Goal: Task Accomplishment & Management: Complete application form

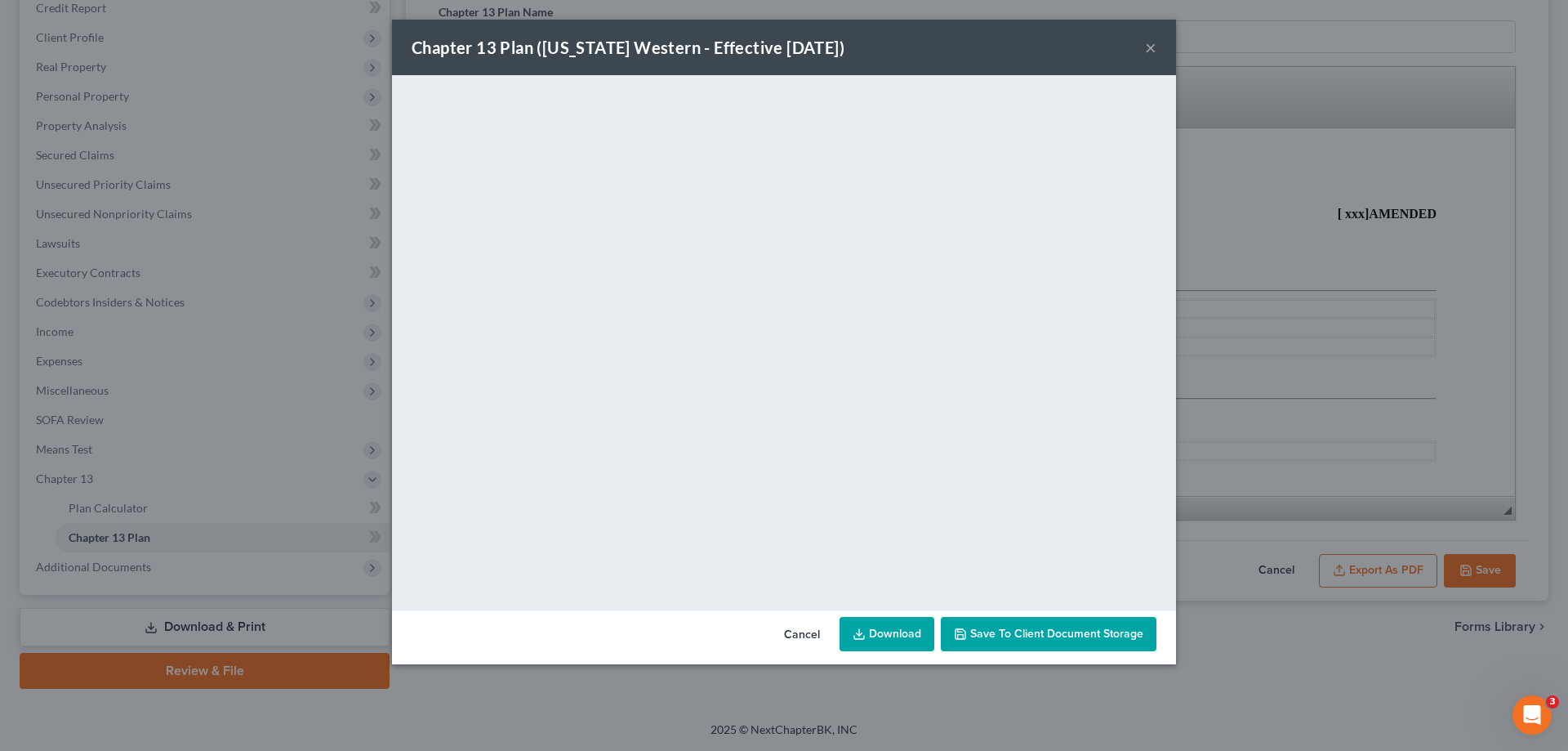
drag, startPoint x: 1140, startPoint y: 31, endPoint x: 1148, endPoint y: 39, distance: 11.3
click at [1140, 33] on div "Chapter 13 Plan ([US_STATE] Western - Effective [DATE]) ×" at bounding box center [784, 47] width 784 height 56
click at [1147, 42] on button "×" at bounding box center [1151, 47] width 11 height 19
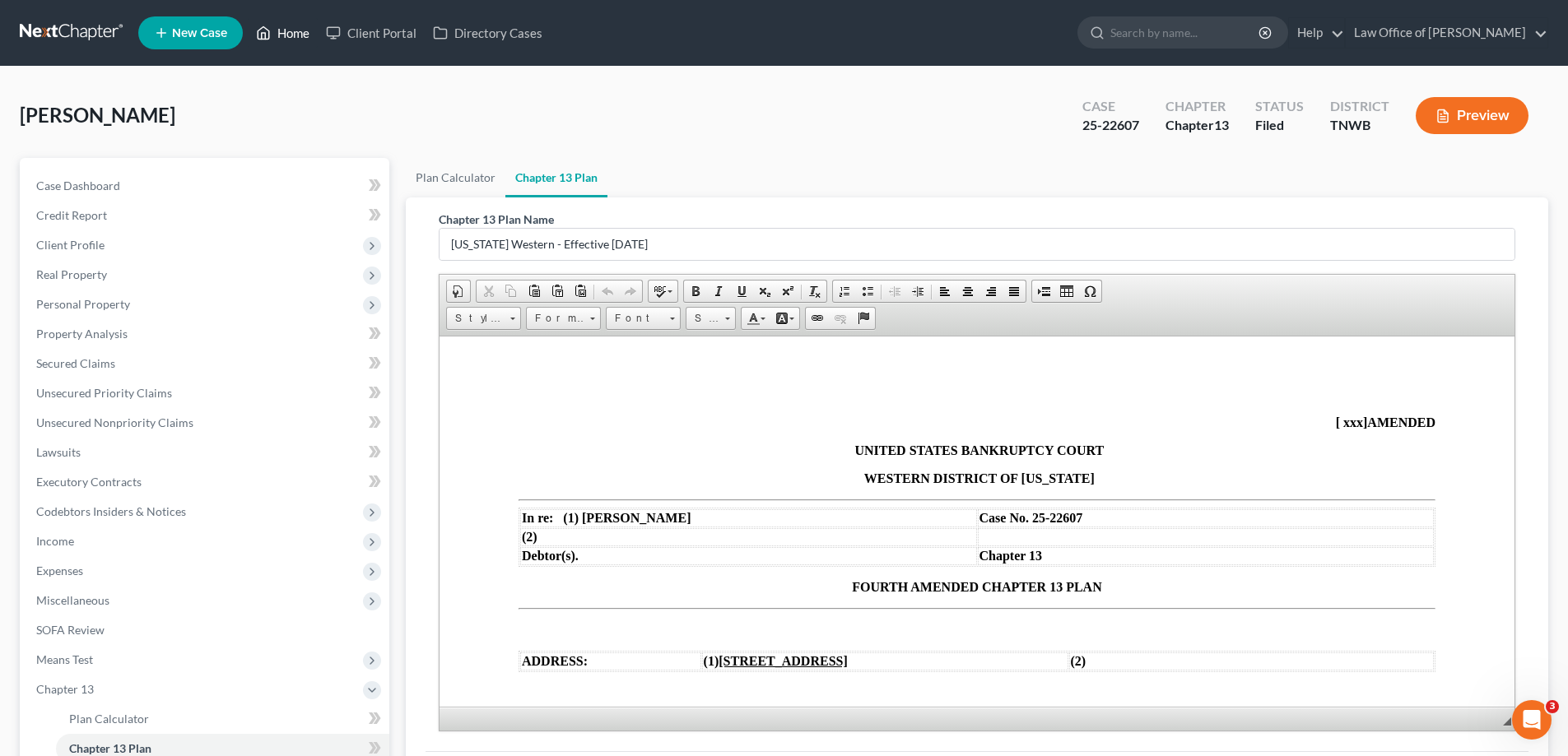
drag, startPoint x: 298, startPoint y: 33, endPoint x: 262, endPoint y: 110, distance: 85.0
click at [297, 33] on link "Home" at bounding box center [283, 33] width 70 height 30
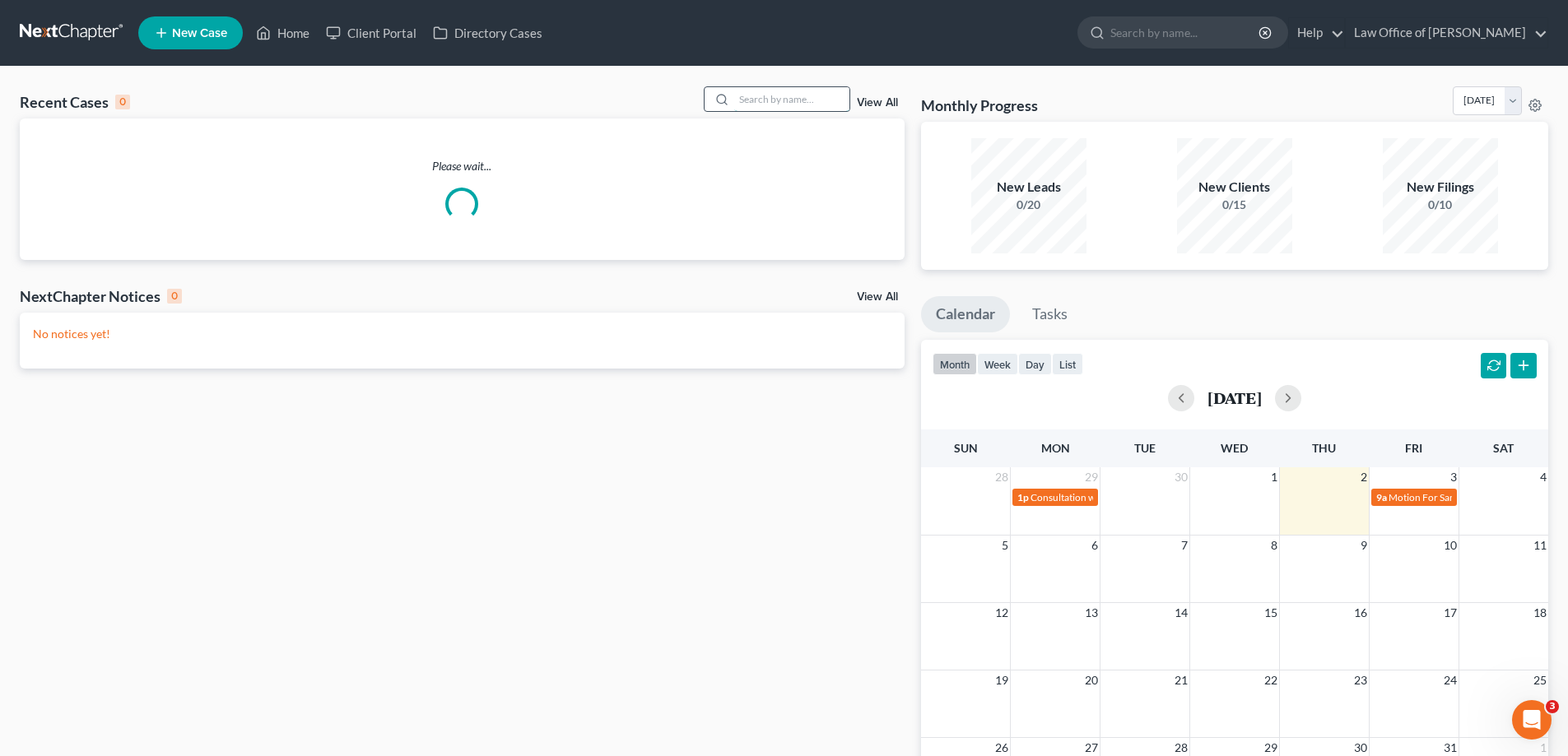
click at [786, 100] on input "search" at bounding box center [791, 99] width 116 height 24
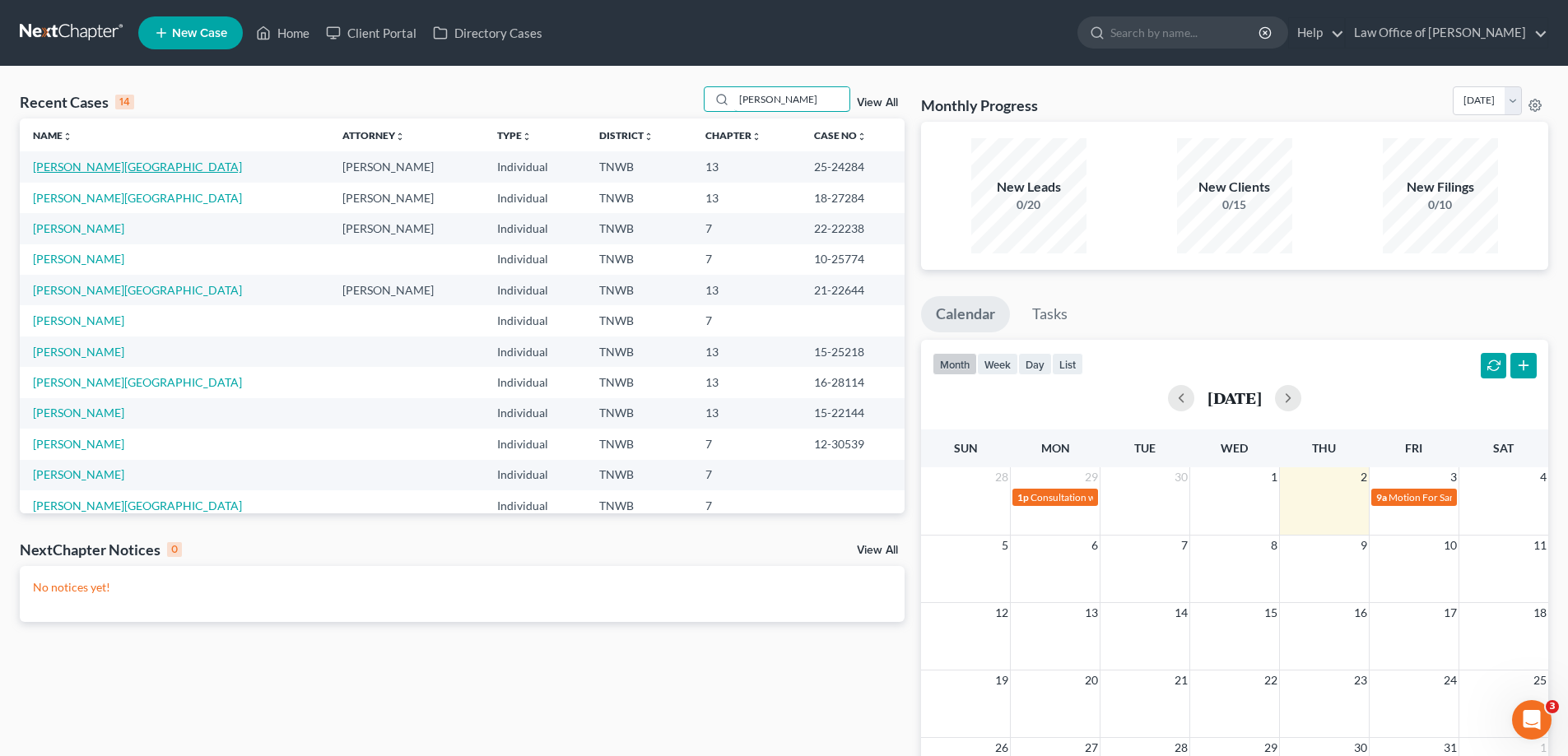
type input "[PERSON_NAME]"
click at [85, 165] on link "[PERSON_NAME][GEOGRAPHIC_DATA]" at bounding box center [138, 166] width 209 height 14
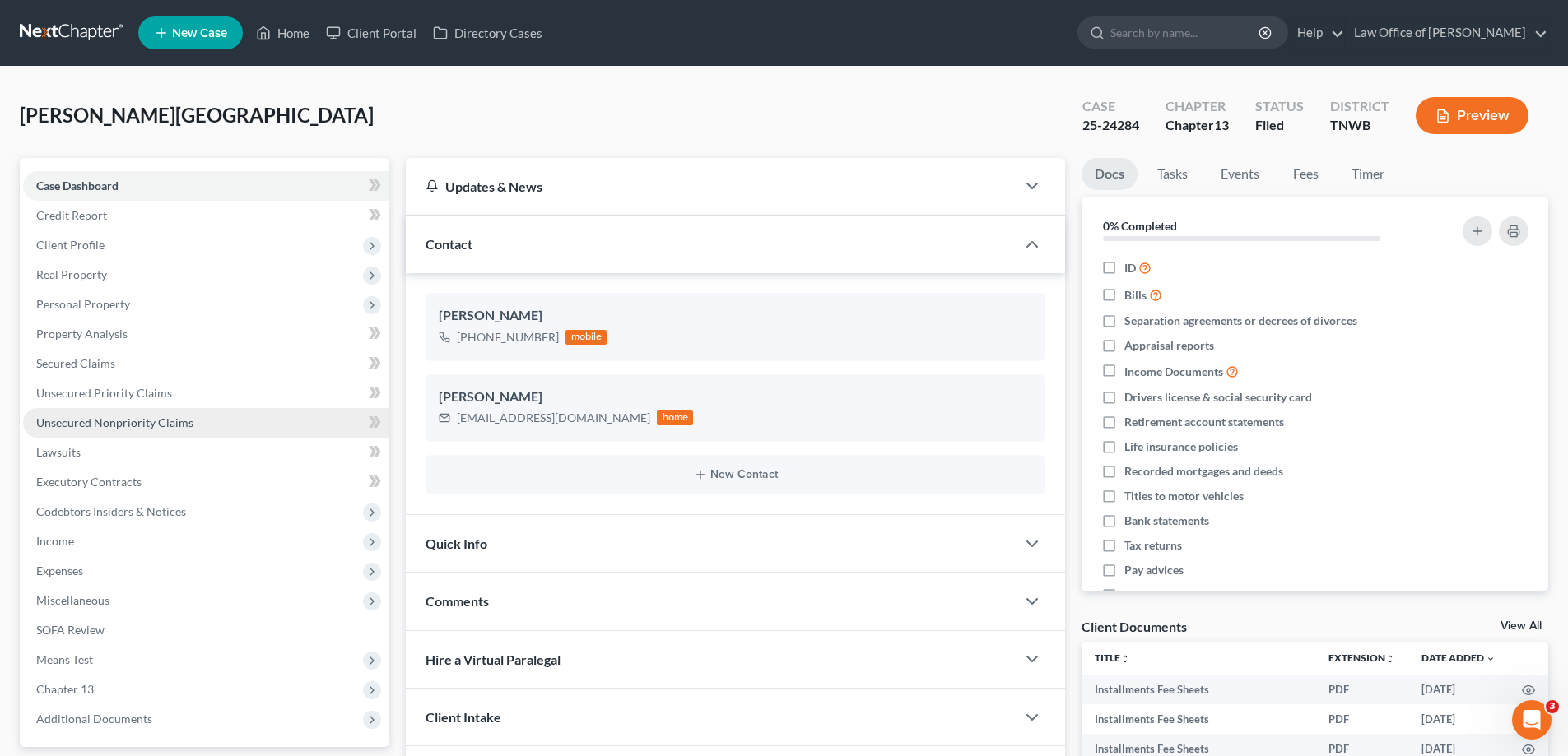
click at [121, 422] on span "Unsecured Nonpriority Claims" at bounding box center [115, 421] width 157 height 14
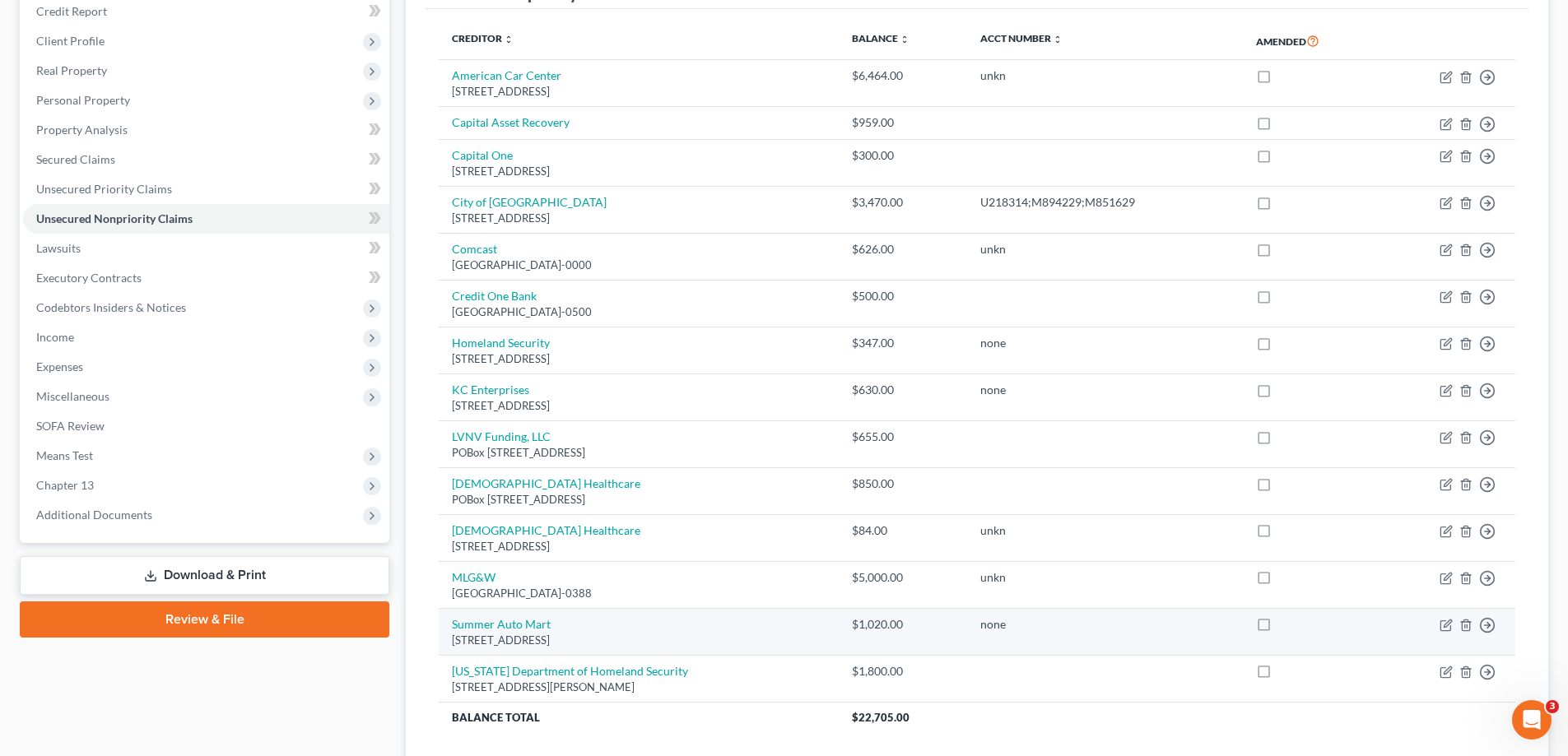
scroll to position [328, 0]
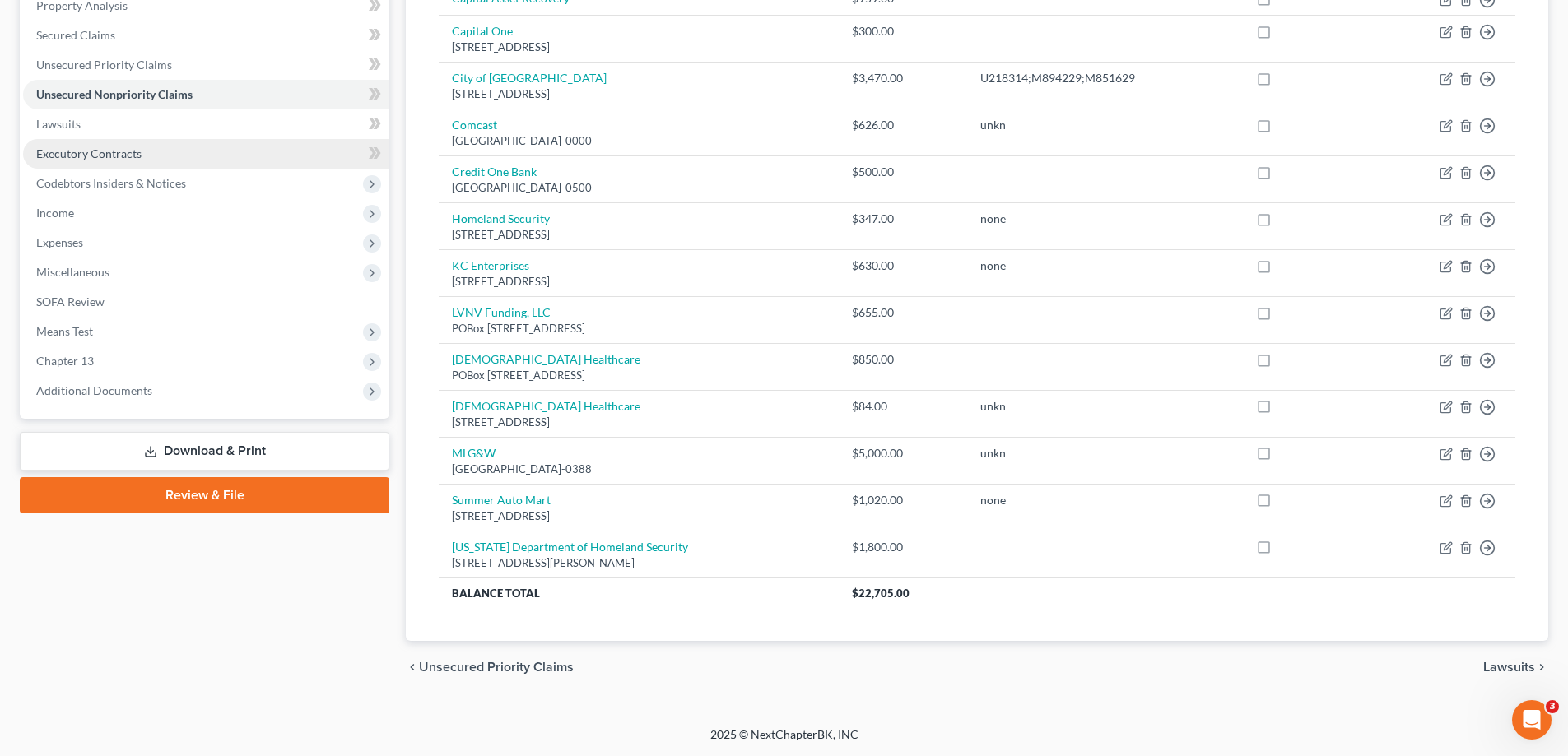
click at [113, 151] on span "Executory Contracts" at bounding box center [89, 152] width 105 height 14
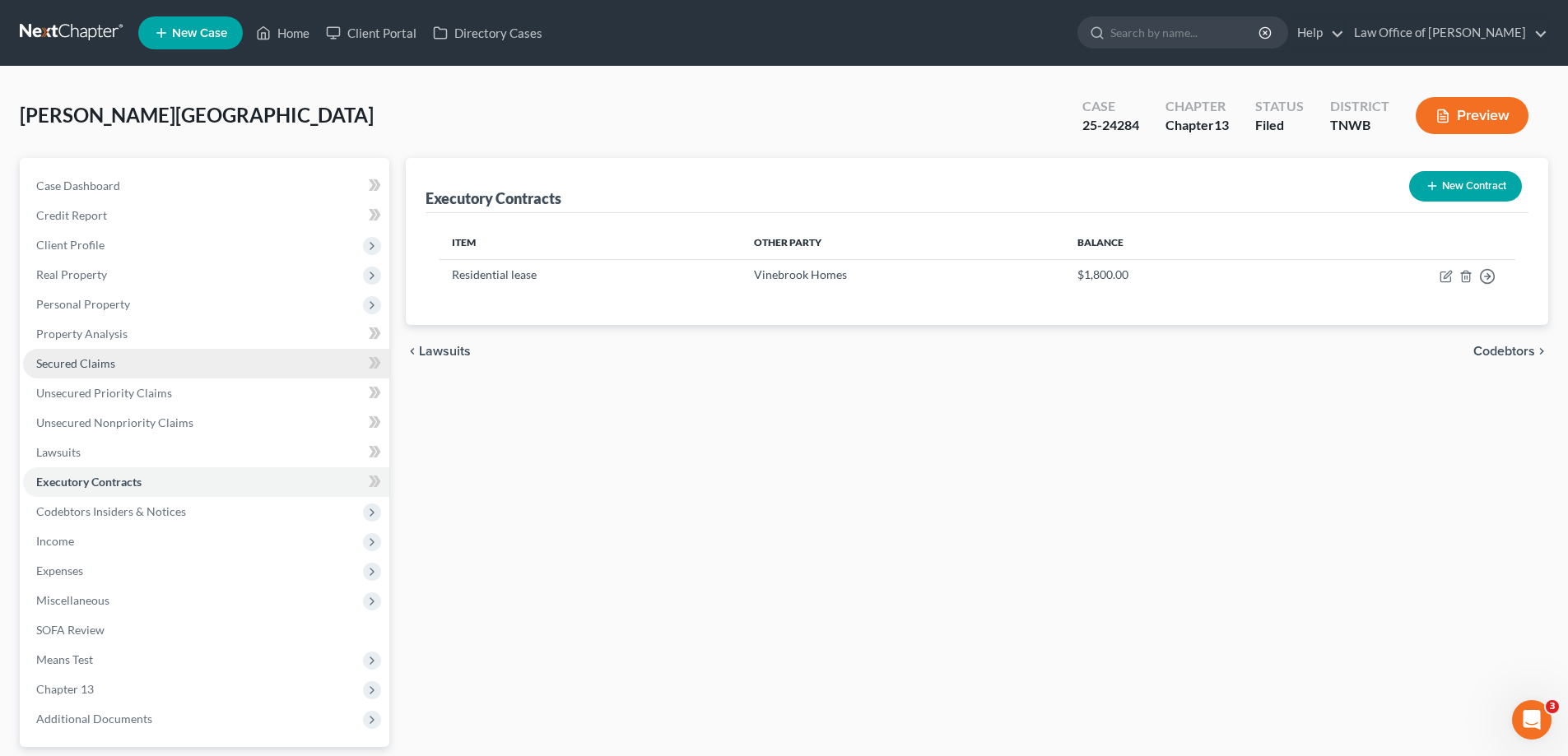
click at [99, 362] on span "Secured Claims" at bounding box center [75, 362] width 79 height 14
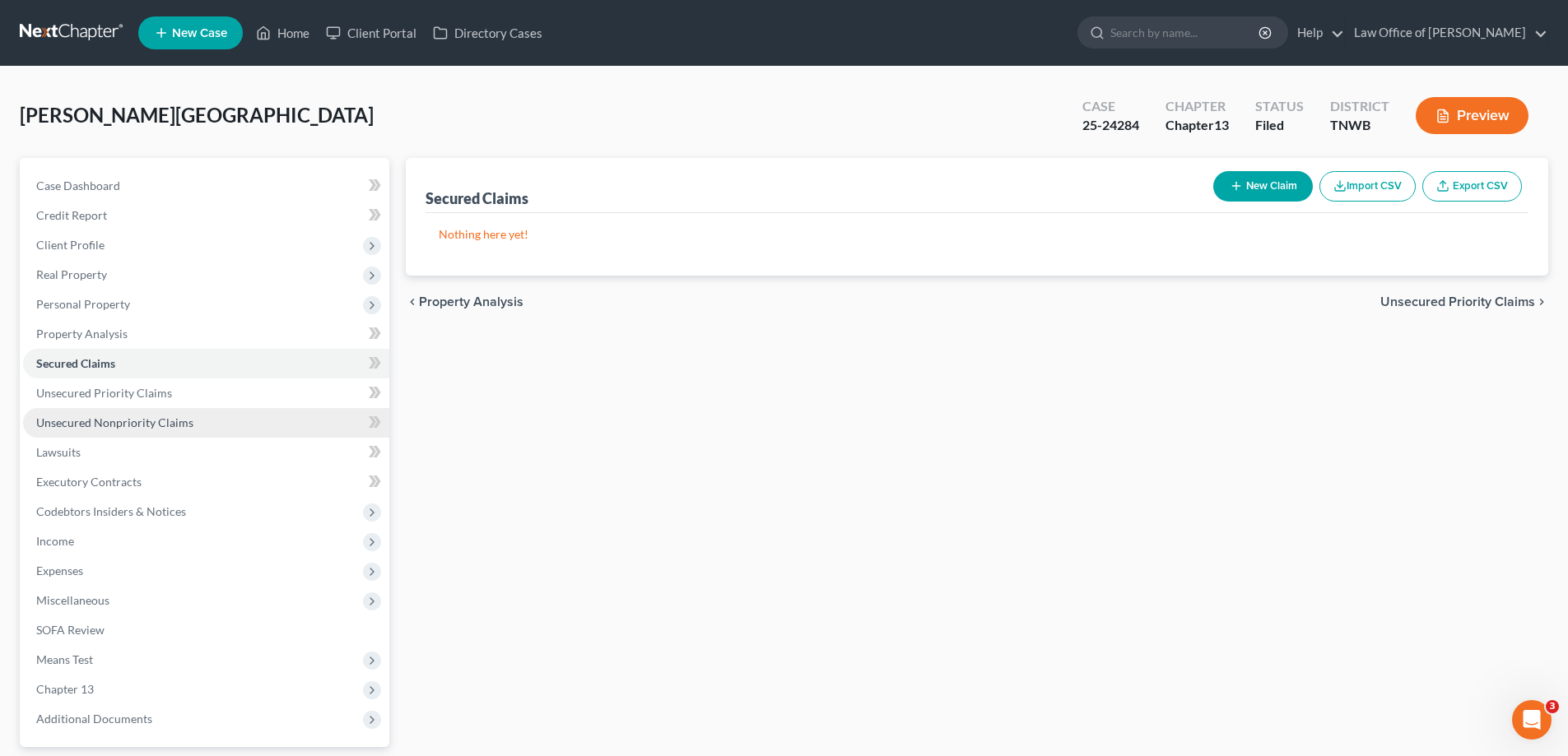
click at [128, 421] on span "Unsecured Nonpriority Claims" at bounding box center [115, 421] width 157 height 14
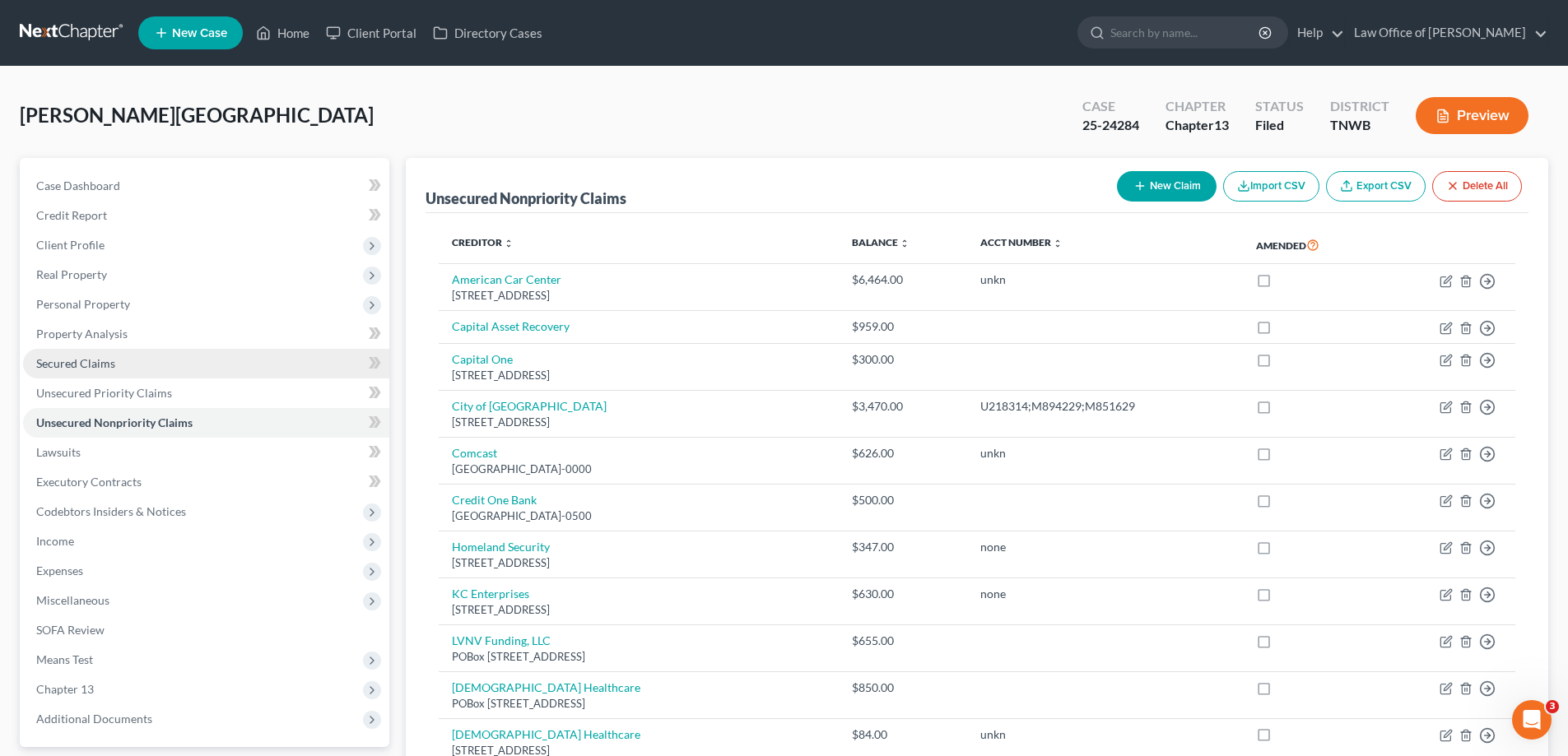
click at [108, 357] on span "Secured Claims" at bounding box center [75, 362] width 79 height 14
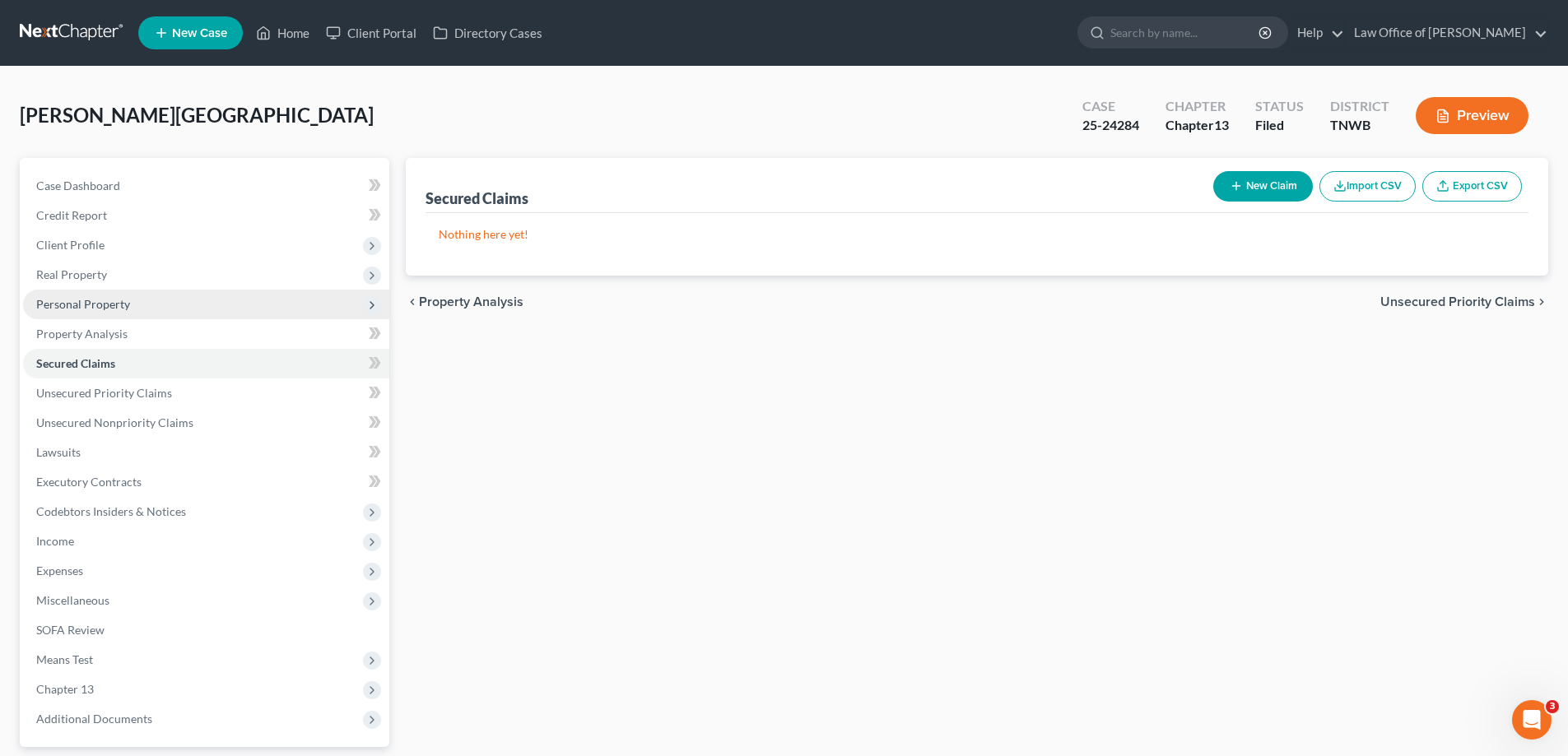
click at [97, 303] on span "Personal Property" at bounding box center [82, 303] width 93 height 14
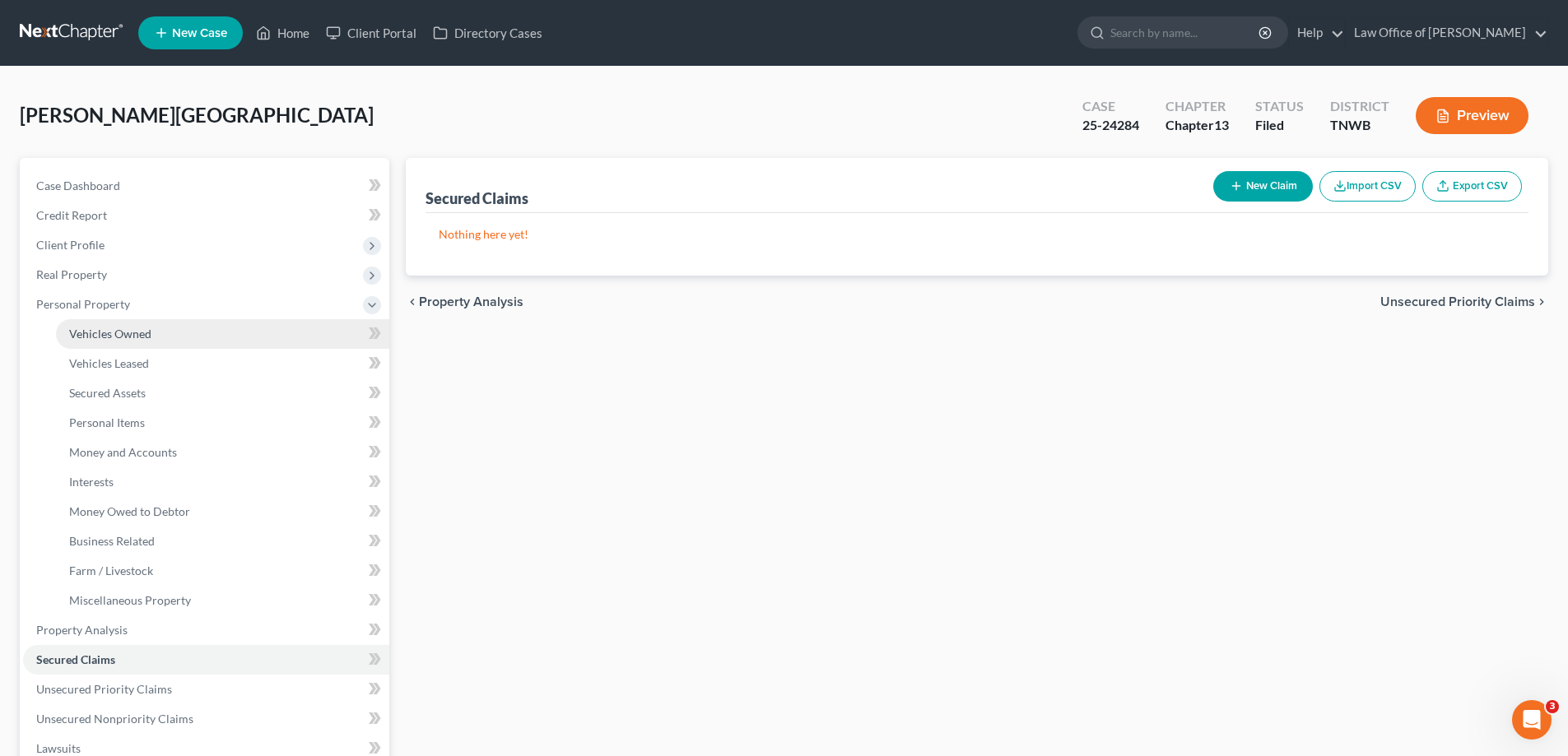
click at [131, 335] on span "Vehicles Owned" at bounding box center [110, 333] width 82 height 14
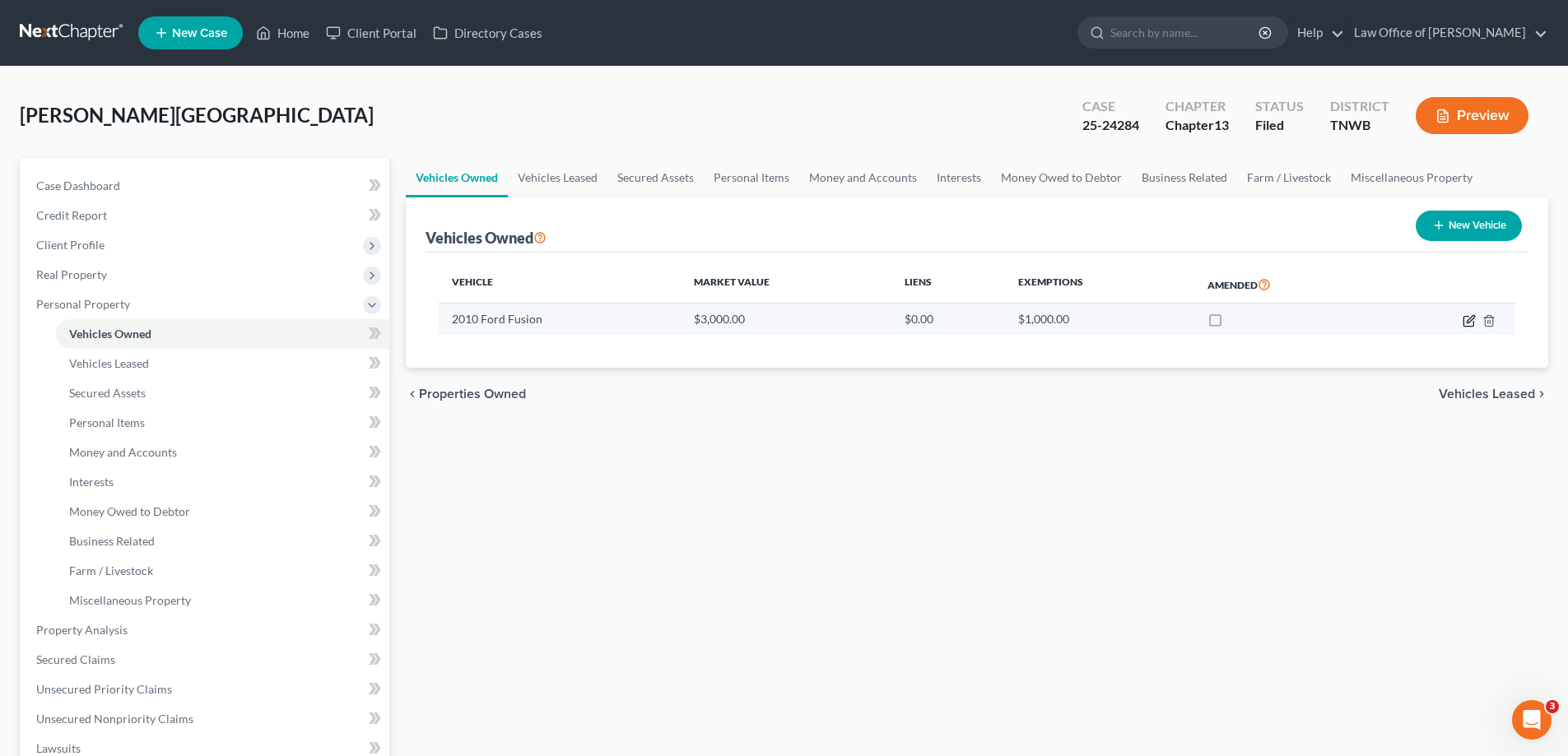
click at [1468, 321] on icon "button" at bounding box center [1469, 321] width 13 height 13
select select "0"
select select "16"
select select "3"
select select "0"
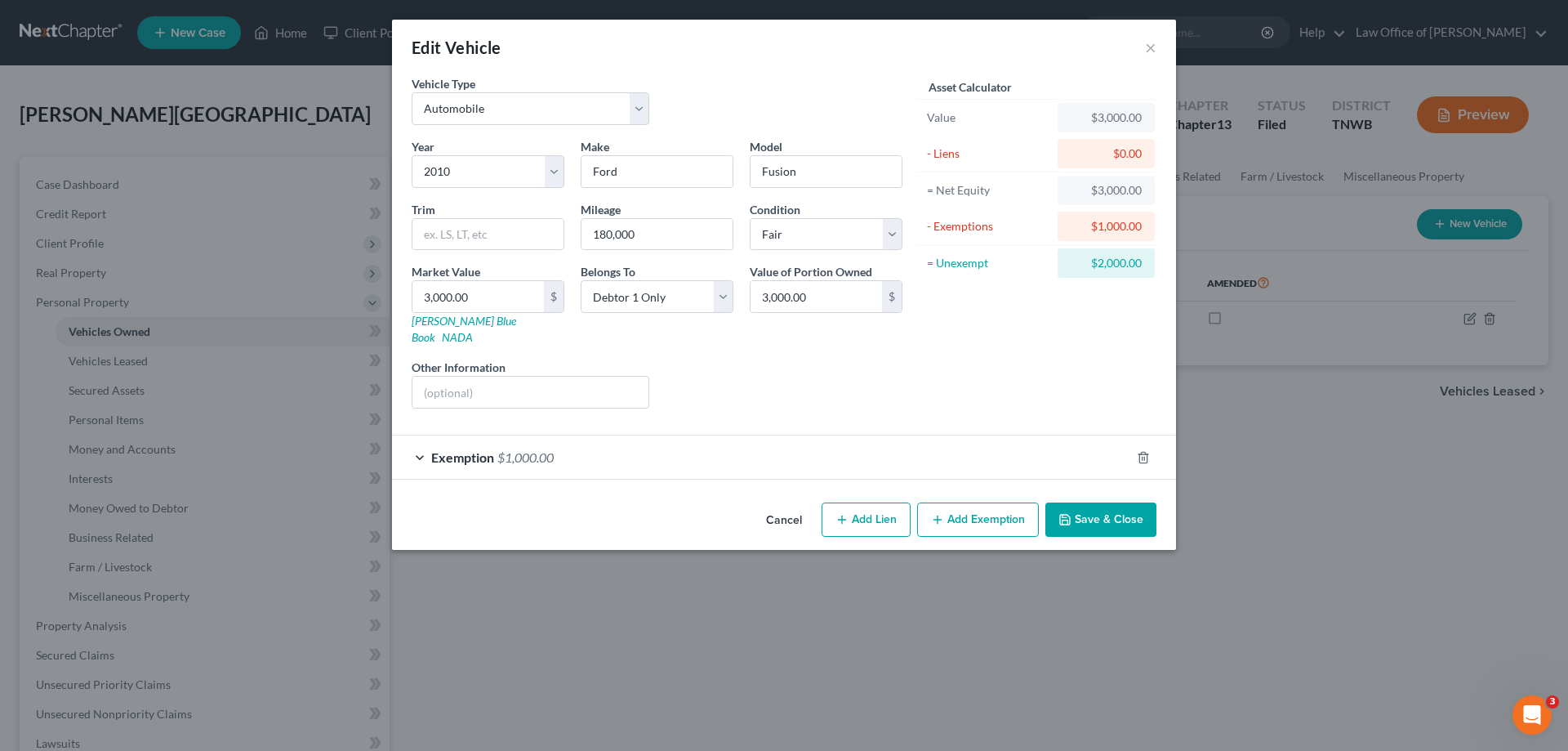
click at [785, 504] on button "Cancel" at bounding box center [784, 521] width 62 height 33
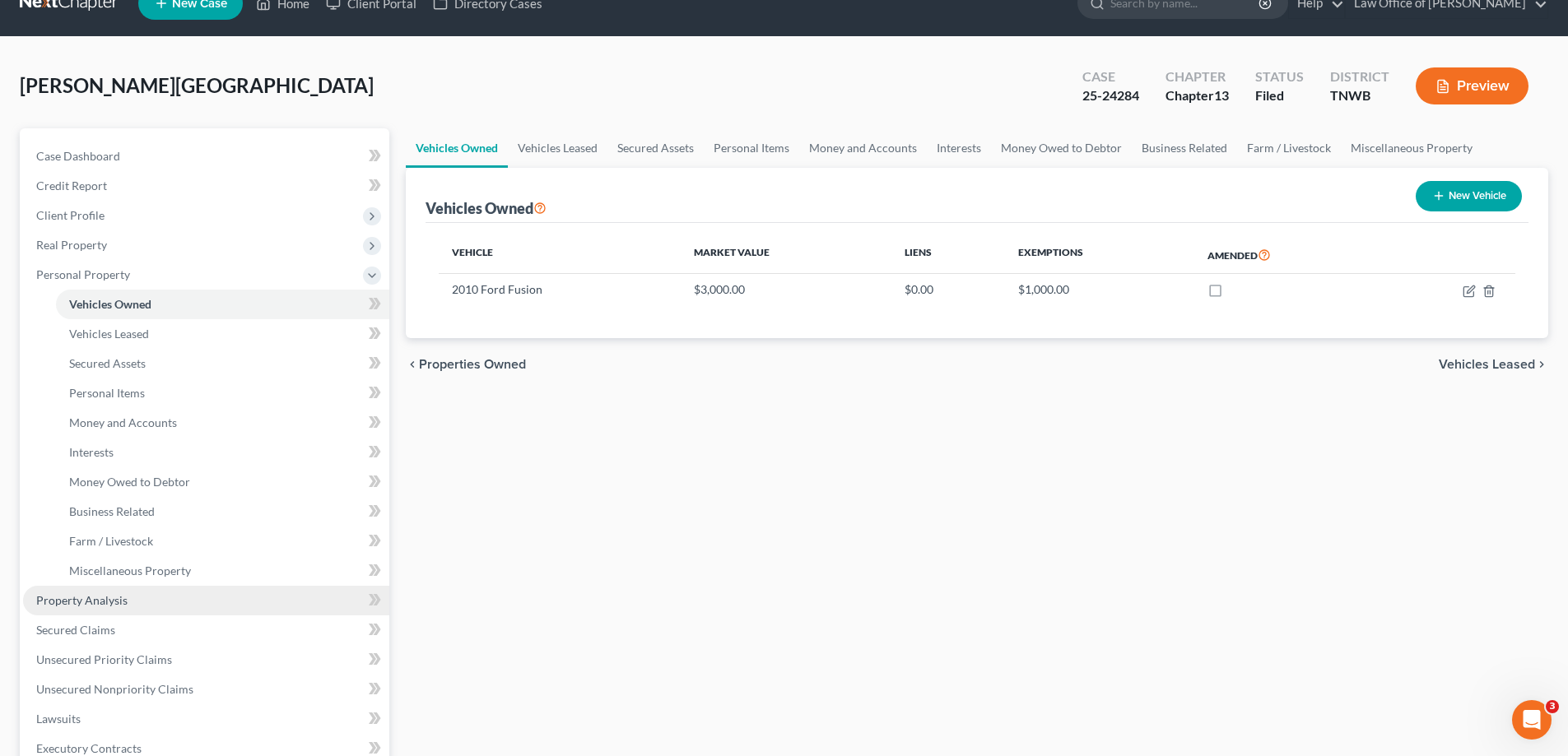
scroll to position [82, 0]
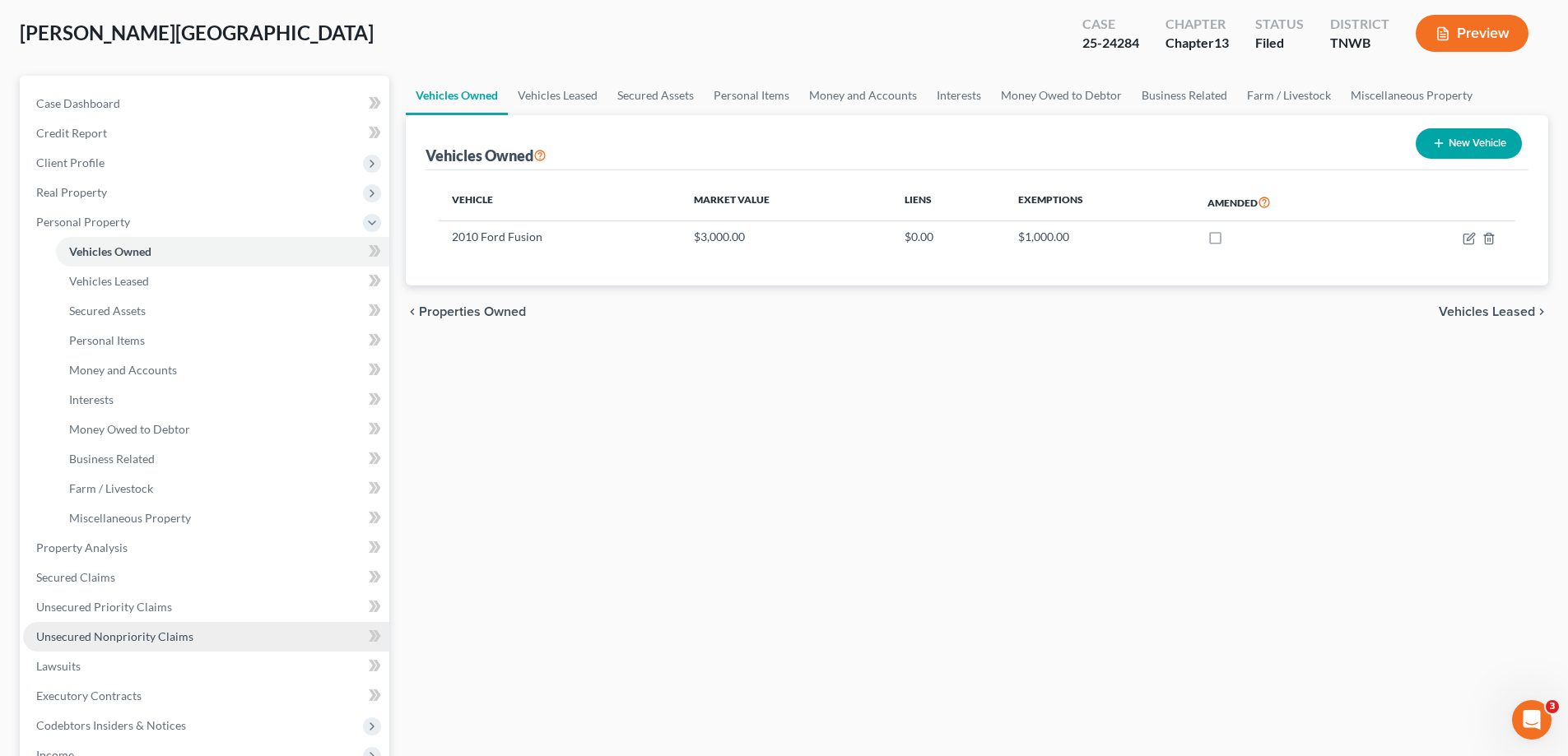
click at [155, 635] on span "Unsecured Nonpriority Claims" at bounding box center [115, 636] width 157 height 14
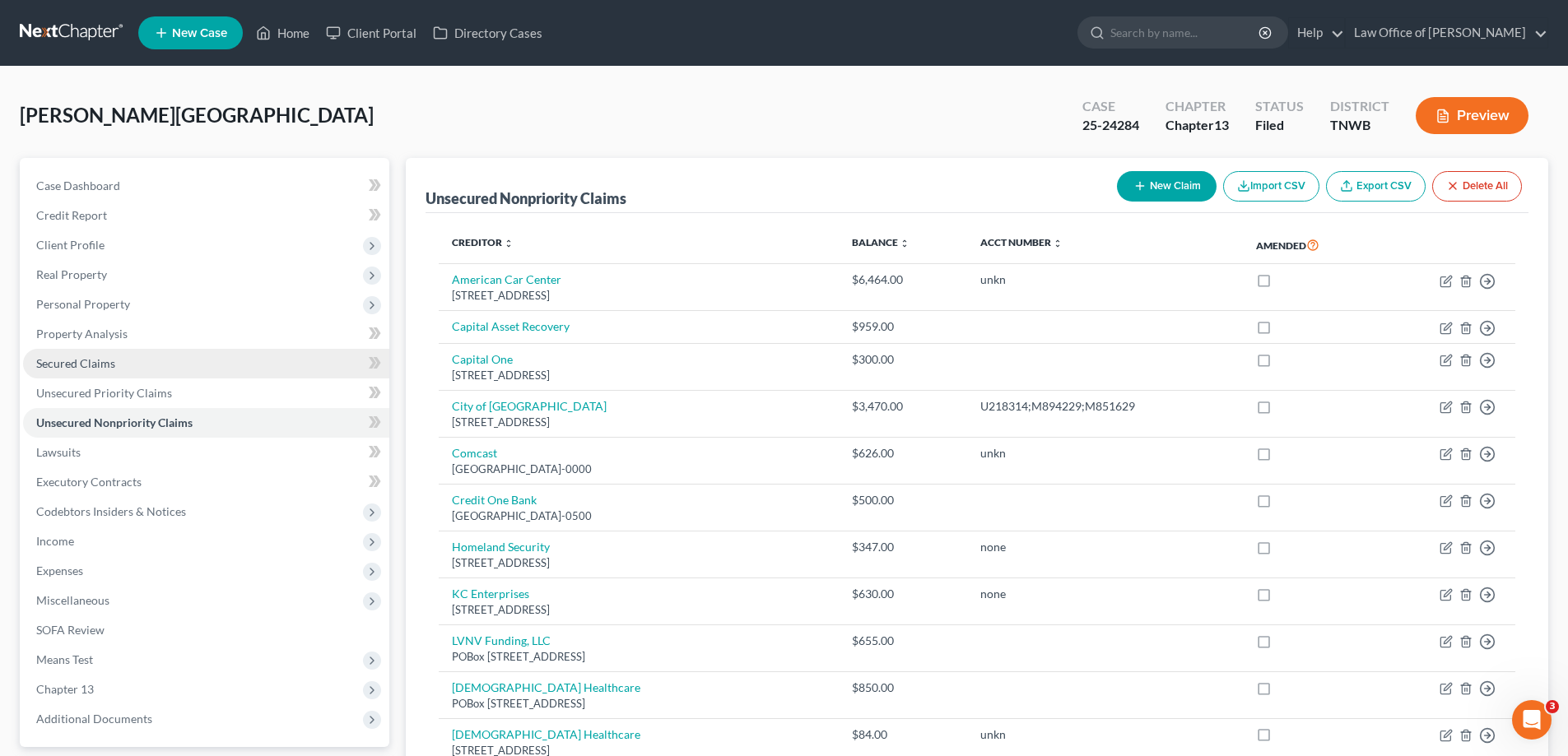
click at [96, 363] on span "Secured Claims" at bounding box center [75, 362] width 79 height 14
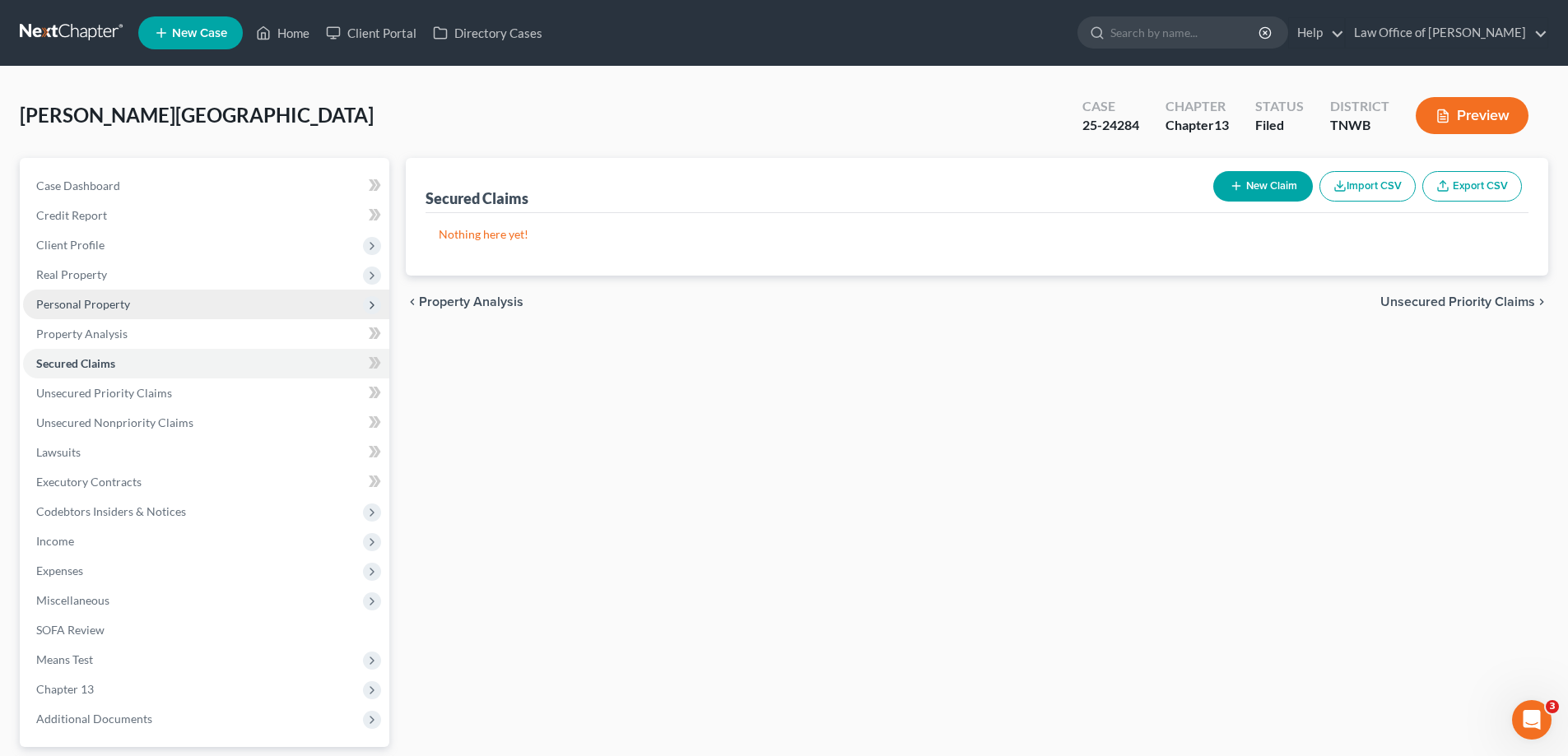
click at [116, 301] on span "Personal Property" at bounding box center [82, 303] width 93 height 14
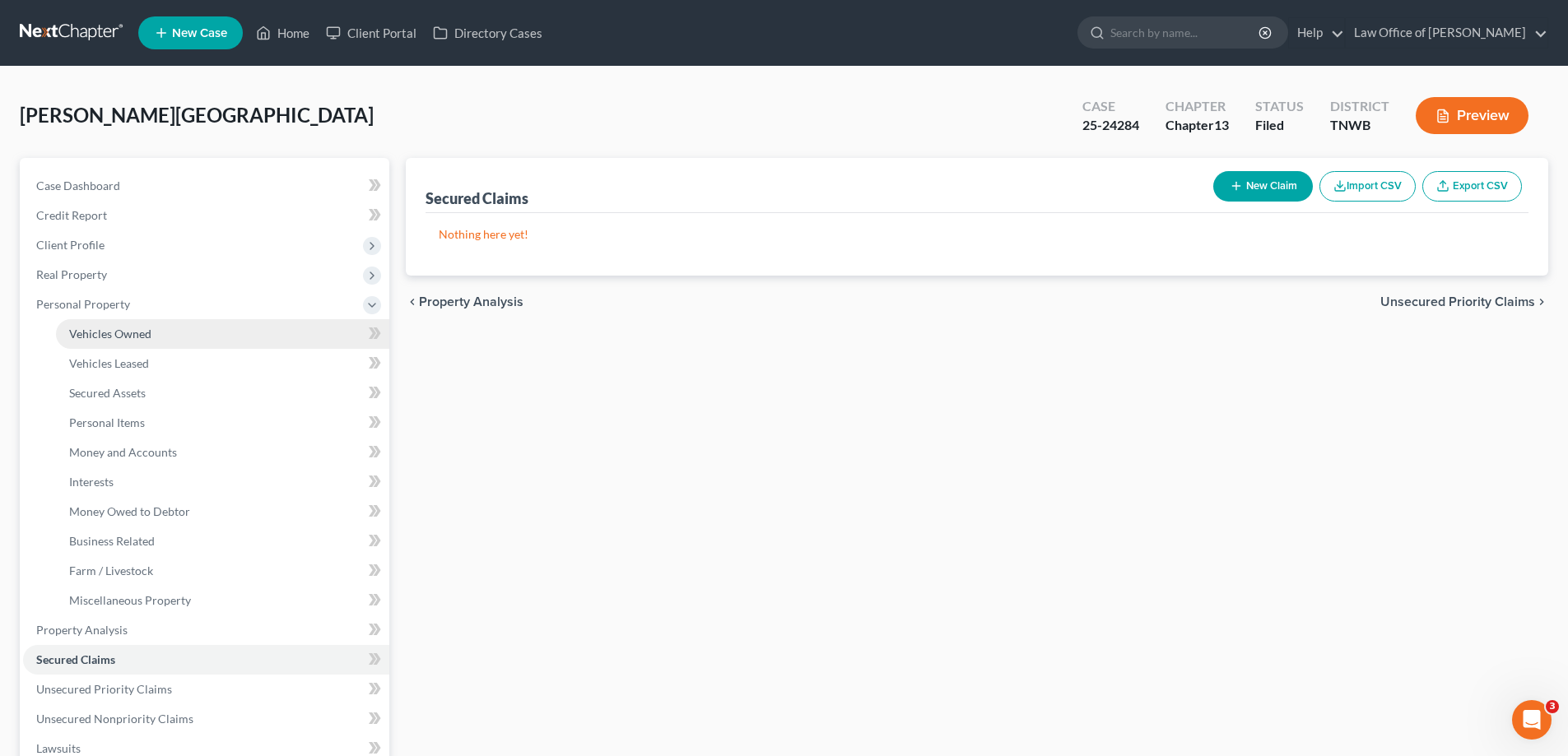
click at [128, 328] on span "Vehicles Owned" at bounding box center [110, 333] width 82 height 14
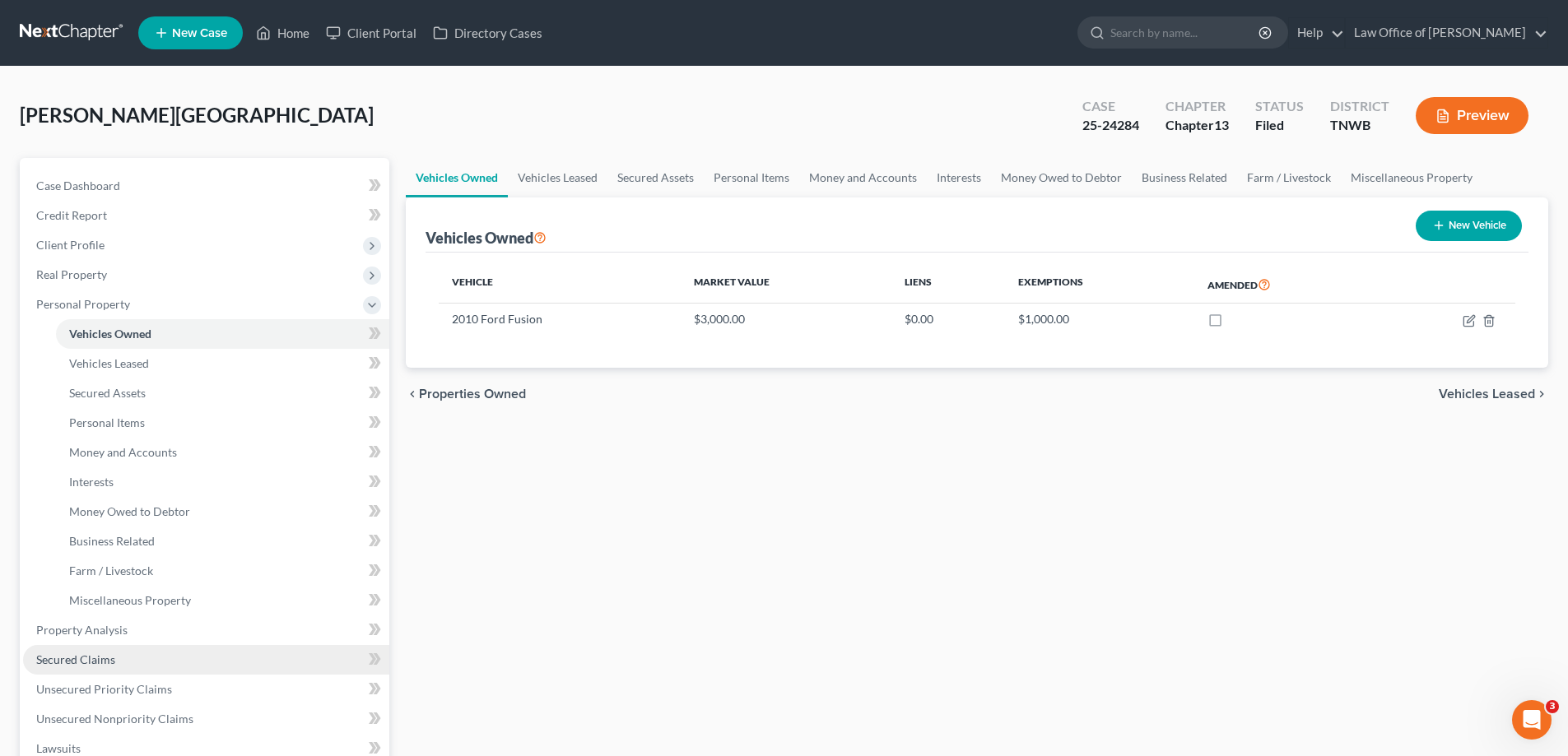
click at [101, 654] on span "Secured Claims" at bounding box center [75, 659] width 79 height 14
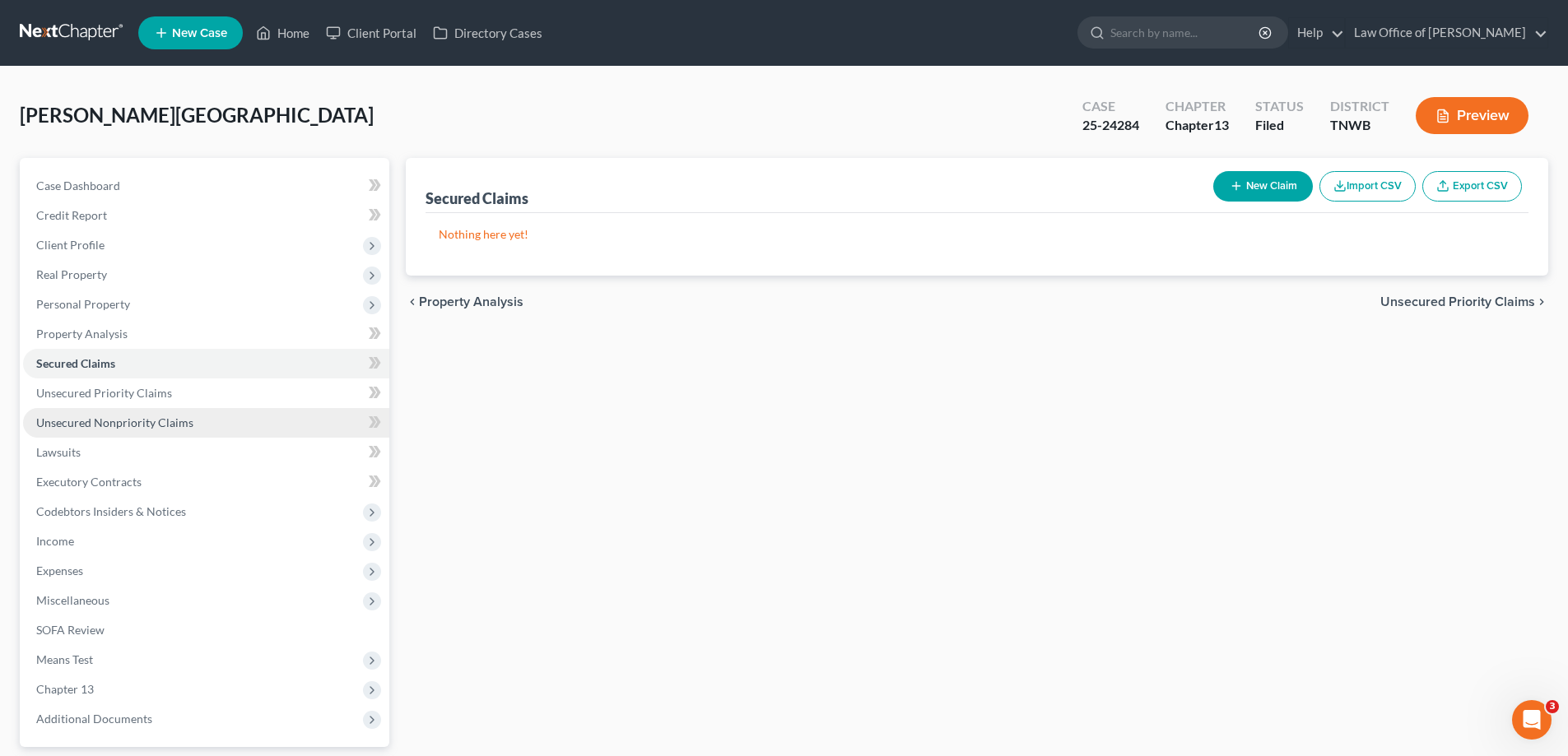
click at [167, 424] on span "Unsecured Nonpriority Claims" at bounding box center [115, 421] width 157 height 14
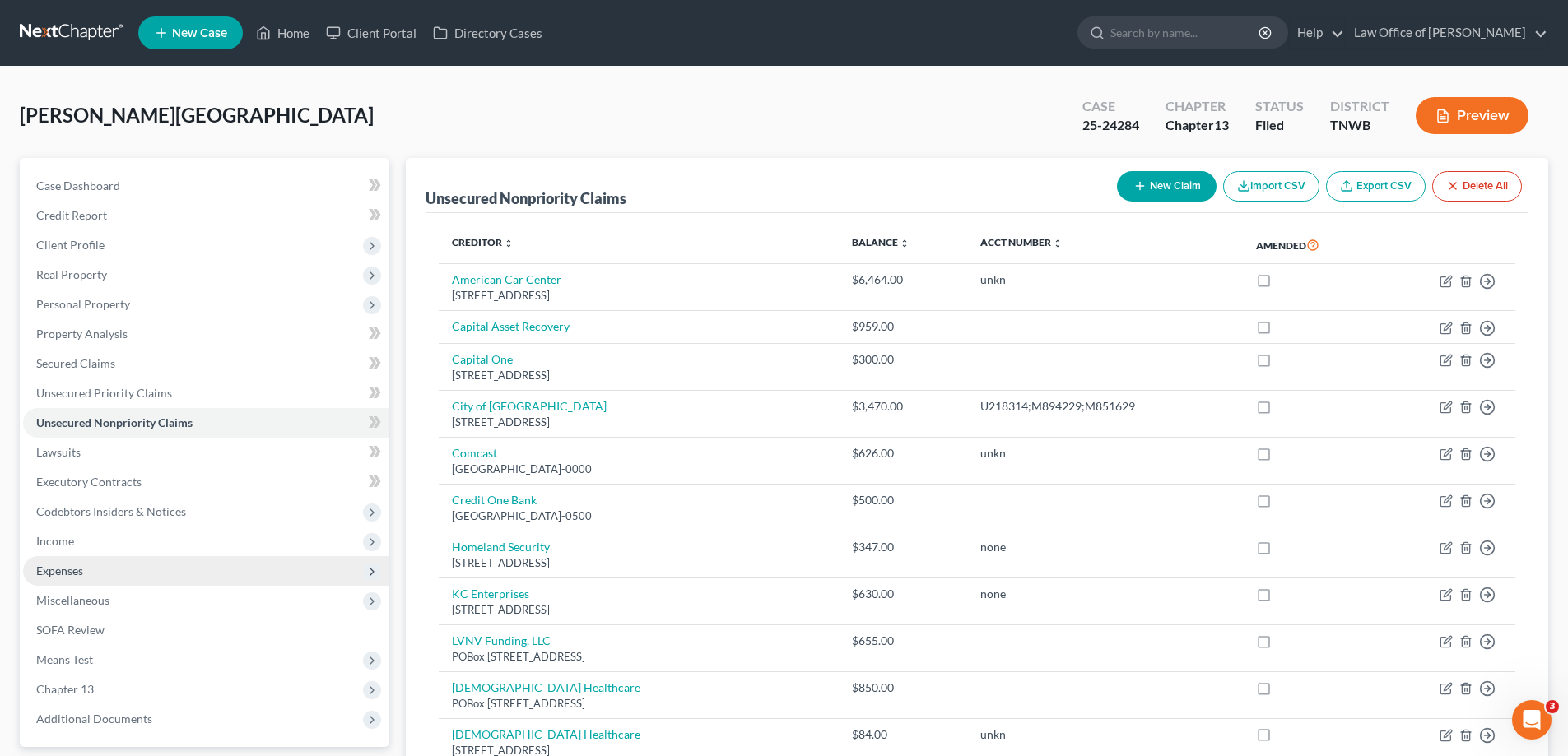
click at [80, 558] on span "Expenses" at bounding box center [206, 571] width 366 height 30
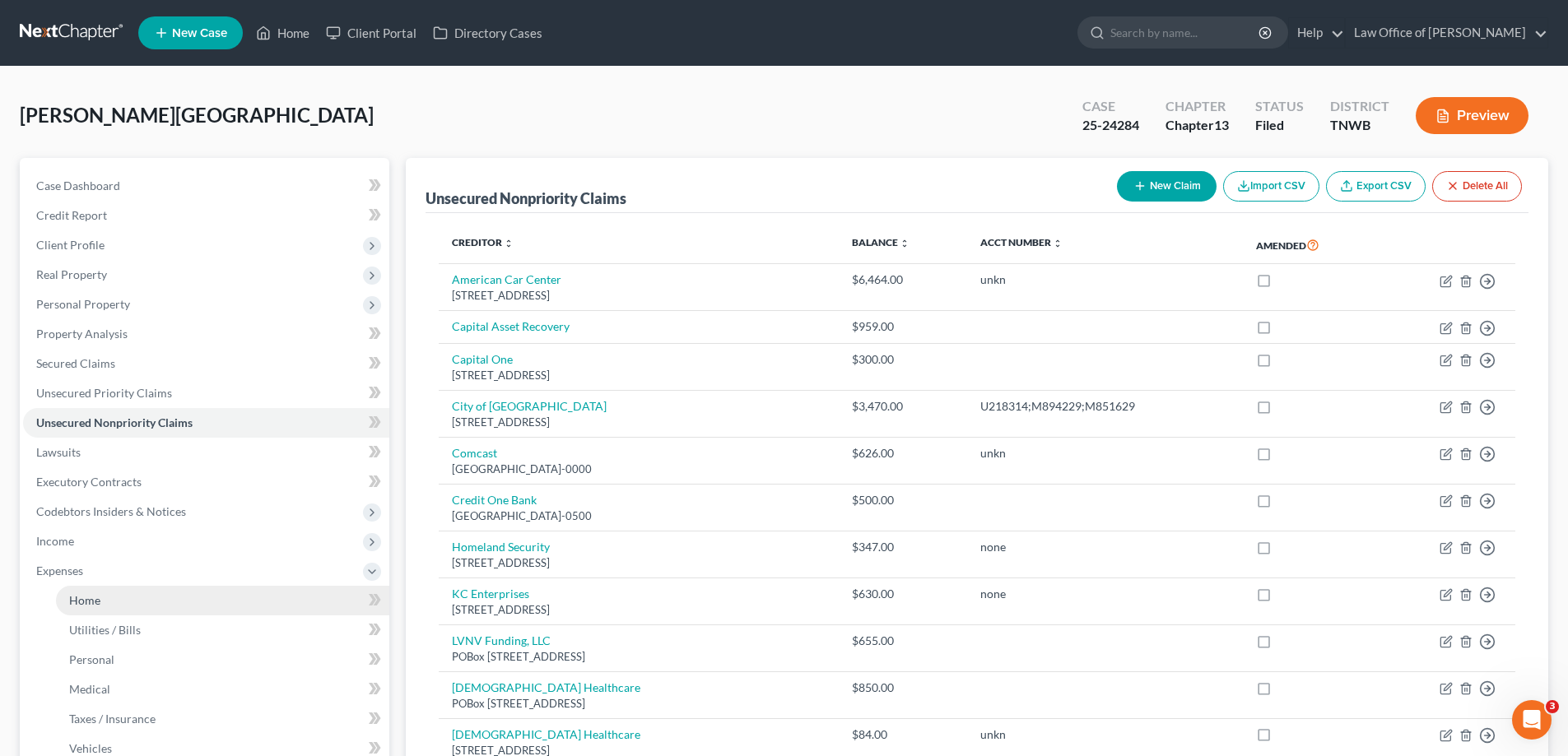
click at [94, 602] on span "Home" at bounding box center [85, 600] width 31 height 14
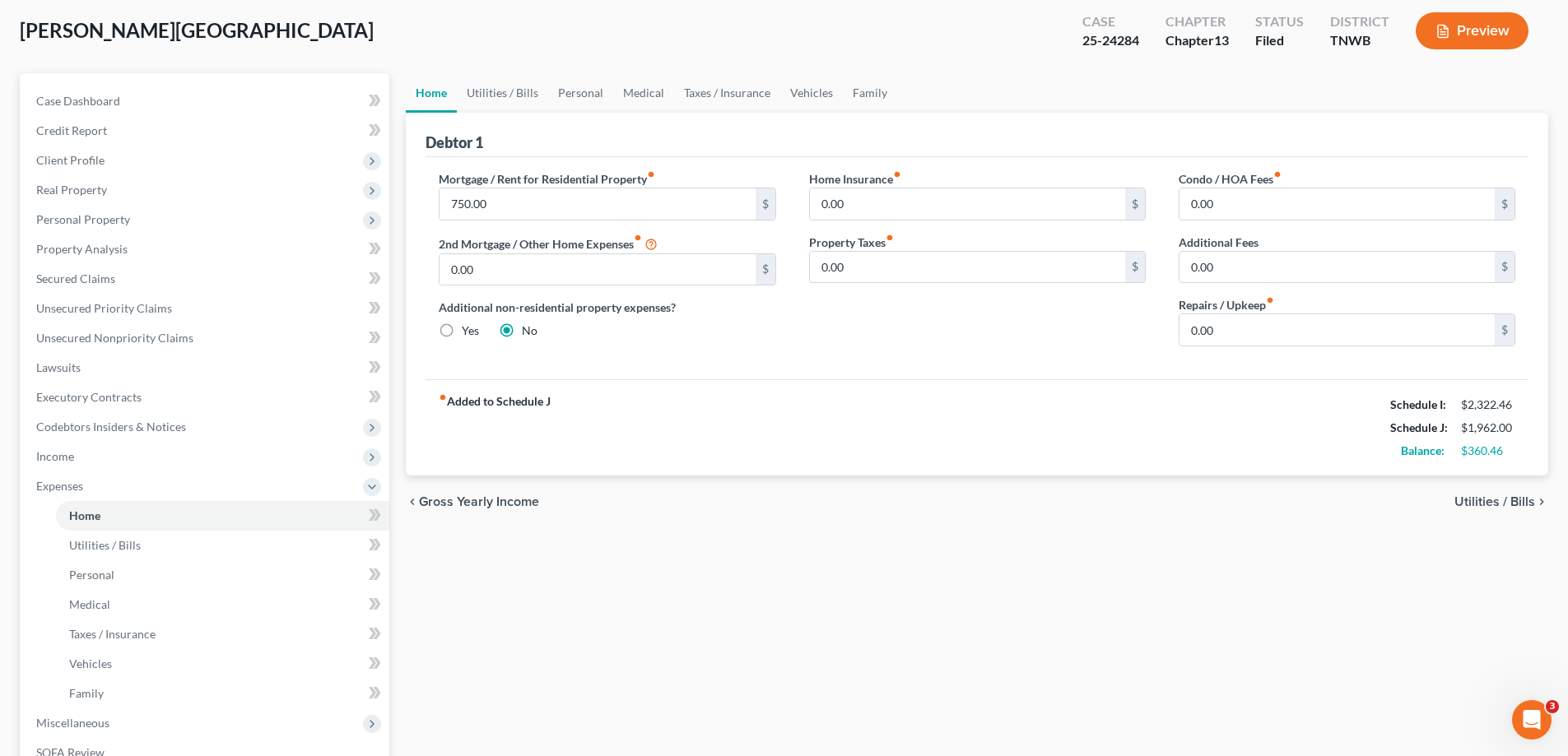
scroll to position [165, 0]
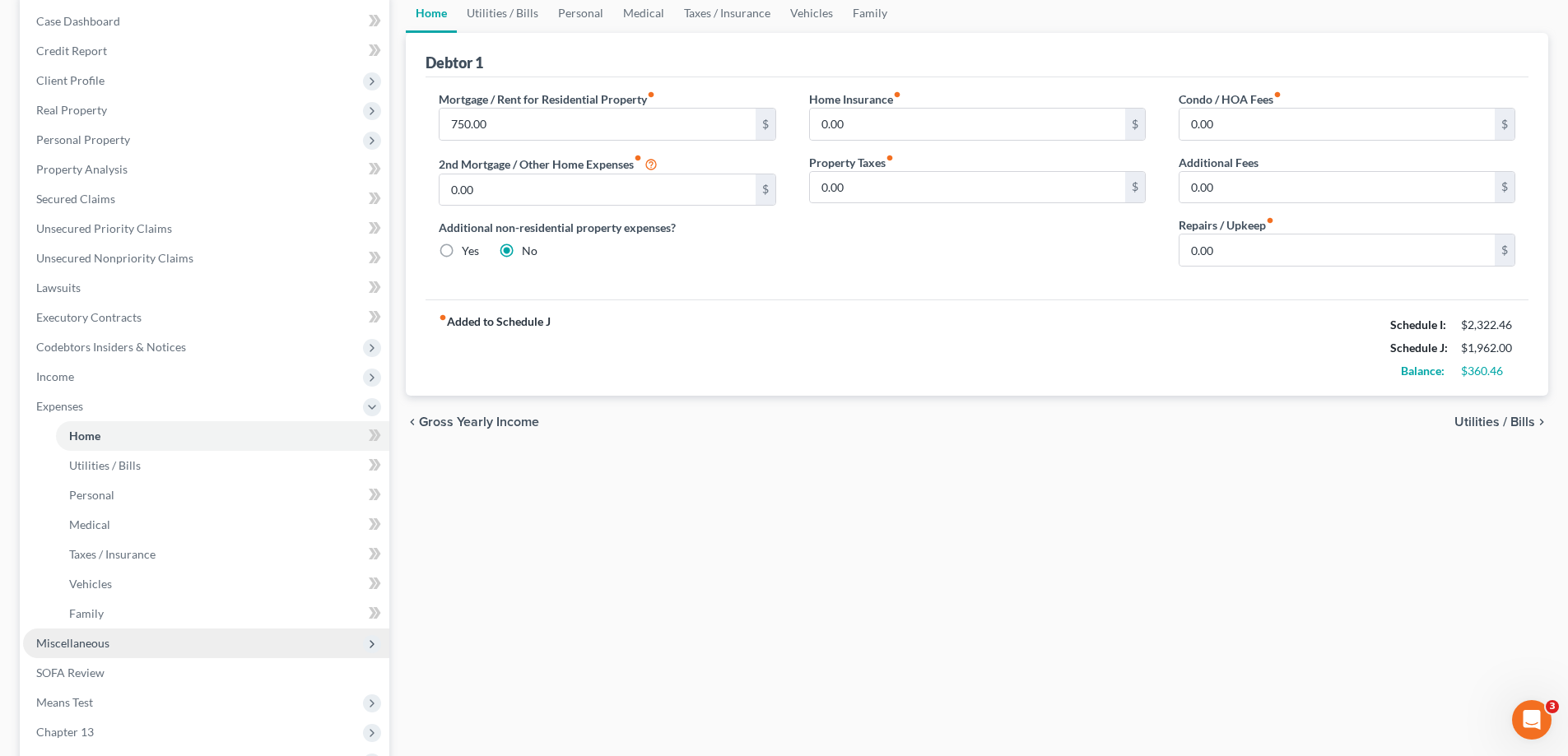
click at [113, 650] on span "Miscellaneous" at bounding box center [206, 643] width 366 height 30
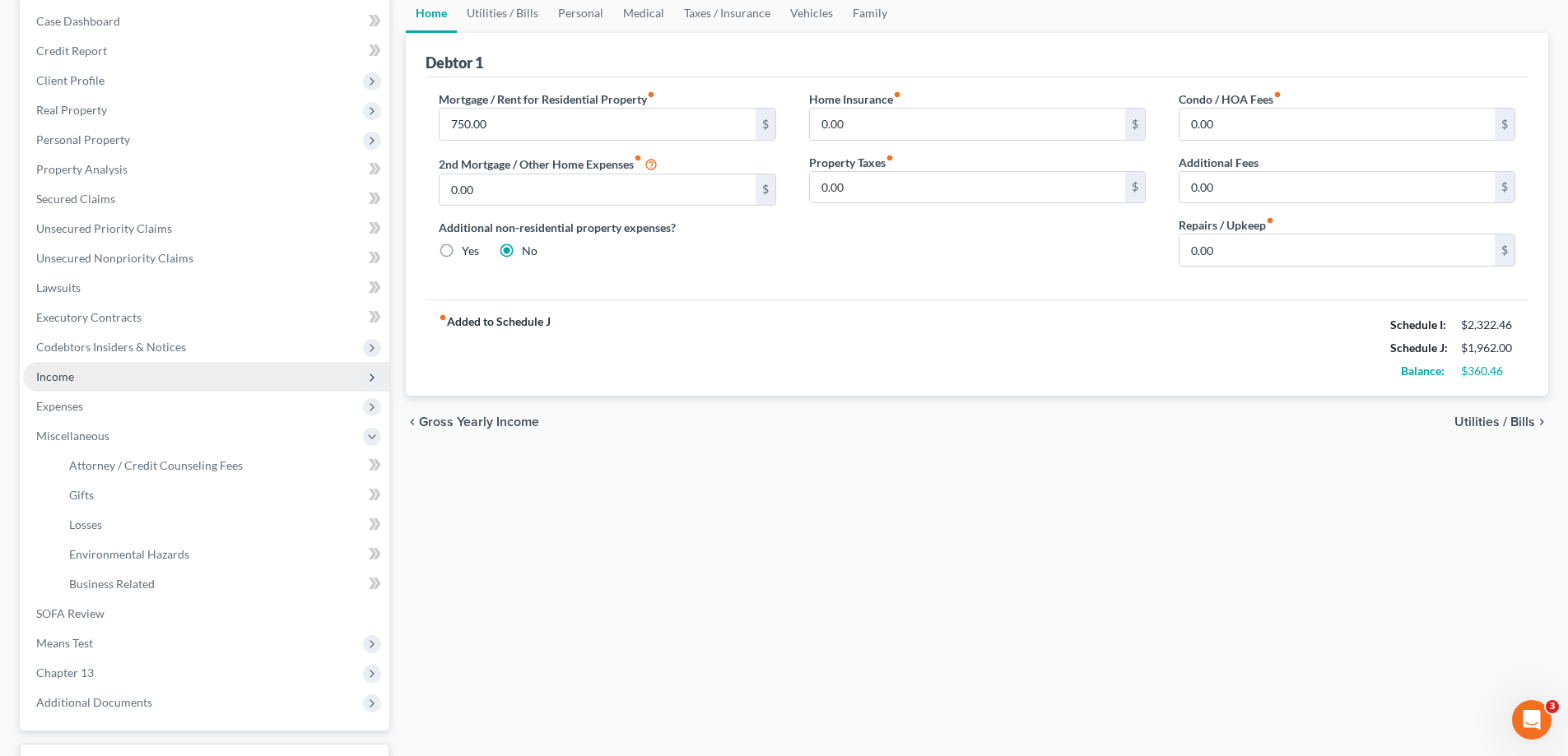
click at [64, 375] on span "Income" at bounding box center [55, 376] width 38 height 14
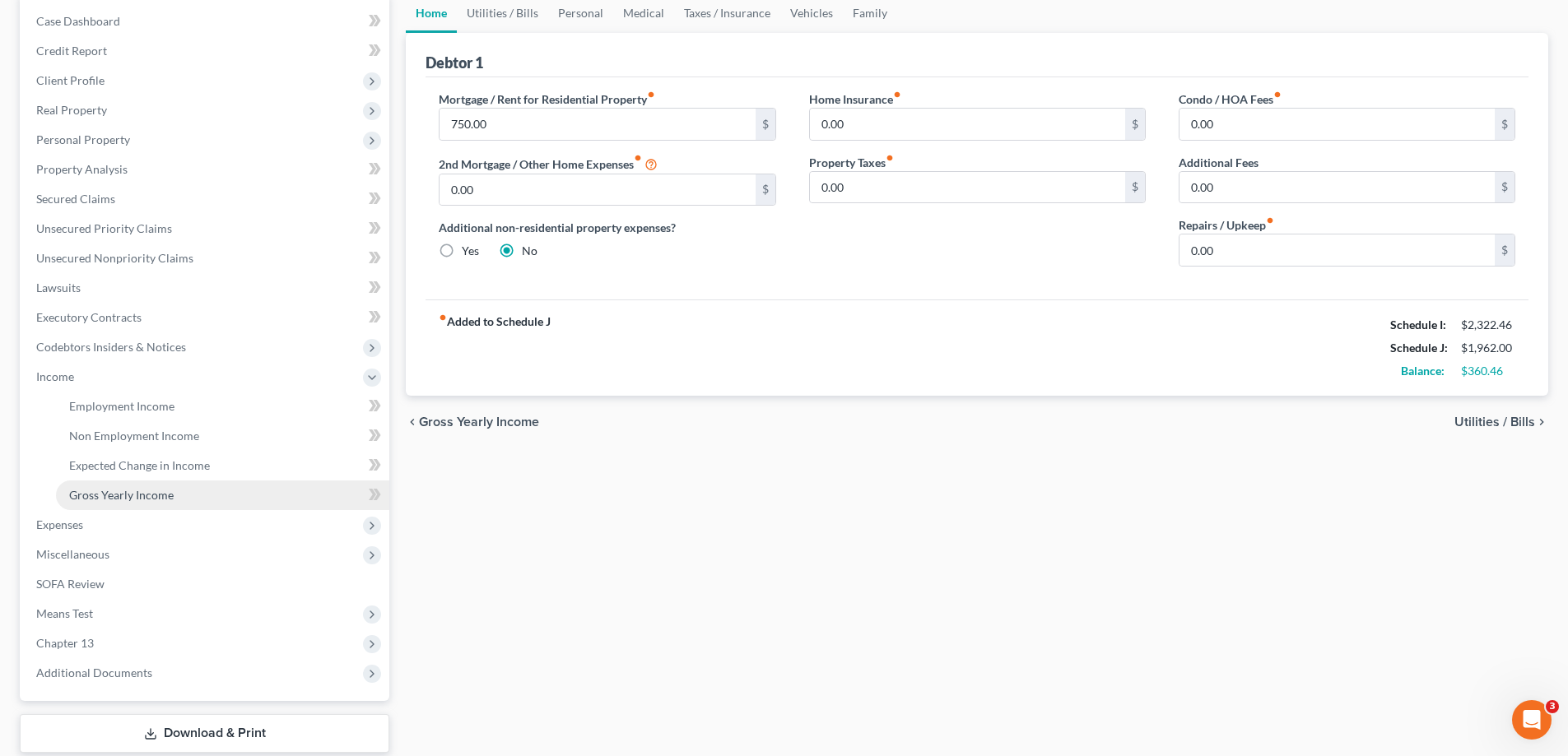
click at [120, 500] on span "Gross Yearly Income" at bounding box center [121, 494] width 104 height 14
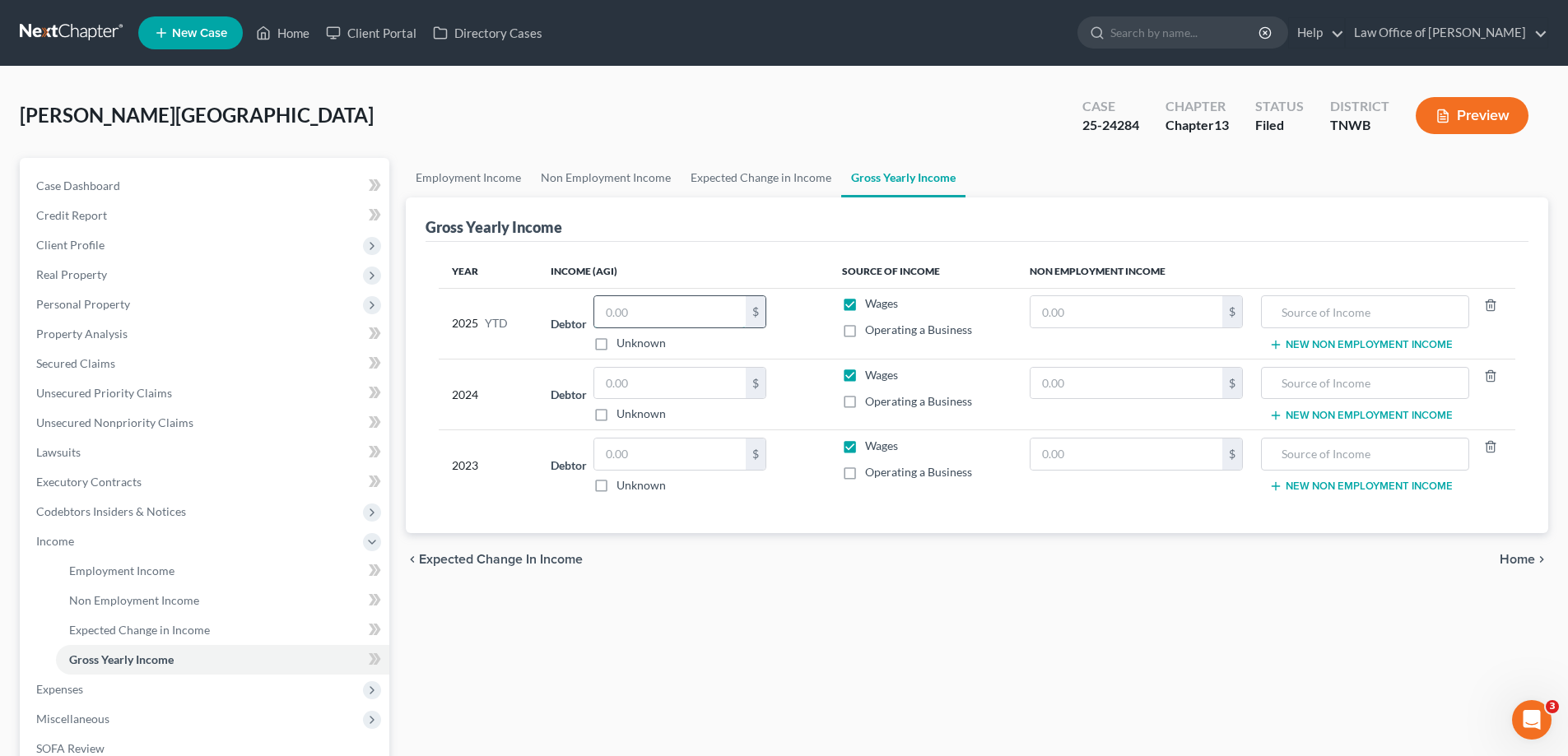
click at [641, 313] on input "text" at bounding box center [670, 311] width 152 height 31
click at [668, 317] on input "text" at bounding box center [670, 311] width 152 height 31
type input "24,427.00"
click at [662, 385] on input "text" at bounding box center [670, 384] width 152 height 31
type input "27,346.00"
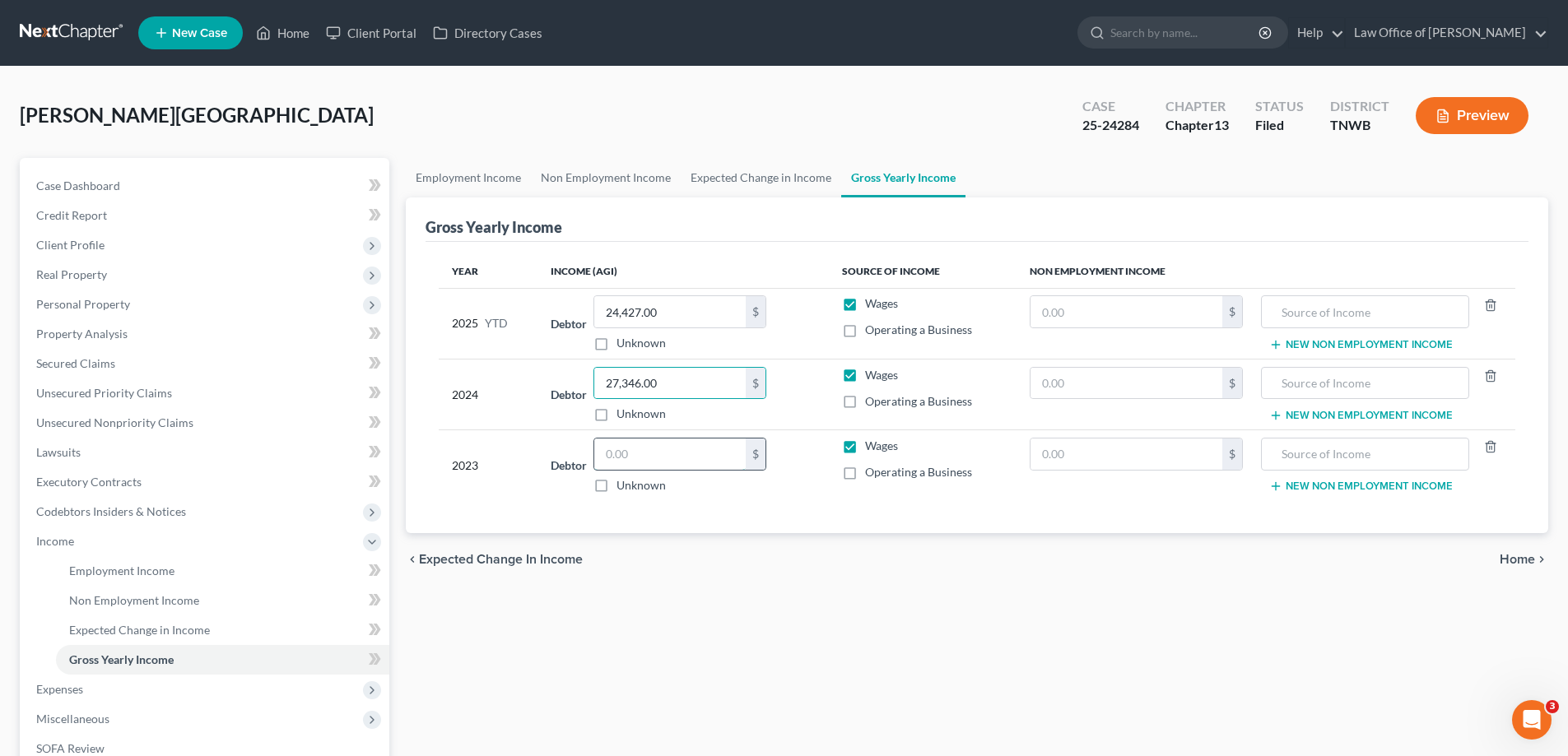
click at [663, 445] on input "text" at bounding box center [670, 454] width 152 height 31
type input "30,500.00"
click at [88, 483] on span "Executory Contracts" at bounding box center [89, 482] width 105 height 14
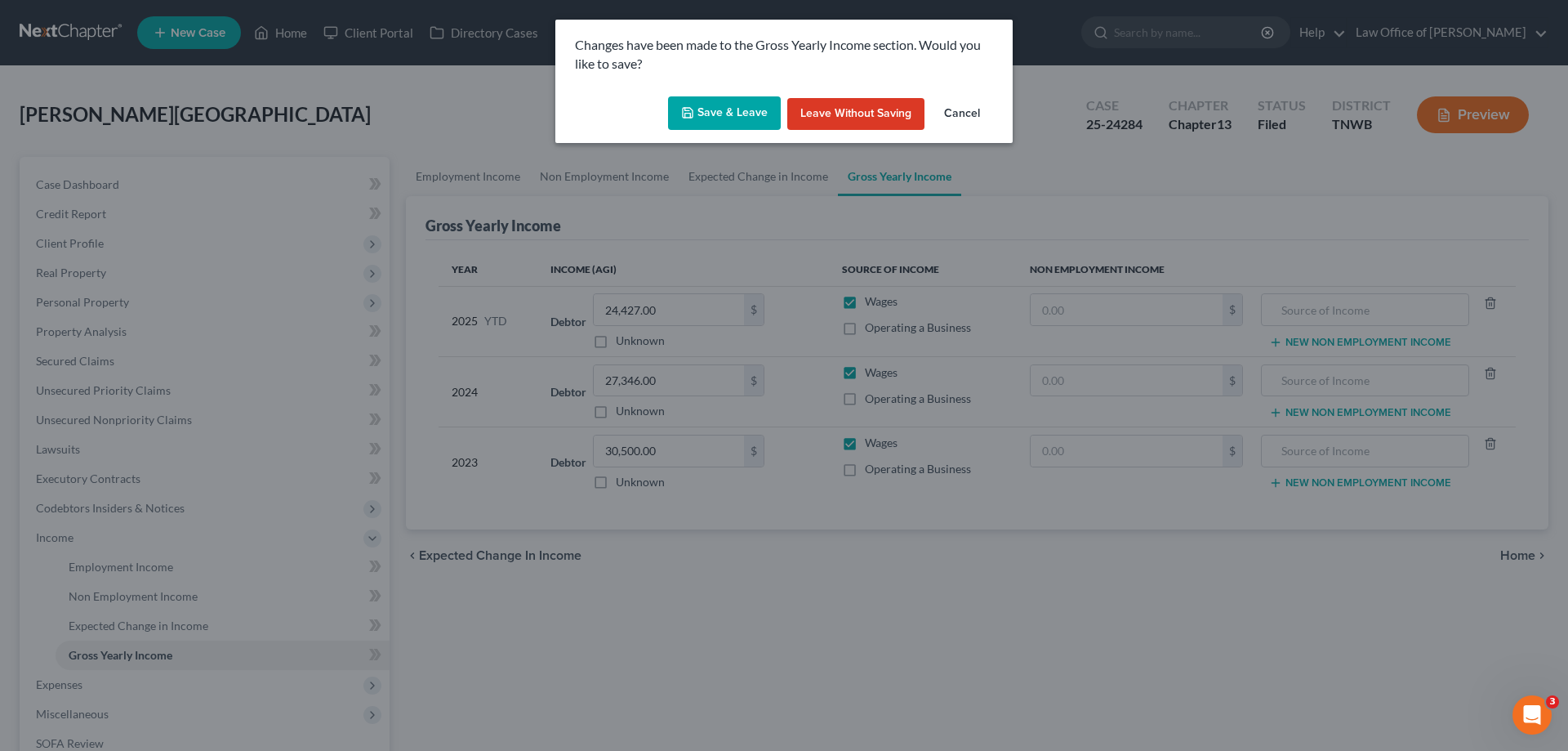
click at [738, 109] on button "Save & Leave" at bounding box center [724, 113] width 113 height 34
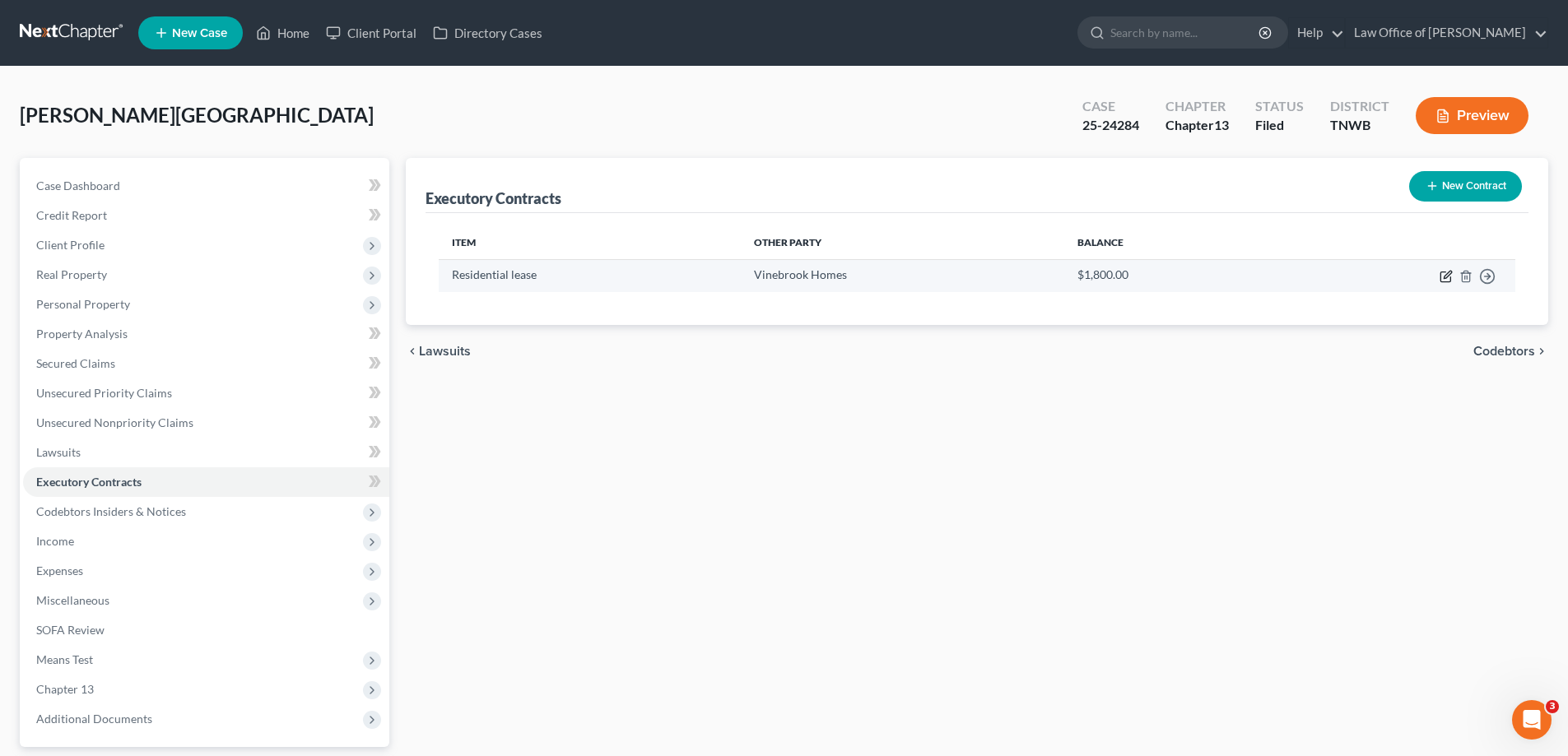
click at [1447, 275] on icon "button" at bounding box center [1446, 276] width 13 height 13
select select "3"
select select "44"
select select "0"
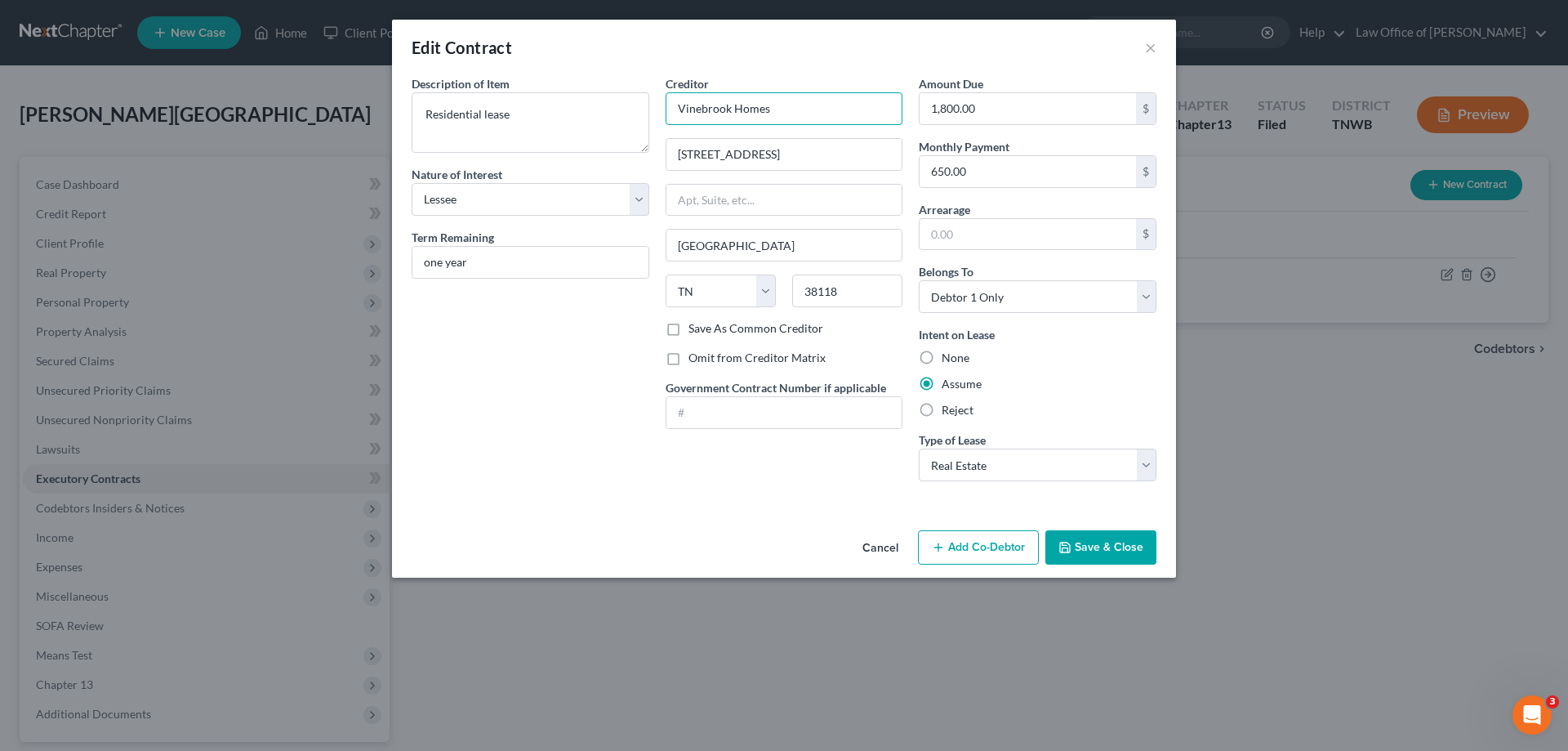
click at [789, 102] on input "Vinebrook Homes" at bounding box center [784, 109] width 238 height 33
type input "V"
type input "Evergrre Live"
drag, startPoint x: 803, startPoint y: 153, endPoint x: 586, endPoint y: 141, distance: 217.3
click at [586, 141] on div "Description of non-residential real property * Description of Item * Residentia…" at bounding box center [784, 285] width 762 height 420
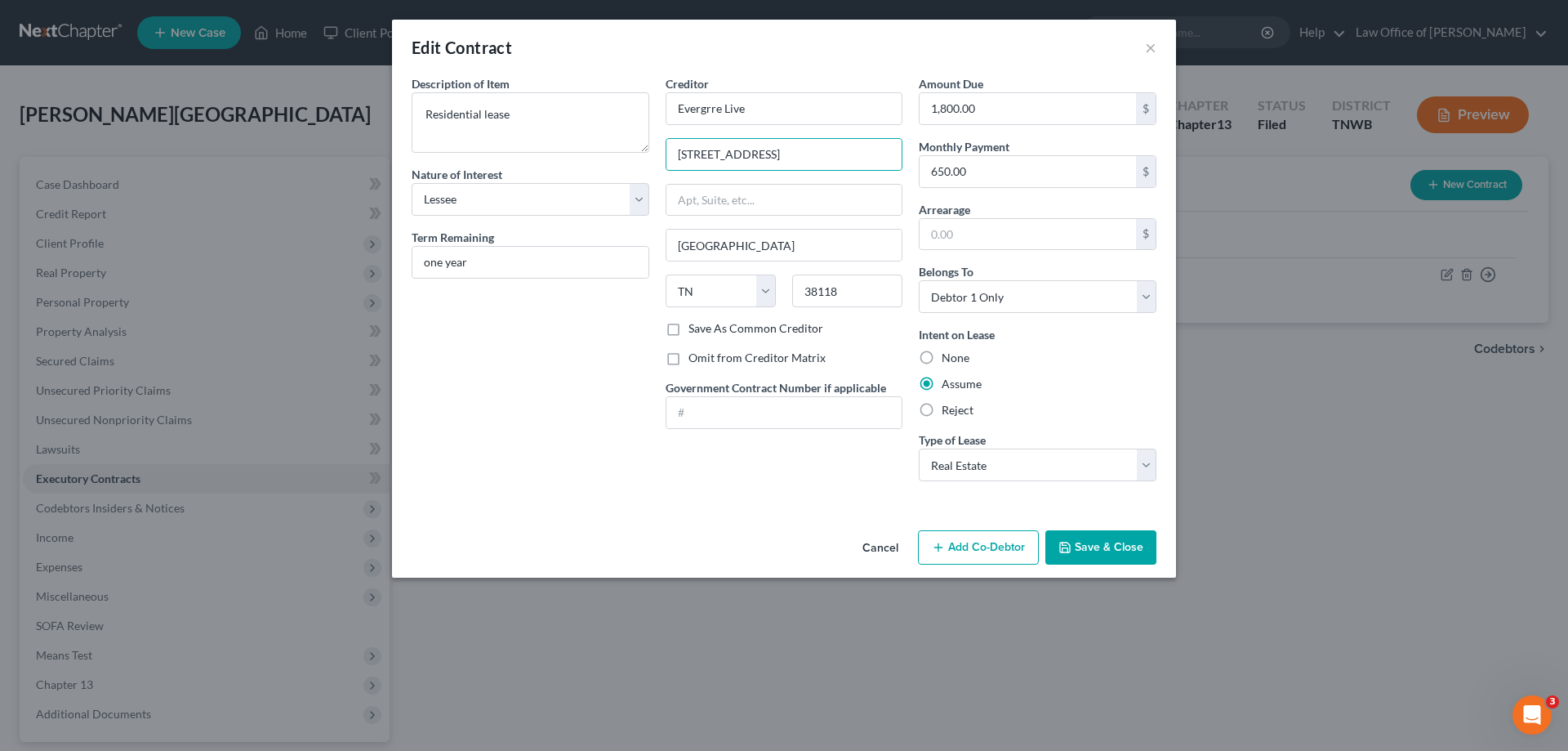
click at [868, 217] on div "Creditor * Evergrre Live [STREET_ADDRESS] [US_STATE][GEOGRAPHIC_DATA] AR [GEOGR…" at bounding box center [784, 197] width 238 height 245
click at [822, 160] on input "[STREET_ADDRESS]" at bounding box center [784, 154] width 236 height 31
type input "4"
click at [1085, 552] on button "Save & Close" at bounding box center [1100, 547] width 111 height 34
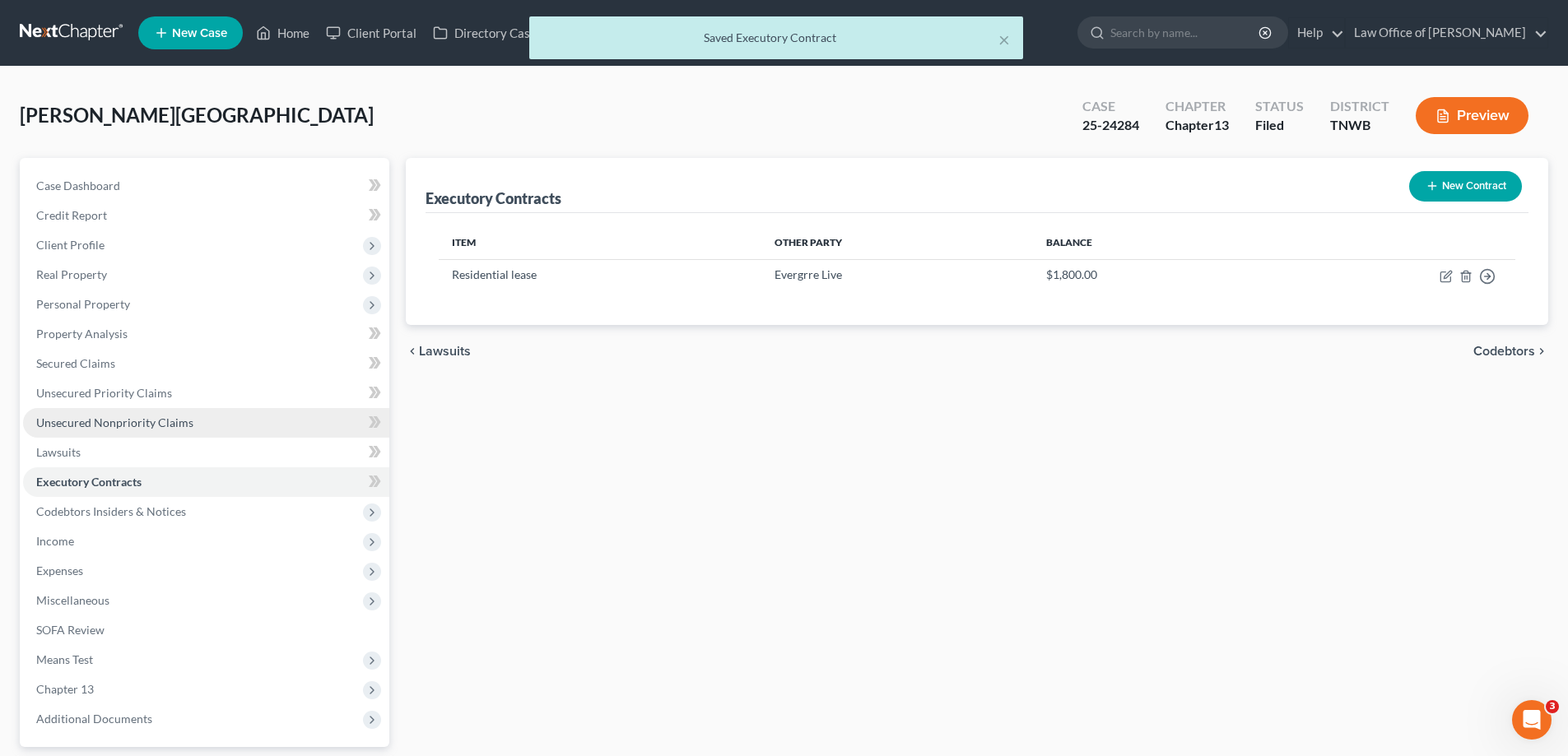
click at [166, 423] on span "Unsecured Nonpriority Claims" at bounding box center [115, 421] width 157 height 14
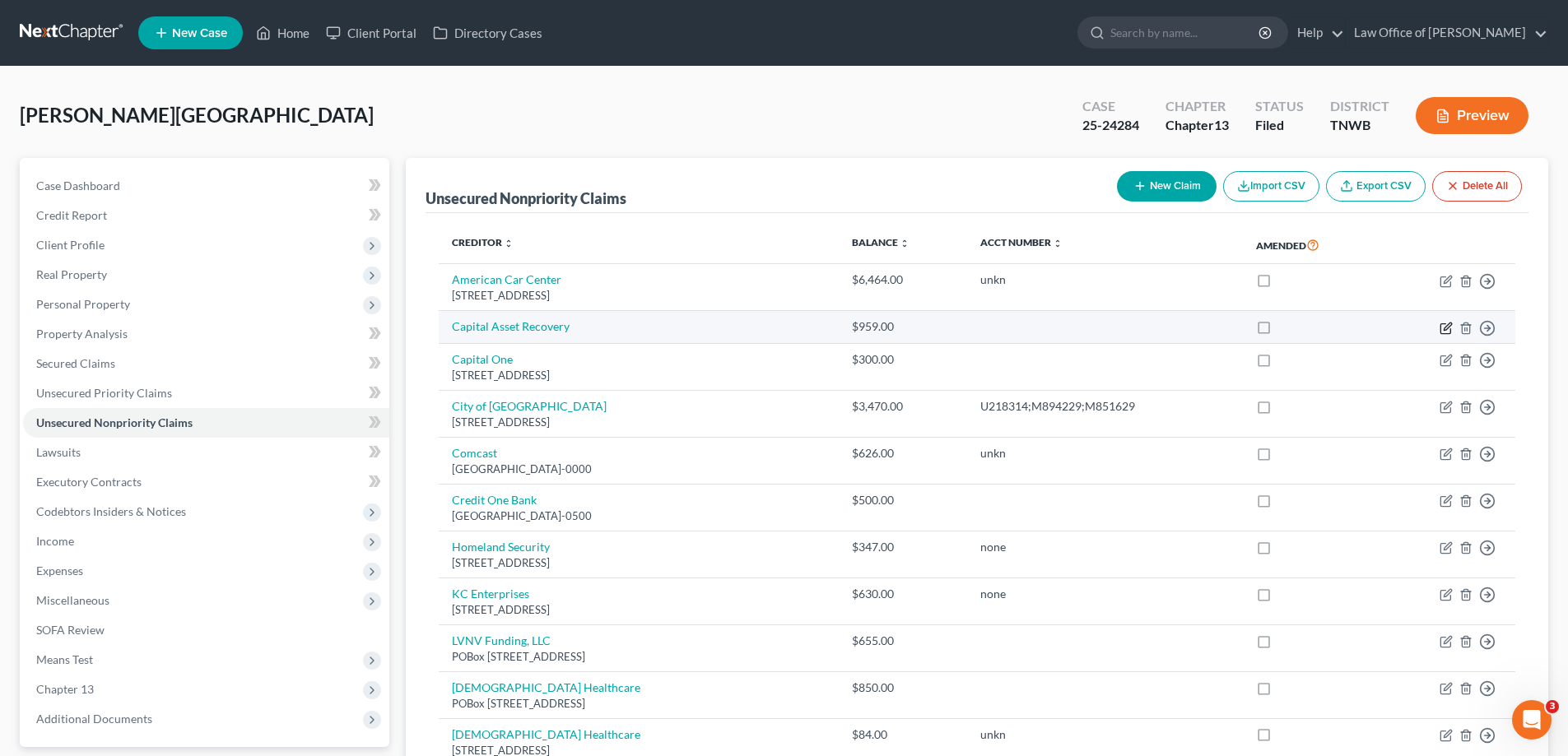
click at [1446, 331] on icon "button" at bounding box center [1446, 328] width 13 height 13
select select "0"
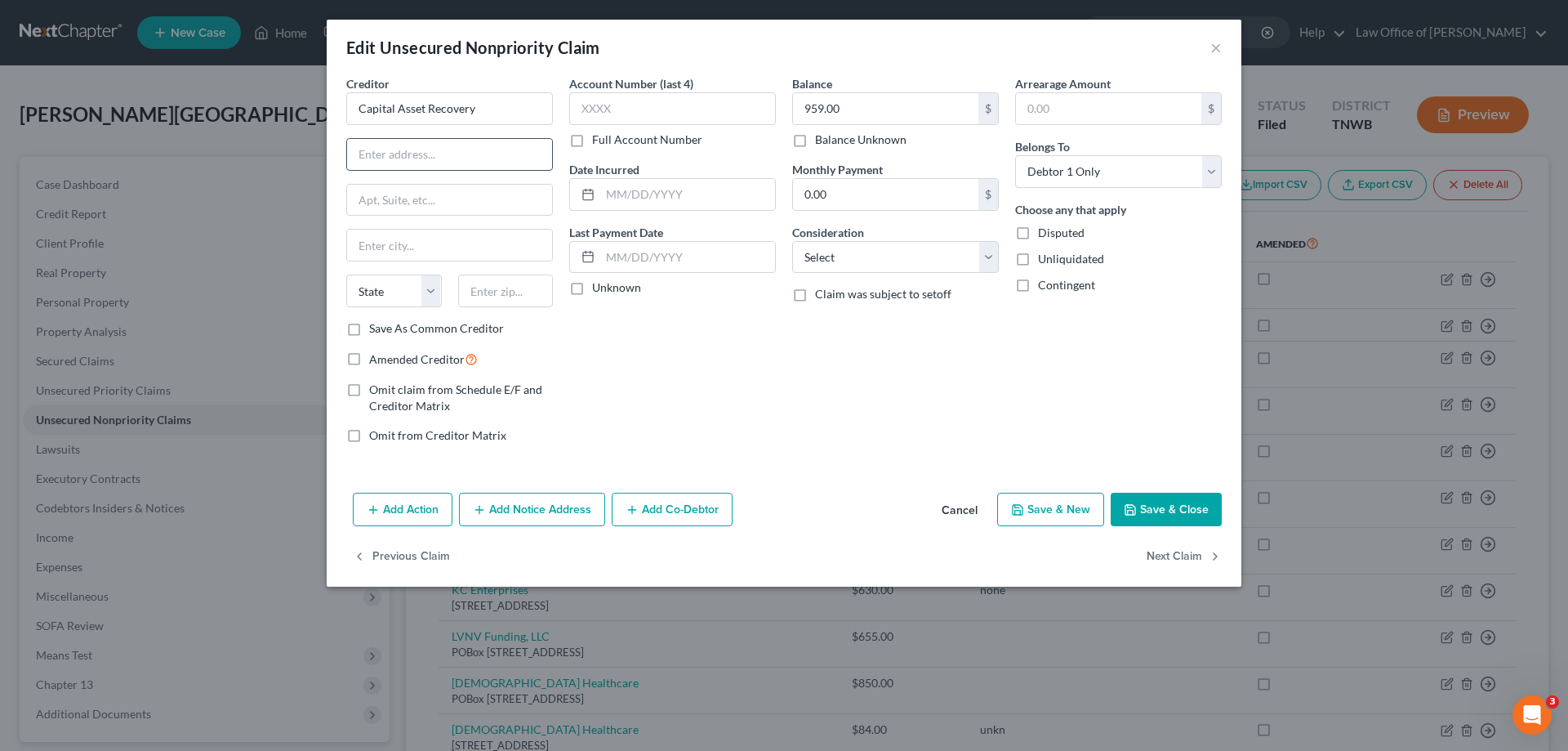
click at [458, 160] on input "text" at bounding box center [449, 154] width 205 height 31
type input "[STREET_ADDRESS][US_STATE]"
type input "Ste 238"
type input "14217"
click at [1149, 506] on button "Save & Close" at bounding box center [1165, 510] width 111 height 34
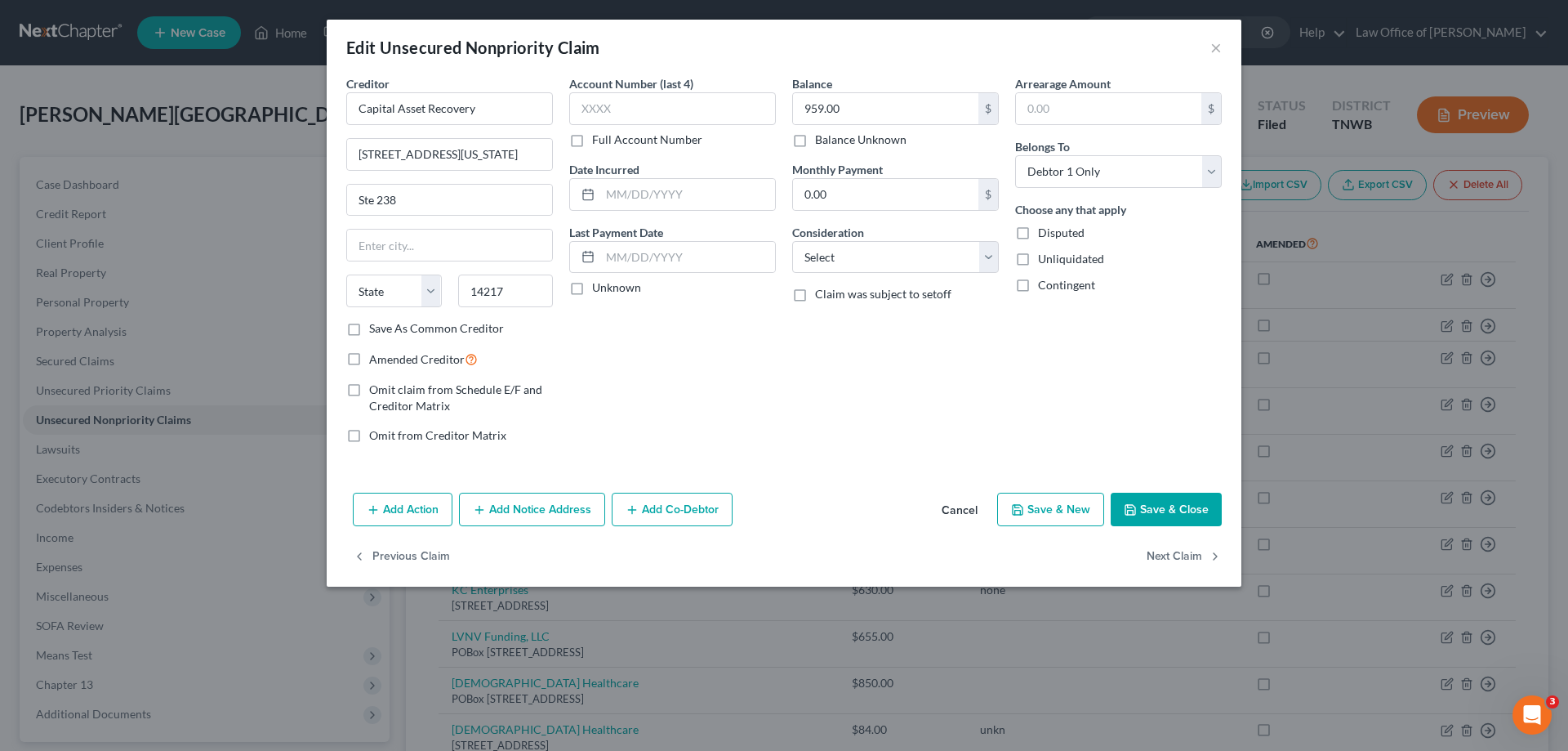
type input "Buffalo"
select select "35"
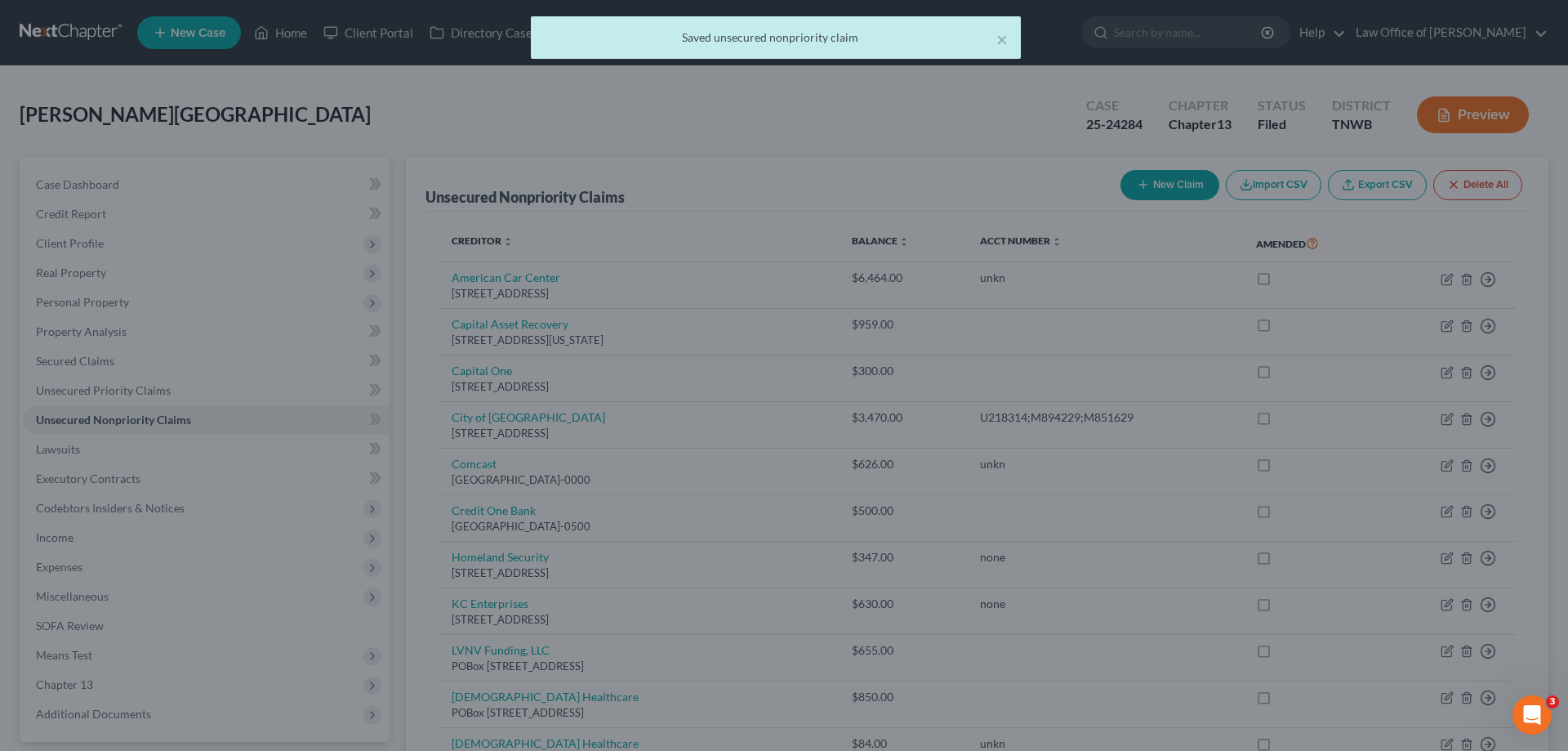
type input "0"
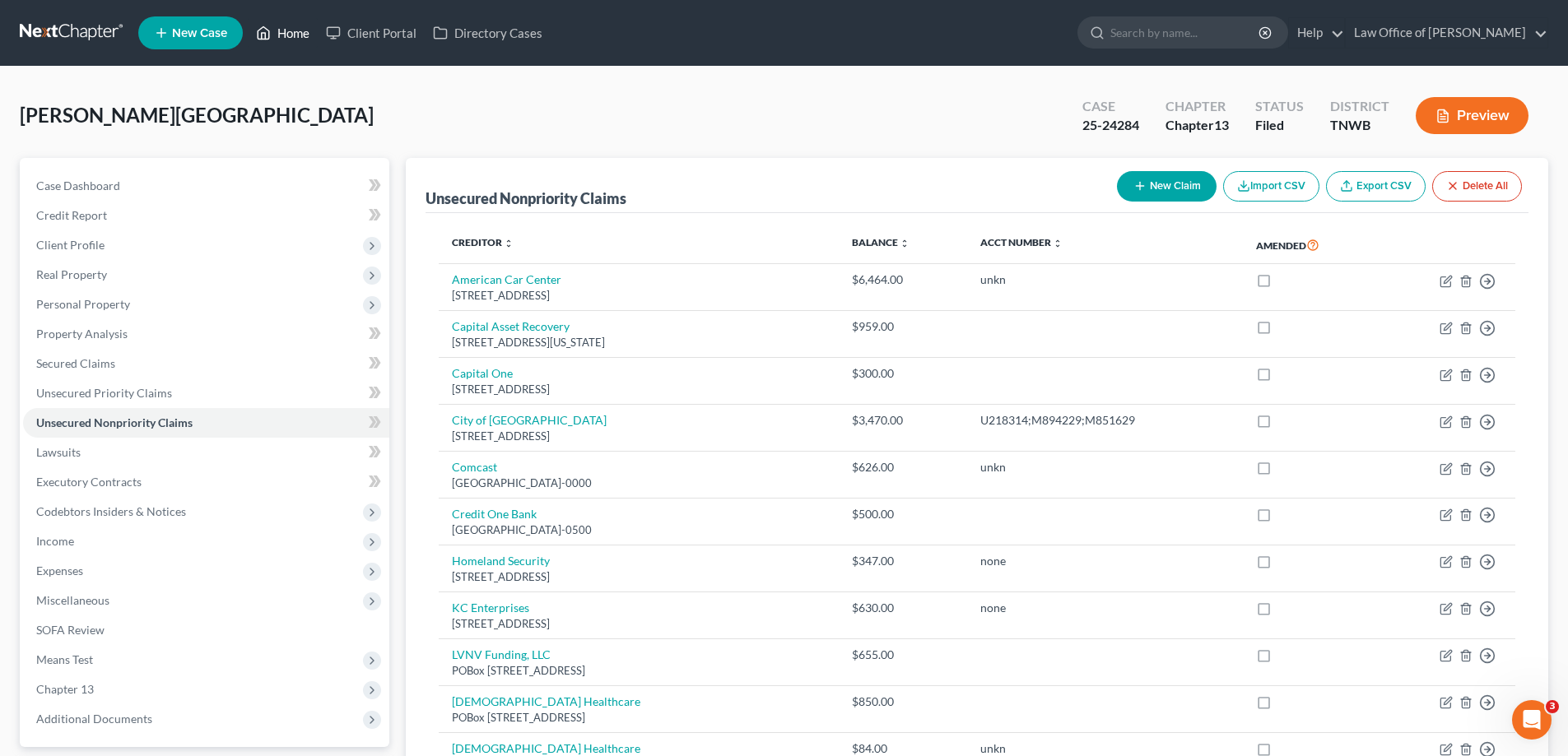
click at [294, 29] on link "Home" at bounding box center [283, 33] width 70 height 30
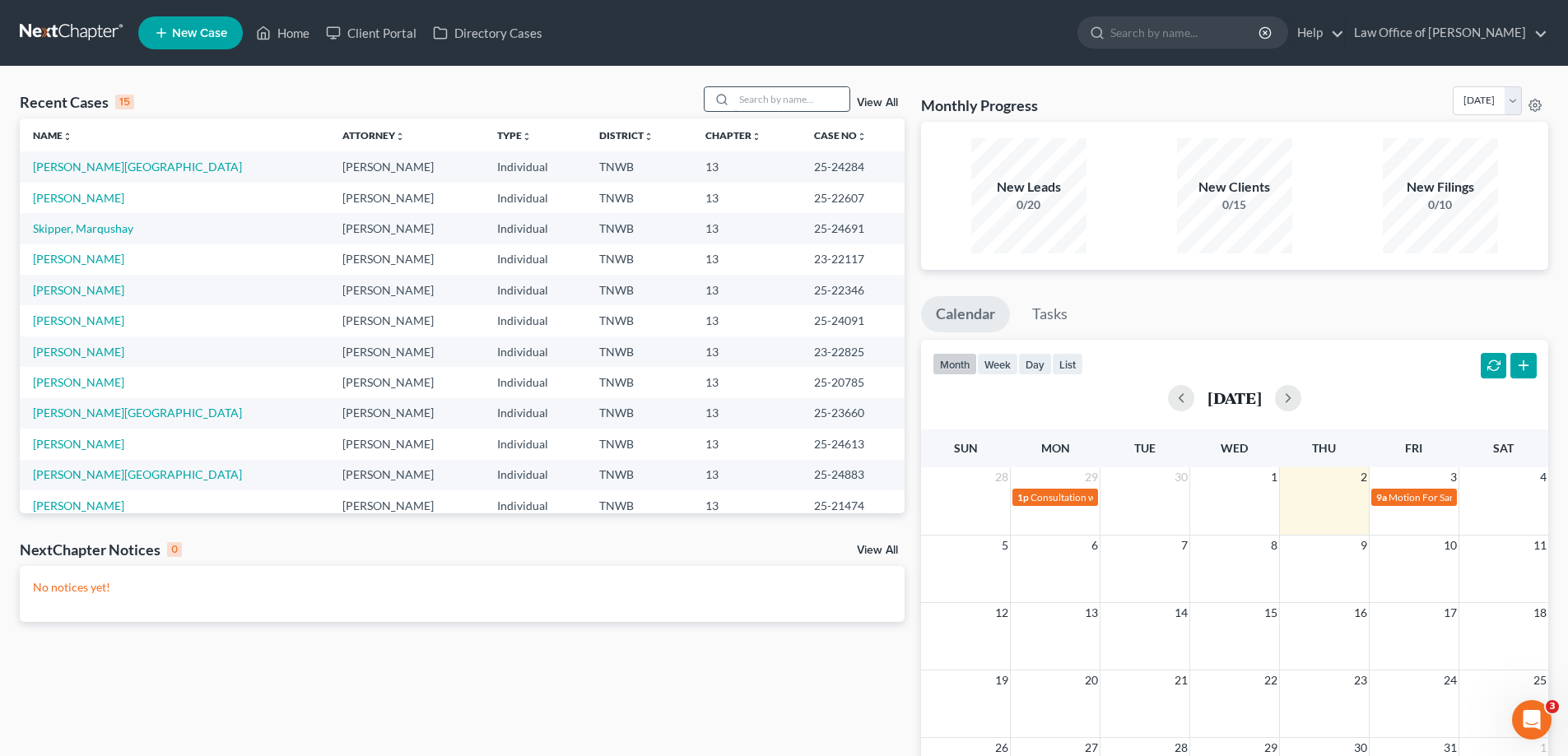
click at [784, 101] on input "search" at bounding box center [791, 99] width 116 height 24
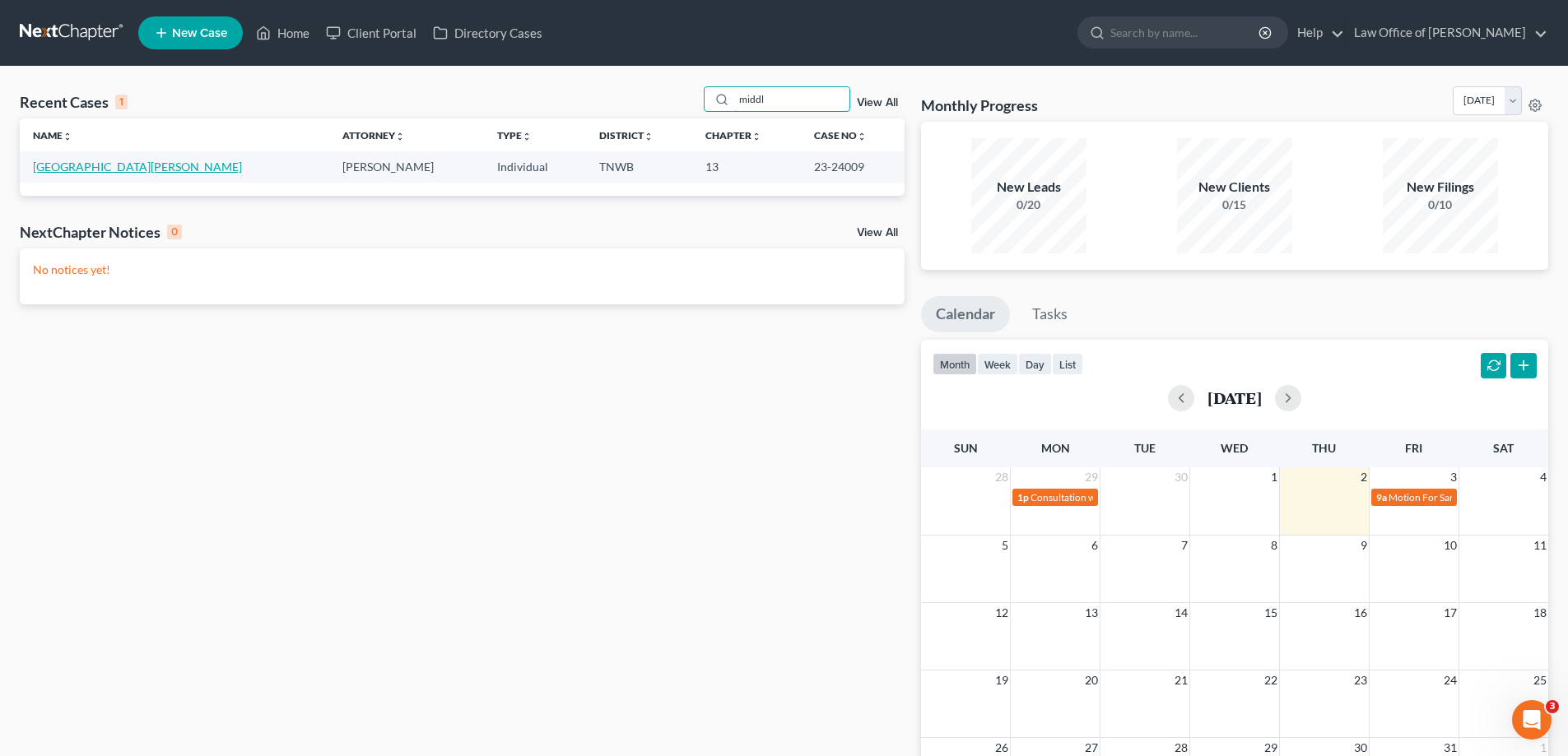
type input "middl"
click at [93, 167] on link "[GEOGRAPHIC_DATA][PERSON_NAME]" at bounding box center [138, 166] width 209 height 14
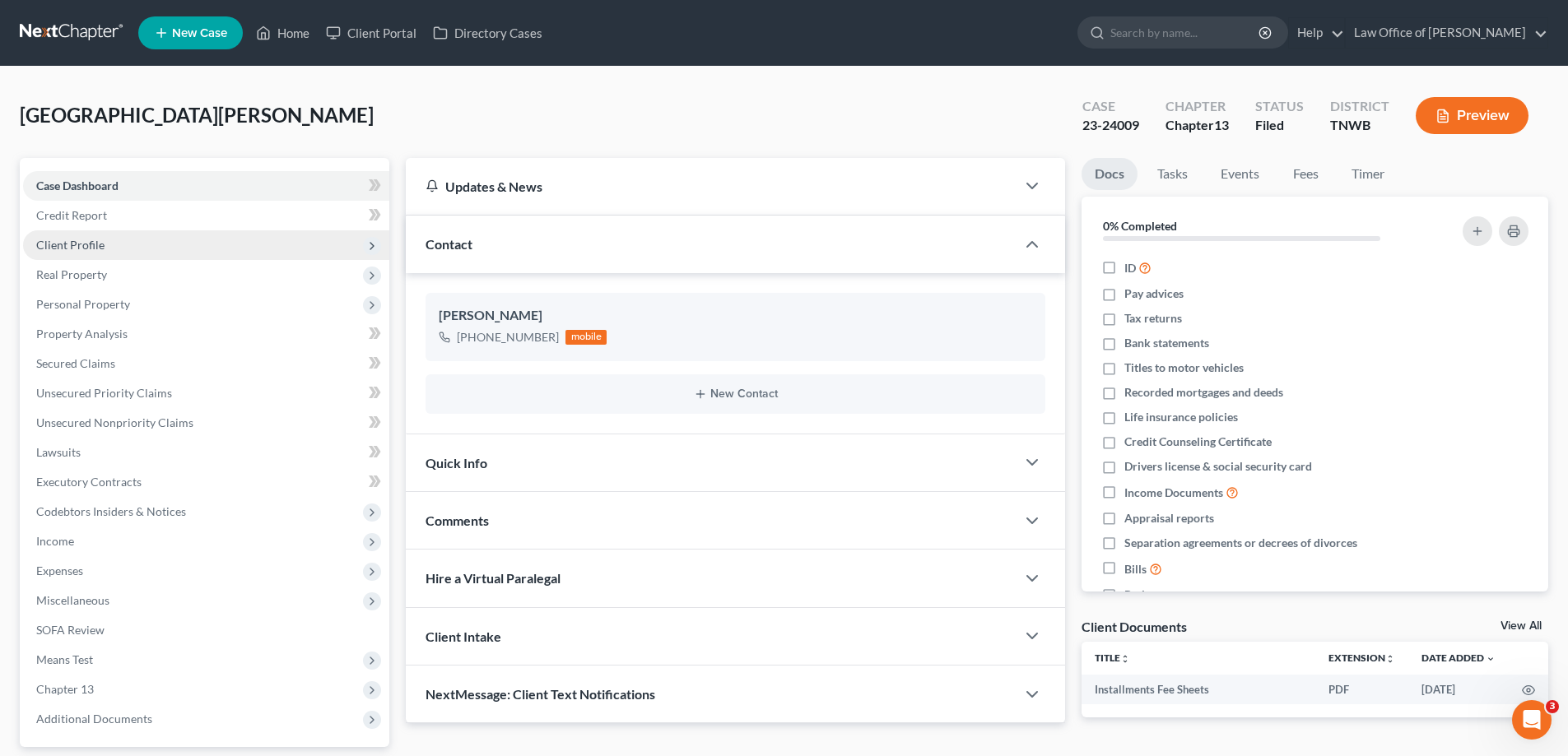
click at [85, 248] on span "Client Profile" at bounding box center [70, 244] width 68 height 14
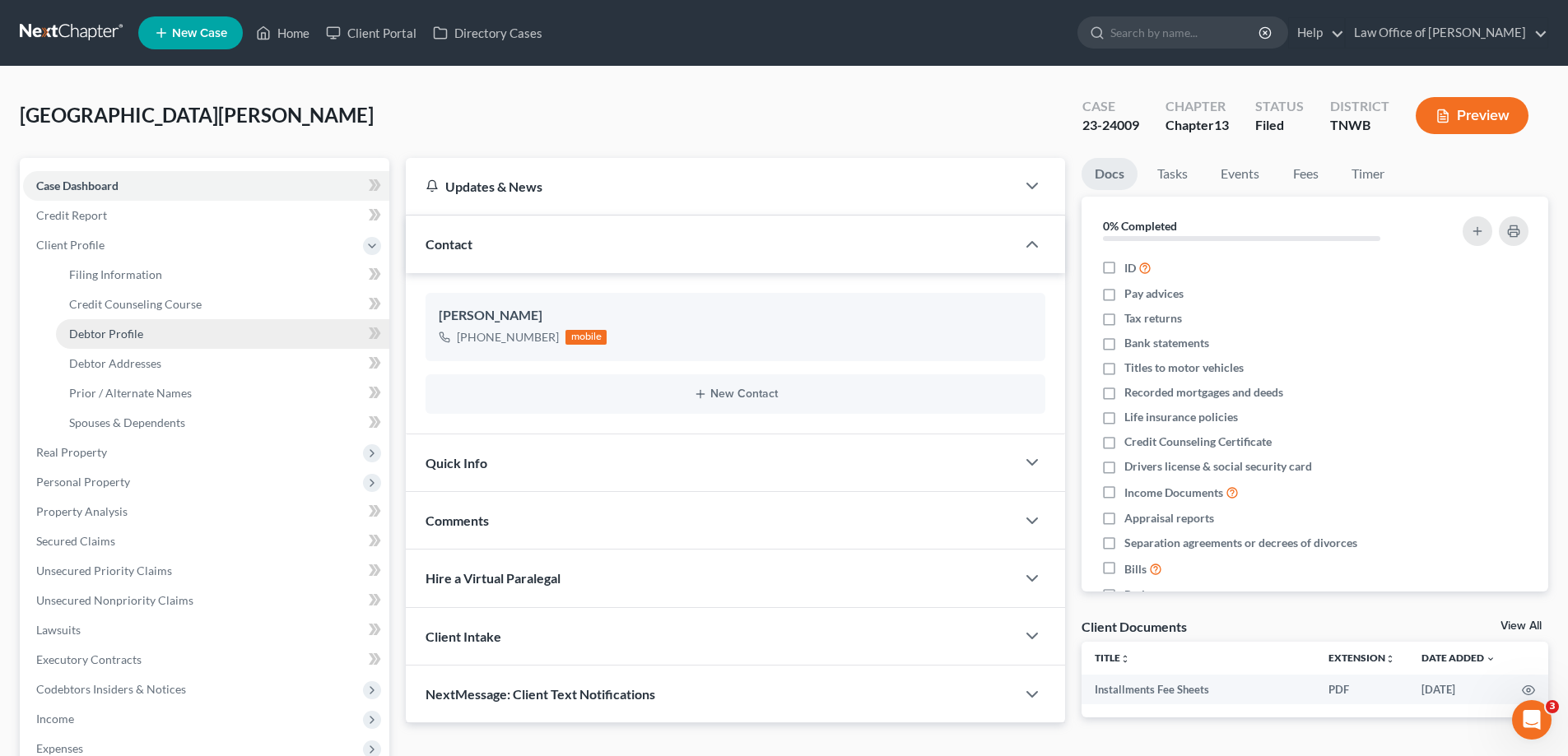
click at [120, 333] on span "Debtor Profile" at bounding box center [106, 333] width 74 height 14
select select "0"
select select "1"
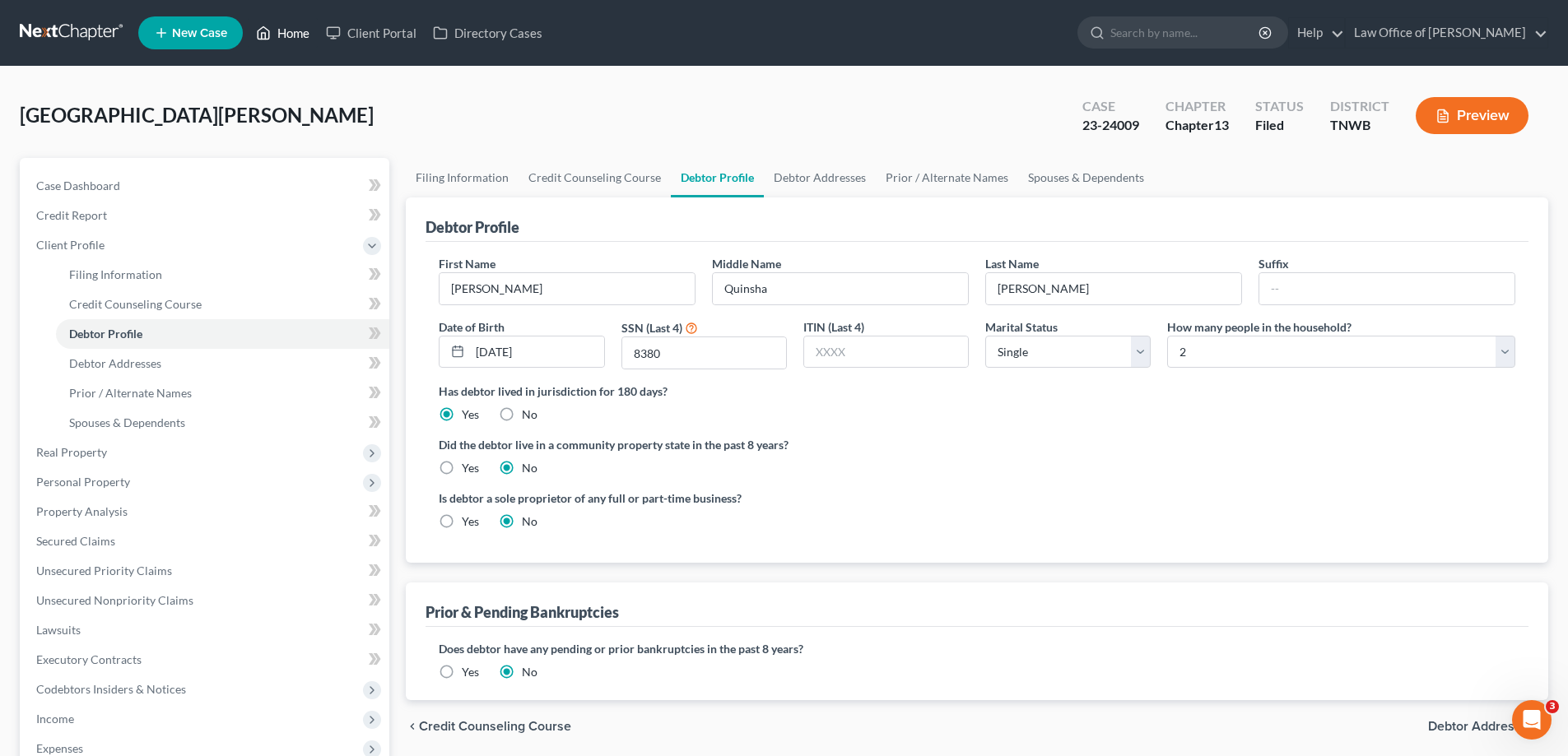
click at [297, 23] on link "Home" at bounding box center [283, 33] width 70 height 30
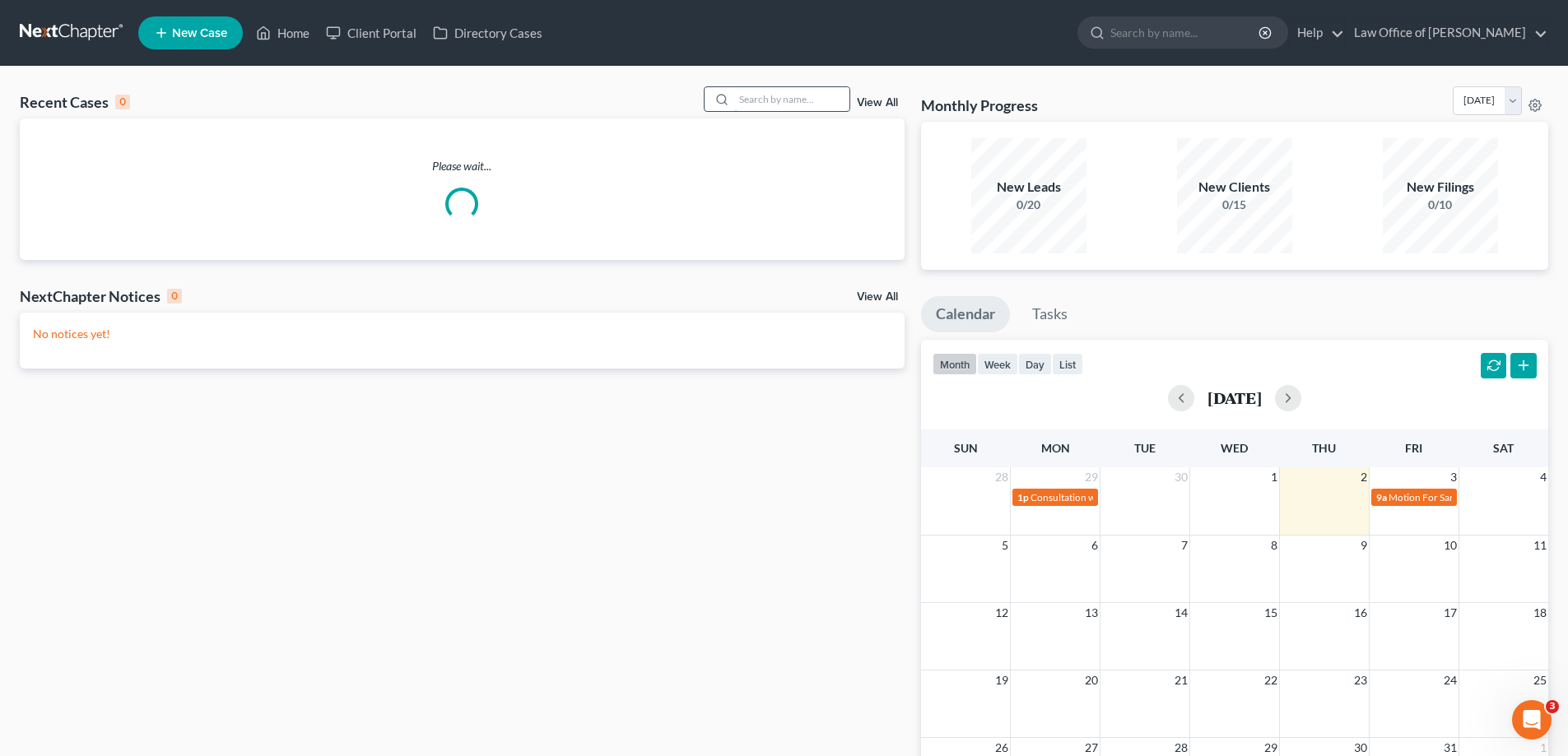
click at [760, 101] on input "search" at bounding box center [791, 99] width 116 height 24
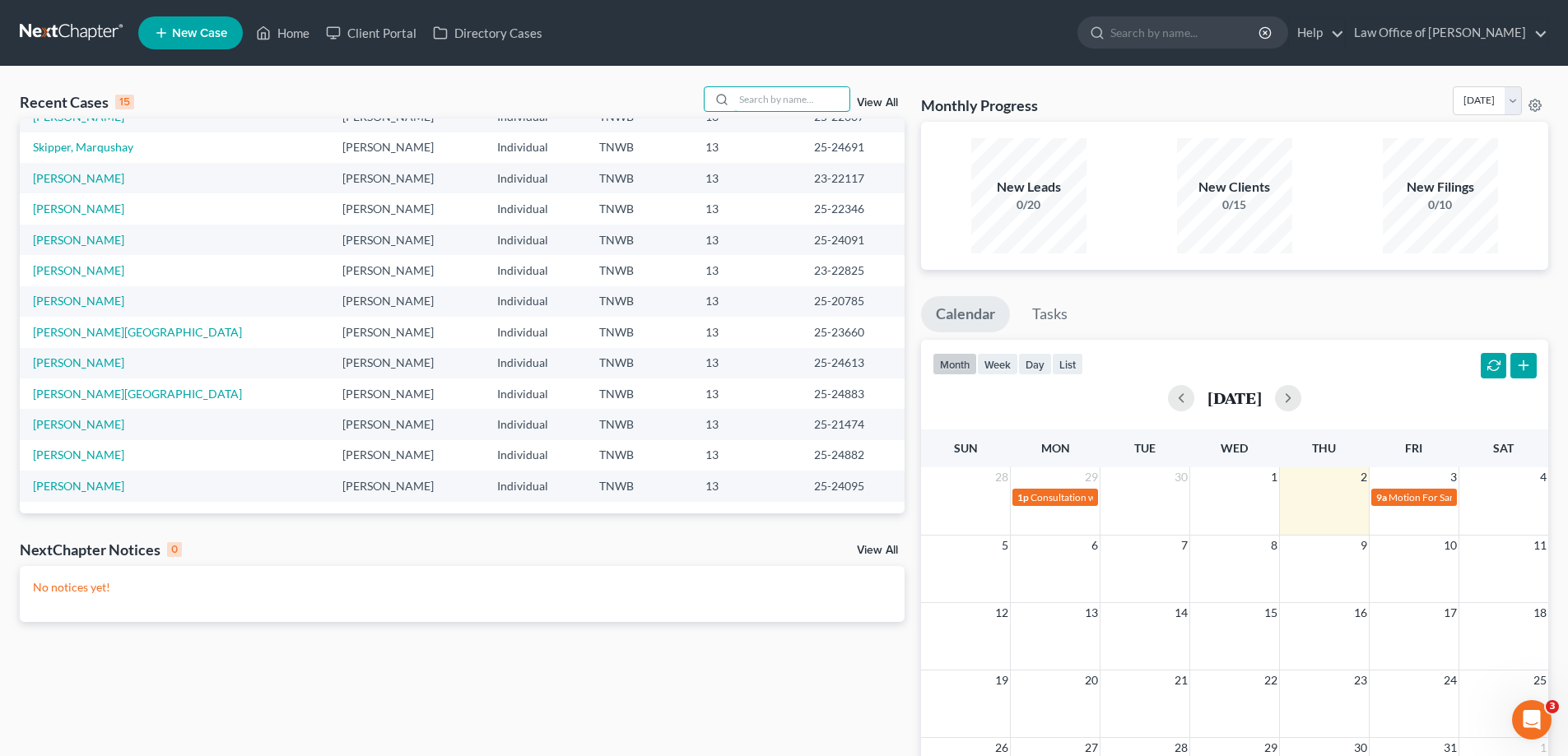
scroll to position [113, 0]
click at [64, 421] on link "[PERSON_NAME]" at bounding box center [79, 422] width 92 height 14
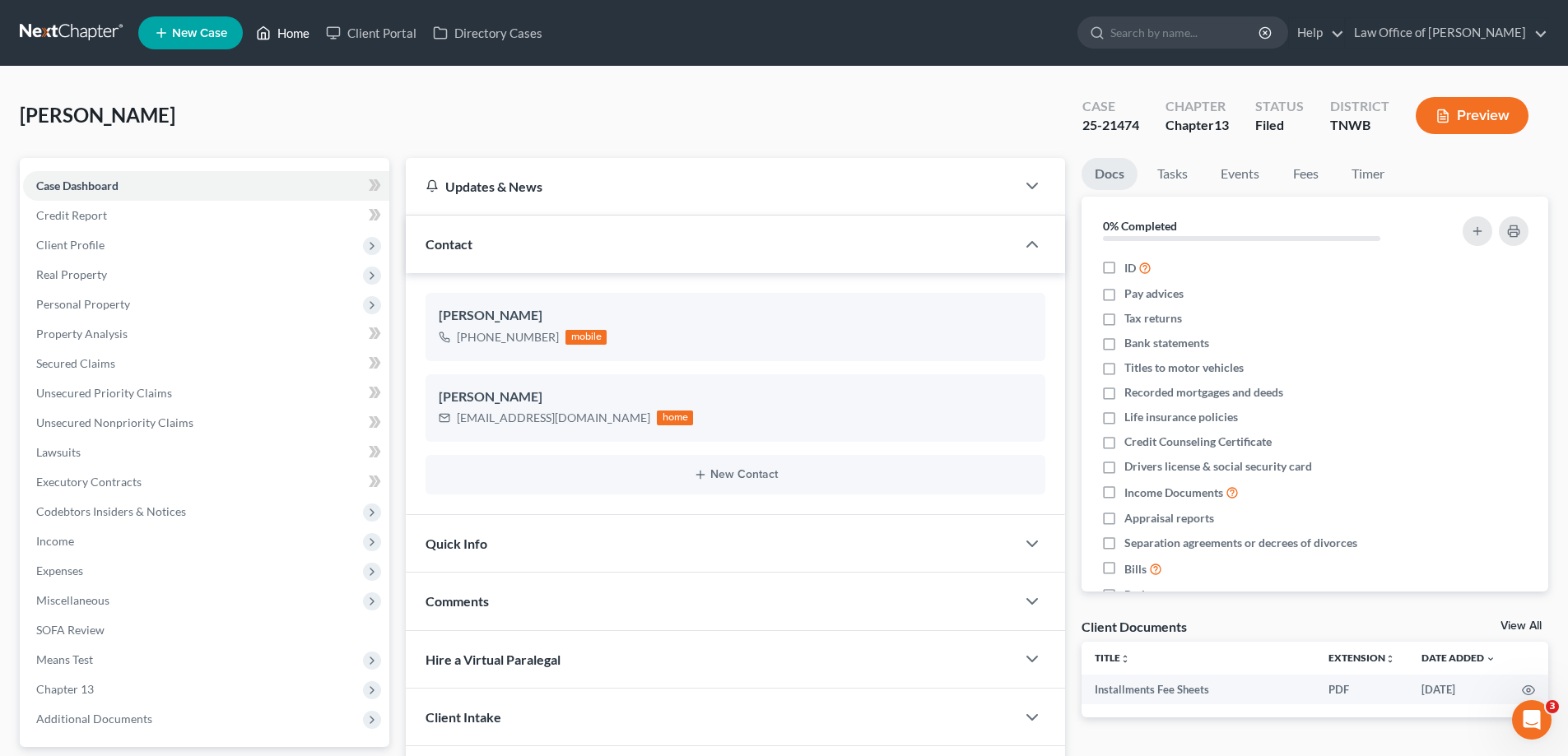
click at [303, 25] on link "Home" at bounding box center [283, 33] width 70 height 30
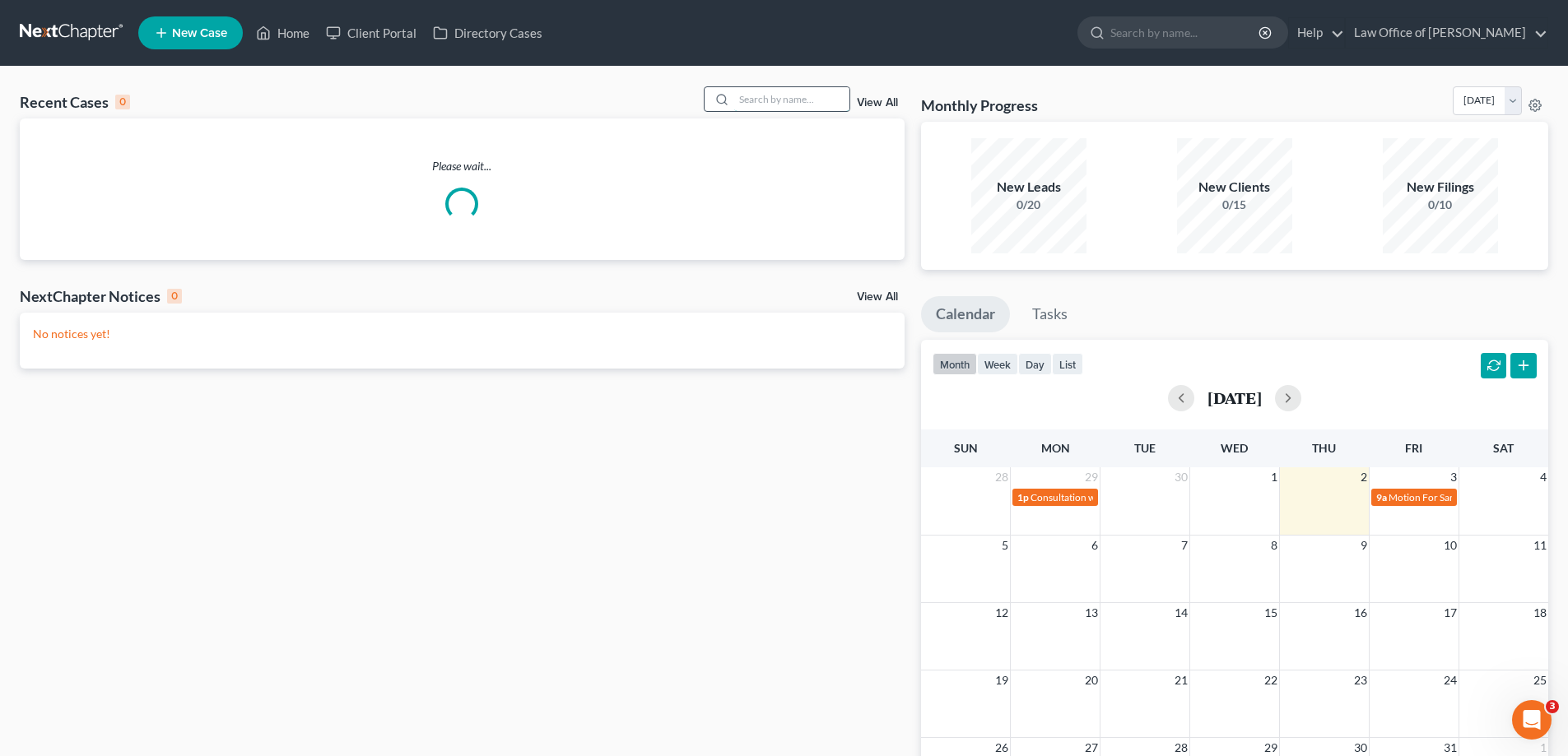
click at [798, 103] on input "search" at bounding box center [791, 99] width 116 height 24
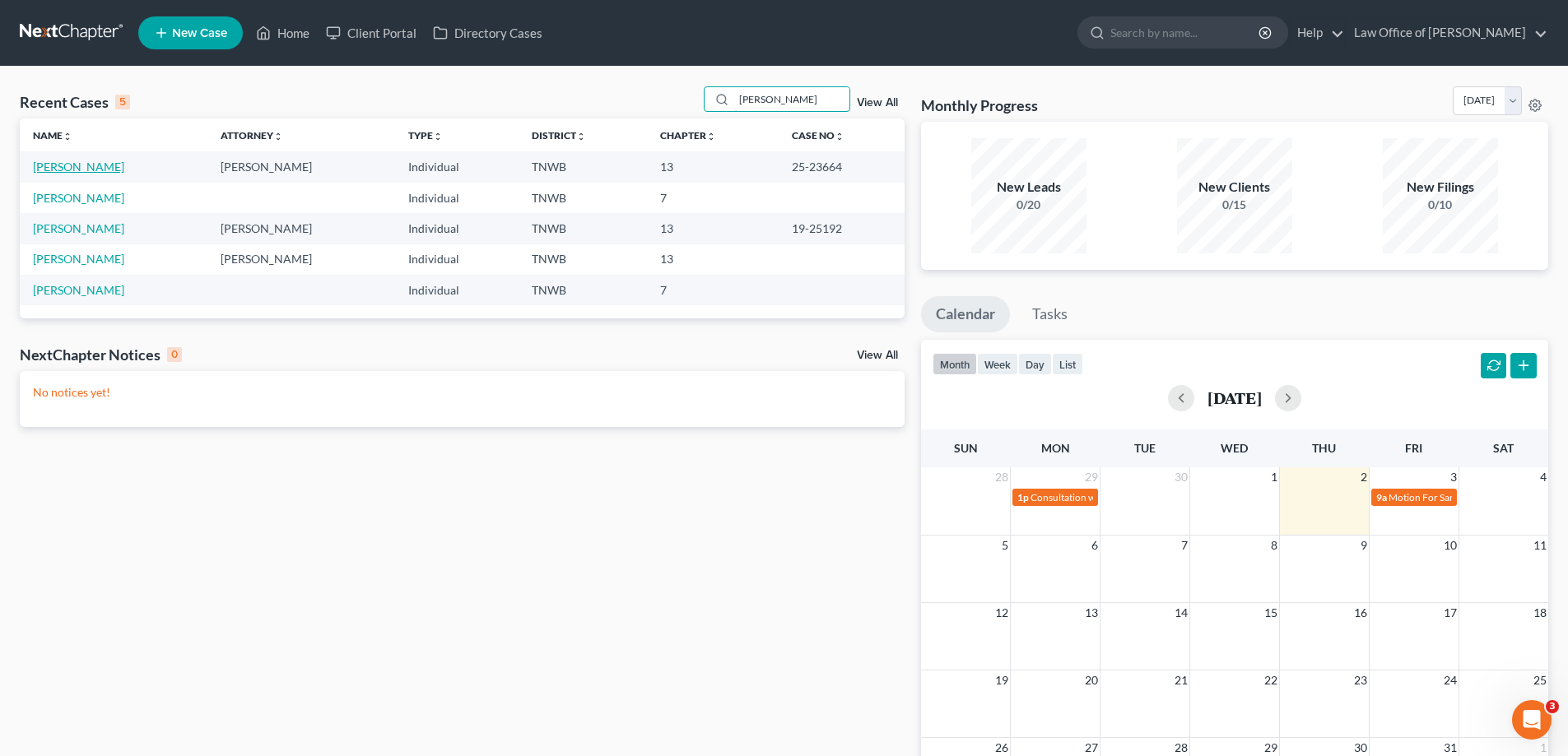
type input "[PERSON_NAME]"
click at [87, 169] on link "[PERSON_NAME]" at bounding box center [79, 166] width 92 height 14
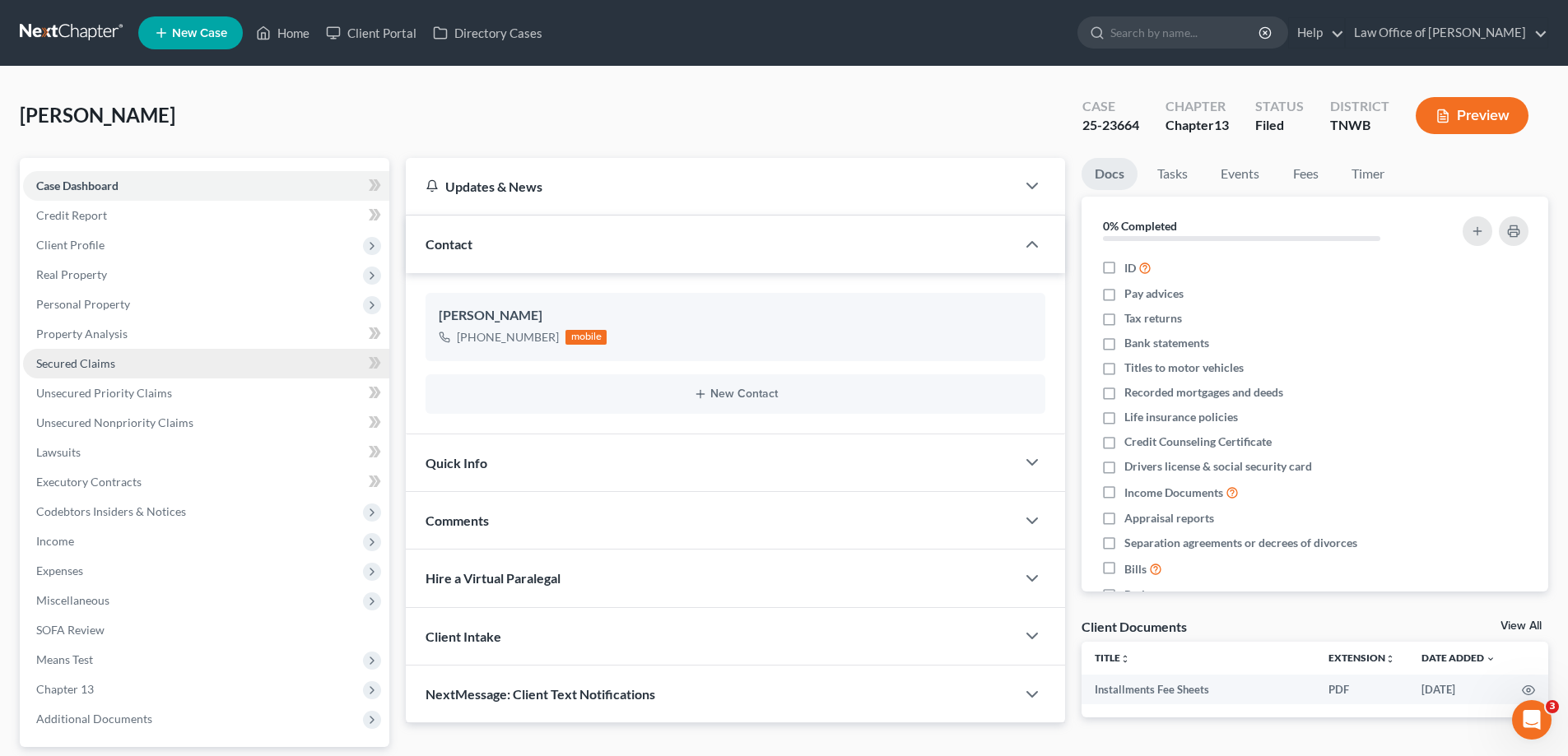
click at [93, 366] on span "Secured Claims" at bounding box center [75, 362] width 79 height 14
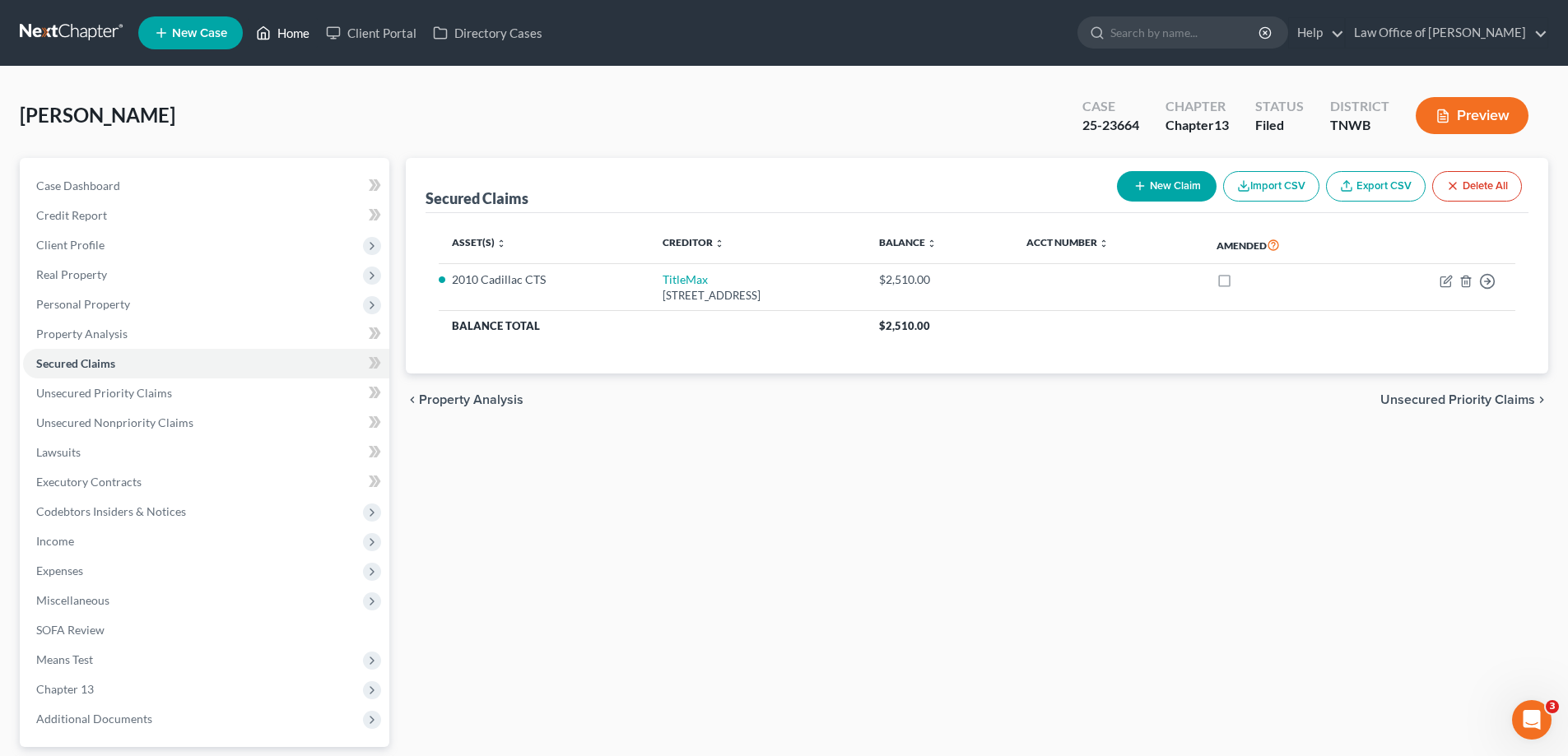
click at [303, 32] on link "Home" at bounding box center [283, 33] width 70 height 30
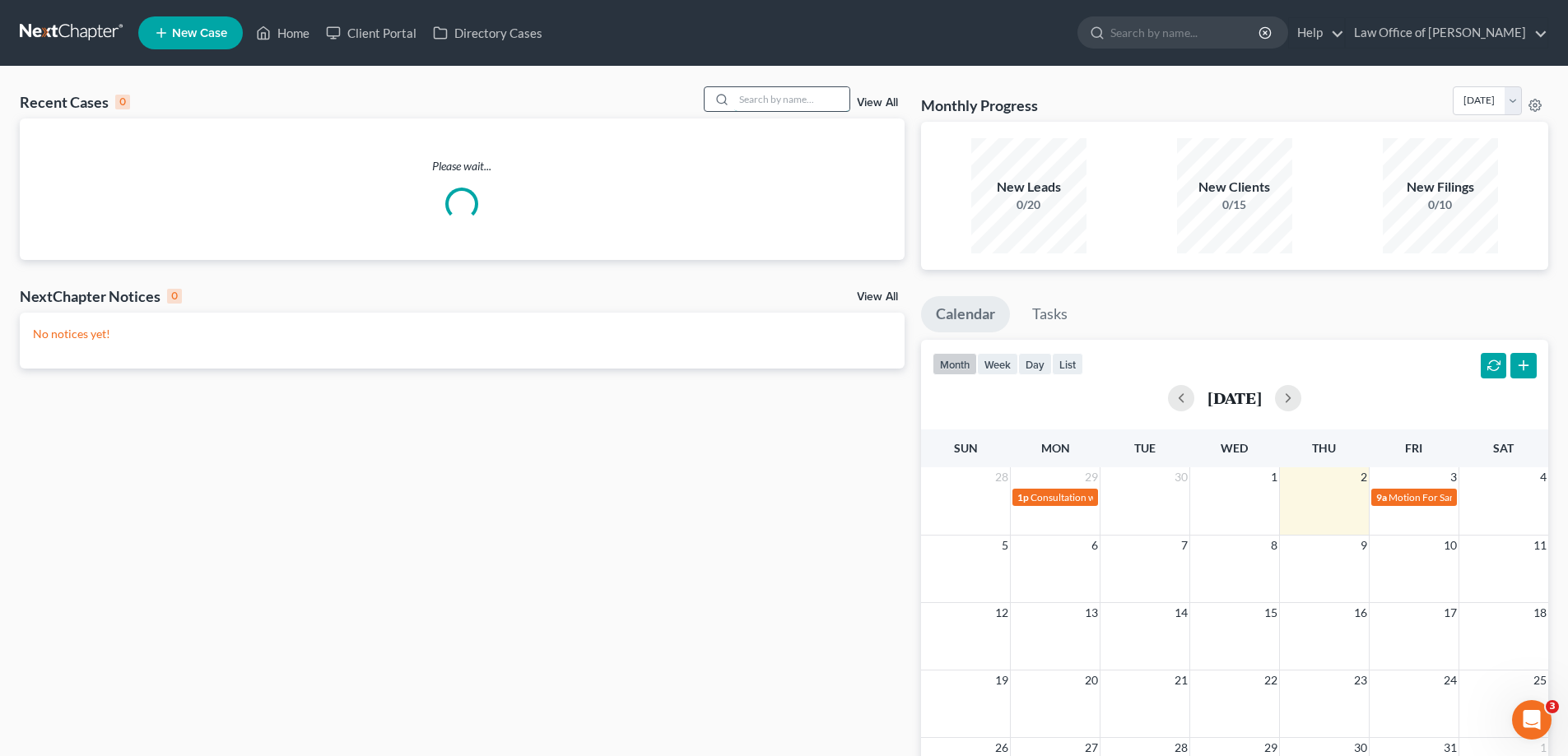
click at [778, 101] on input "search" at bounding box center [791, 99] width 116 height 24
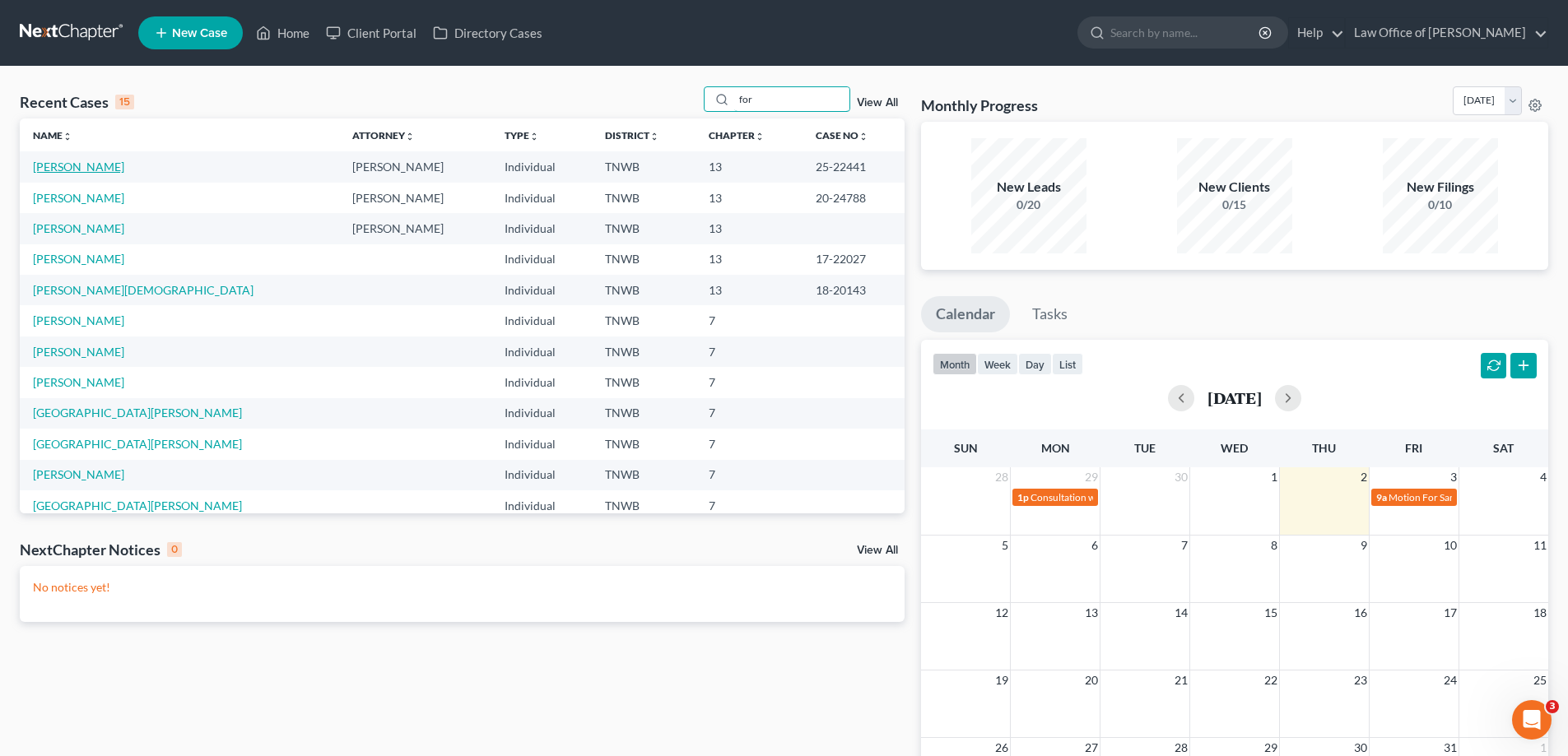
type input "for"
click at [107, 168] on link "[PERSON_NAME]" at bounding box center [79, 166] width 92 height 14
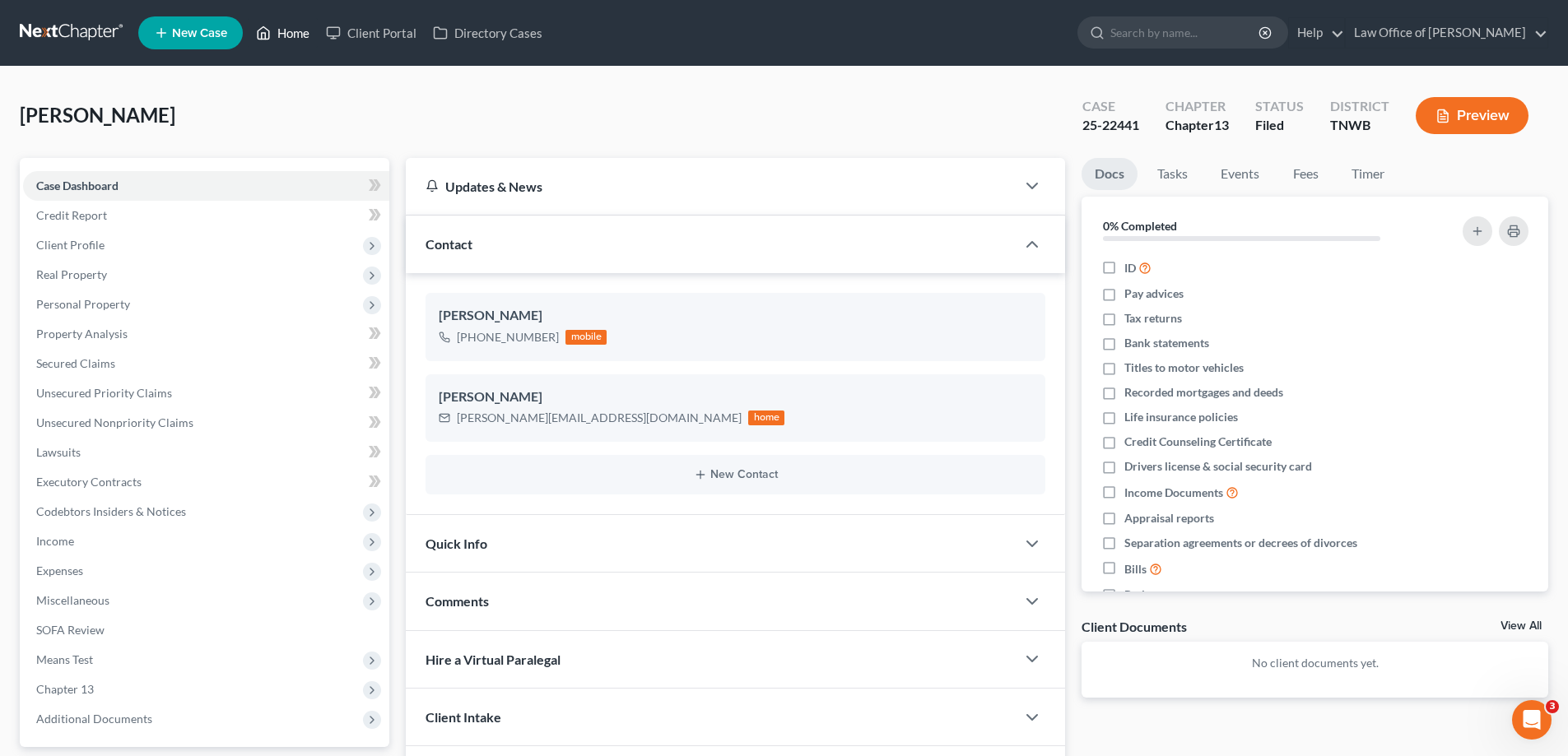
click at [299, 28] on link "Home" at bounding box center [283, 33] width 70 height 30
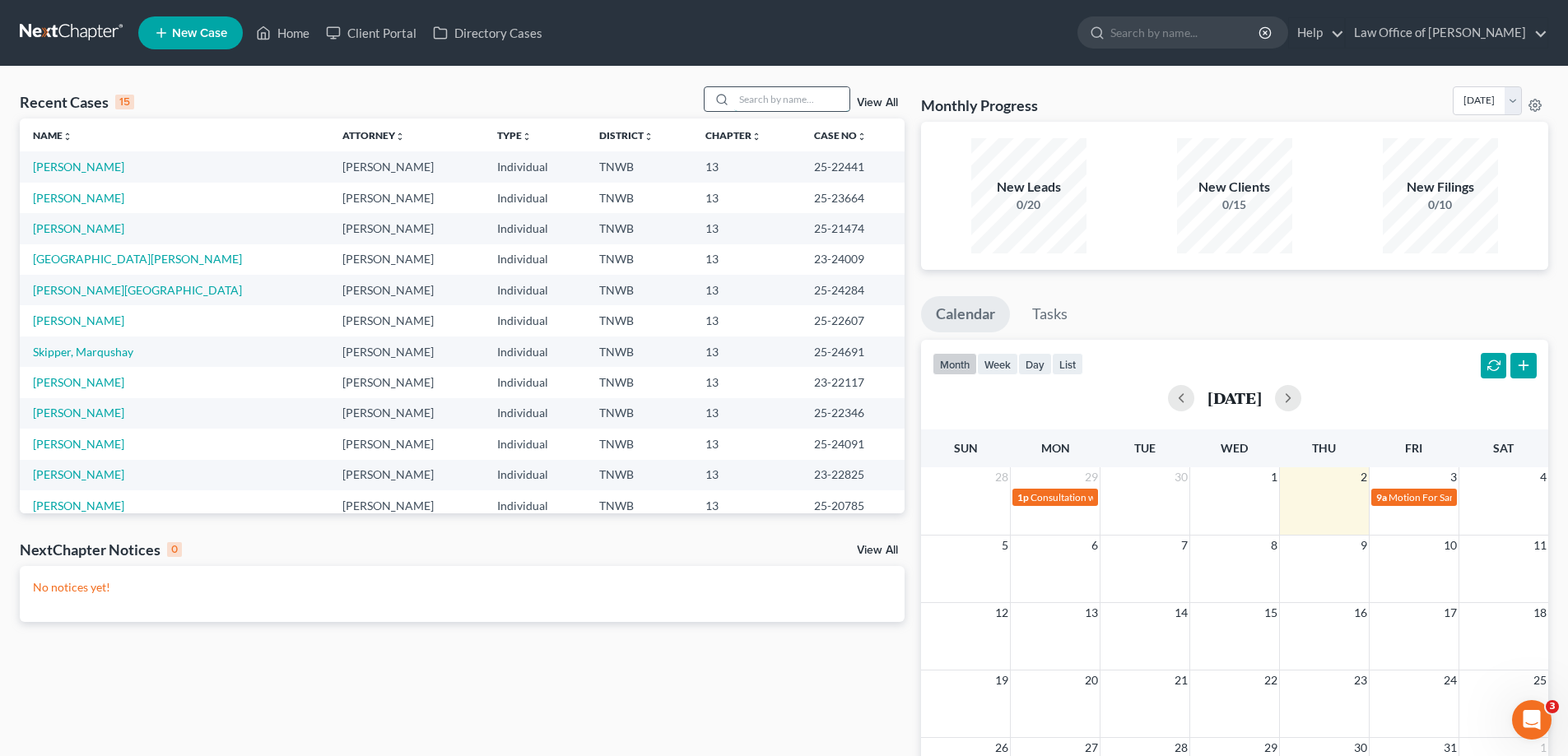
click at [760, 101] on input "search" at bounding box center [791, 99] width 116 height 24
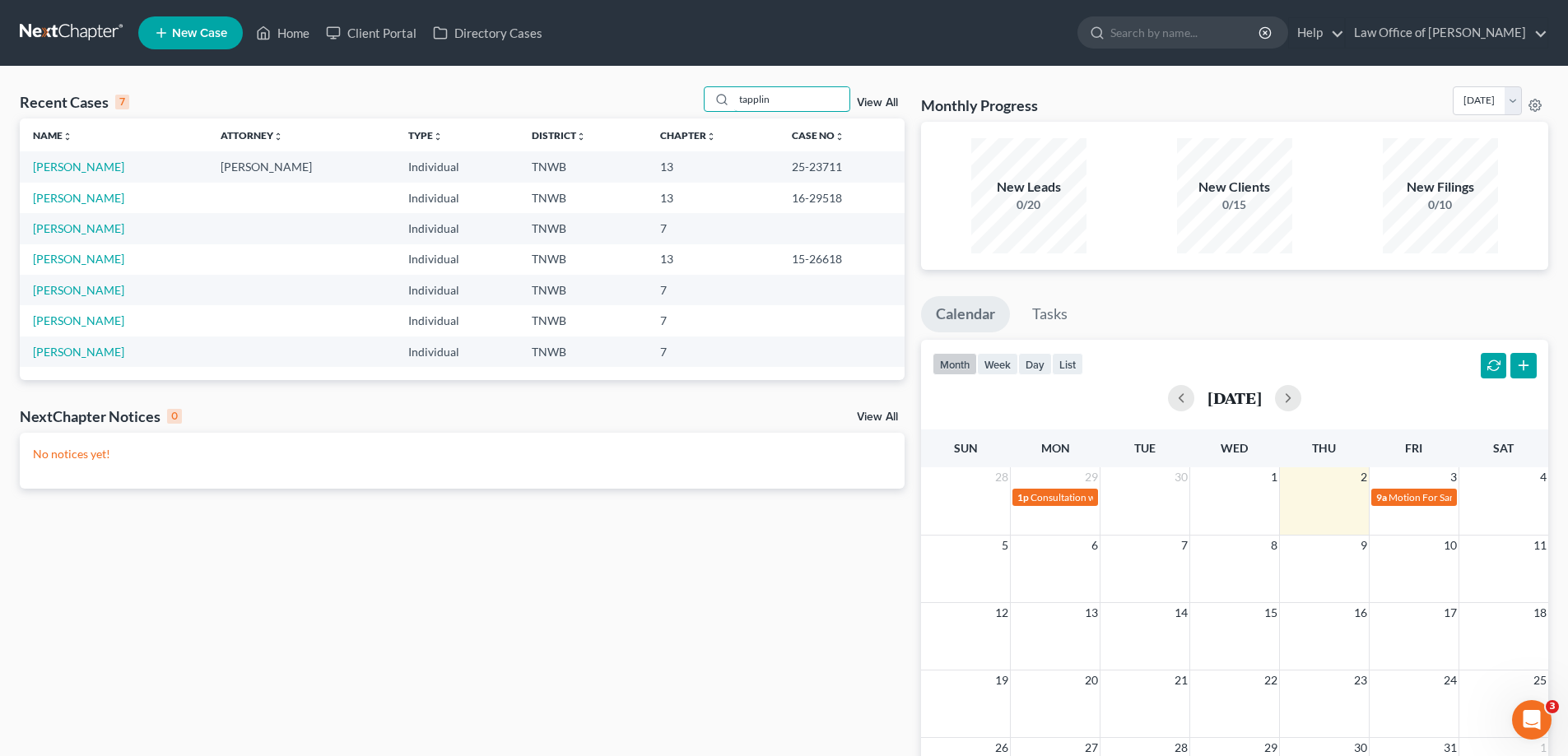
drag, startPoint x: 791, startPoint y: 89, endPoint x: 693, endPoint y: 93, distance: 98.1
click at [693, 93] on div "Recent Cases 7 tapplin View All" at bounding box center [461, 102] width 885 height 32
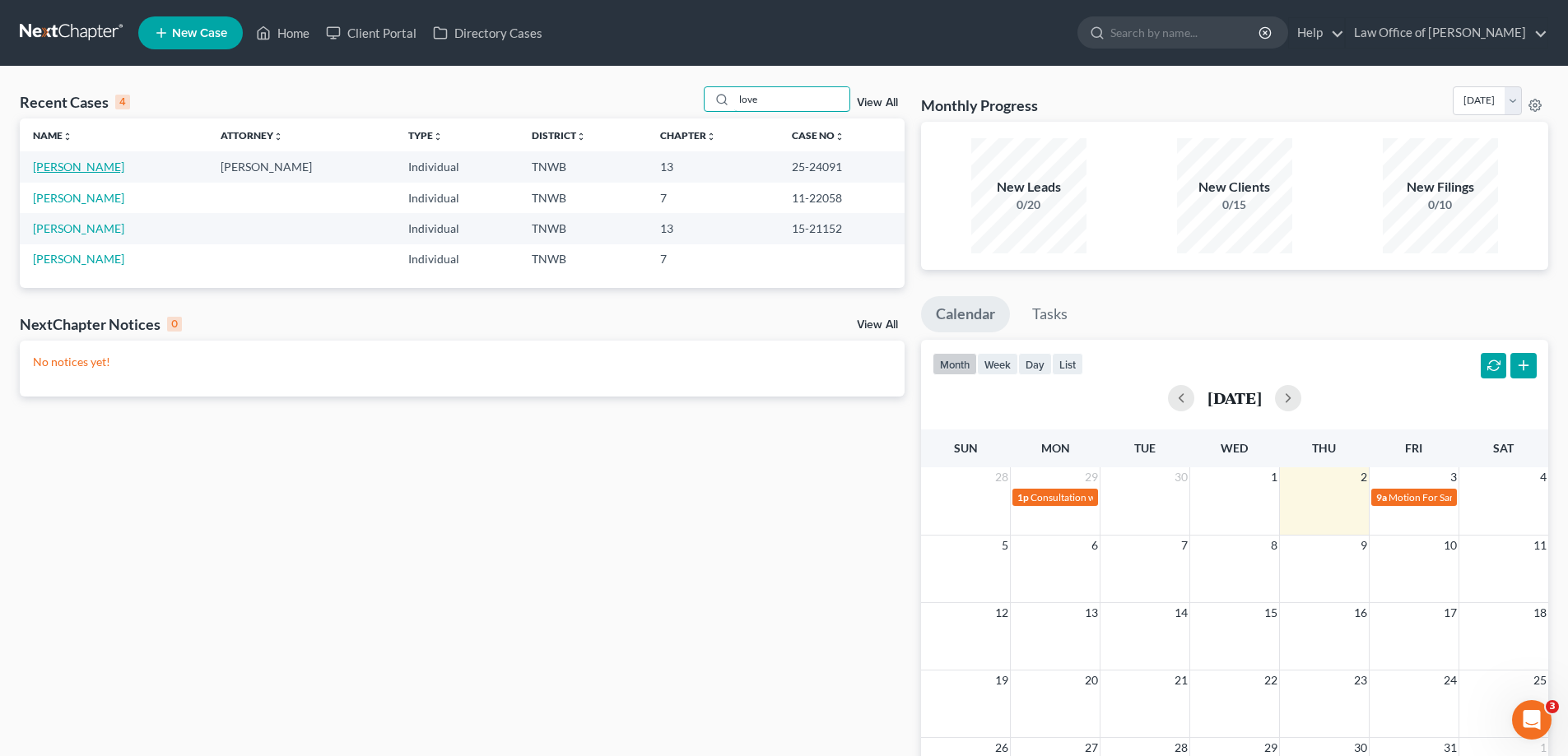
type input "love"
click at [80, 164] on link "[PERSON_NAME]" at bounding box center [79, 166] width 92 height 14
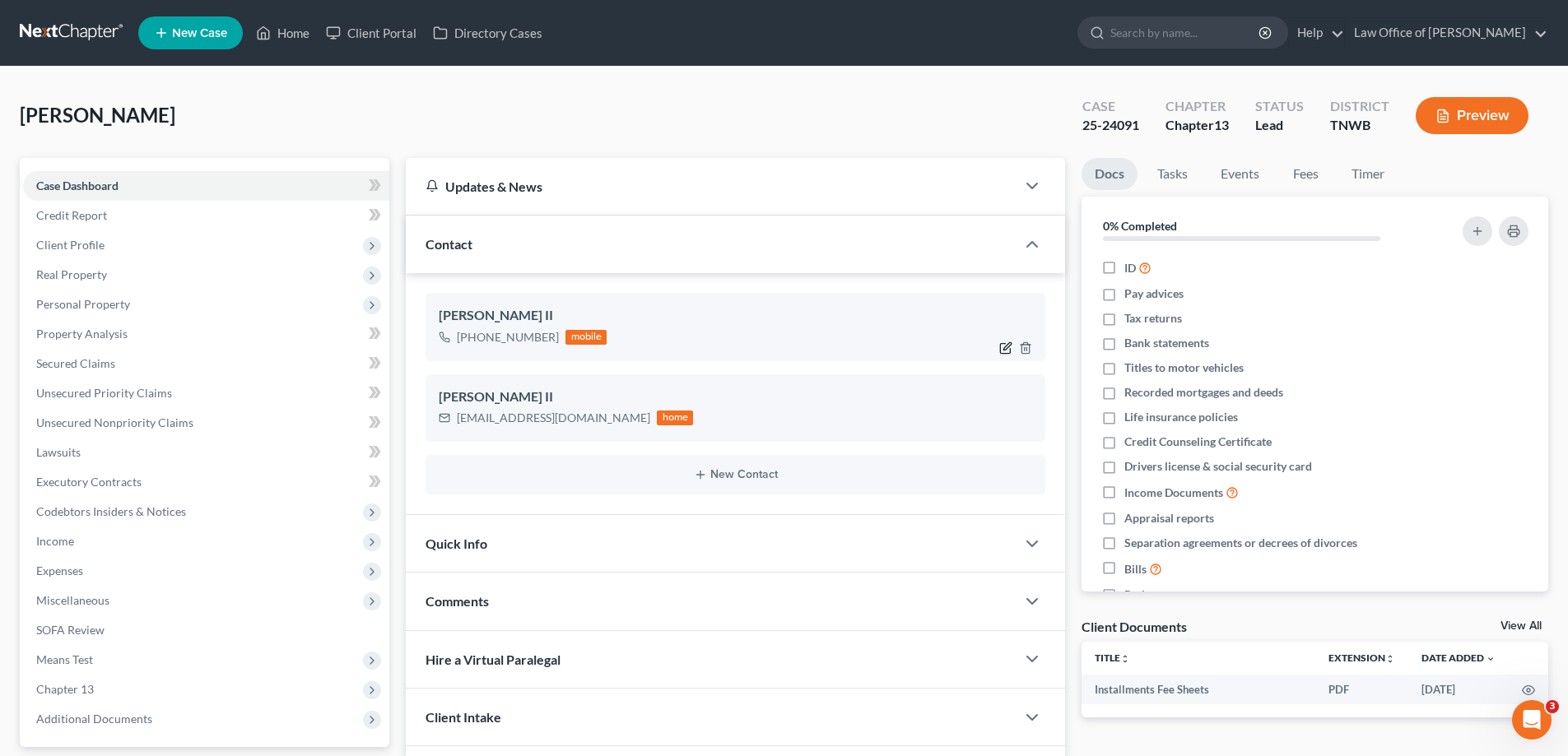
click at [999, 352] on icon "button" at bounding box center [1006, 348] width 13 height 13
select select "0"
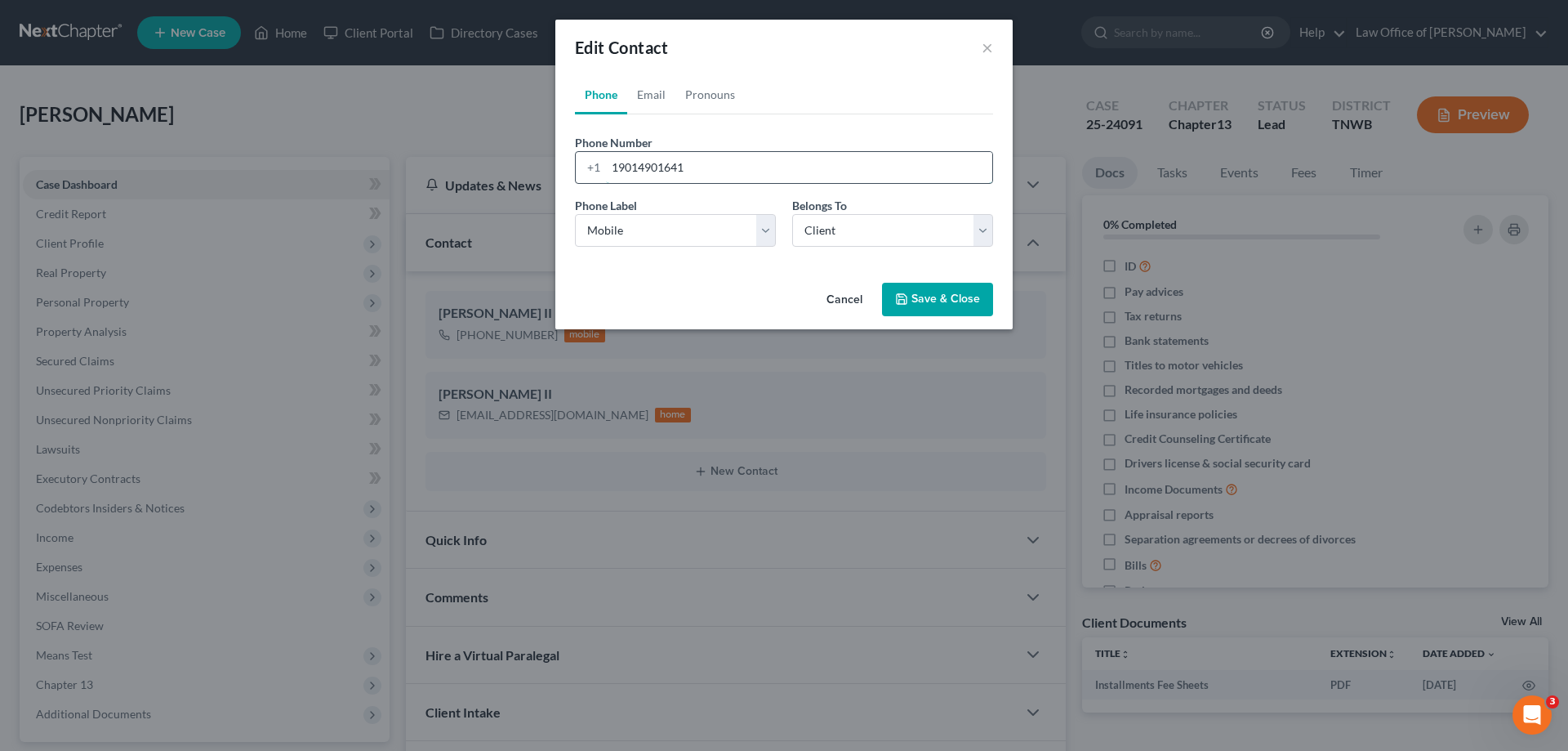
click at [709, 164] on input "19014901641" at bounding box center [798, 168] width 386 height 31
type input "[PHONE_NUMBER]"
click at [947, 299] on button "Save & Close" at bounding box center [937, 299] width 111 height 34
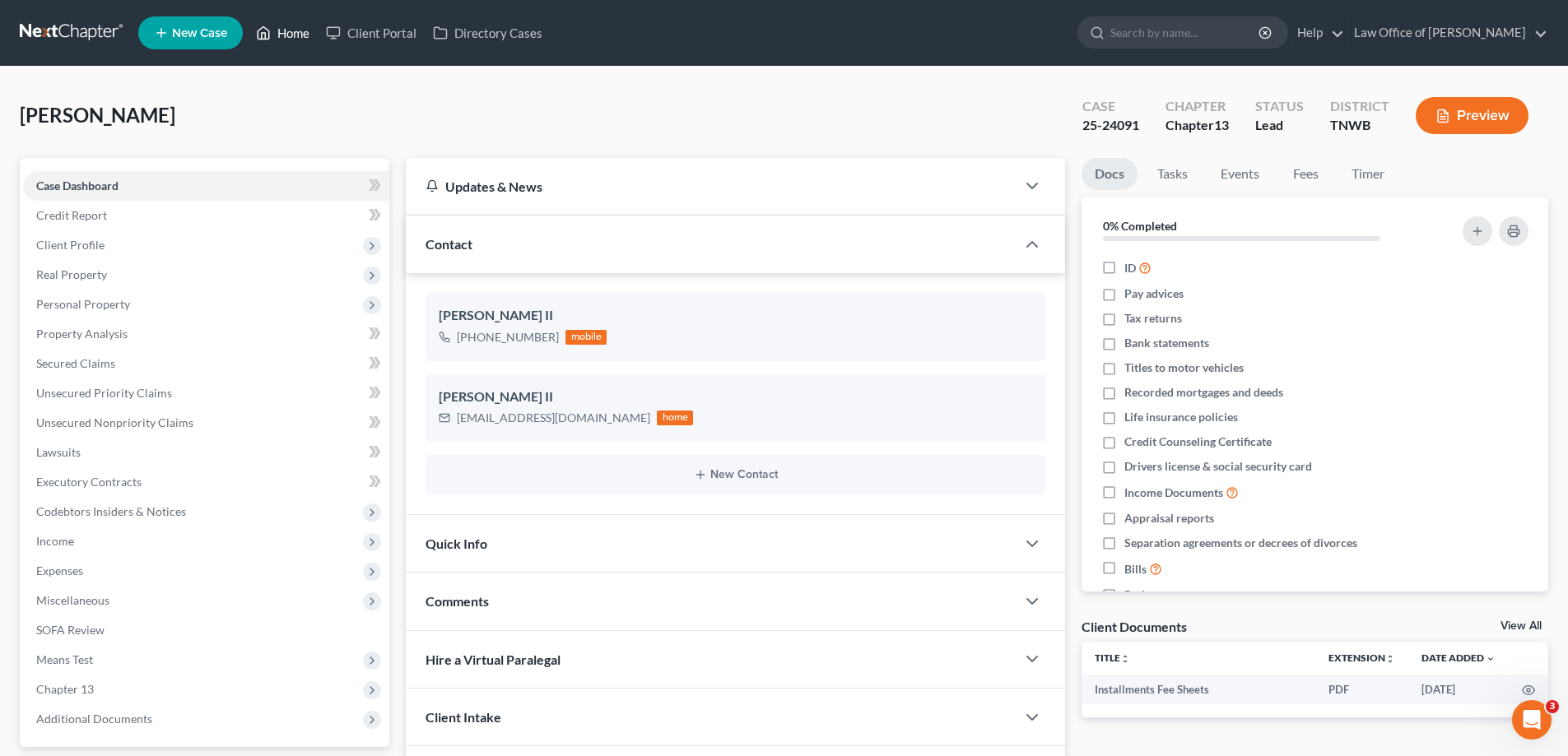
click at [288, 30] on link "Home" at bounding box center [283, 33] width 70 height 30
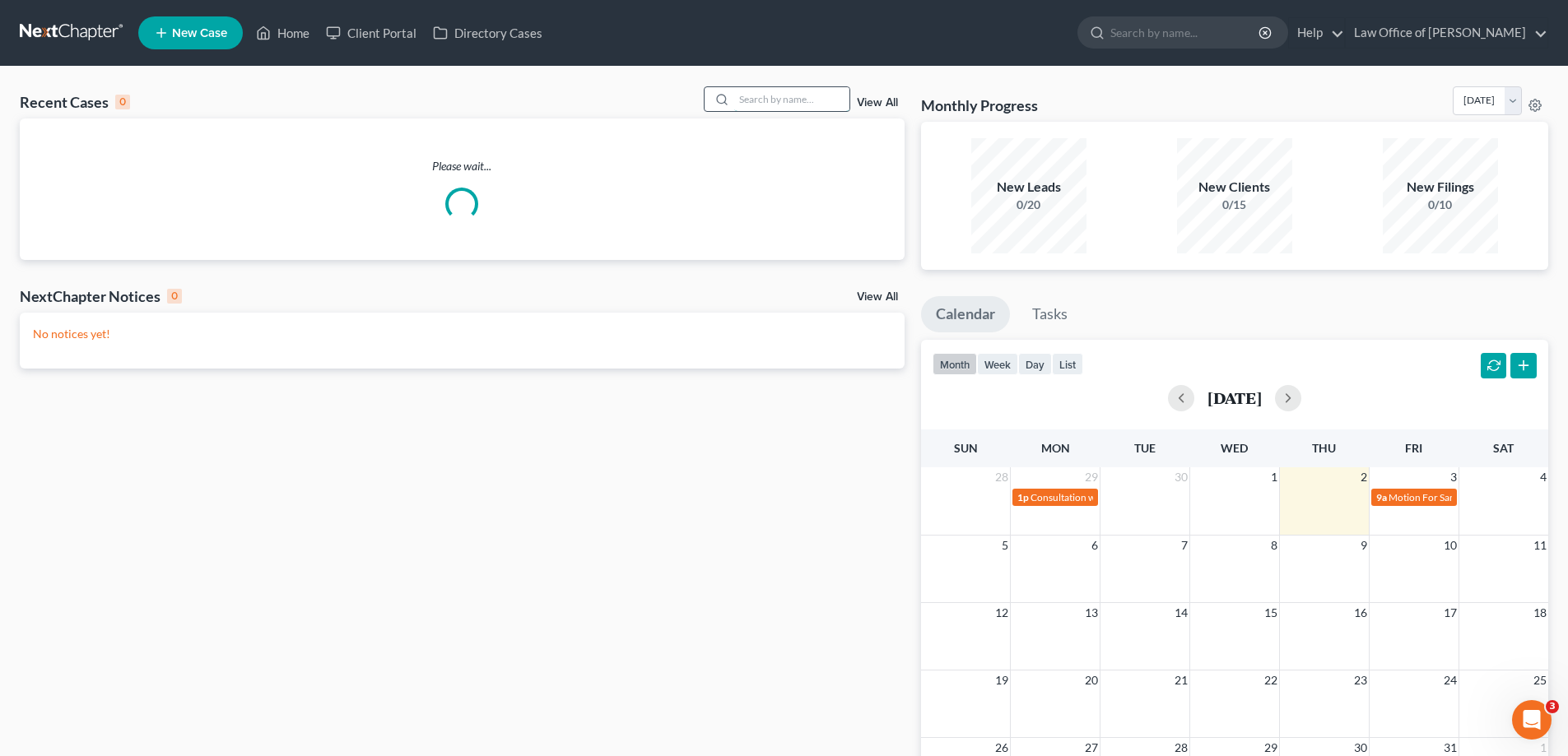
click at [785, 101] on input "search" at bounding box center [791, 99] width 116 height 24
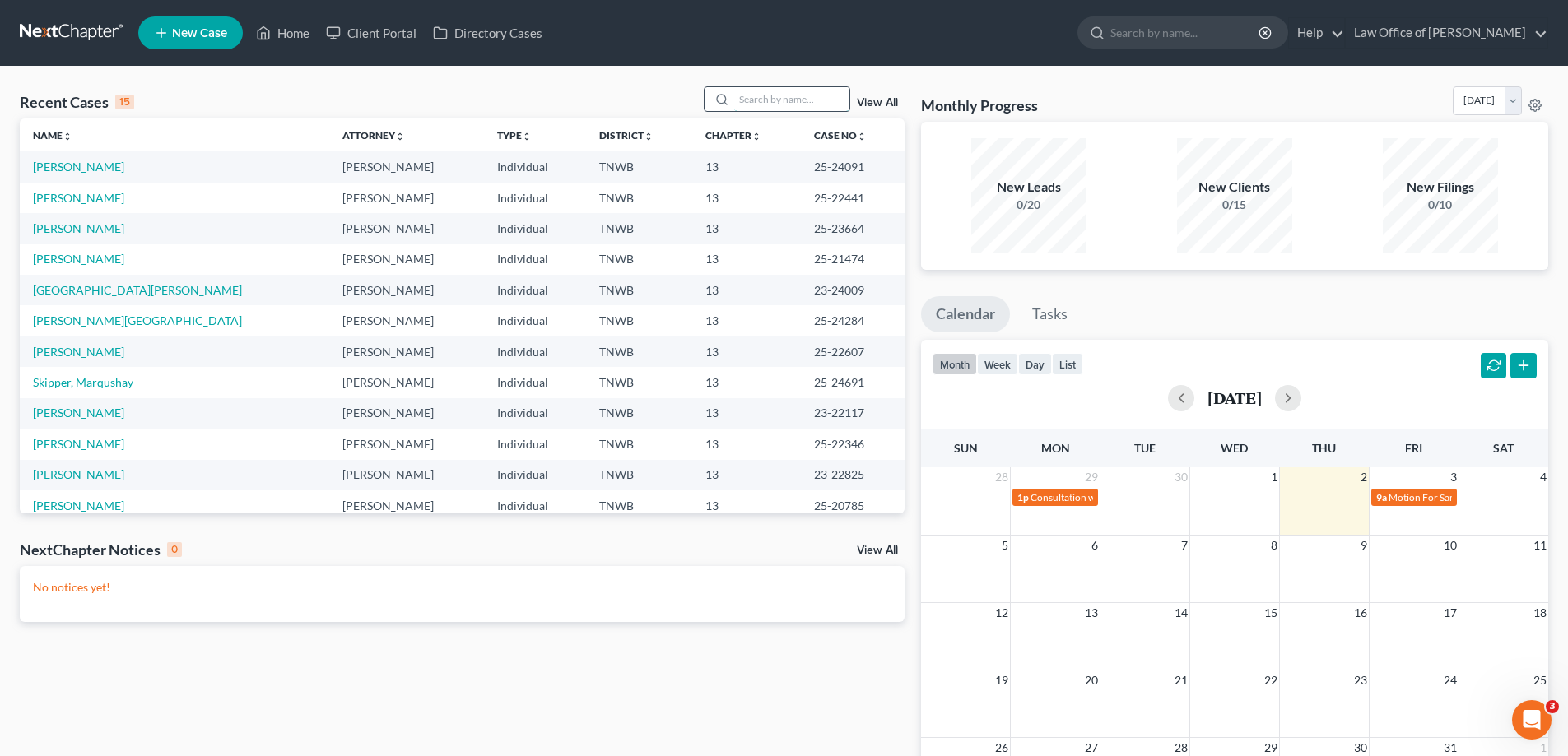
click at [773, 101] on input "search" at bounding box center [791, 99] width 116 height 24
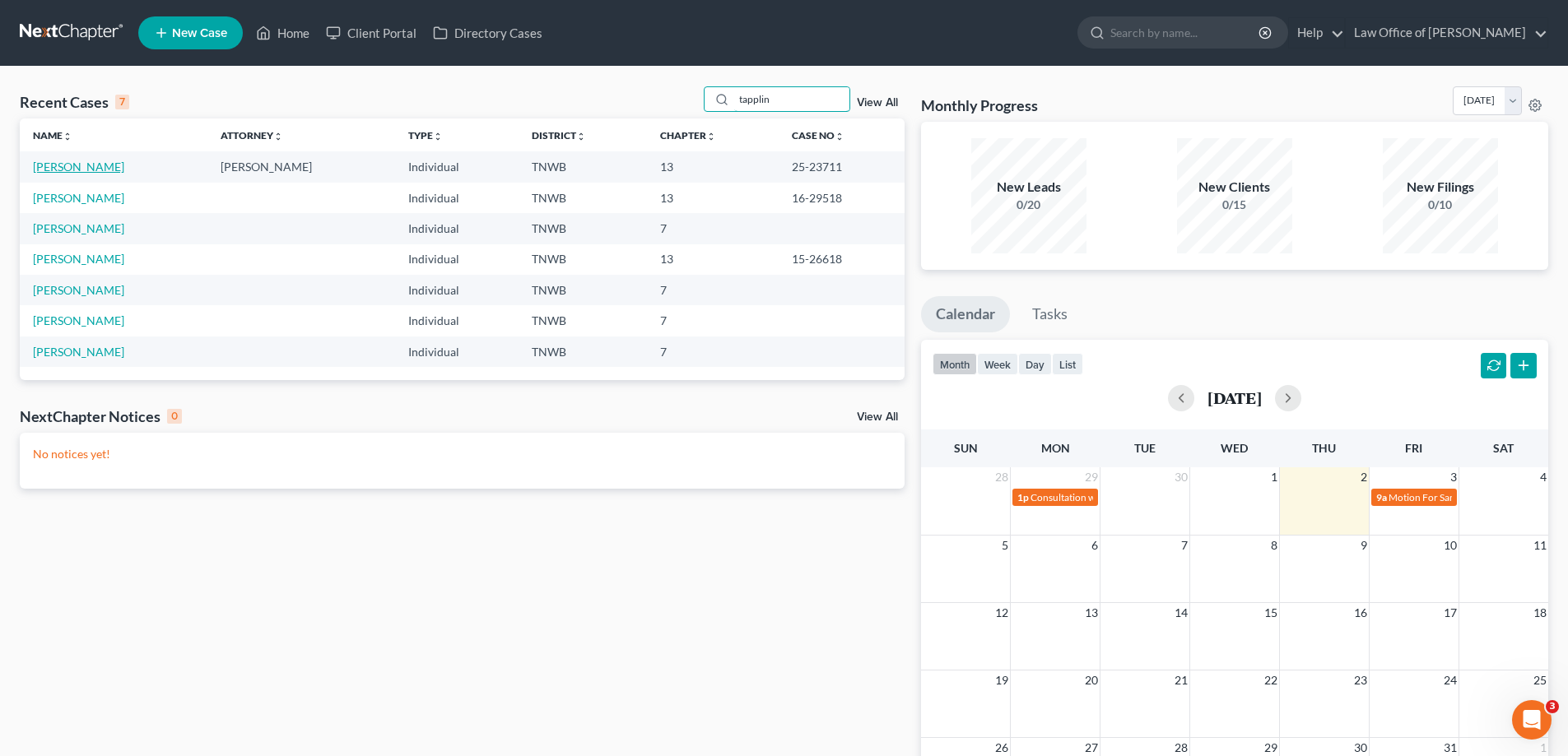
type input "tapplin"
click at [65, 165] on link "[PERSON_NAME]" at bounding box center [79, 166] width 92 height 14
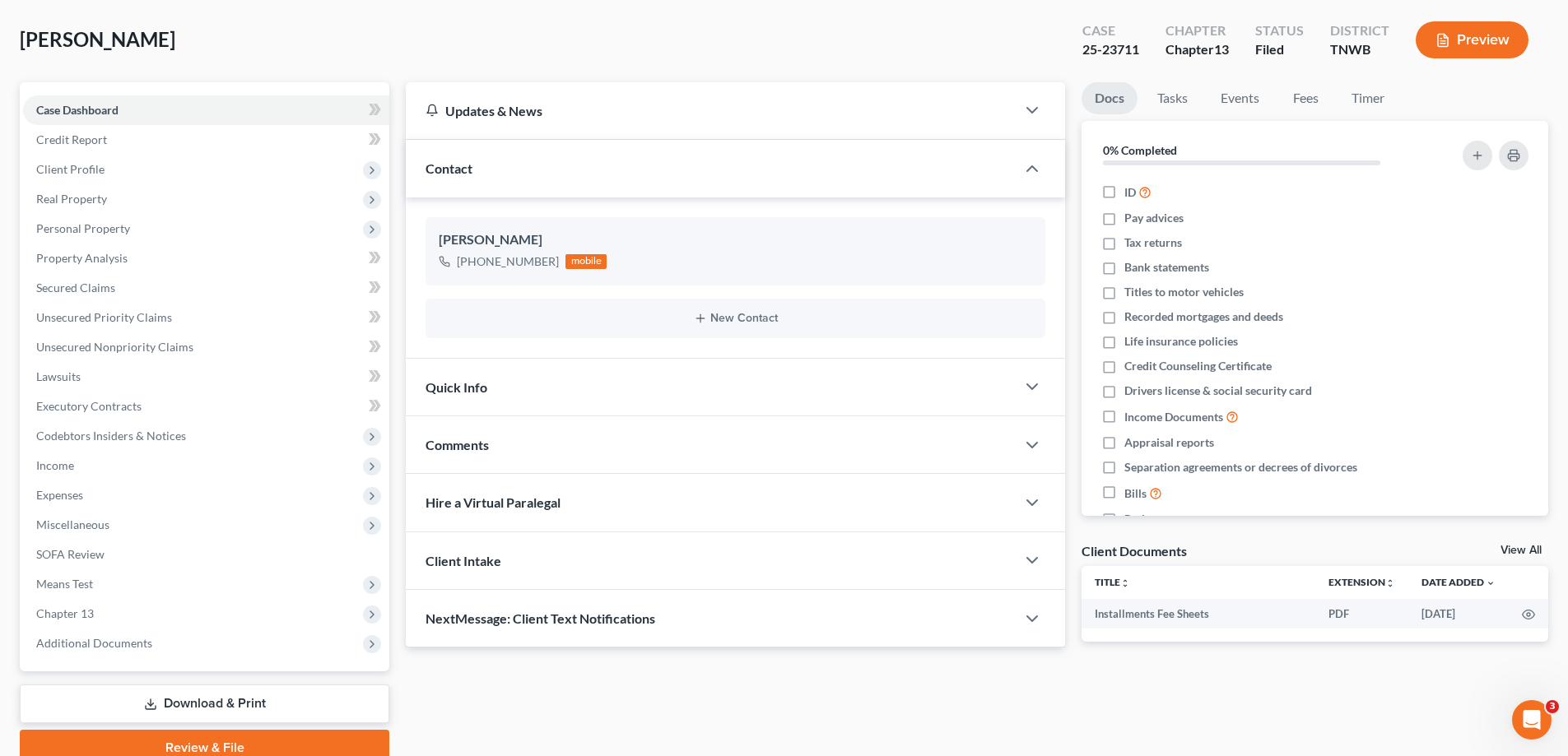
scroll to position [148, 0]
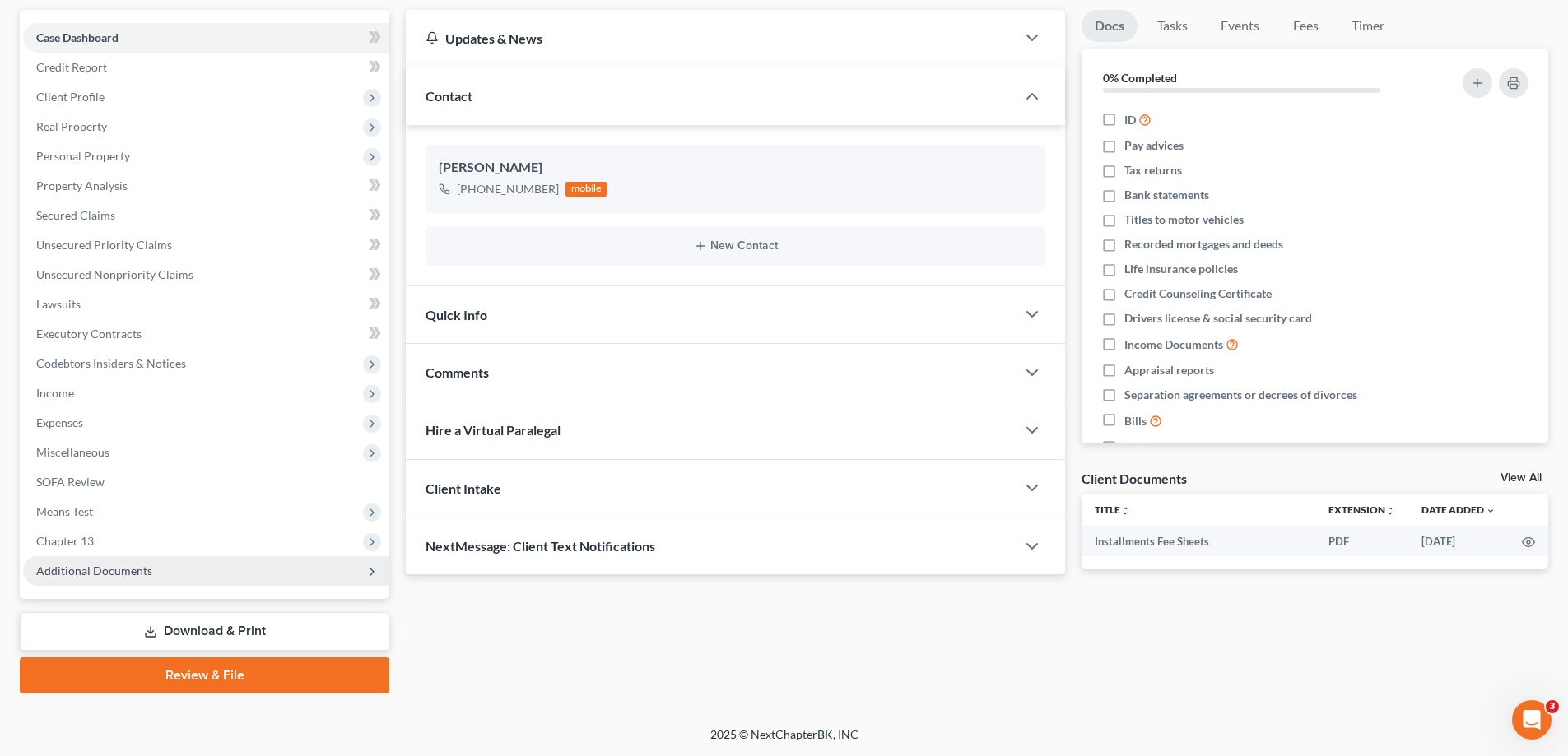
click at [81, 543] on span "Chapter 13" at bounding box center [65, 541] width 57 height 14
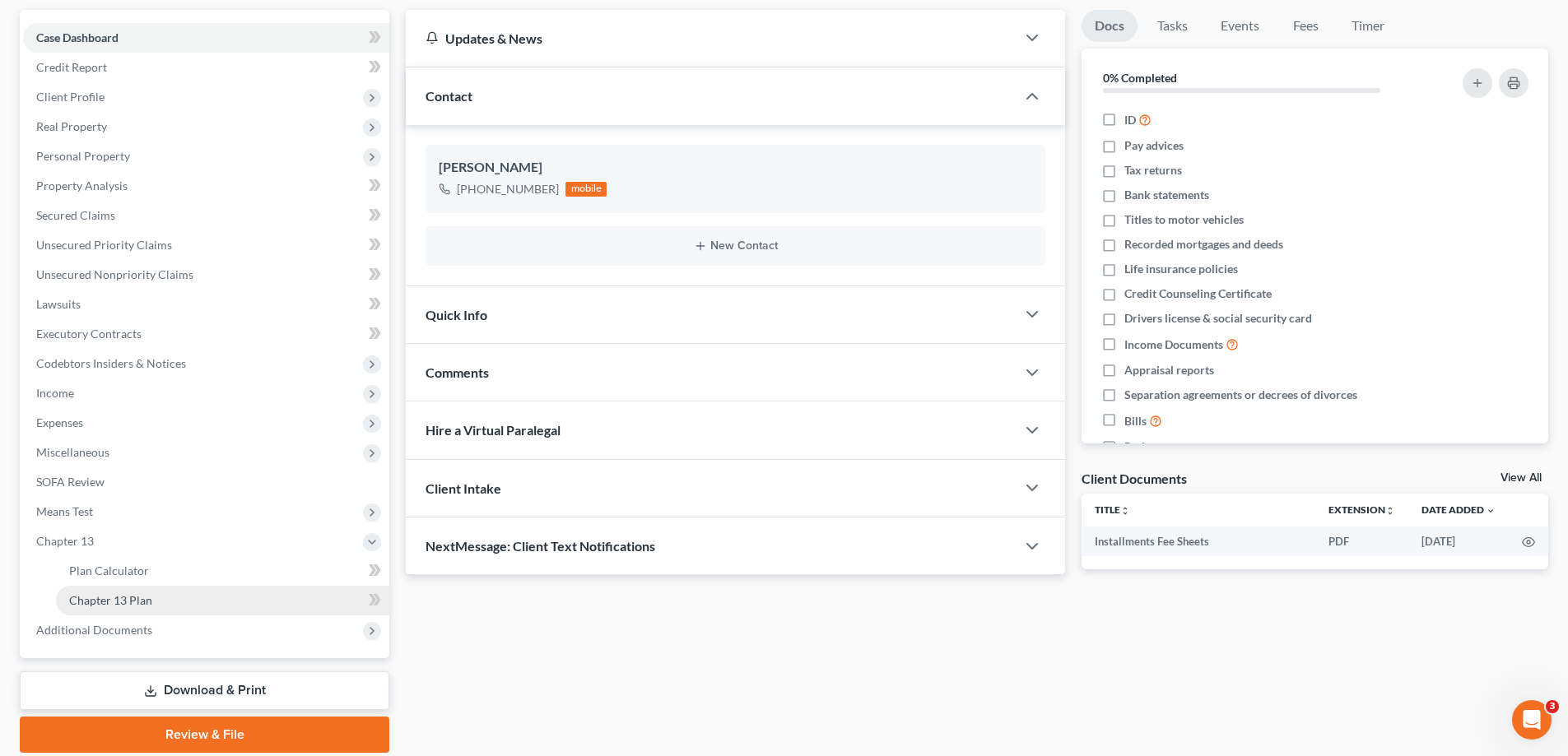
click at [108, 591] on link "Chapter 13 Plan" at bounding box center [223, 601] width 333 height 30
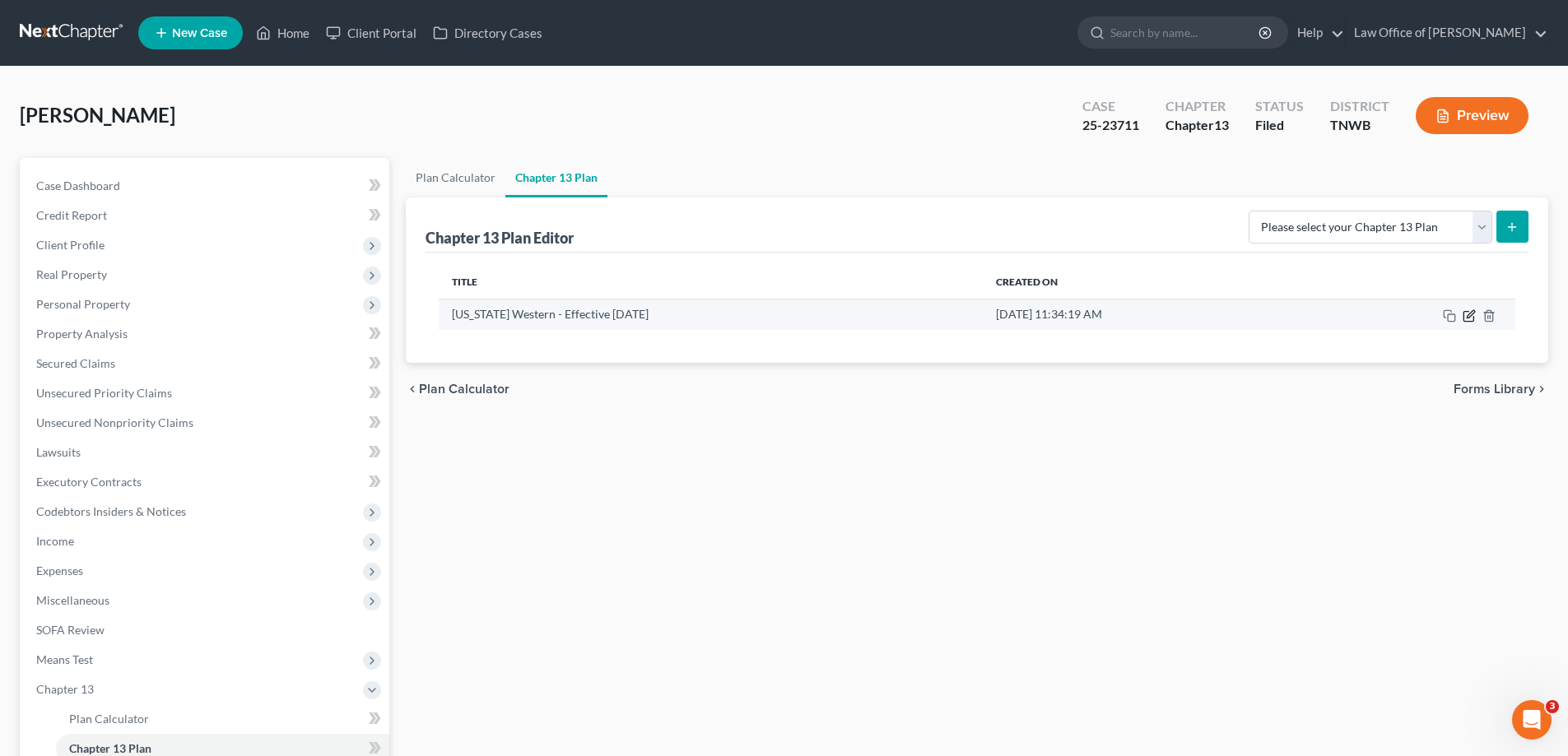
click at [1470, 318] on icon "button" at bounding box center [1469, 316] width 13 height 13
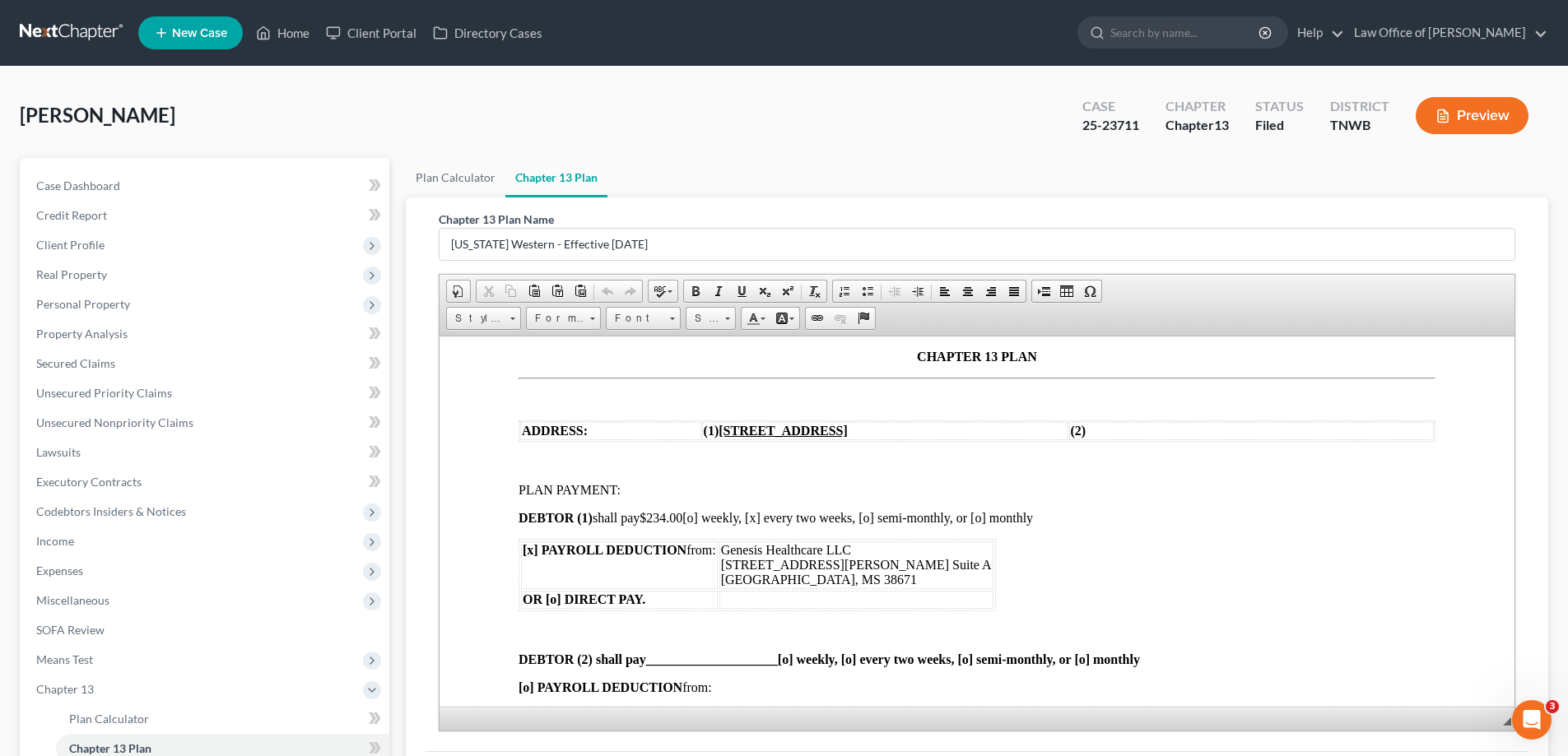
scroll to position [247, 0]
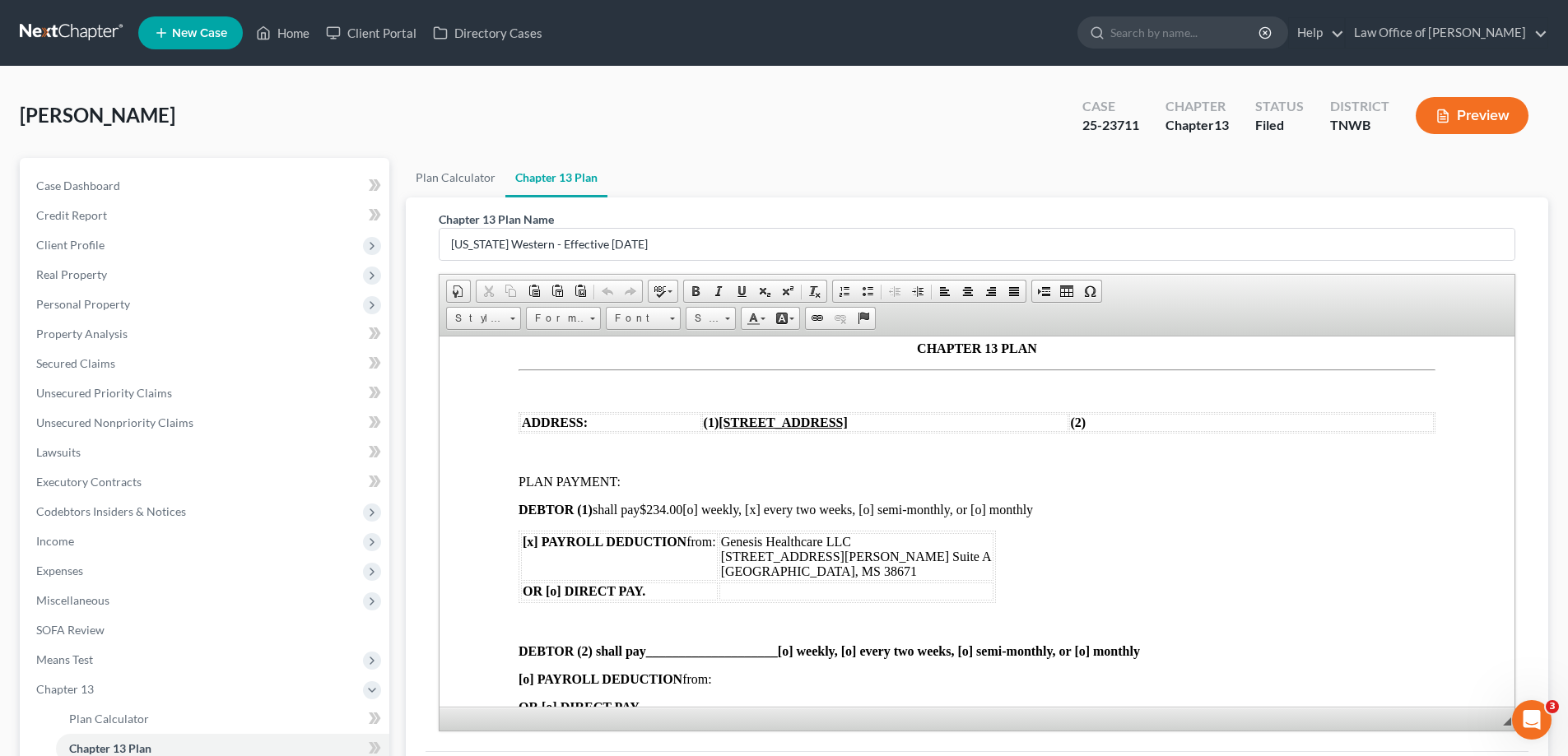
click at [669, 507] on span "$234.00" at bounding box center [661, 508] width 43 height 14
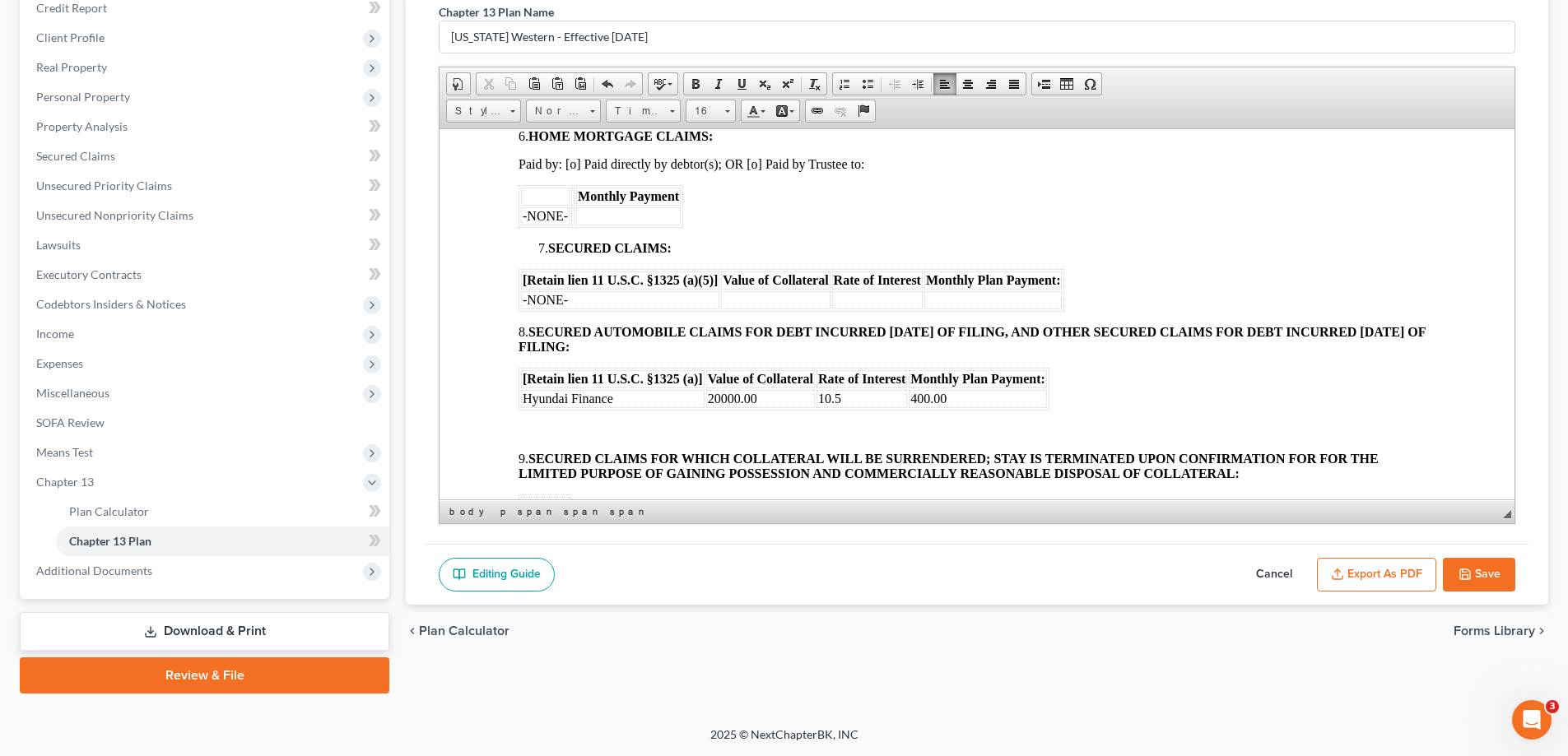
scroll to position [987, 0]
click at [944, 396] on td "400.00" at bounding box center [978, 396] width 139 height 18
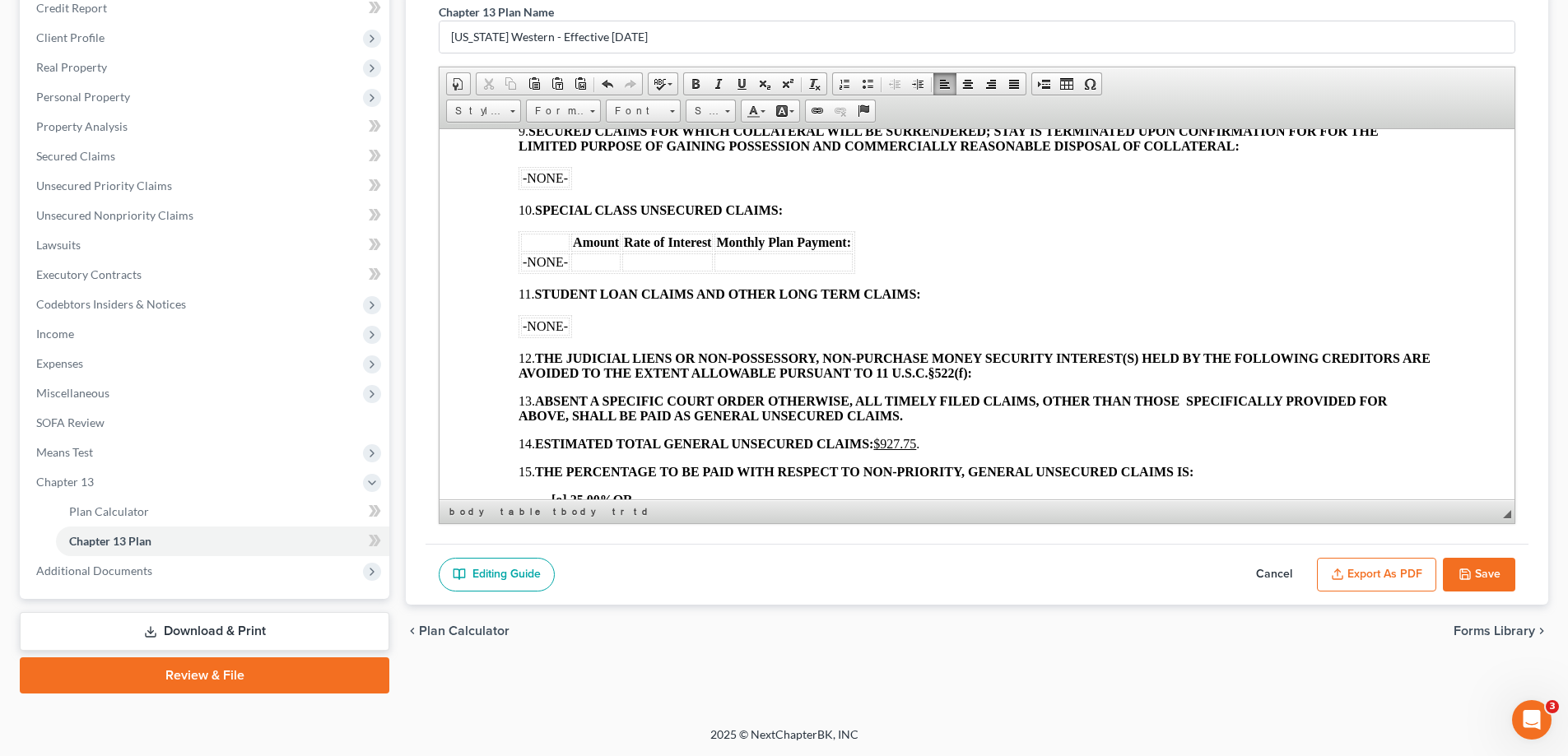
scroll to position [1316, 0]
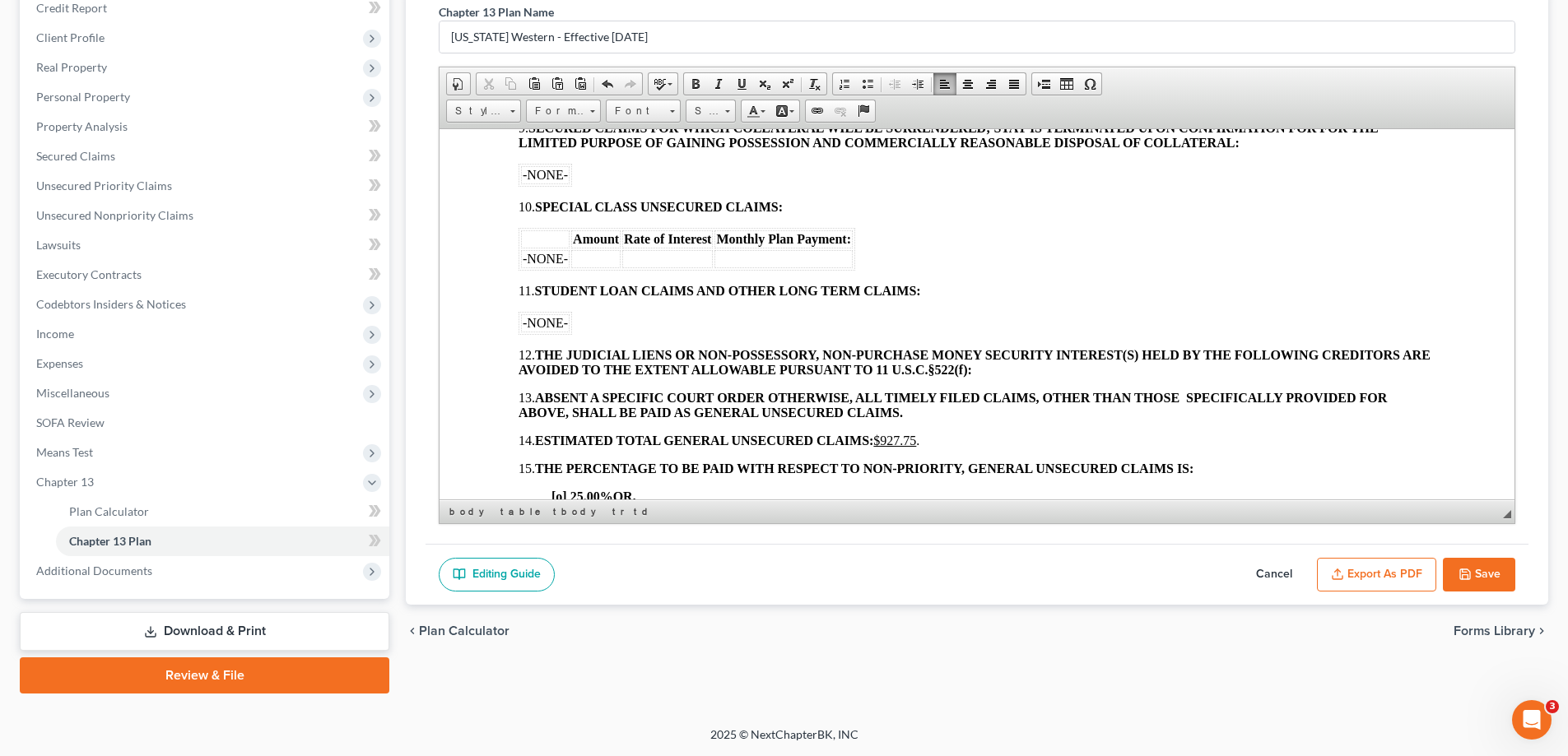
click at [568, 262] on td "-NONE-" at bounding box center [545, 259] width 49 height 18
click at [805, 258] on td at bounding box center [829, 259] width 49 height 18
click at [951, 243] on span "Monthly Plan Payment:" at bounding box center [1019, 238] width 135 height 14
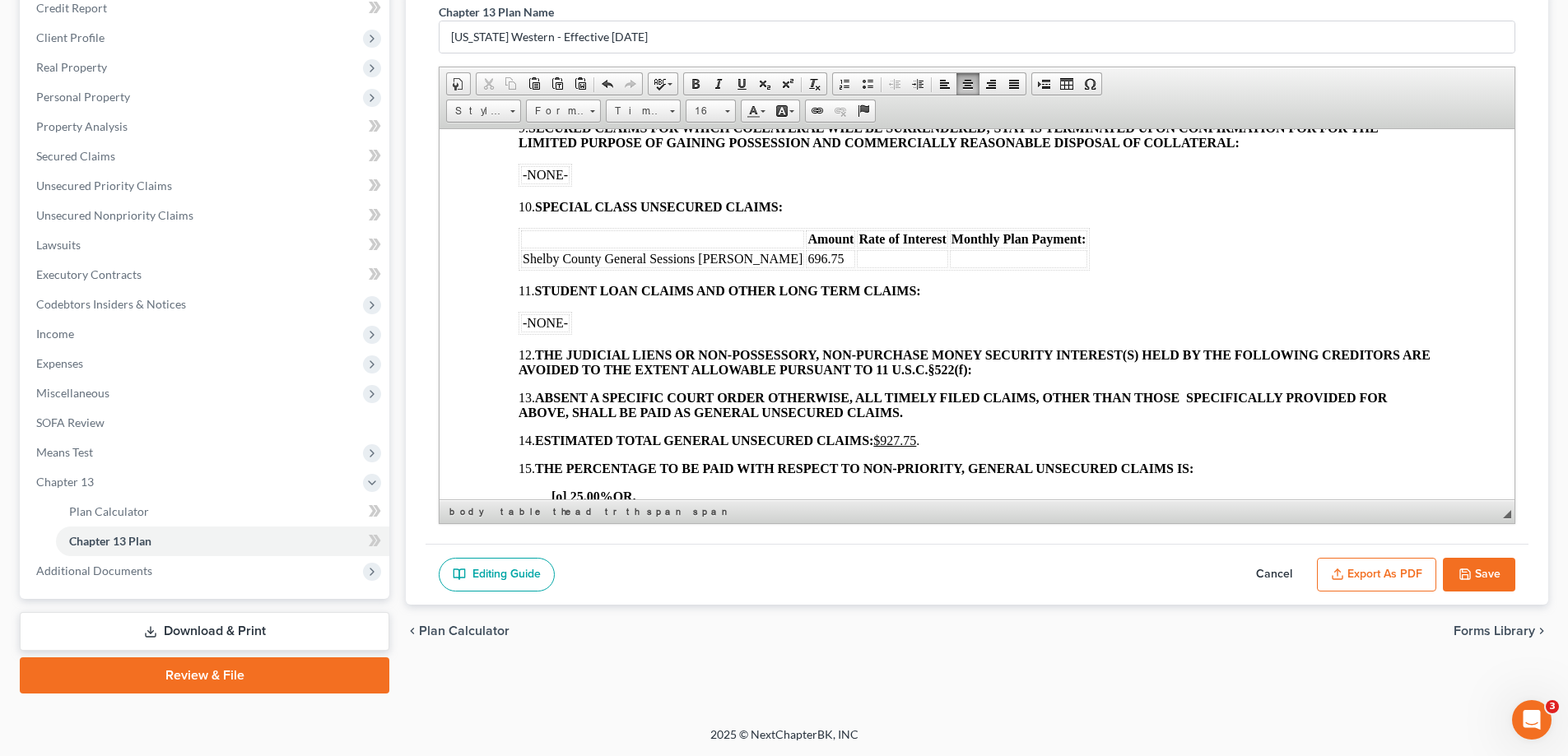
click at [952, 254] on td at bounding box center [1019, 259] width 139 height 18
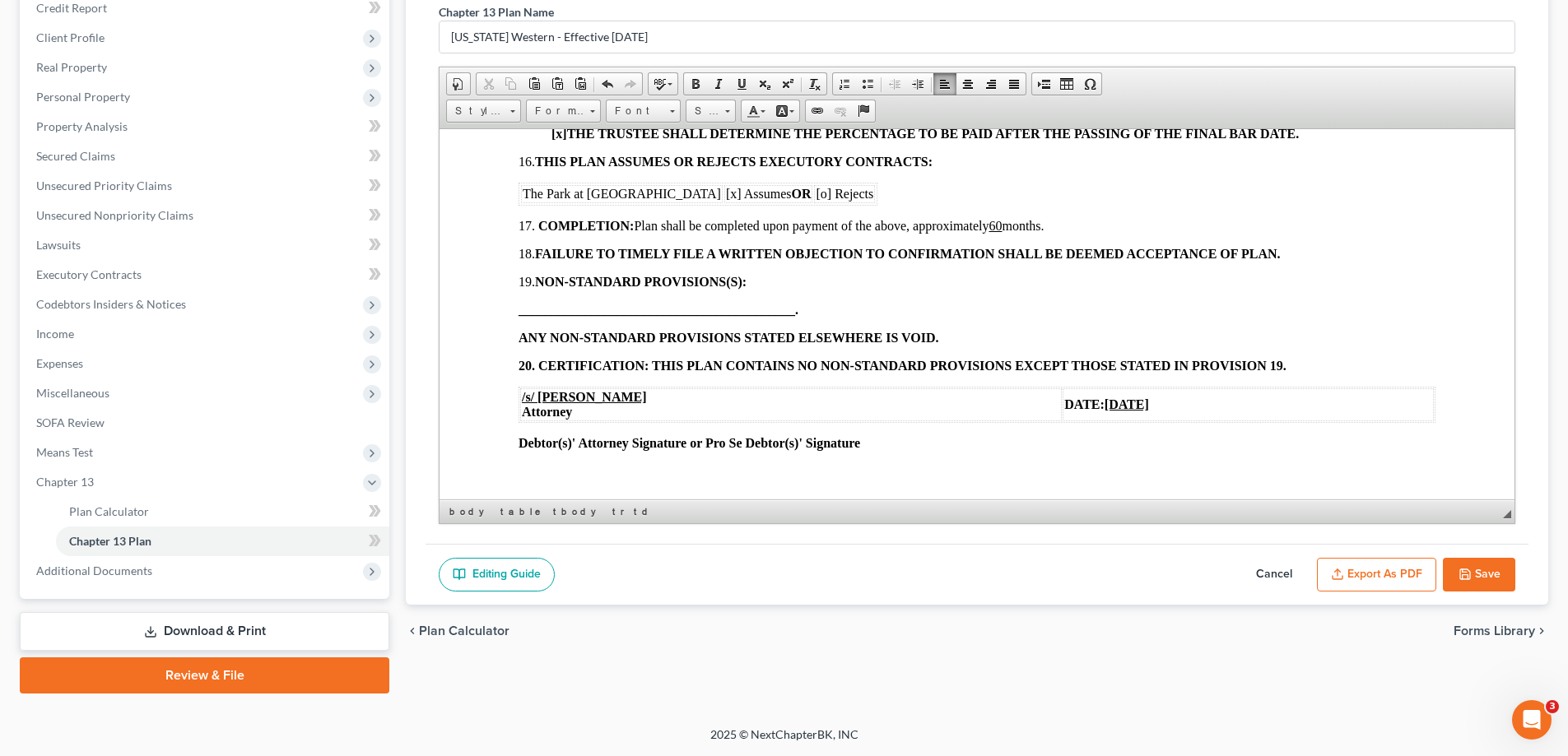
scroll to position [1738, 0]
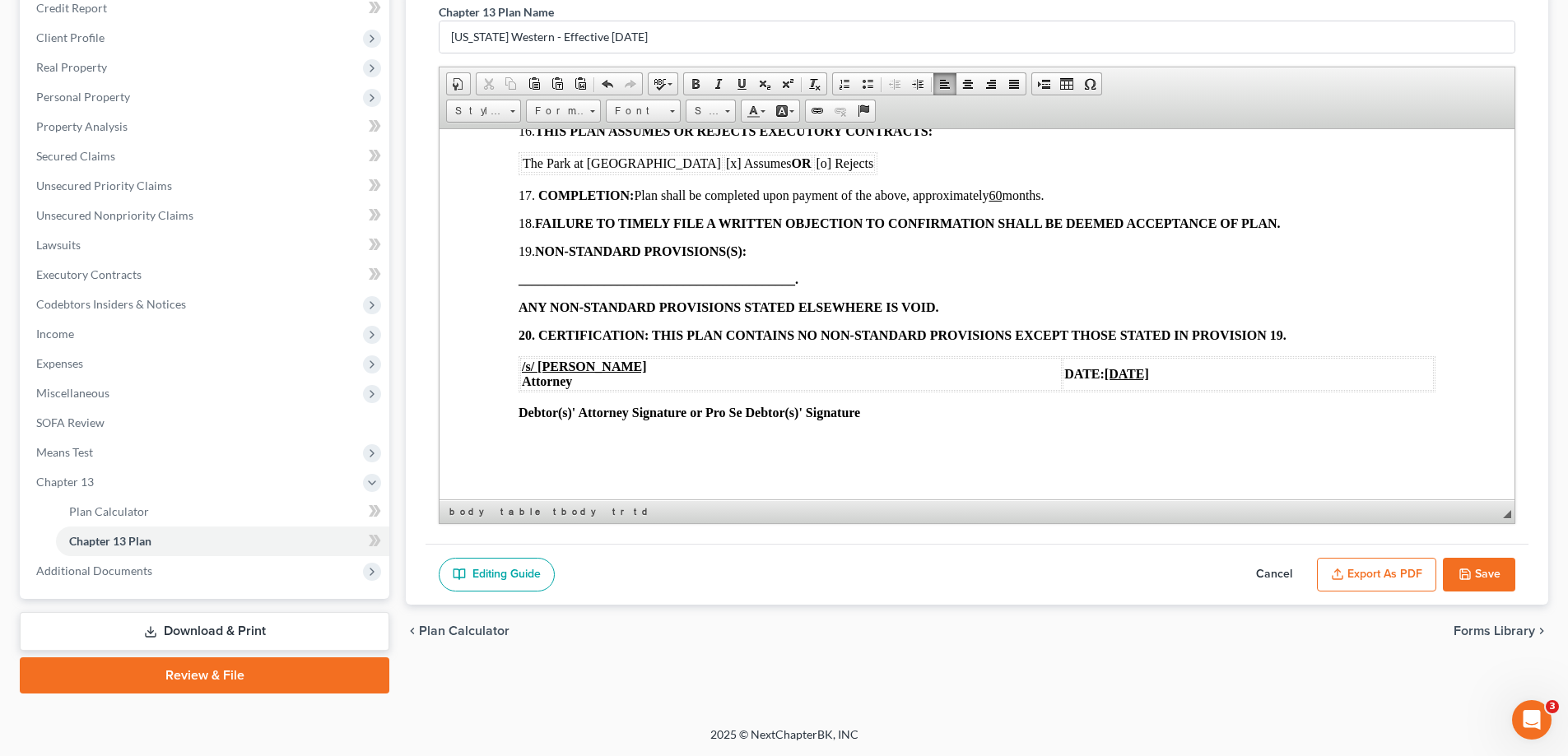
click at [1104, 377] on u "[DATE]" at bounding box center [1126, 372] width 44 height 14
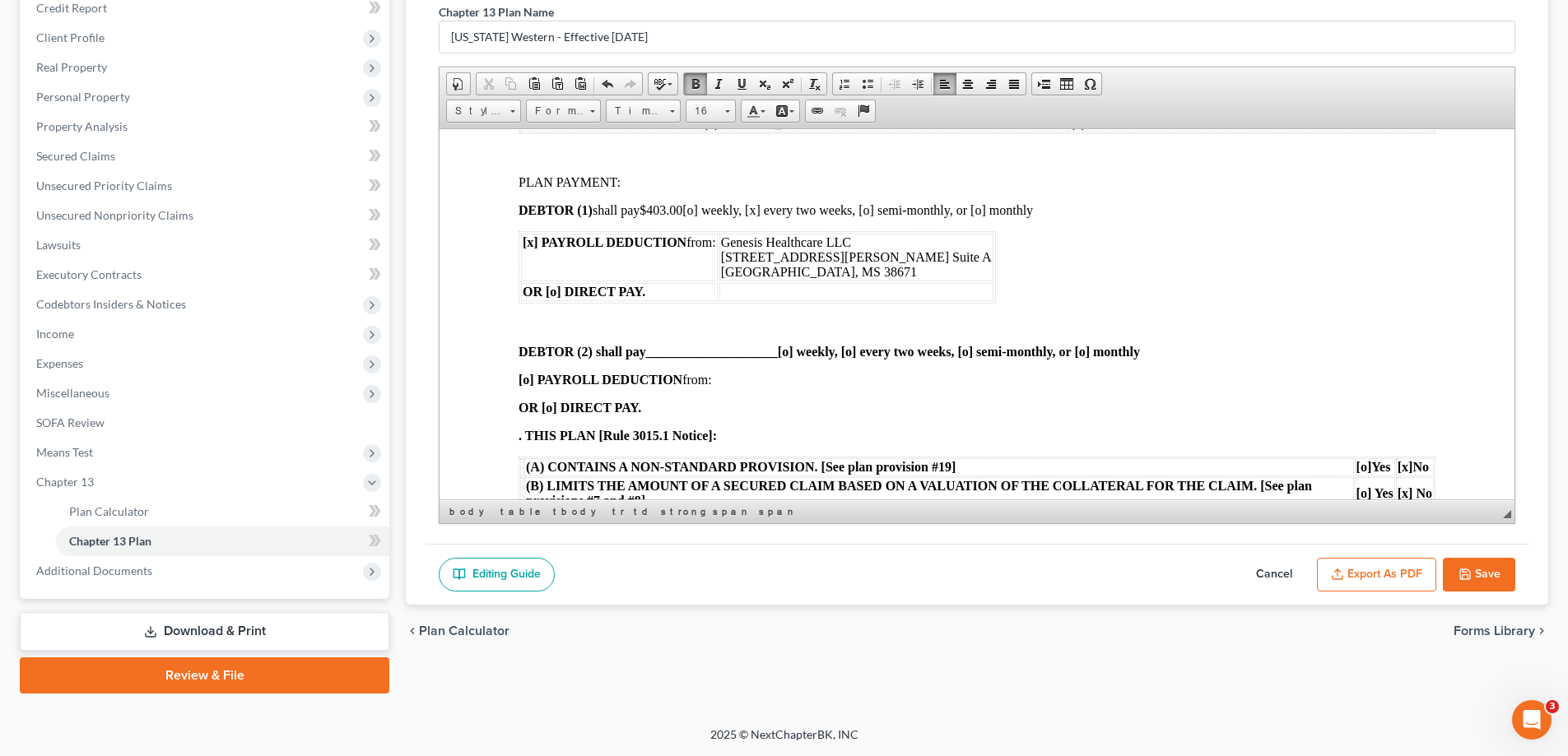
scroll to position [0, 0]
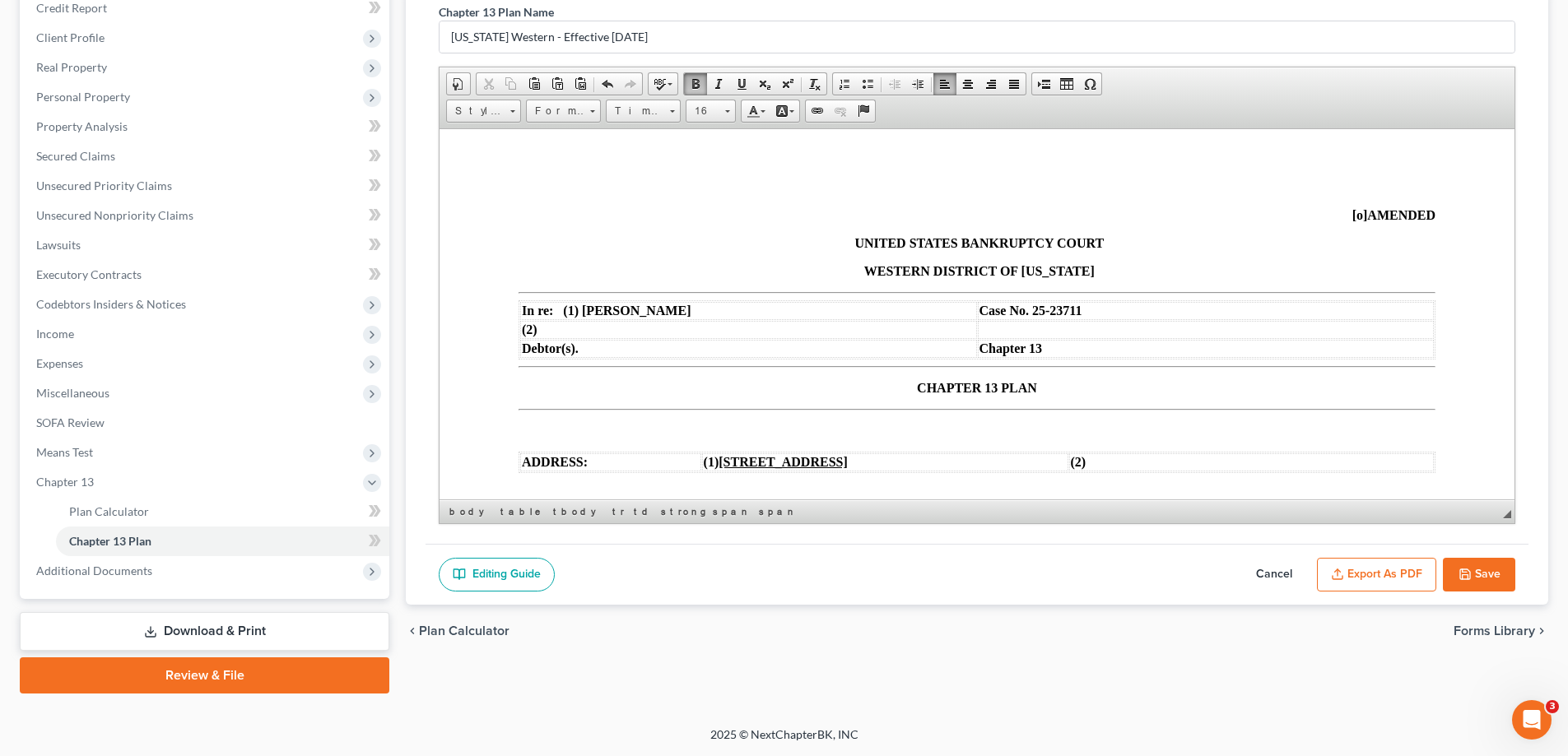
click at [1352, 217] on span "[o]" at bounding box center [1359, 213] width 16 height 14
click at [917, 385] on span "CHAPTER 13 PLAN" at bounding box center [977, 386] width 120 height 14
click at [1489, 557] on button "Save" at bounding box center [1478, 574] width 72 height 34
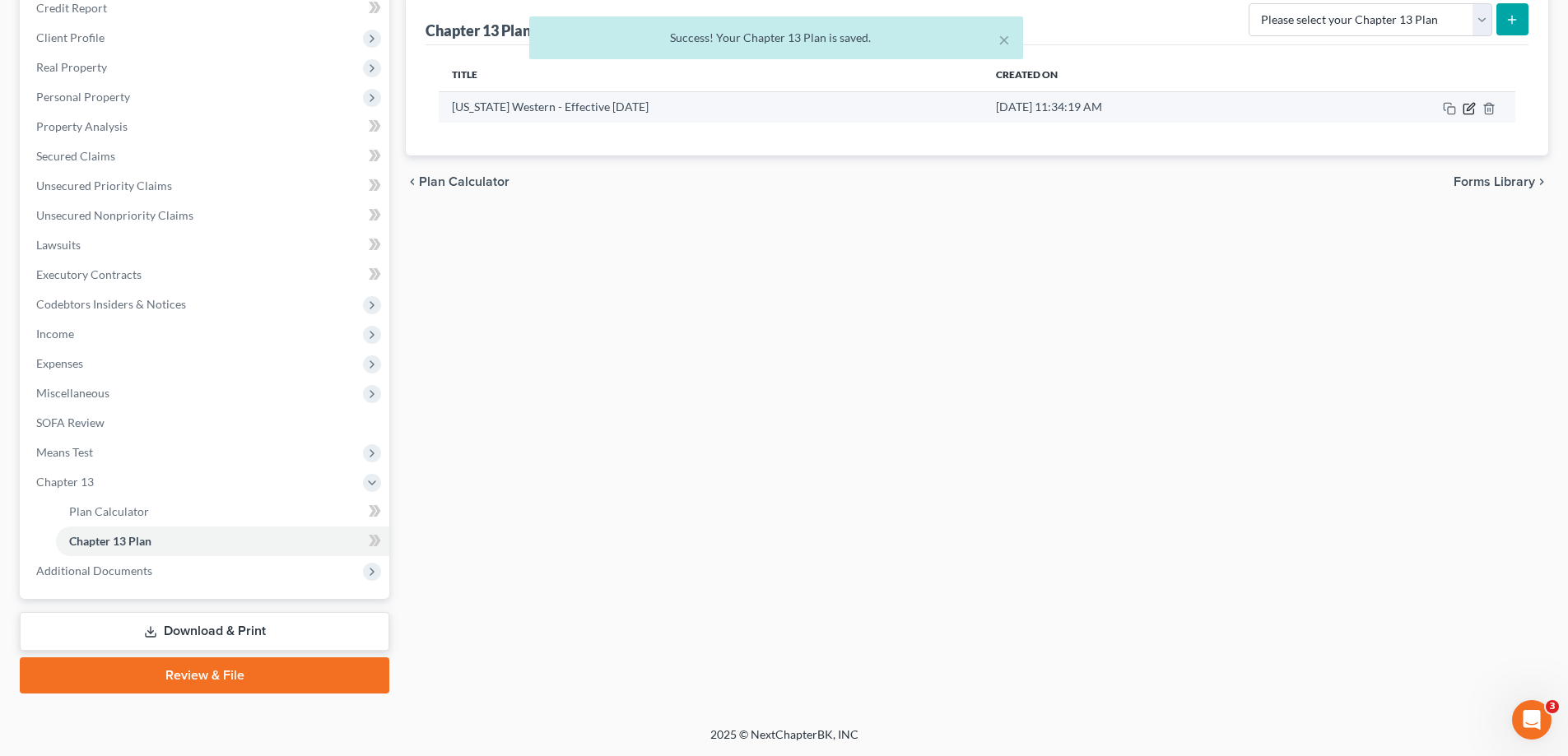
click at [1472, 108] on icon "button" at bounding box center [1469, 108] width 13 height 13
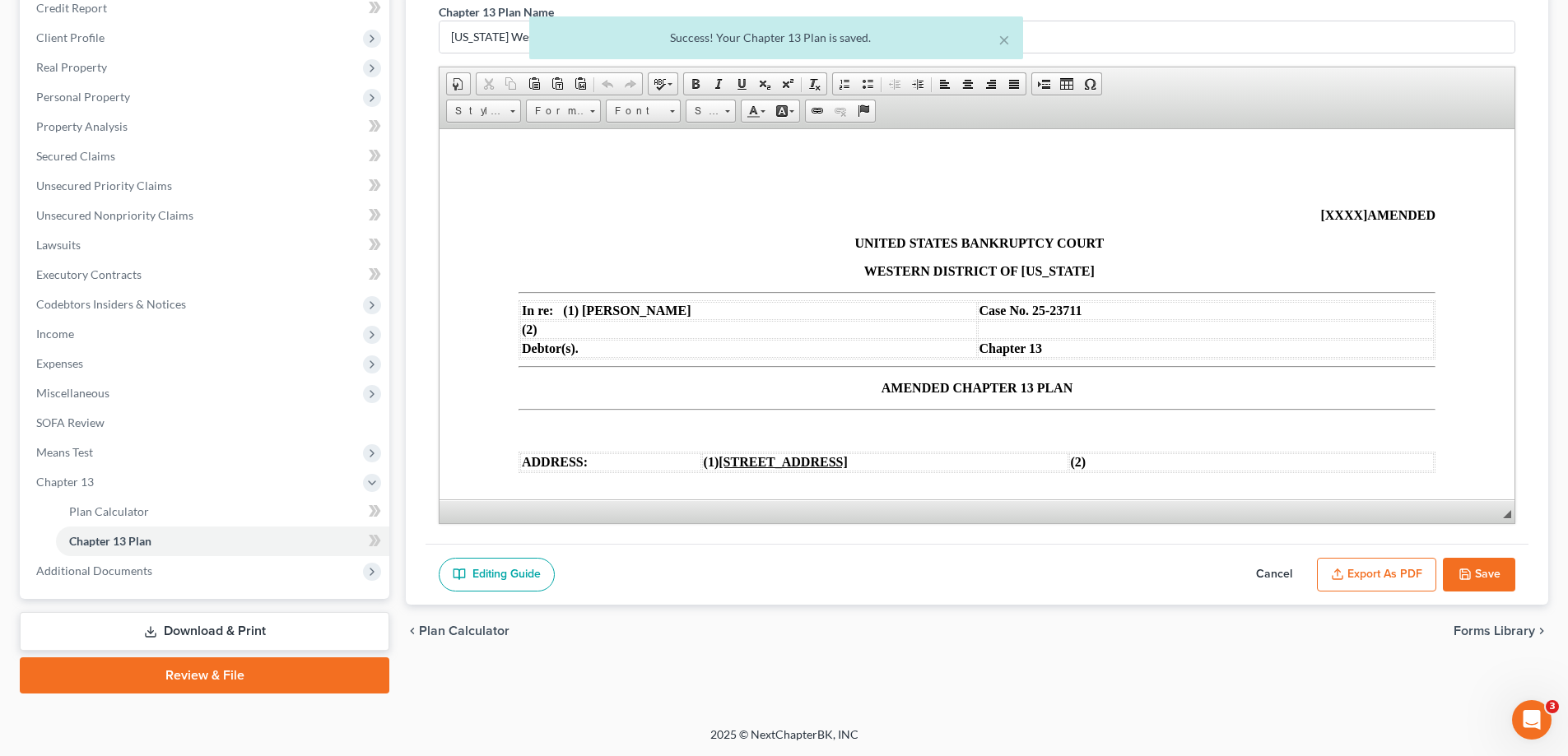
click at [1383, 573] on button "Export as PDF" at bounding box center [1376, 574] width 119 height 34
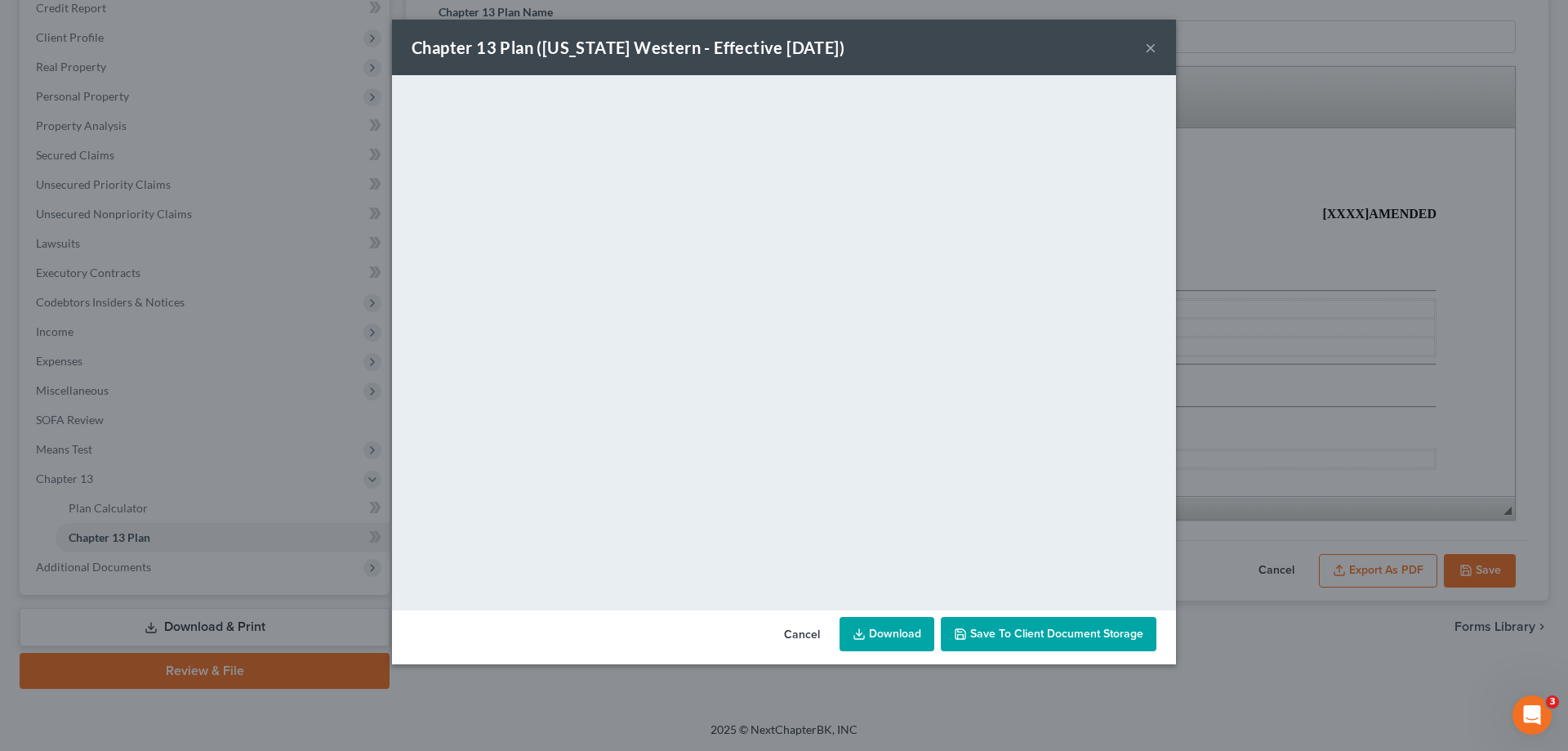
click at [1148, 50] on button "×" at bounding box center [1151, 47] width 11 height 19
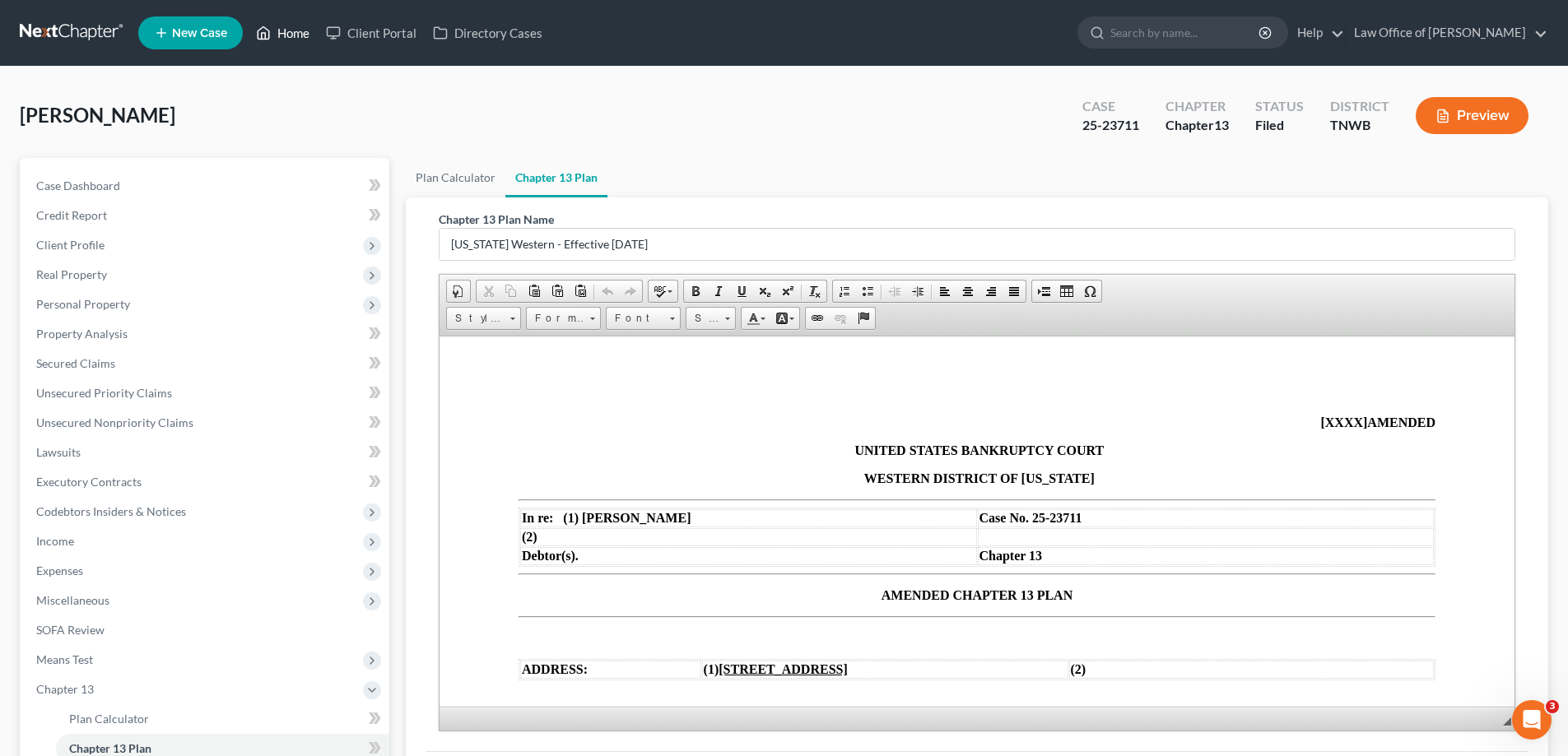
click at [302, 33] on link "Home" at bounding box center [283, 33] width 70 height 30
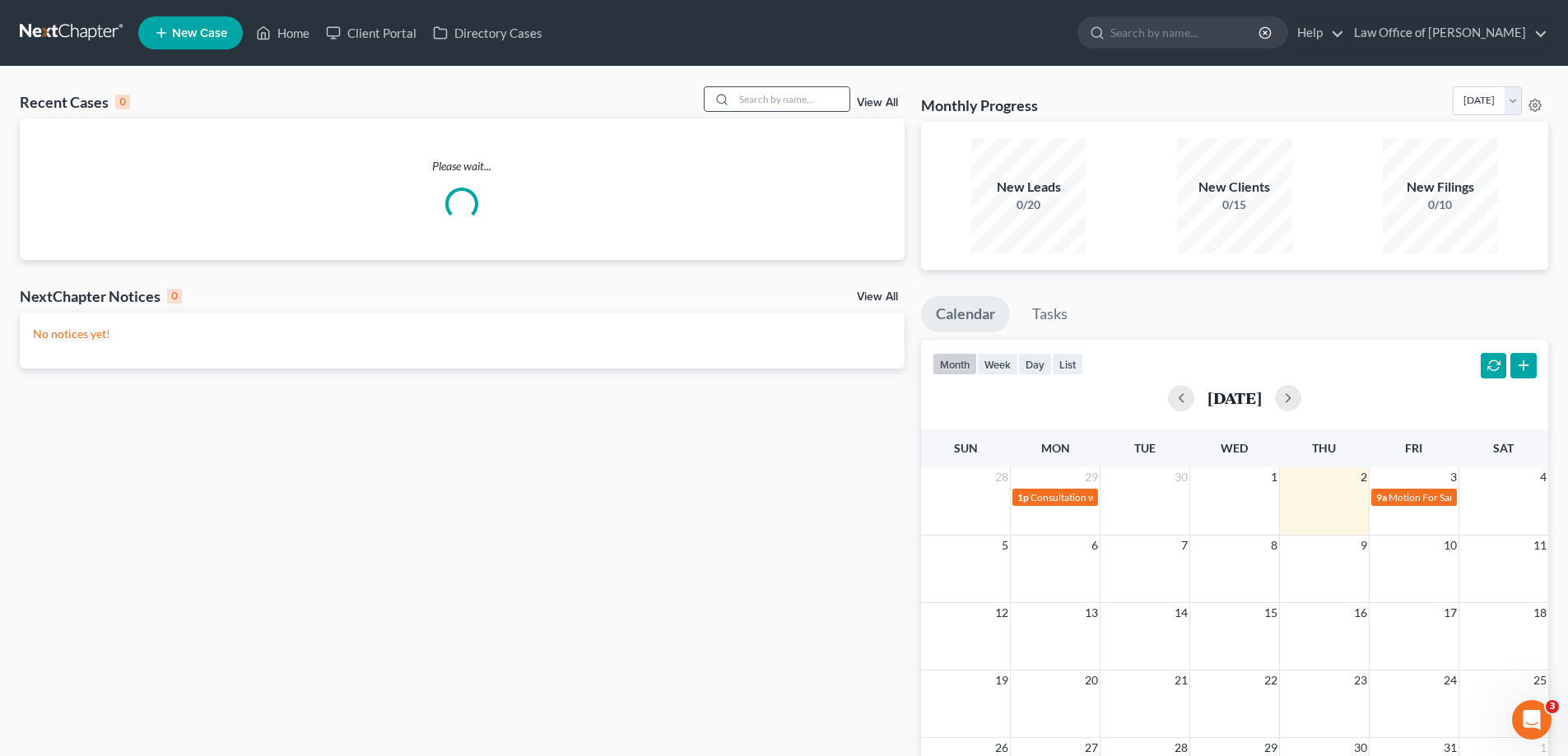
click at [795, 103] on input "search" at bounding box center [791, 99] width 116 height 24
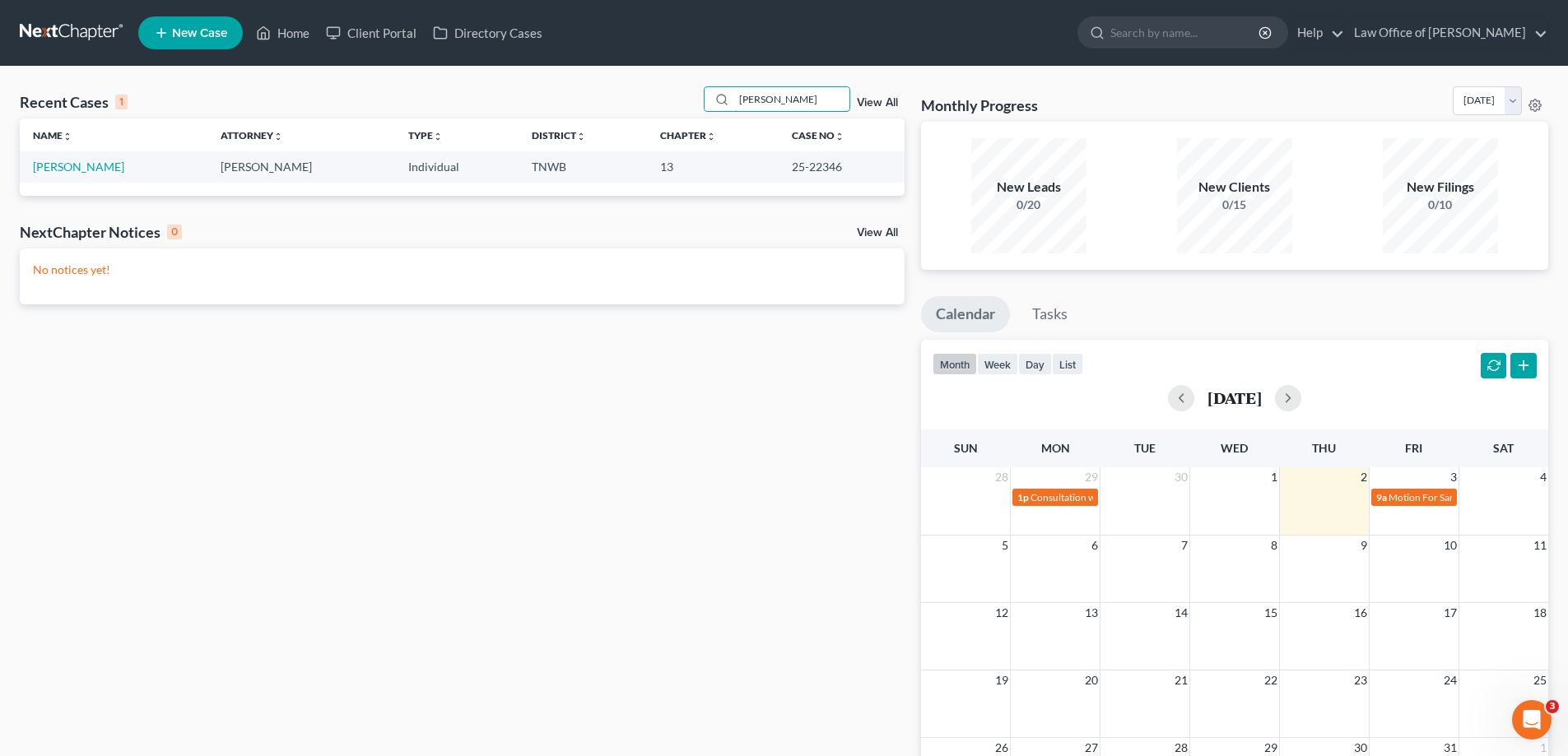
type input "[PERSON_NAME]"
click at [289, 30] on link "Home" at bounding box center [283, 33] width 70 height 30
click at [289, 37] on link "Home" at bounding box center [283, 33] width 70 height 30
click at [790, 107] on input "[PERSON_NAME]" at bounding box center [791, 99] width 116 height 24
drag, startPoint x: 780, startPoint y: 108, endPoint x: 708, endPoint y: 102, distance: 72.2
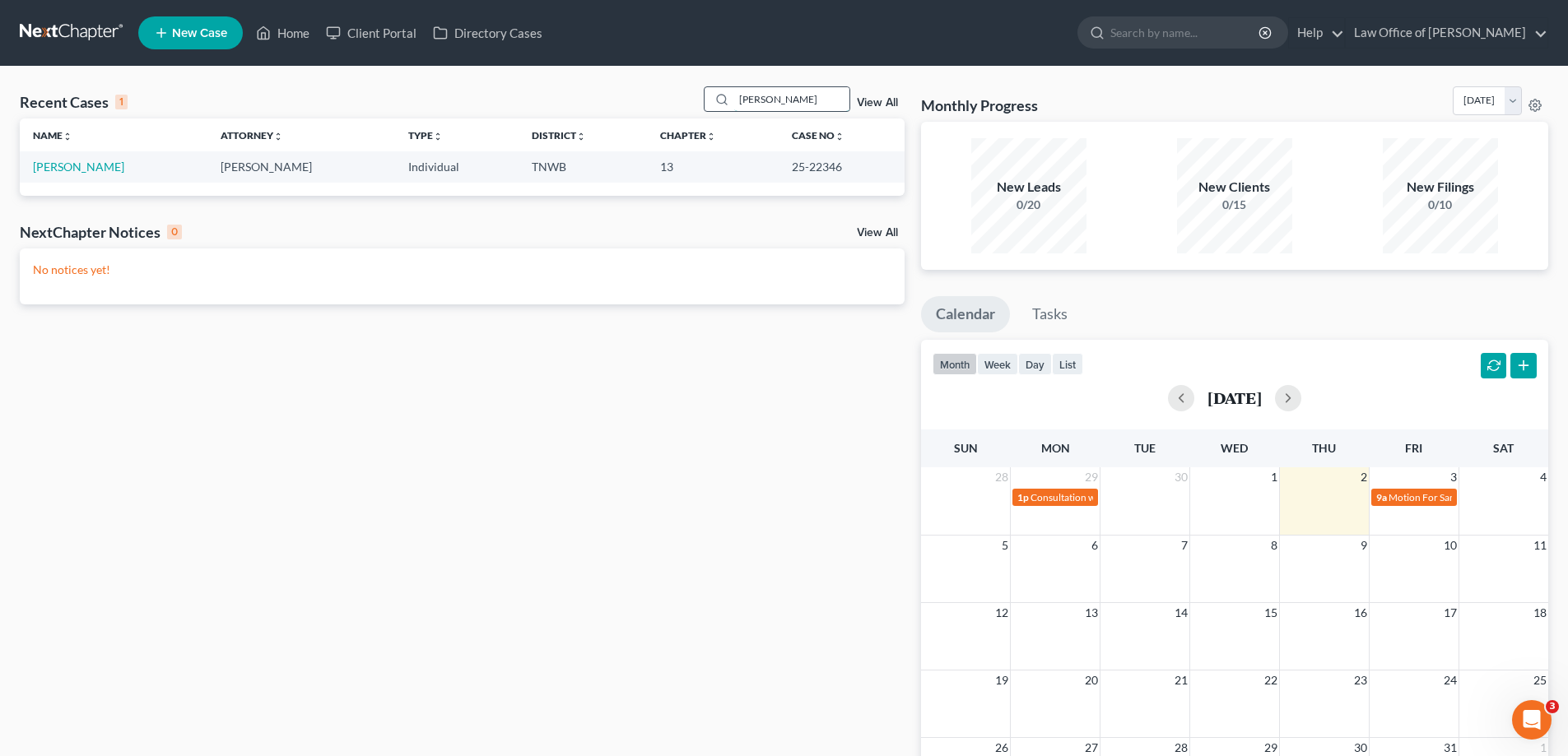
click at [708, 102] on div "[PERSON_NAME]" at bounding box center [777, 99] width 146 height 26
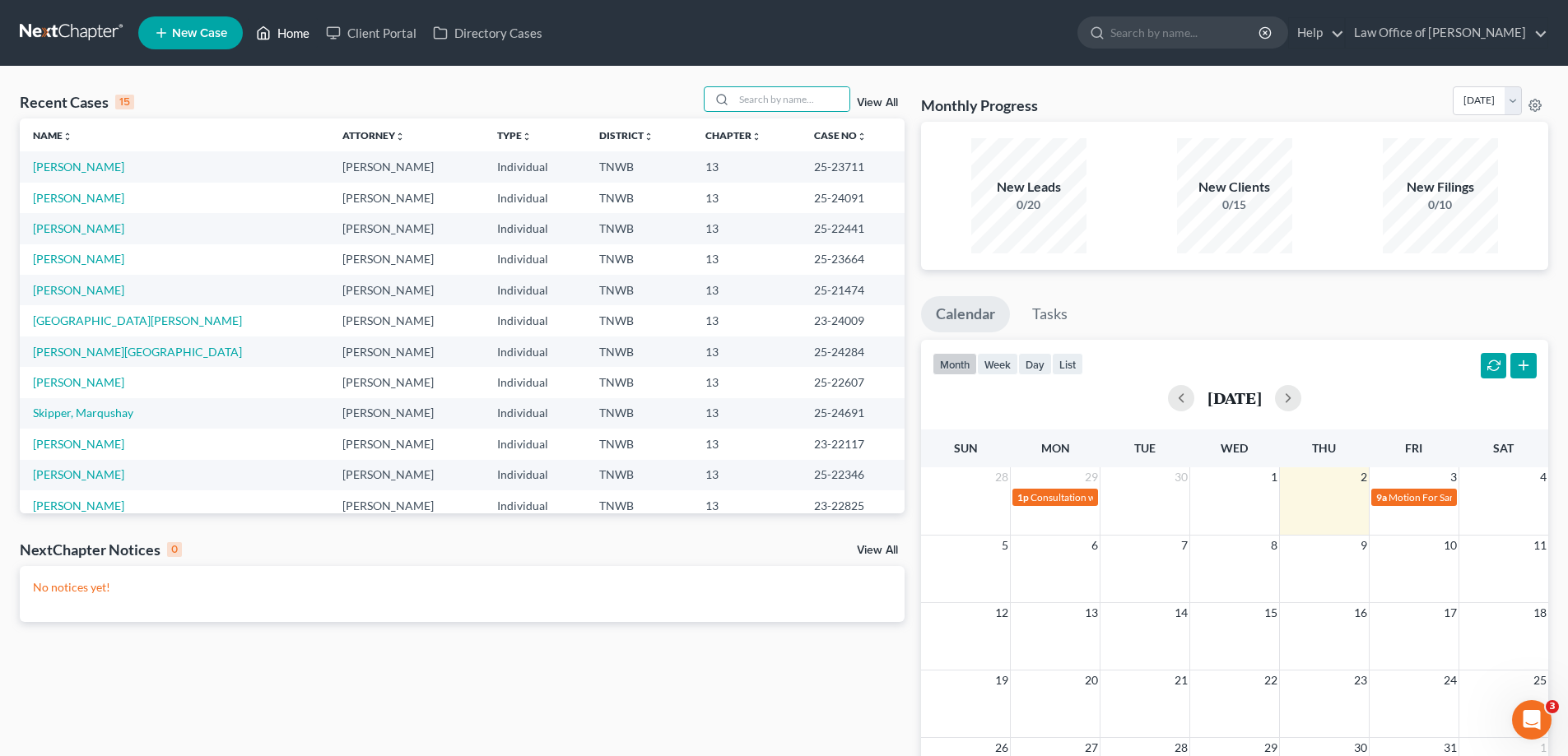
click at [293, 30] on link "Home" at bounding box center [283, 33] width 70 height 30
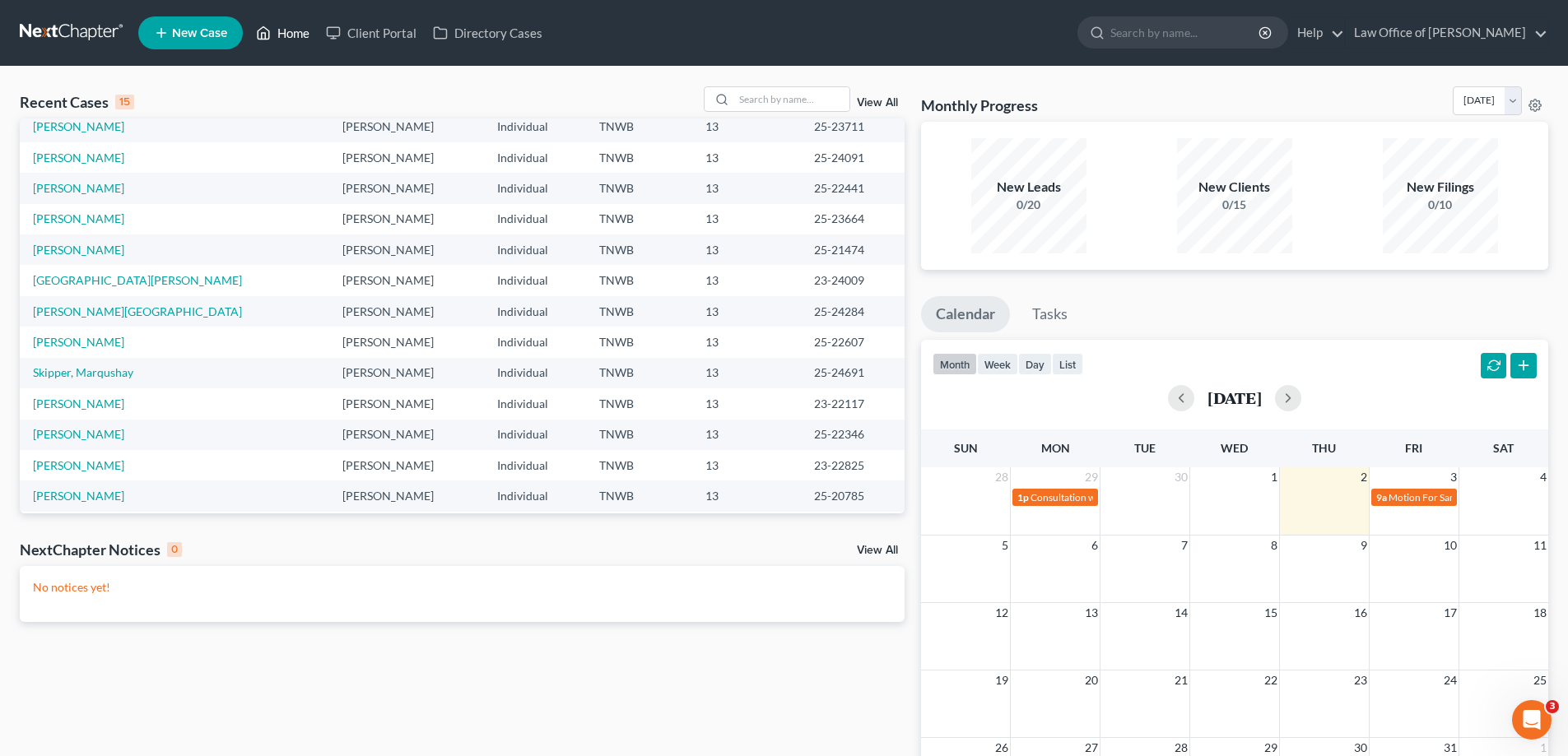
scroll to position [113, 0]
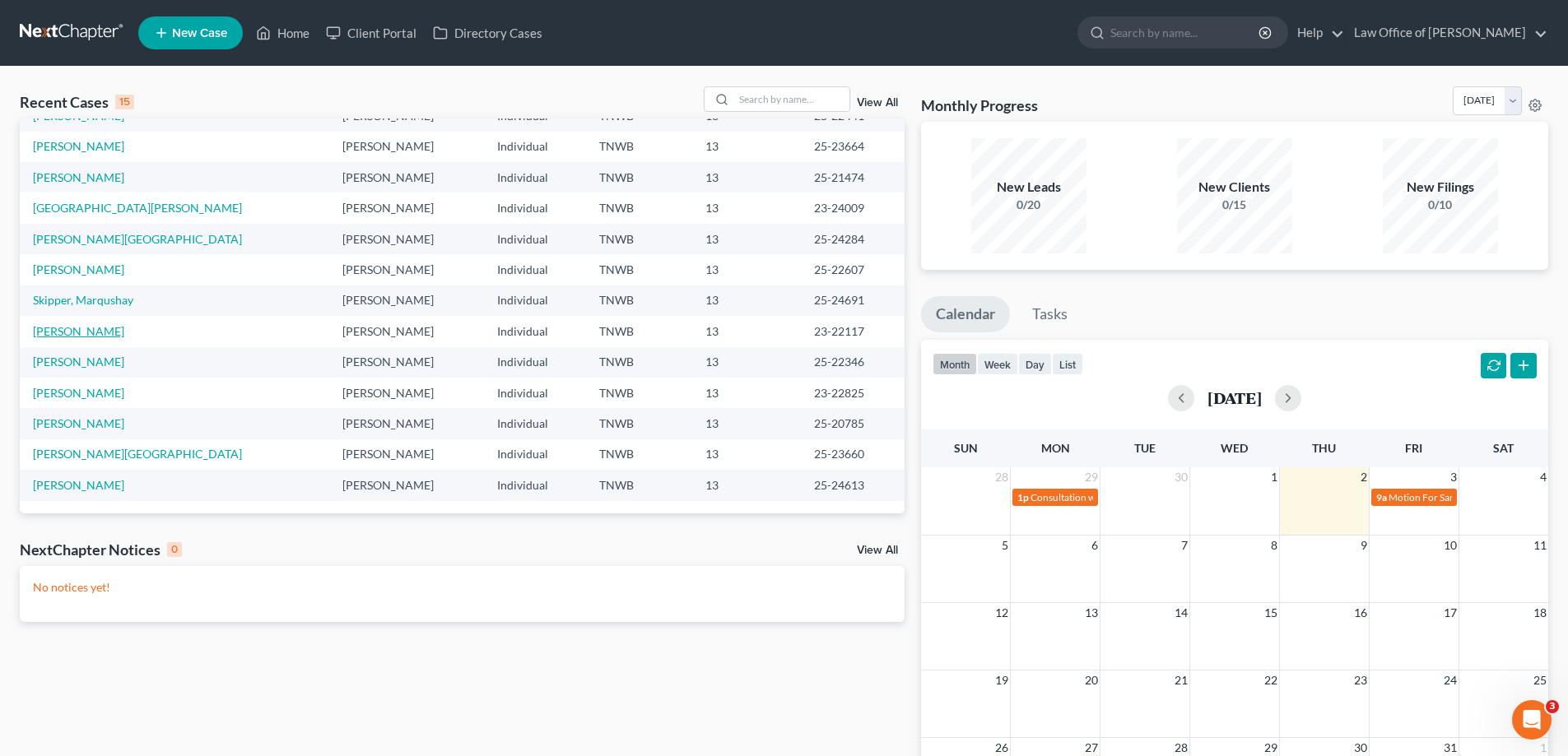
click at [83, 327] on link "[PERSON_NAME]" at bounding box center [79, 331] width 92 height 14
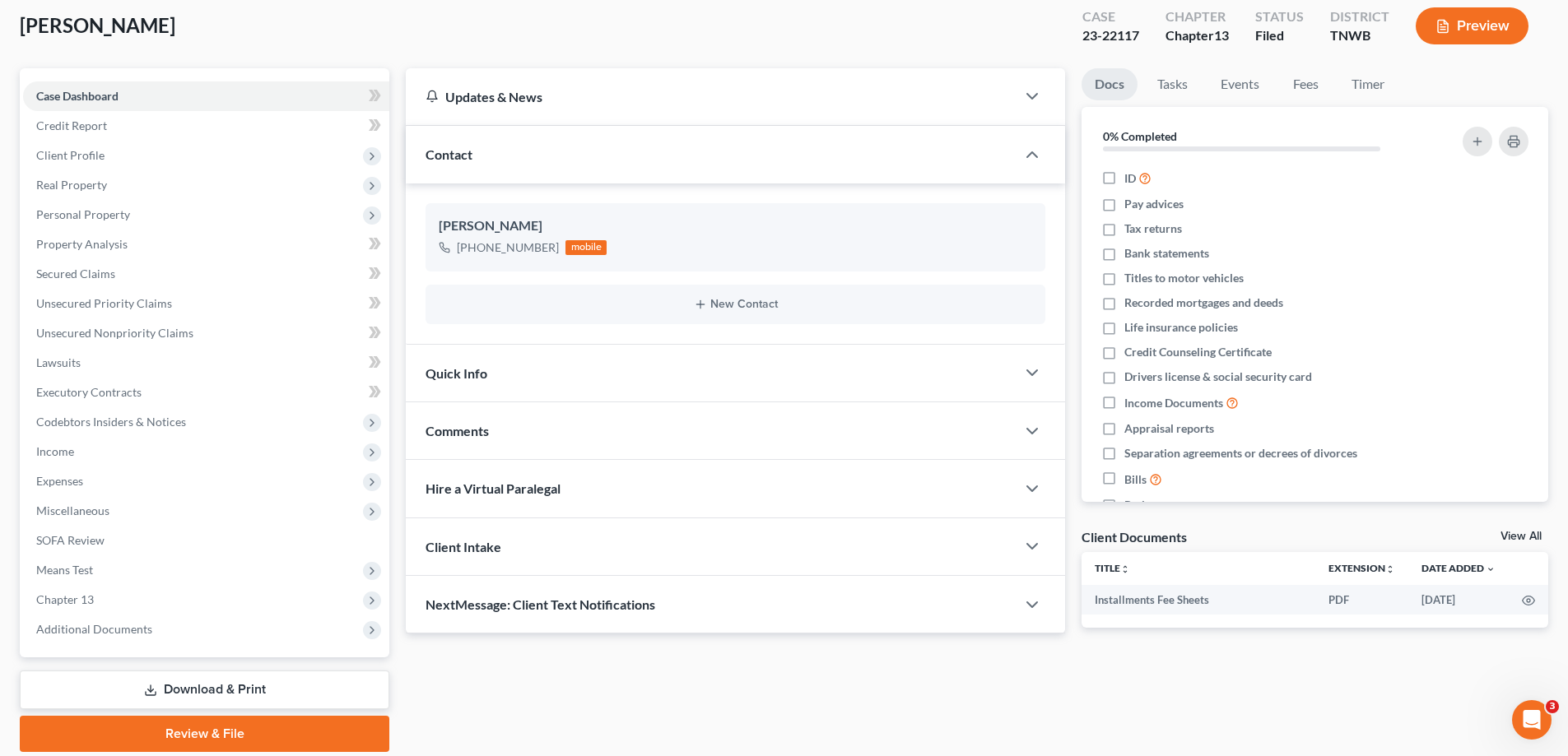
scroll to position [148, 0]
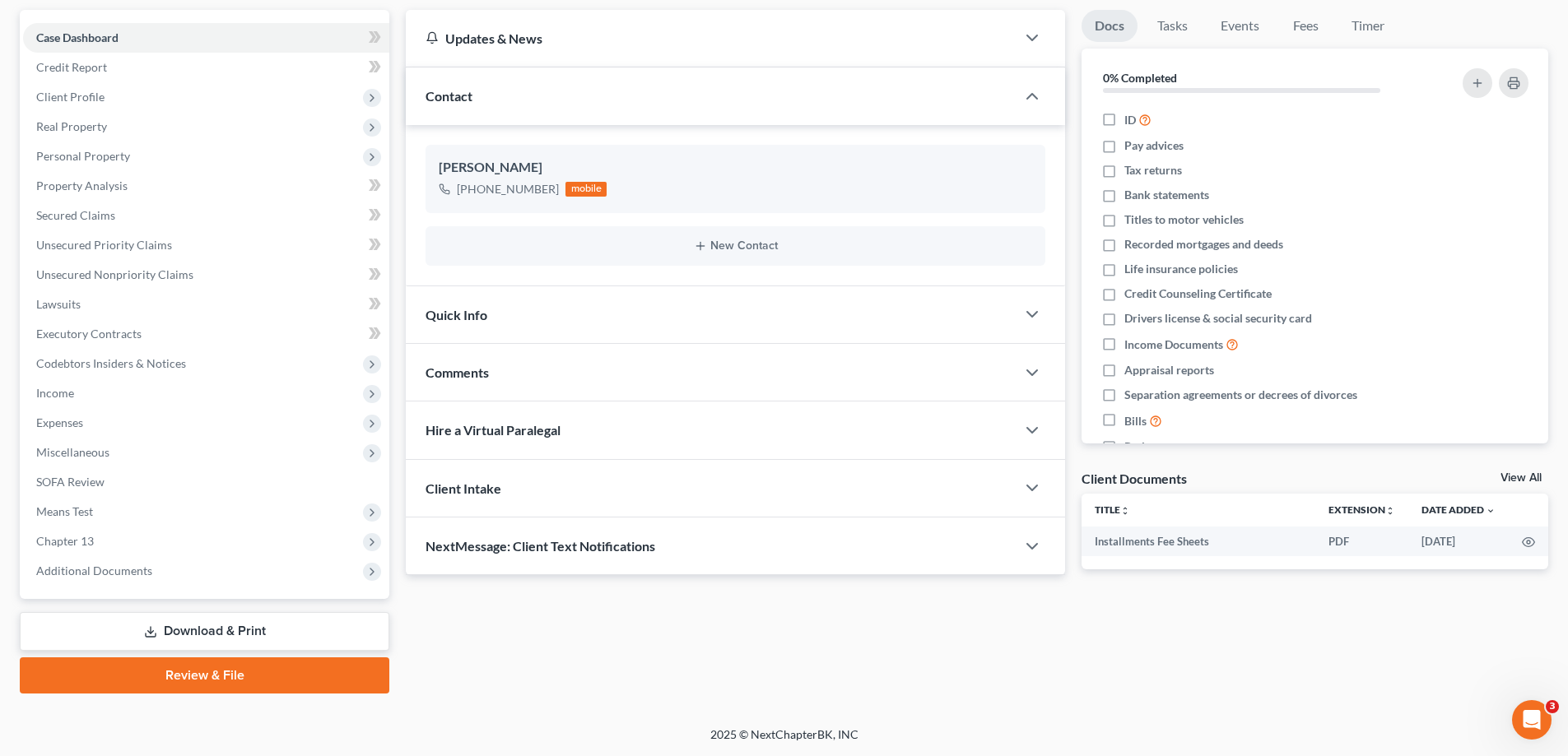
click at [250, 629] on link "Download & Print" at bounding box center [204, 631] width 370 height 39
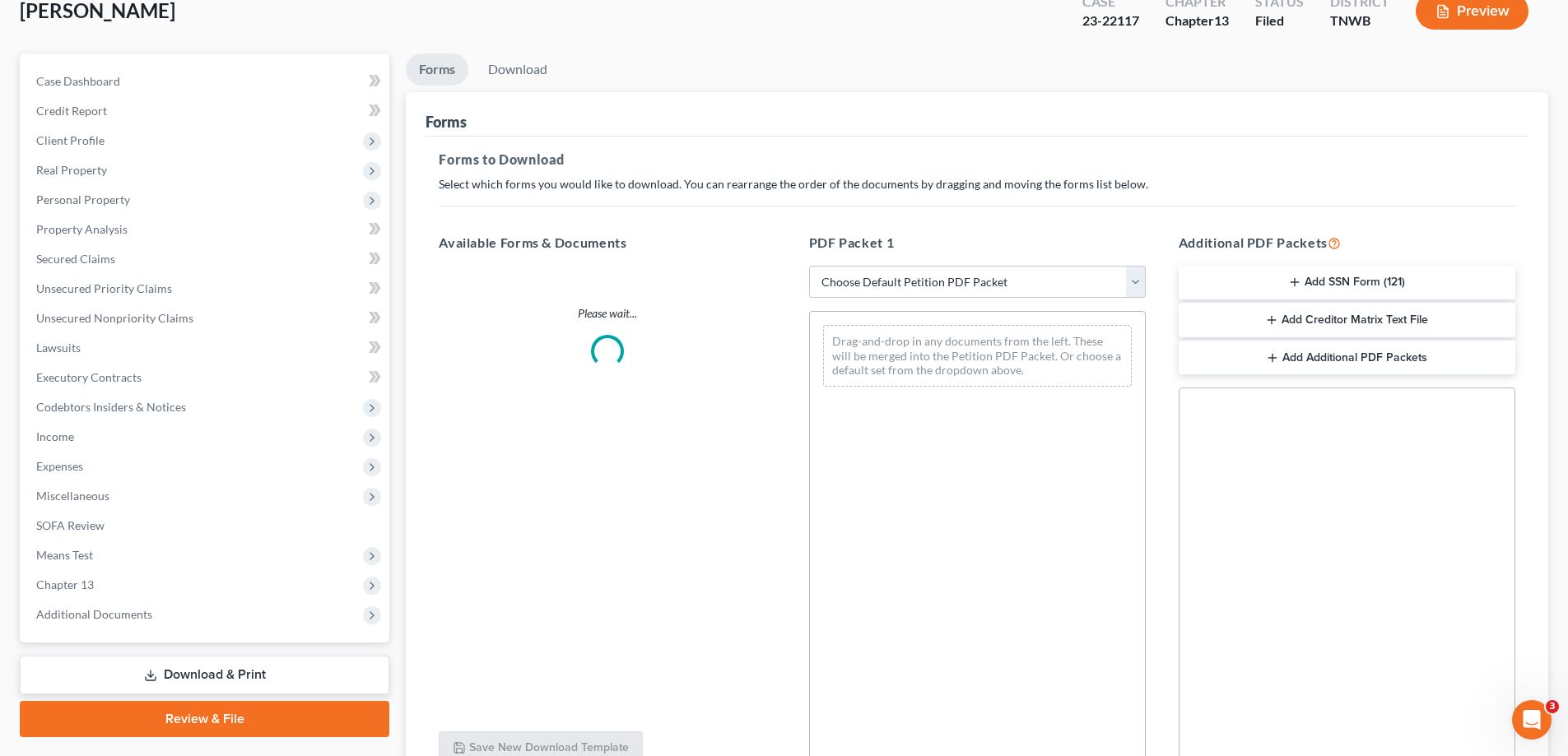
scroll to position [4, 0]
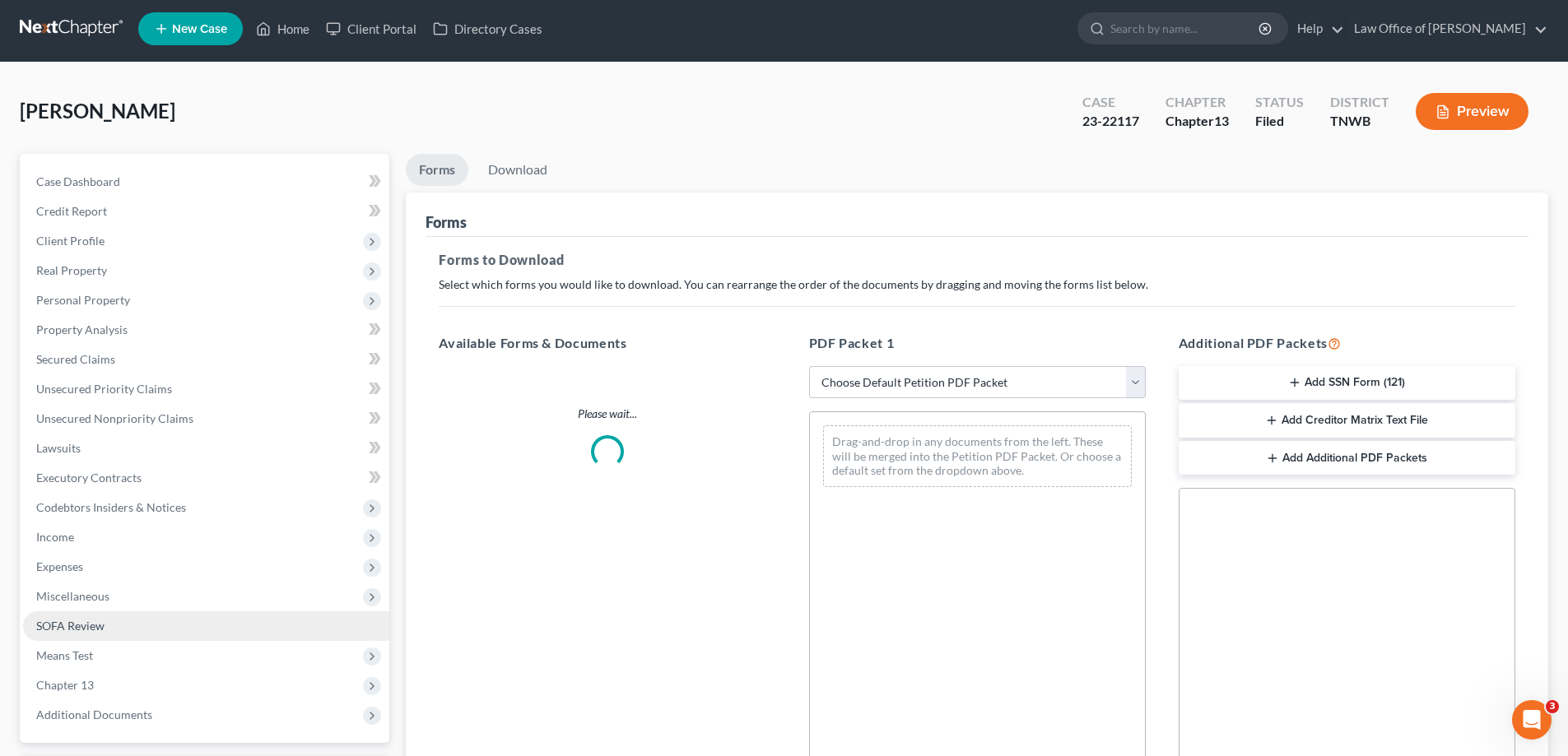
click at [250, 623] on link "SOFA Review" at bounding box center [206, 626] width 366 height 30
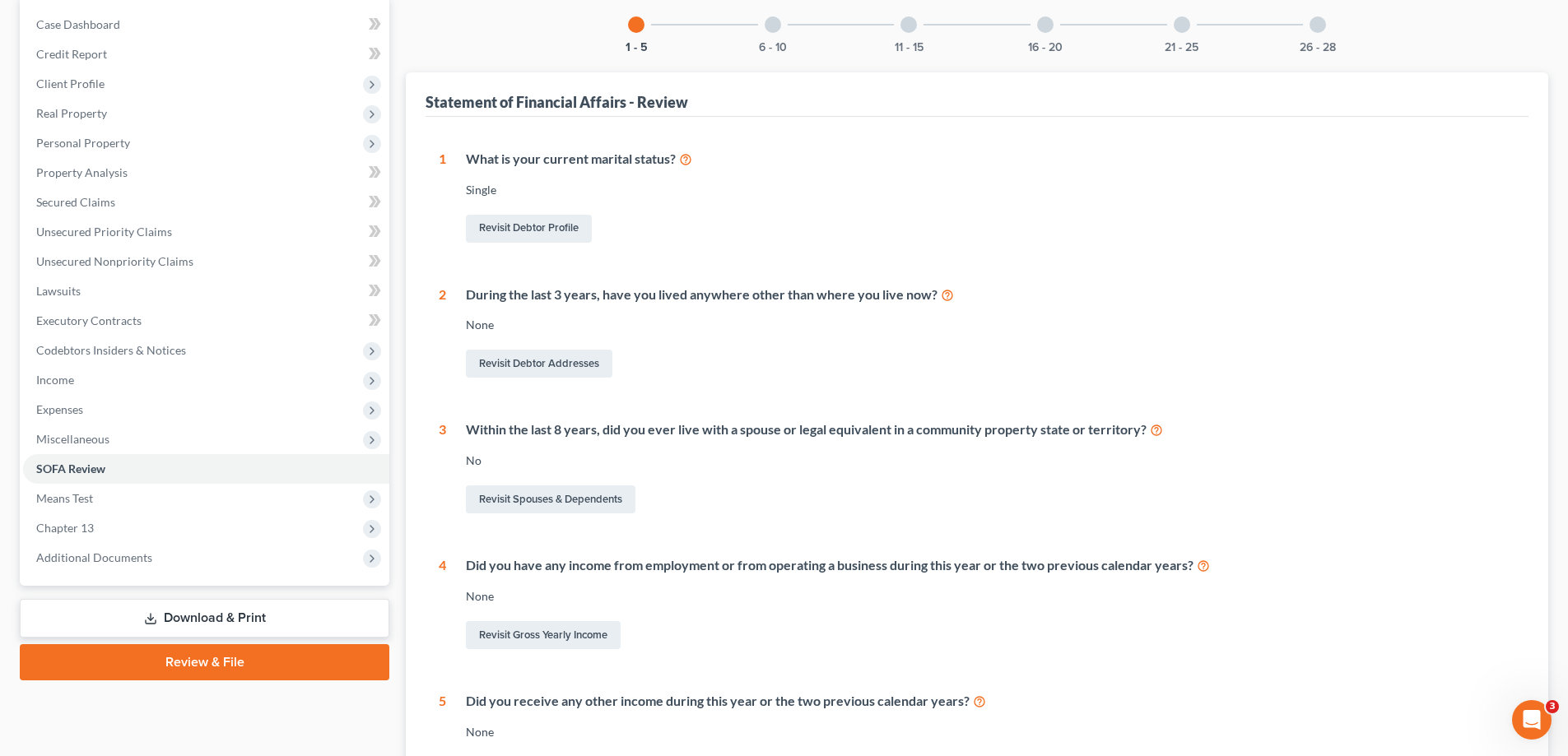
scroll to position [368, 0]
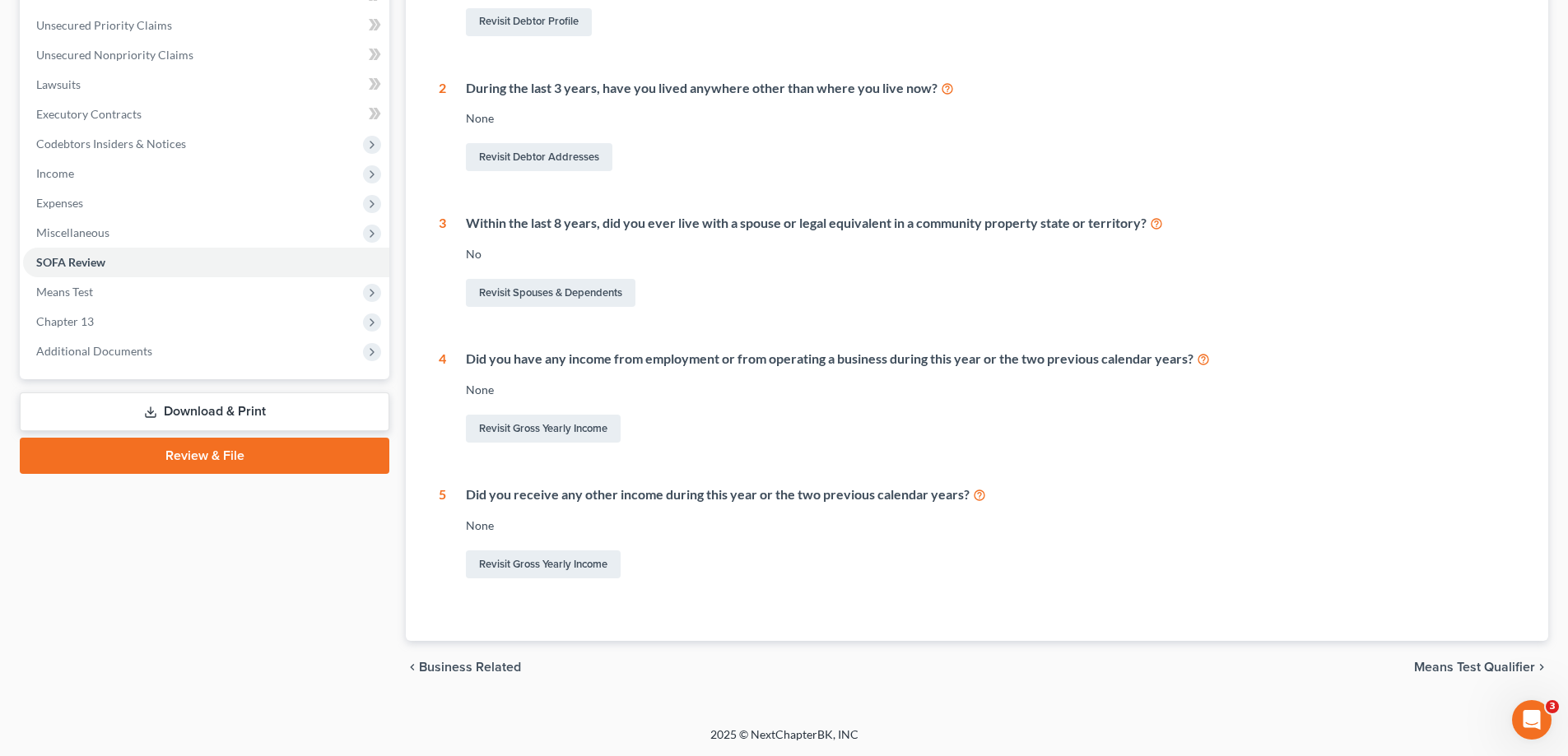
click at [140, 407] on link "Download & Print" at bounding box center [204, 412] width 370 height 39
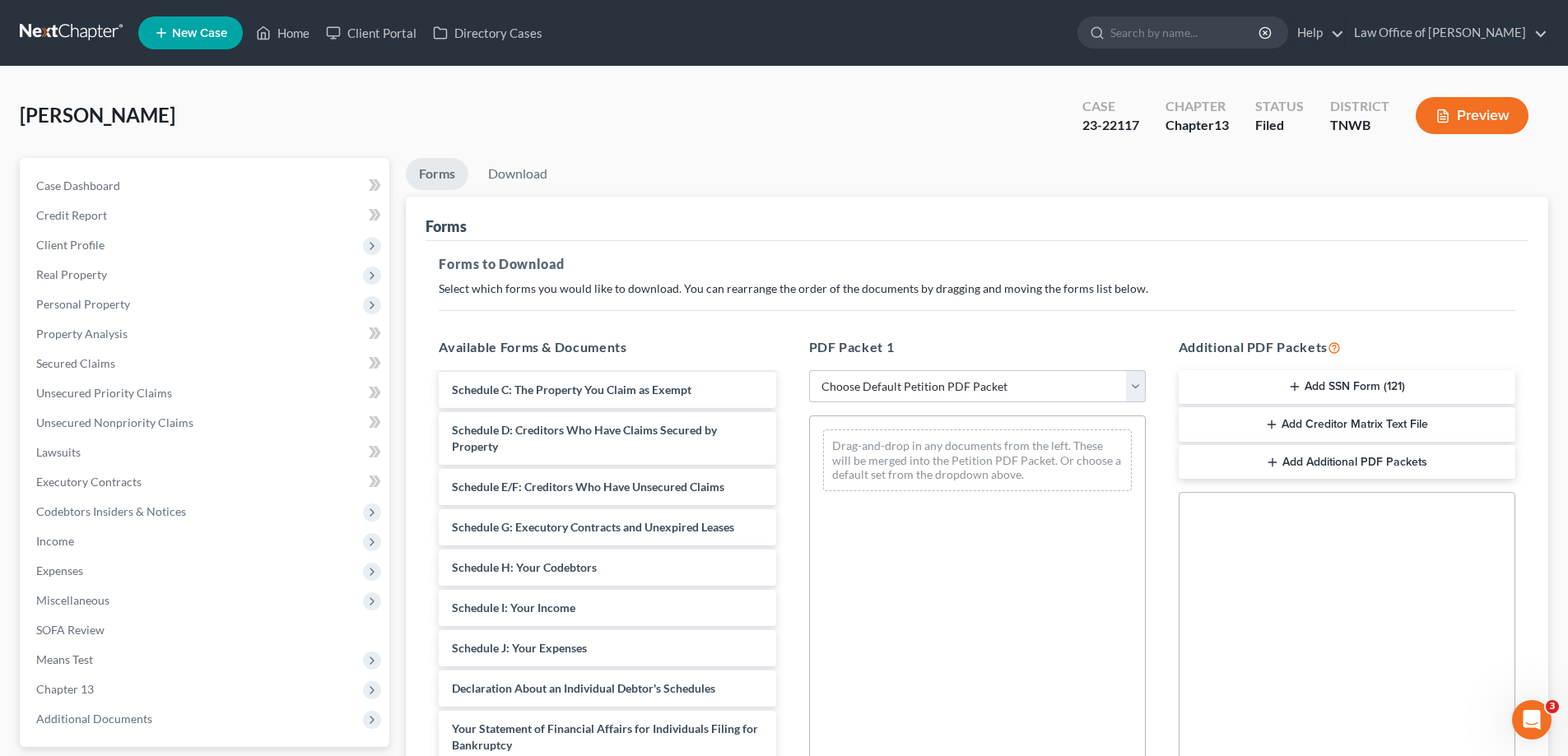
scroll to position [165, 0]
click at [1139, 395] on select "Choose Default Petition PDF Packet Complete Bankruptcy Petition (all forms and …" at bounding box center [977, 387] width 337 height 33
select select "2"
click at [809, 371] on select "Choose Default Petition PDF Packet Complete Bankruptcy Petition (all forms and …" at bounding box center [977, 387] width 337 height 33
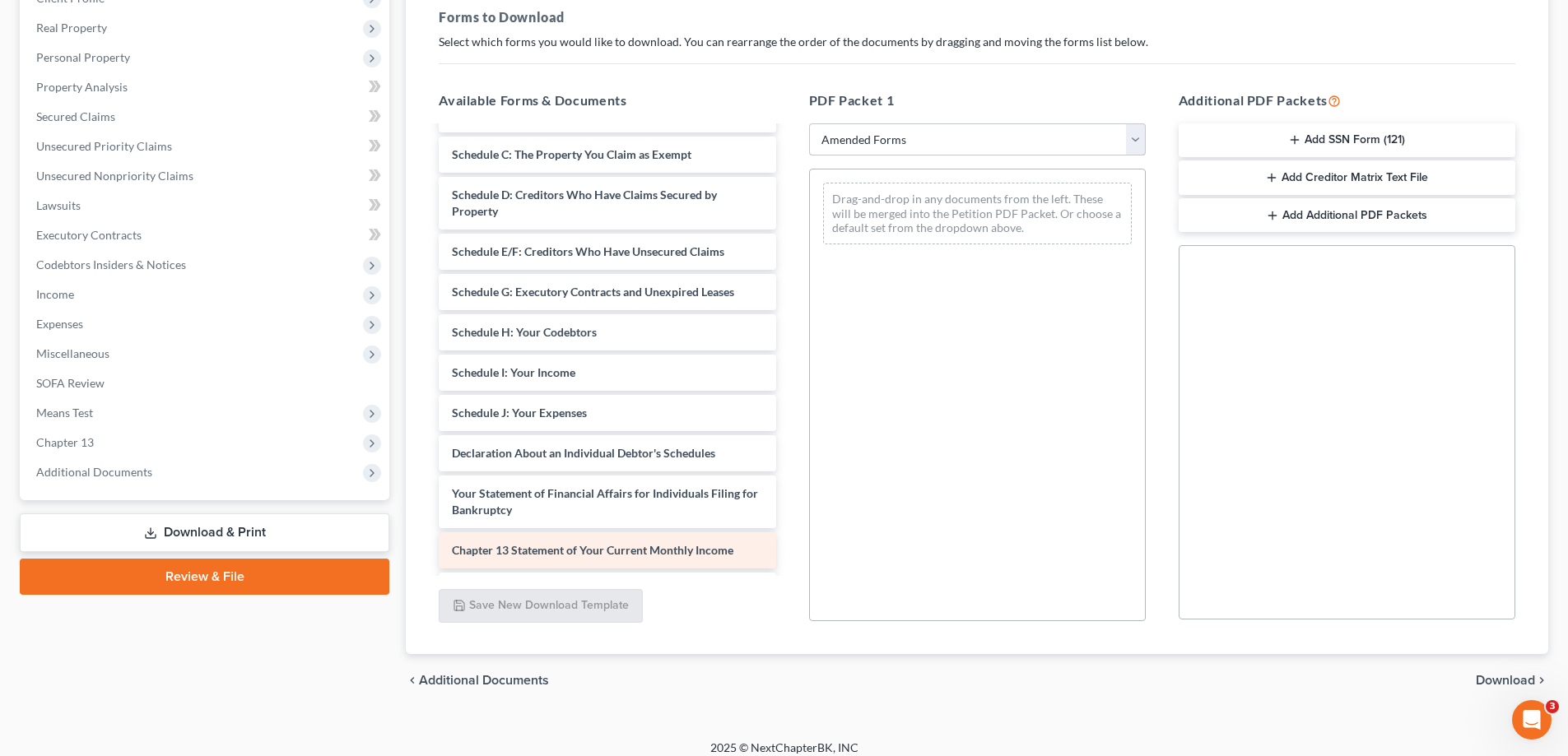
scroll to position [40, 0]
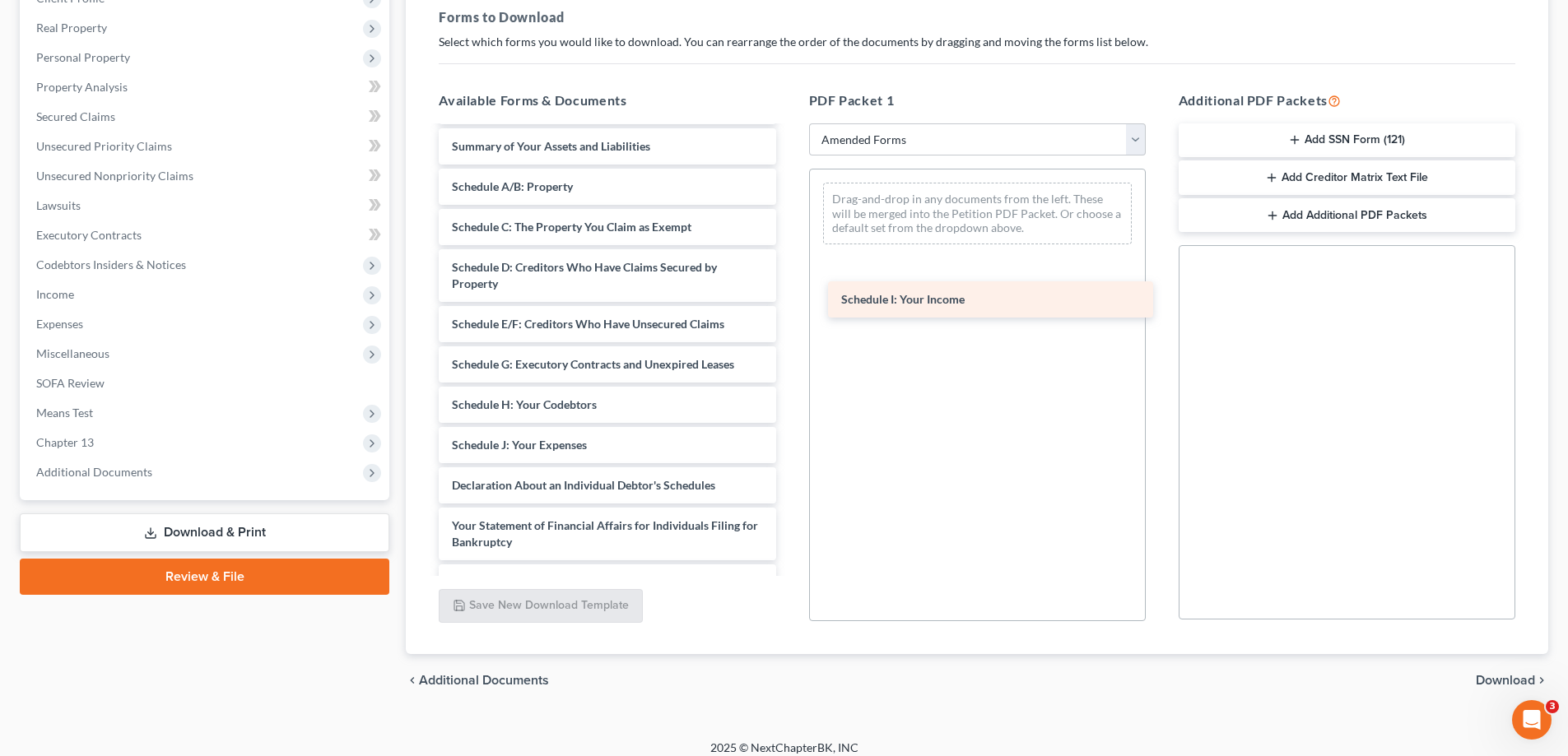
drag, startPoint x: 604, startPoint y: 447, endPoint x: 993, endPoint y: 302, distance: 415.1
click at [789, 302] on div "Schedule I: Your Income Voluntary Petition for Individuals Filing for Bankruptc…" at bounding box center [606, 433] width 363 height 690
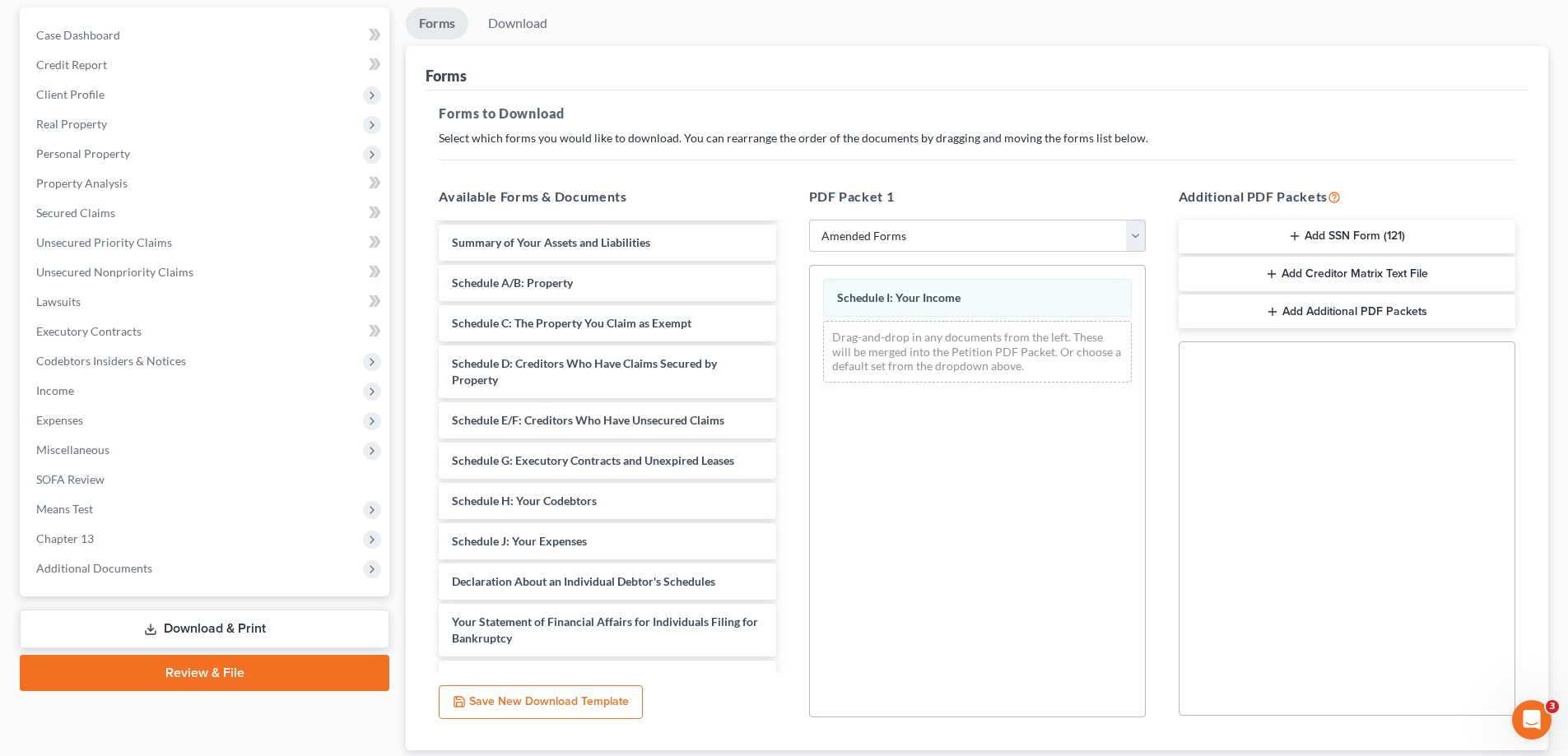
scroll to position [0, 0]
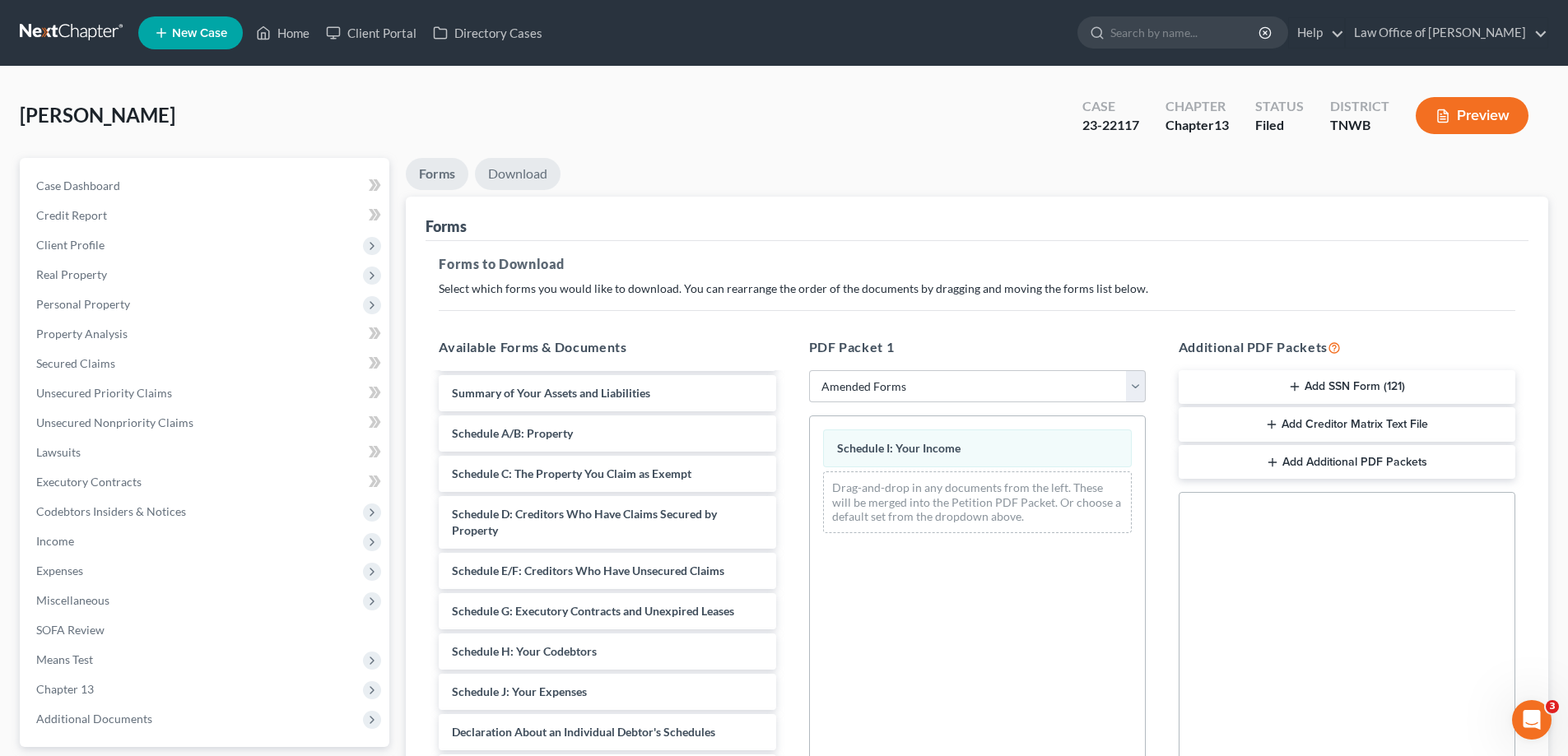
click at [533, 168] on link "Download" at bounding box center [518, 174] width 86 height 32
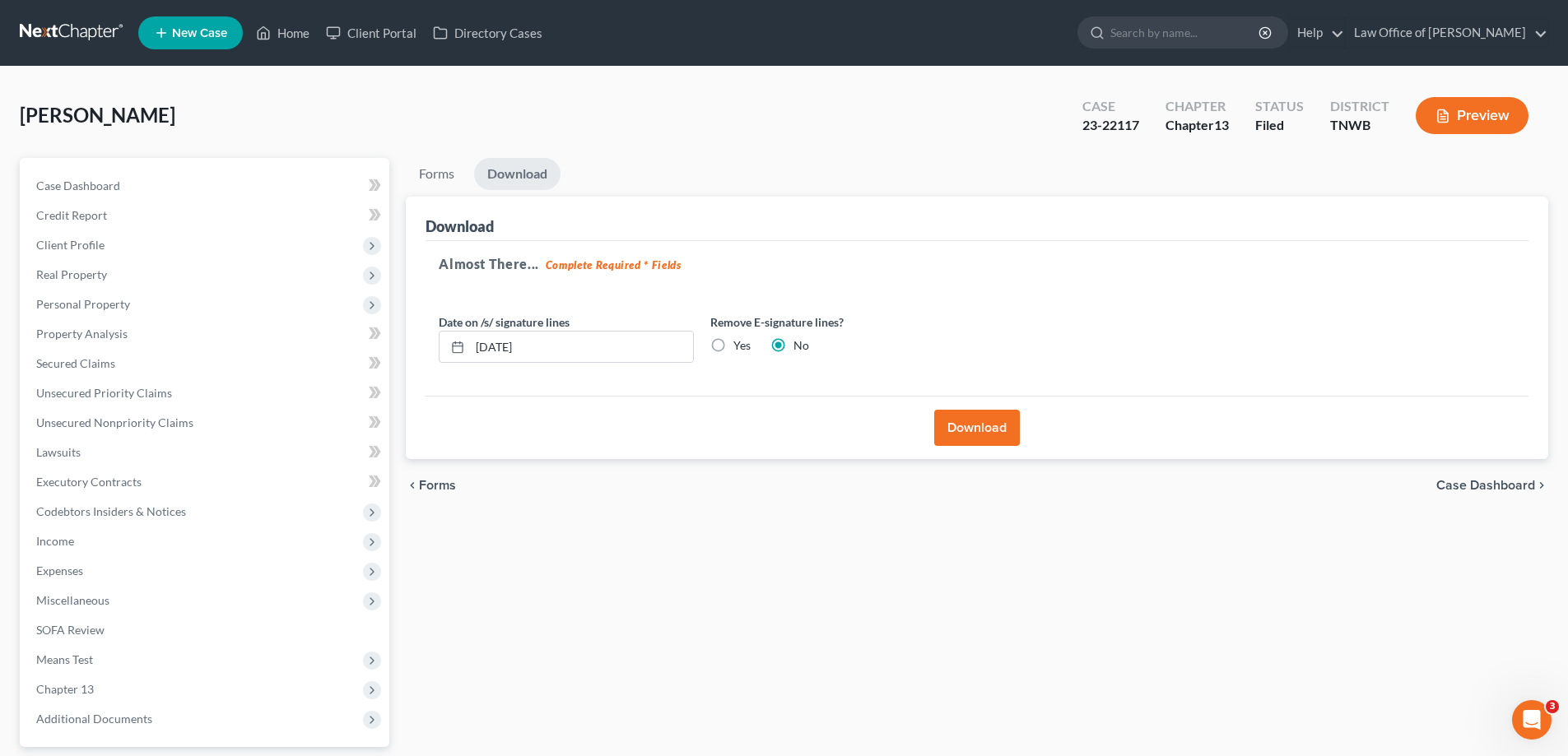
click at [962, 427] on button "Download" at bounding box center [976, 427] width 86 height 36
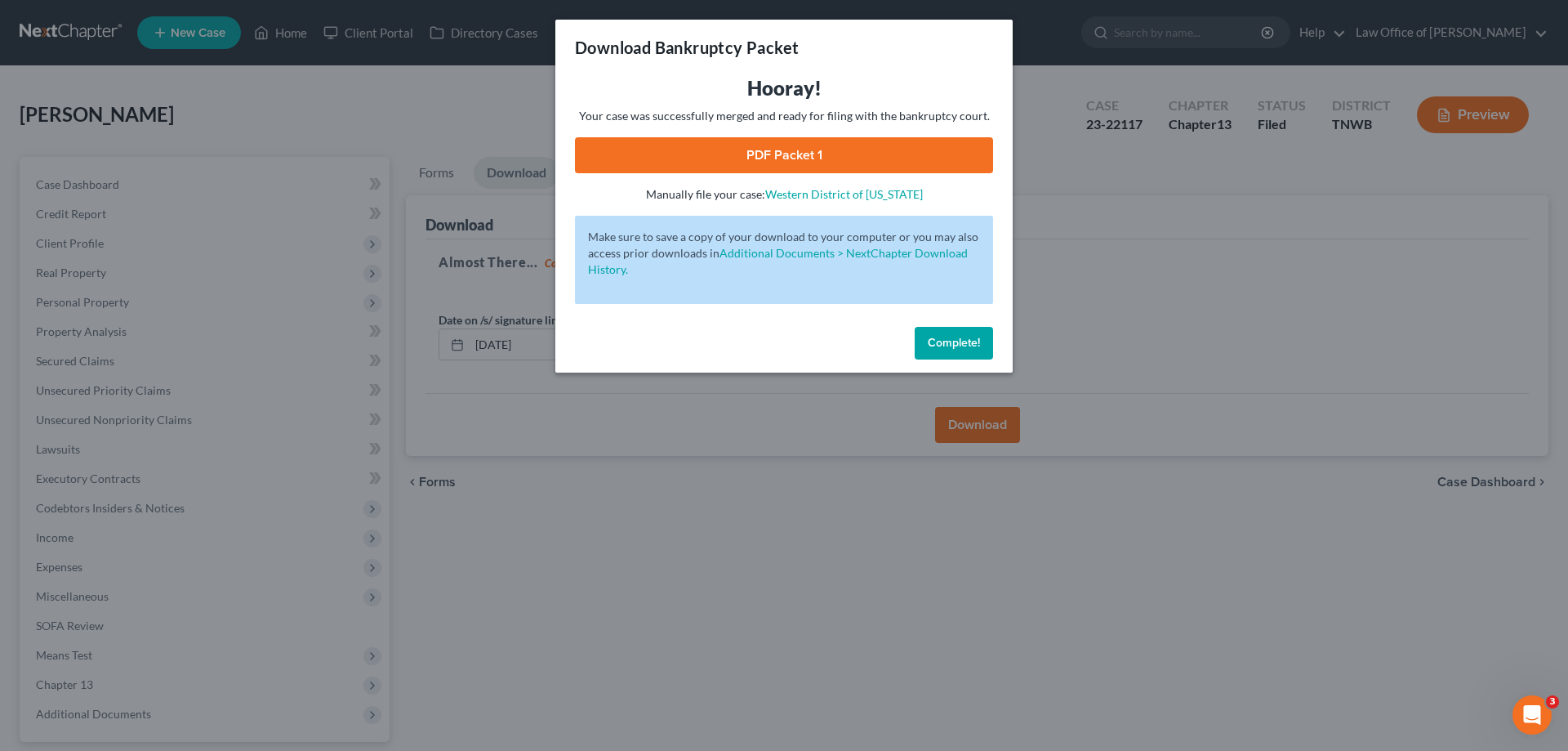
click at [875, 152] on link "PDF Packet 1" at bounding box center [784, 155] width 418 height 36
click at [963, 339] on span "Complete!" at bounding box center [953, 342] width 52 height 14
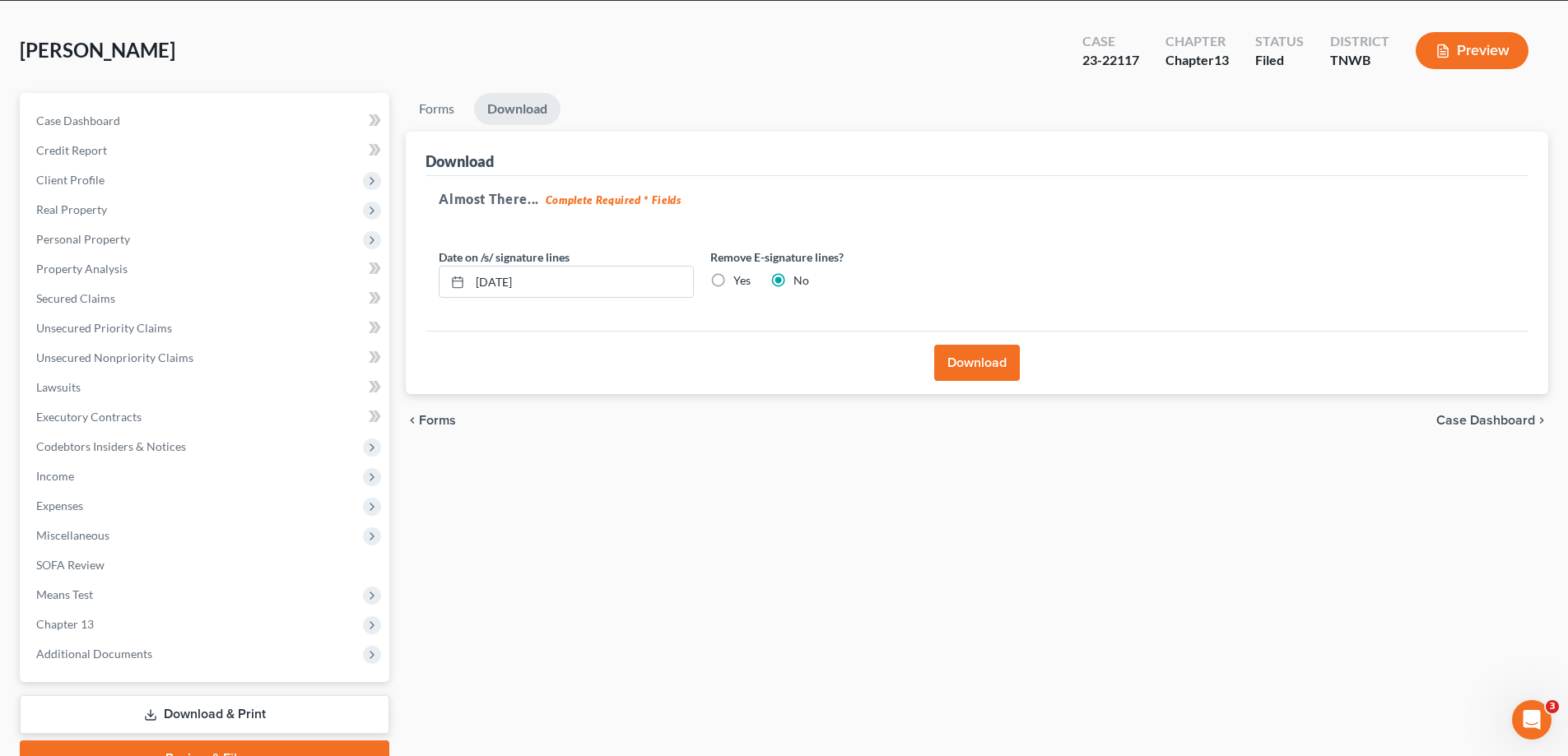
scroll to position [148, 0]
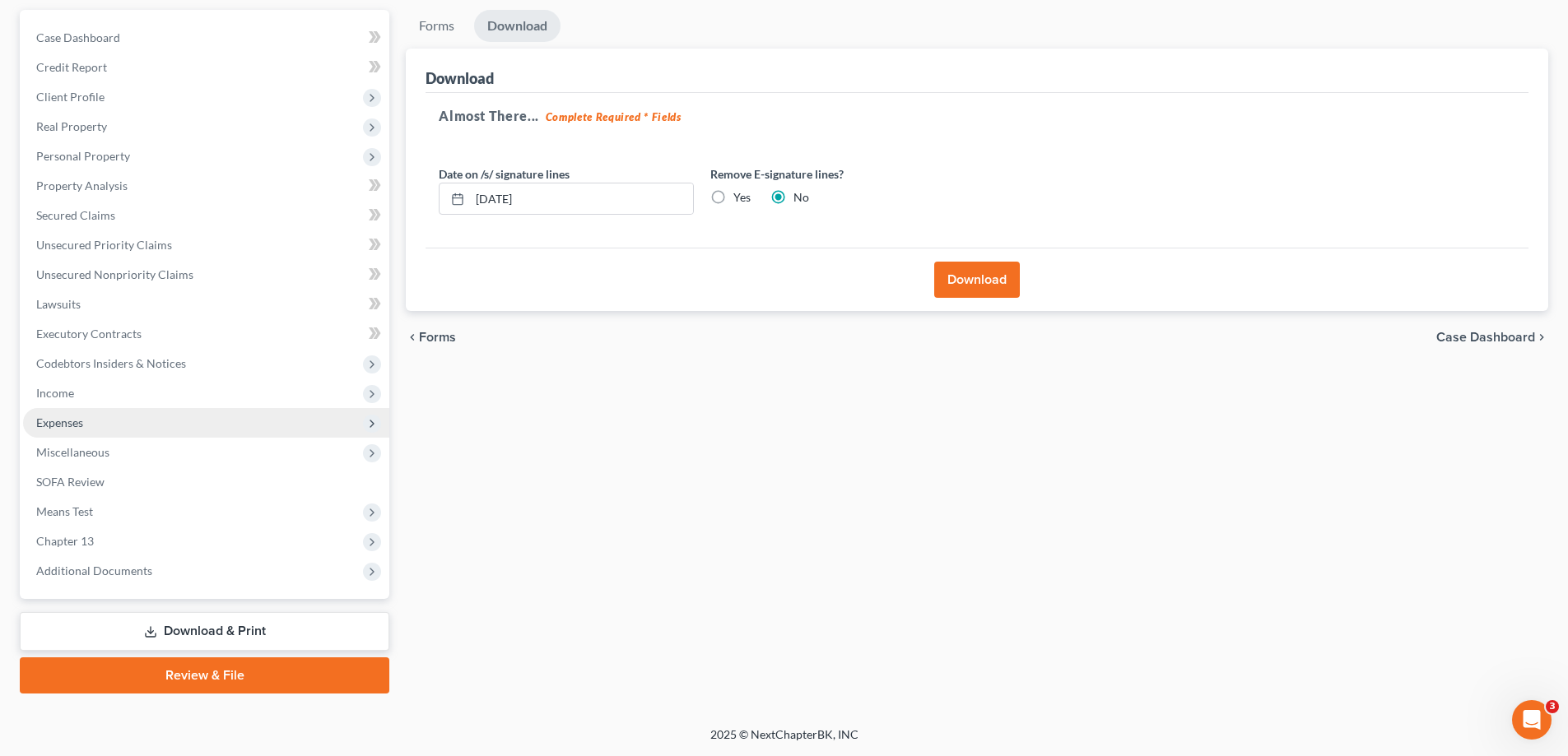
click at [117, 415] on span "Expenses" at bounding box center [206, 422] width 366 height 30
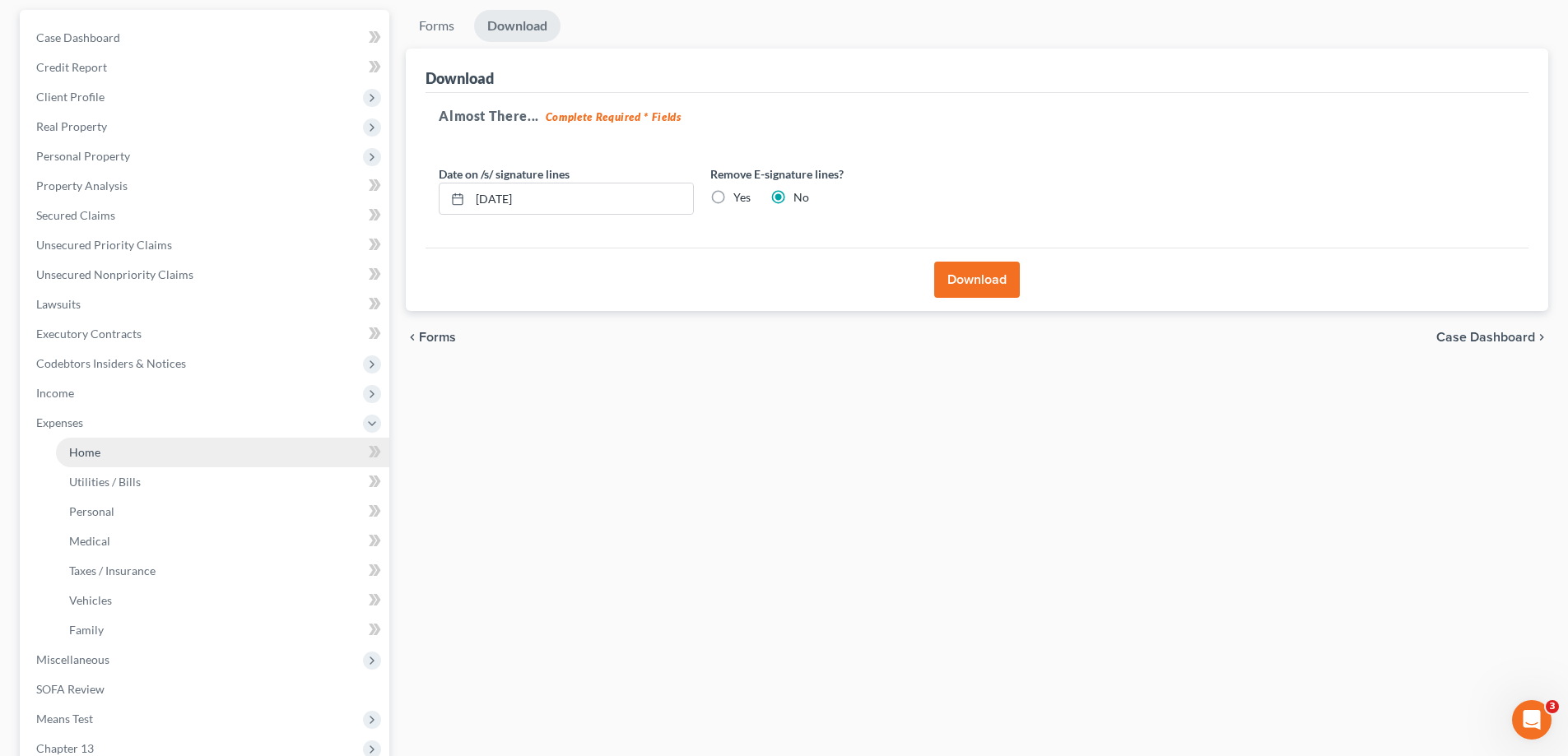
click at [139, 454] on link "Home" at bounding box center [223, 453] width 333 height 30
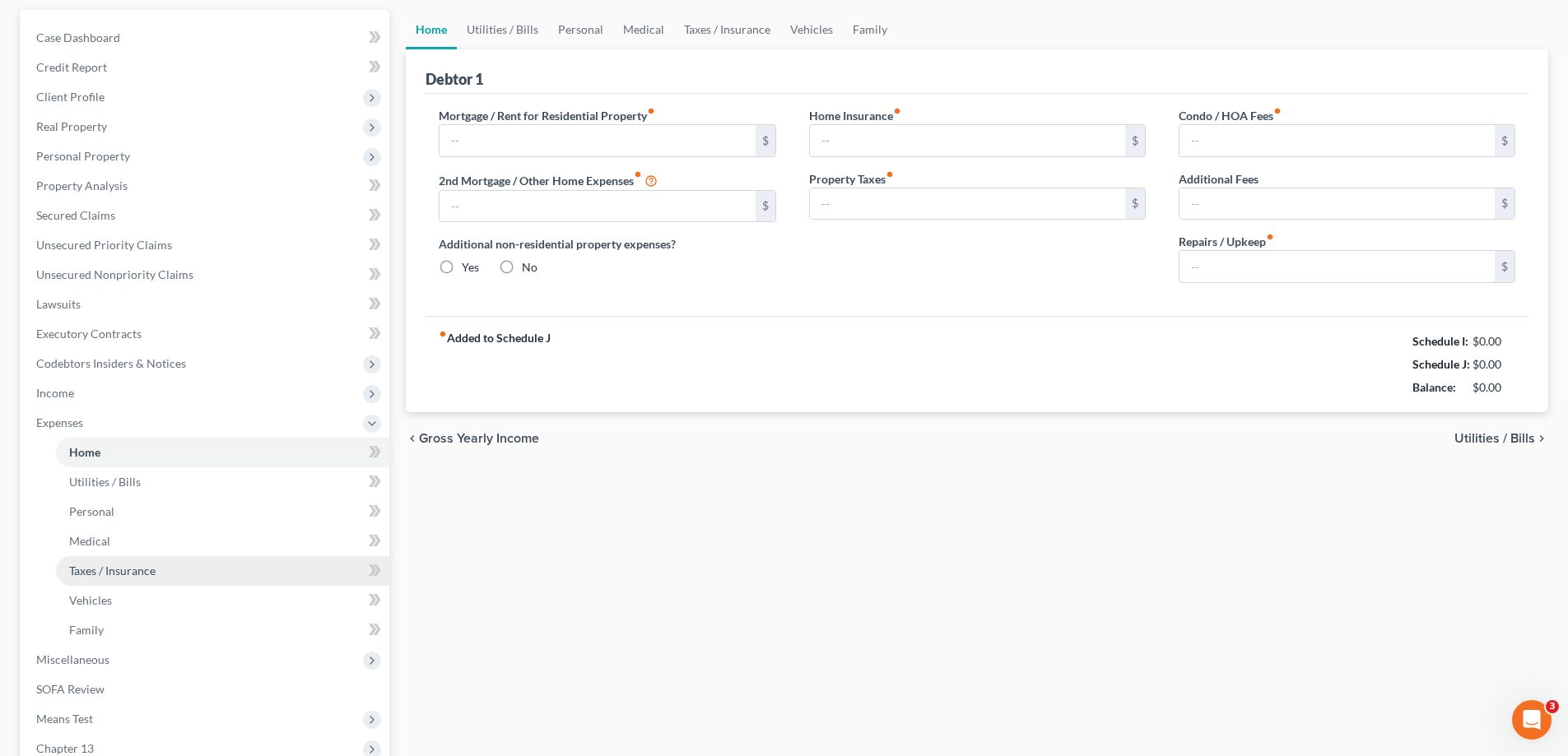
type input "900.00"
type input "0.00"
radio input "true"
type input "0.00"
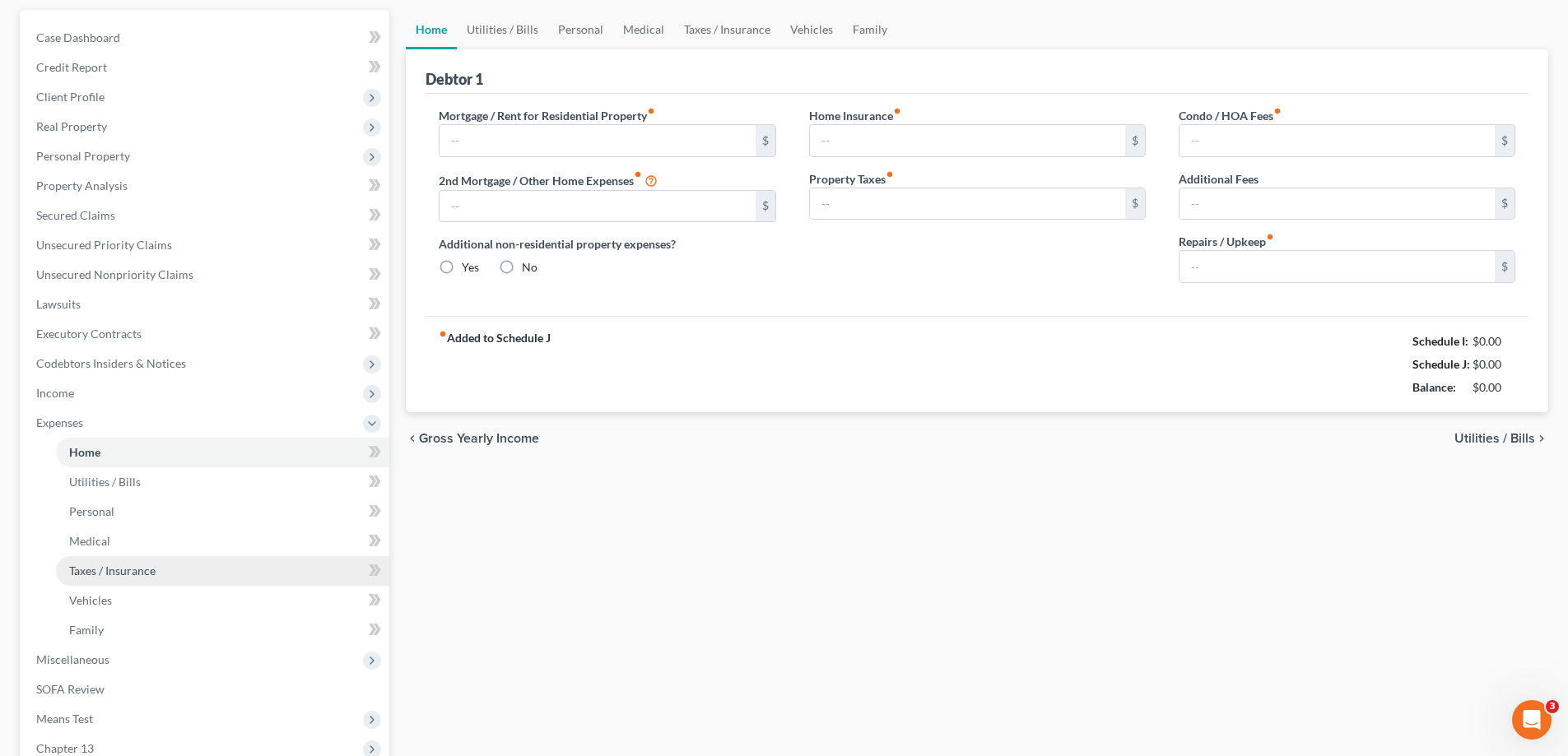
type input "0.00"
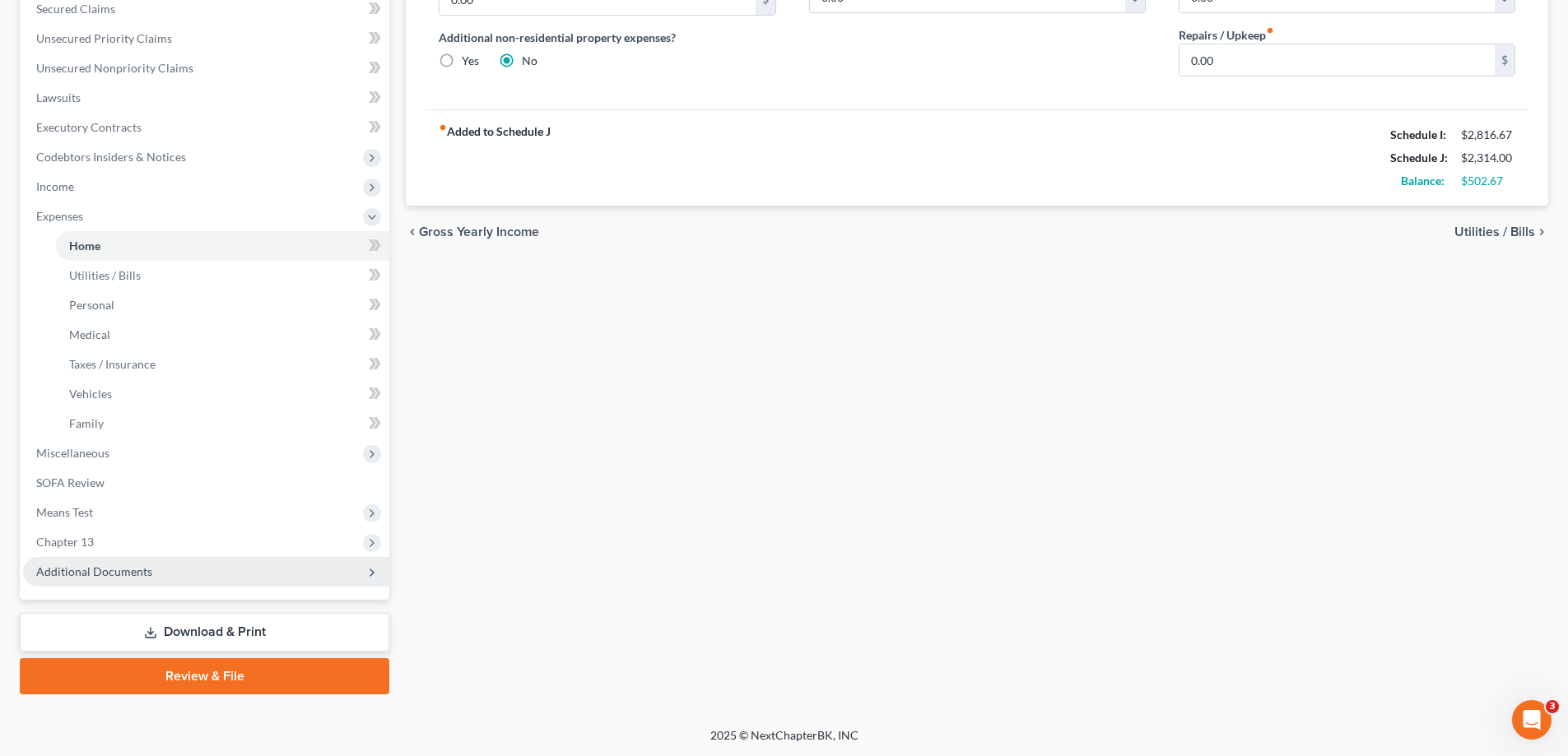
scroll to position [355, 0]
click at [161, 640] on link "Download & Print" at bounding box center [204, 631] width 370 height 39
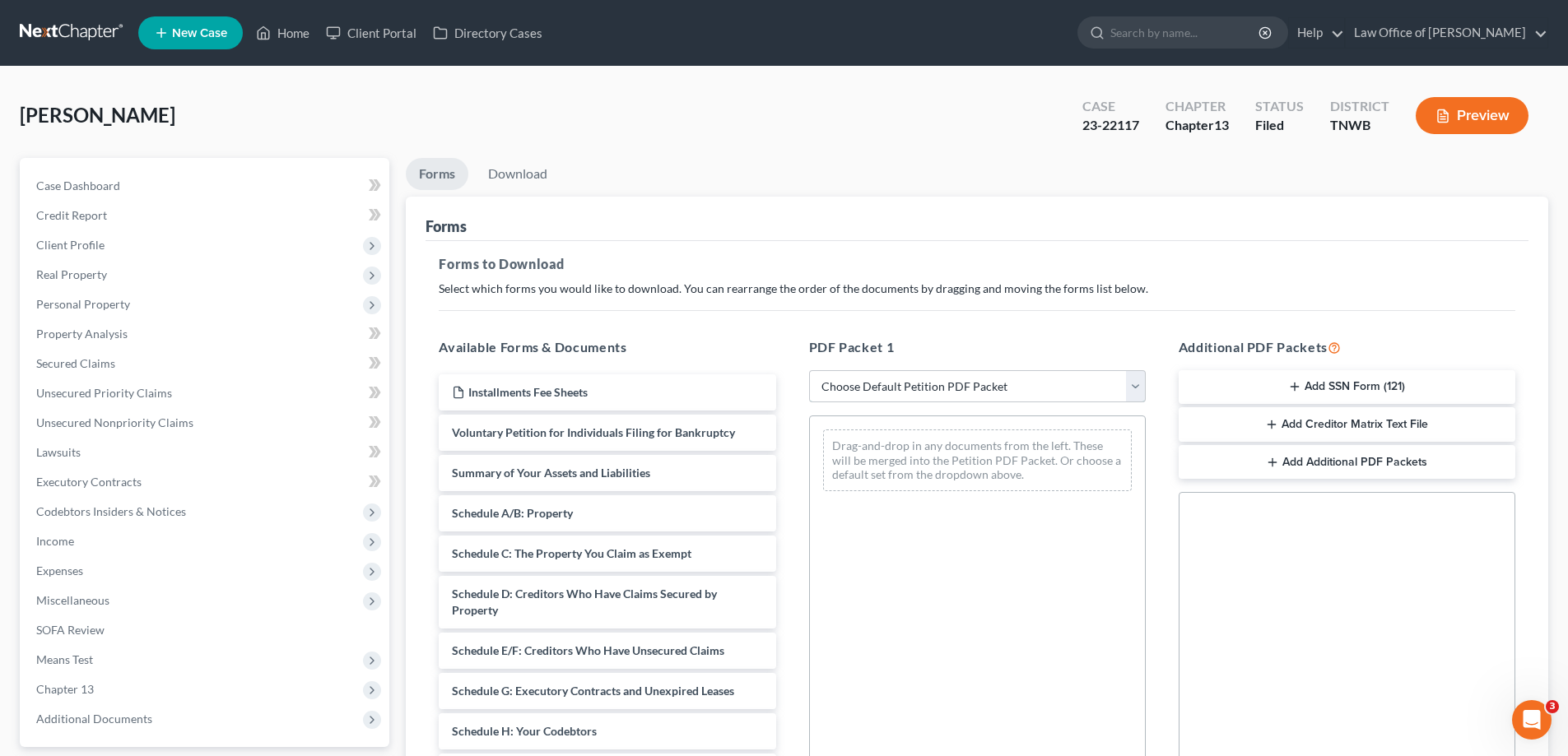
click at [1137, 388] on select "Choose Default Petition PDF Packet Complete Bankruptcy Petition (all forms and …" at bounding box center [977, 387] width 337 height 33
select select "2"
click at [809, 371] on select "Choose Default Petition PDF Packet Complete Bankruptcy Petition (all forms and …" at bounding box center [977, 387] width 337 height 33
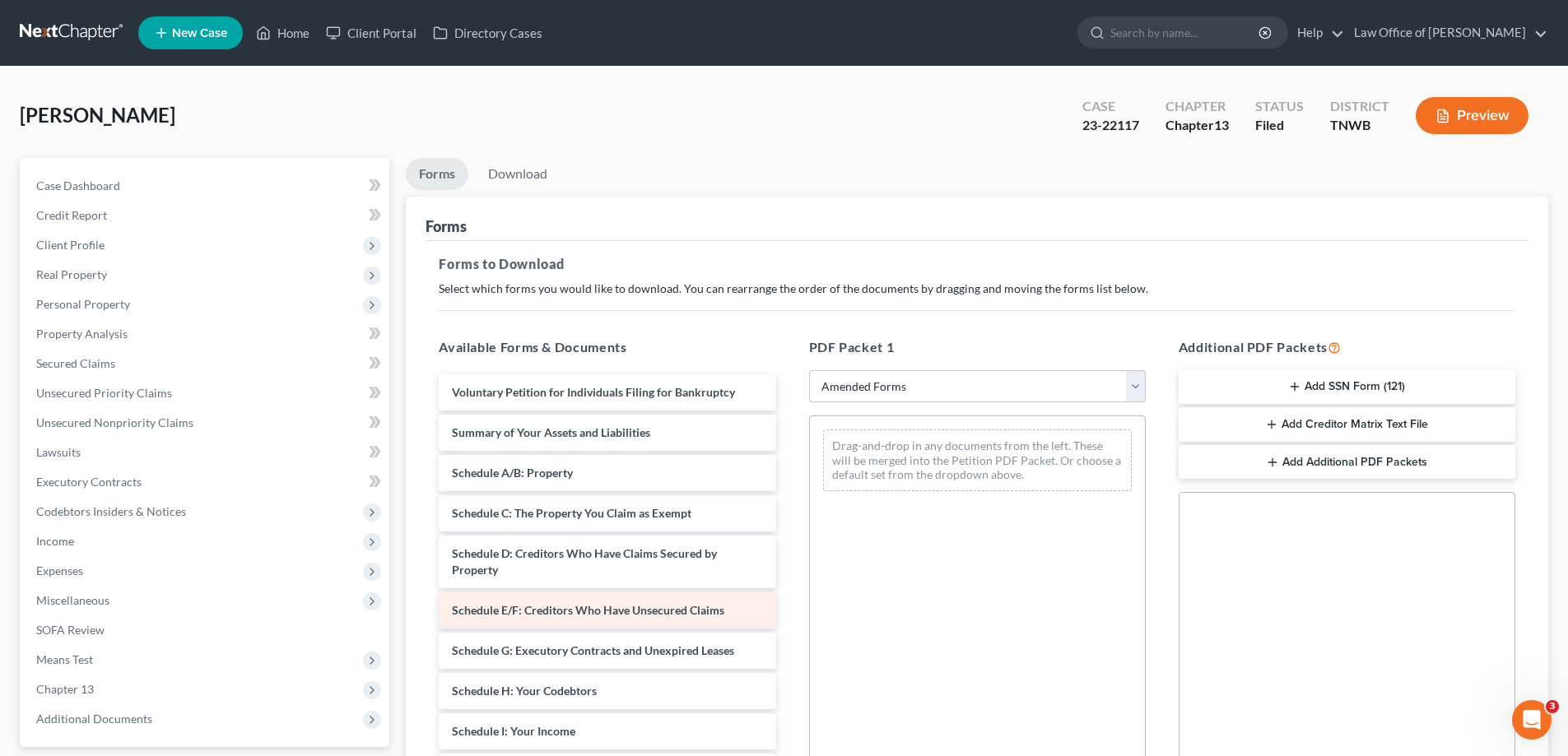
scroll to position [165, 0]
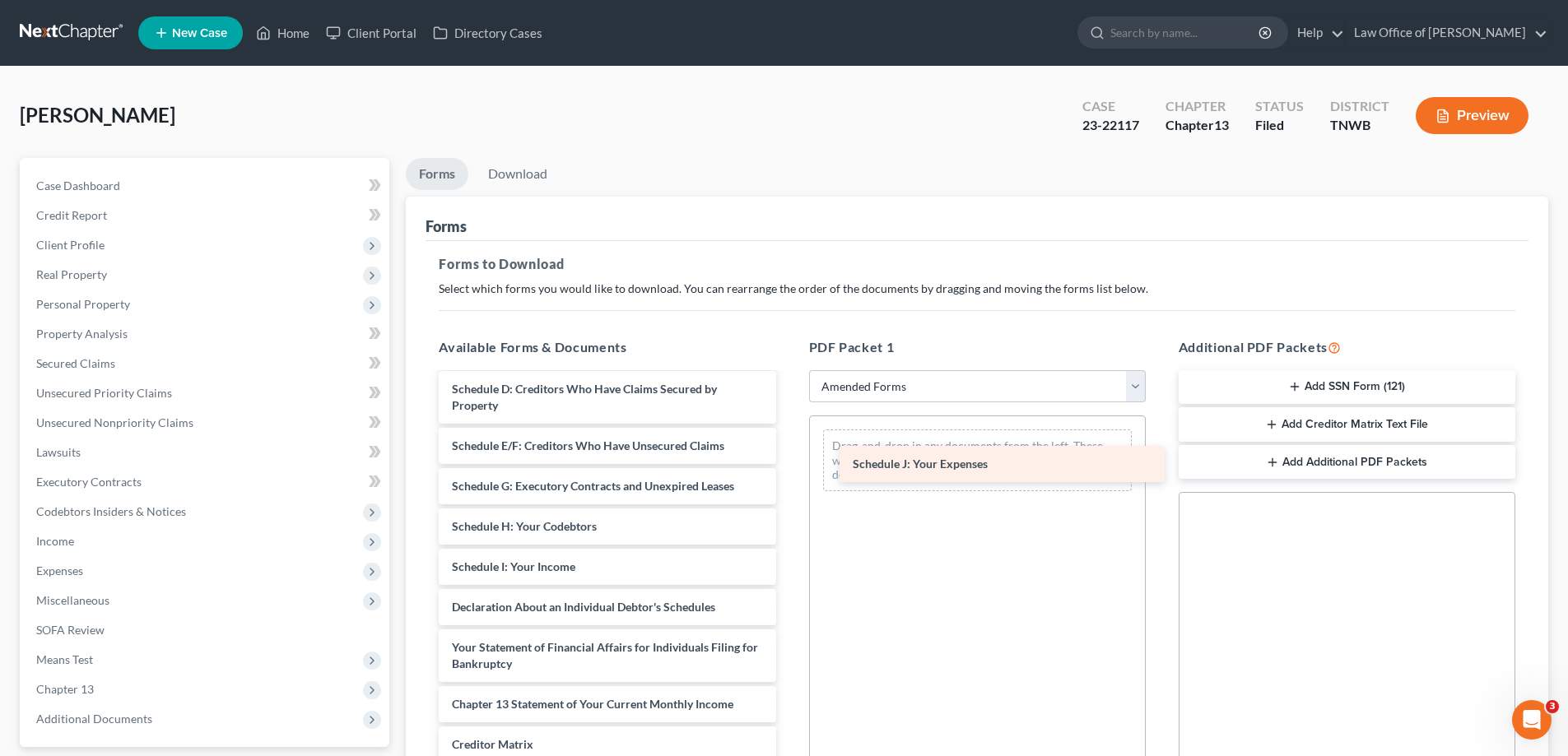
drag, startPoint x: 559, startPoint y: 605, endPoint x: 953, endPoint y: 463, distance: 418.8
click at [789, 461] on div "Schedule J: Your Expenses Voluntary Petition for Individuals Filing for Bankrup…" at bounding box center [606, 555] width 363 height 690
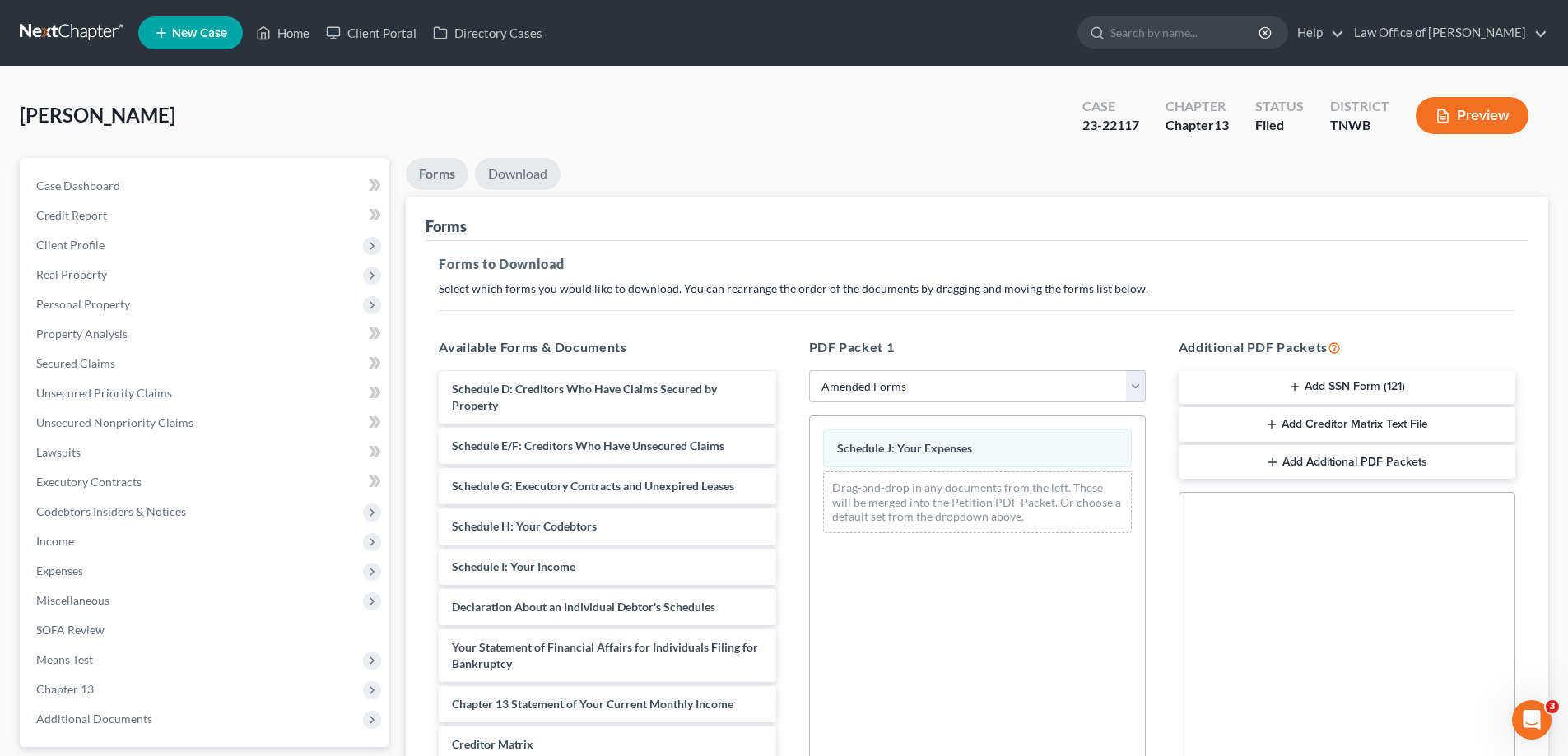
click at [509, 167] on link "Download" at bounding box center [518, 174] width 86 height 32
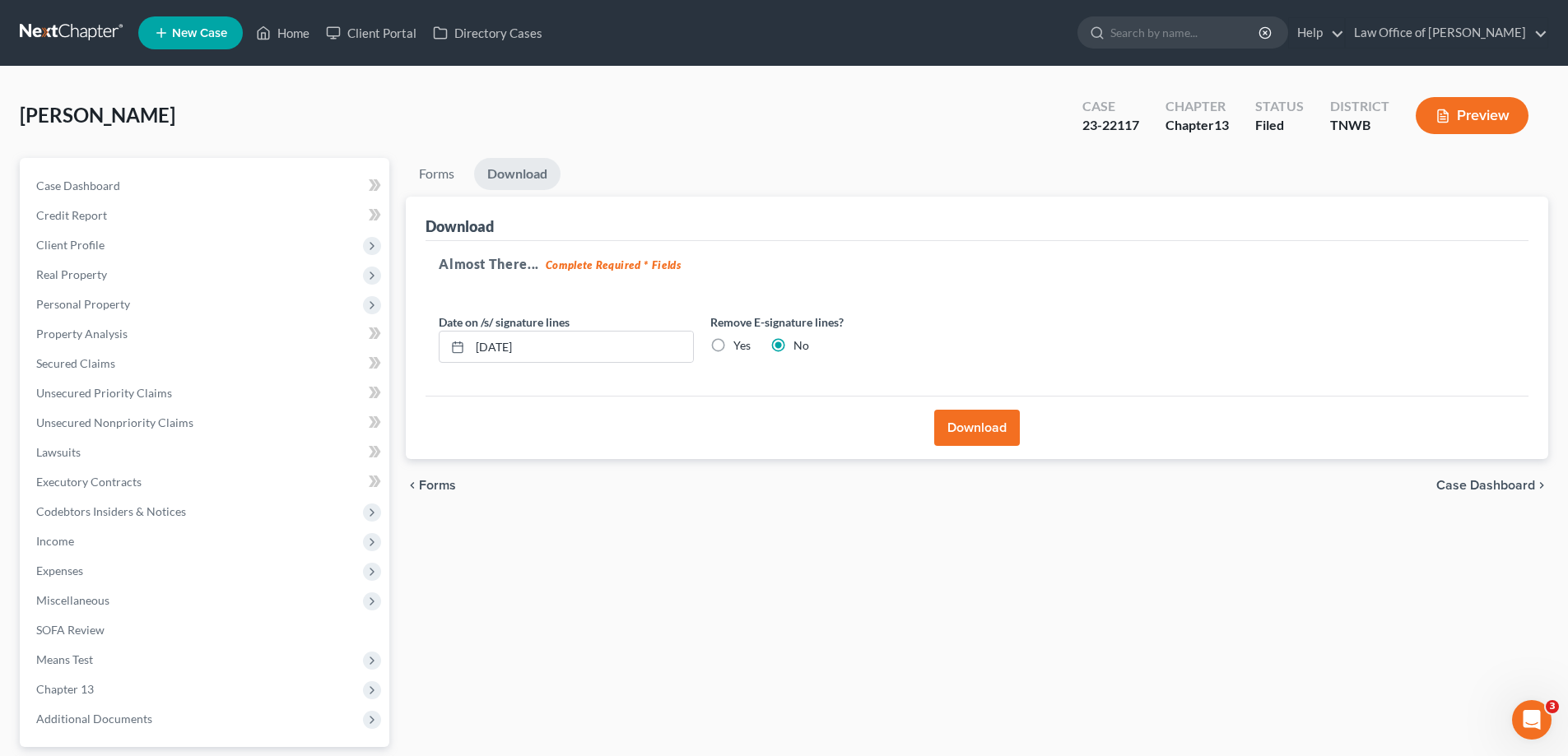
click at [984, 421] on button "Download" at bounding box center [976, 427] width 86 height 36
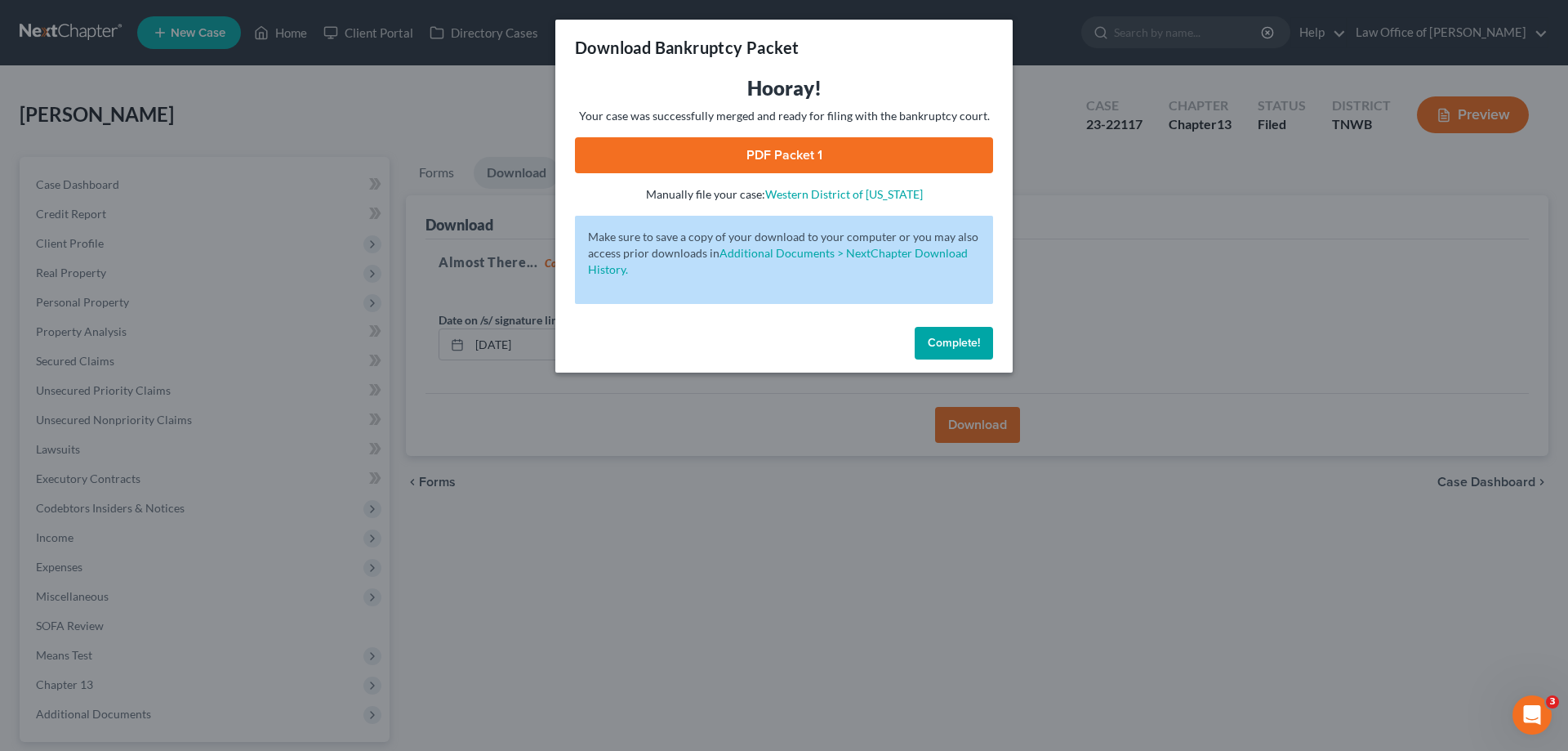
click at [765, 149] on link "PDF Packet 1" at bounding box center [784, 155] width 418 height 36
click at [945, 342] on span "Complete!" at bounding box center [953, 342] width 52 height 14
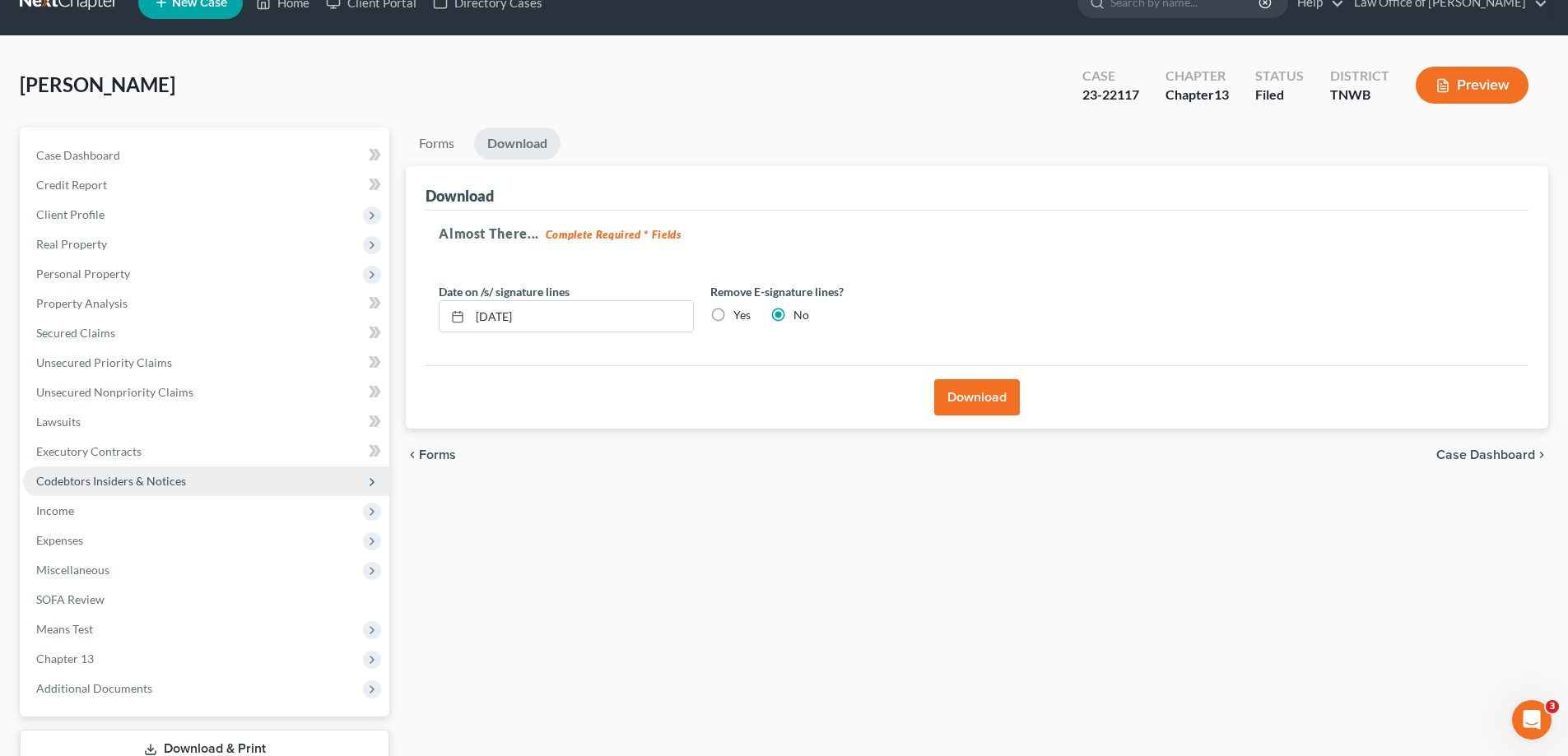
scroll to position [82, 0]
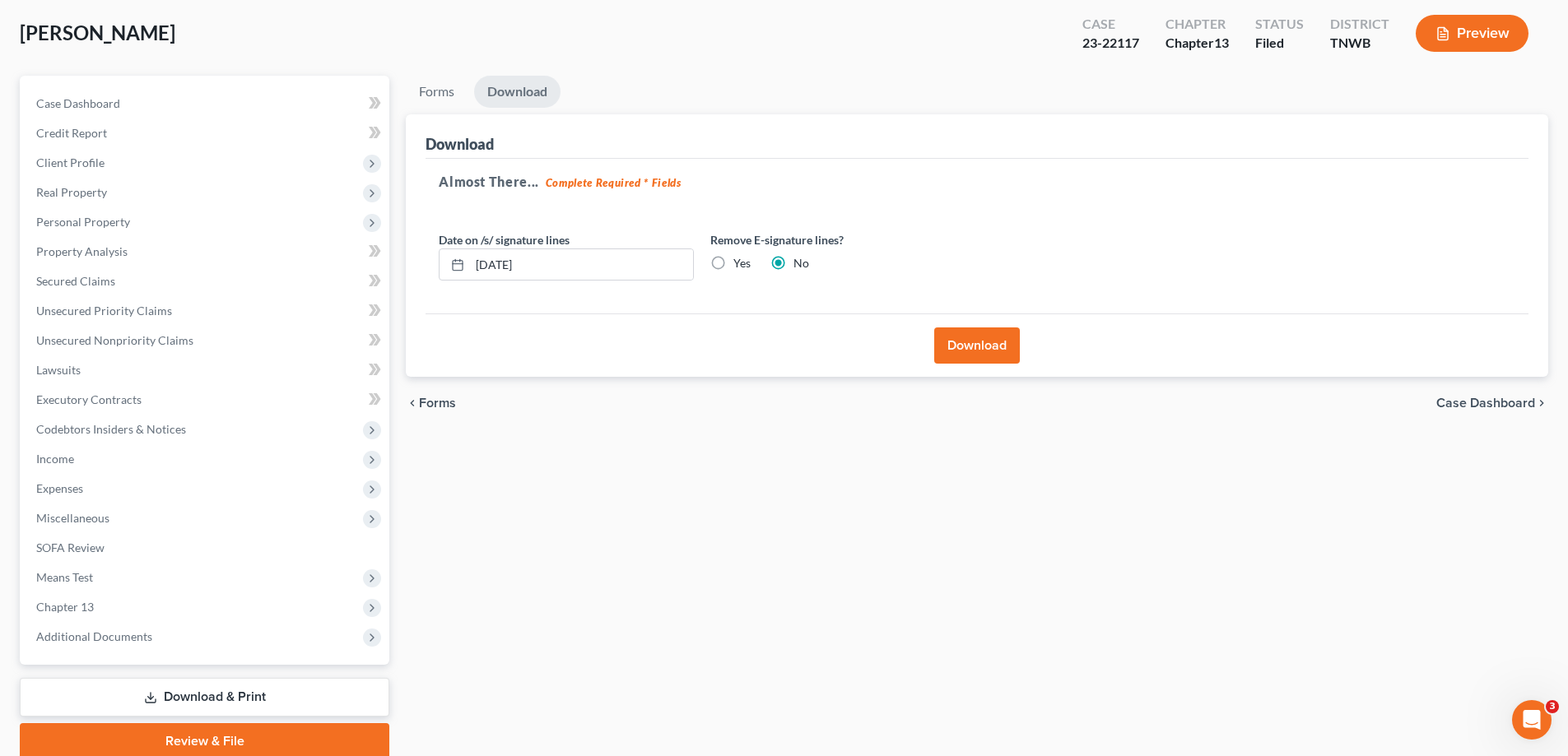
click at [239, 694] on link "Download & Print" at bounding box center [204, 697] width 370 height 39
click at [241, 690] on link "Download & Print" at bounding box center [204, 697] width 370 height 39
click at [206, 687] on link "Download & Print" at bounding box center [204, 697] width 370 height 39
click at [92, 356] on link "Lawsuits" at bounding box center [206, 370] width 366 height 30
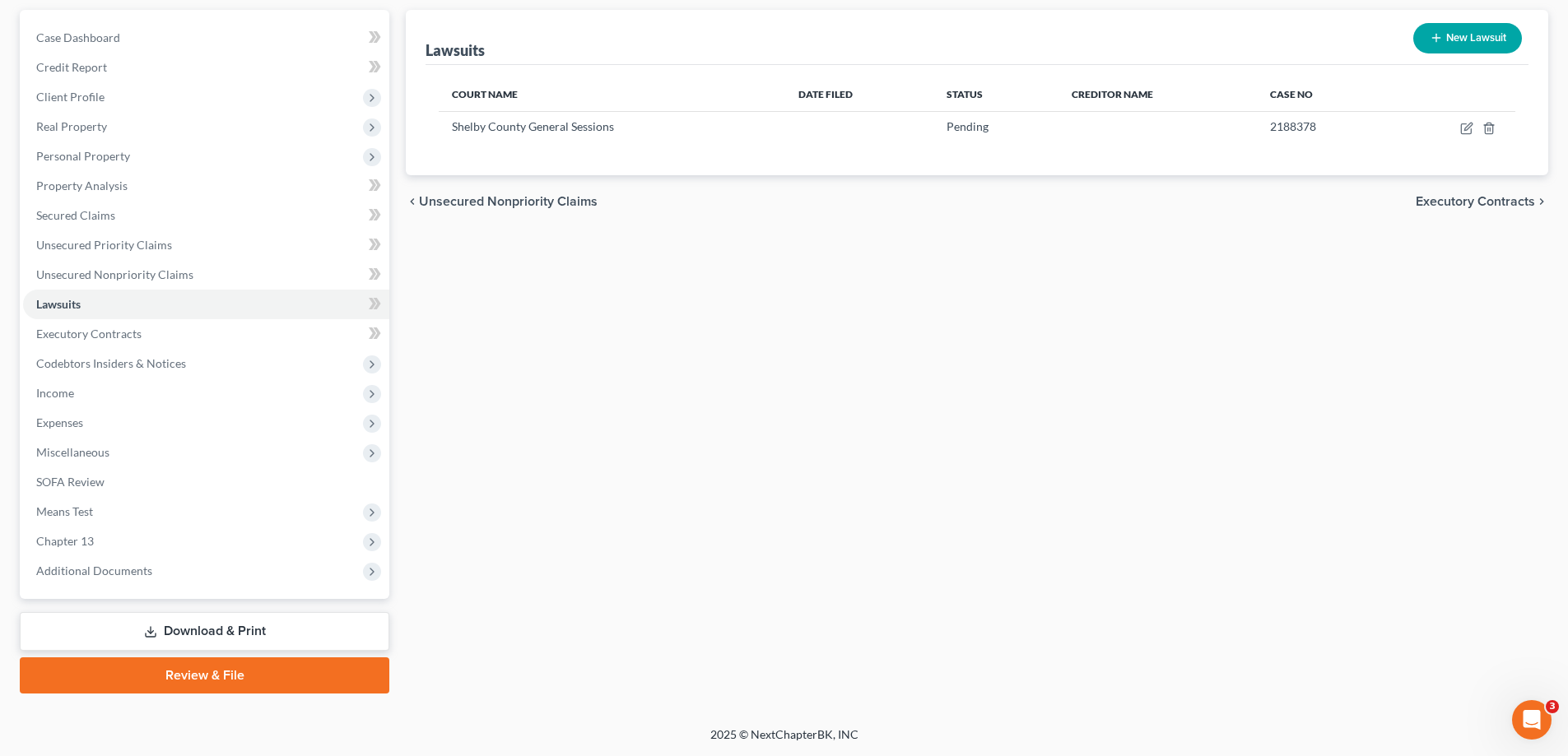
click at [168, 618] on link "Download & Print" at bounding box center [204, 631] width 370 height 39
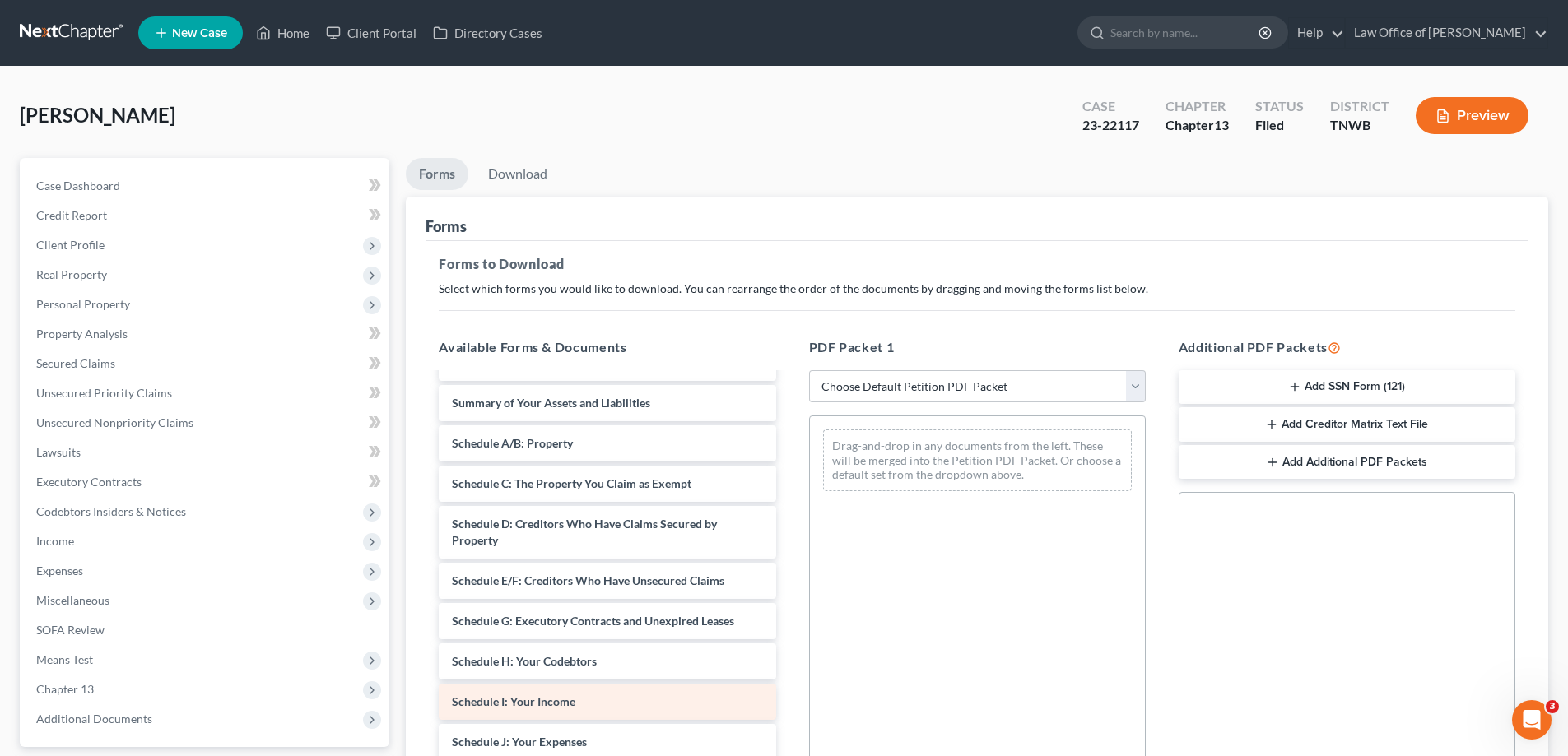
scroll to position [165, 0]
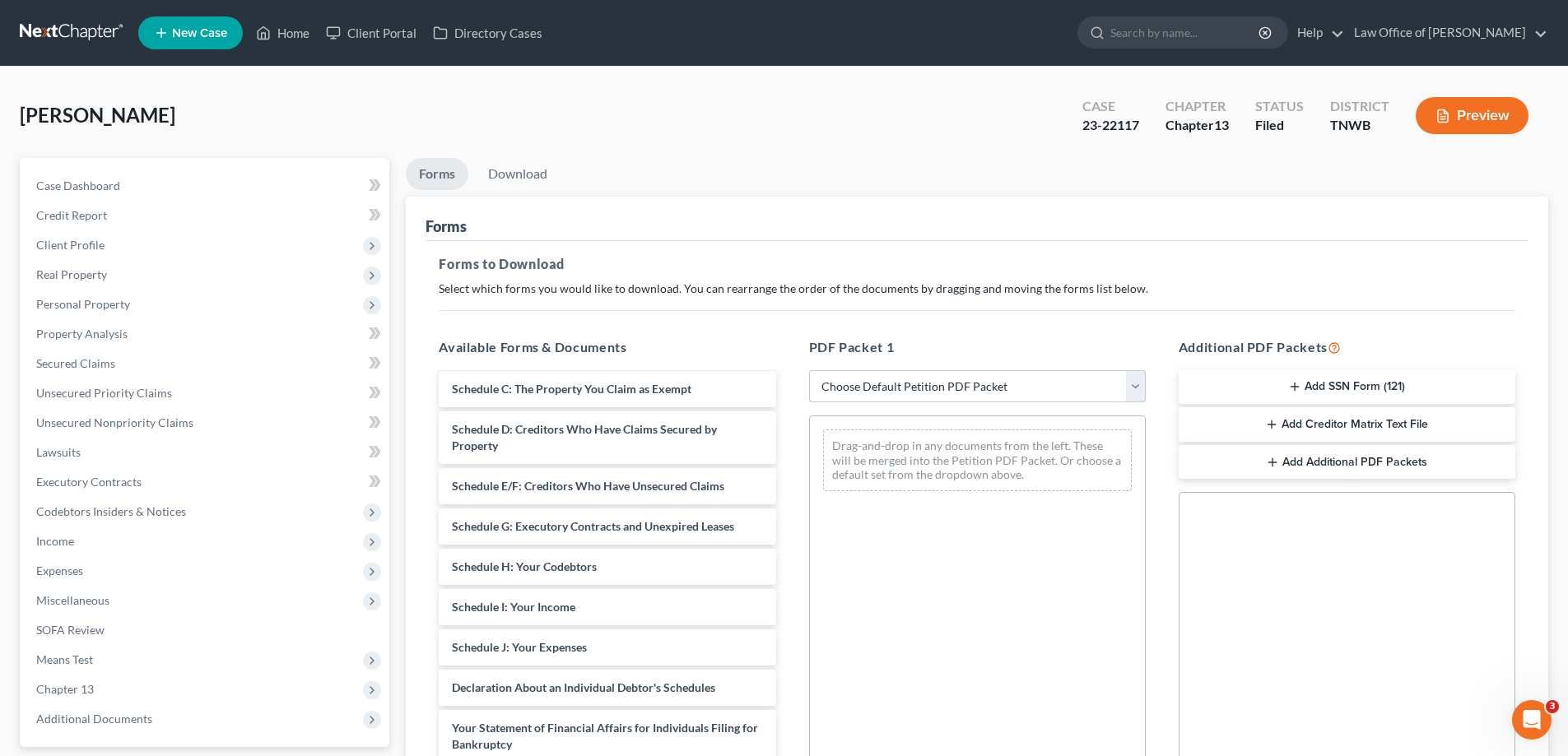
drag, startPoint x: 1134, startPoint y: 385, endPoint x: 1126, endPoint y: 390, distance: 9.4
click at [1134, 385] on select "Choose Default Petition PDF Packet Complete Bankruptcy Petition (all forms and …" at bounding box center [977, 387] width 337 height 33
select select "2"
click at [809, 371] on select "Choose Default Petition PDF Packet Complete Bankruptcy Petition (all forms and …" at bounding box center [977, 387] width 337 height 33
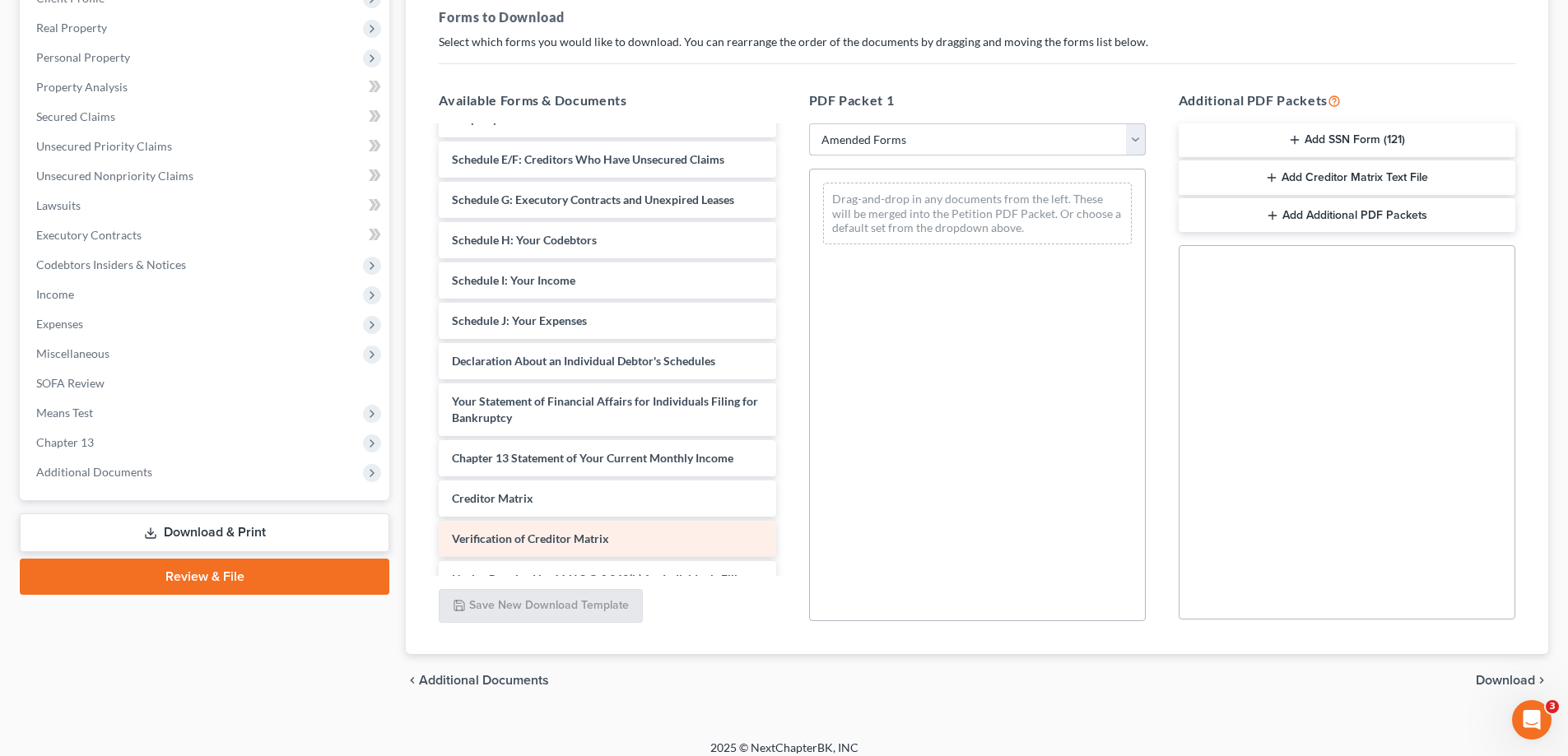
scroll to position [122, 0]
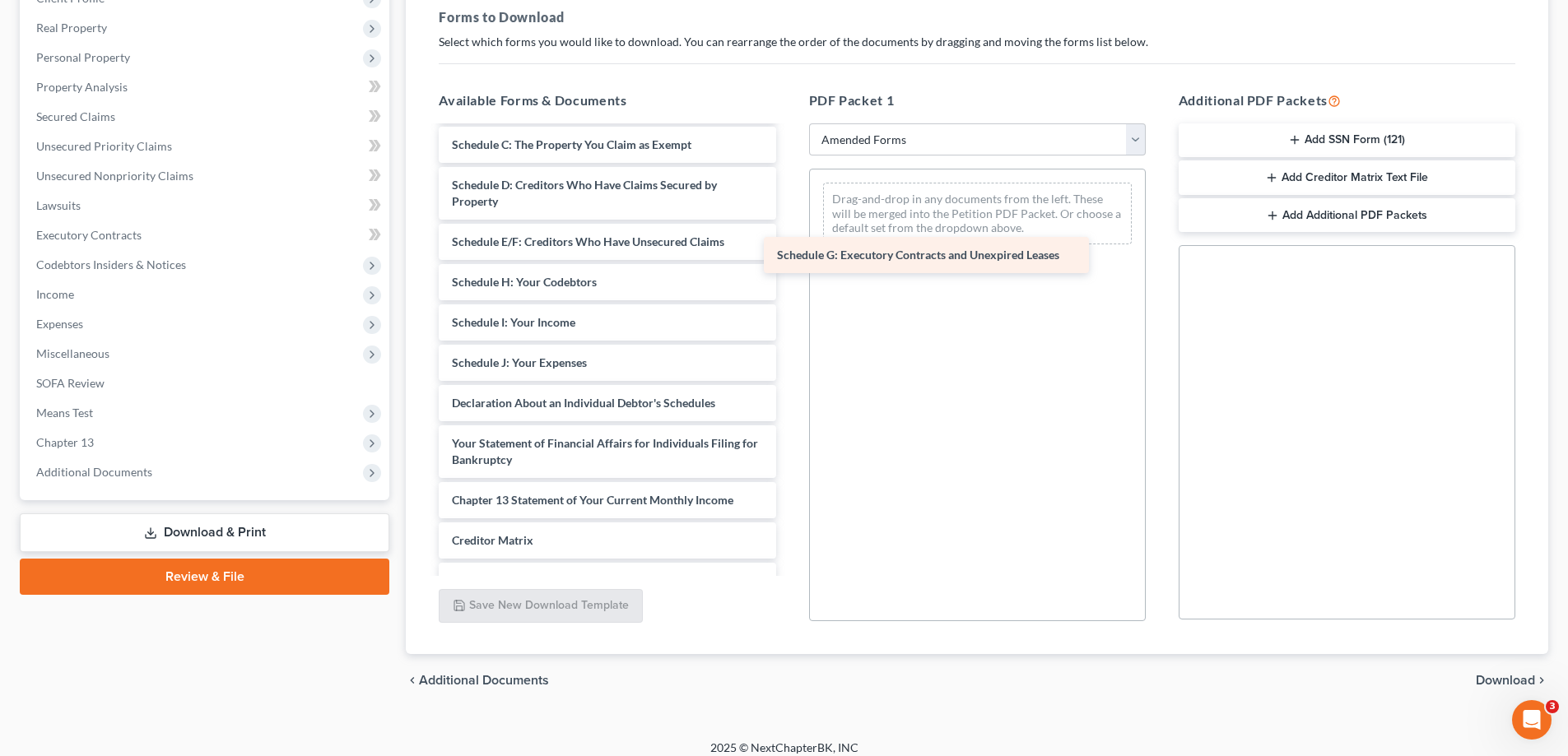
drag, startPoint x: 648, startPoint y: 279, endPoint x: 969, endPoint y: 250, distance: 322.3
click at [789, 250] on div "Schedule G: Executory Contracts and Unexpired Leases Voluntary Petition for Ind…" at bounding box center [606, 350] width 363 height 690
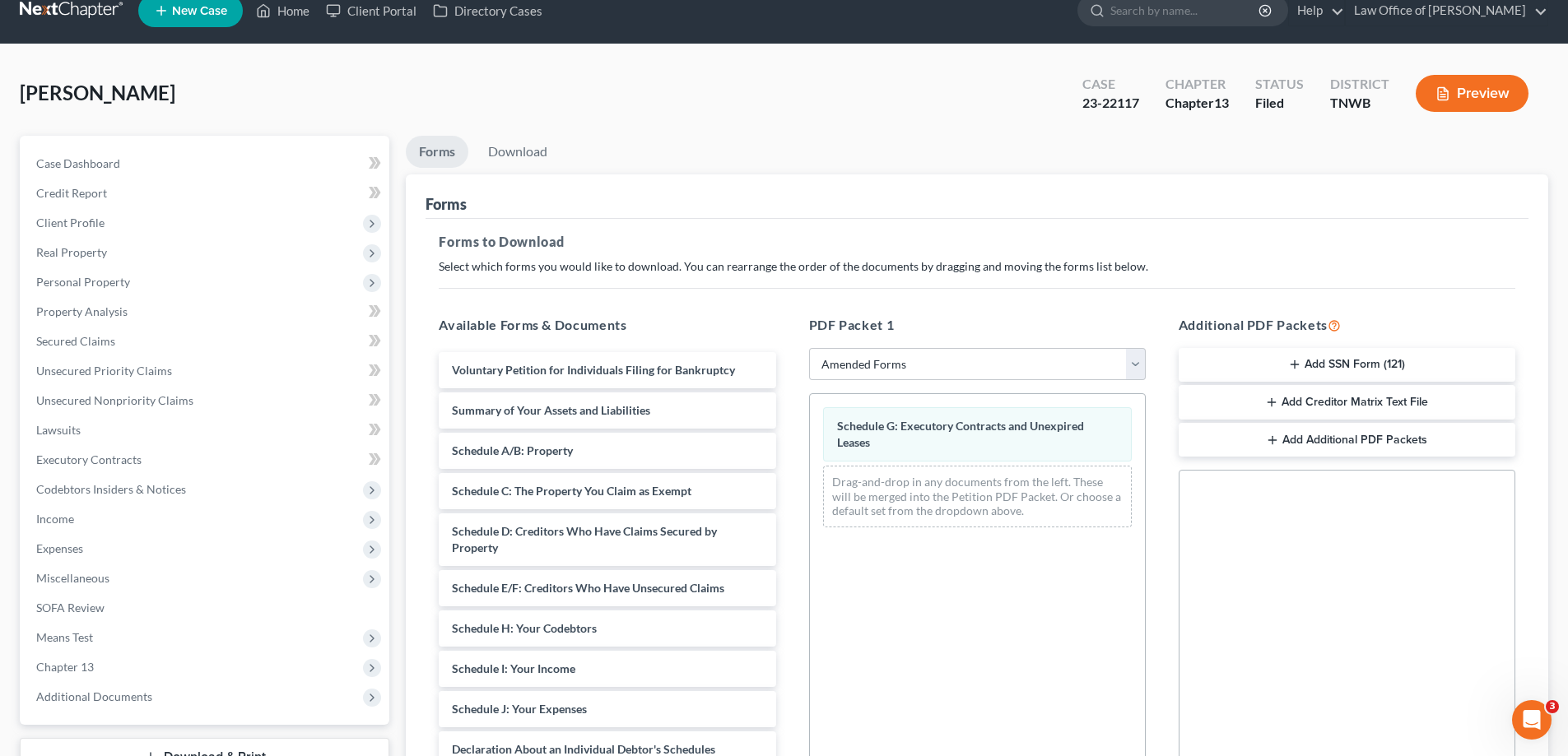
scroll to position [0, 0]
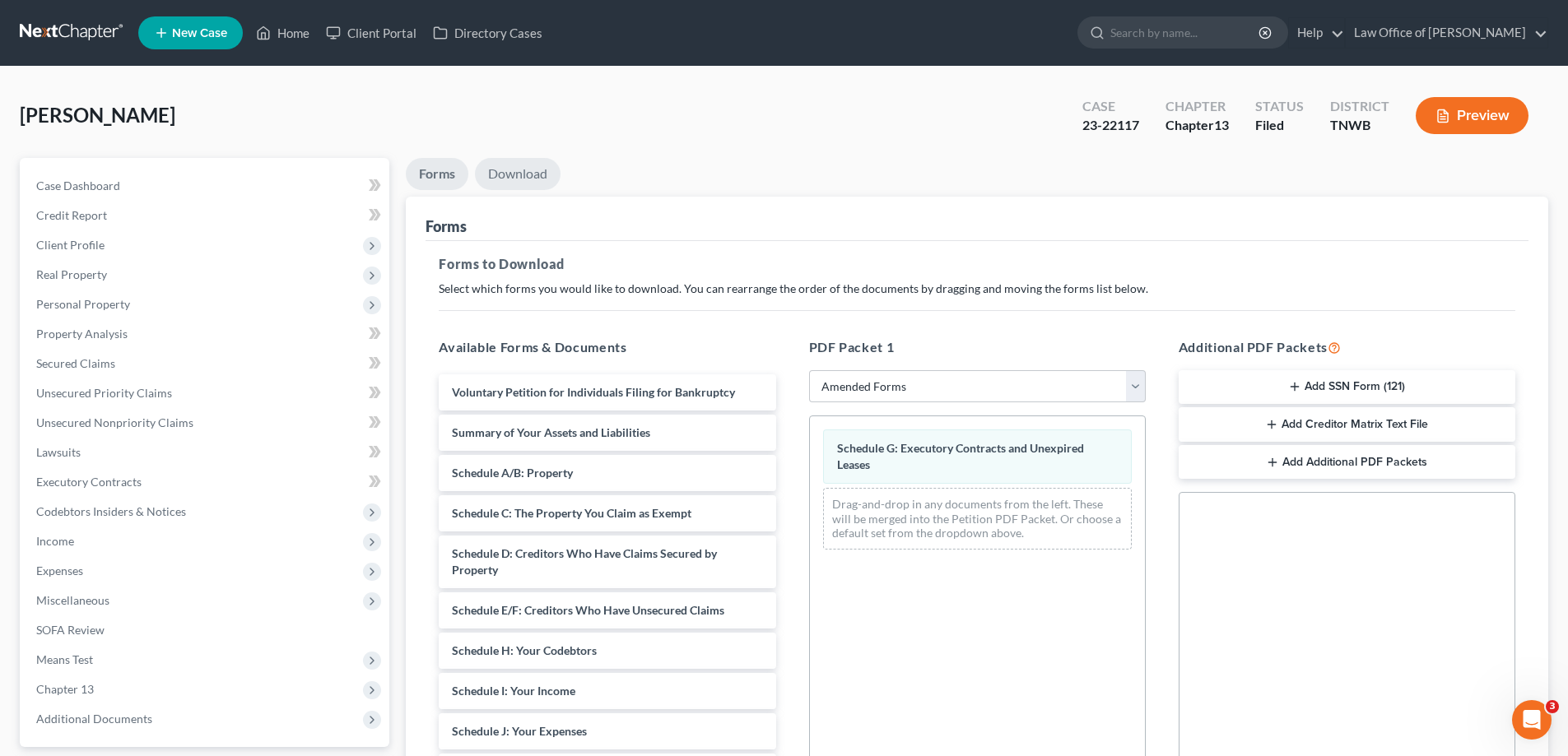
click at [507, 170] on link "Download" at bounding box center [518, 174] width 86 height 32
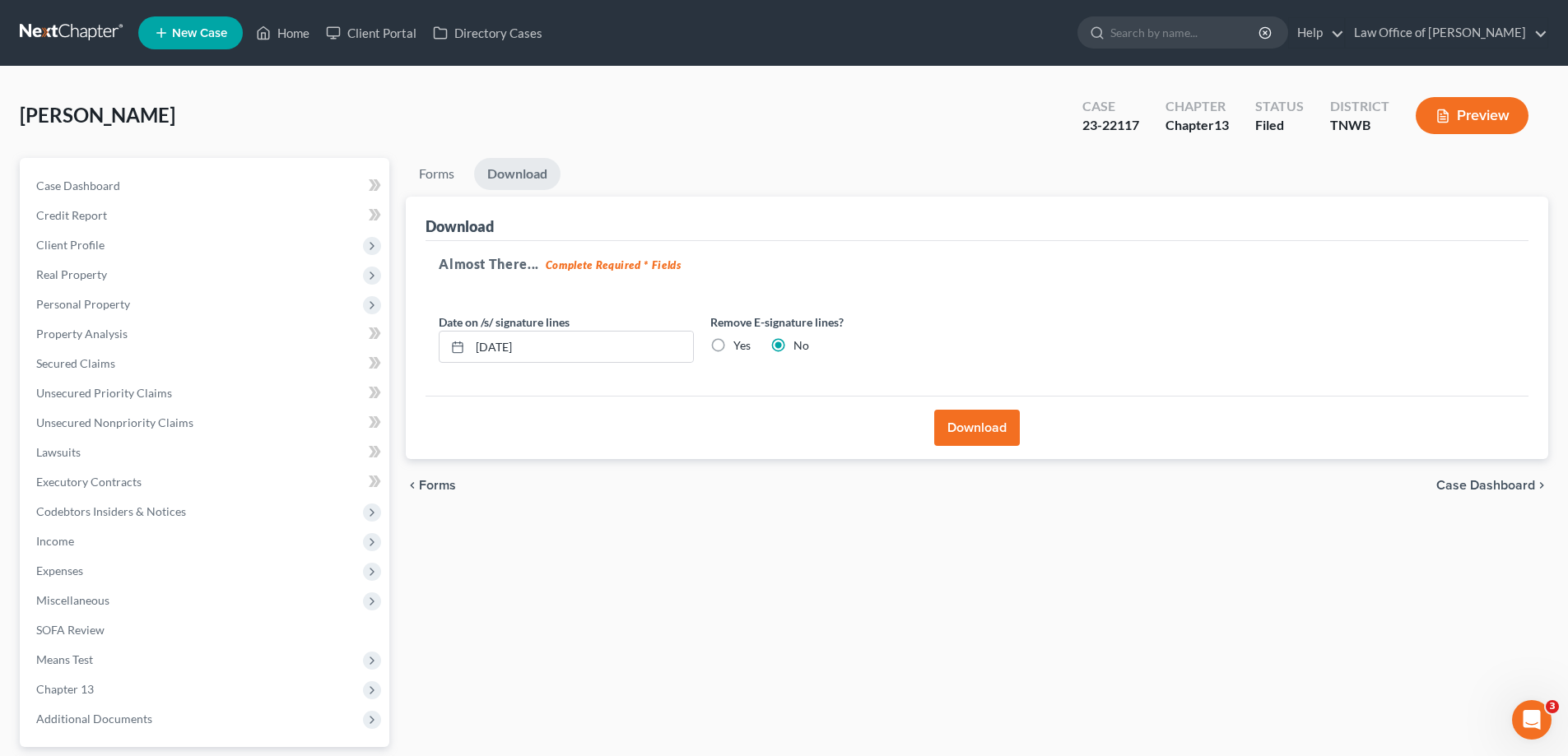
click at [990, 429] on button "Download" at bounding box center [976, 427] width 86 height 36
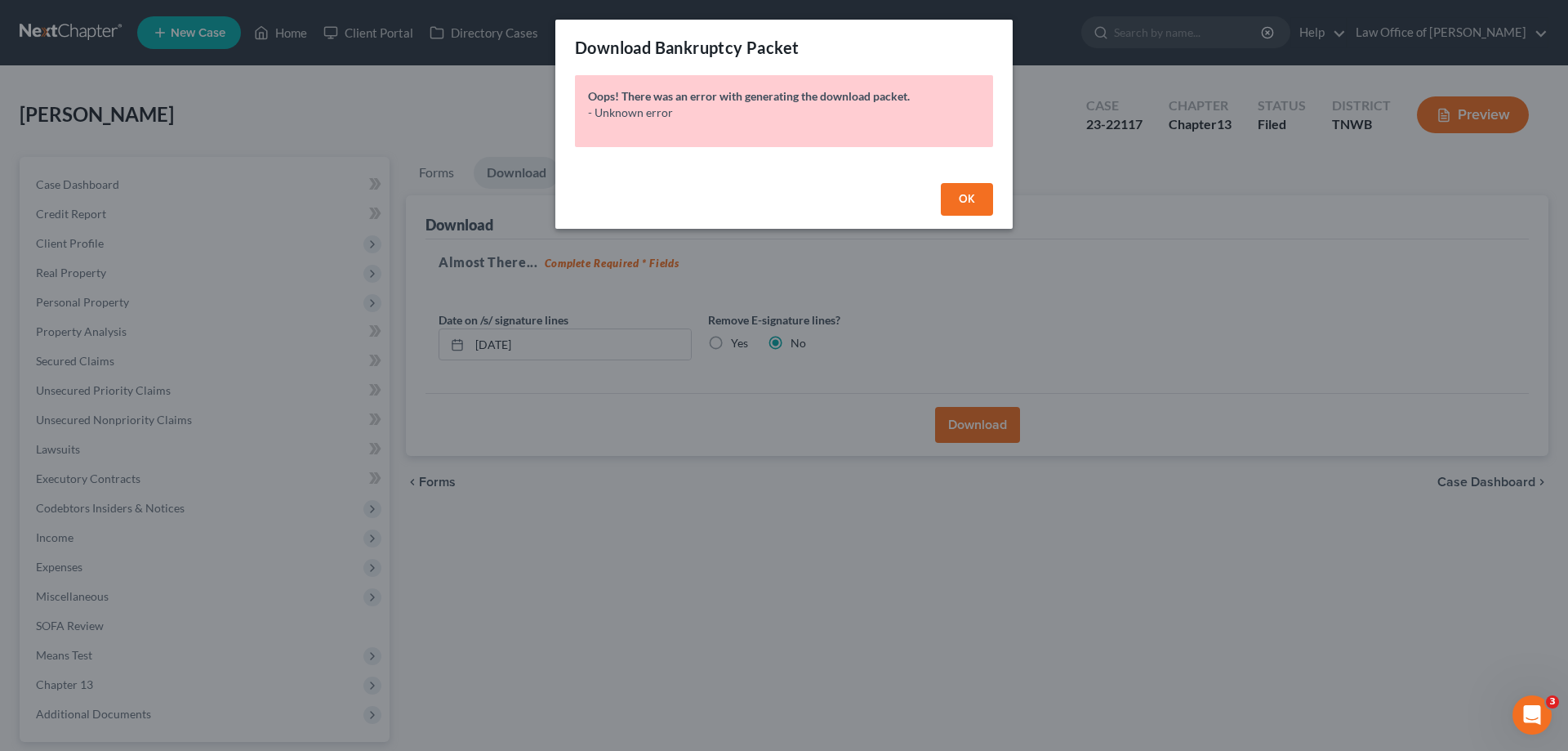
click at [967, 189] on button "OK" at bounding box center [966, 199] width 52 height 33
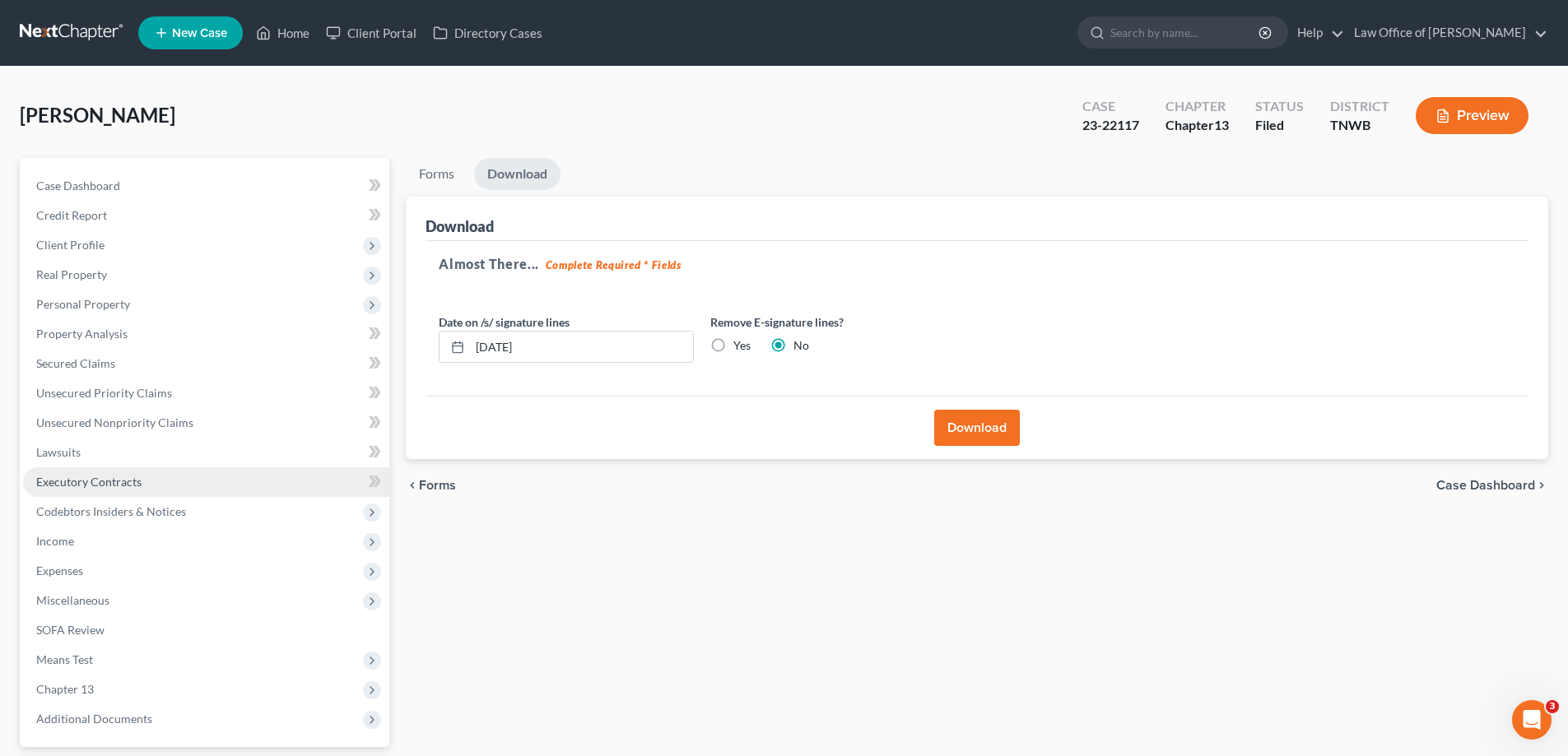
click at [103, 481] on span "Executory Contracts" at bounding box center [89, 482] width 105 height 14
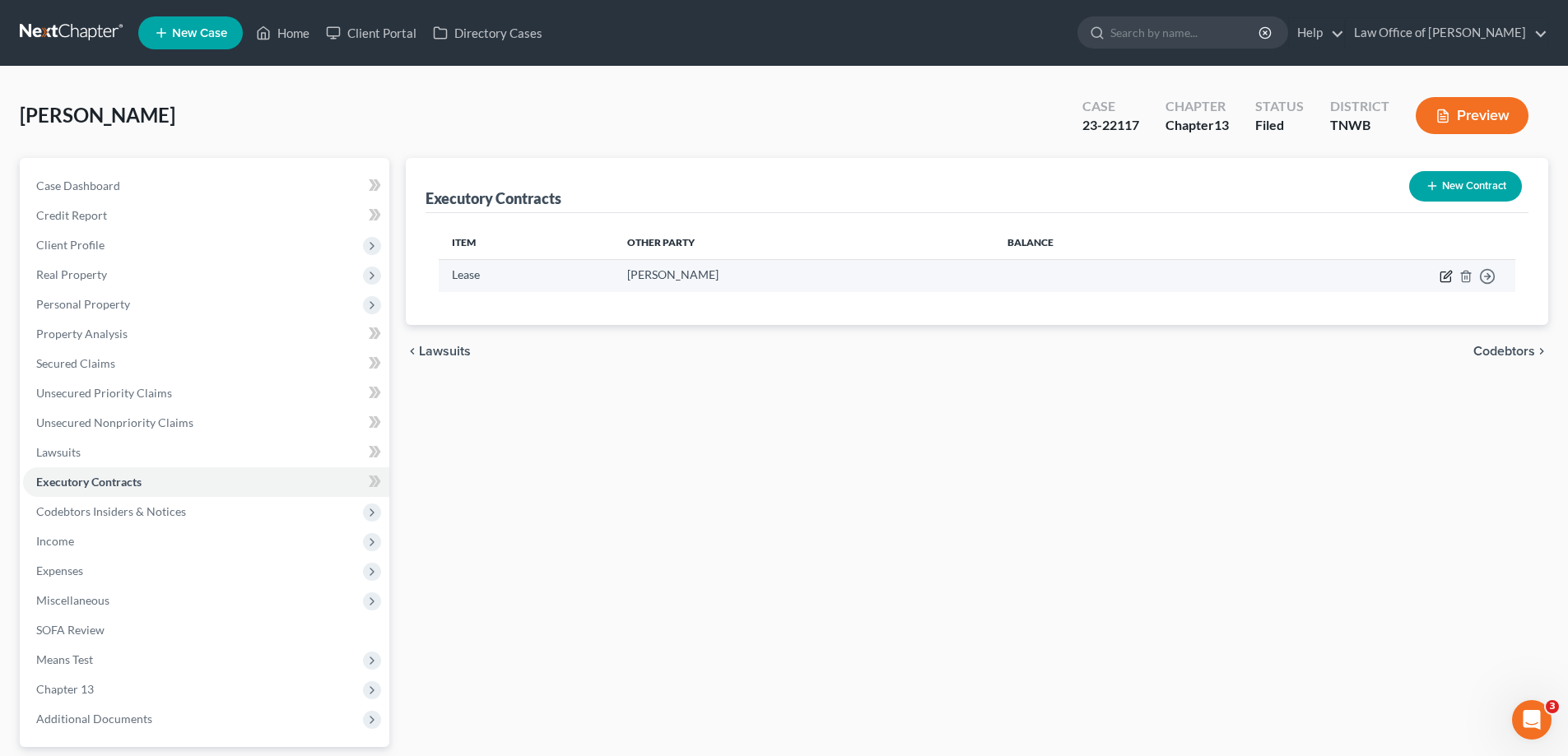
click at [1443, 276] on icon "button" at bounding box center [1446, 276] width 13 height 13
select select "3"
select select "44"
select select "0"
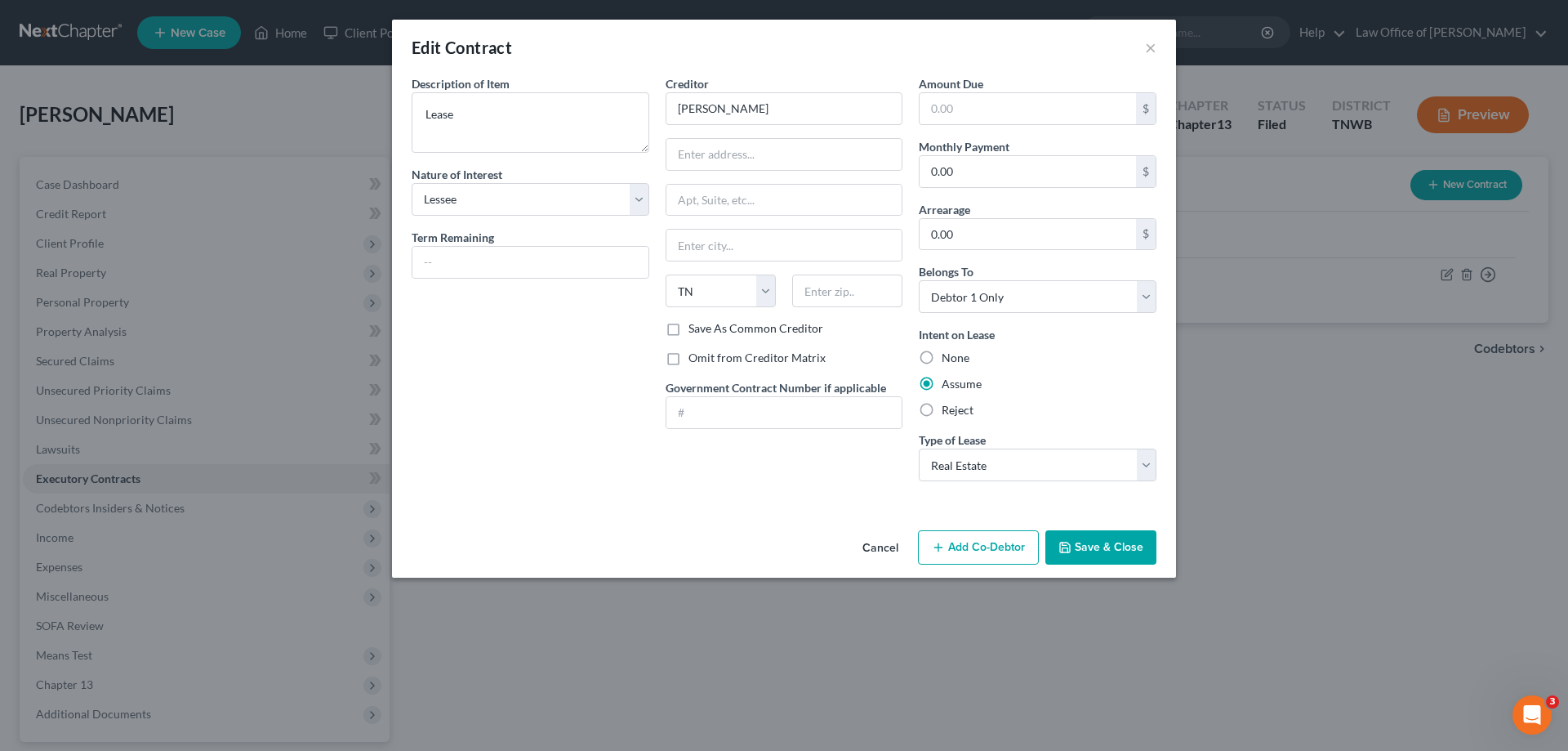
click at [1093, 548] on button "Save & Close" at bounding box center [1100, 547] width 111 height 34
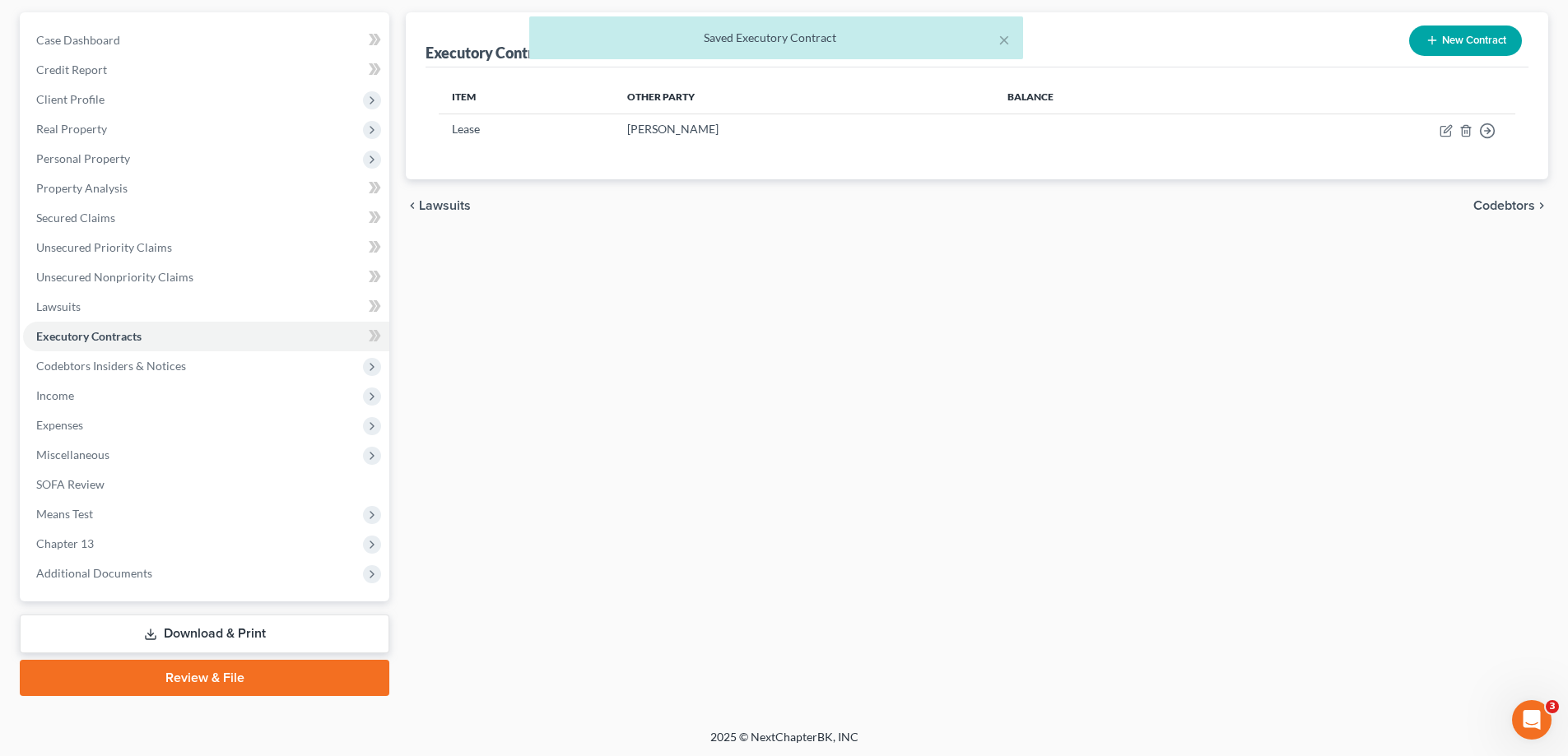
scroll to position [148, 0]
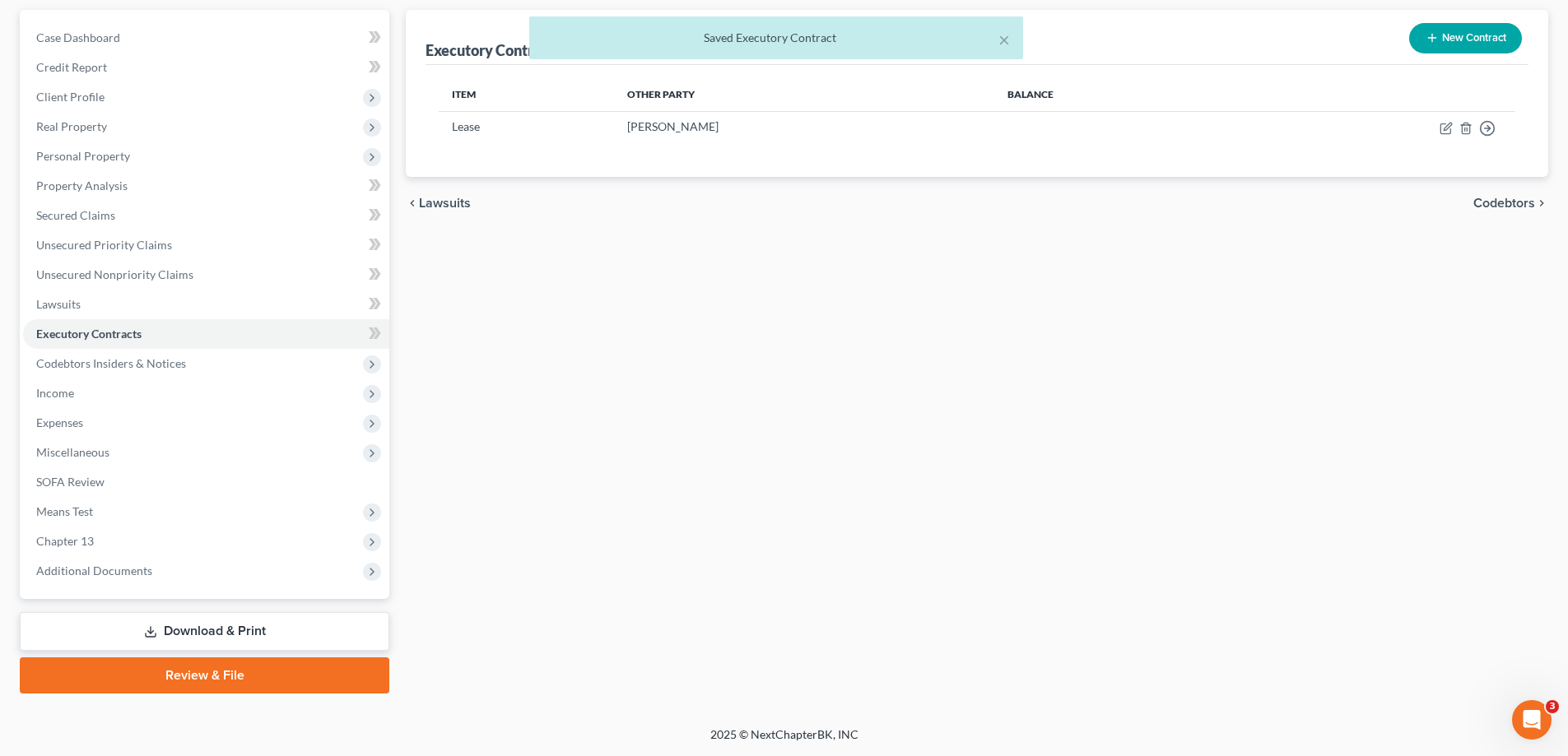
click at [281, 619] on link "Download & Print" at bounding box center [204, 631] width 370 height 39
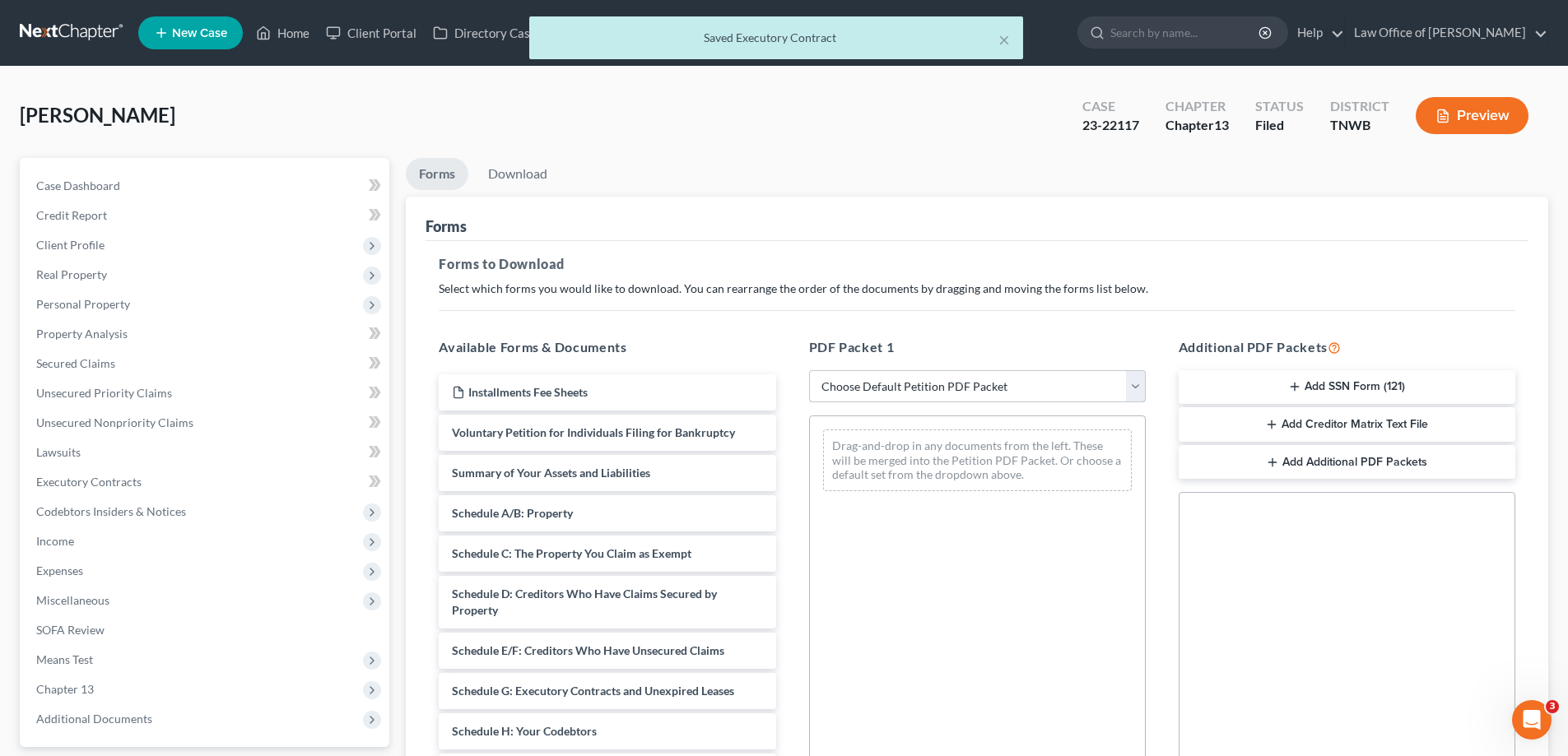
click at [1133, 387] on select "Choose Default Petition PDF Packet Complete Bankruptcy Petition (all forms and …" at bounding box center [977, 387] width 337 height 33
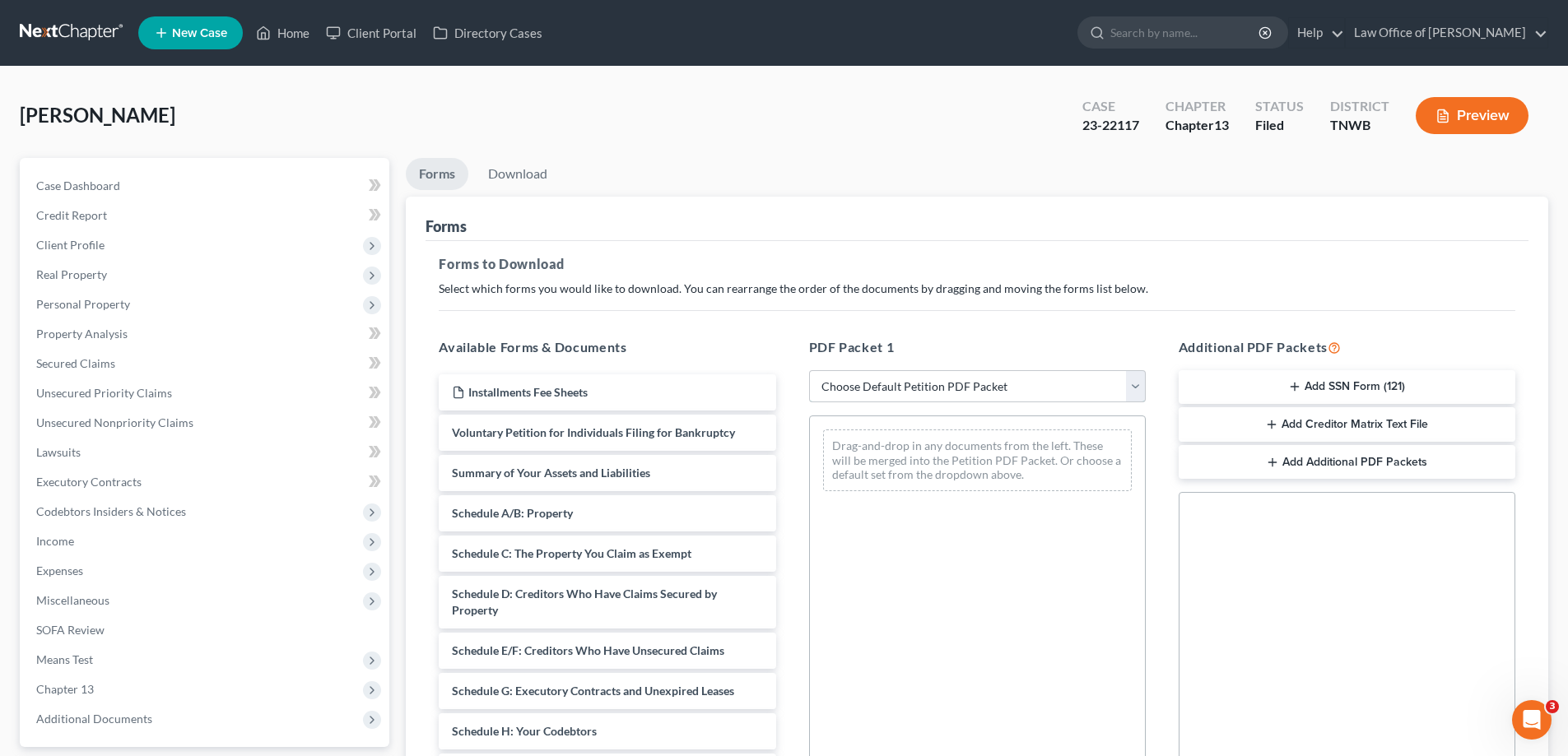
select select "2"
click at [809, 371] on select "Choose Default Petition PDF Packet Complete Bankruptcy Petition (all forms and …" at bounding box center [977, 387] width 337 height 33
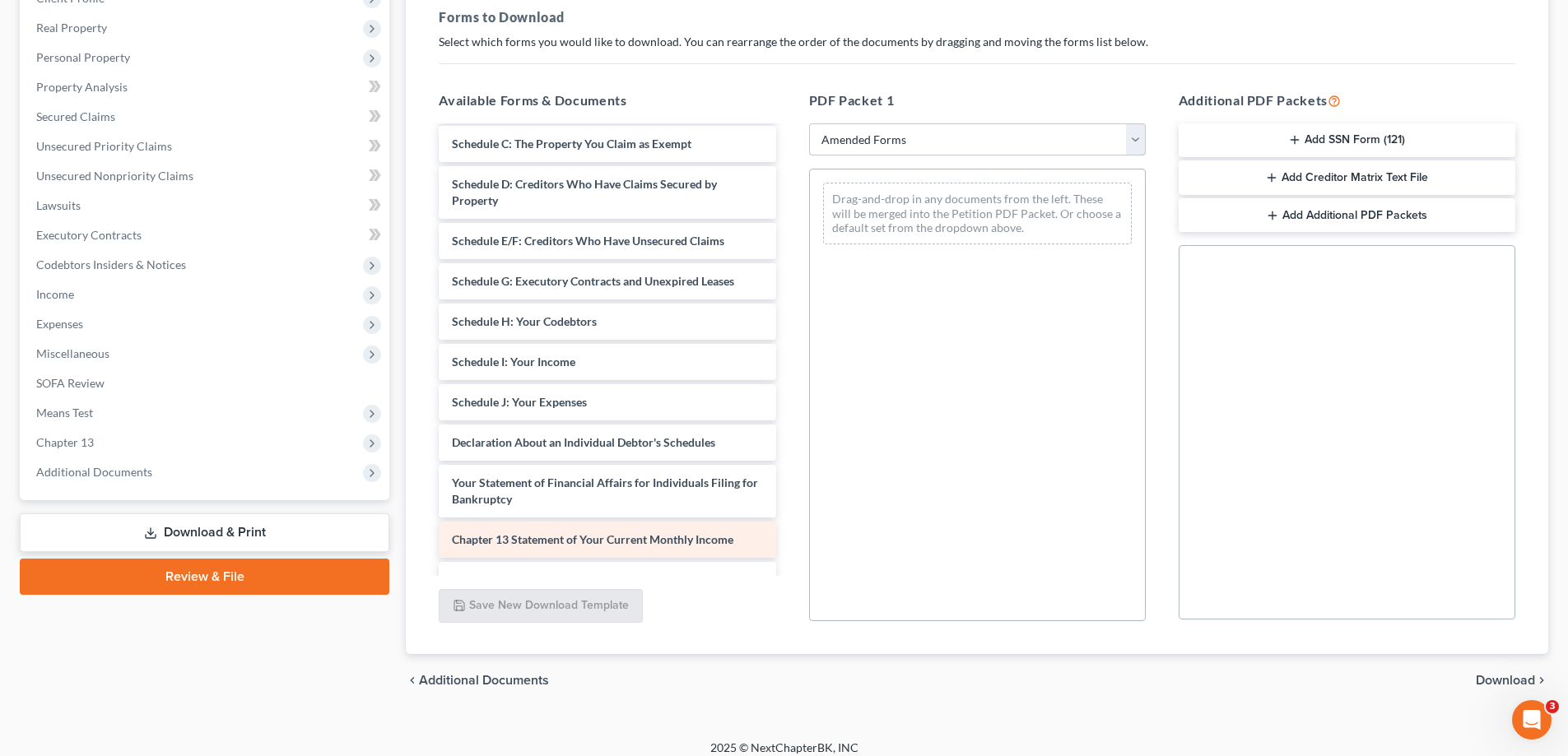
scroll to position [122, 0]
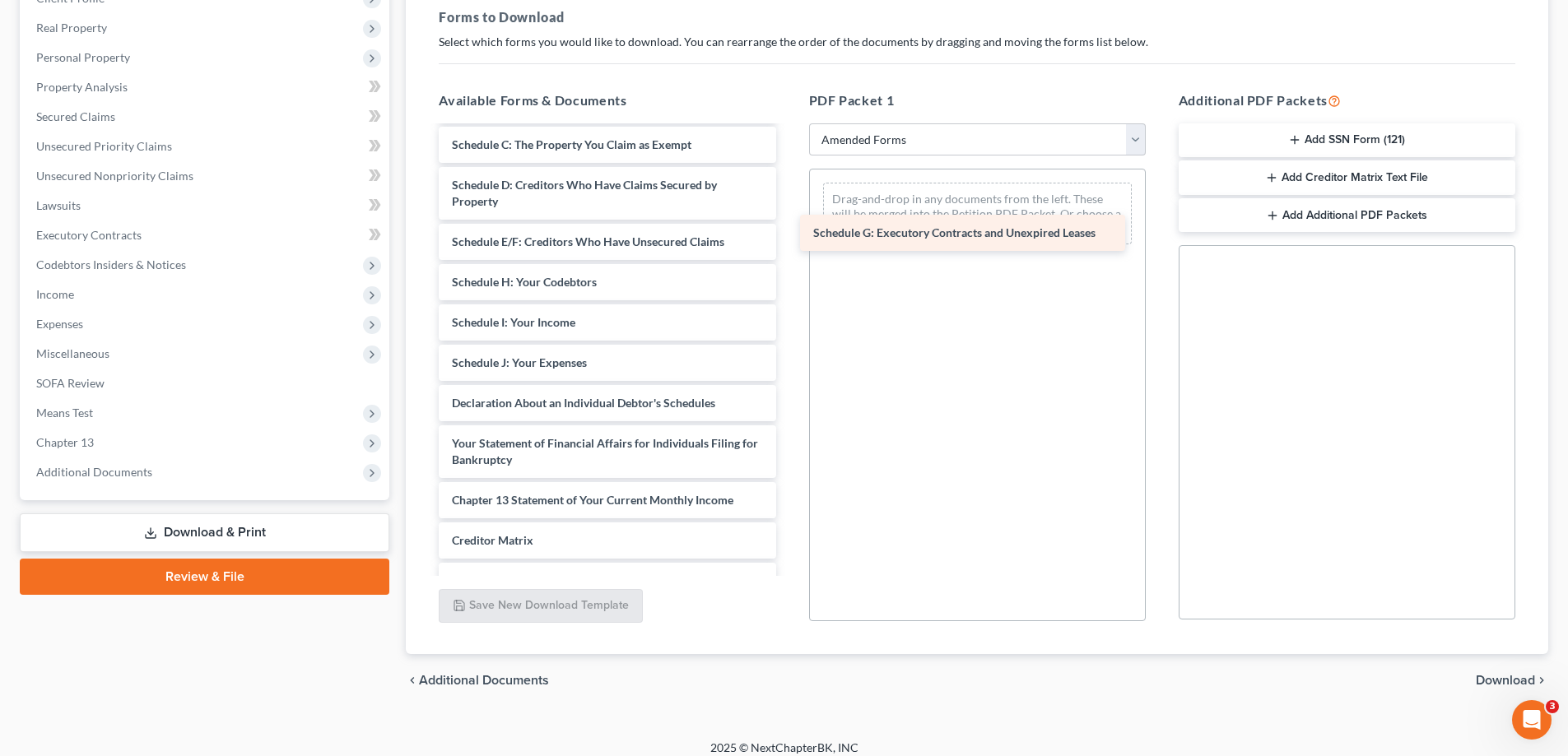
drag, startPoint x: 647, startPoint y: 275, endPoint x: 1007, endPoint y: 226, distance: 363.3
click at [789, 226] on div "Schedule G: Executory Contracts and Unexpired Leases Voluntary Petition for Ind…" at bounding box center [606, 350] width 363 height 690
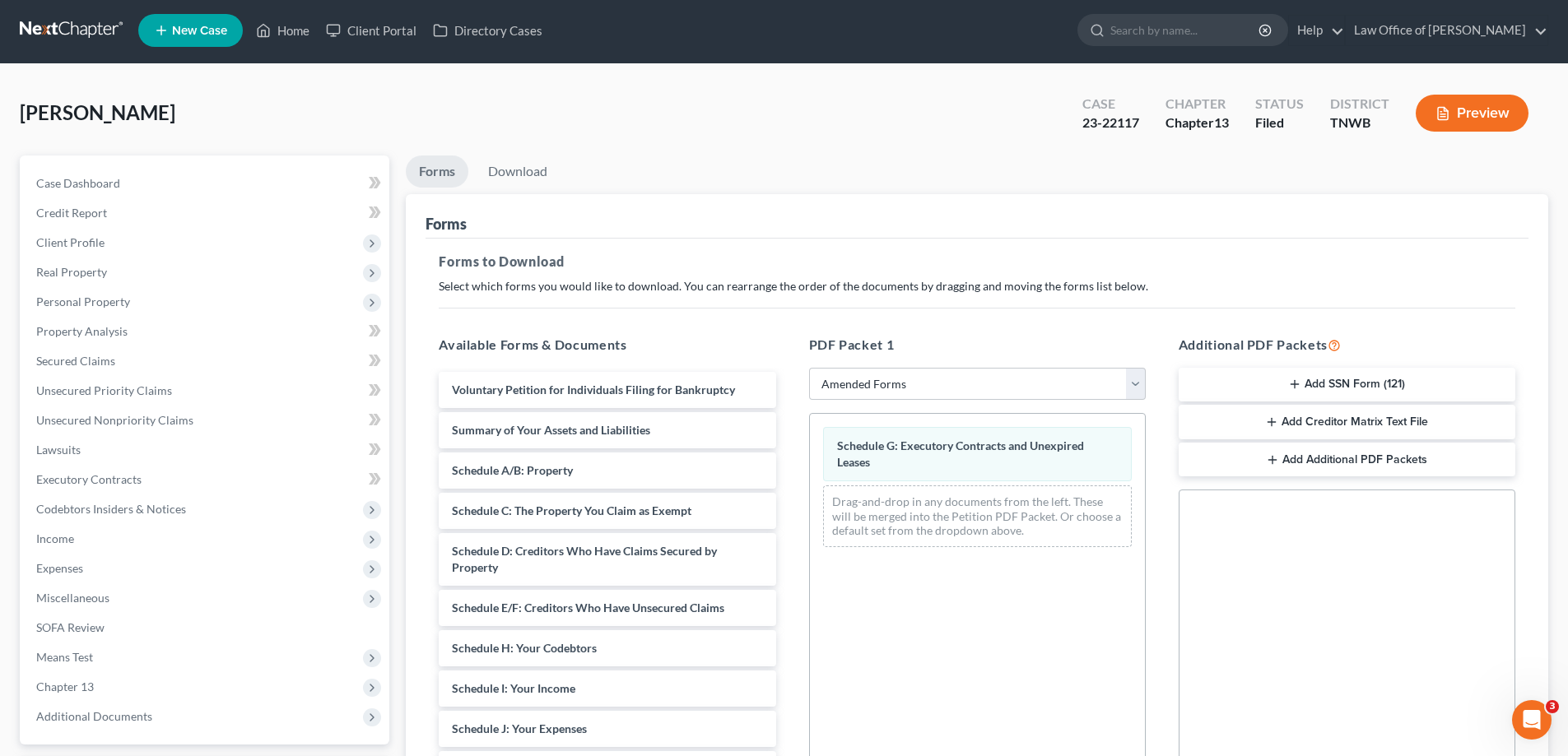
scroll to position [0, 0]
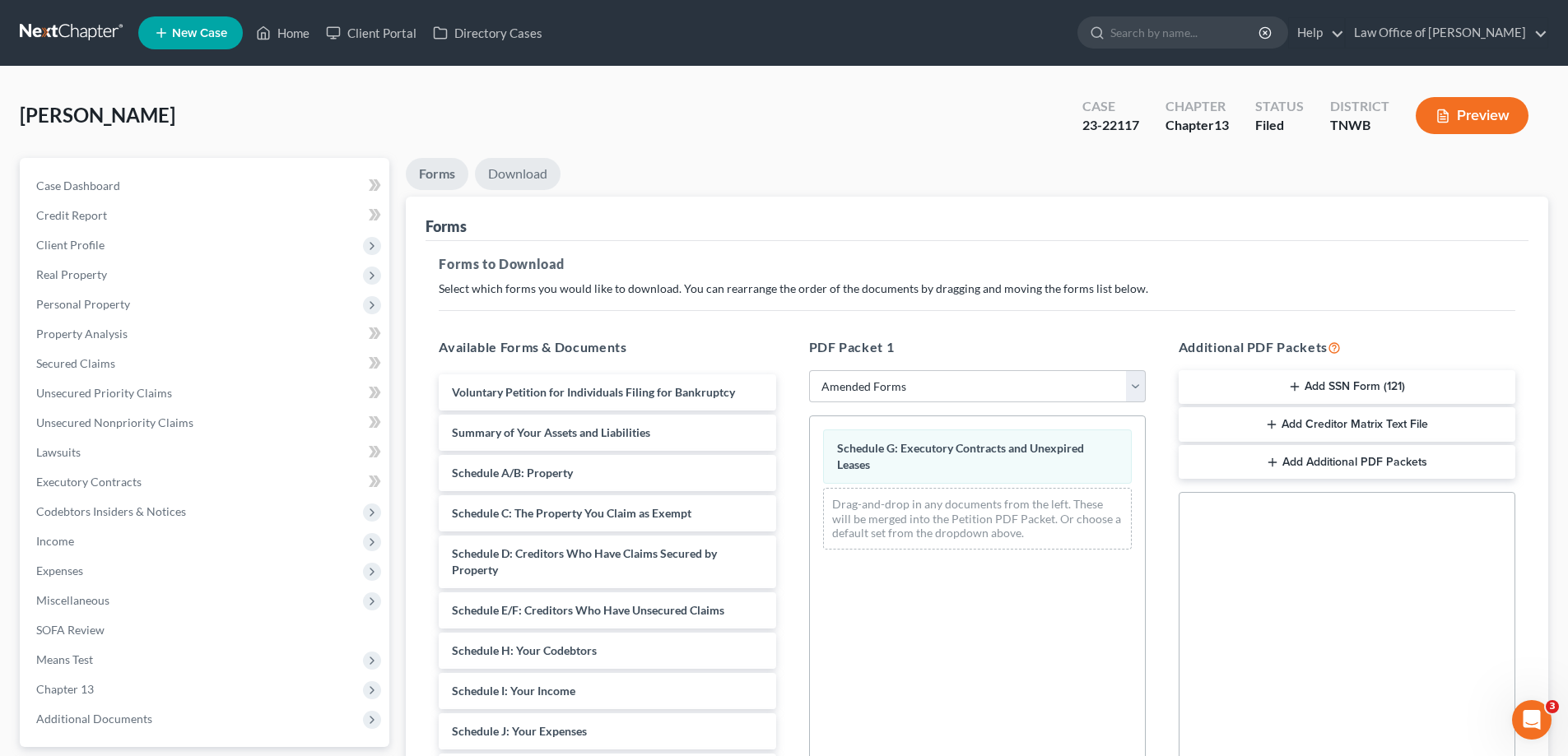
click at [518, 174] on link "Download" at bounding box center [518, 174] width 86 height 32
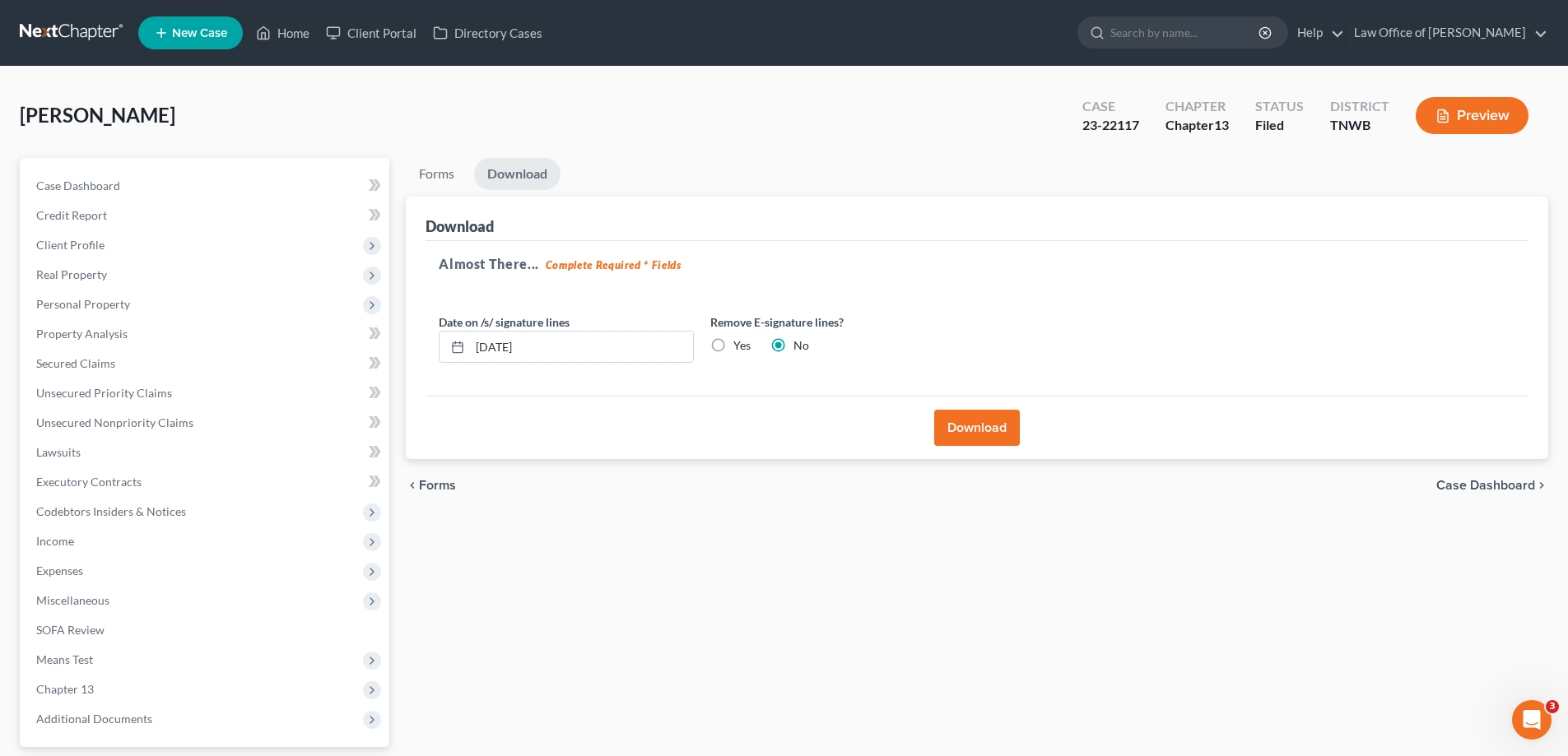
click at [974, 429] on button "Download" at bounding box center [976, 427] width 86 height 36
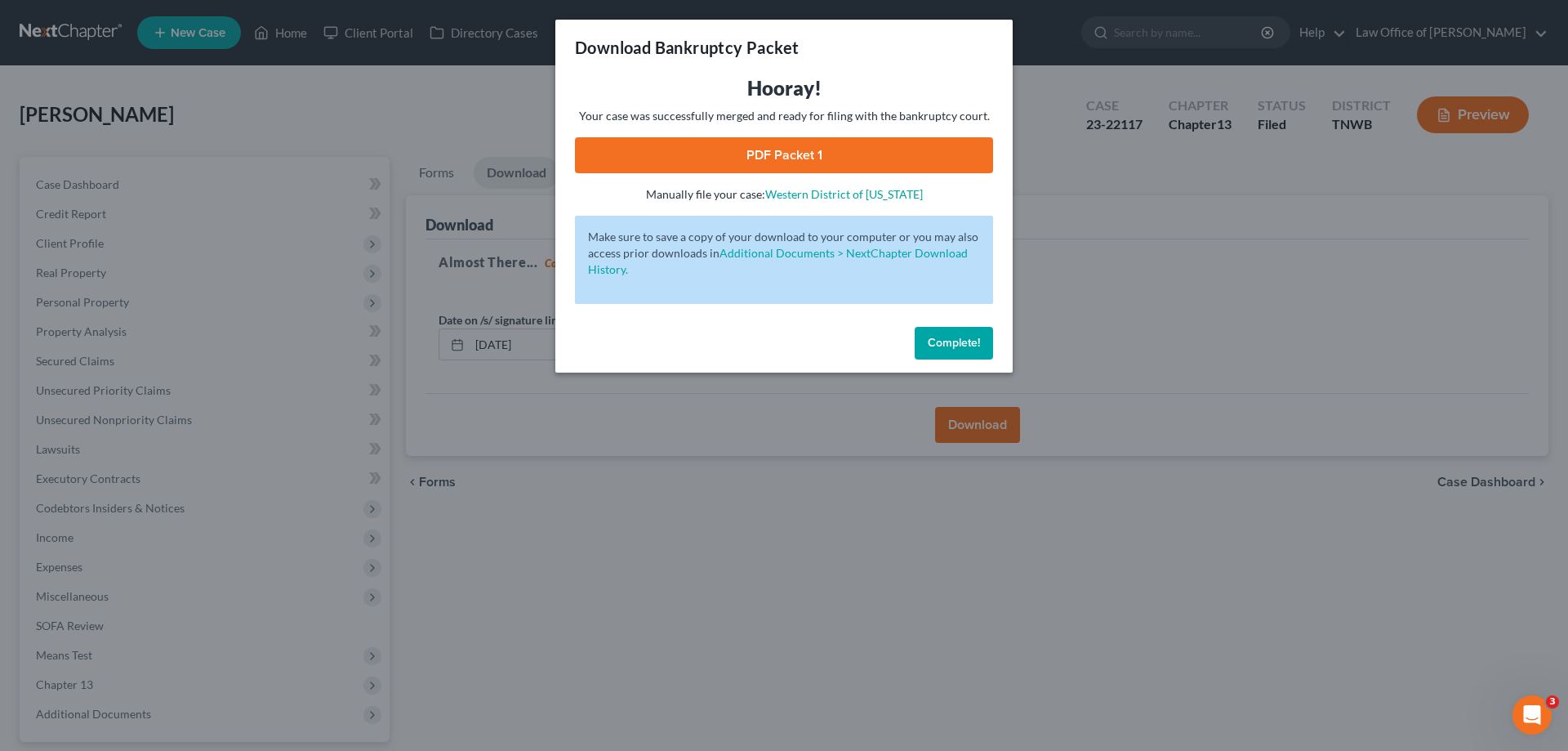
click at [895, 147] on link "PDF Packet 1" at bounding box center [784, 155] width 418 height 36
click at [947, 341] on span "Complete!" at bounding box center [953, 342] width 52 height 14
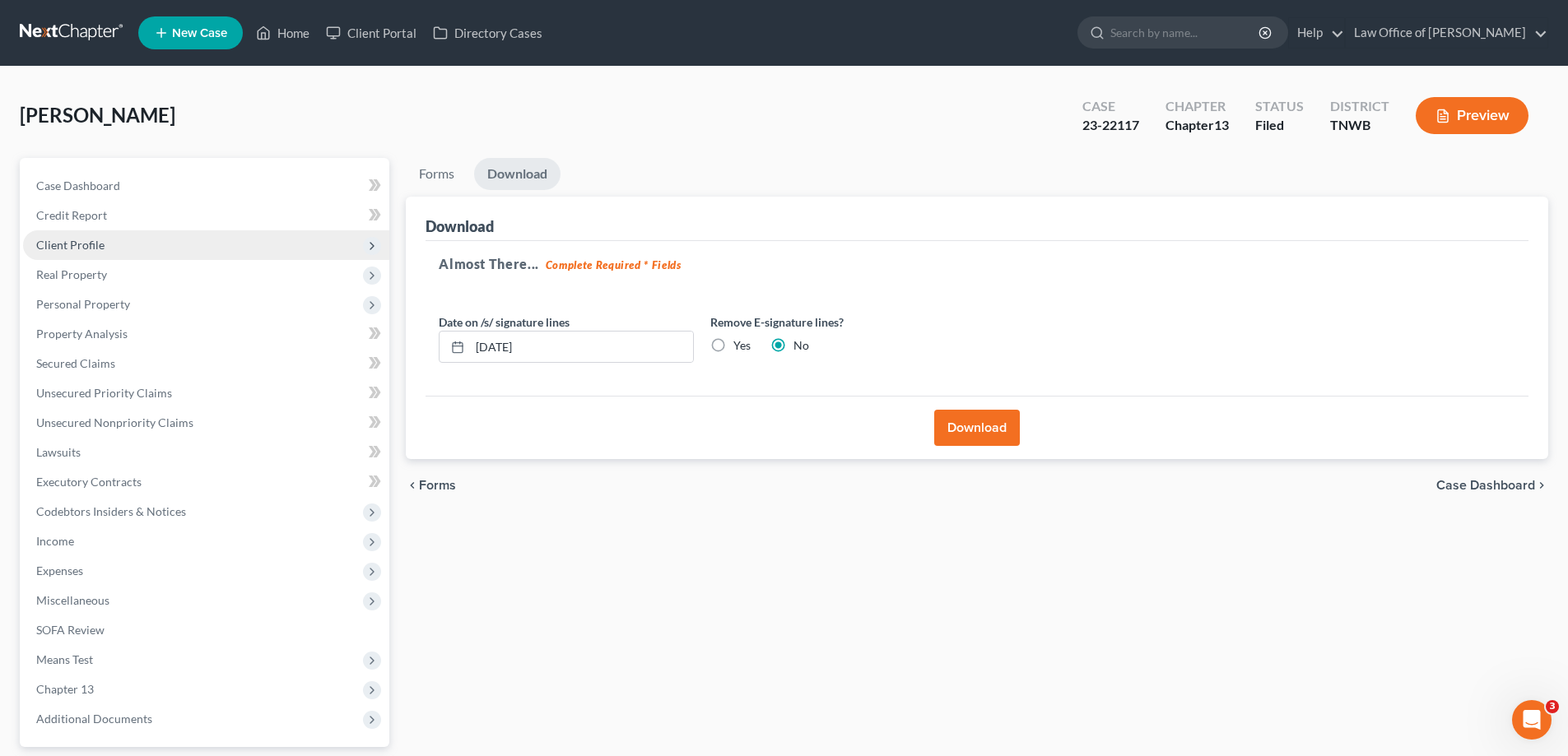
click at [116, 237] on span "Client Profile" at bounding box center [206, 245] width 366 height 30
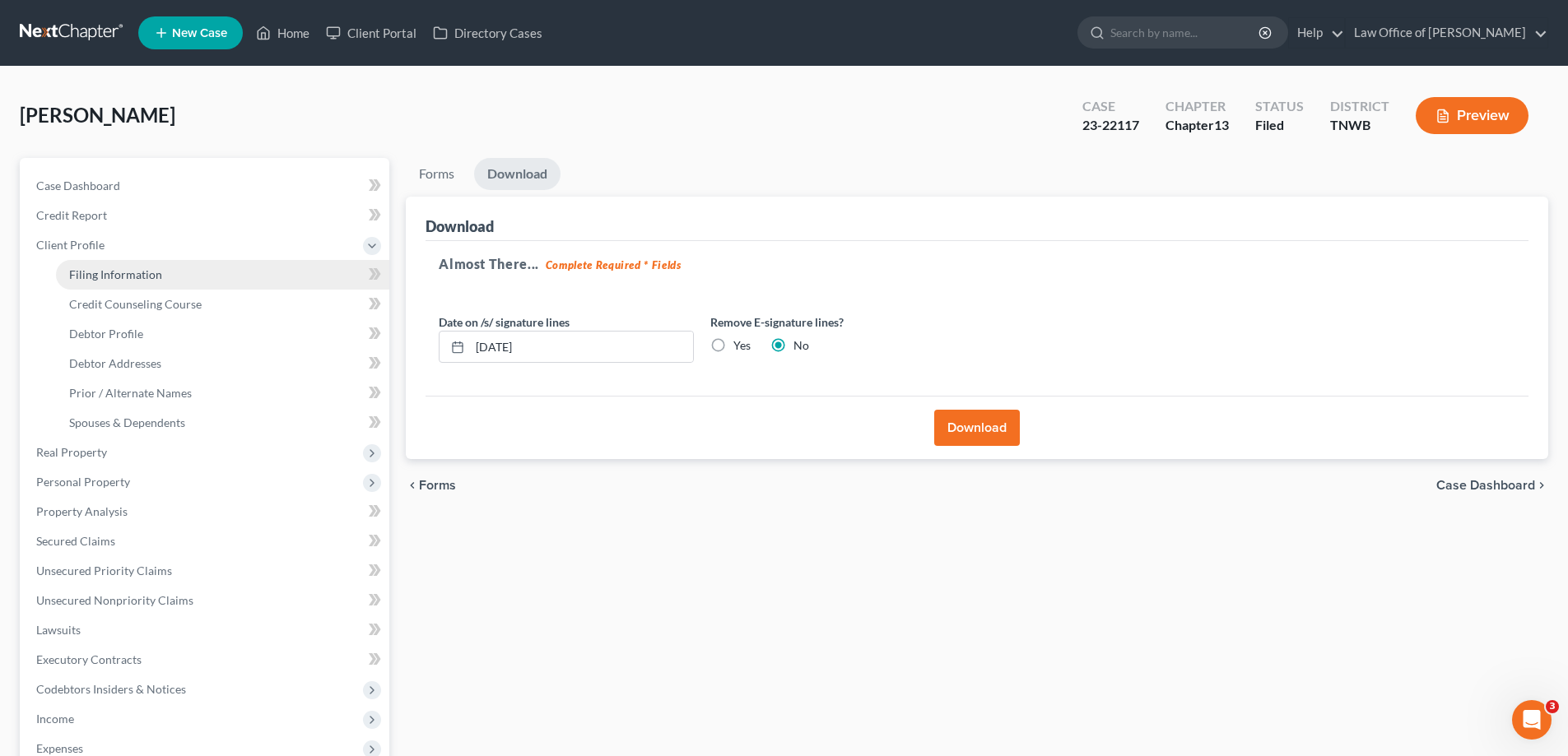
click at [123, 268] on span "Filing Information" at bounding box center [116, 274] width 93 height 14
select select "1"
select select "0"
select select "3"
select select "44"
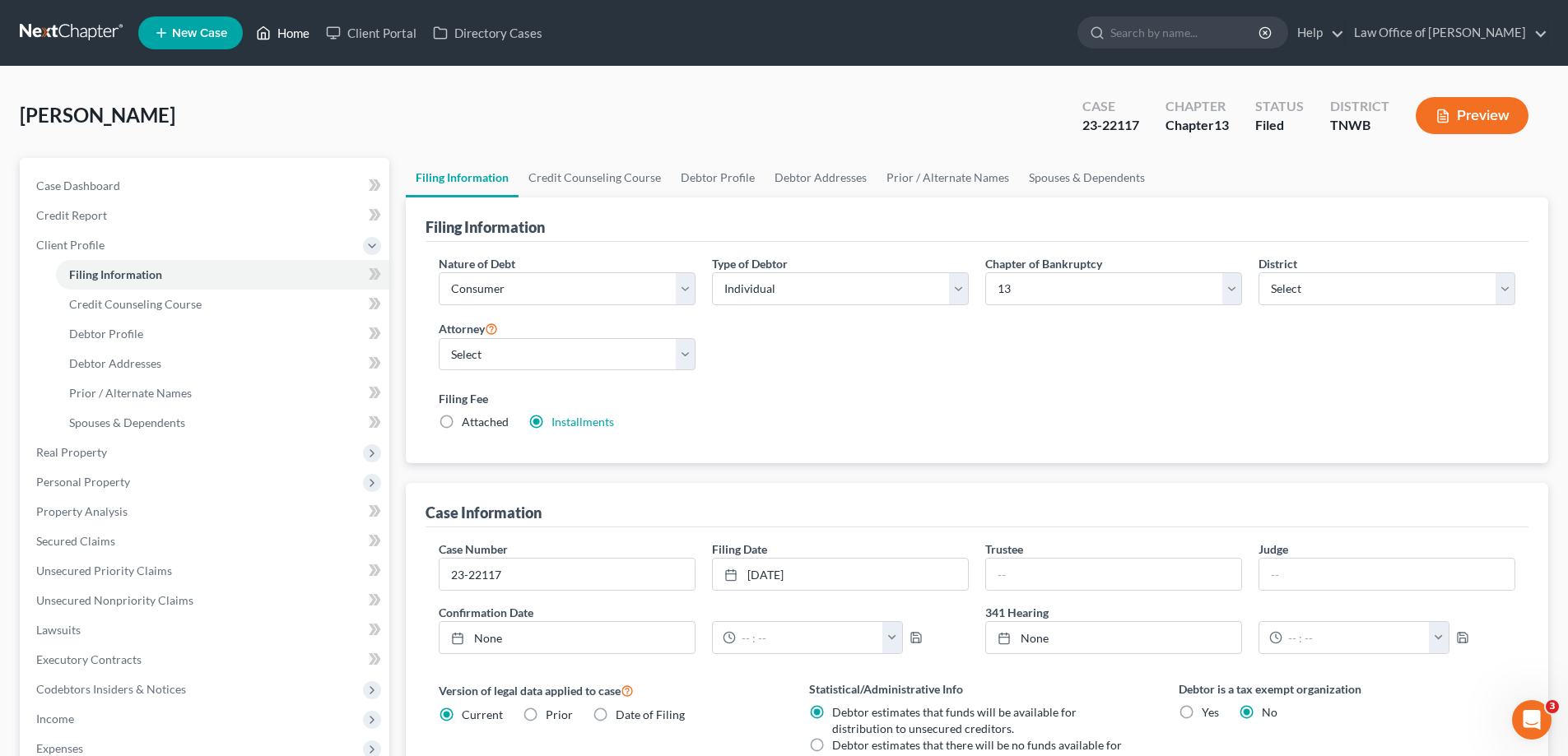
click at [302, 30] on link "Home" at bounding box center [283, 33] width 70 height 30
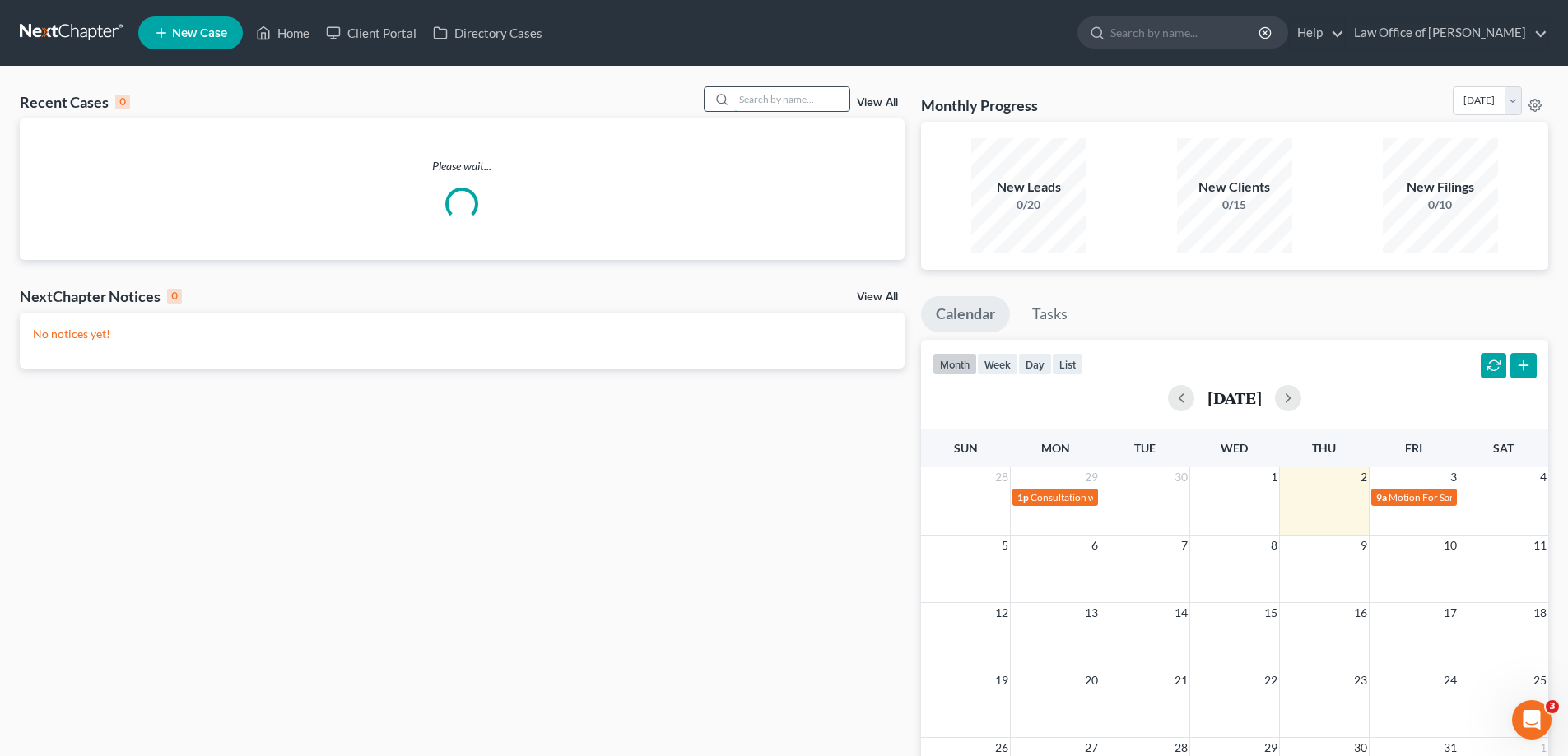
click at [760, 108] on input "search" at bounding box center [791, 99] width 116 height 24
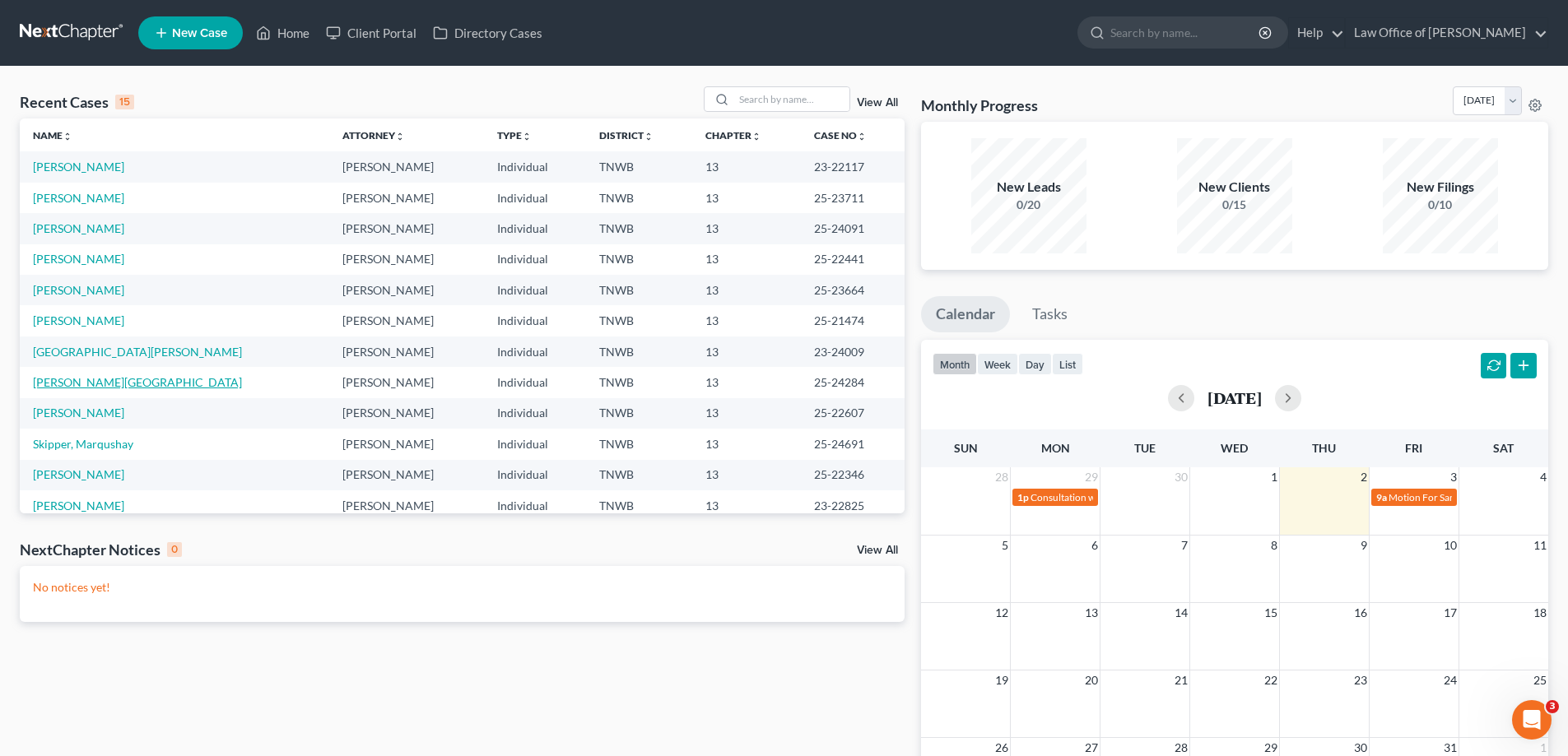
click at [101, 381] on link "[PERSON_NAME][GEOGRAPHIC_DATA]" at bounding box center [138, 382] width 209 height 14
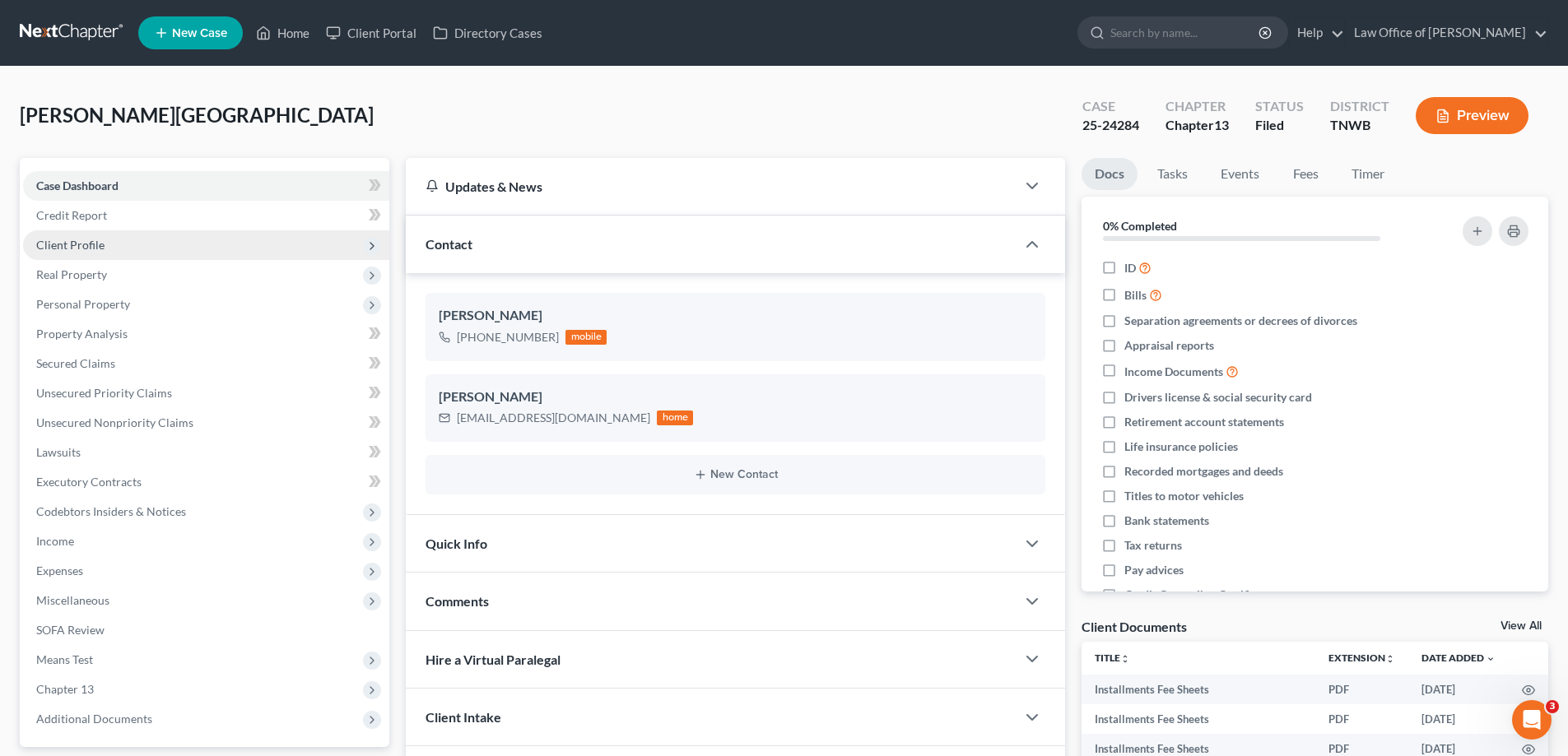
click at [96, 244] on span "Client Profile" at bounding box center [70, 244] width 68 height 14
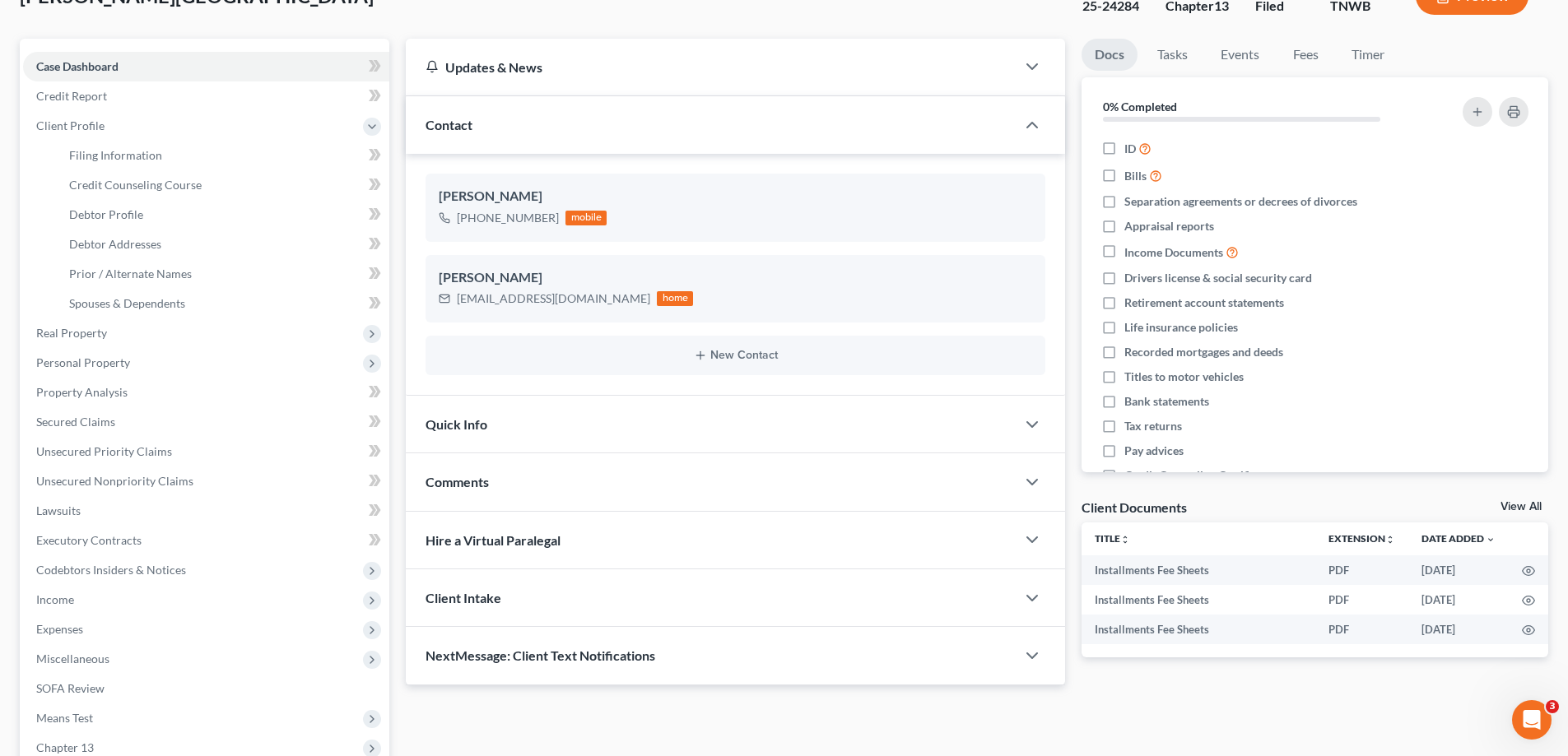
scroll to position [325, 0]
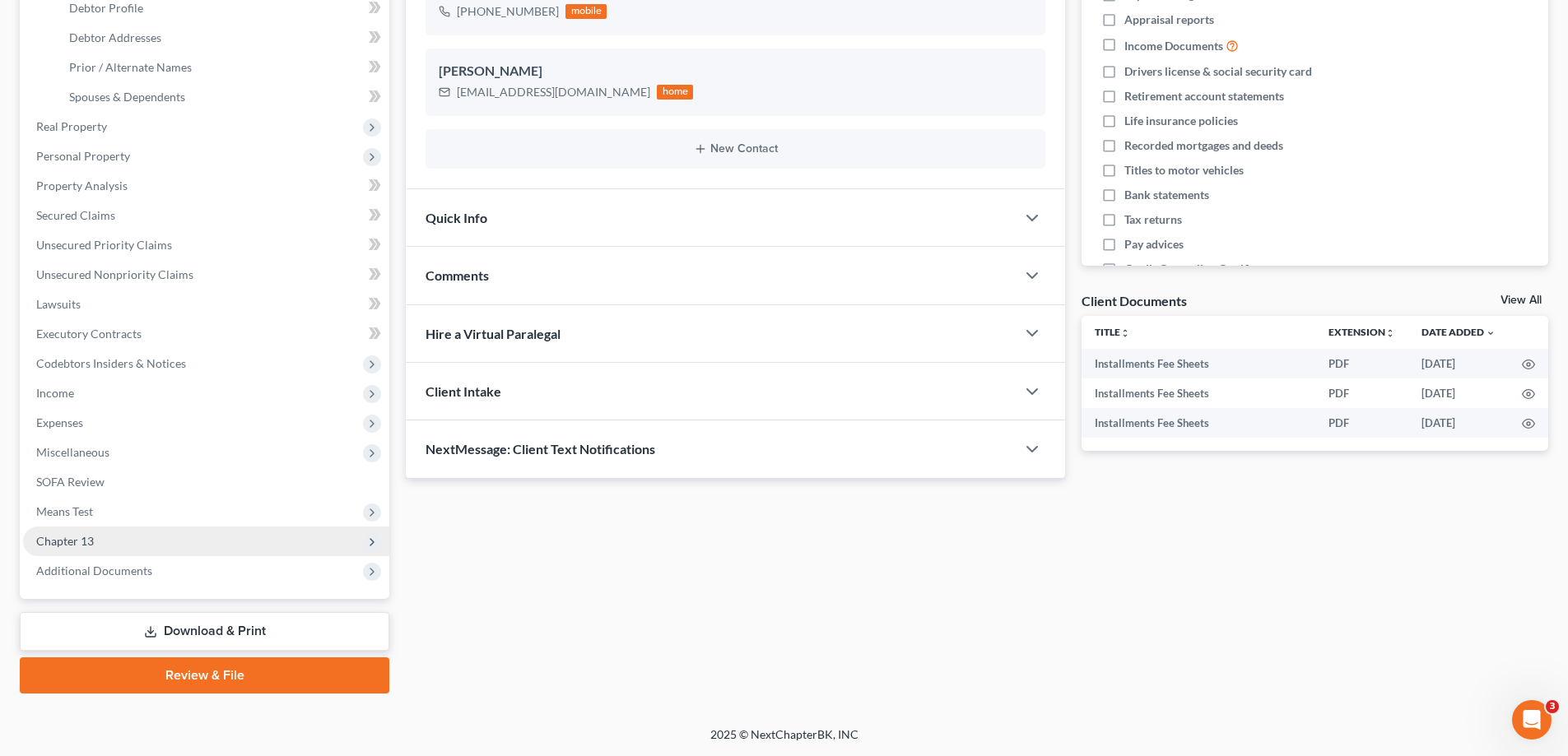
click at [92, 535] on span "Chapter 13" at bounding box center [65, 541] width 57 height 14
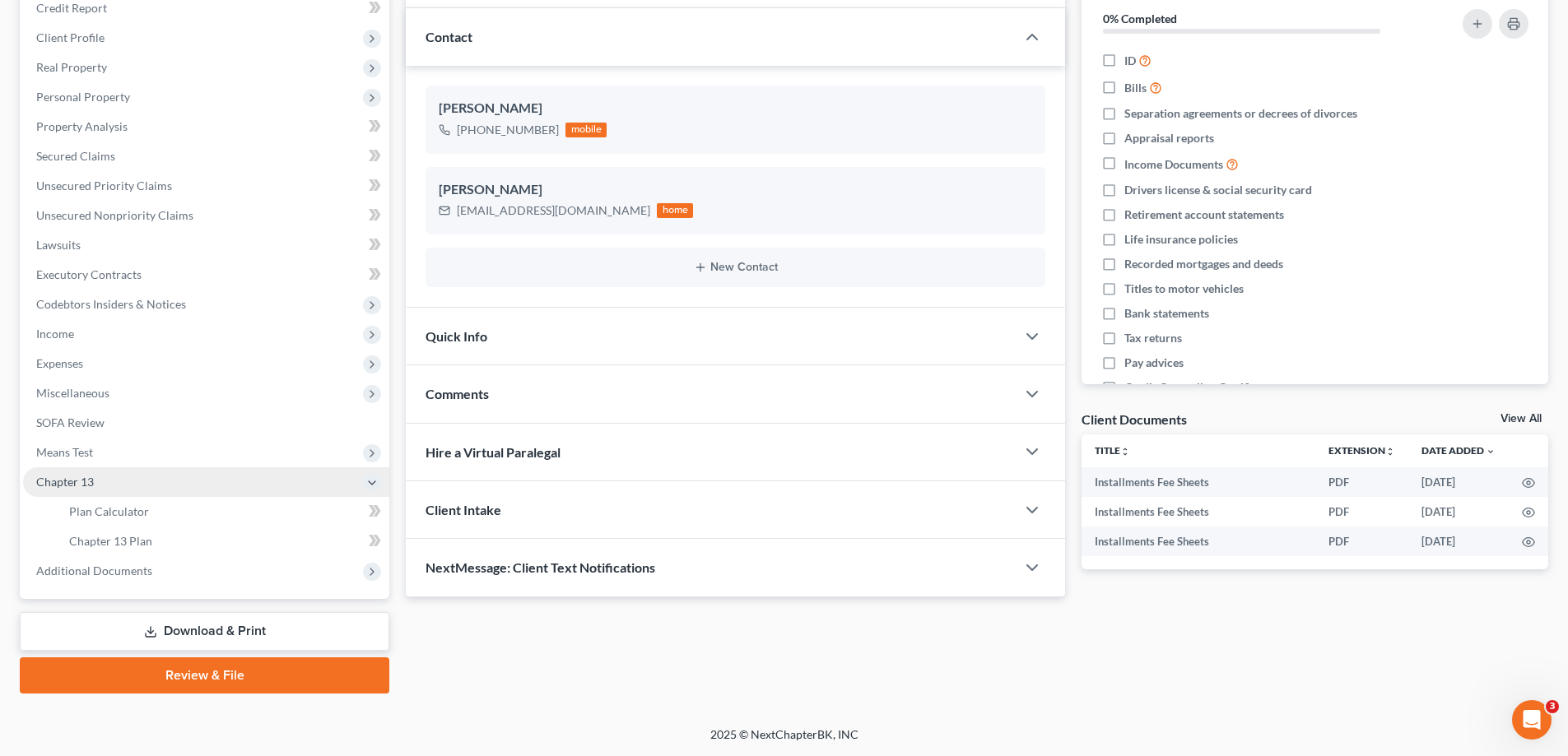
scroll to position [207, 0]
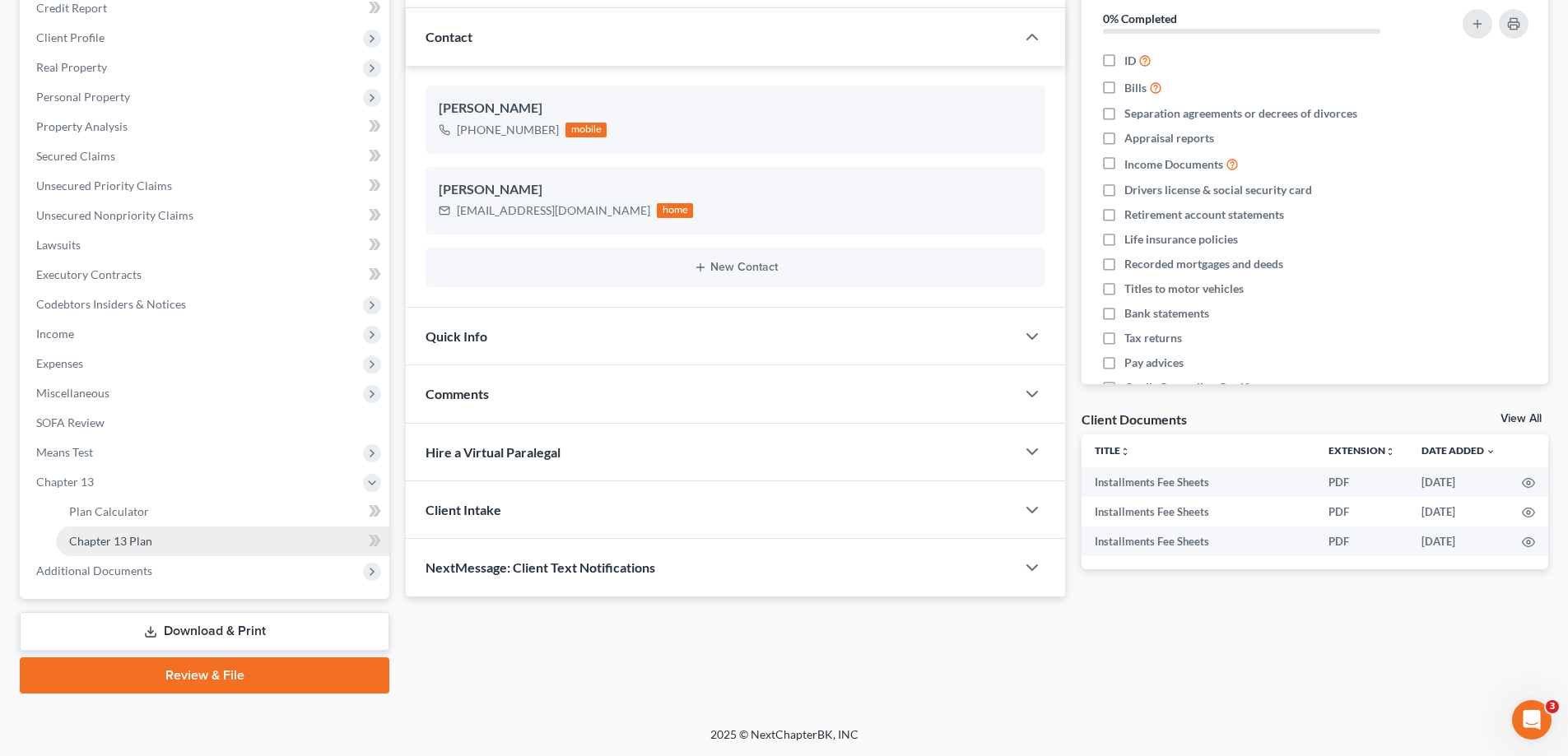
click at [107, 543] on span "Chapter 13 Plan" at bounding box center [111, 541] width 83 height 14
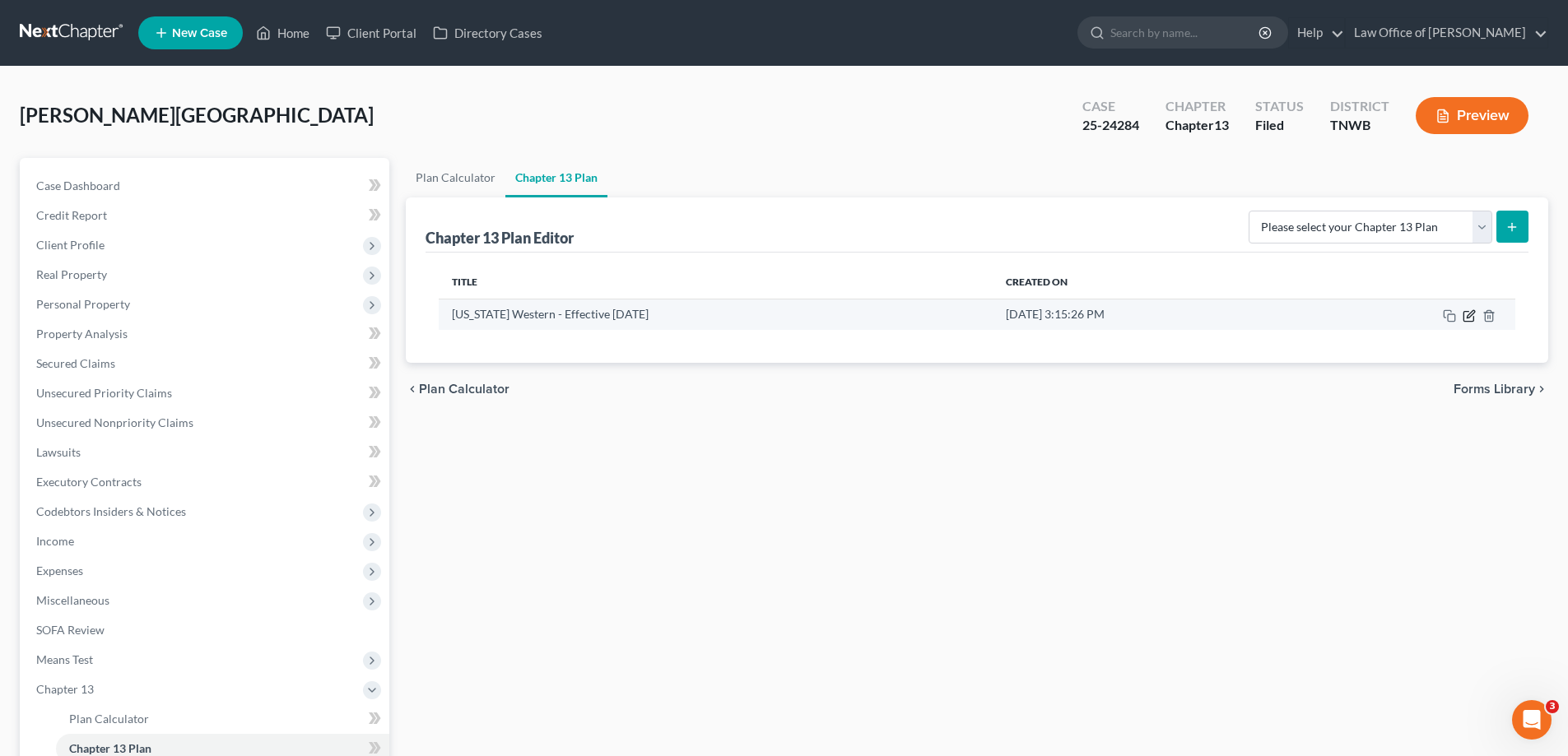
click at [1468, 313] on icon "button" at bounding box center [1469, 316] width 13 height 13
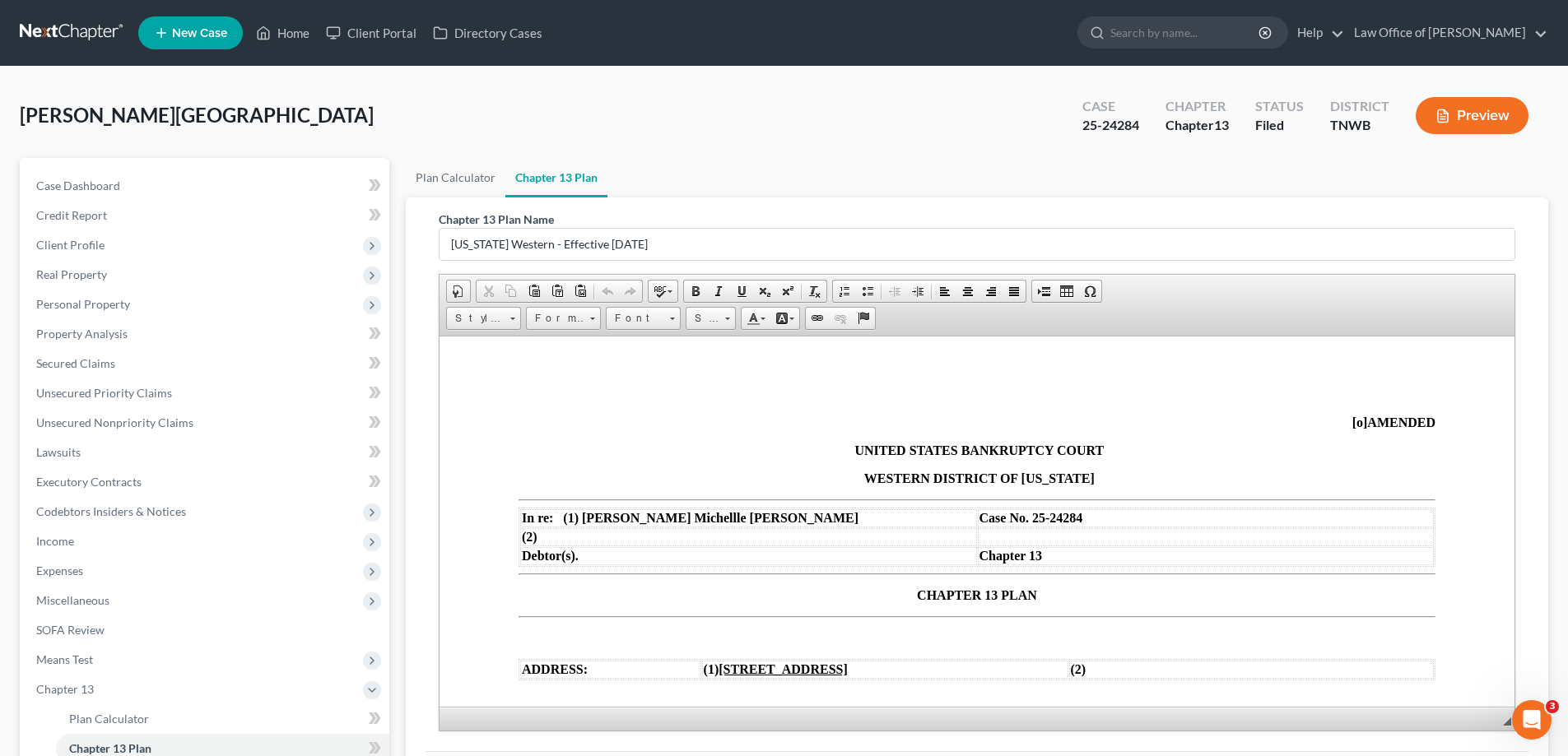
click at [1352, 427] on span "[o]" at bounding box center [1359, 421] width 16 height 14
click at [917, 596] on span "CHAPTER 13 PLAN" at bounding box center [977, 593] width 120 height 14
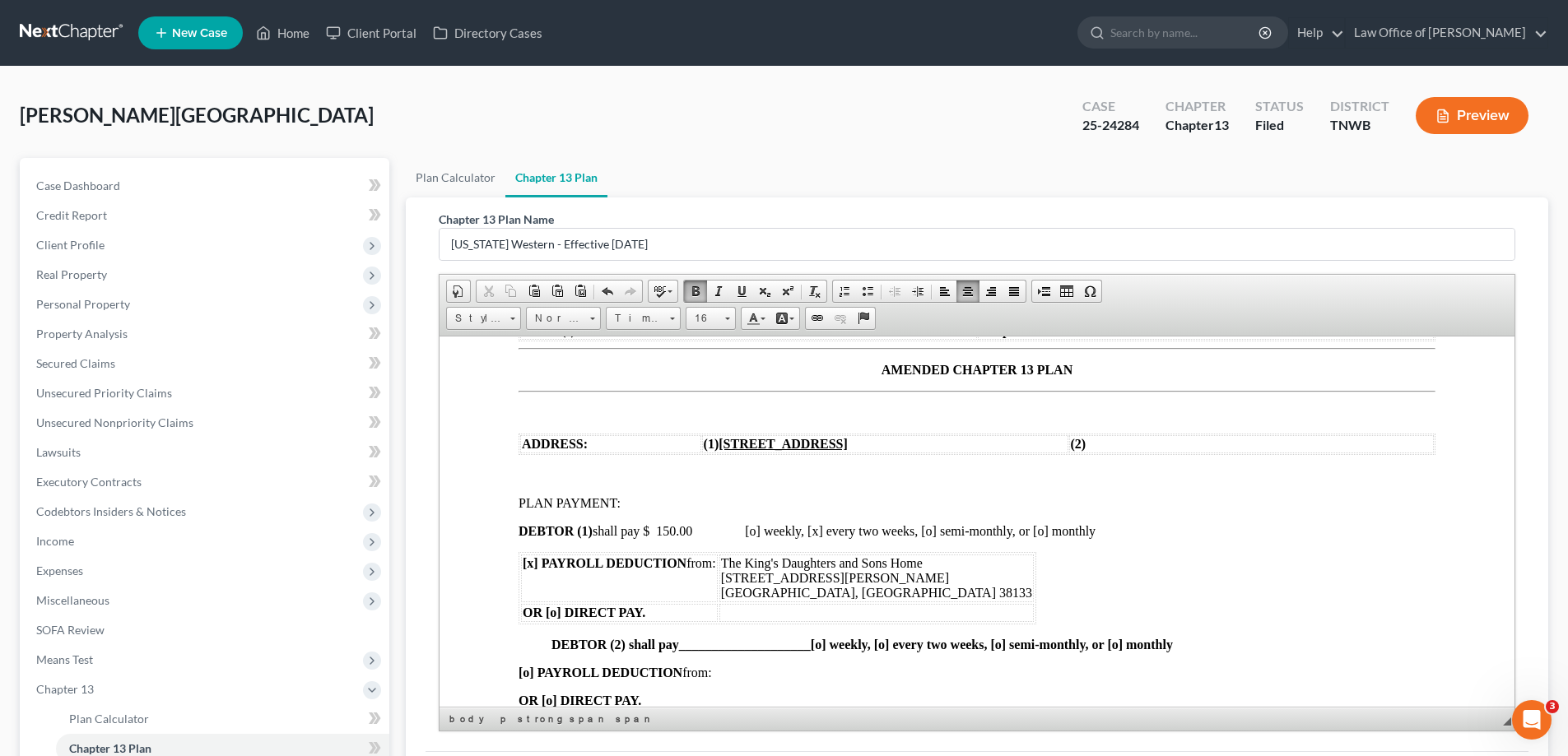
scroll to position [247, 0]
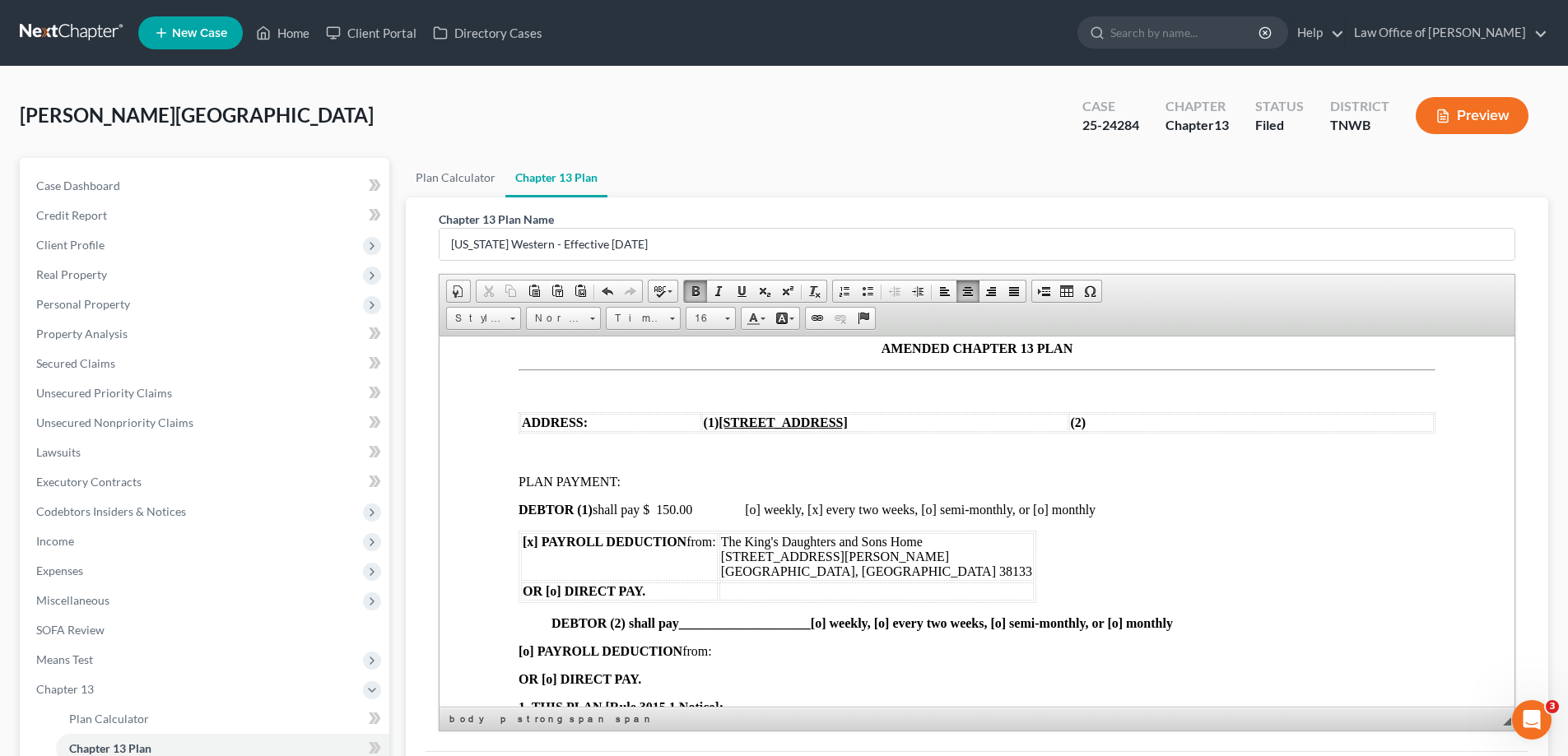
click at [700, 510] on span "DEBTOR (1) shall pay $ 150.00 [o] weekly, [x] every two weeks, [o] semi-monthly…" at bounding box center [807, 508] width 577 height 14
click at [692, 511] on span "DEBTOR (1) shall pay $ 150.00 165.00 [o] weekly, [x] every two weeks, [o] semi-…" at bounding box center [825, 508] width 613 height 14
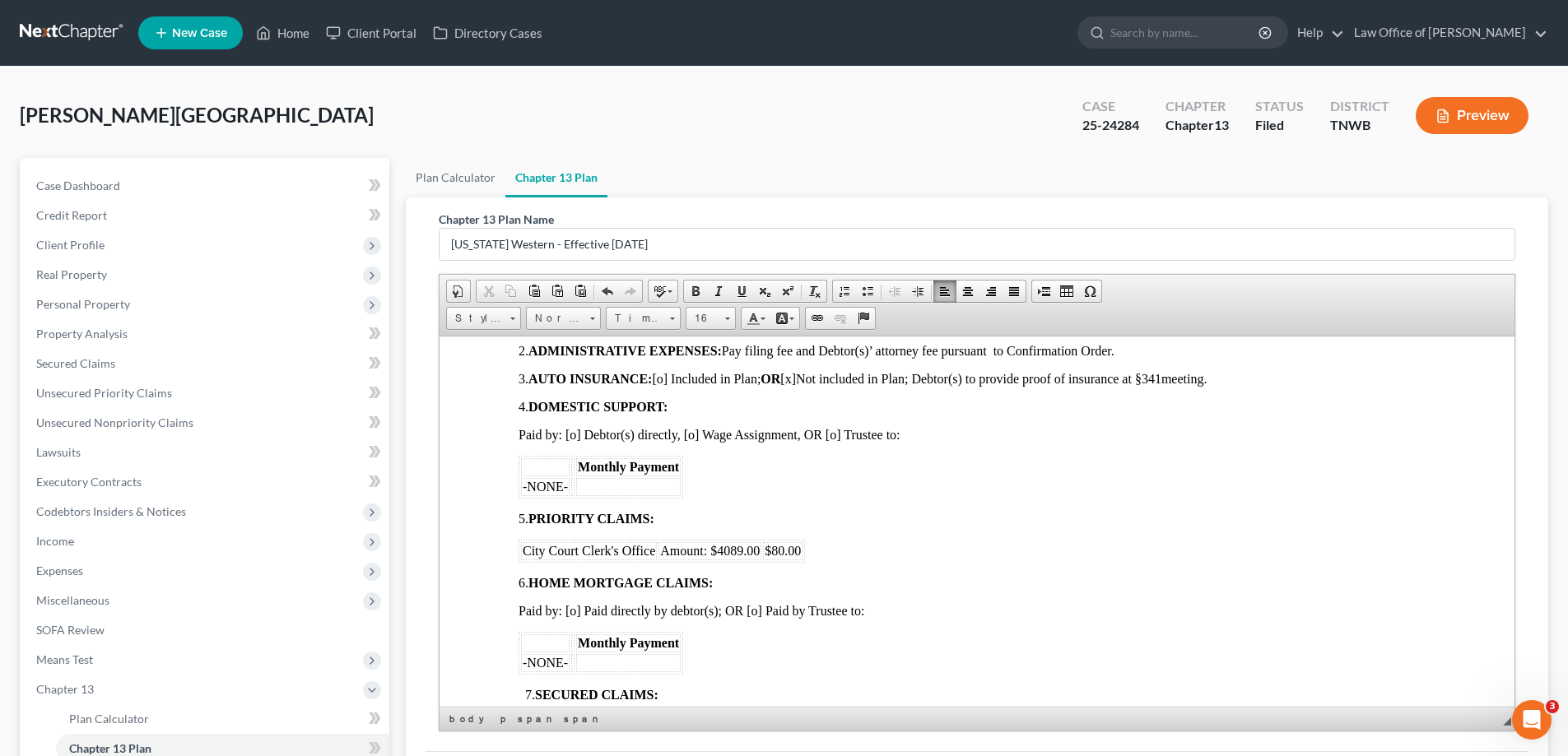
scroll to position [740, 0]
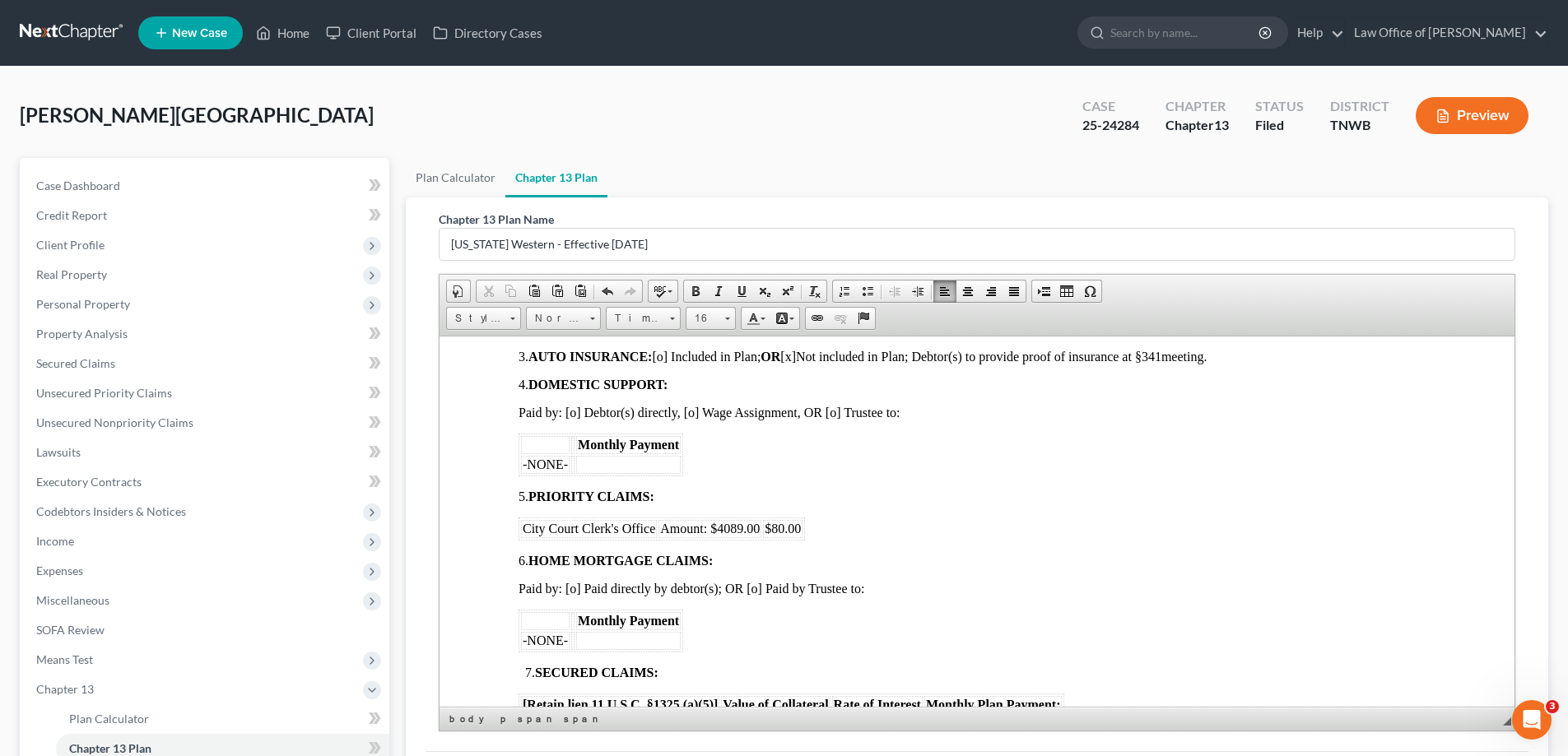
drag, startPoint x: 522, startPoint y: 523, endPoint x: 837, endPoint y: 533, distance: 315.2
click at [837, 533] on body "[XXXX ] AMENDED UNITED STATES BANKRUPTCY COURT WESTERN DISTRICT OF [US_STATE] I…" at bounding box center [977, 621] width 917 height 1894
click at [848, 543] on span "Cut" at bounding box center [884, 541] width 88 height 20
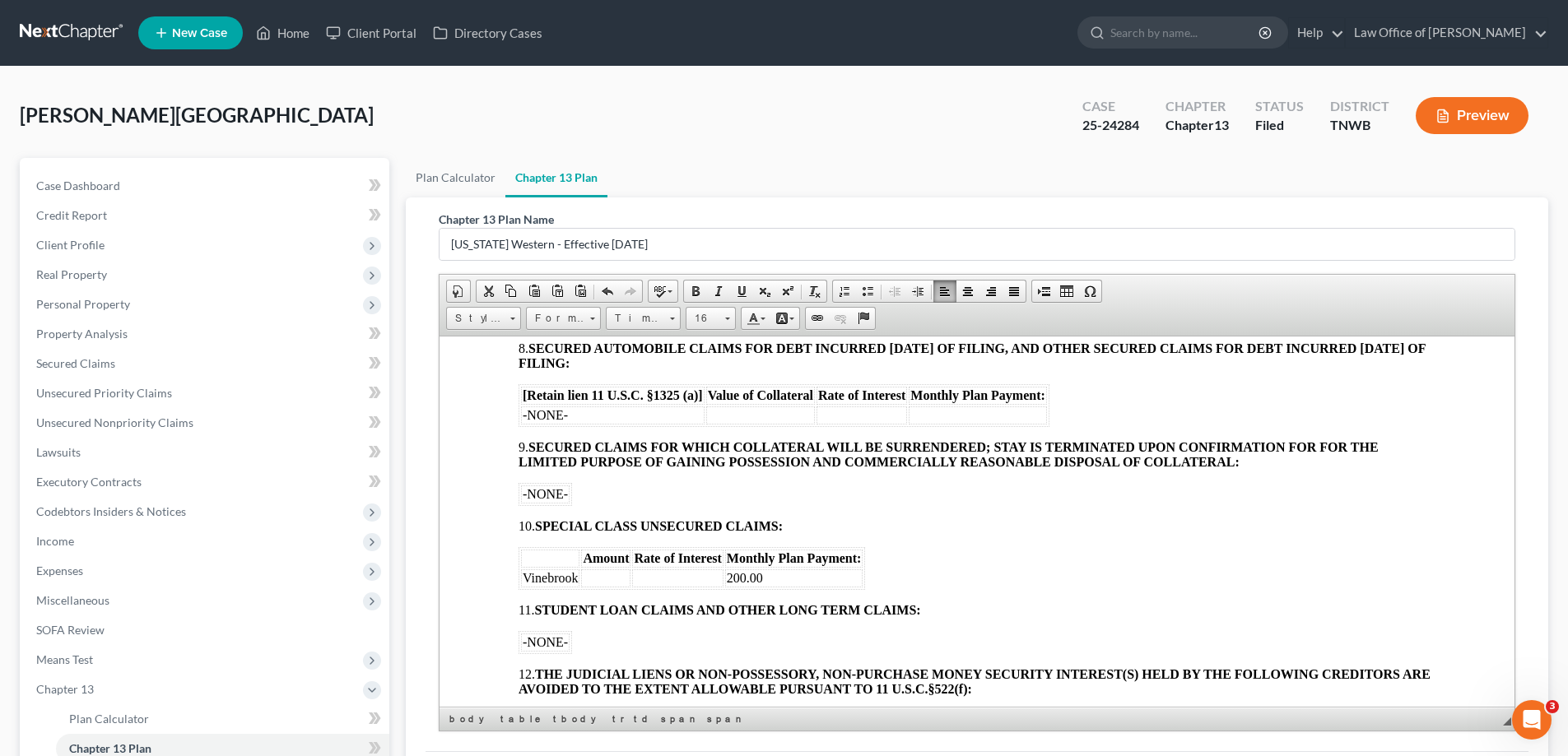
scroll to position [1152, 0]
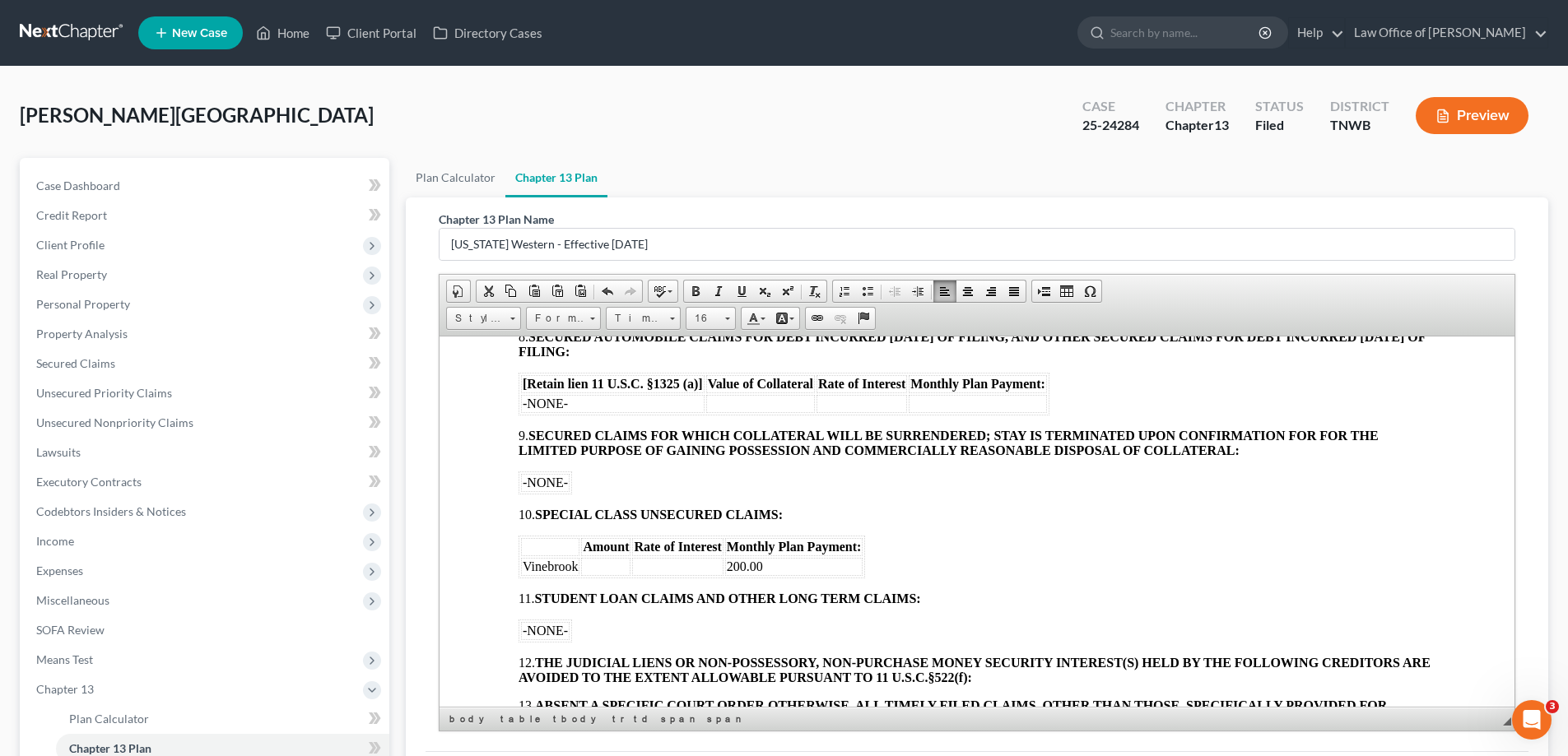
click at [521, 563] on td "Vinebrook" at bounding box center [549, 567] width 58 height 18
click at [576, 566] on font "Vinebrook" at bounding box center [550, 565] width 55 height 14
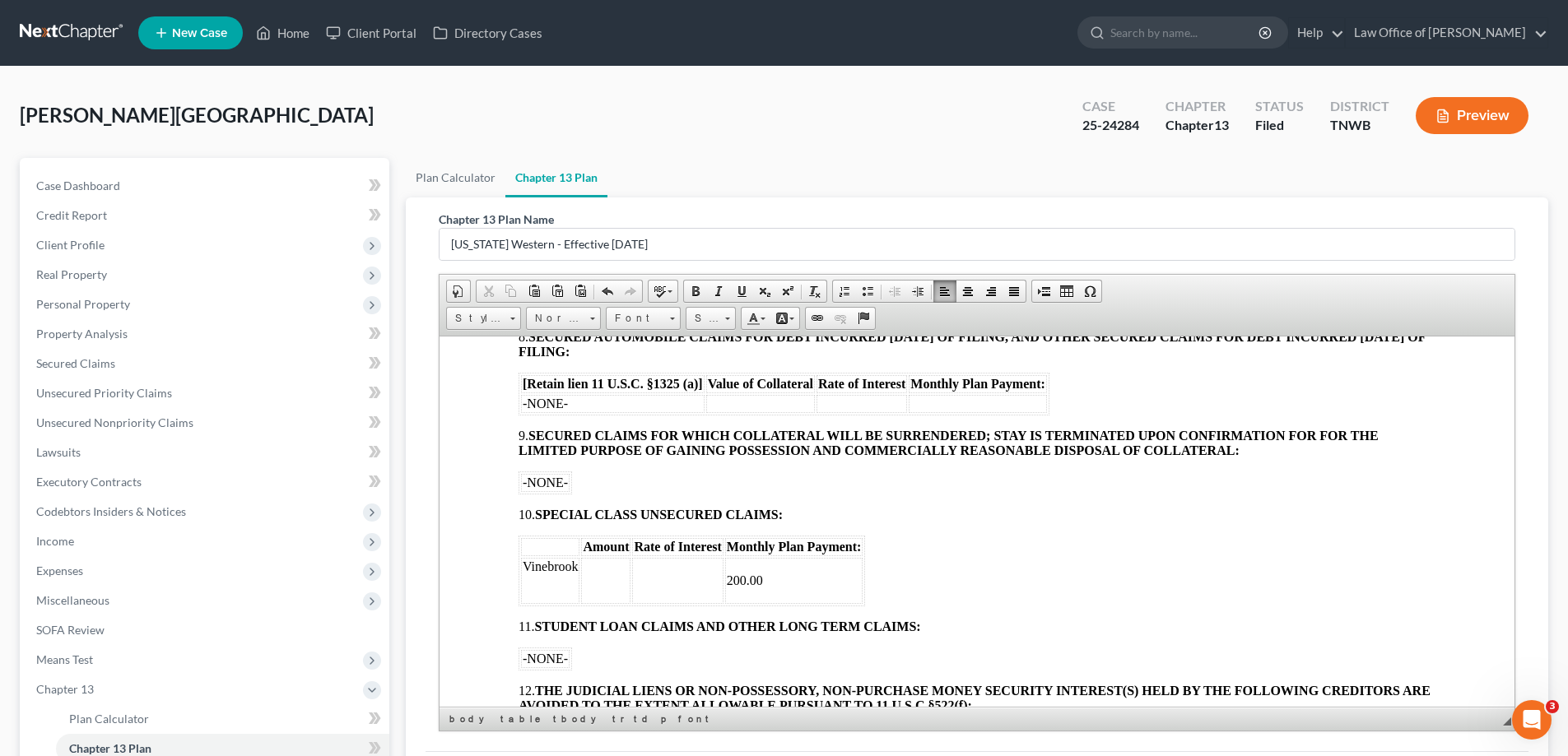
click at [761, 579] on td "200.00" at bounding box center [794, 580] width 139 height 46
drag, startPoint x: 562, startPoint y: 600, endPoint x: 655, endPoint y: 854, distance: 270.5
click at [562, 600] on span "Paste" at bounding box center [595, 601] width 88 height 20
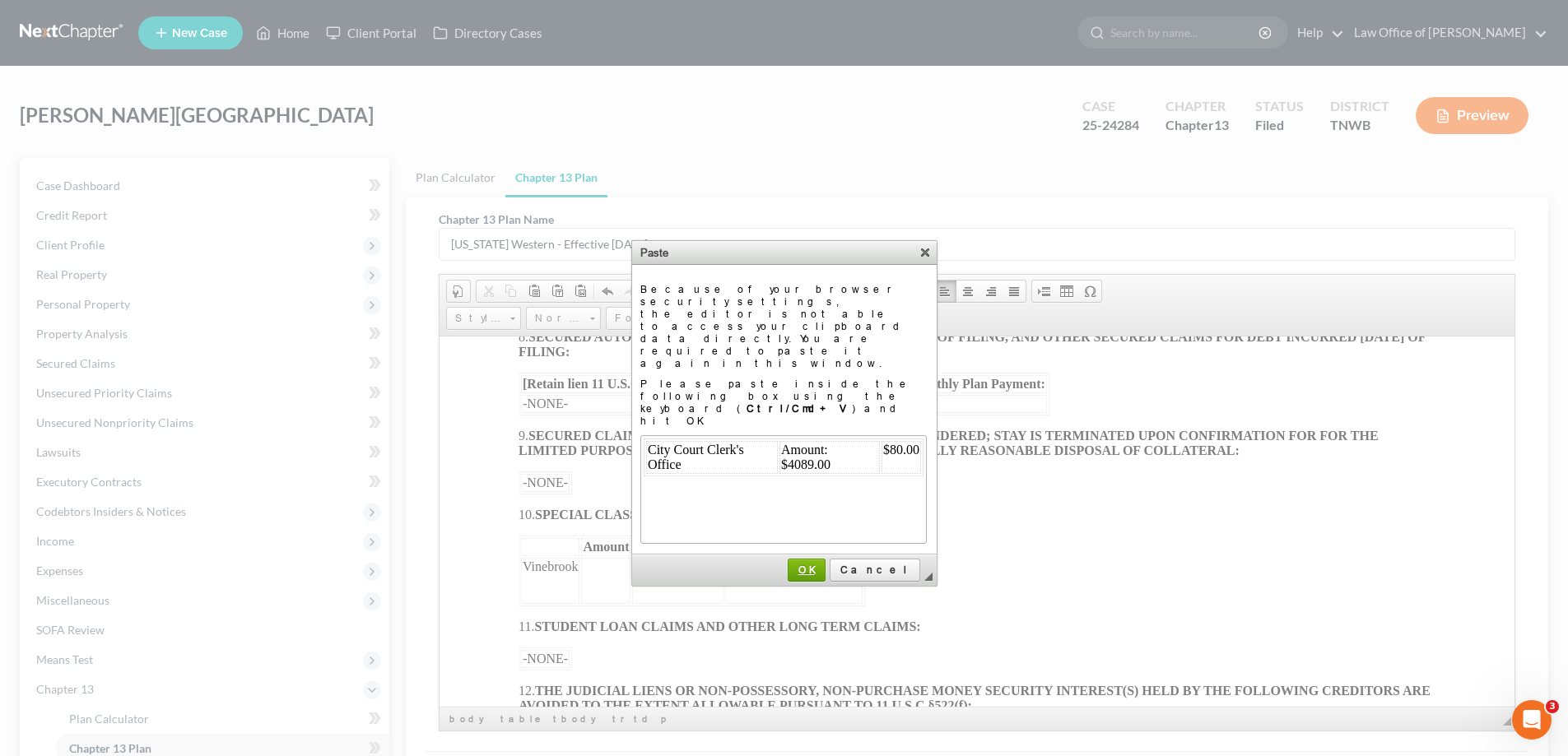
scroll to position [0, 0]
click at [824, 564] on span "OK" at bounding box center [806, 569] width 34 height 12
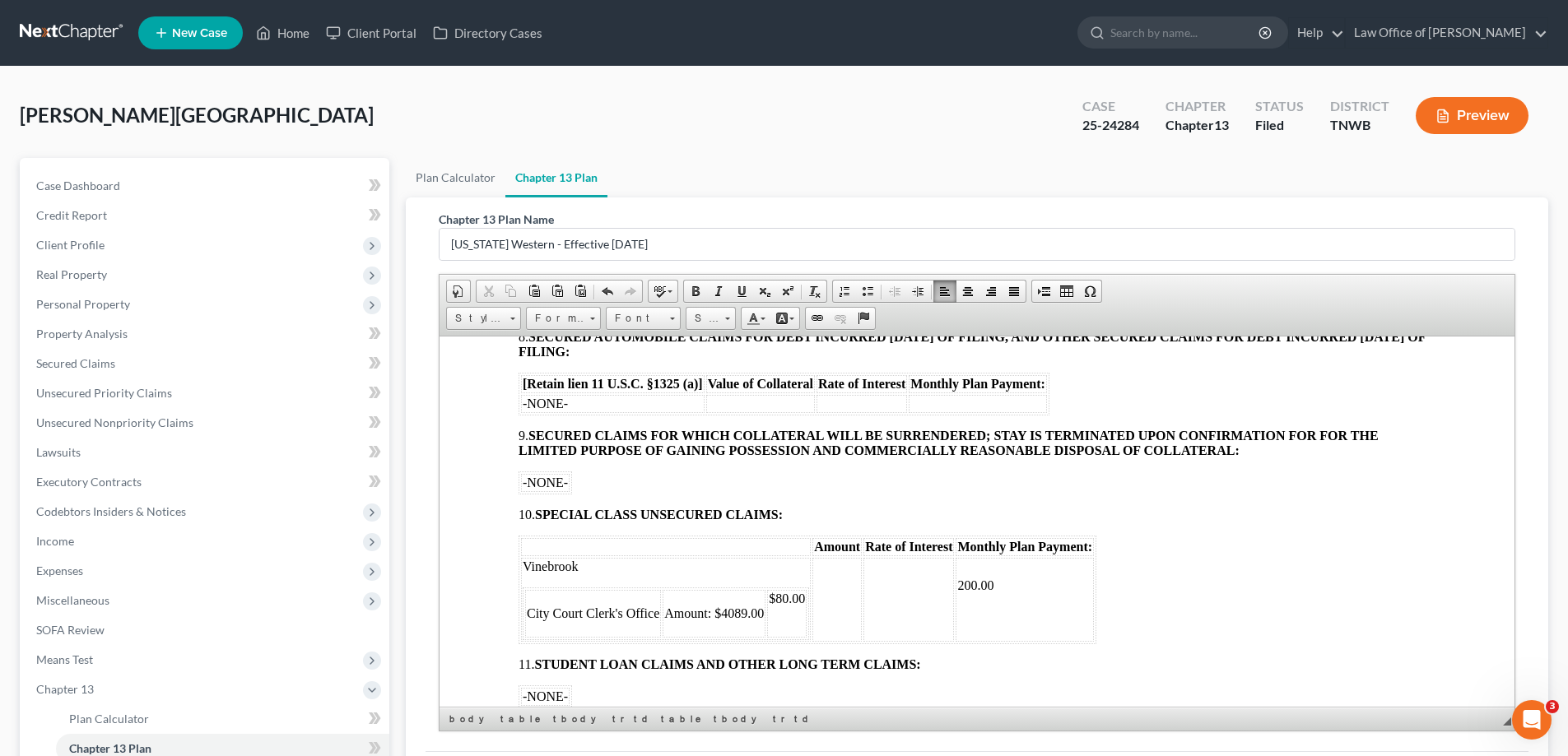
click at [576, 567] on font "Vinebrook" at bounding box center [550, 565] width 55 height 14
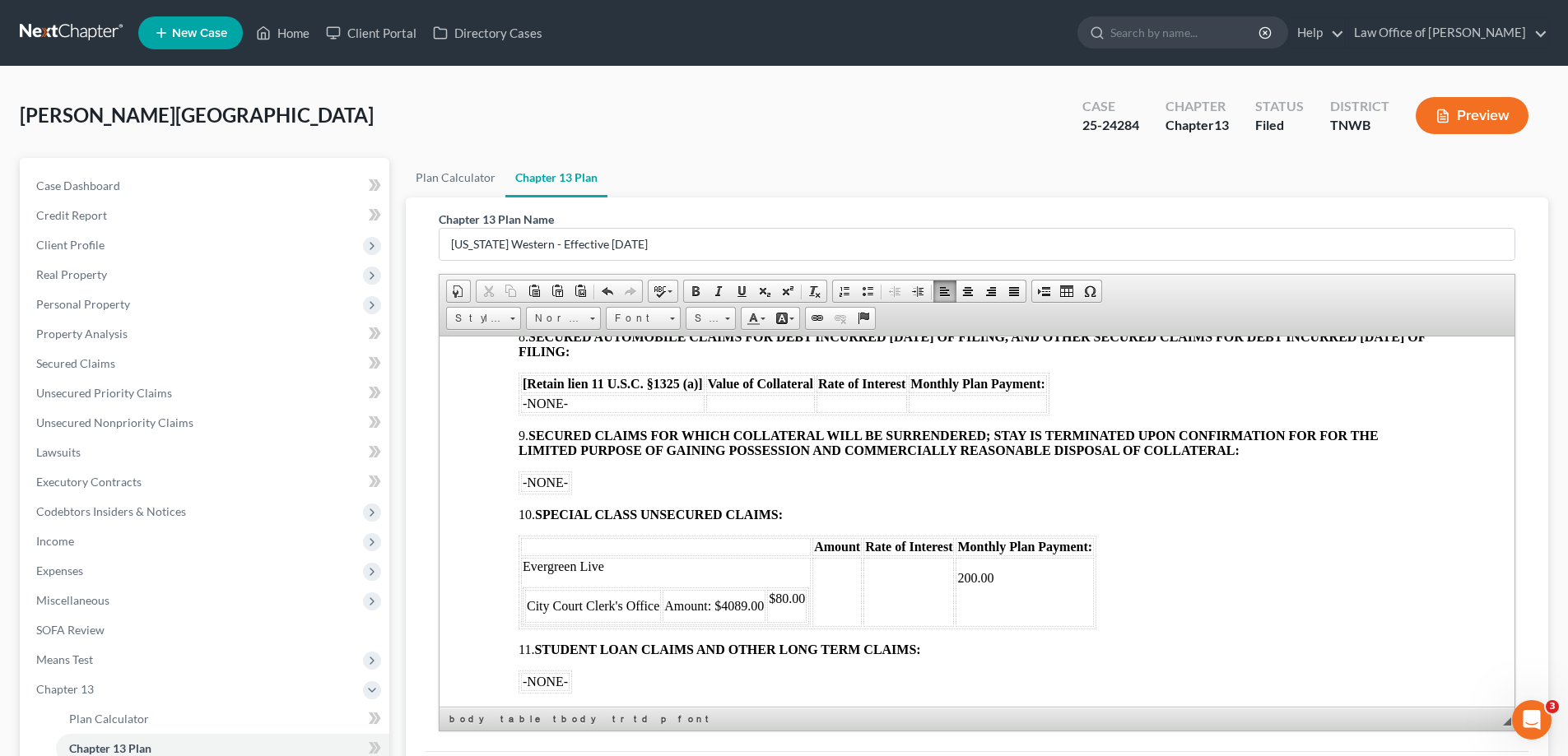
click at [862, 561] on td at bounding box center [836, 591] width 49 height 69
click at [774, 564] on p "Evergreen Live" at bounding box center [666, 566] width 287 height 15
drag, startPoint x: 870, startPoint y: 568, endPoint x: 901, endPoint y: 579, distance: 32.9
click at [862, 565] on td at bounding box center [836, 591] width 49 height 69
click at [792, 598] on span "$80.00" at bounding box center [786, 597] width 36 height 14
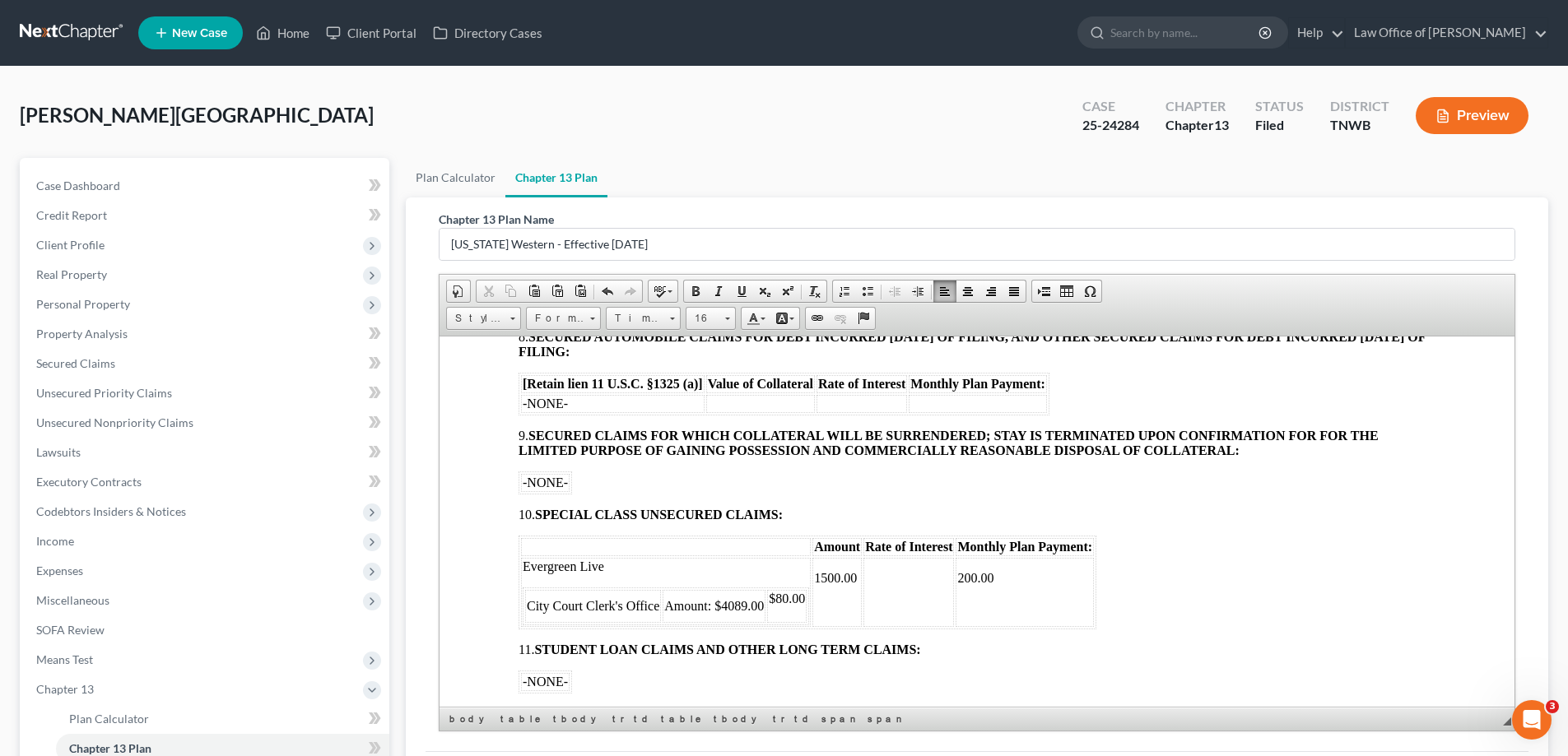
click at [1007, 603] on p at bounding box center [1024, 605] width 135 height 15
click at [806, 594] on td "$80.00" at bounding box center [787, 605] width 40 height 33
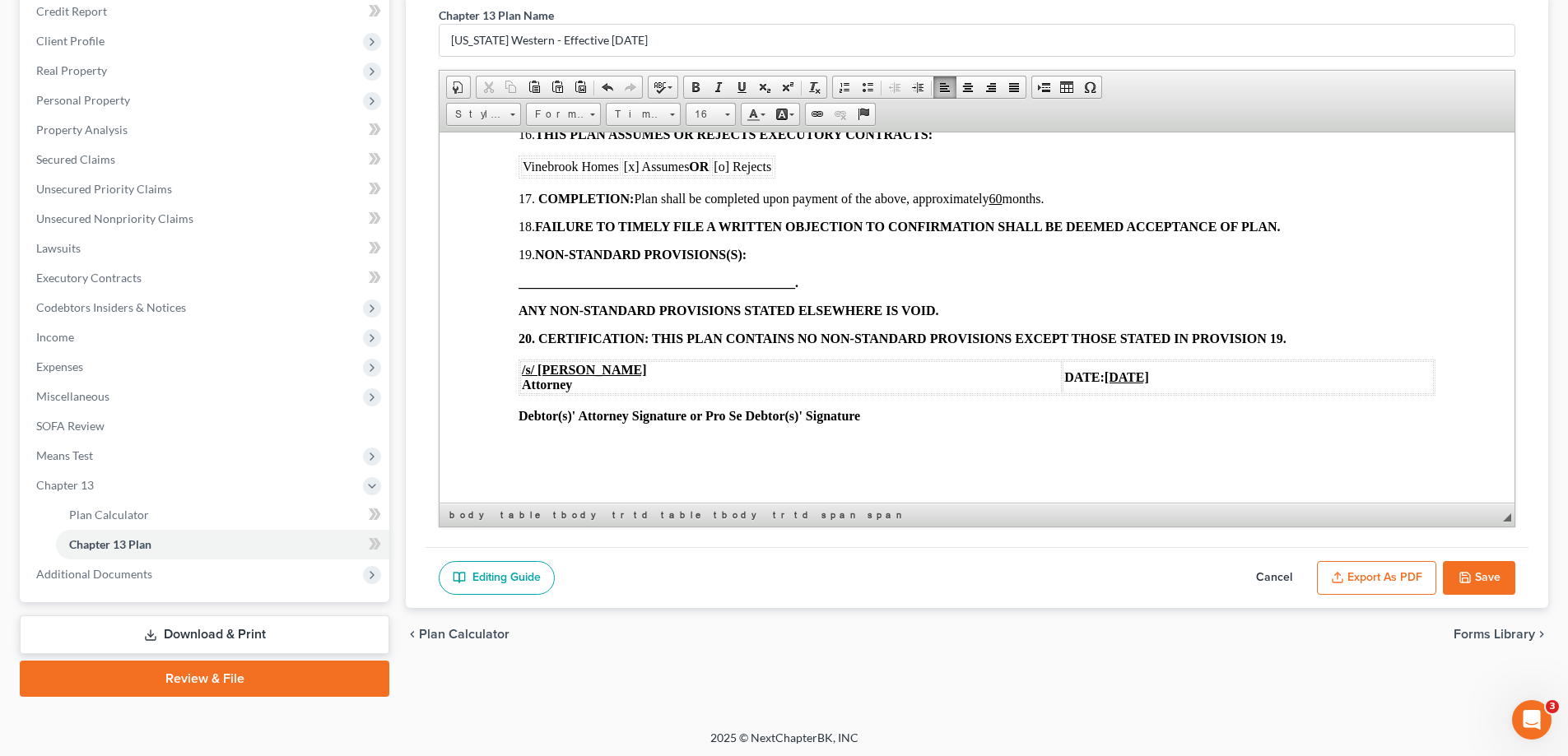
scroll to position [207, 0]
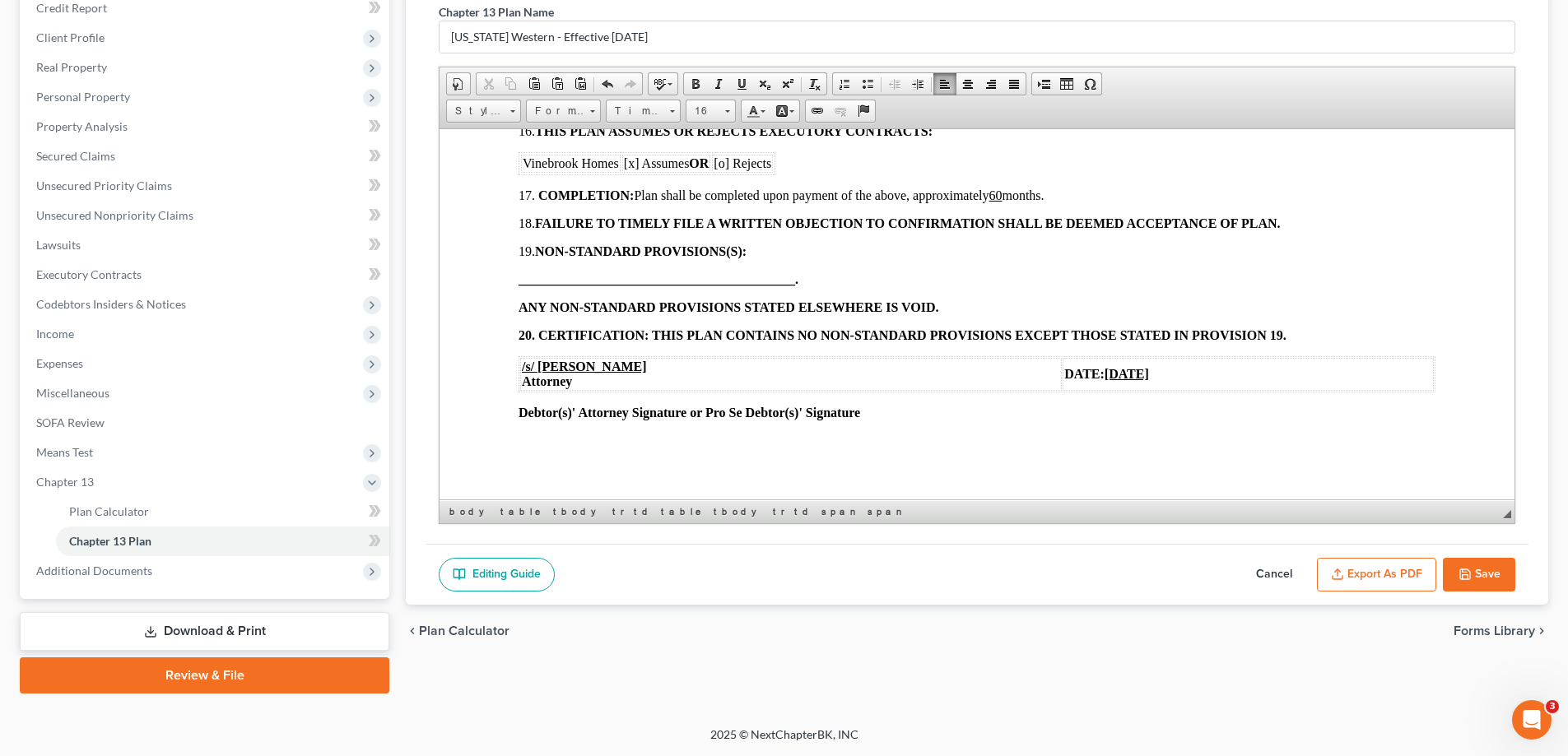
click at [1104, 372] on u "[DATE]" at bounding box center [1126, 372] width 44 height 14
click at [1480, 579] on button "Save" at bounding box center [1478, 574] width 72 height 34
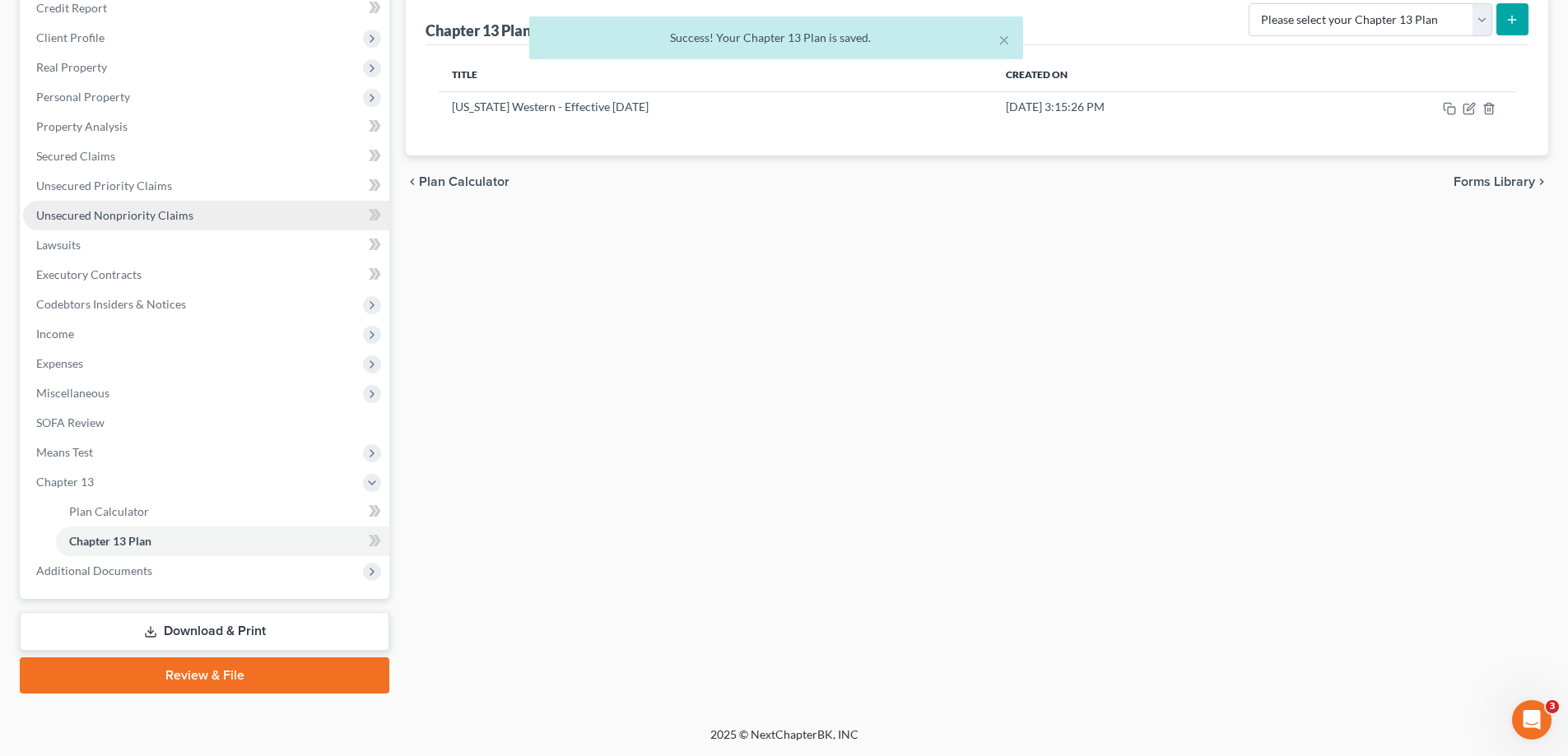
click at [139, 215] on span "Unsecured Nonpriority Claims" at bounding box center [115, 214] width 157 height 14
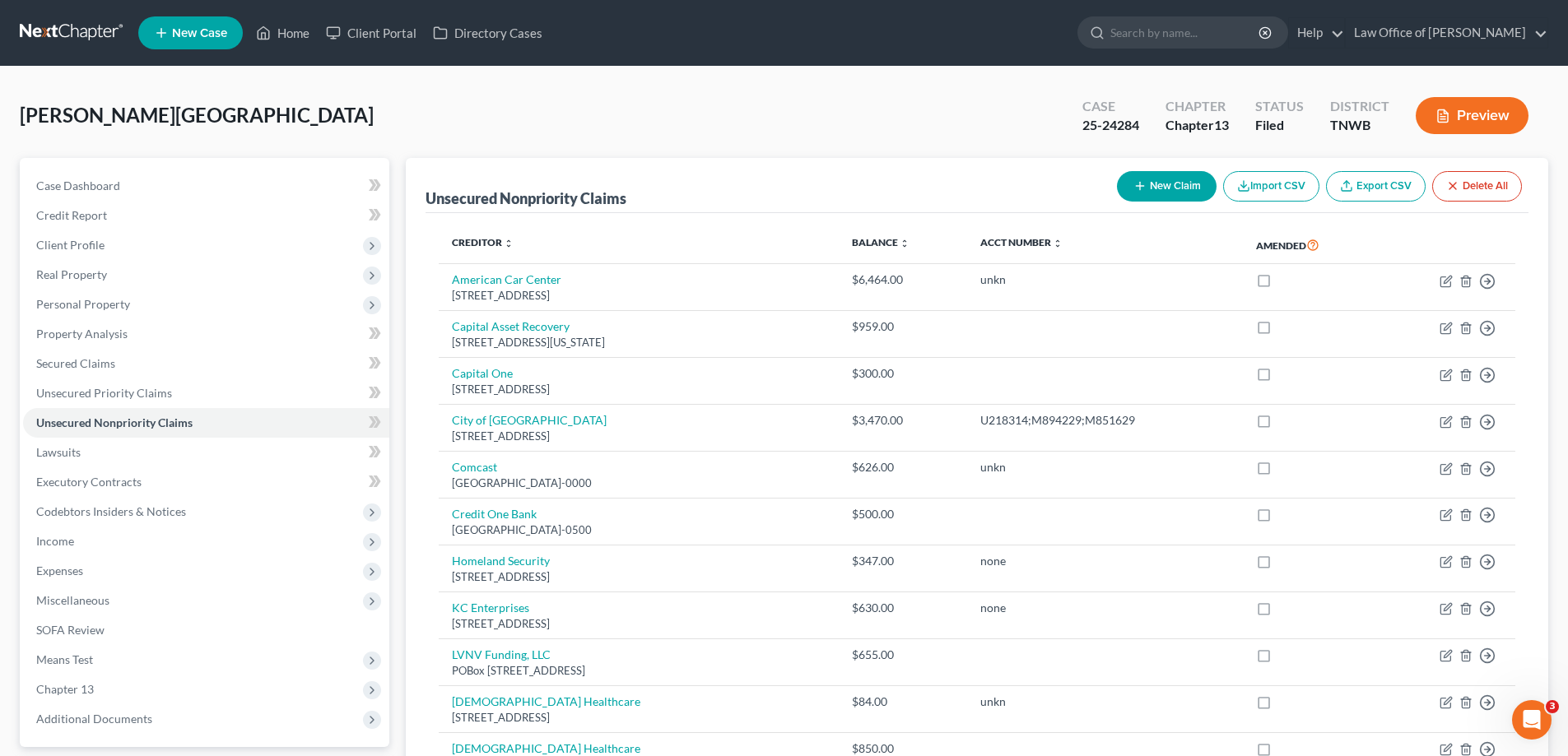
click at [1156, 183] on button "New Claim" at bounding box center [1167, 186] width 100 height 30
select select "0"
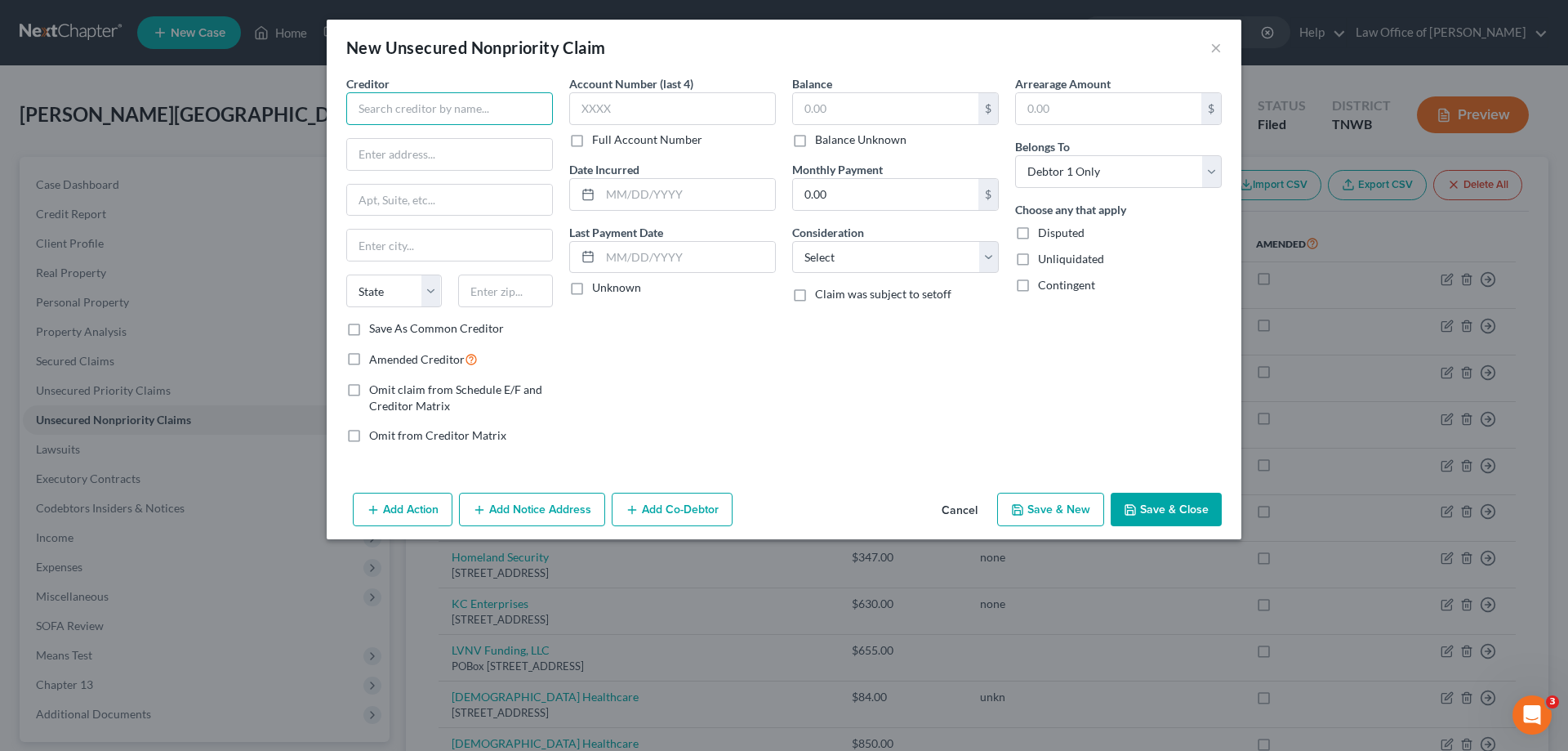
click at [486, 112] on input "text" at bounding box center [449, 109] width 206 height 33
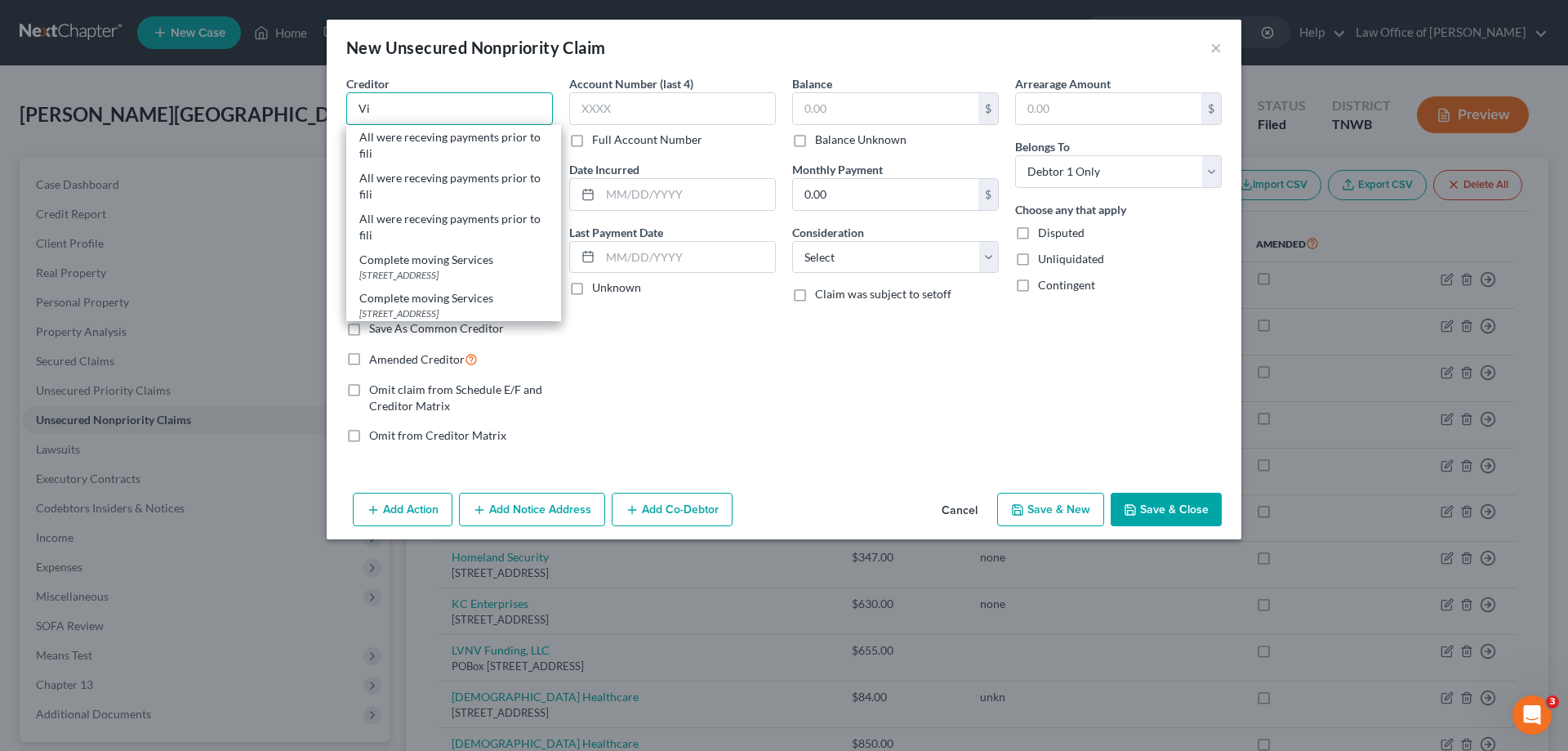
type input "V"
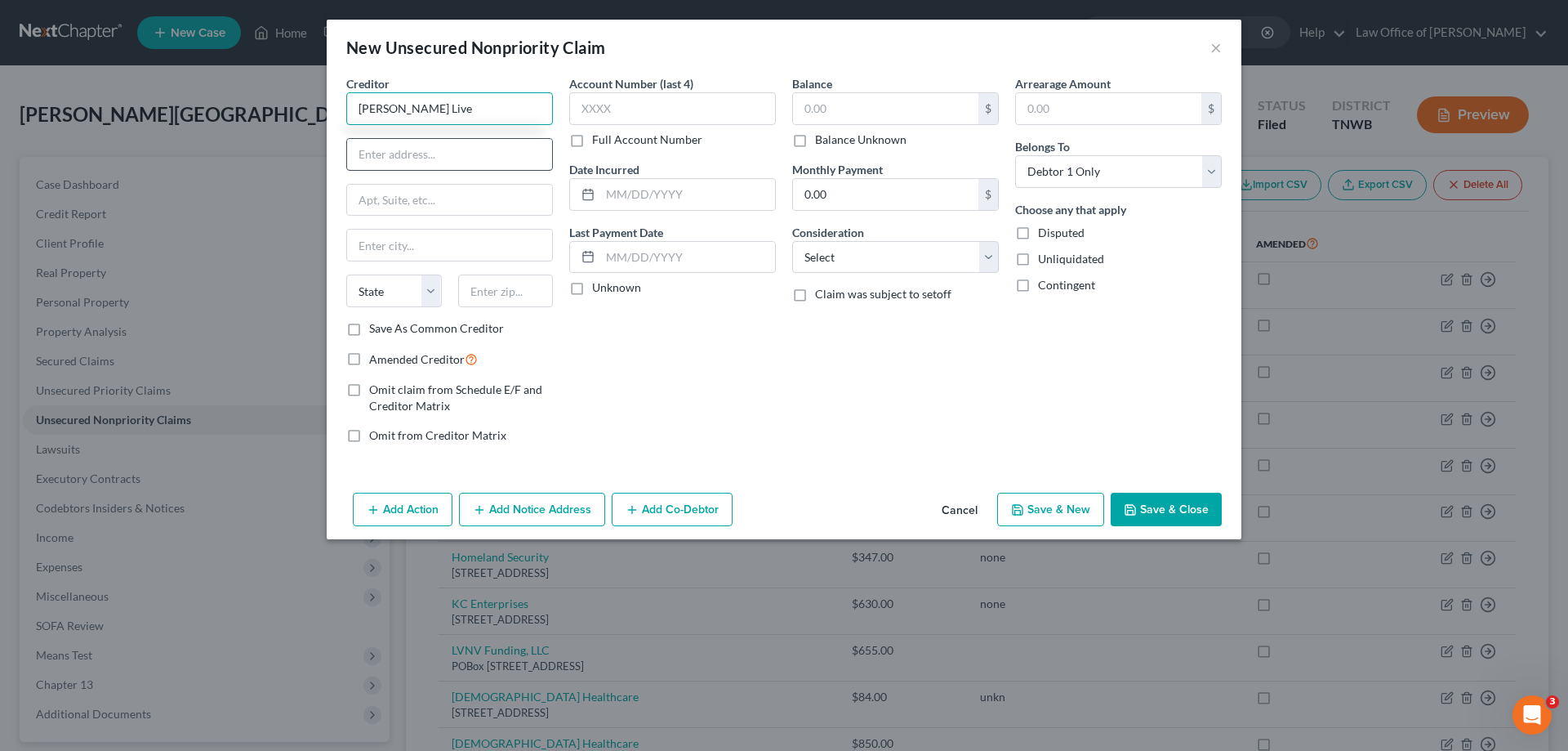
type input "[PERSON_NAME] Live"
drag, startPoint x: 470, startPoint y: 152, endPoint x: 472, endPoint y: 170, distance: 18.1
click at [470, 152] on input "text" at bounding box center [449, 154] width 205 height 31
click at [1151, 509] on button "Save & Close" at bounding box center [1165, 510] width 111 height 34
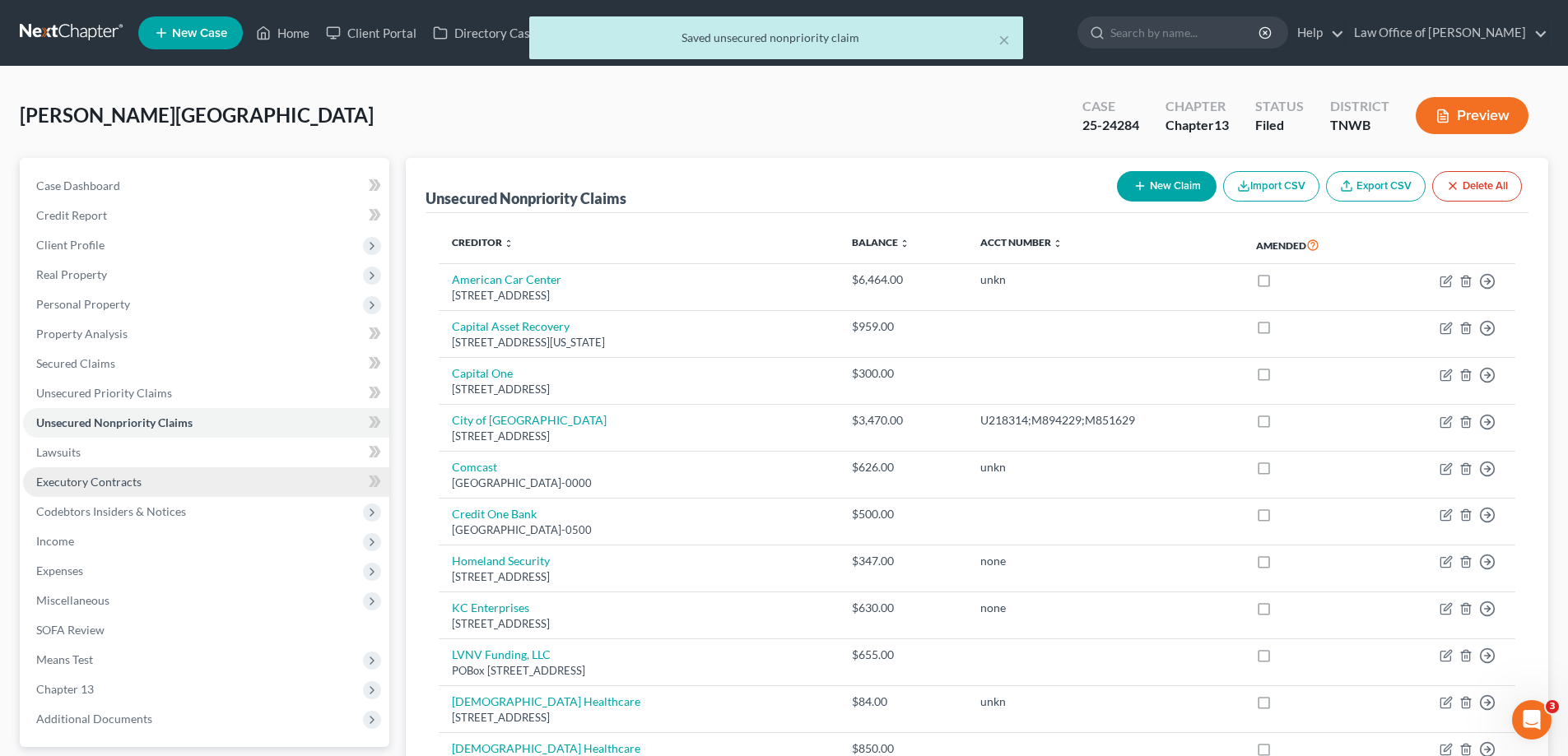
click at [95, 479] on span "Executory Contracts" at bounding box center [89, 482] width 105 height 14
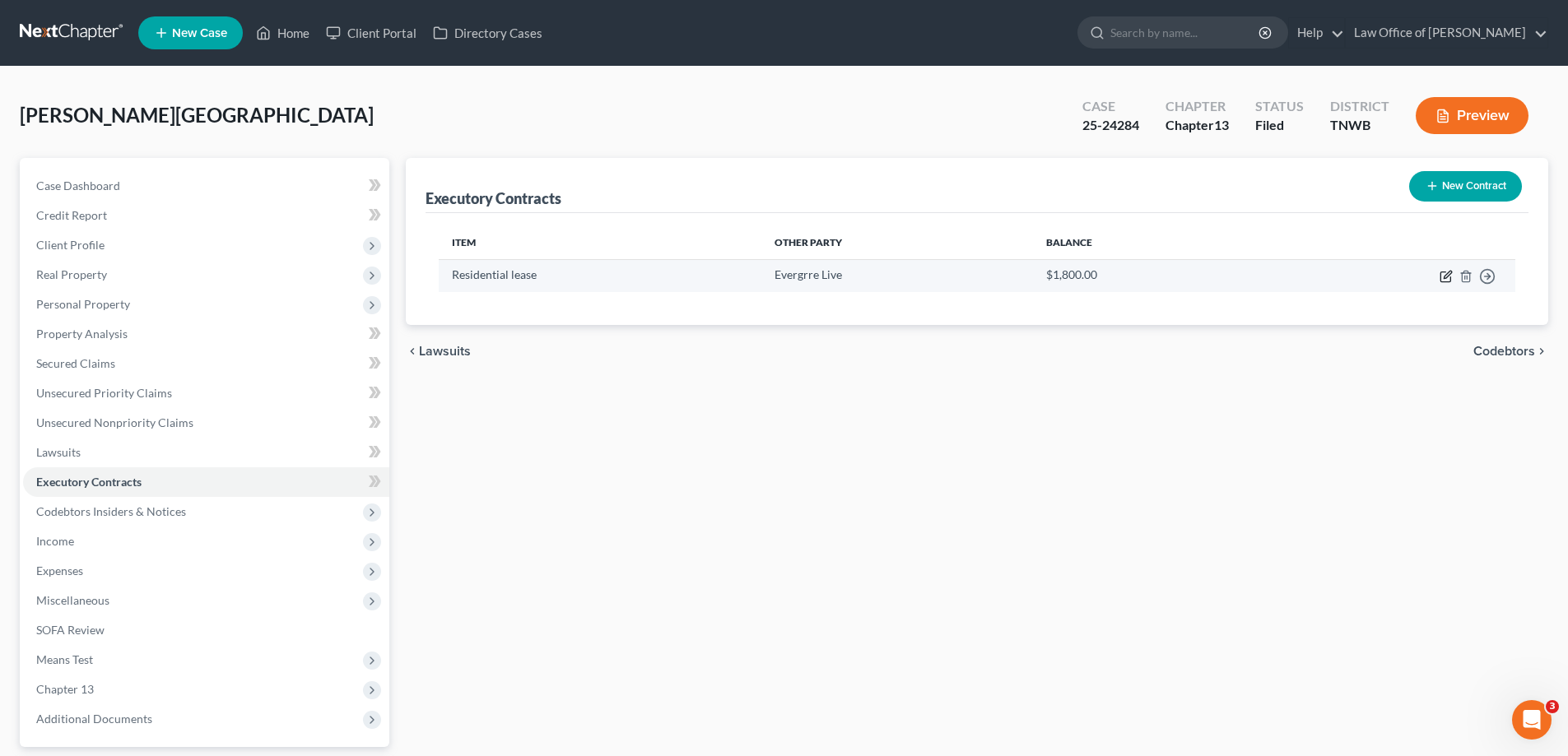
click at [1444, 274] on icon "button" at bounding box center [1446, 276] width 13 height 13
select select "3"
select select "44"
select select "0"
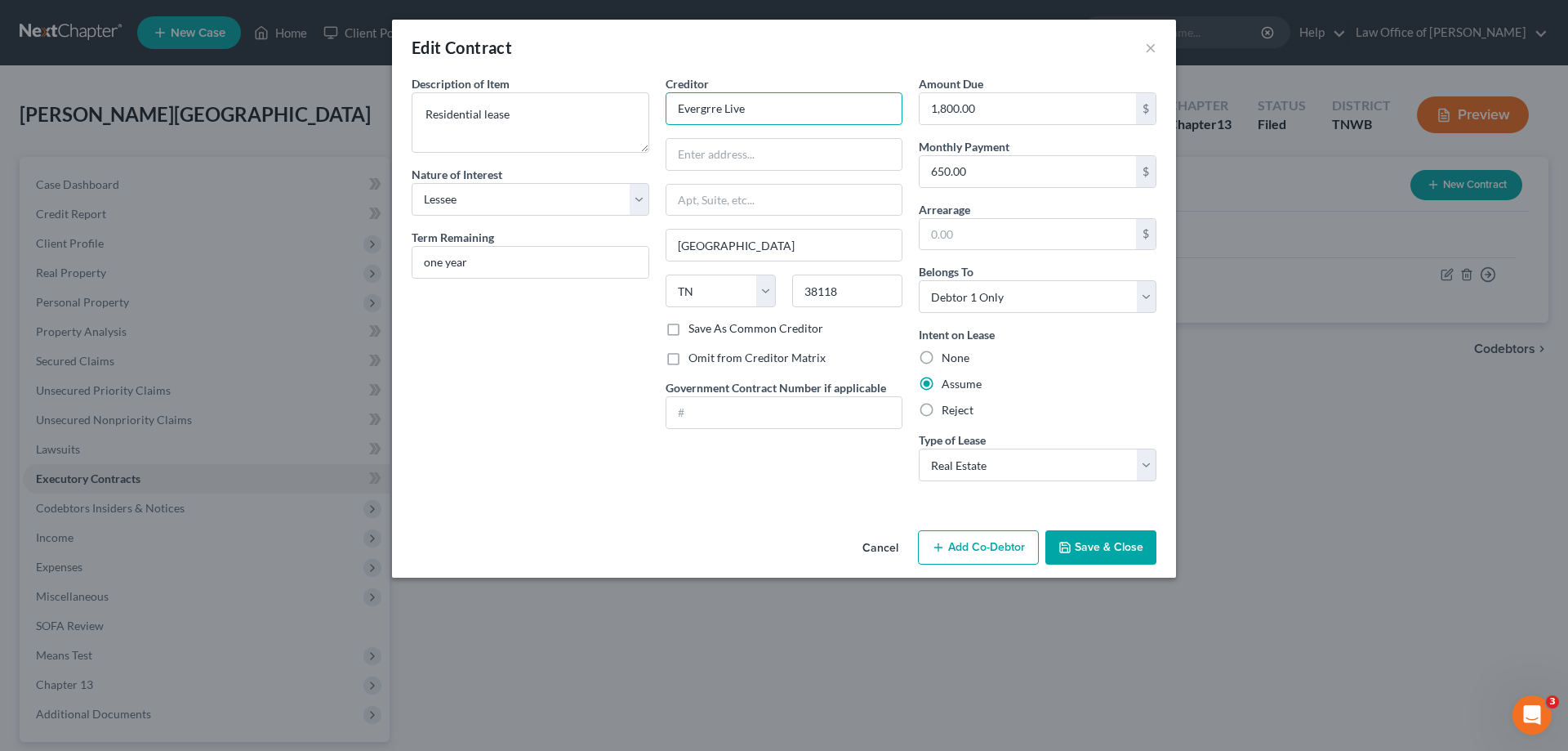
click at [722, 110] on input "Evergrre Live" at bounding box center [784, 109] width 238 height 33
type input "Evergreen Live"
paste input "[STREET_ADDRESS]"
type input "[STREET_ADDRESS]"
click at [846, 297] on input "38118" at bounding box center [847, 291] width 110 height 33
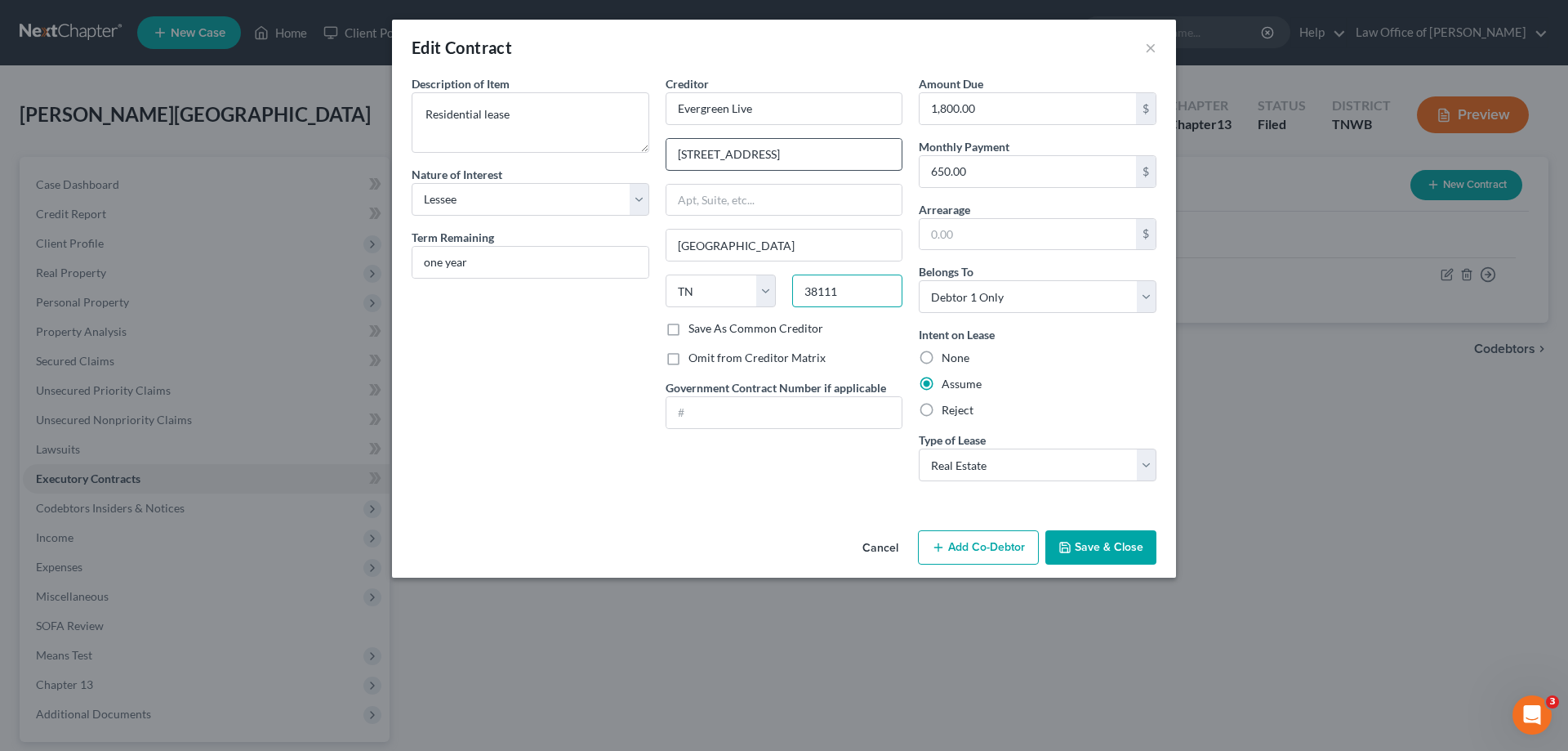
type input "38111"
click at [756, 152] on input "[STREET_ADDRESS]" at bounding box center [784, 154] width 236 height 31
type input "[STREET_ADDRESS]"
click at [947, 106] on input "1,800.00" at bounding box center [1028, 108] width 217 height 31
click at [1107, 534] on button "Save & Close" at bounding box center [1100, 547] width 111 height 34
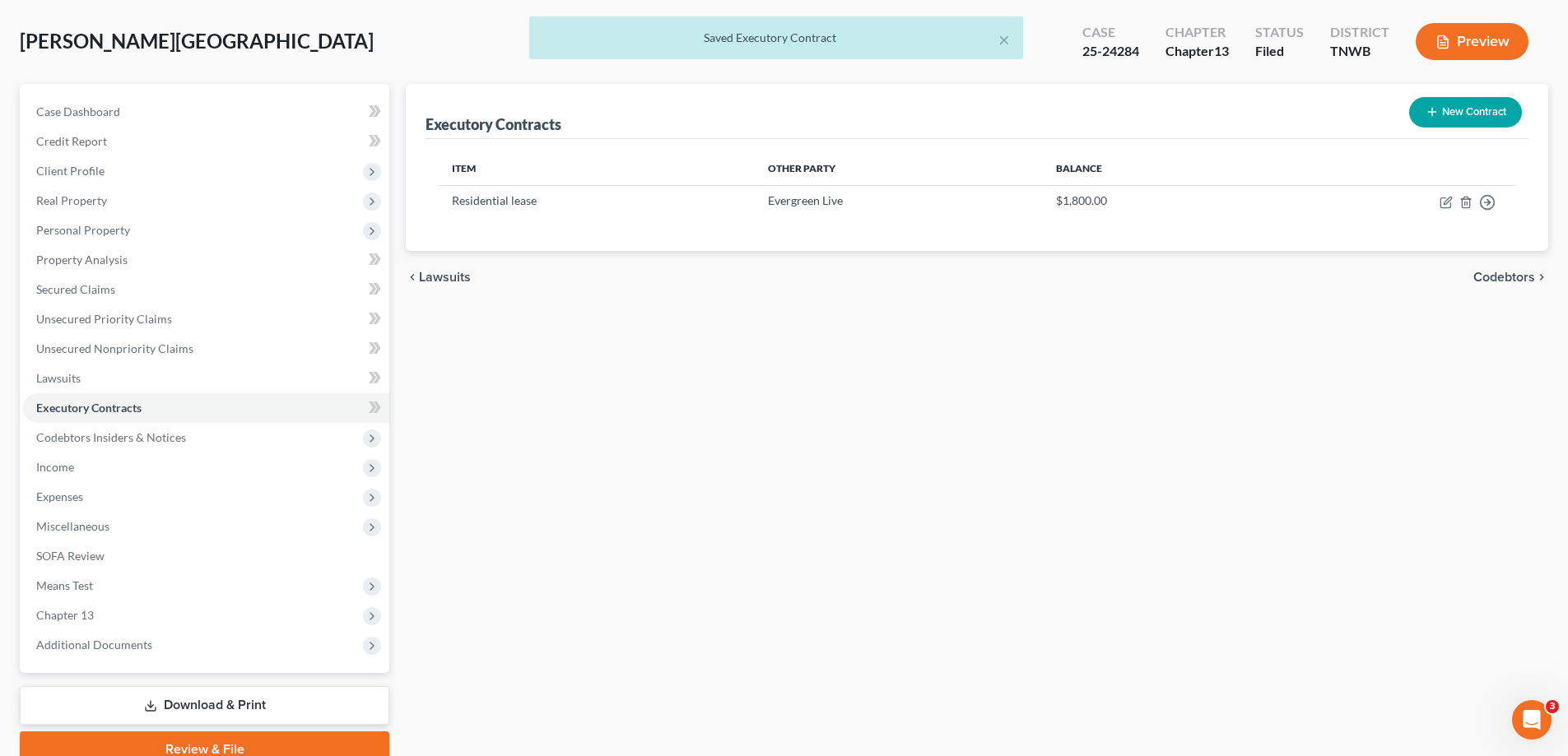
scroll to position [148, 0]
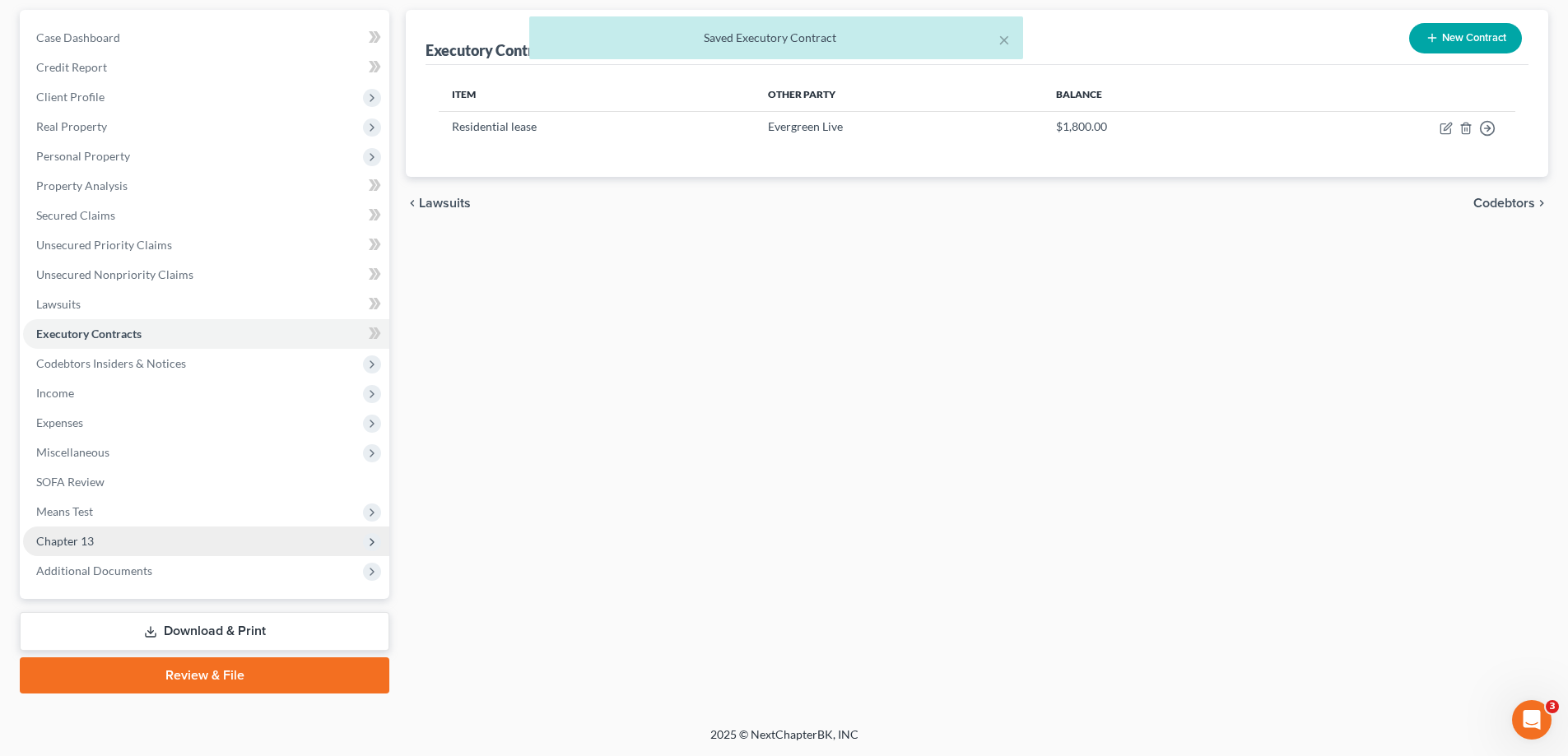
click at [59, 537] on span "Chapter 13" at bounding box center [65, 541] width 57 height 14
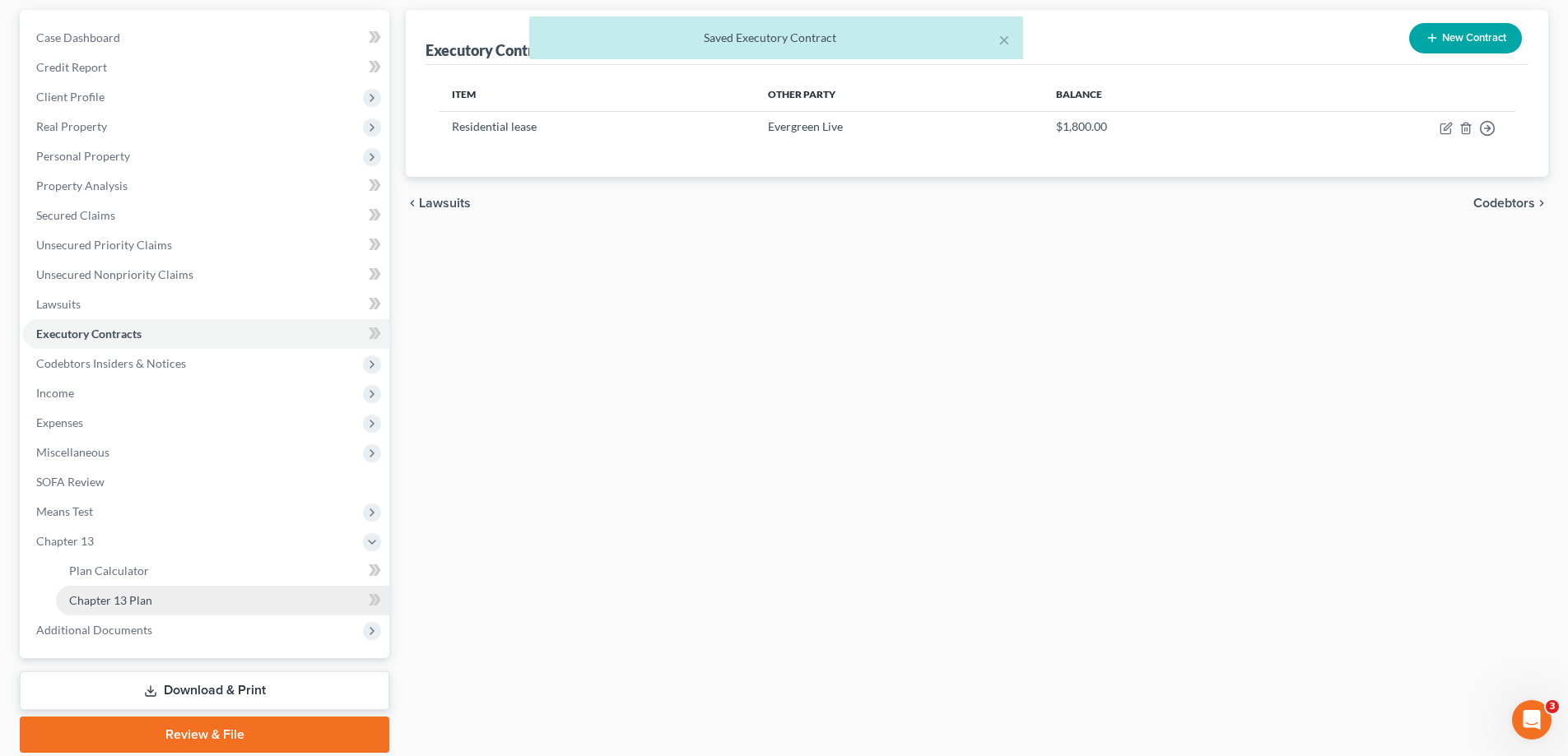
click at [96, 597] on span "Chapter 13 Plan" at bounding box center [111, 600] width 83 height 14
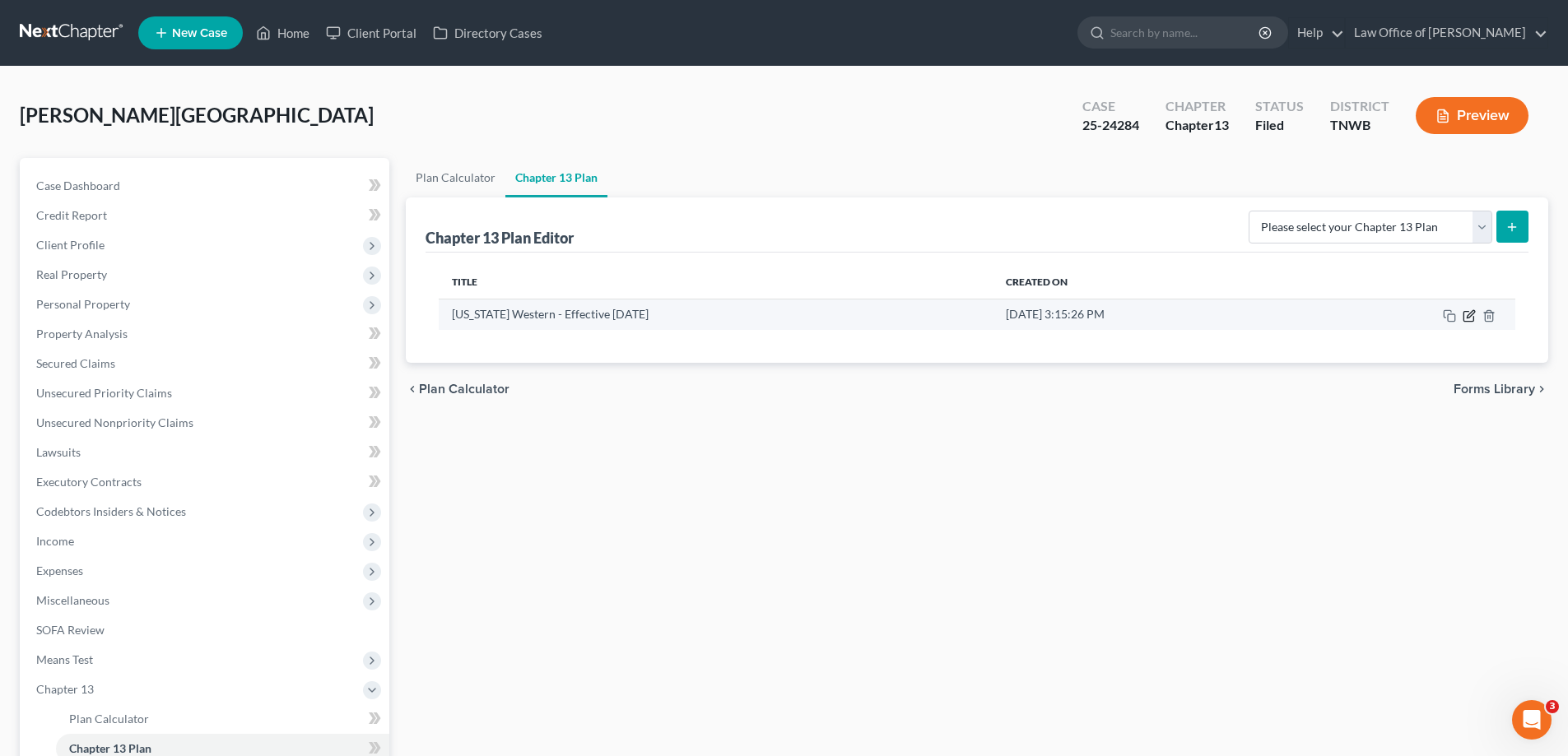
click at [1467, 318] on icon "button" at bounding box center [1469, 316] width 13 height 13
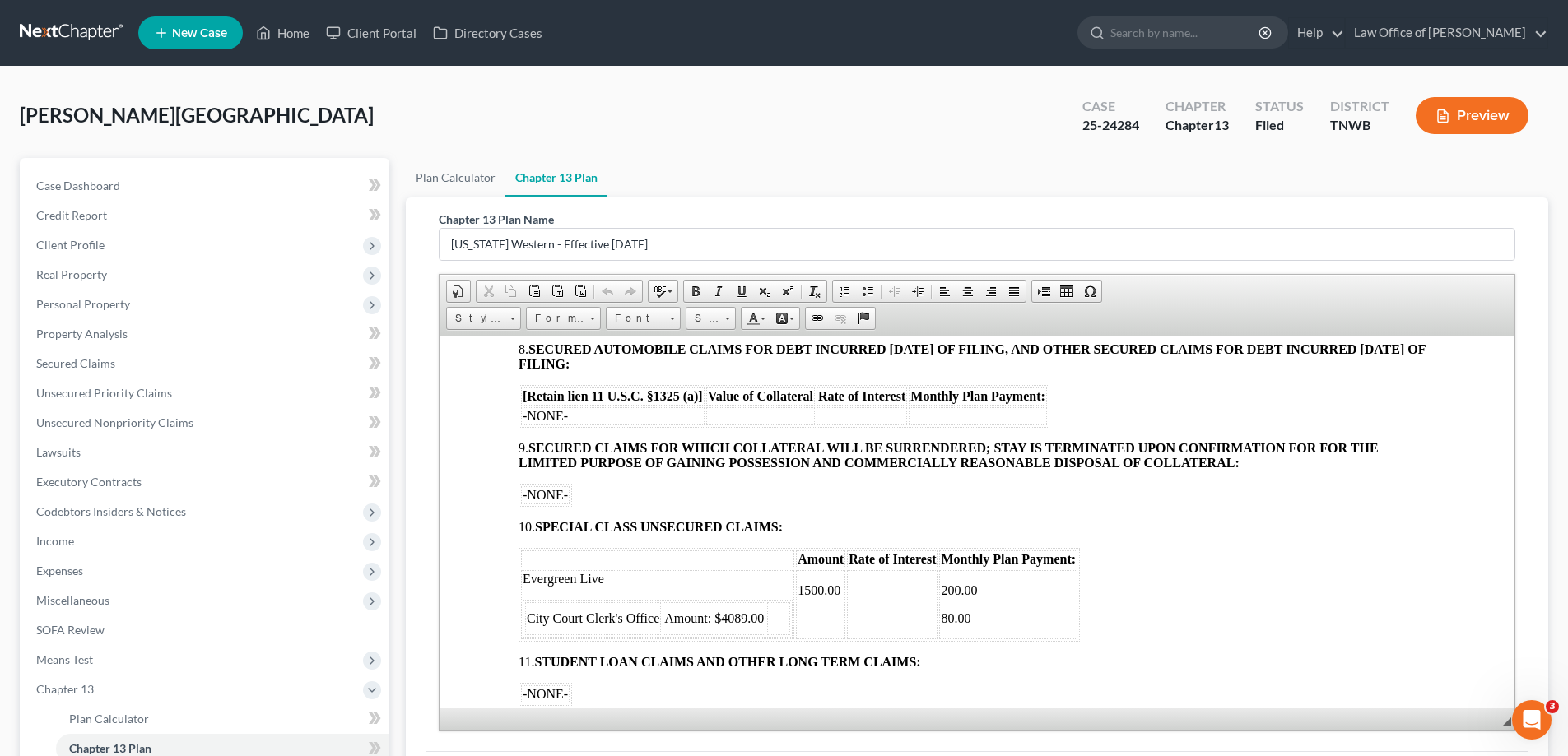
scroll to position [1234, 0]
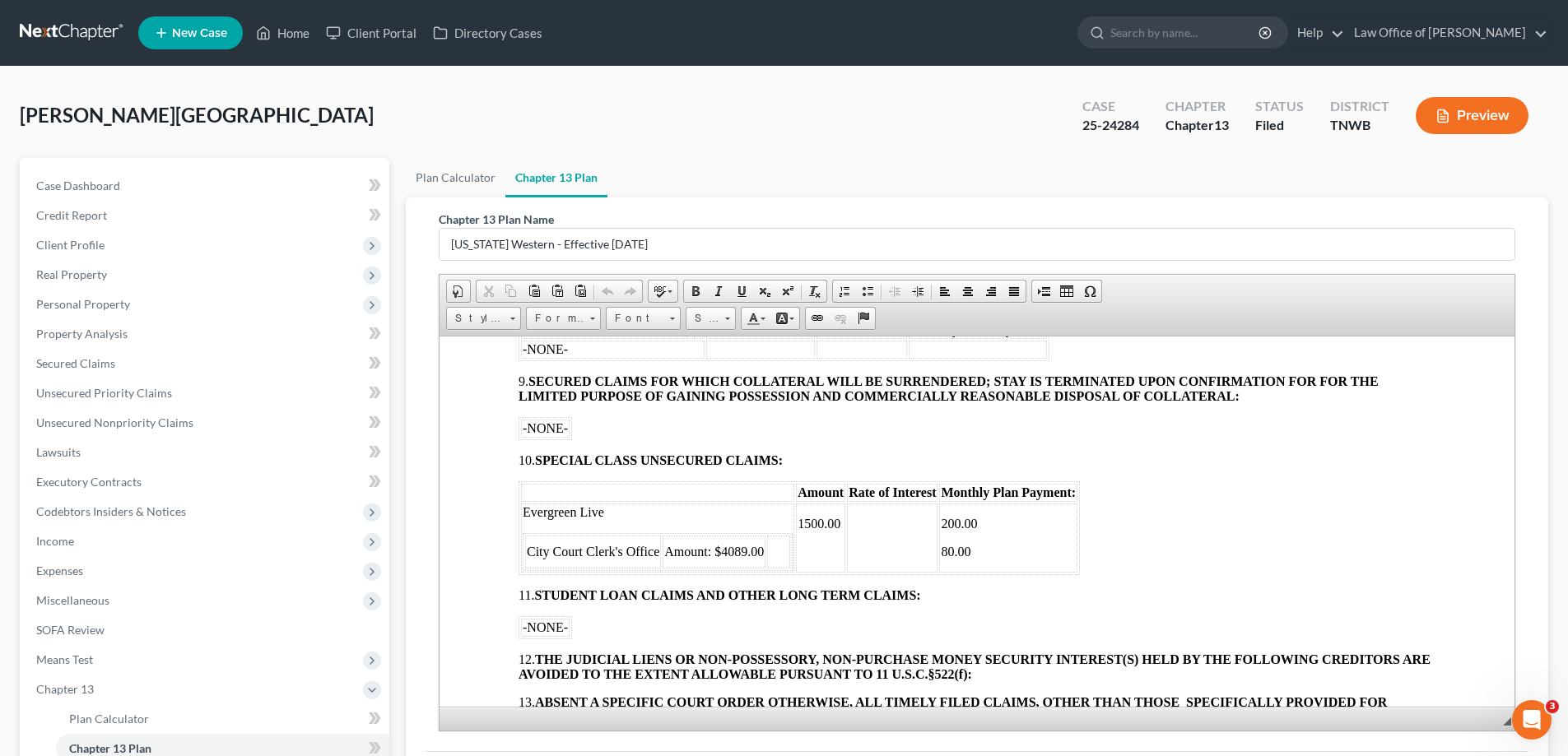
click at [810, 519] on p "1500.00" at bounding box center [820, 523] width 46 height 15
click at [813, 551] on p at bounding box center [820, 551] width 46 height 15
click at [762, 551] on span "Amount: $4089.00" at bounding box center [714, 550] width 100 height 14
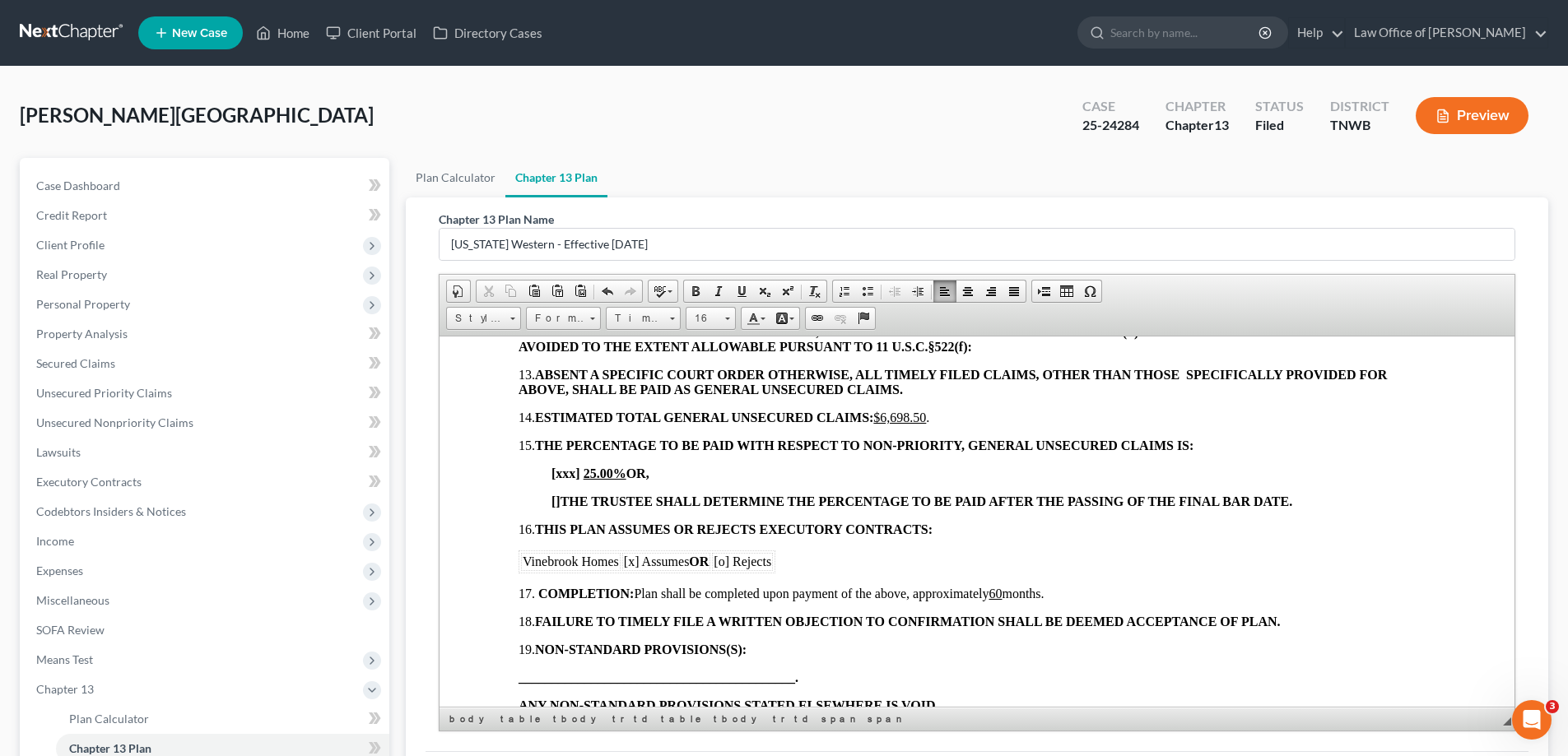
scroll to position [1563, 0]
click at [617, 557] on td "Vinebrook Homes" at bounding box center [570, 559] width 100 height 18
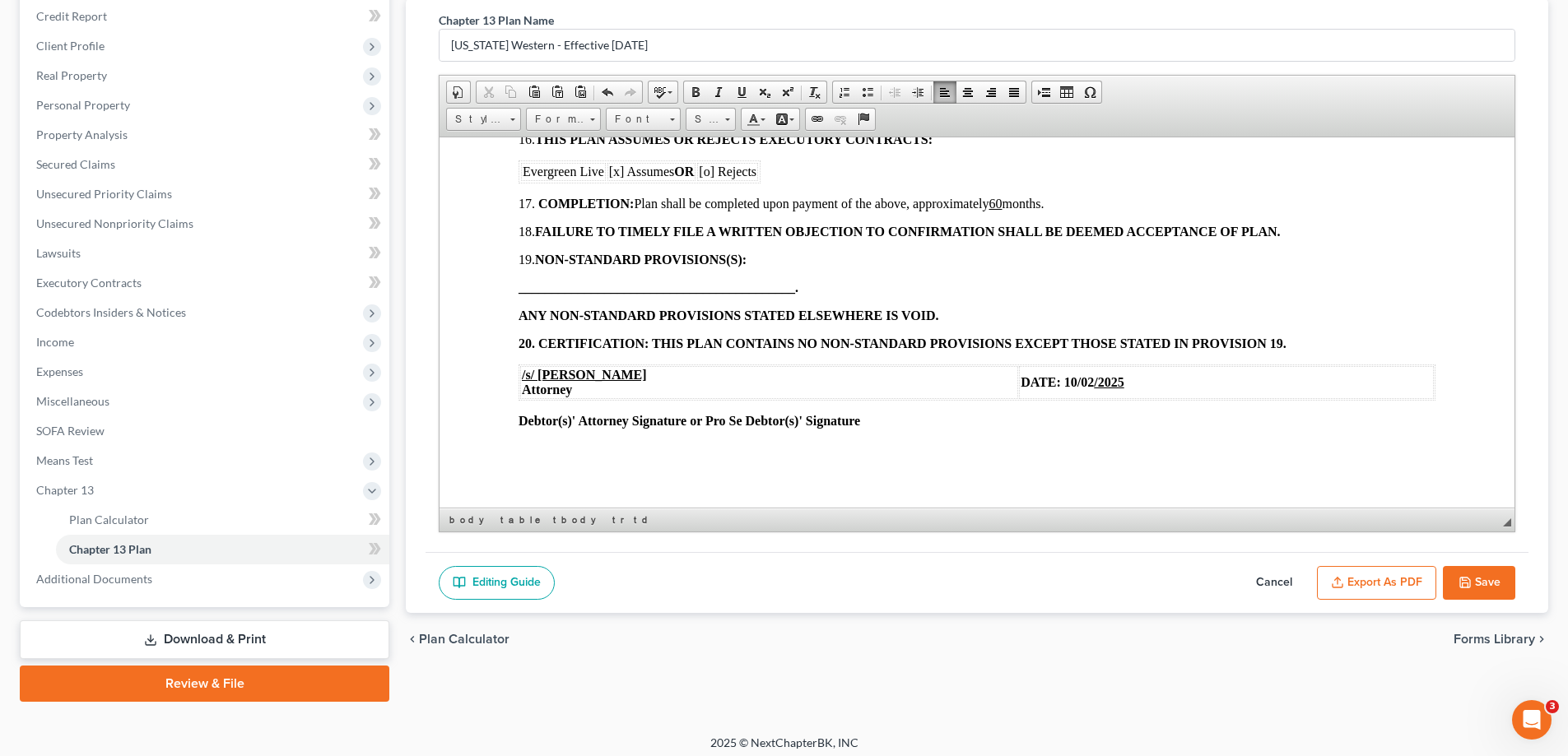
scroll to position [207, 0]
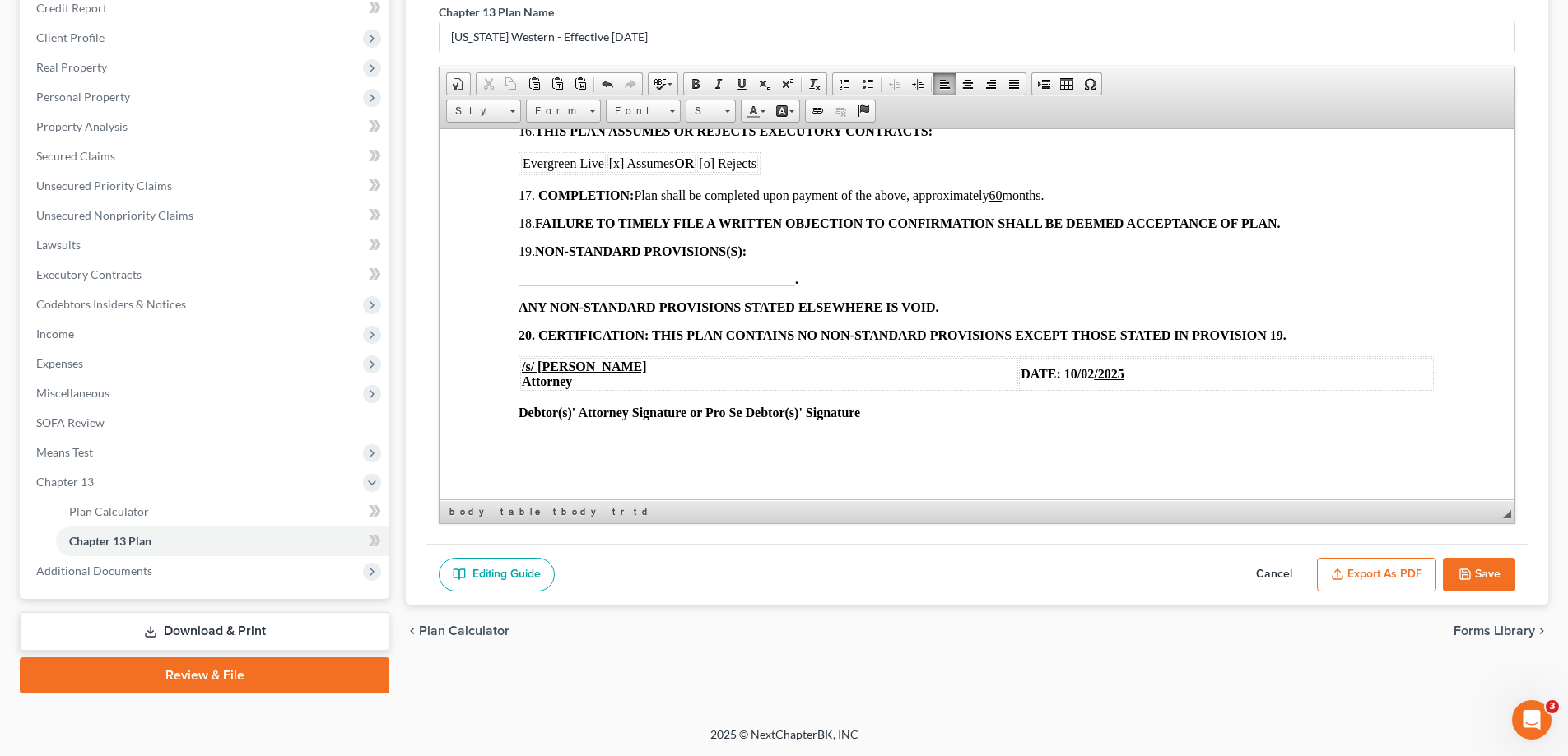
click at [1474, 570] on button "Save" at bounding box center [1478, 574] width 72 height 34
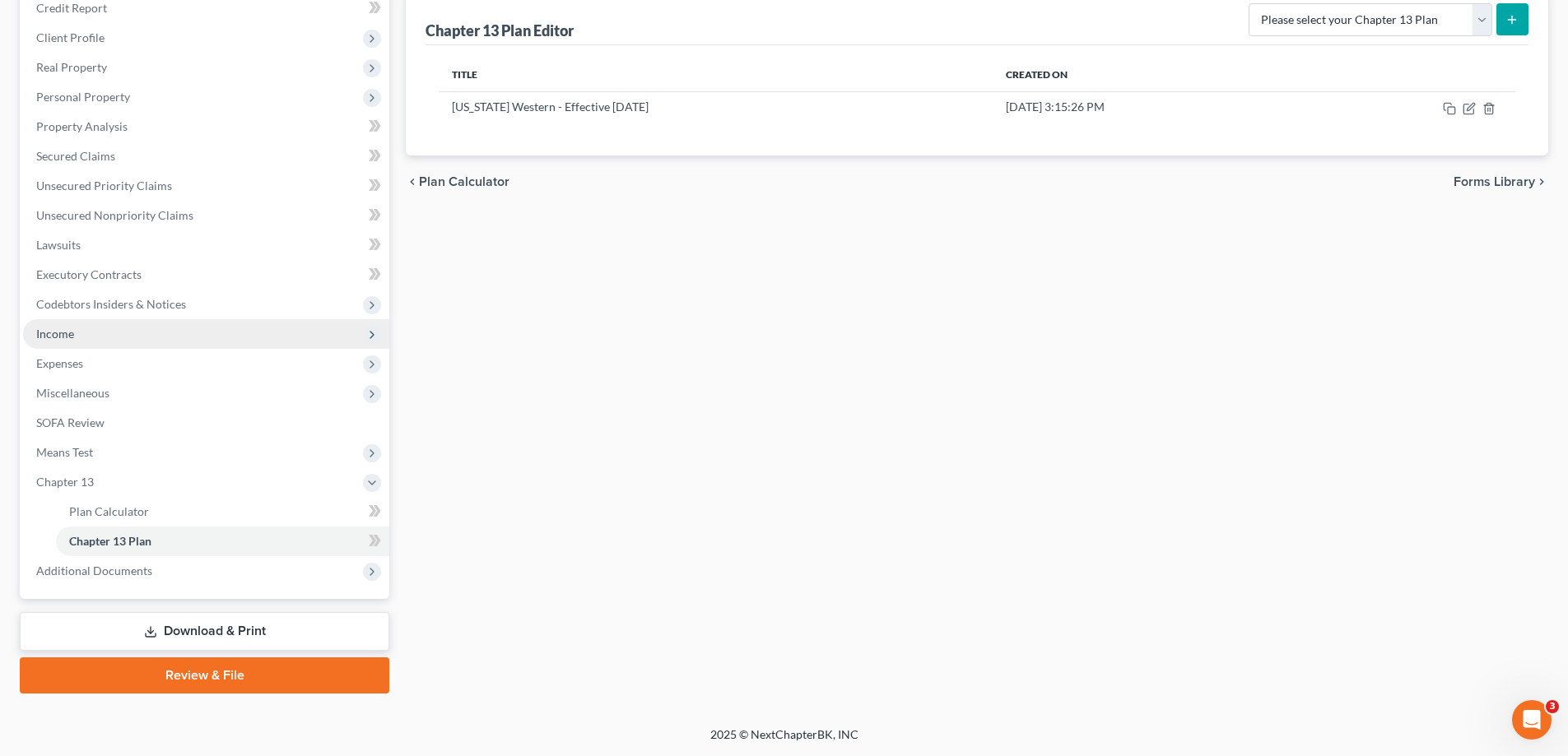
click at [67, 340] on span "Income" at bounding box center [206, 334] width 366 height 30
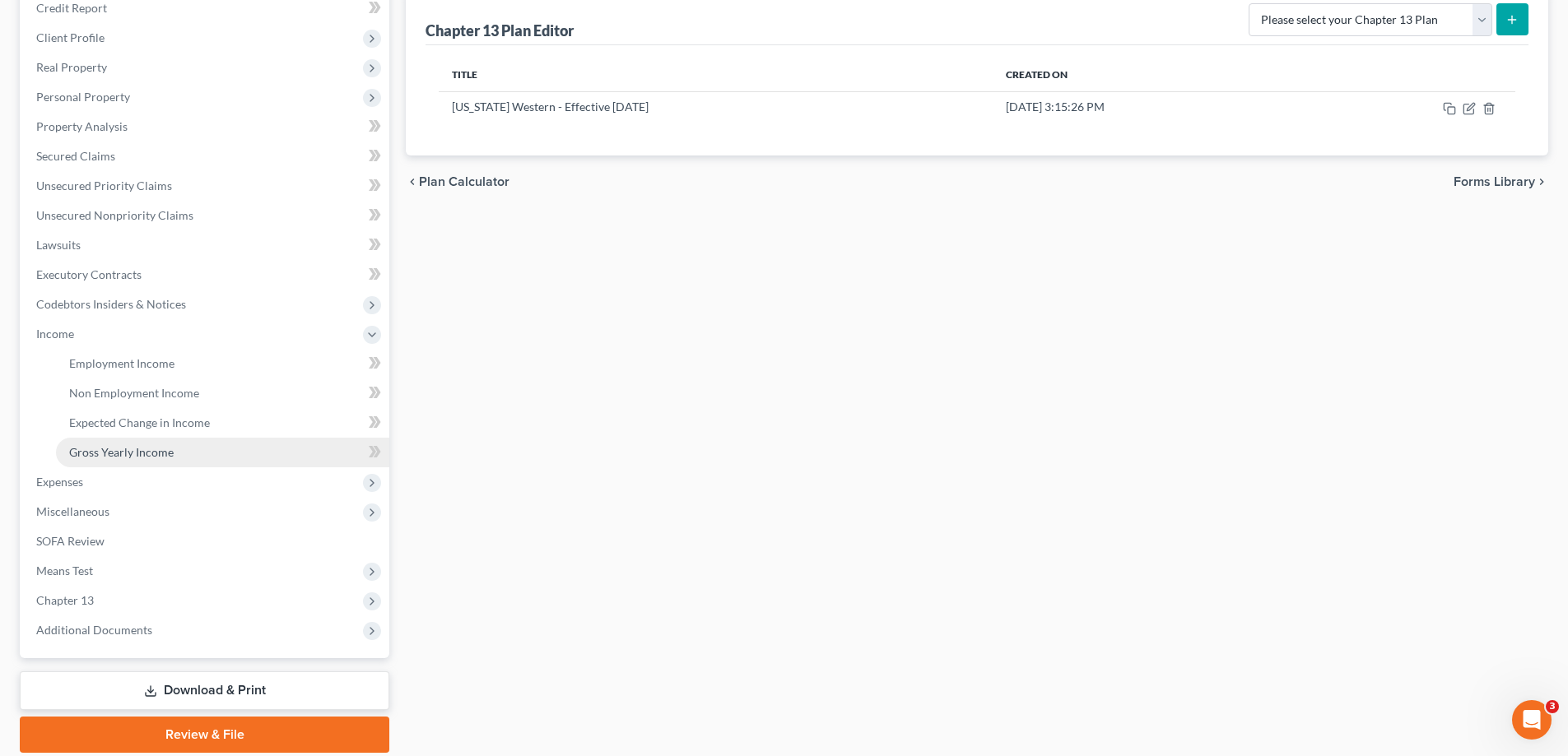
click at [129, 445] on span "Gross Yearly Income" at bounding box center [121, 452] width 104 height 14
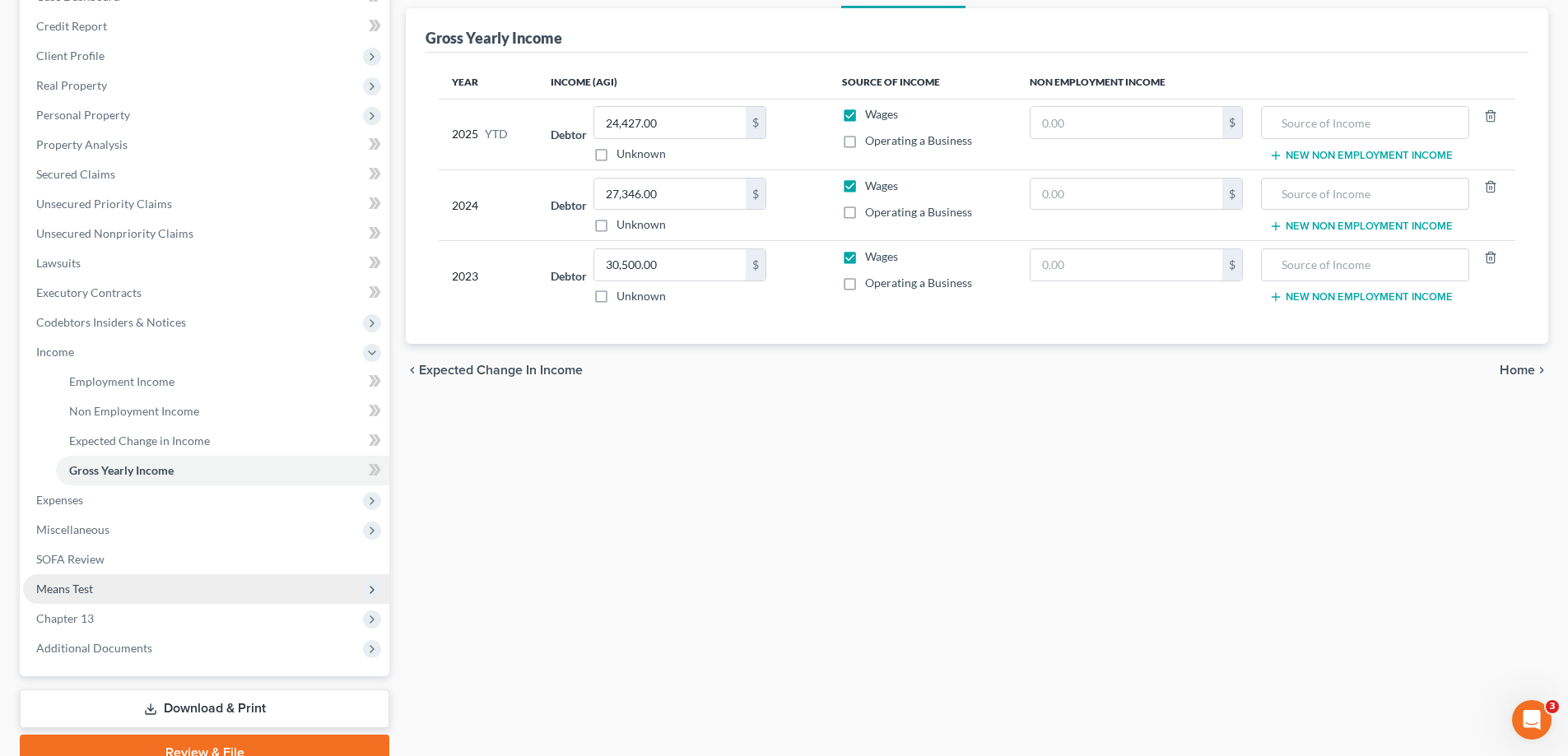
scroll to position [266, 0]
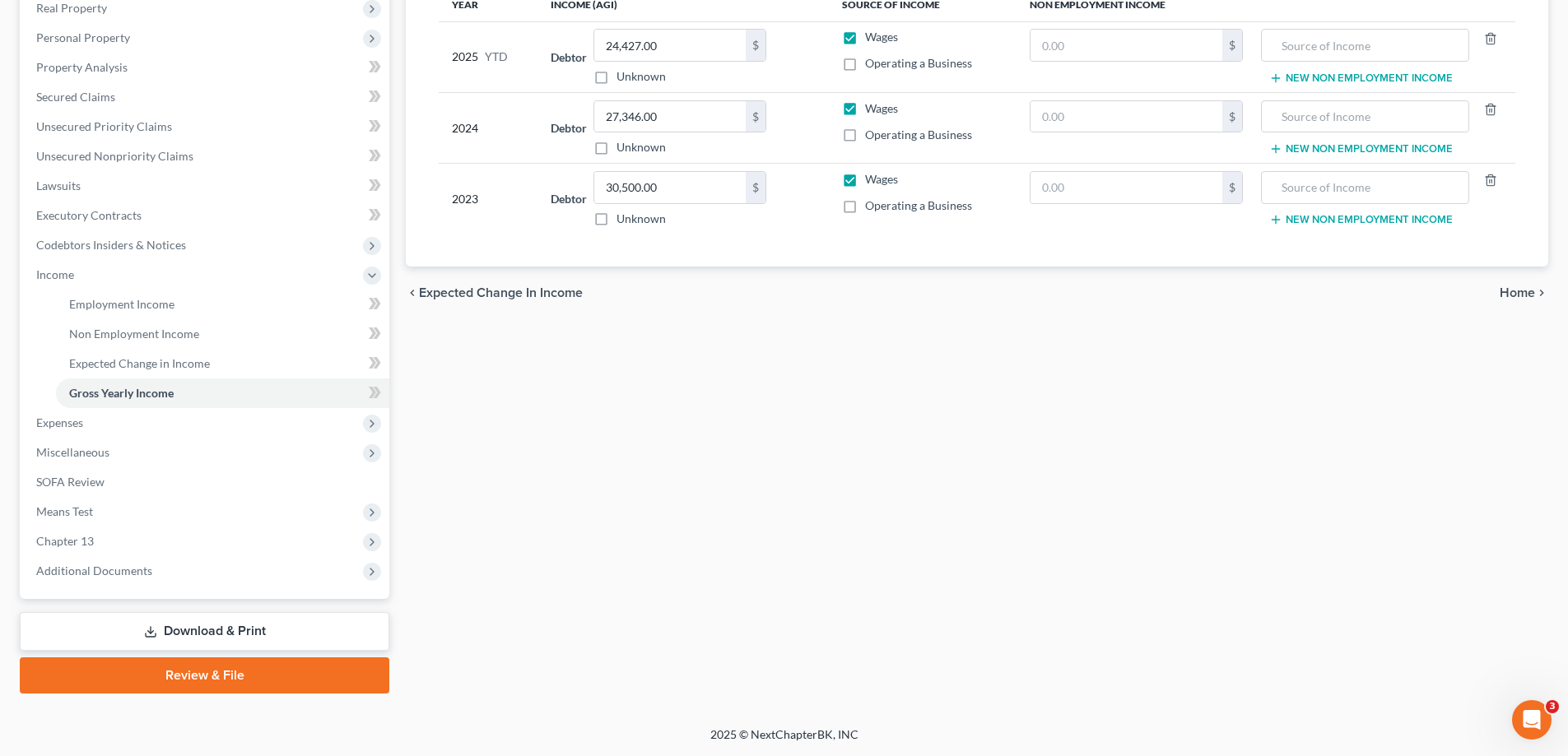
click at [192, 628] on link "Download & Print" at bounding box center [204, 631] width 370 height 39
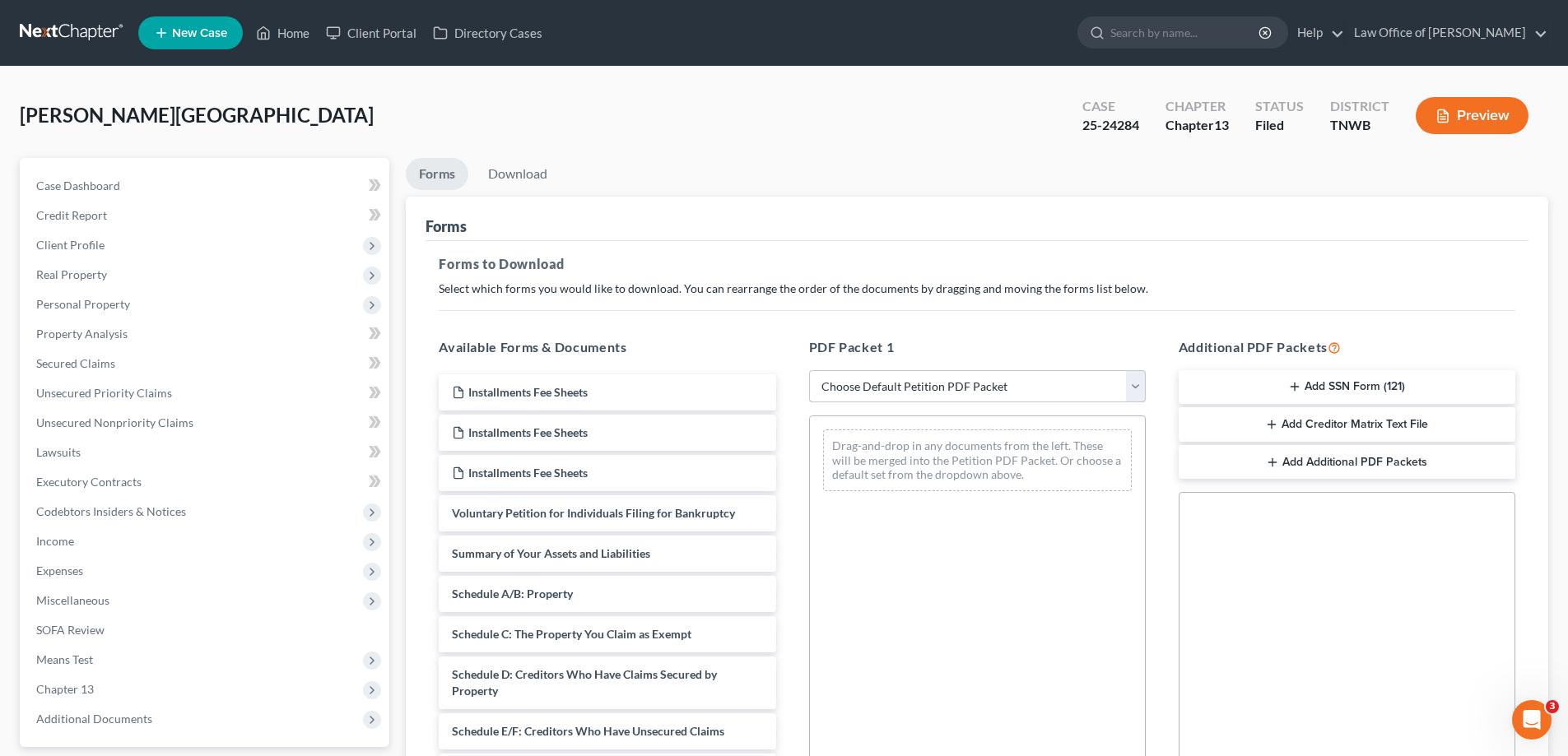
drag, startPoint x: 1133, startPoint y: 382, endPoint x: 1126, endPoint y: 386, distance: 8.1
click at [1133, 382] on select "Choose Default Petition PDF Packet Complete Bankruptcy Petition (all forms and …" at bounding box center [977, 387] width 337 height 33
select select "2"
click at [809, 371] on select "Choose Default Petition PDF Packet Complete Bankruptcy Petition (all forms and …" at bounding box center [977, 387] width 337 height 33
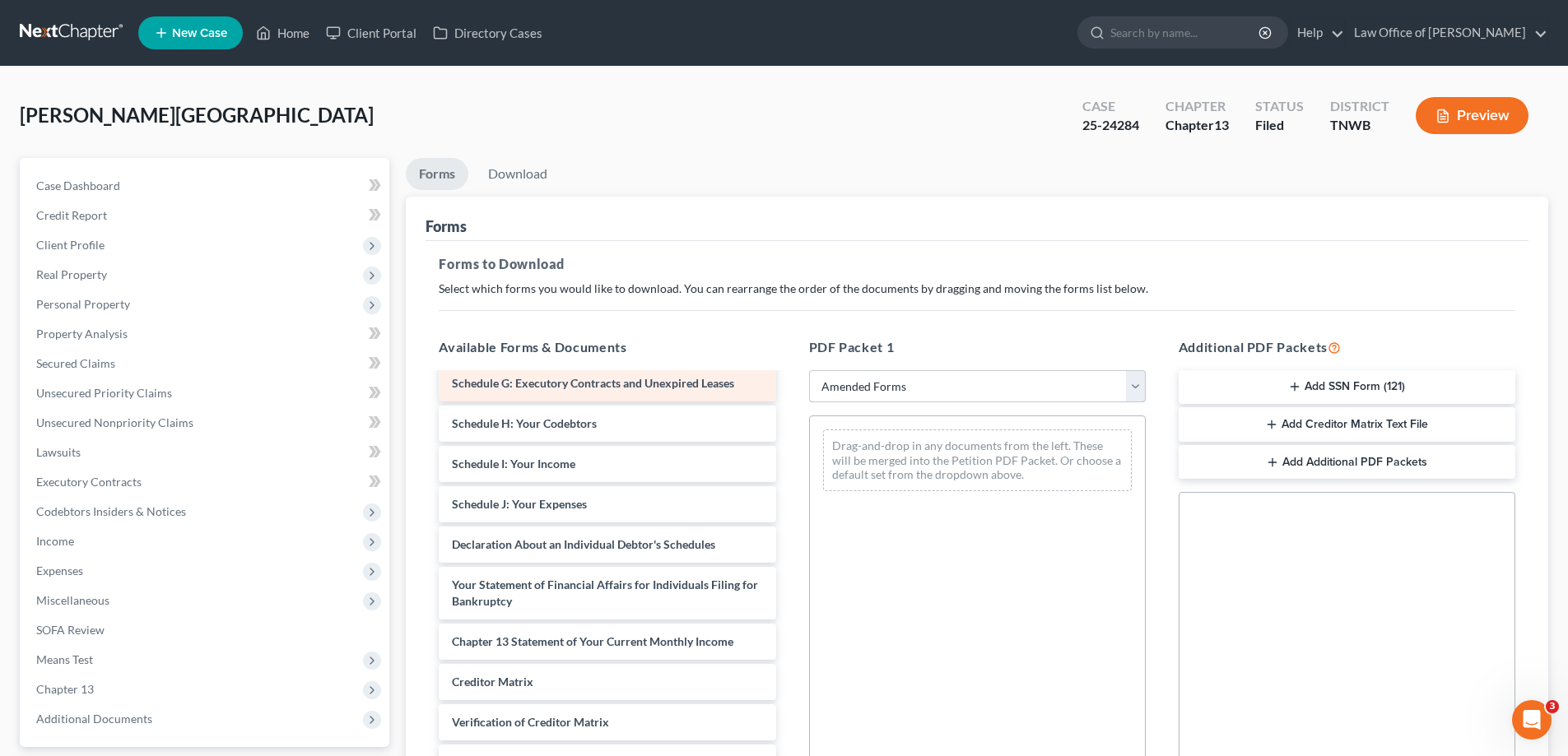
scroll to position [287, 0]
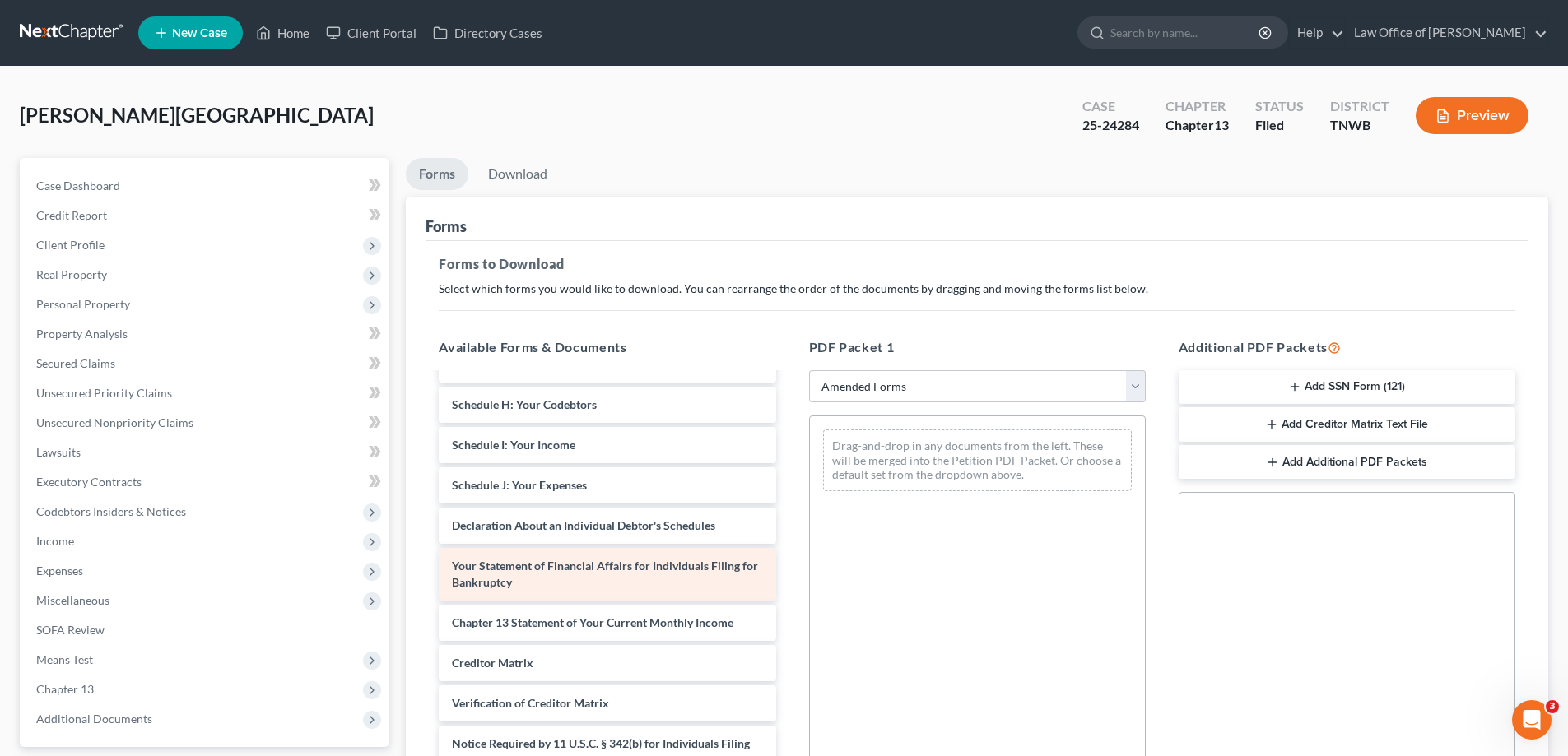
click at [555, 570] on span "Your Statement of Financial Affairs for Individuals Filing for Bankruptcy" at bounding box center [605, 573] width 306 height 30
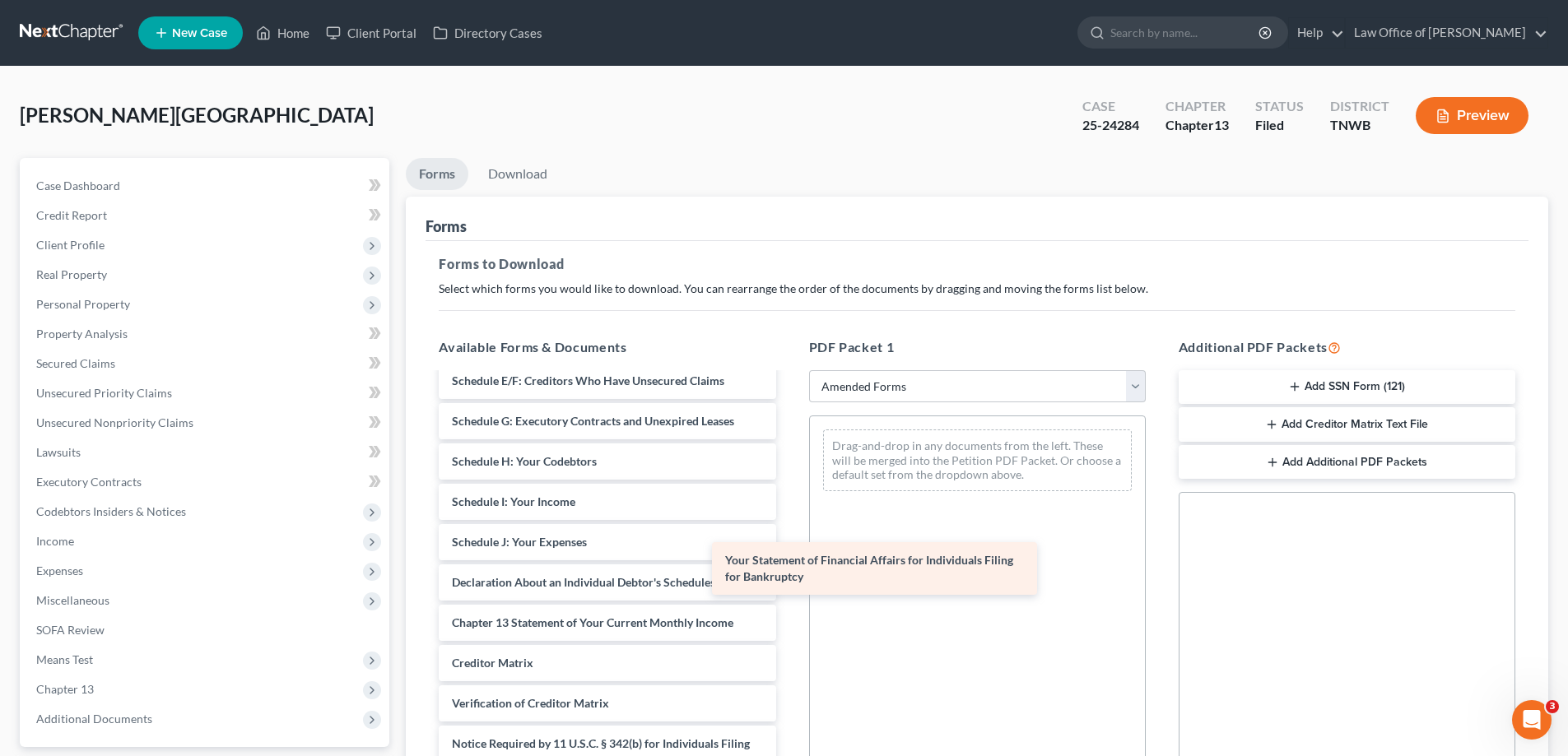
scroll to position [229, 0]
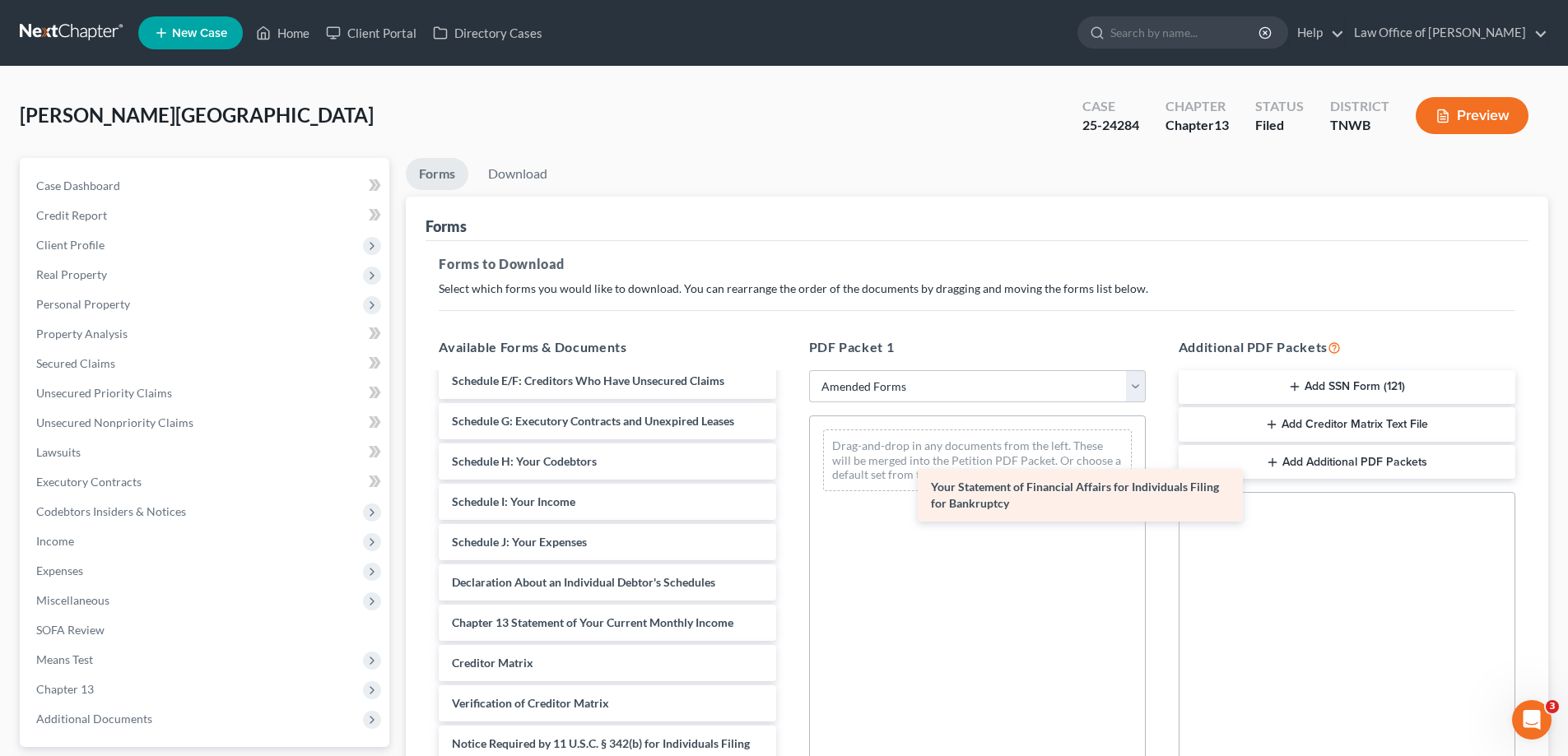
drag, startPoint x: 556, startPoint y: 569, endPoint x: 987, endPoint y: 471, distance: 442.0
click at [789, 474] on div "Your Statement of Financial Affairs for Individuals Filing for Bankruptcy Volun…" at bounding box center [606, 482] width 363 height 674
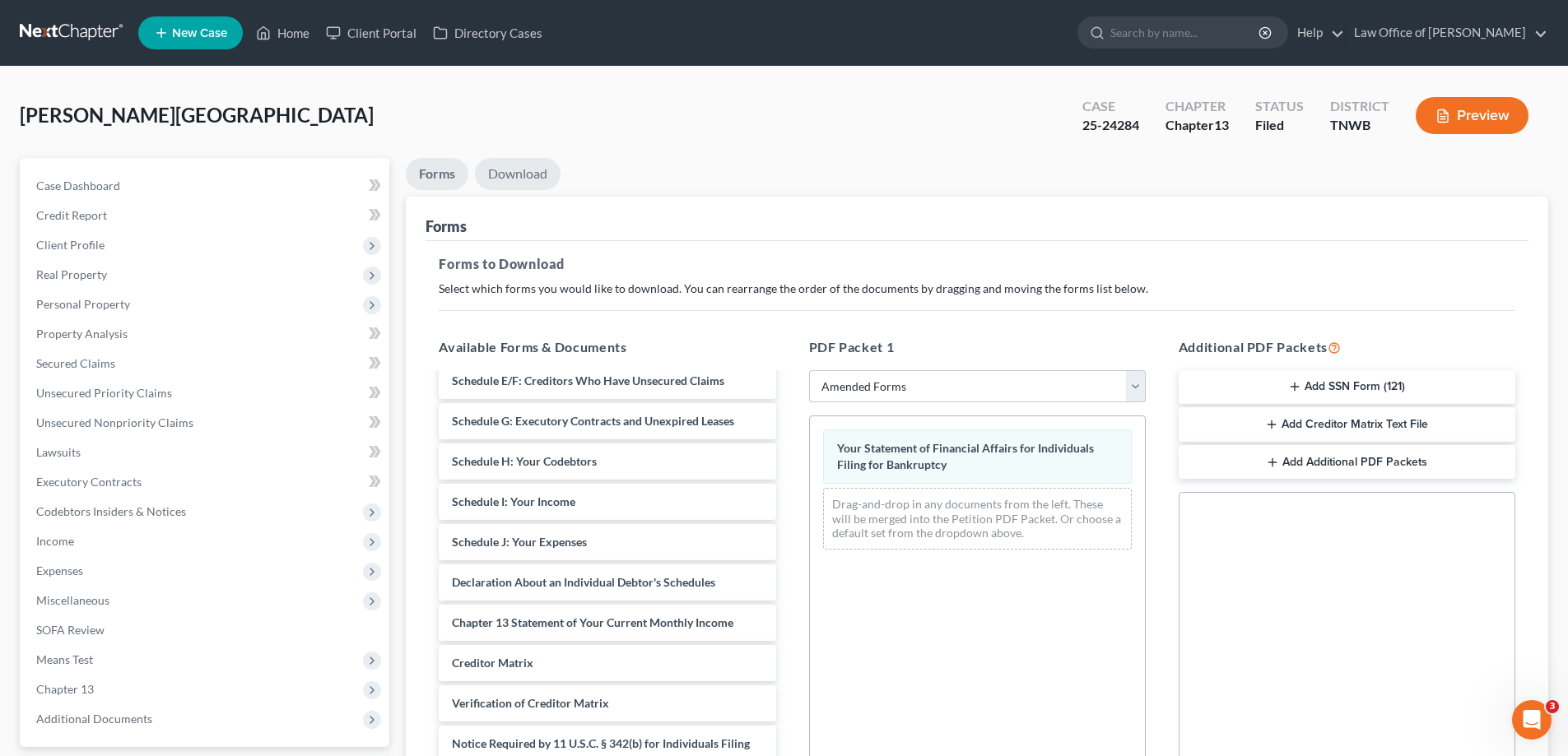
click at [498, 178] on link "Download" at bounding box center [518, 174] width 86 height 32
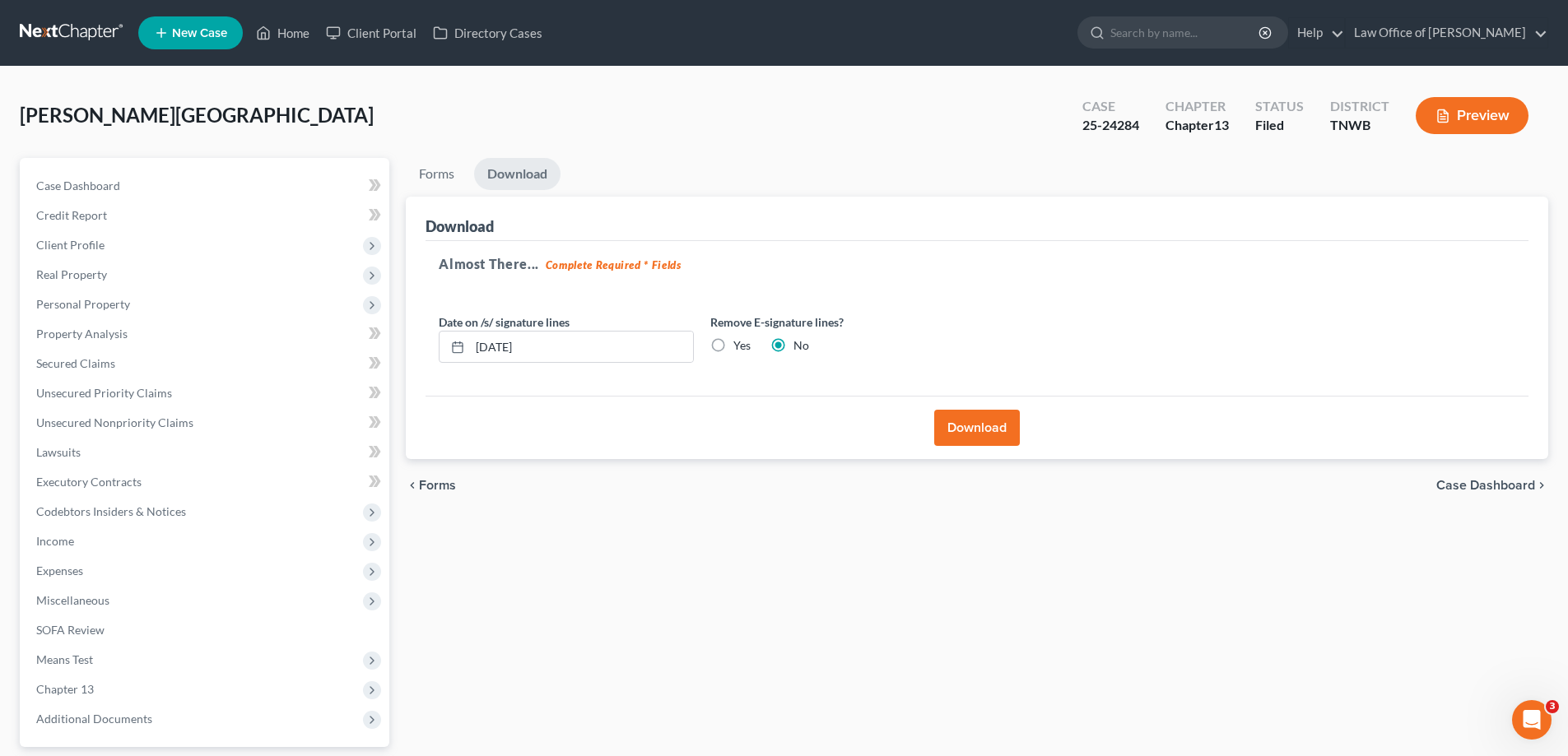
click at [984, 427] on button "Download" at bounding box center [976, 427] width 86 height 36
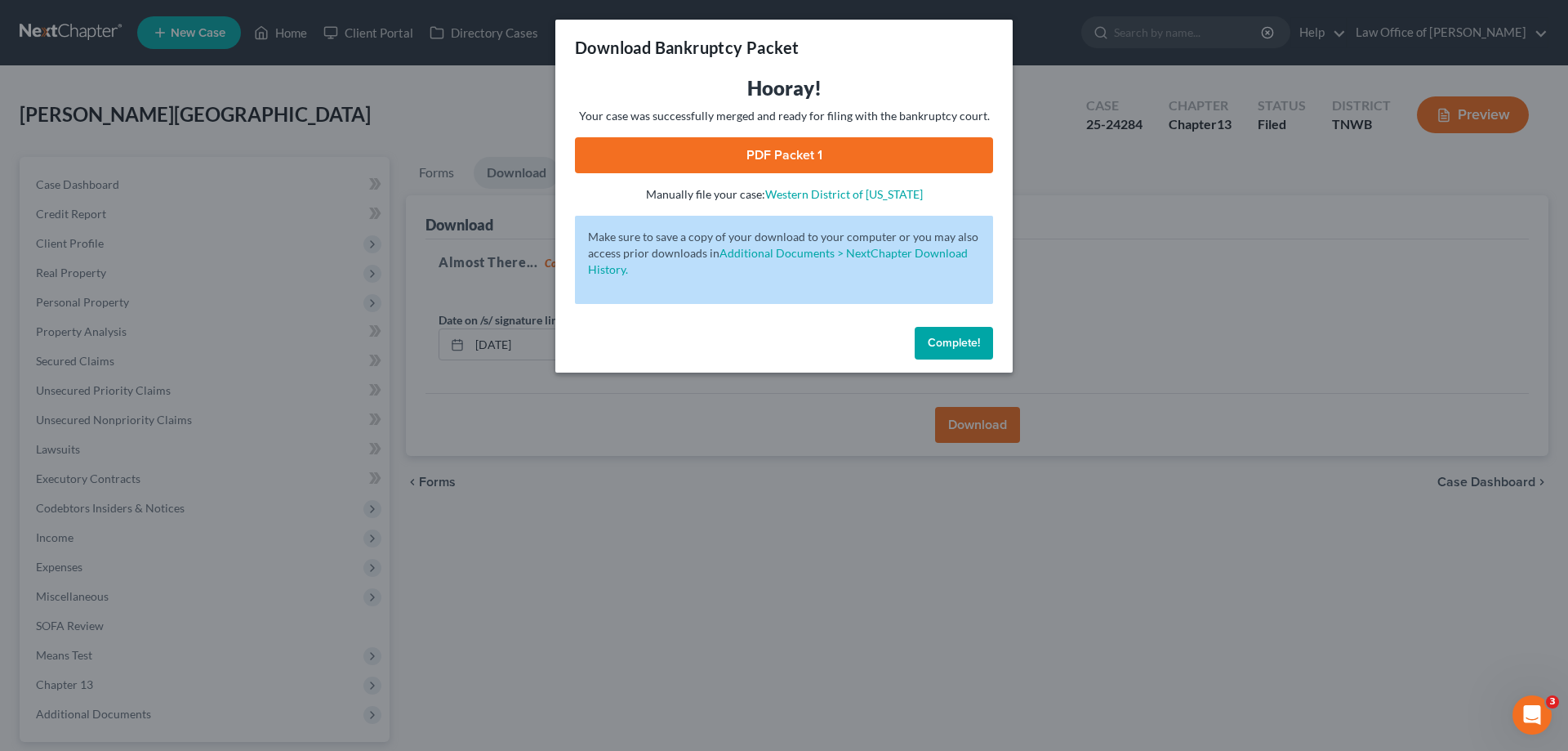
click at [832, 145] on link "PDF Packet 1" at bounding box center [784, 155] width 418 height 36
click at [962, 331] on button "Complete!" at bounding box center [953, 343] width 78 height 33
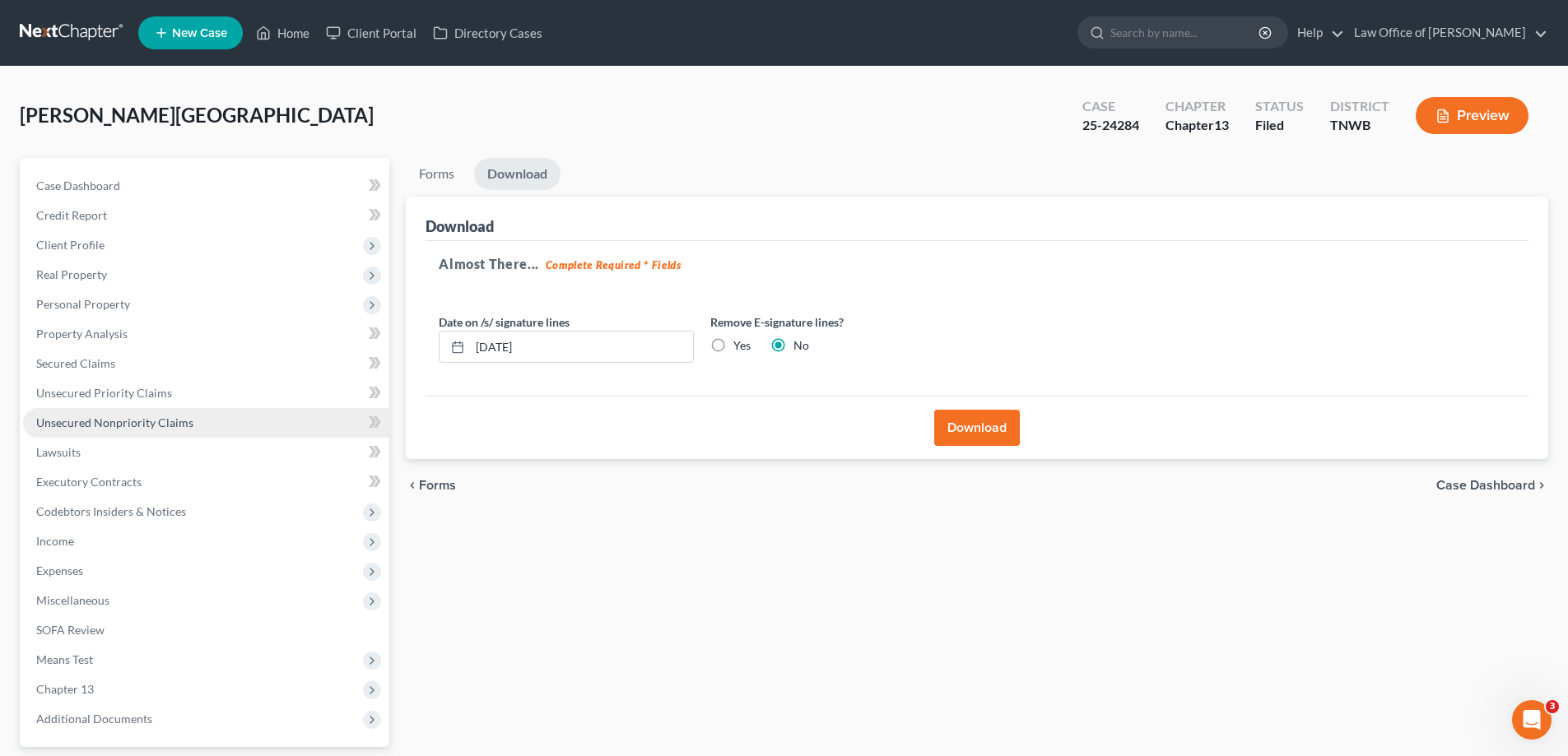
click at [161, 419] on span "Unsecured Nonpriority Claims" at bounding box center [115, 421] width 157 height 14
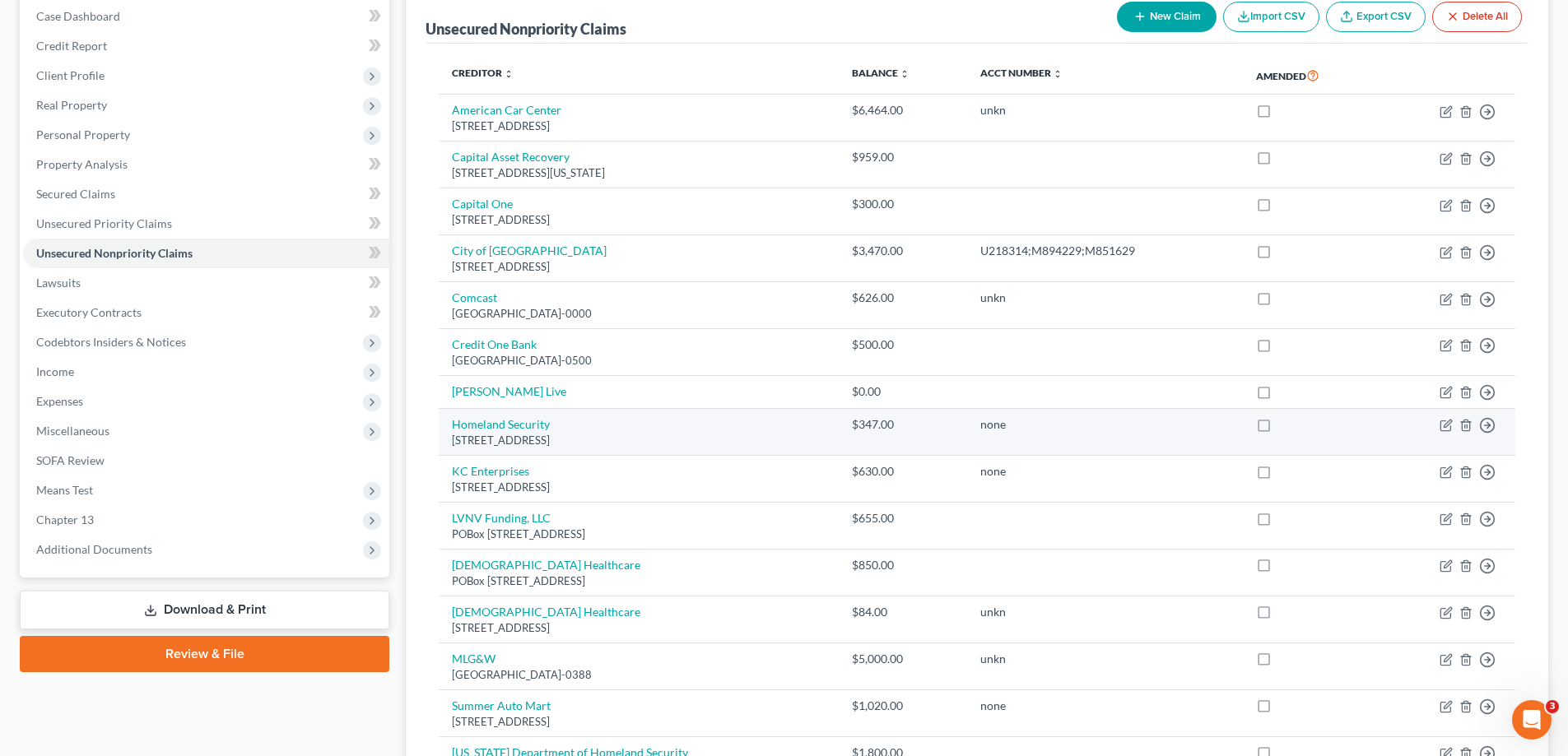
scroll to position [329, 0]
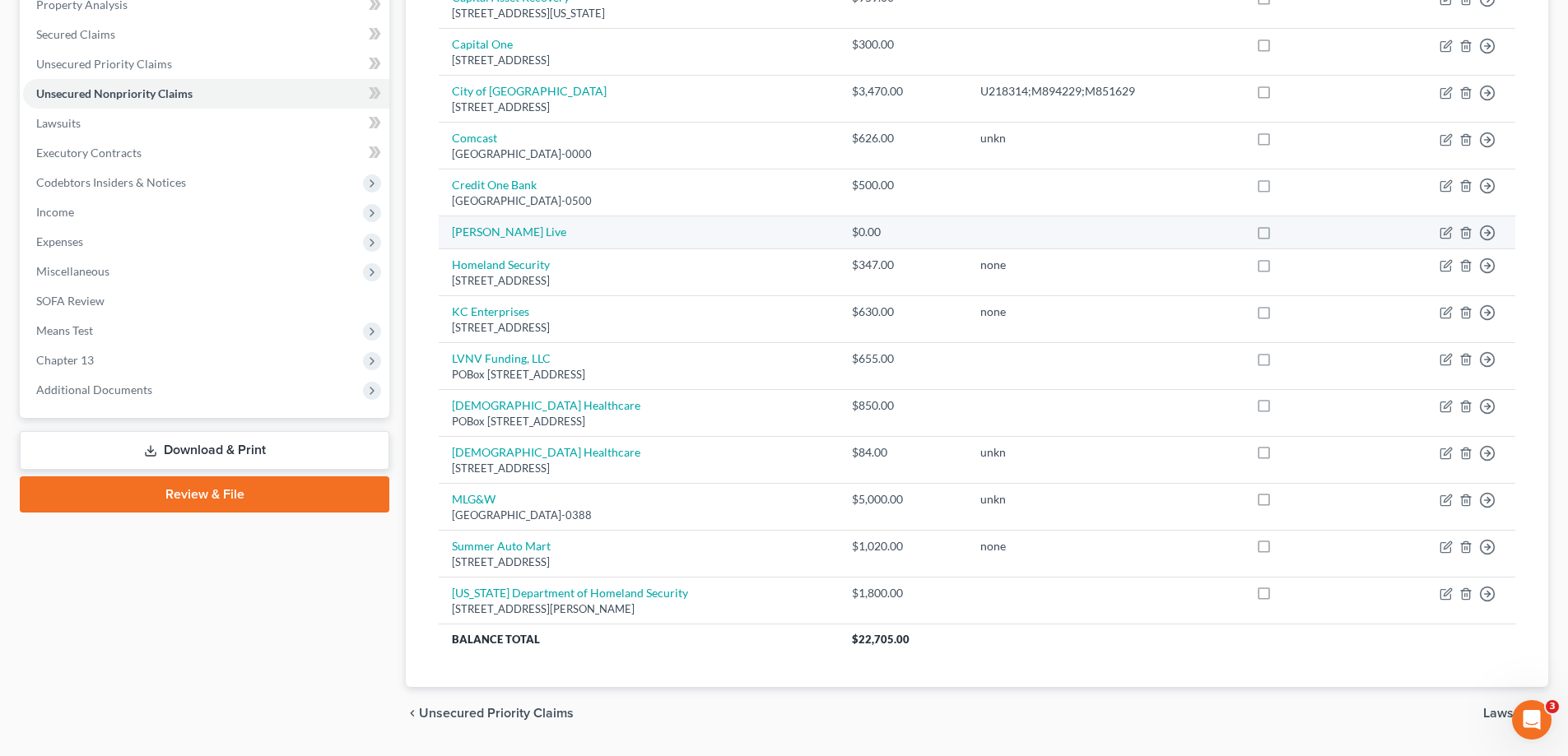
click at [1439, 229] on td "Move to D Move to E Move to G Move to Notice Only" at bounding box center [1447, 233] width 136 height 33
click at [1443, 233] on icon "button" at bounding box center [1446, 233] width 13 height 13
select select "0"
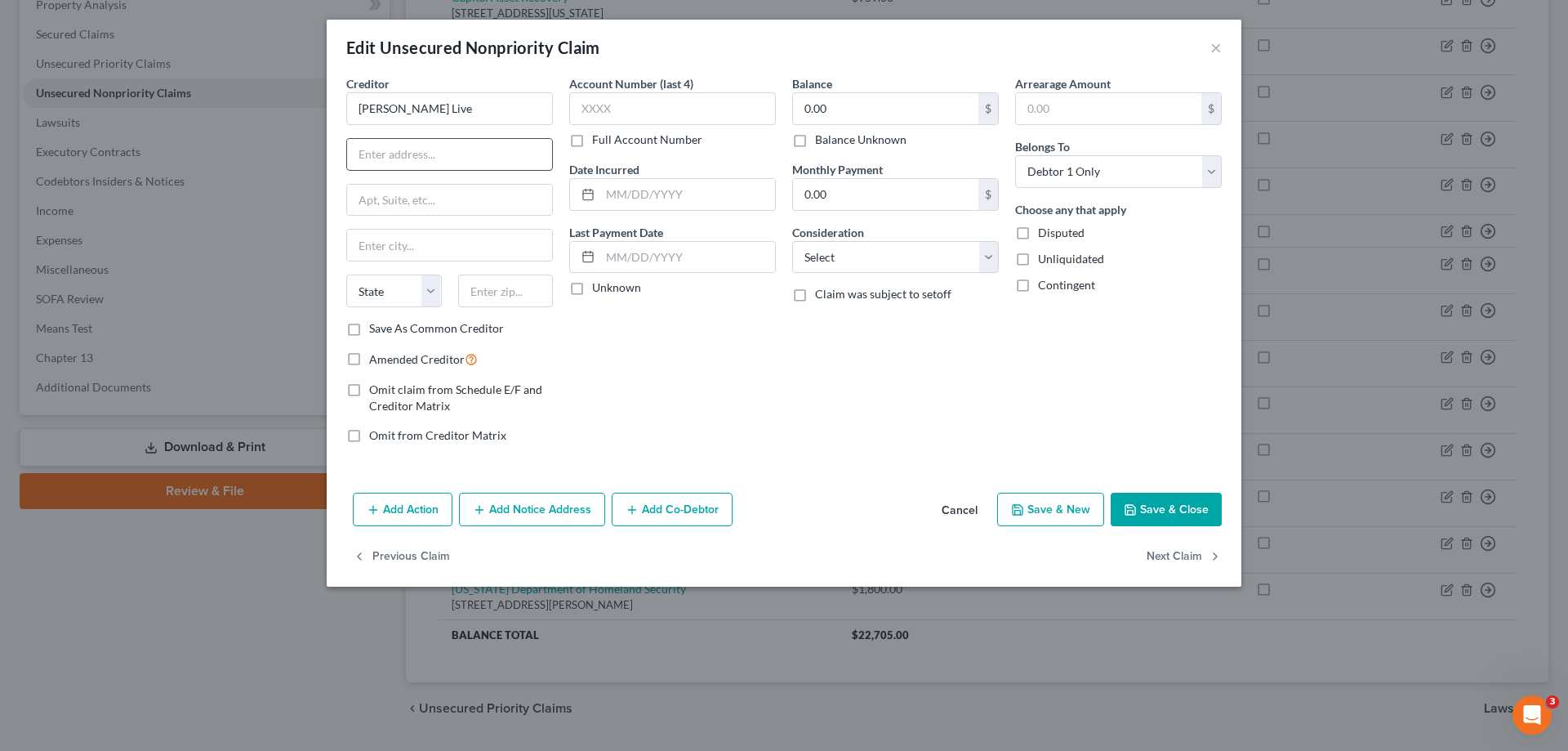
click at [376, 152] on input "text" at bounding box center [449, 154] width 205 height 31
paste input "[STREET_ADDRESS]"
type input "[STREET_ADDRESS]"
click at [501, 297] on input "text" at bounding box center [506, 291] width 95 height 33
type input "38111"
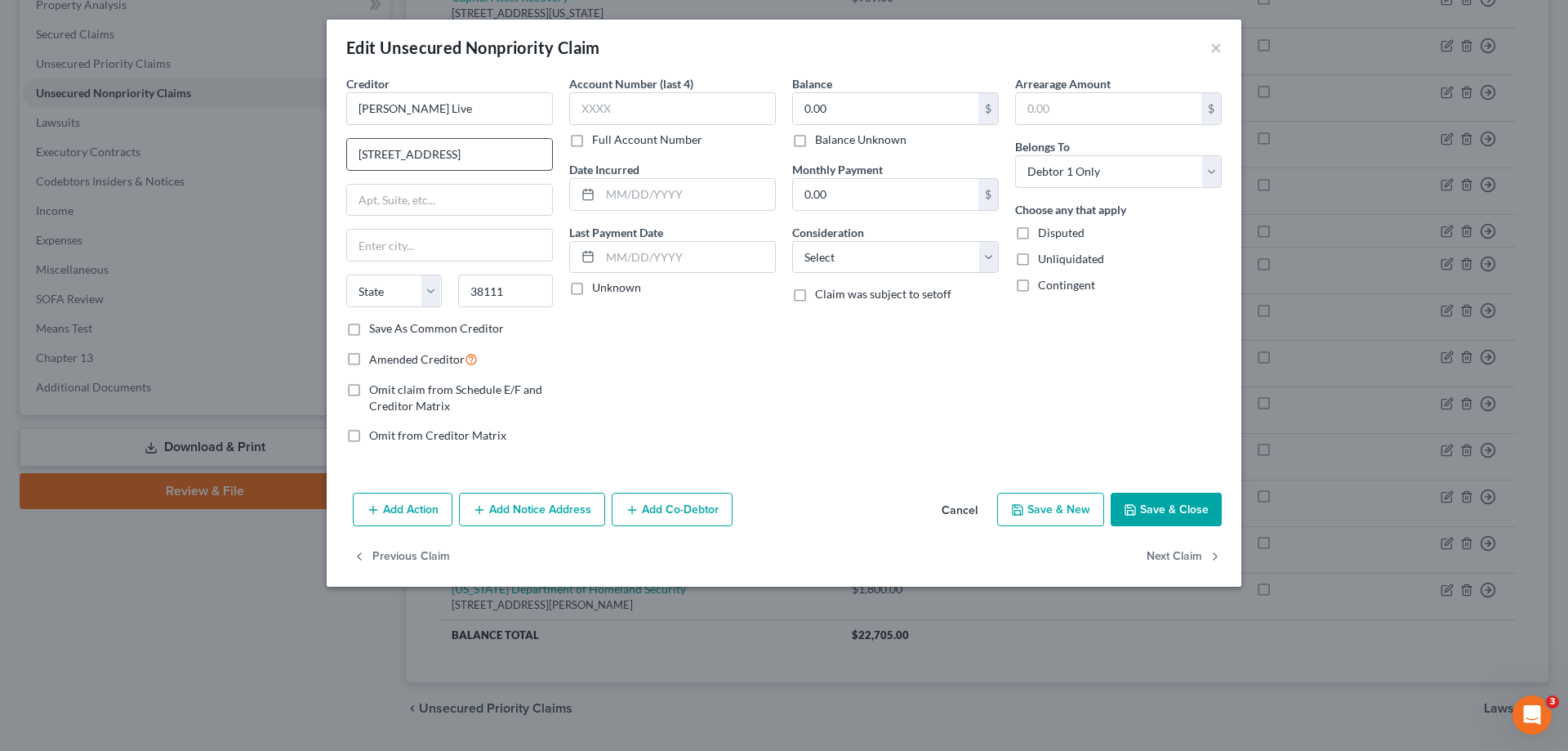
click at [540, 151] on input "[STREET_ADDRESS]" at bounding box center [449, 154] width 205 height 31
type input "[GEOGRAPHIC_DATA]"
select select "44"
type input "[STREET_ADDRESS]"
click at [1159, 504] on button "Save & Close" at bounding box center [1165, 510] width 111 height 34
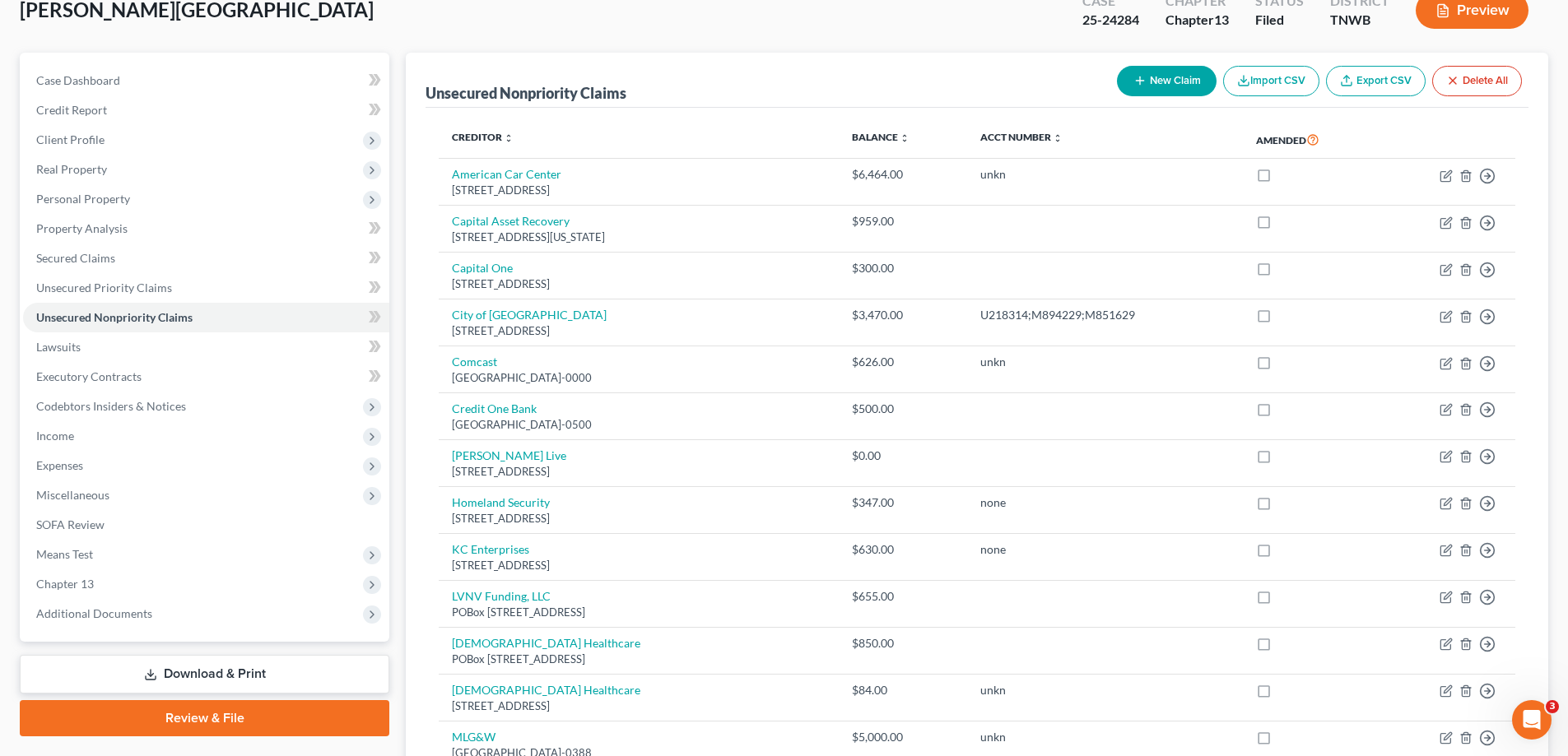
scroll to position [165, 0]
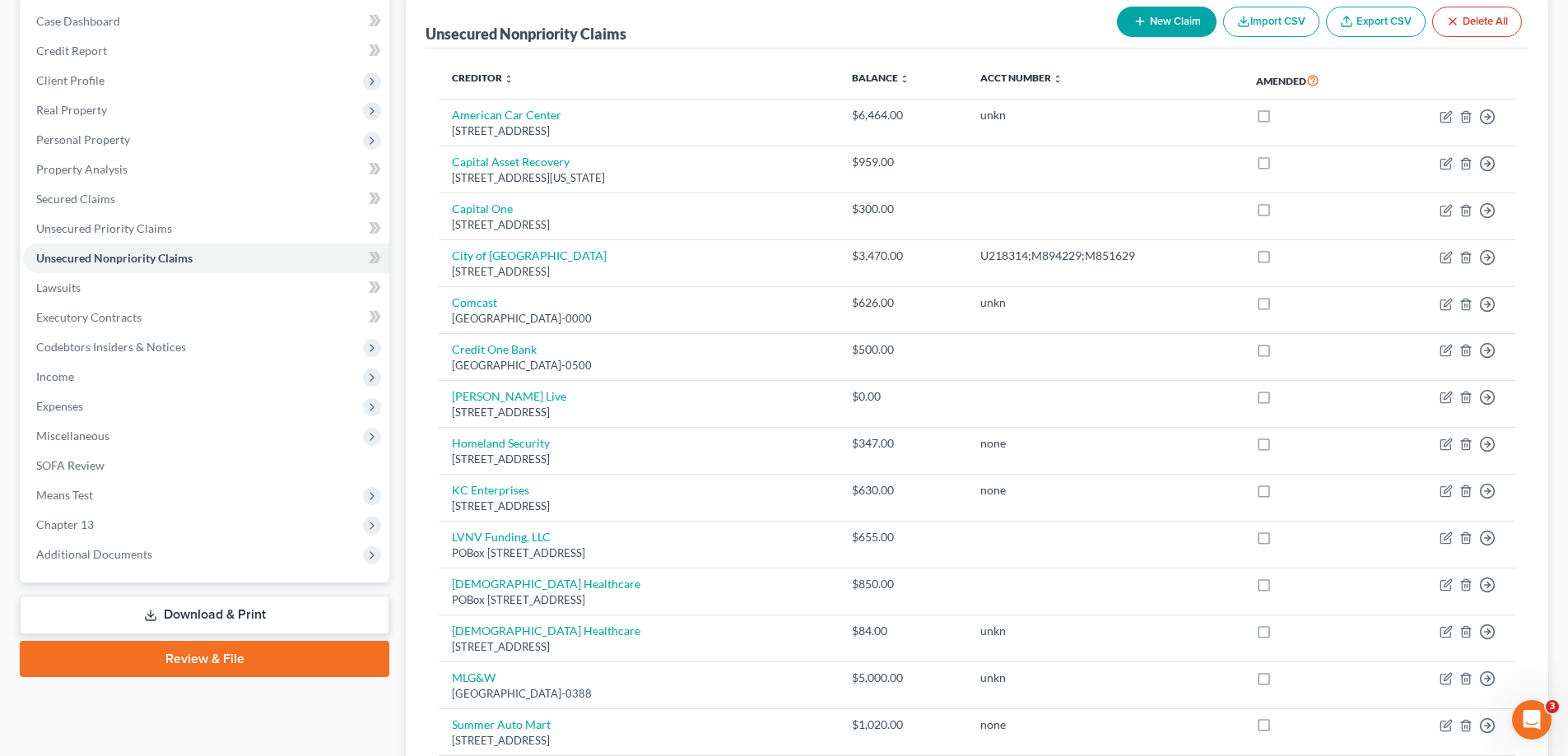
click at [246, 616] on link "Download & Print" at bounding box center [204, 615] width 370 height 39
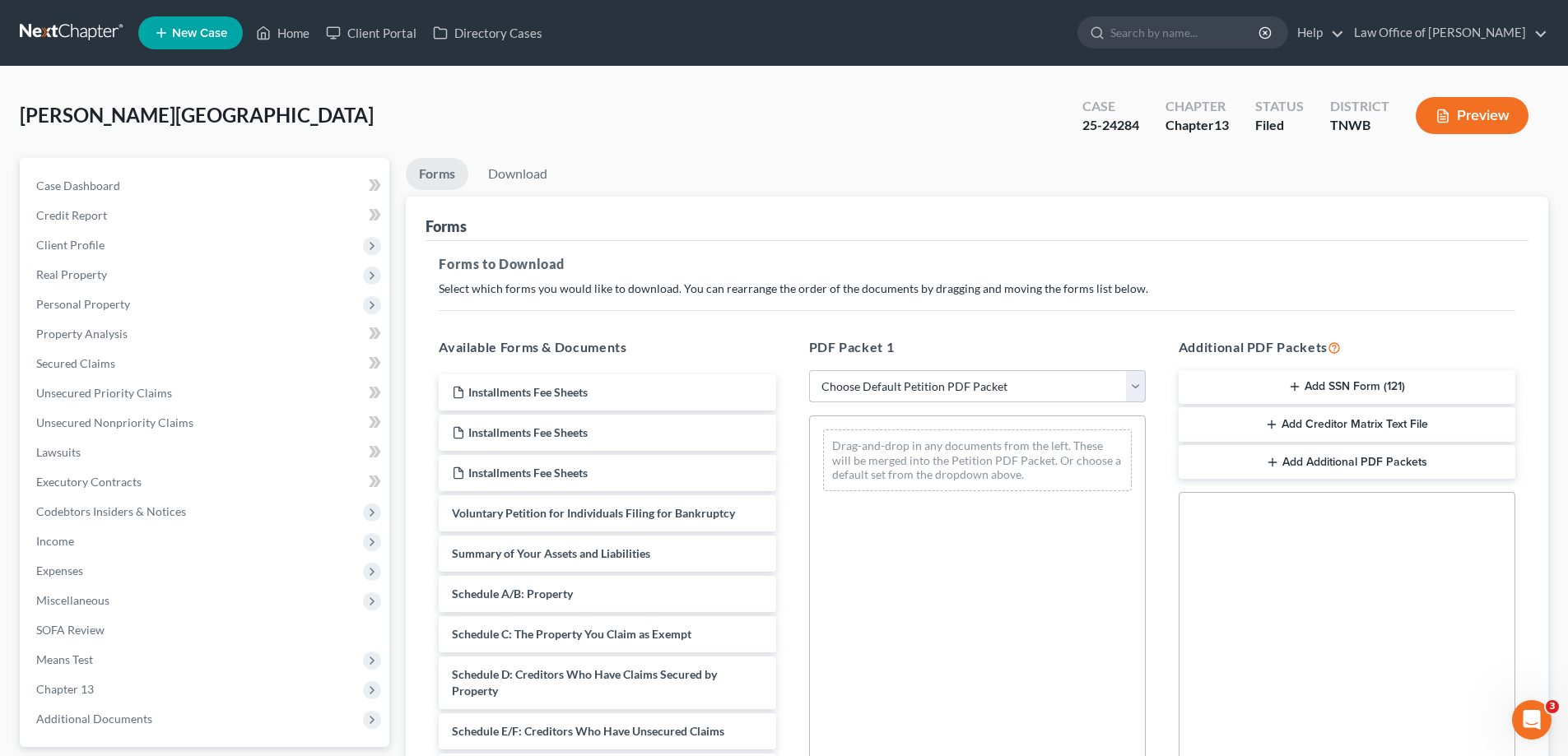
click at [1138, 387] on select "Choose Default Petition PDF Packet Complete Bankruptcy Petition (all forms and …" at bounding box center [977, 387] width 337 height 33
select select "2"
click at [809, 371] on select "Choose Default Petition PDF Packet Complete Bankruptcy Petition (all forms and …" at bounding box center [977, 387] width 337 height 33
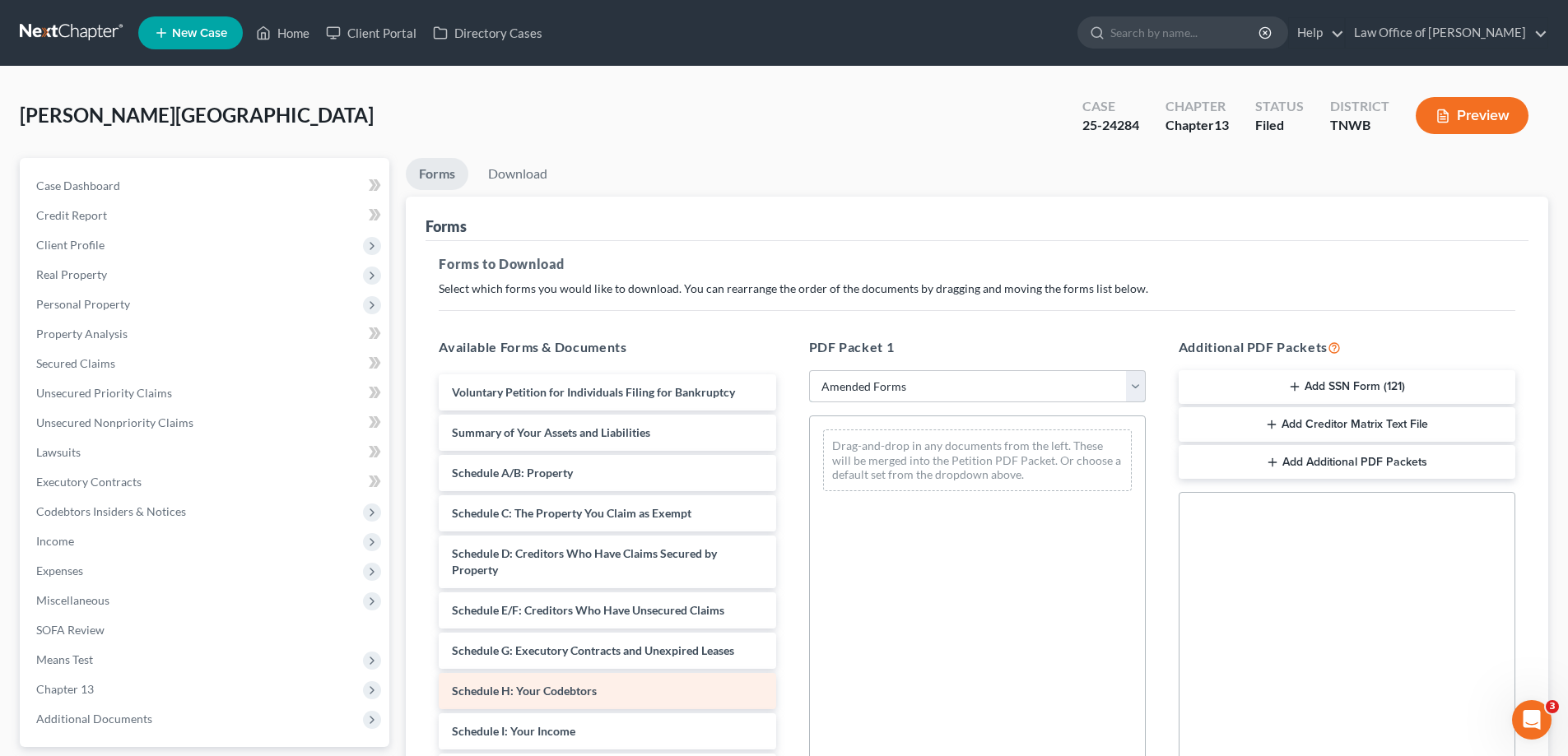
scroll to position [82, 0]
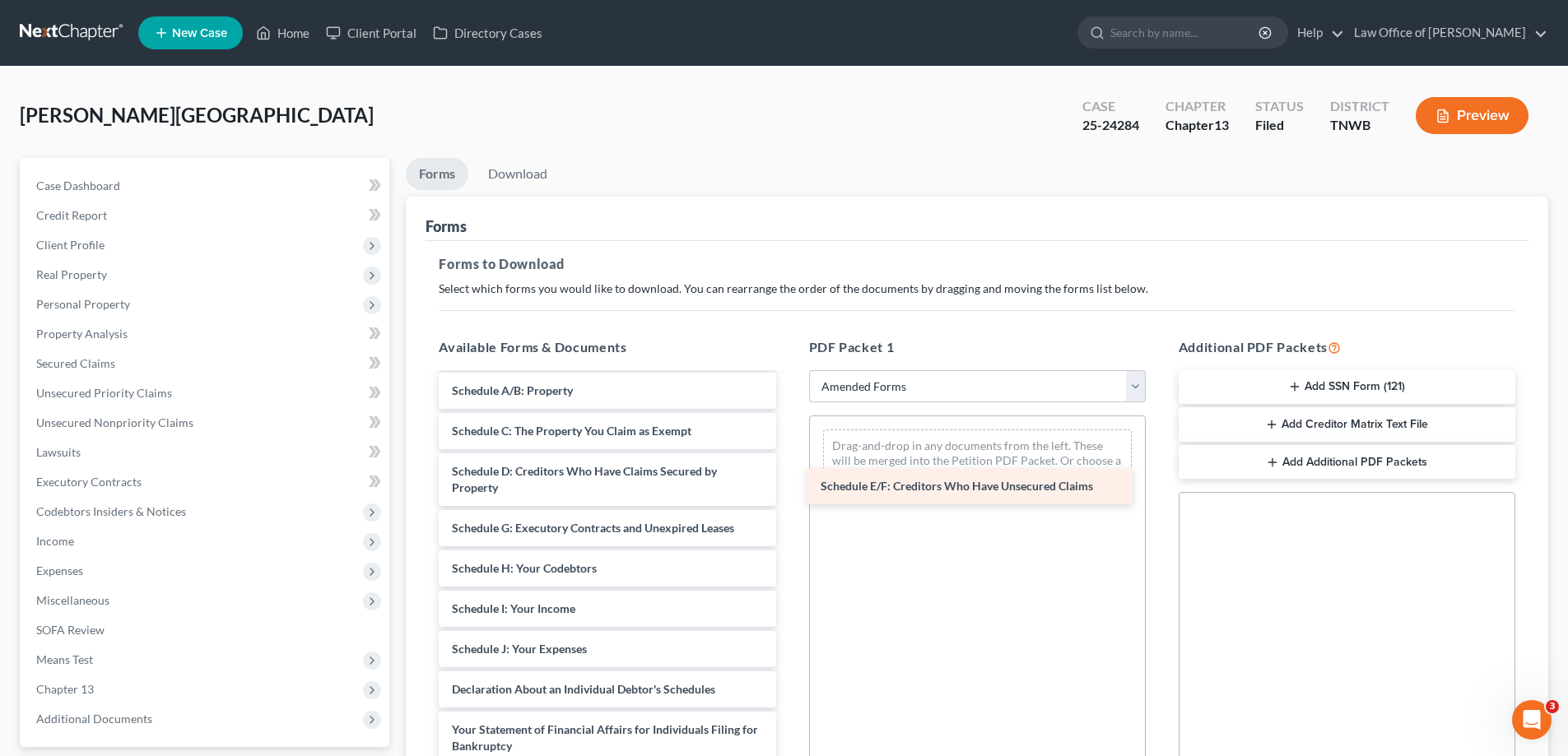
drag, startPoint x: 608, startPoint y: 528, endPoint x: 974, endPoint y: 486, distance: 368.4
click at [789, 486] on div "Schedule E/F: Creditors Who Have Unsecured Claims Voluntary Petition for Indivi…" at bounding box center [606, 637] width 363 height 690
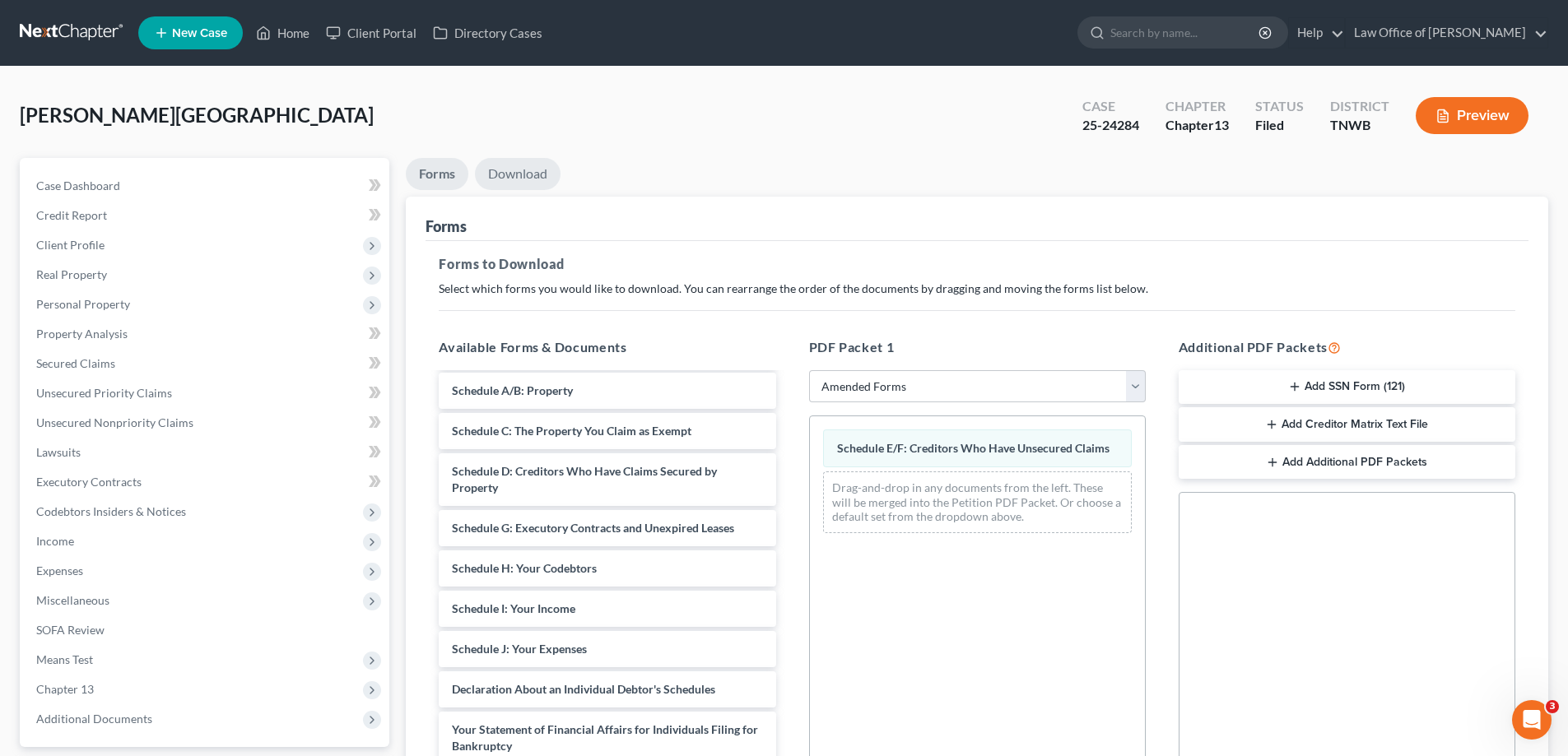
click at [526, 171] on link "Download" at bounding box center [518, 174] width 86 height 32
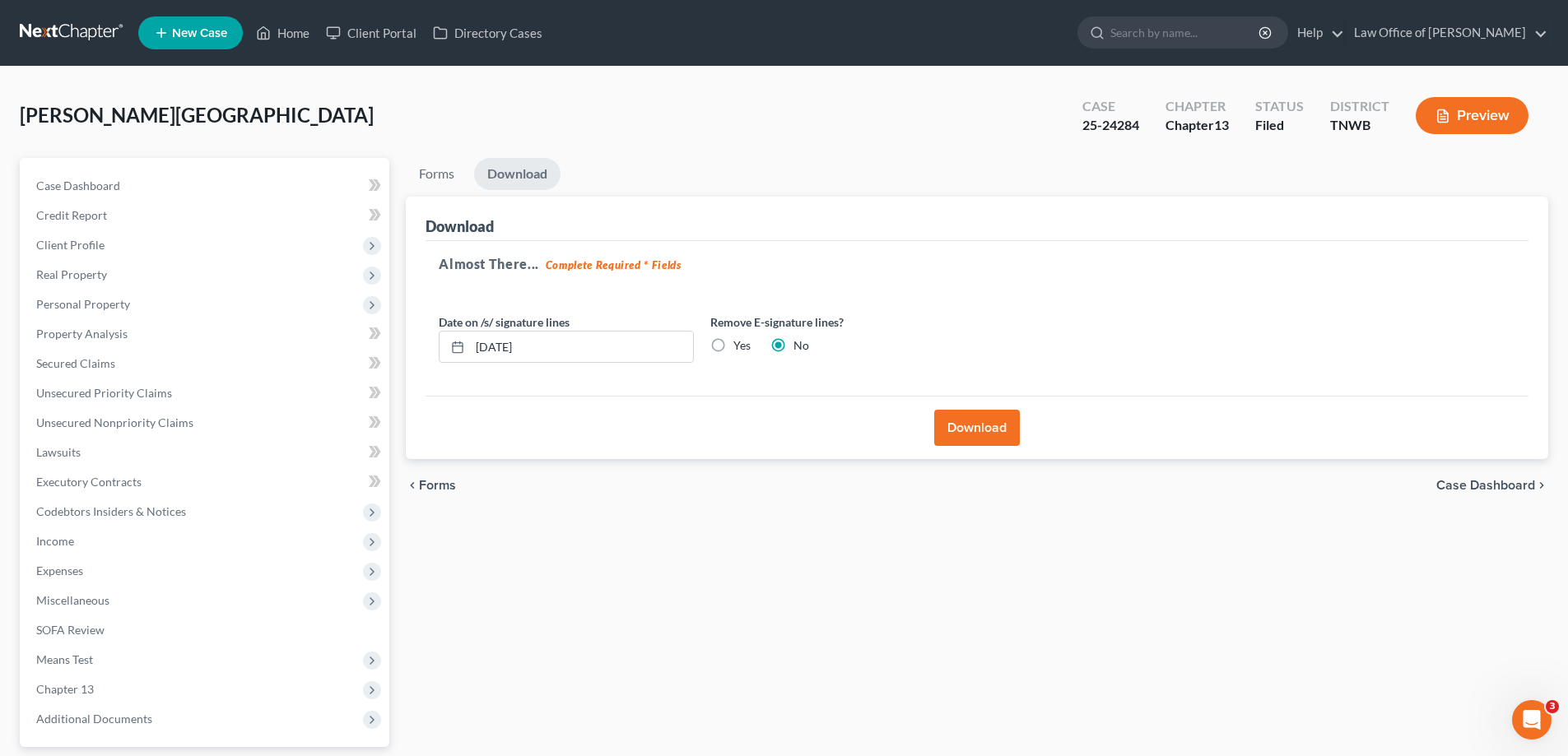
click at [973, 421] on button "Download" at bounding box center [976, 427] width 86 height 36
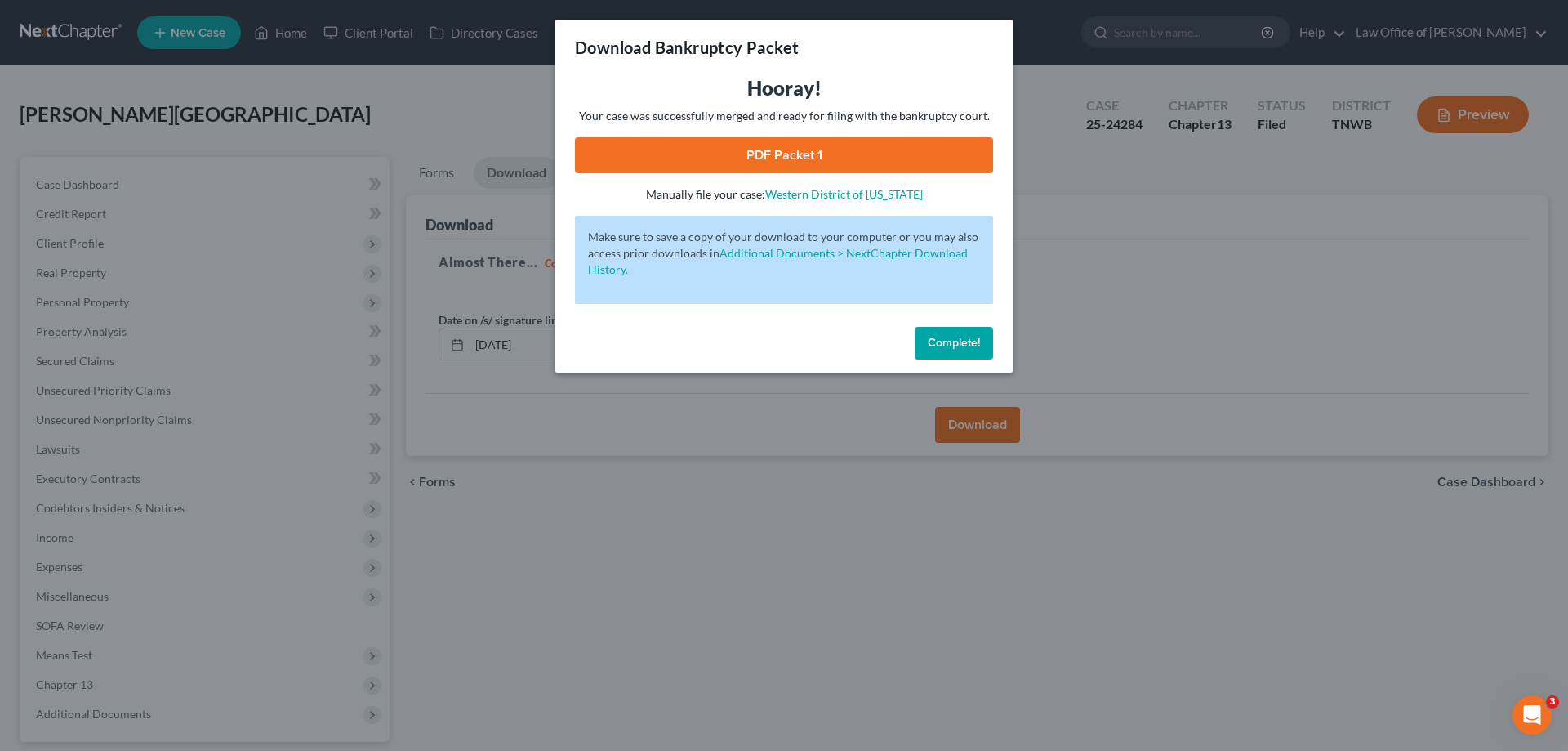
click at [762, 143] on link "PDF Packet 1" at bounding box center [784, 155] width 418 height 36
click at [969, 338] on span "Complete!" at bounding box center [953, 342] width 52 height 14
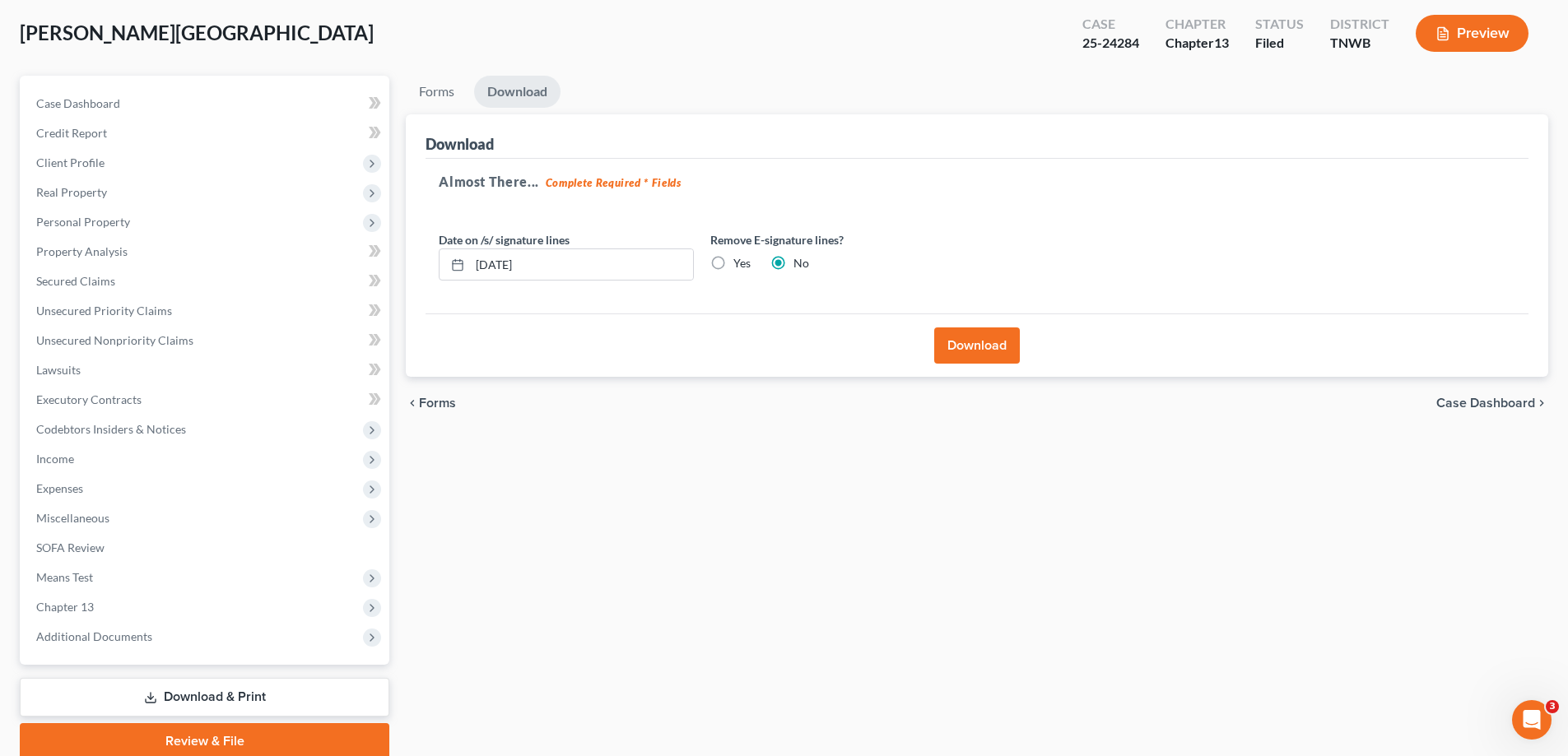
scroll to position [148, 0]
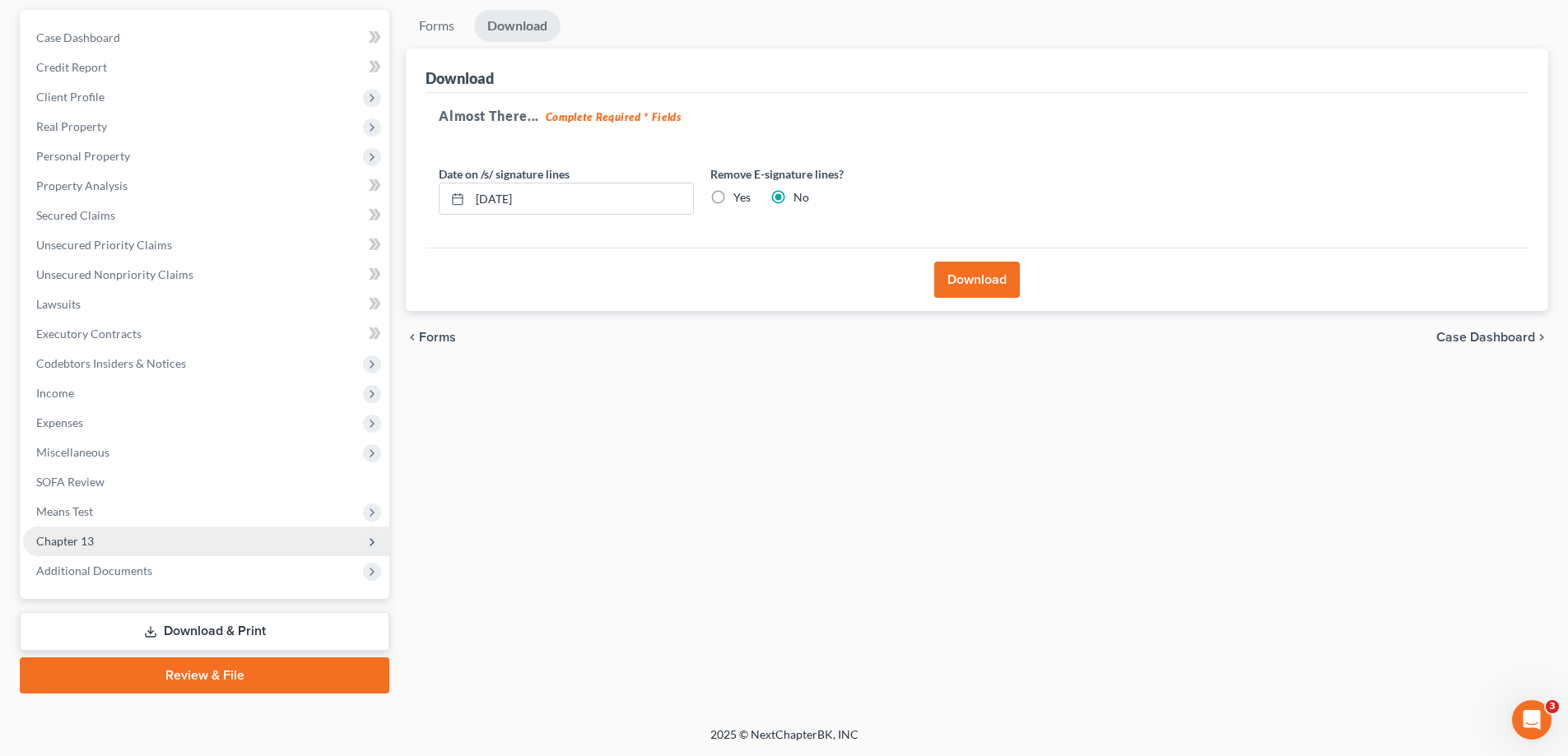
click at [108, 540] on span "Chapter 13" at bounding box center [206, 542] width 366 height 30
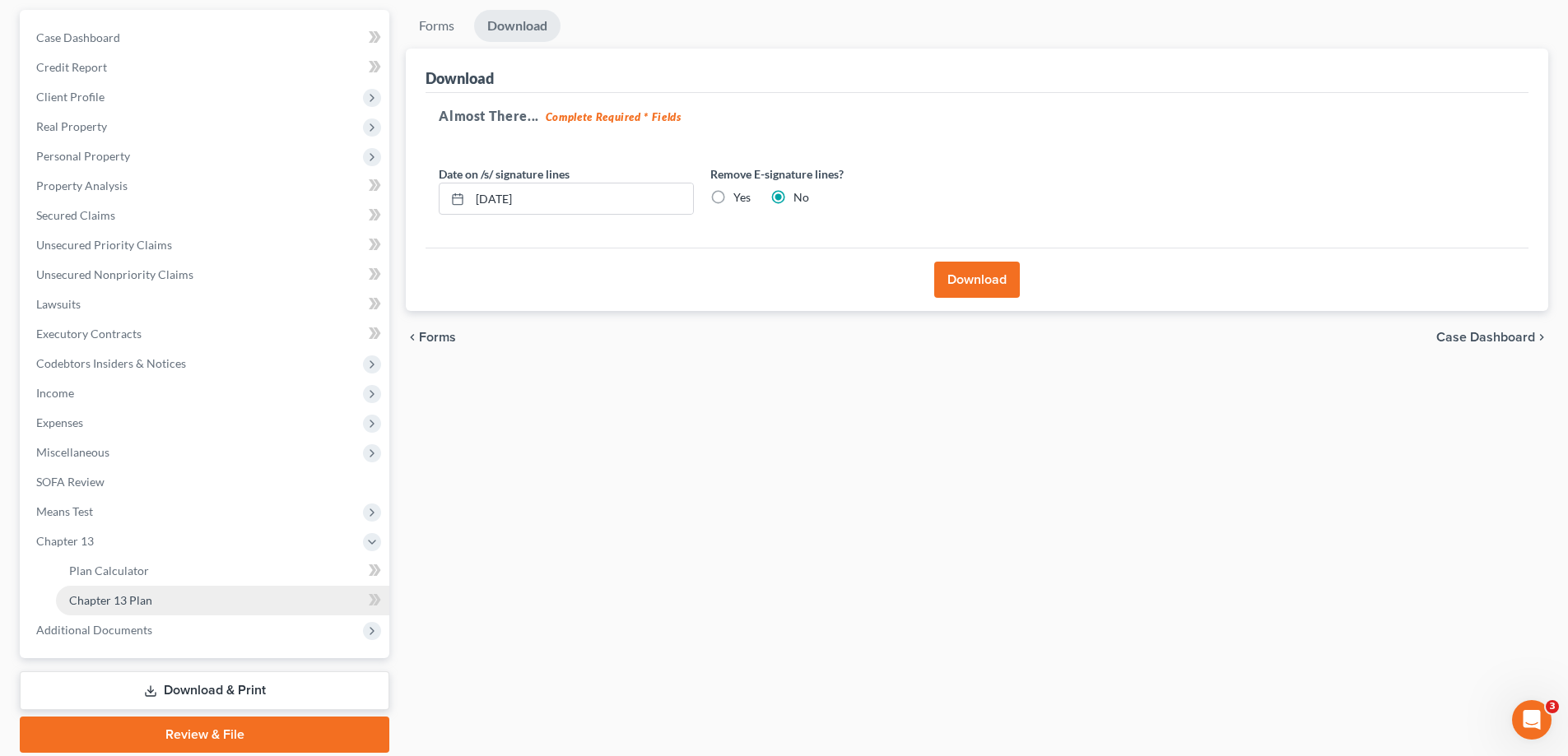
click at [129, 607] on link "Chapter 13 Plan" at bounding box center [223, 601] width 333 height 30
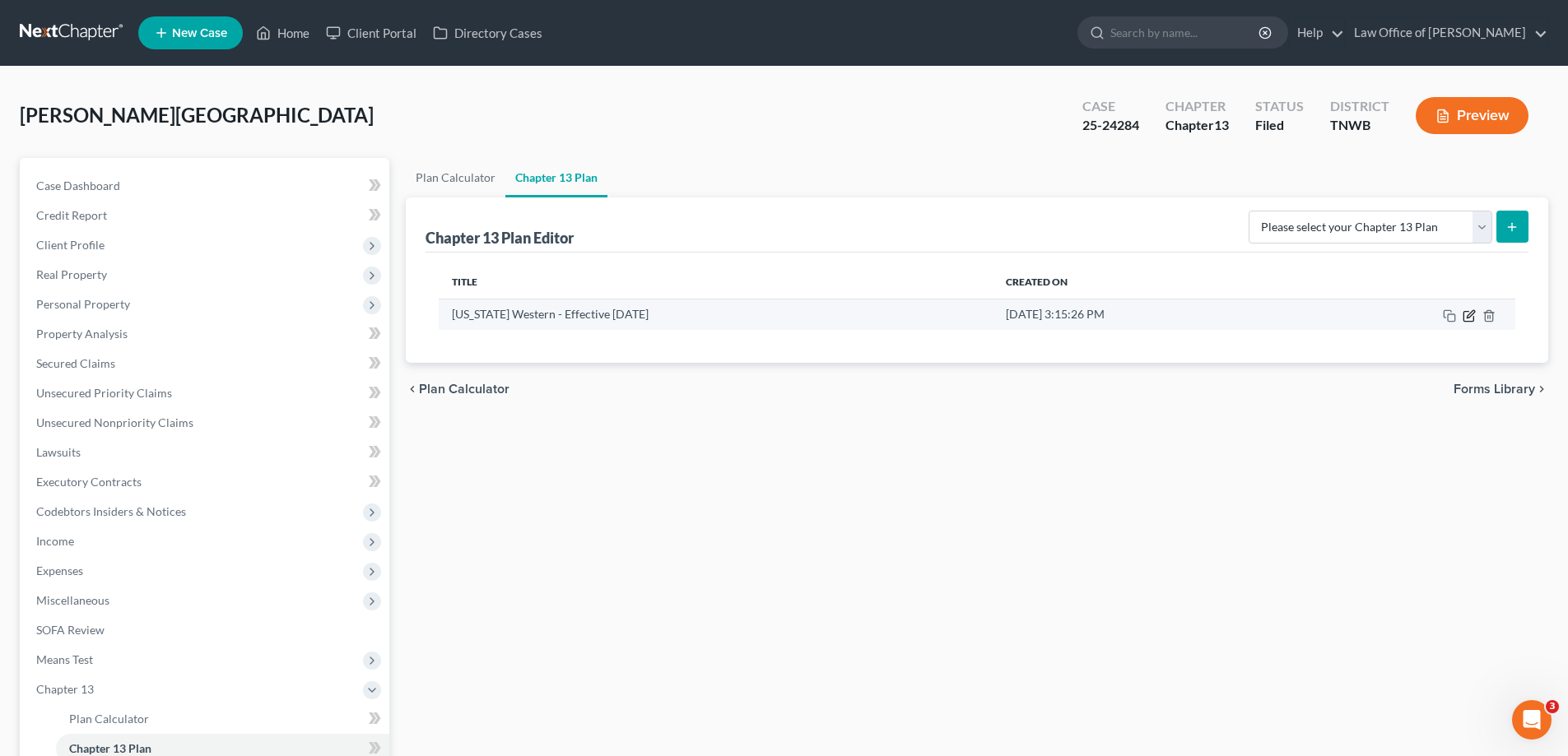
click at [1472, 317] on icon "button" at bounding box center [1469, 316] width 13 height 13
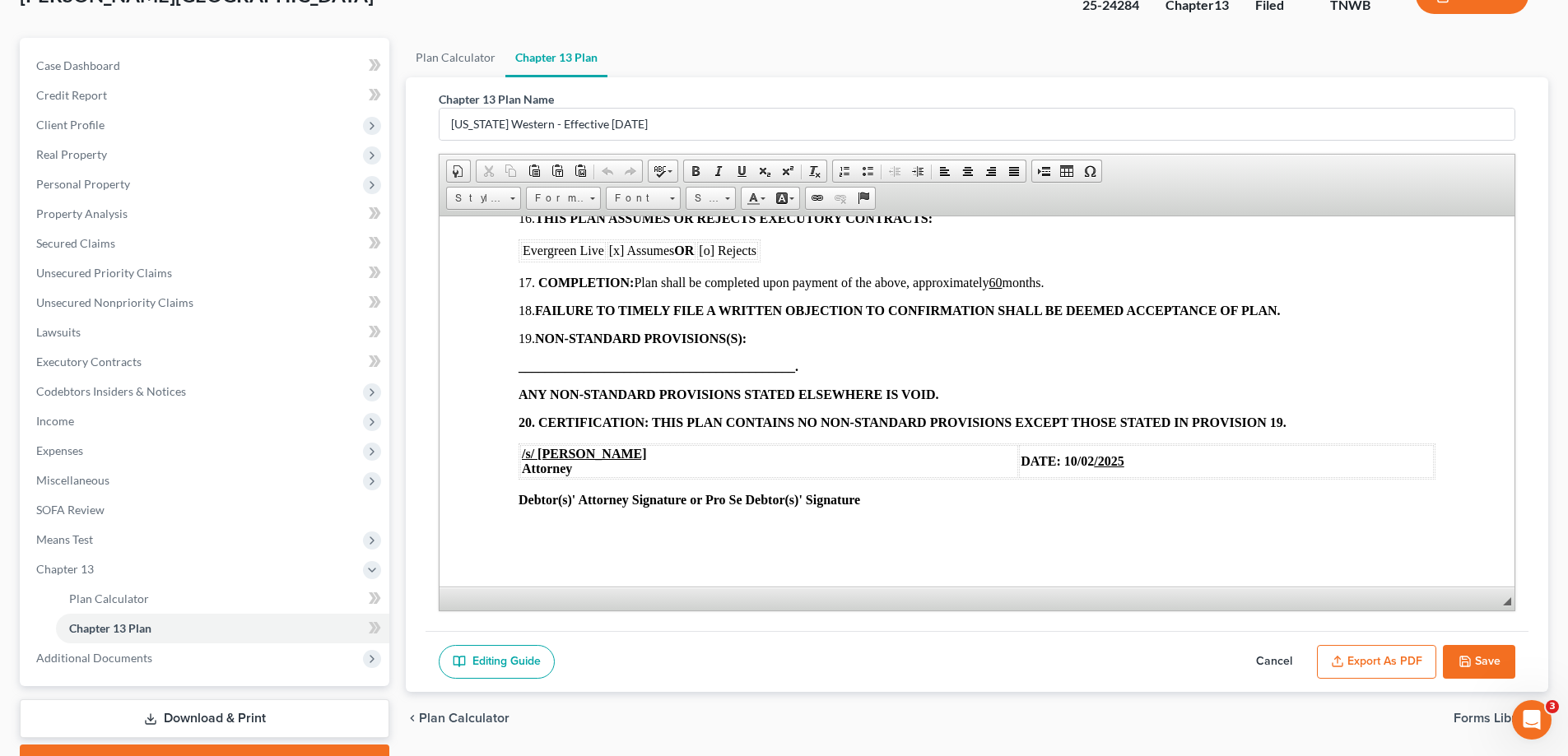
scroll to position [207, 0]
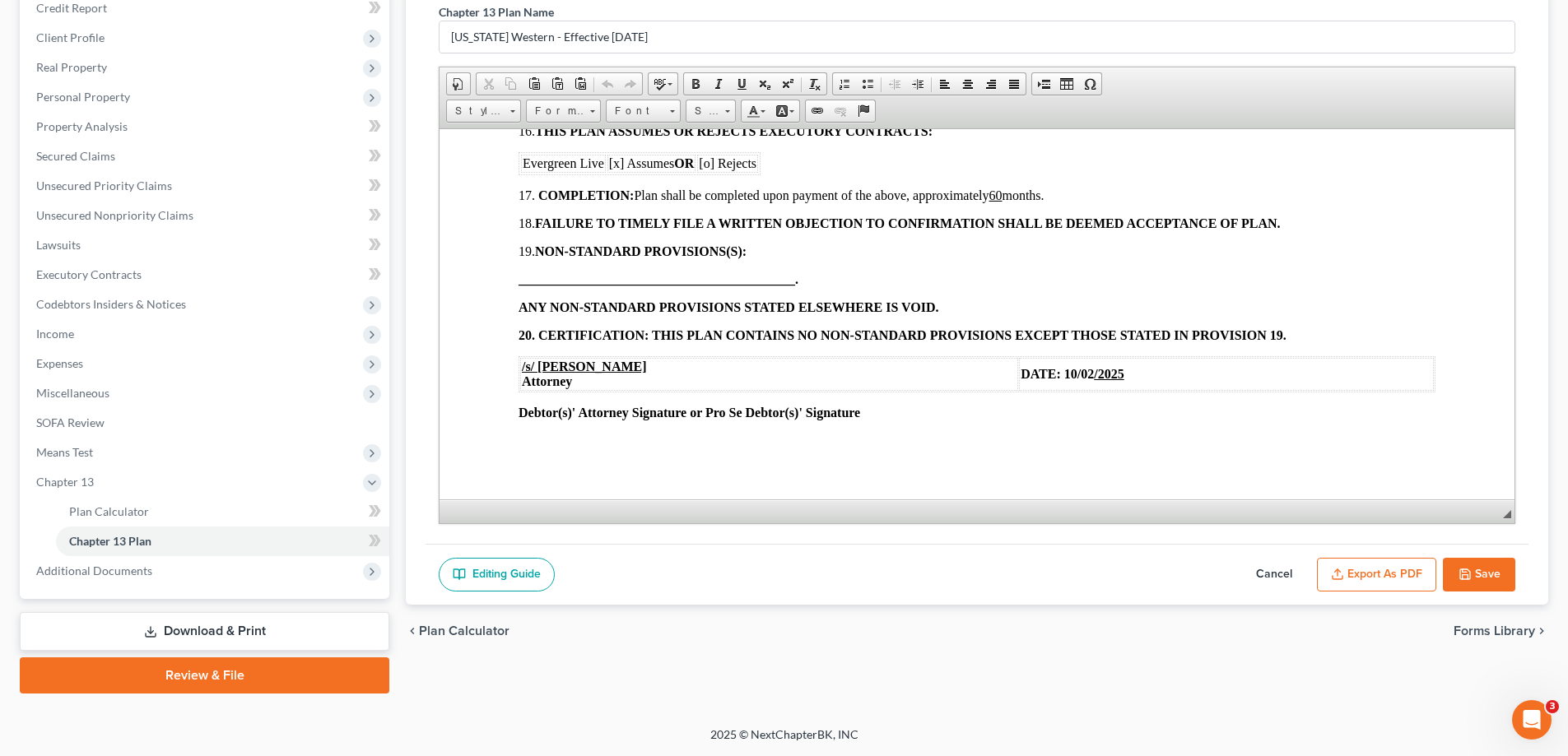
click at [1467, 575] on polyline "button" at bounding box center [1464, 577] width 6 height 4
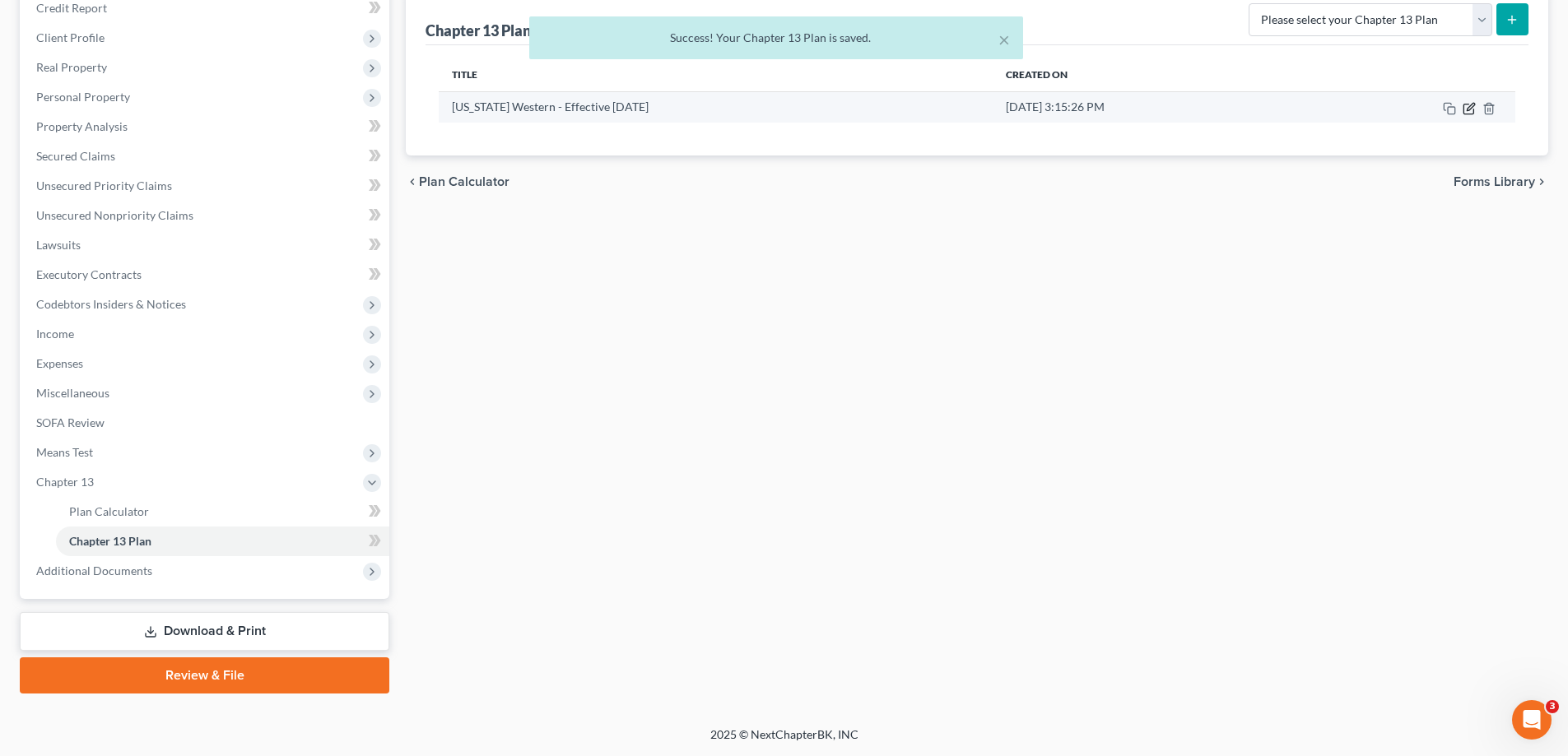
click at [1467, 106] on icon "button" at bounding box center [1469, 108] width 13 height 13
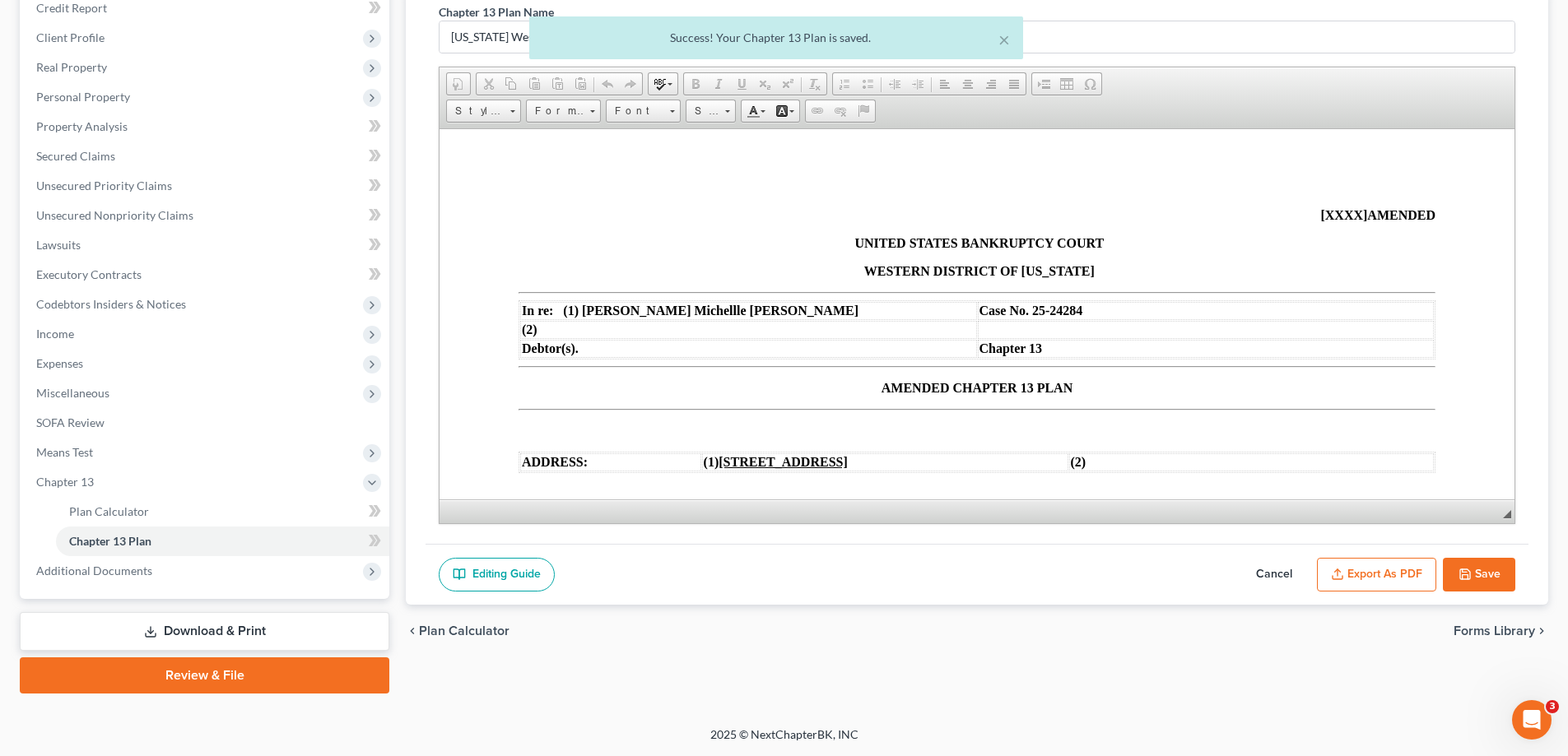
scroll to position [0, 0]
click at [1411, 576] on button "Export as PDF" at bounding box center [1376, 574] width 119 height 34
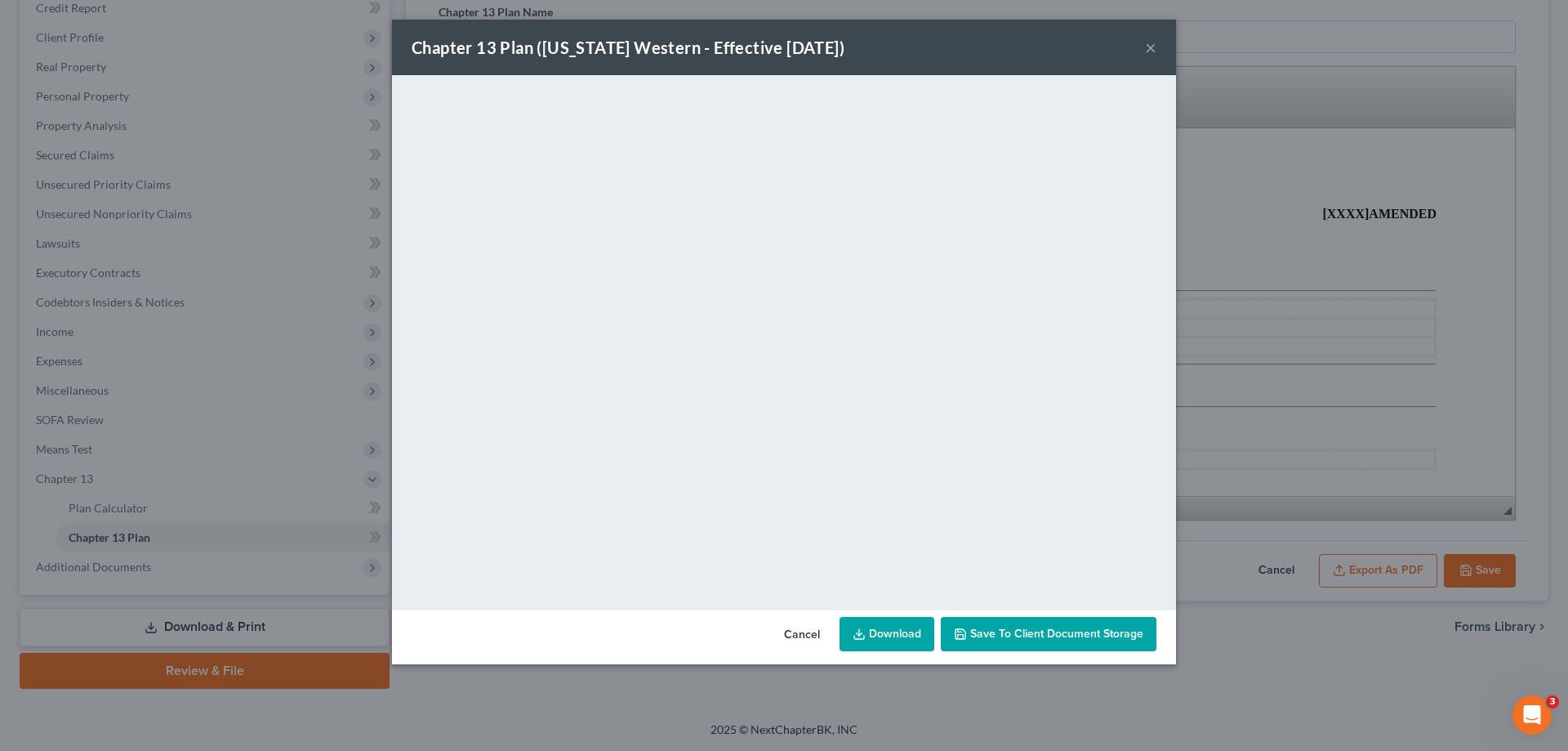
drag, startPoint x: 1152, startPoint y: 52, endPoint x: 1125, endPoint y: 50, distance: 27.1
click at [1152, 52] on button "×" at bounding box center [1151, 47] width 11 height 19
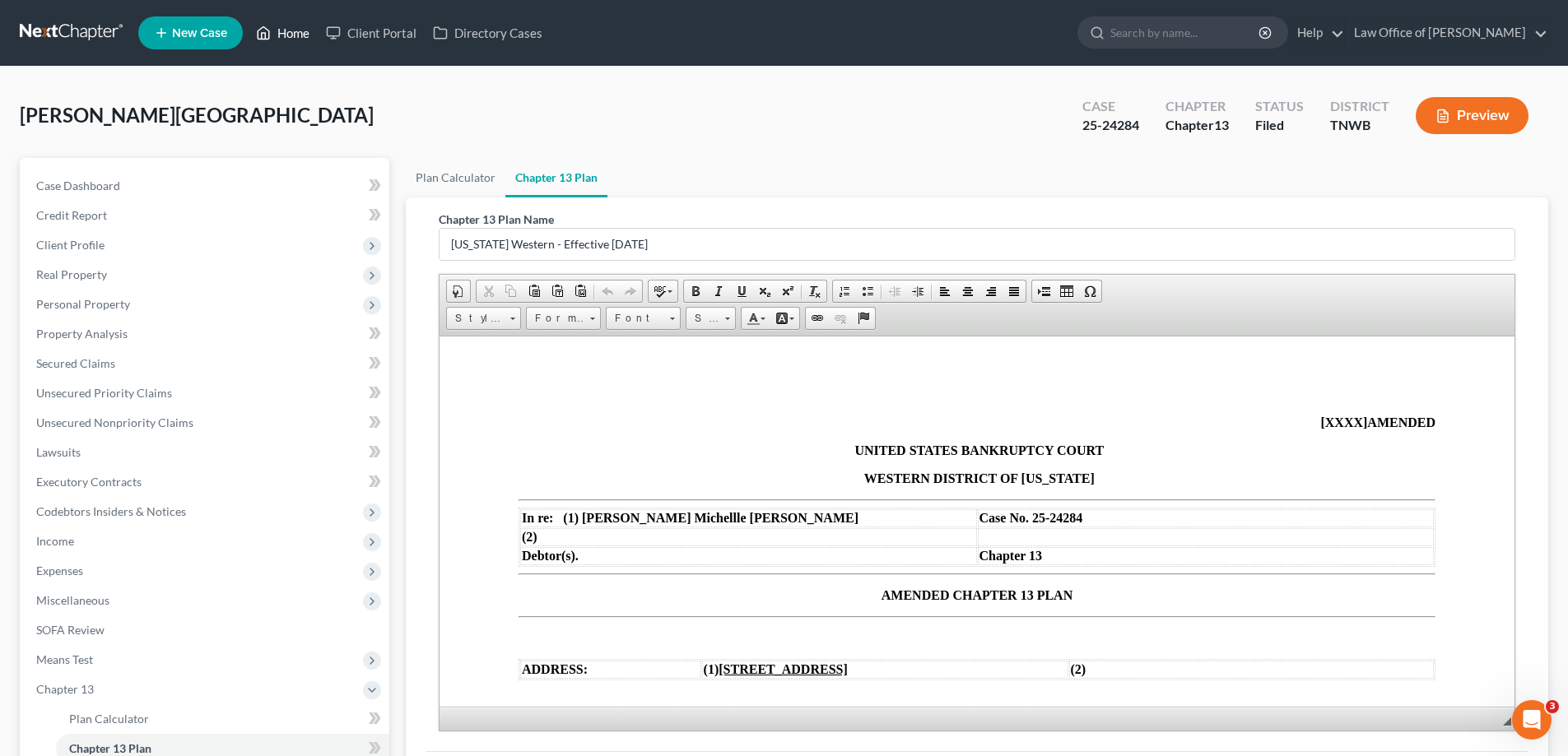
click at [300, 28] on link "Home" at bounding box center [283, 33] width 70 height 30
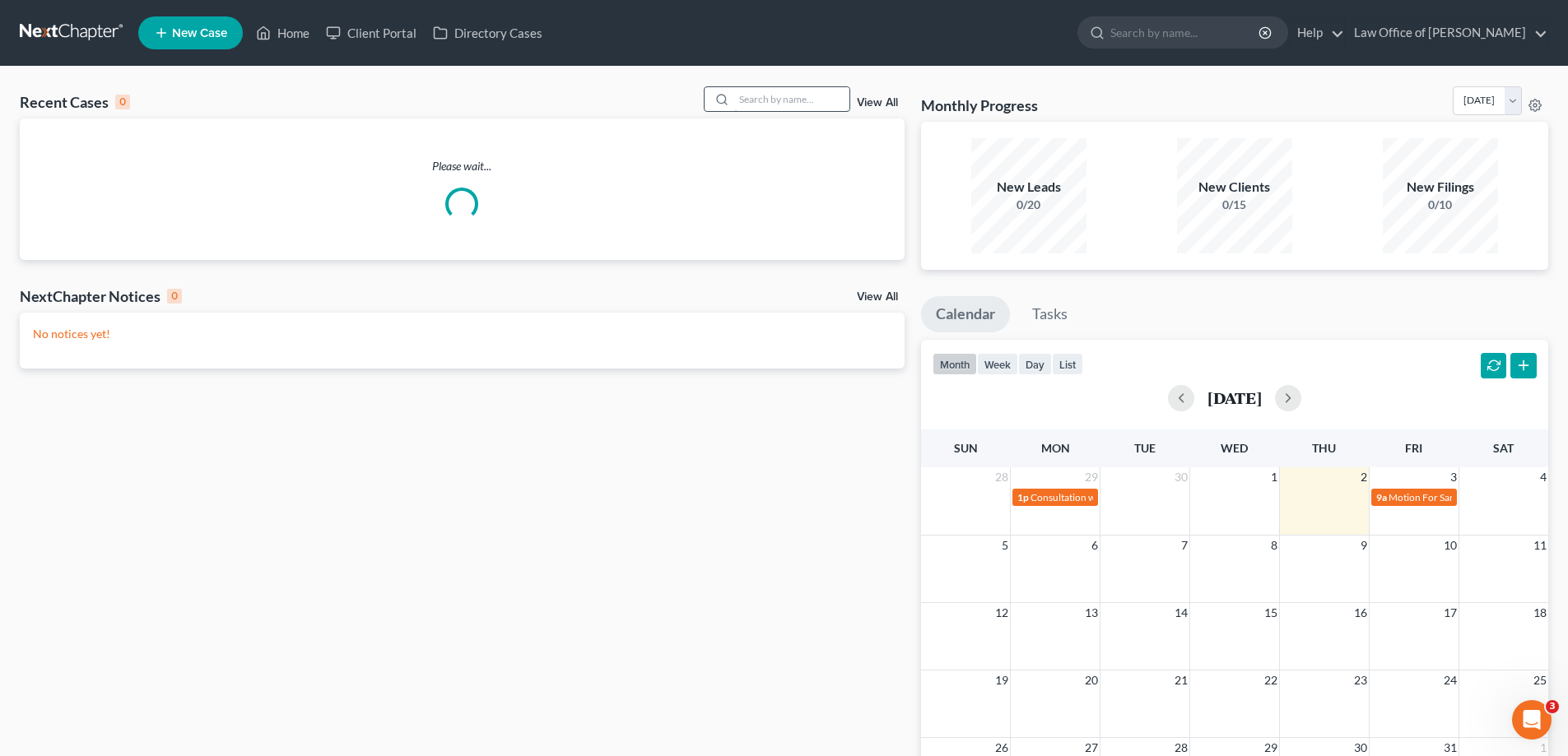
click at [778, 93] on input "search" at bounding box center [791, 99] width 116 height 24
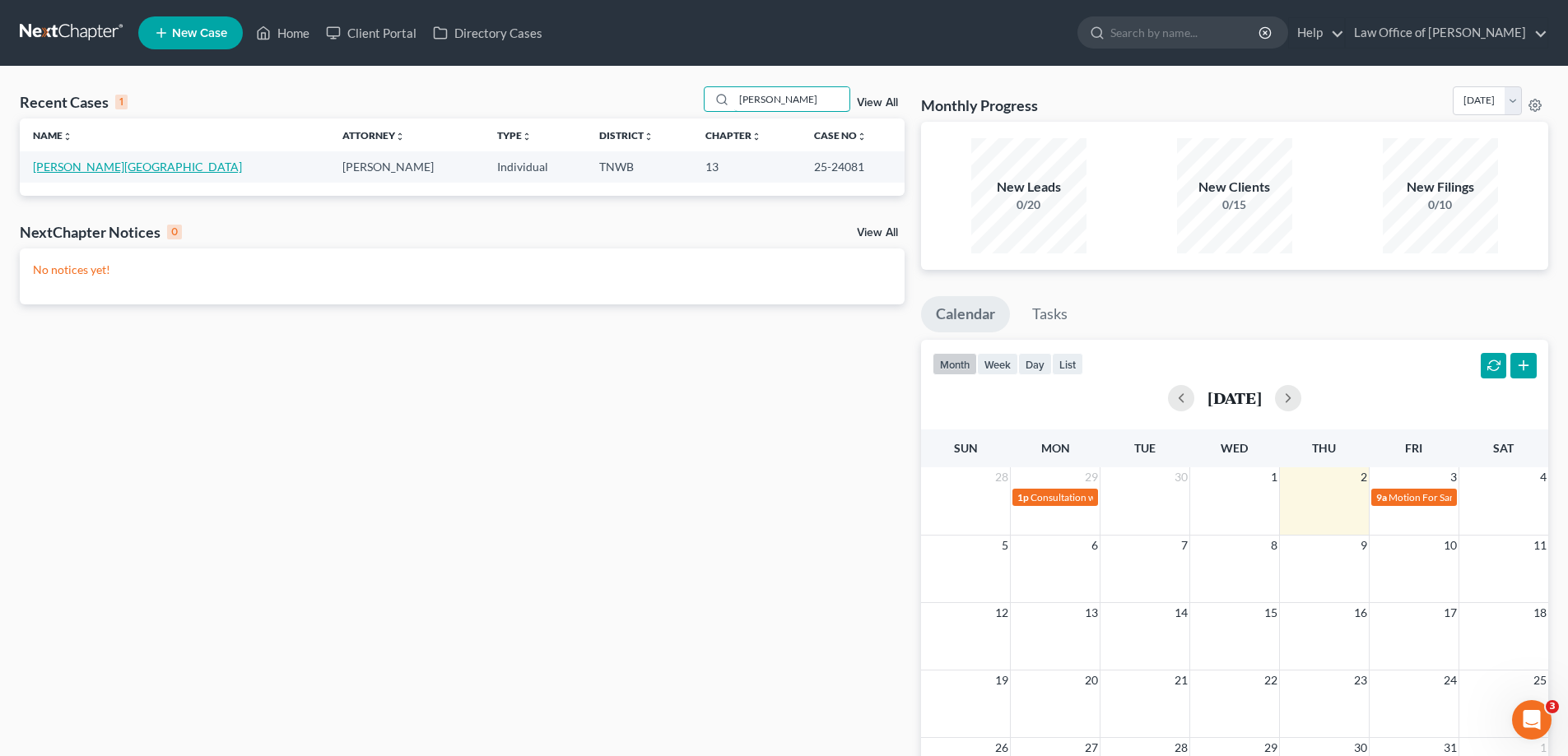
type input "[PERSON_NAME]"
click at [81, 161] on link "[PERSON_NAME][GEOGRAPHIC_DATA]" at bounding box center [138, 166] width 209 height 14
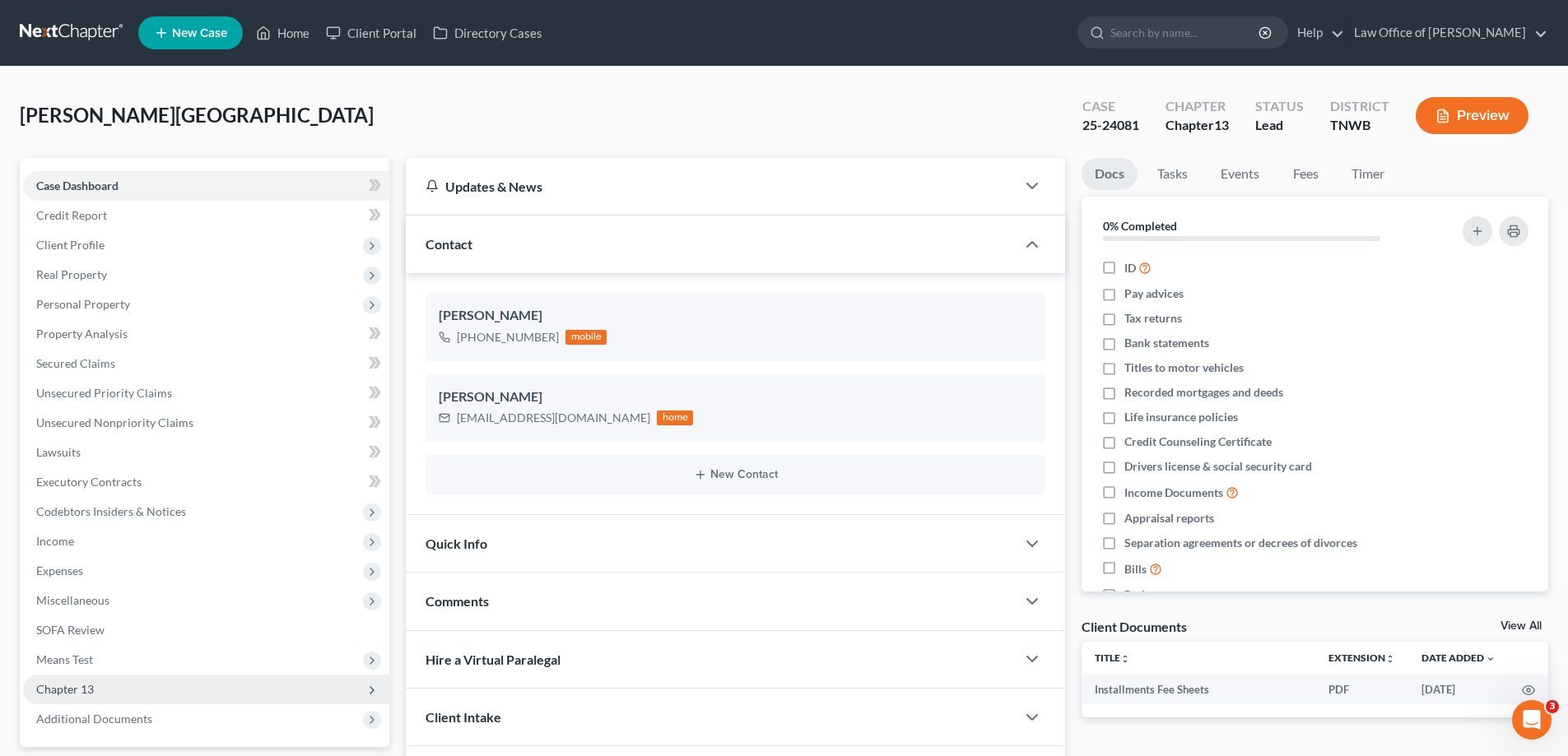
click at [113, 692] on span "Chapter 13" at bounding box center [206, 689] width 366 height 30
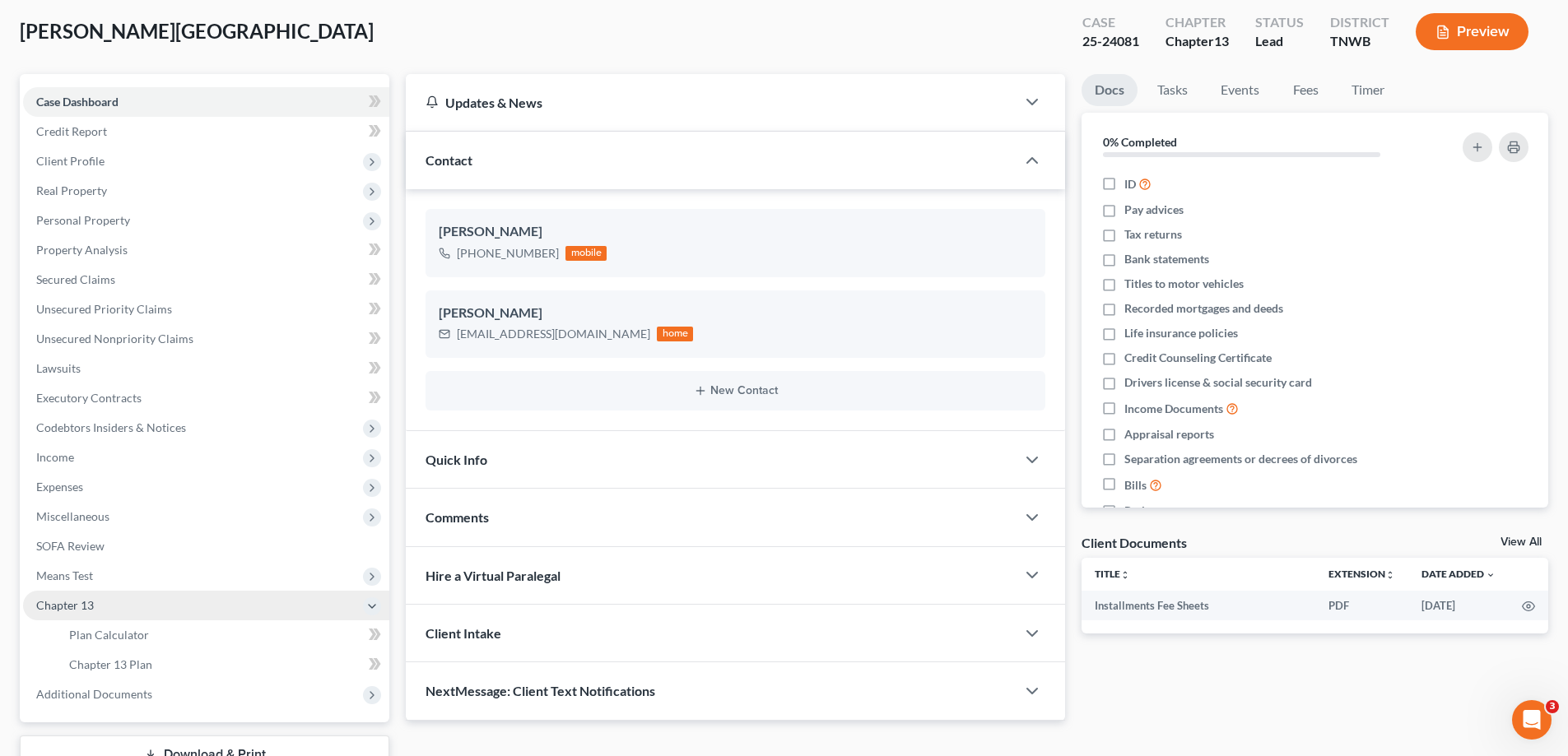
scroll to position [207, 0]
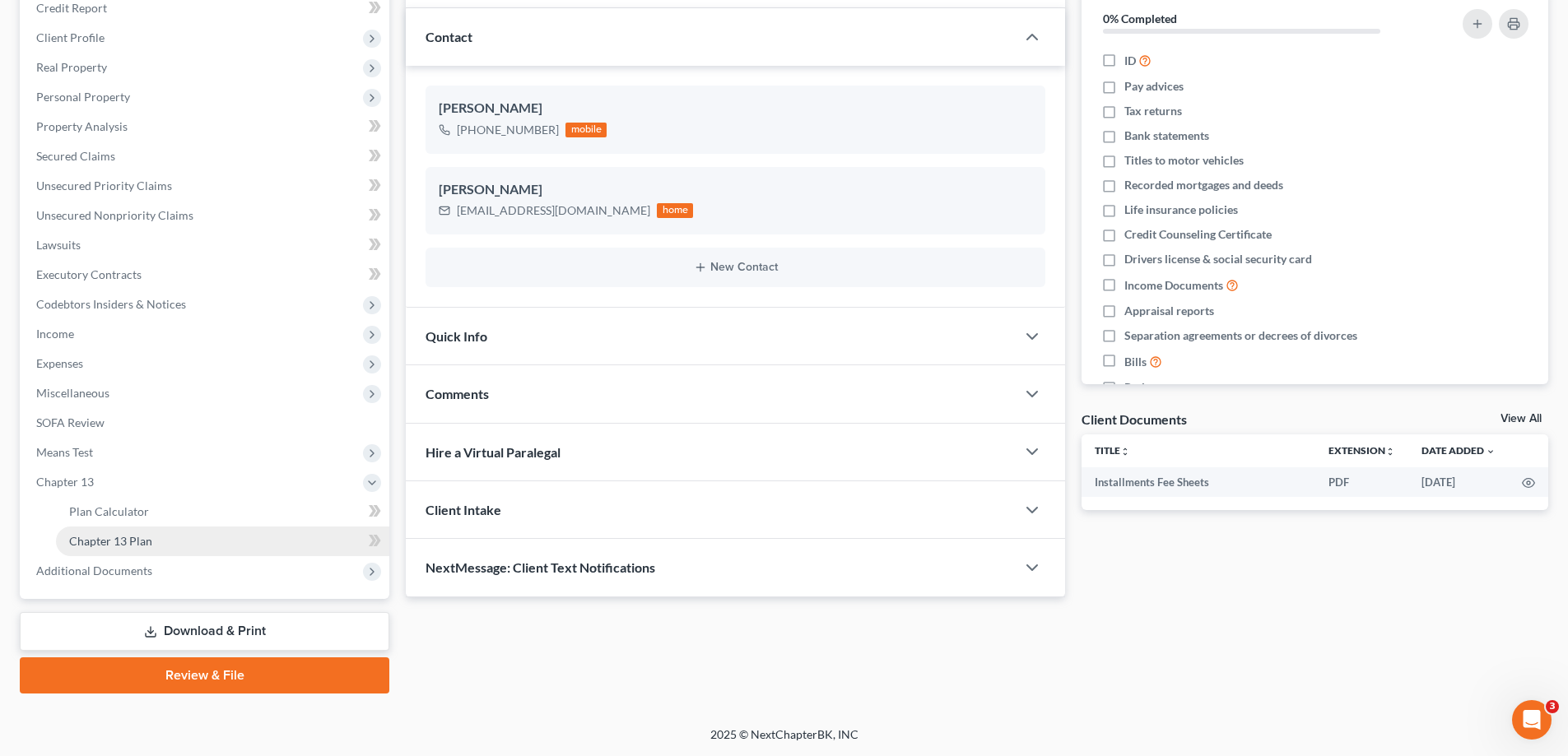
click at [130, 543] on span "Chapter 13 Plan" at bounding box center [111, 541] width 83 height 14
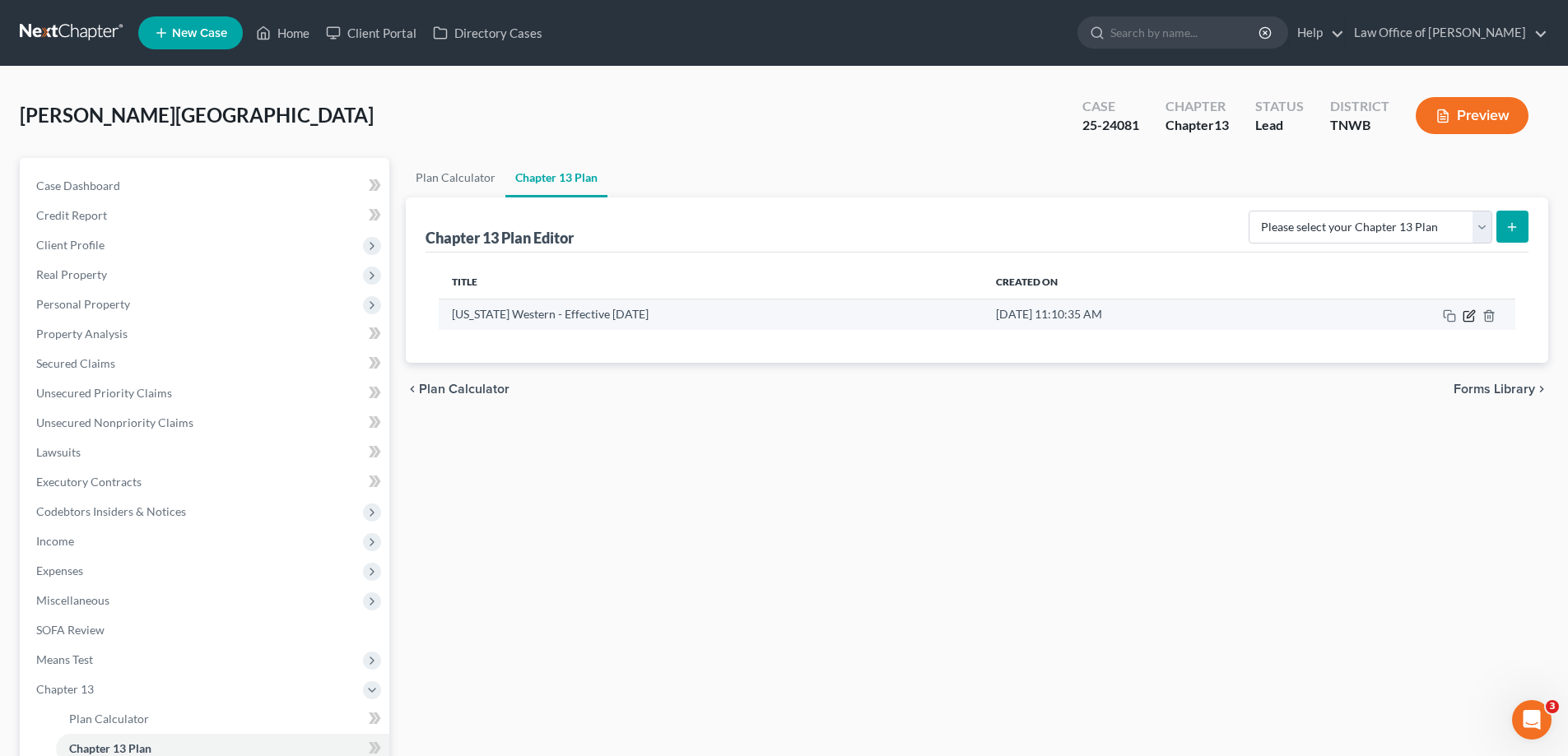
click at [1472, 311] on icon "button" at bounding box center [1469, 316] width 13 height 13
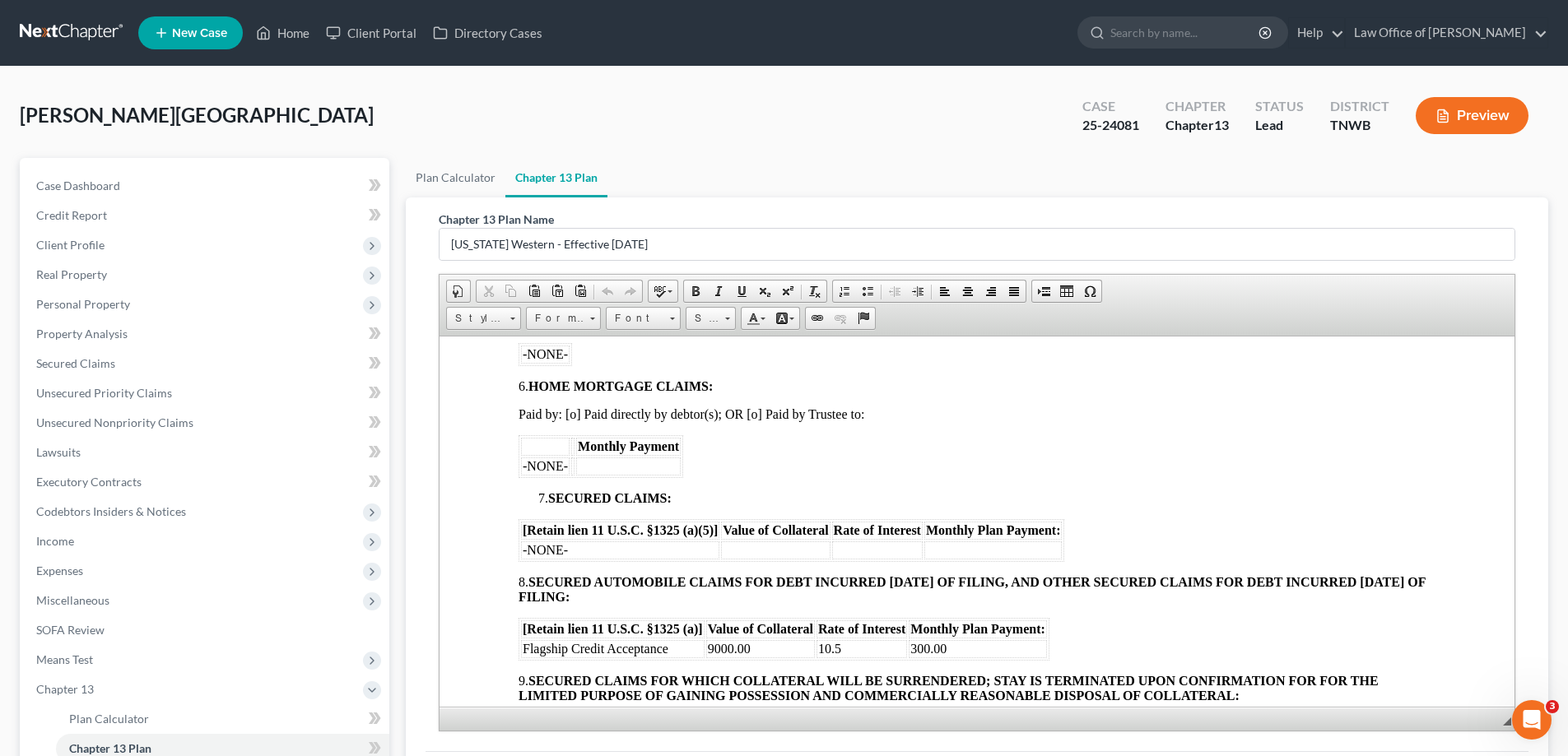
scroll to position [987, 0]
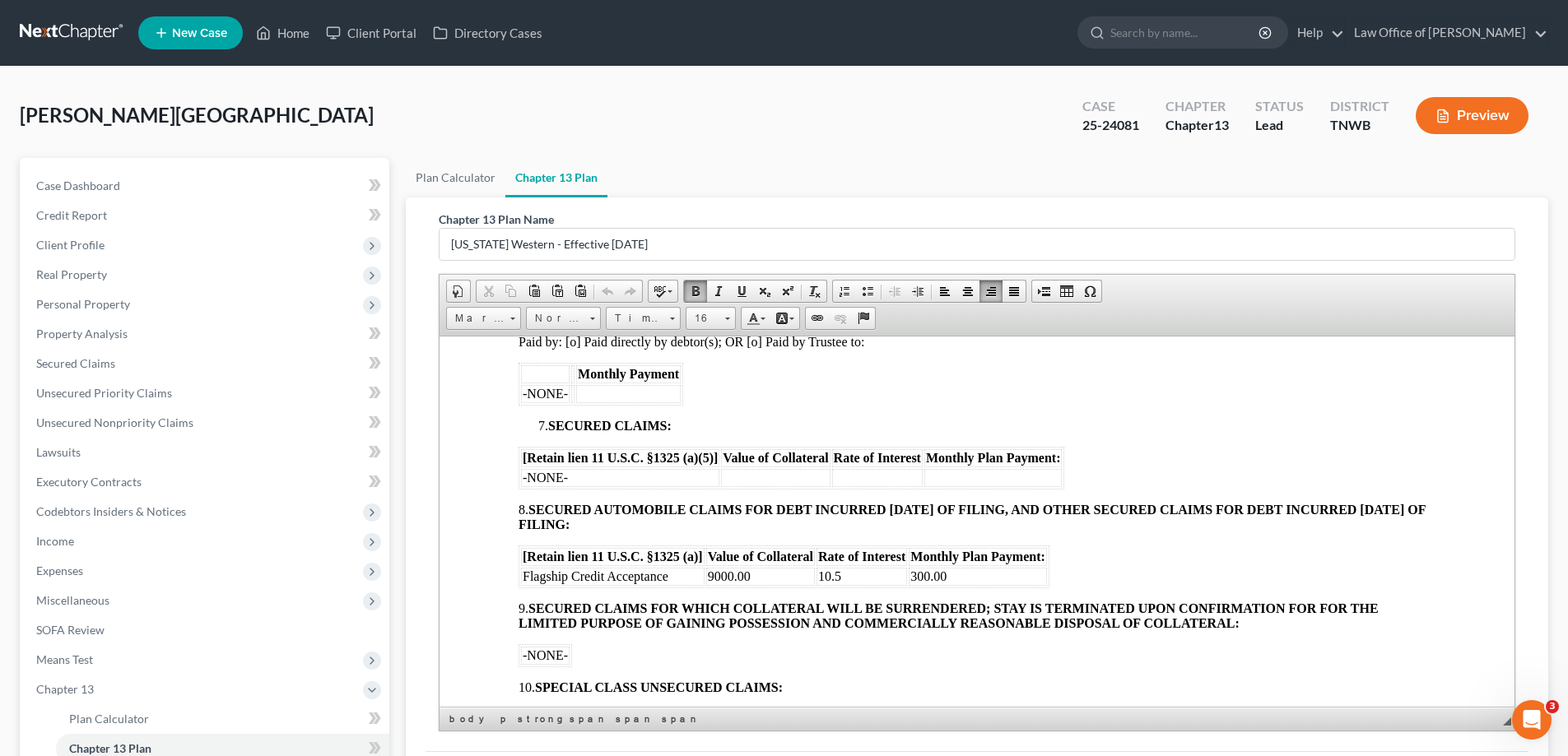
click at [750, 577] on td "9000.00" at bounding box center [760, 576] width 108 height 18
click at [948, 579] on td "300.00" at bounding box center [978, 576] width 139 height 18
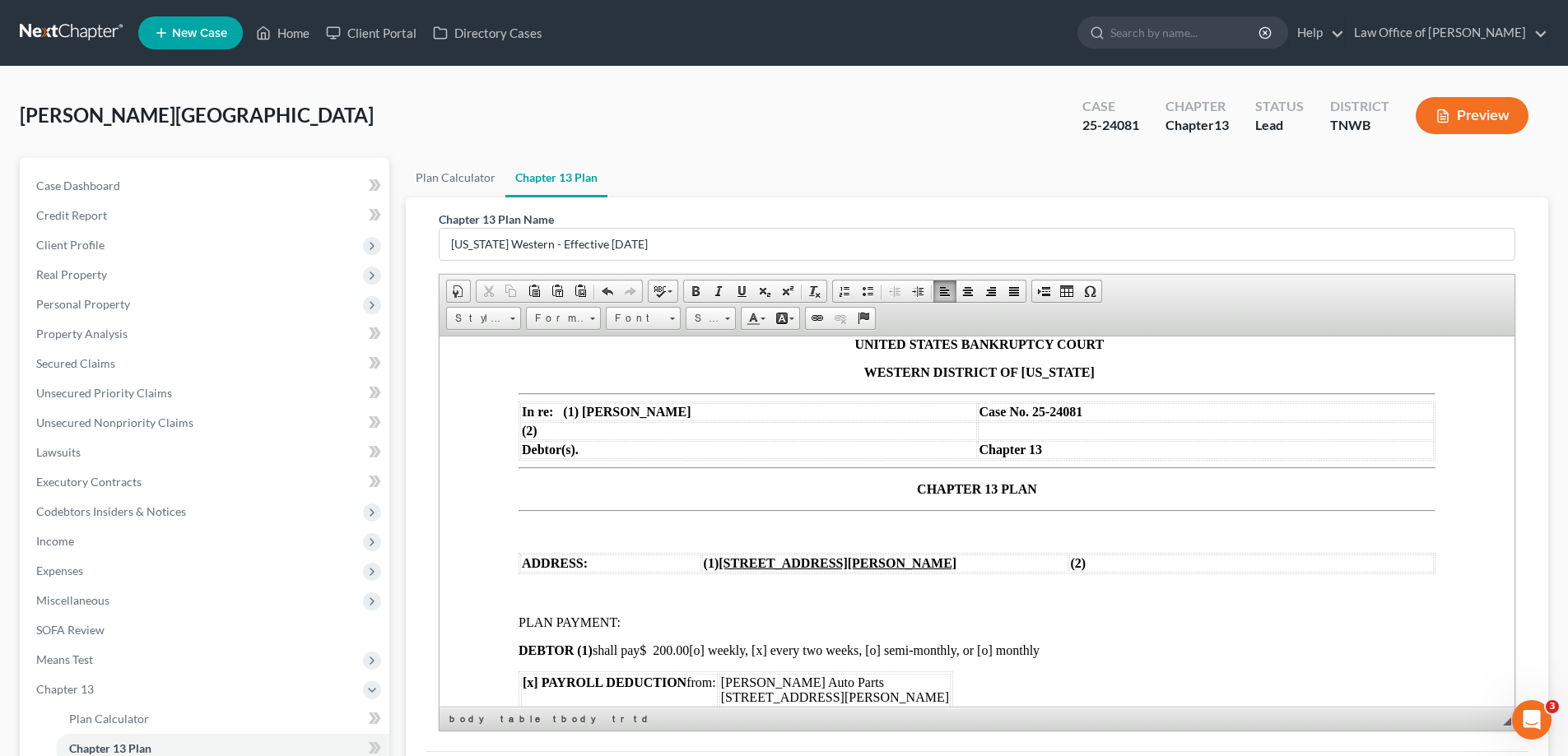
scroll to position [0, 0]
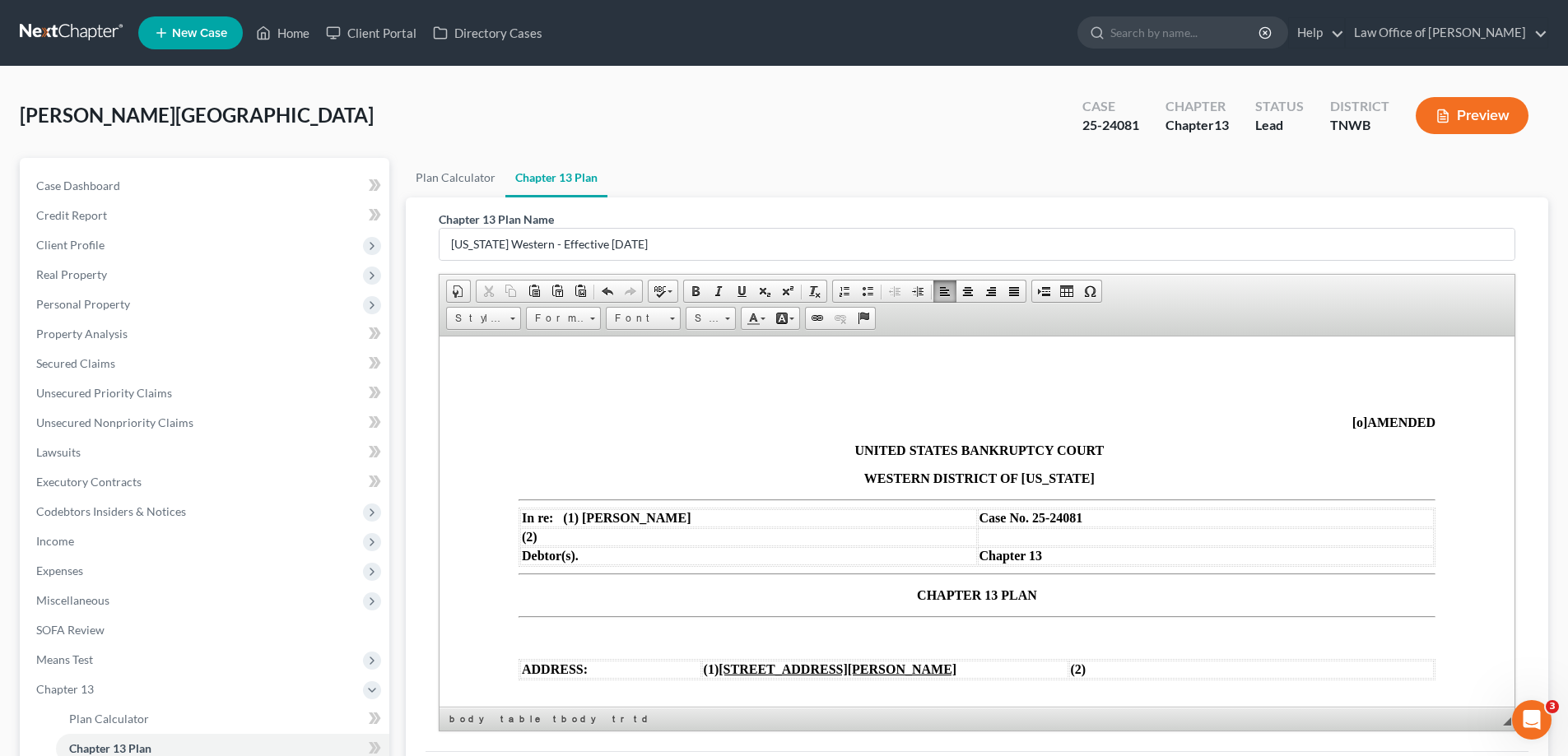
click at [1352, 421] on span "[o]" at bounding box center [1359, 421] width 16 height 14
click at [905, 594] on p "CHAPTER 13 PLAN" at bounding box center [977, 594] width 917 height 15
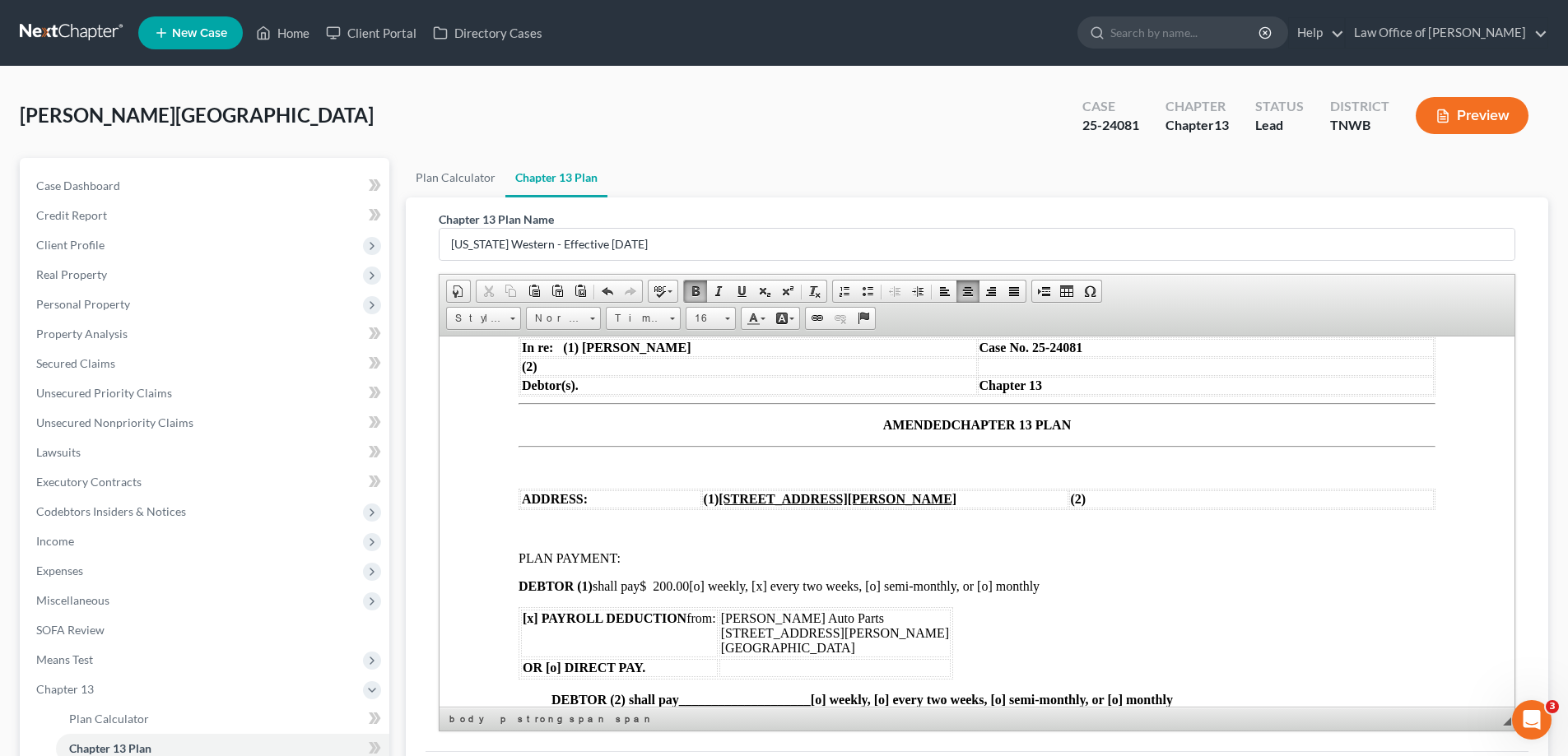
scroll to position [247, 0]
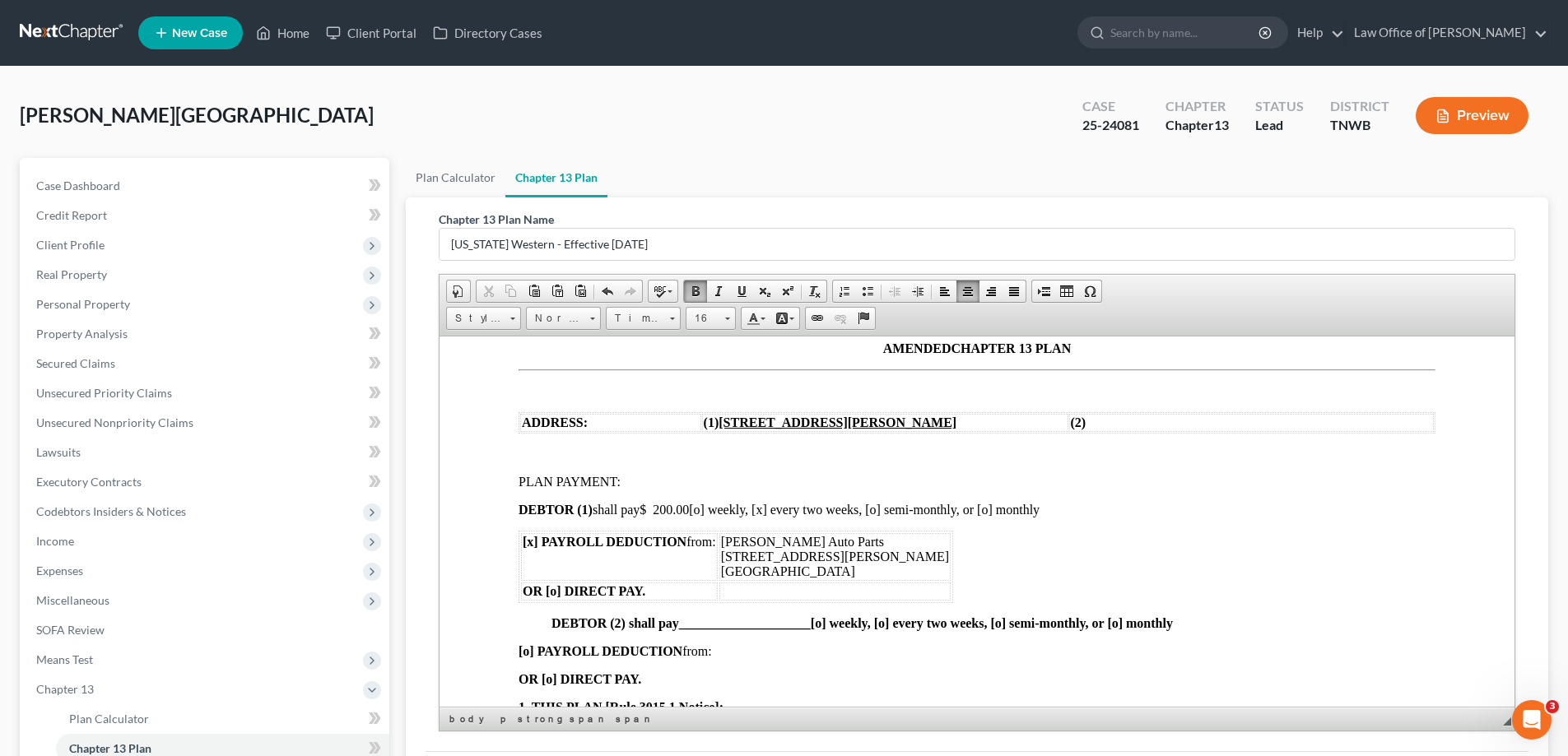
click at [689, 512] on span "$ 200.00" at bounding box center [664, 508] width 49 height 14
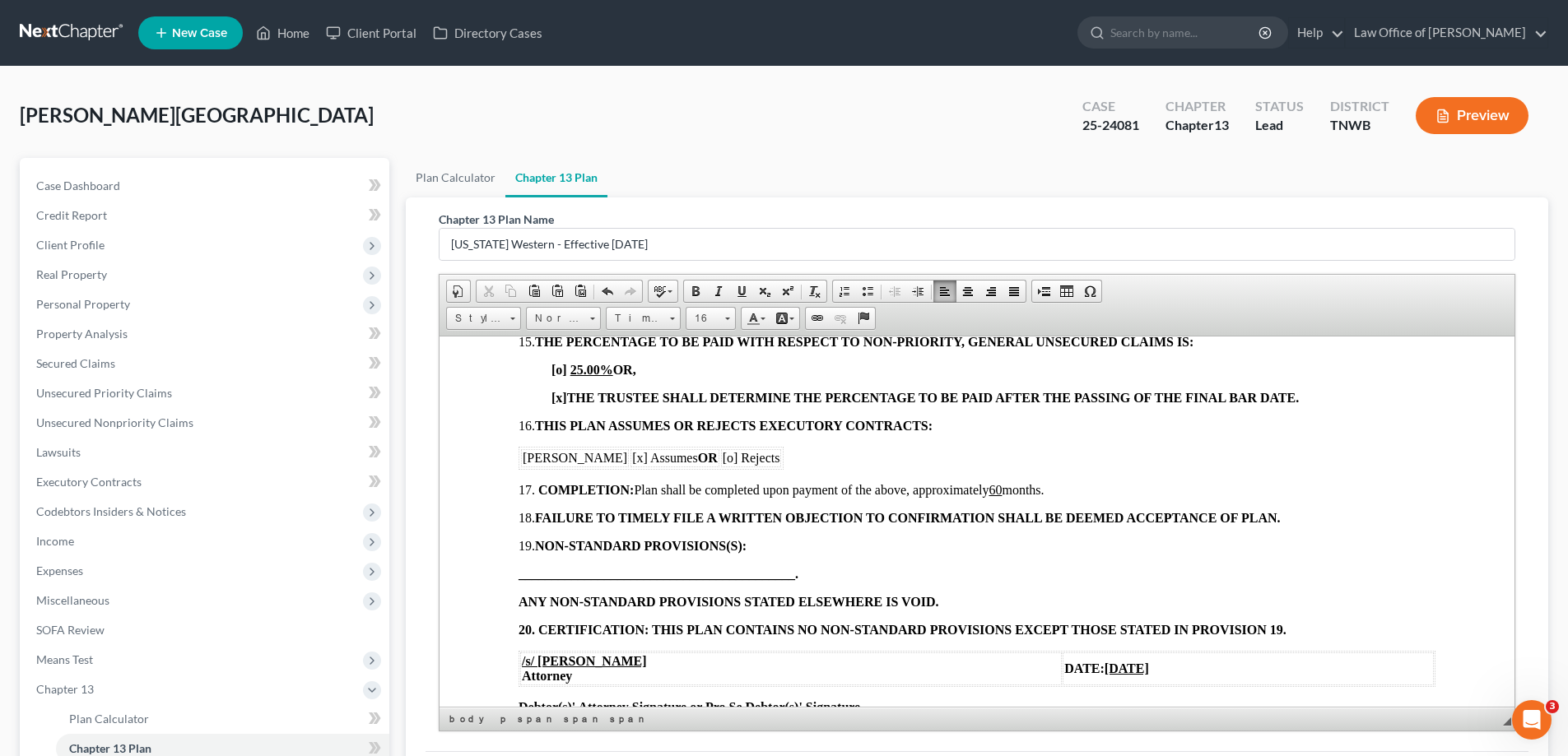
scroll to position [1681, 0]
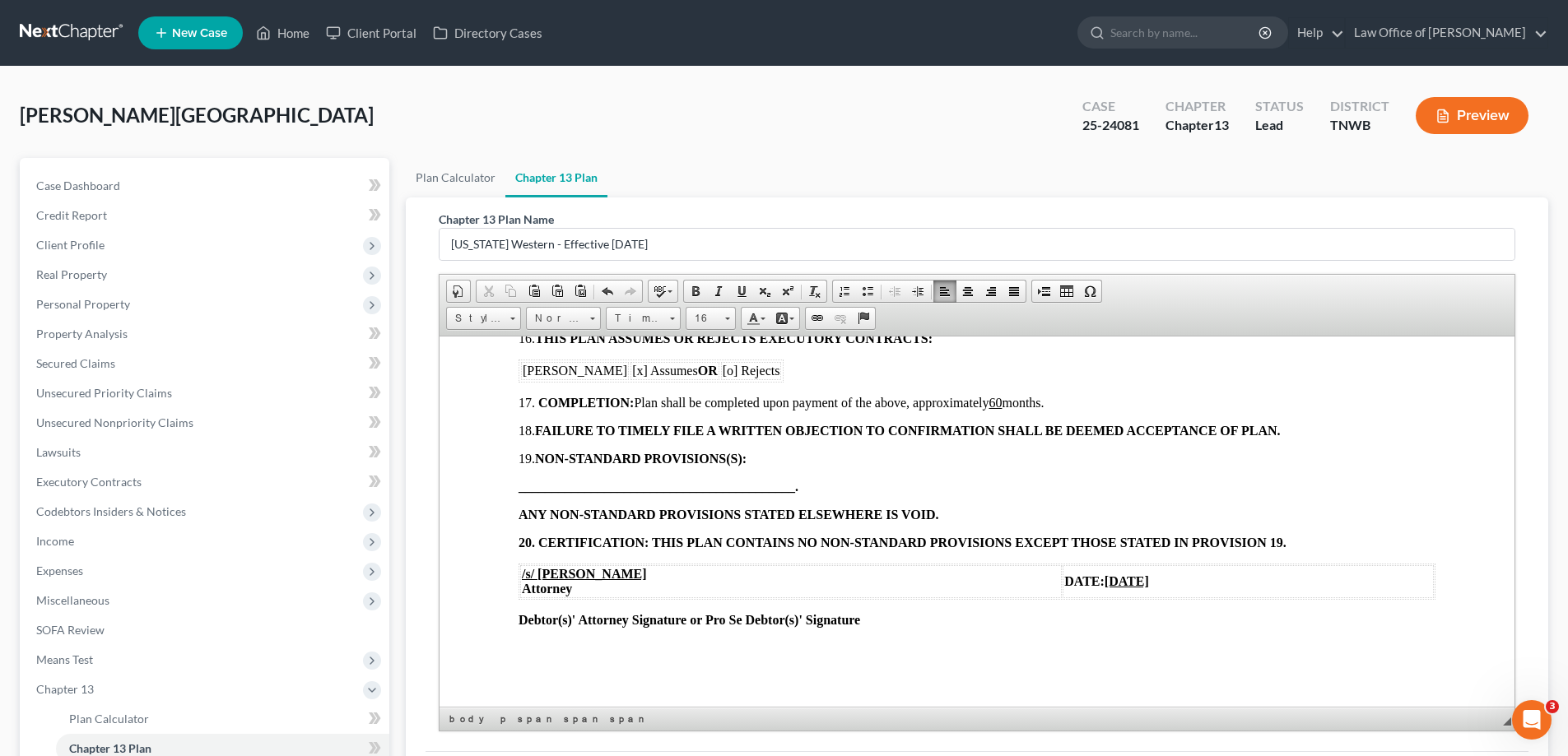
click at [1104, 579] on u "[DATE]" at bounding box center [1126, 579] width 44 height 14
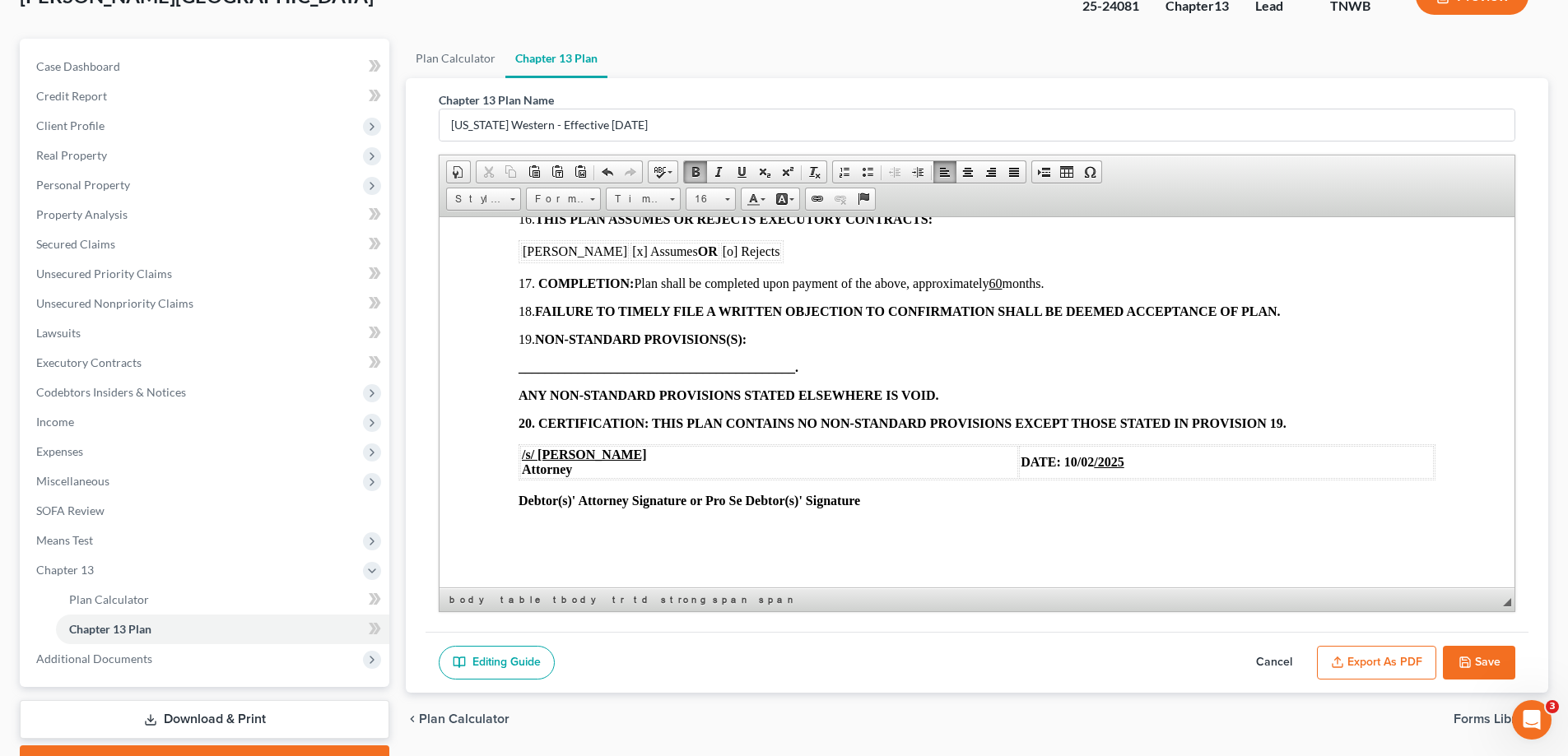
scroll to position [207, 0]
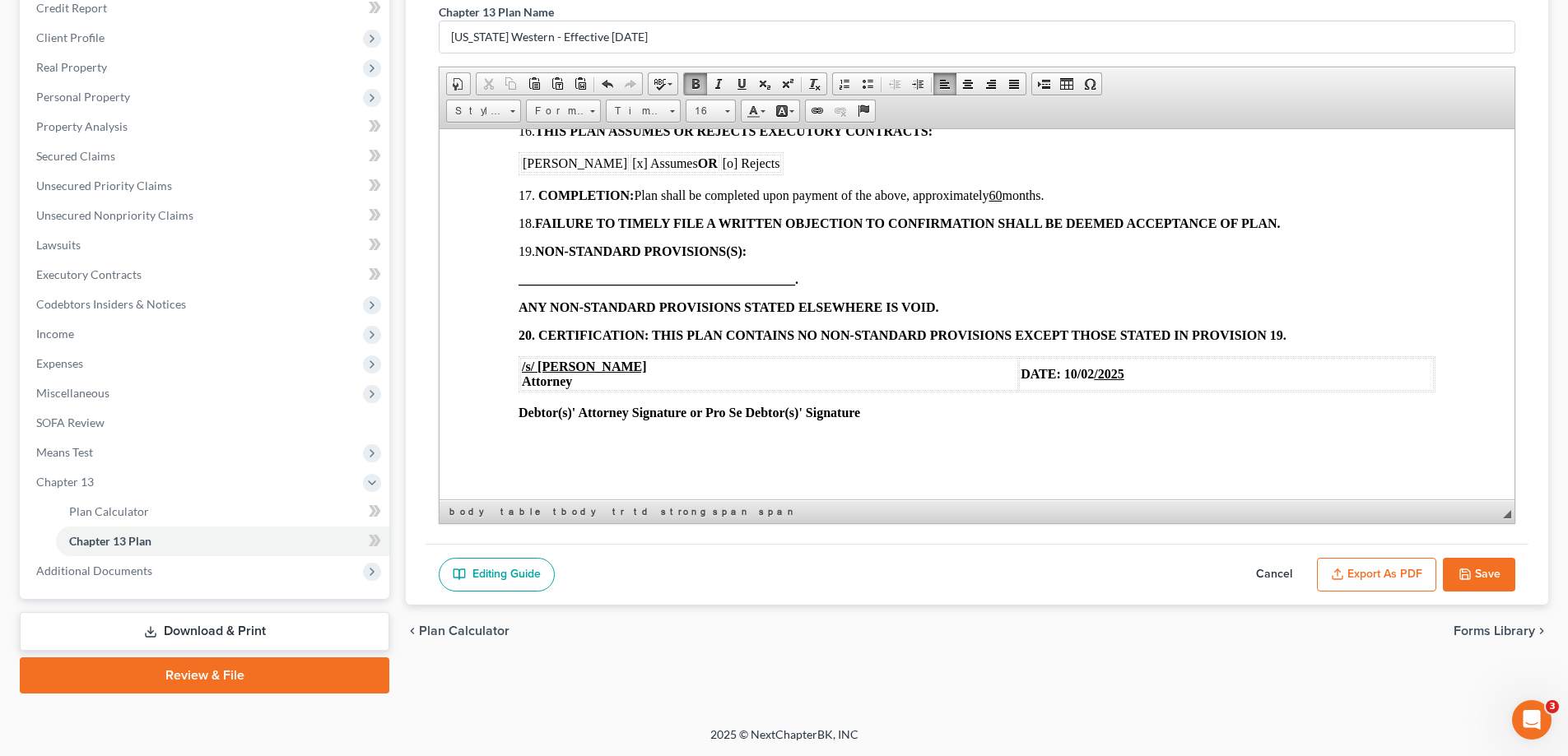
click at [1477, 568] on button "Save" at bounding box center [1478, 574] width 72 height 34
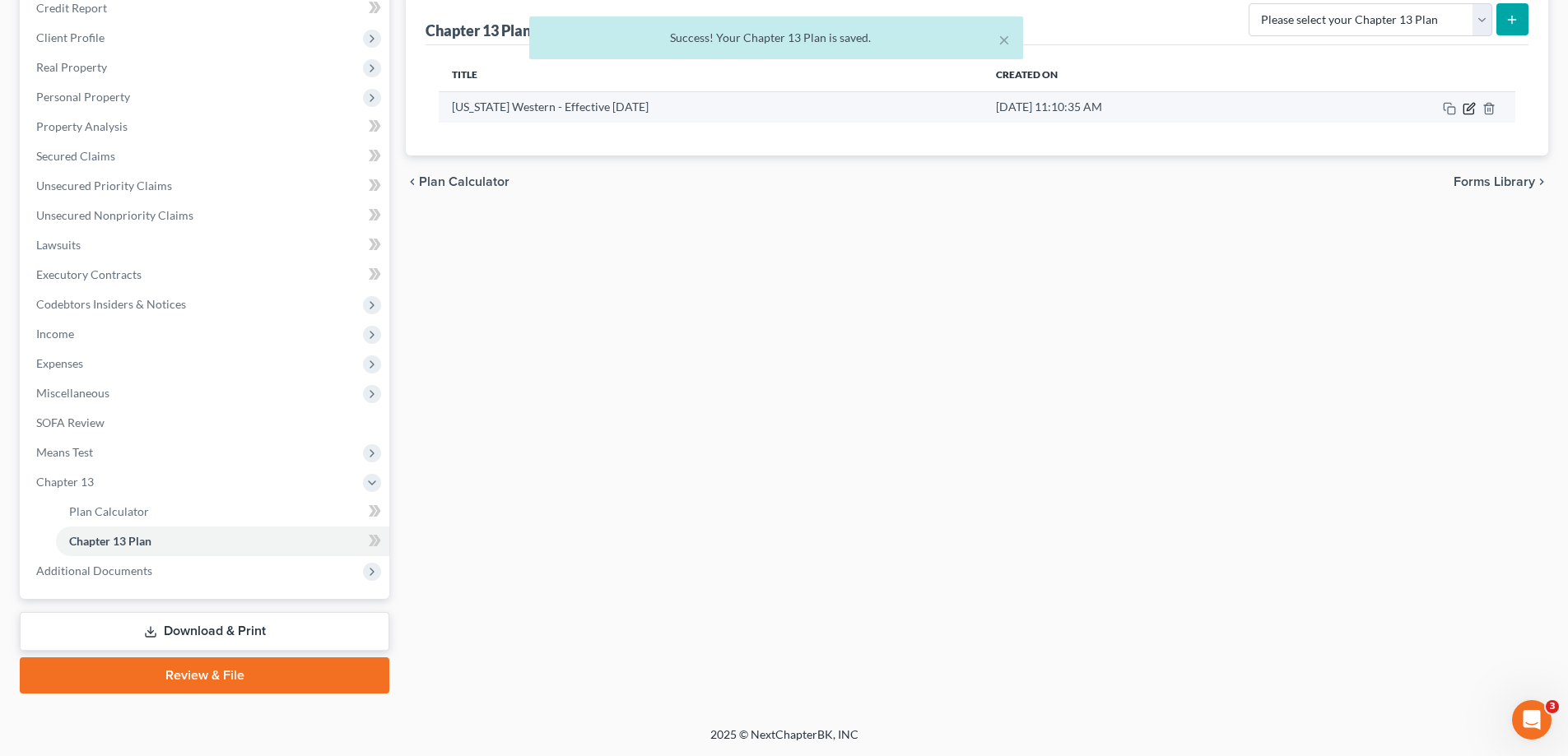
click at [1464, 110] on icon "button" at bounding box center [1469, 108] width 13 height 13
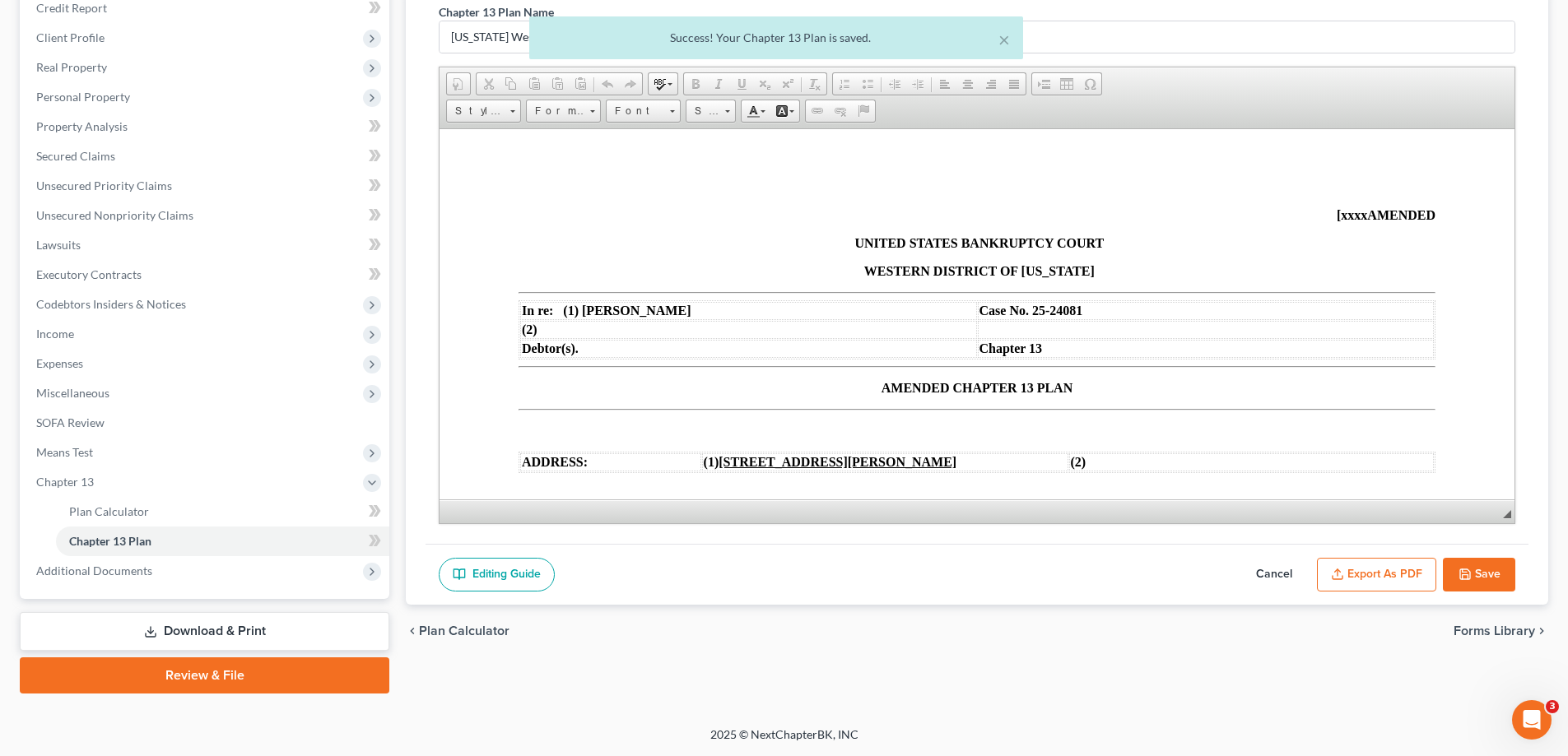
scroll to position [0, 0]
click at [1392, 578] on button "Export as PDF" at bounding box center [1376, 574] width 119 height 34
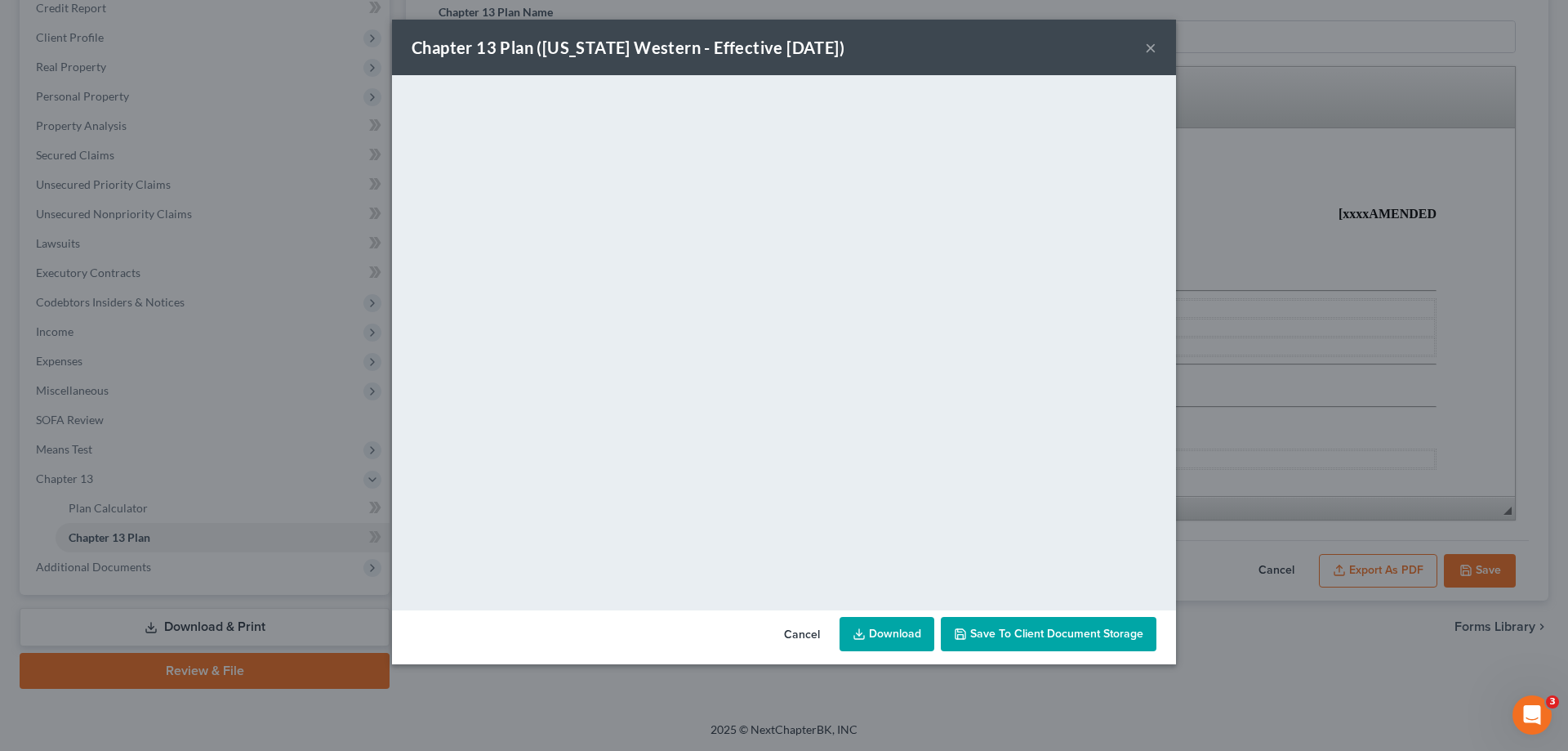
click at [1151, 50] on button "×" at bounding box center [1151, 47] width 11 height 19
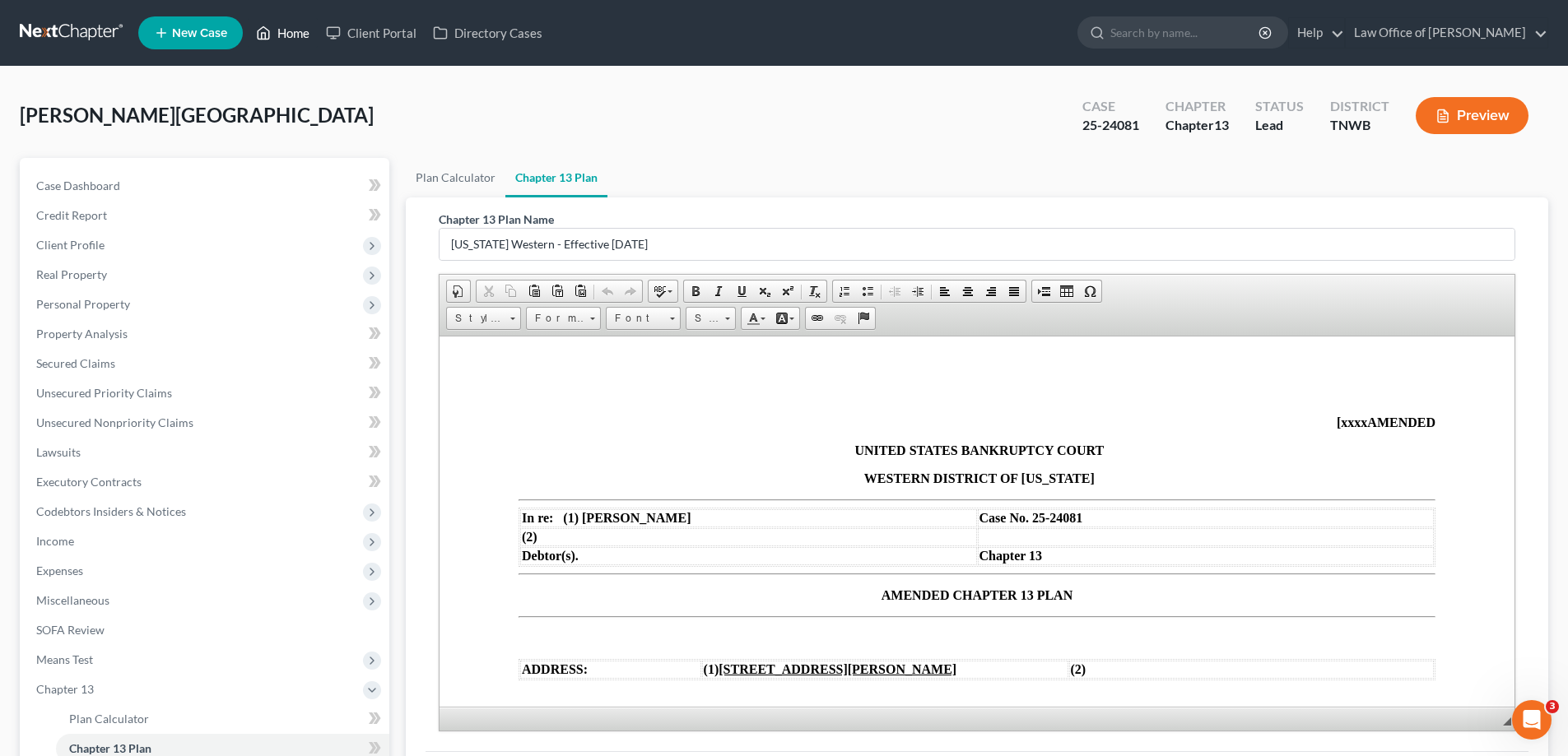
click at [297, 30] on link "Home" at bounding box center [283, 33] width 70 height 30
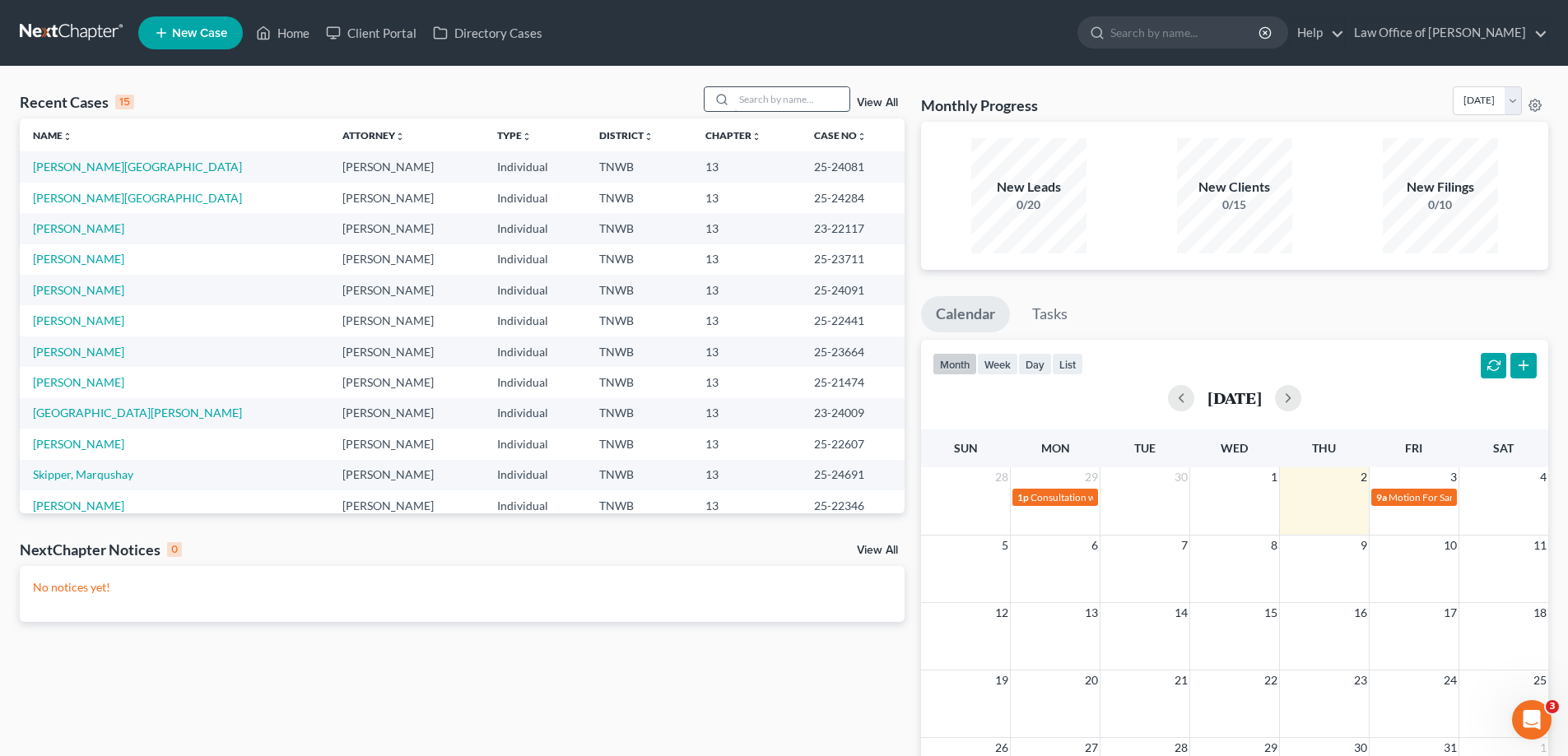
click at [760, 96] on input "search" at bounding box center [791, 99] width 116 height 24
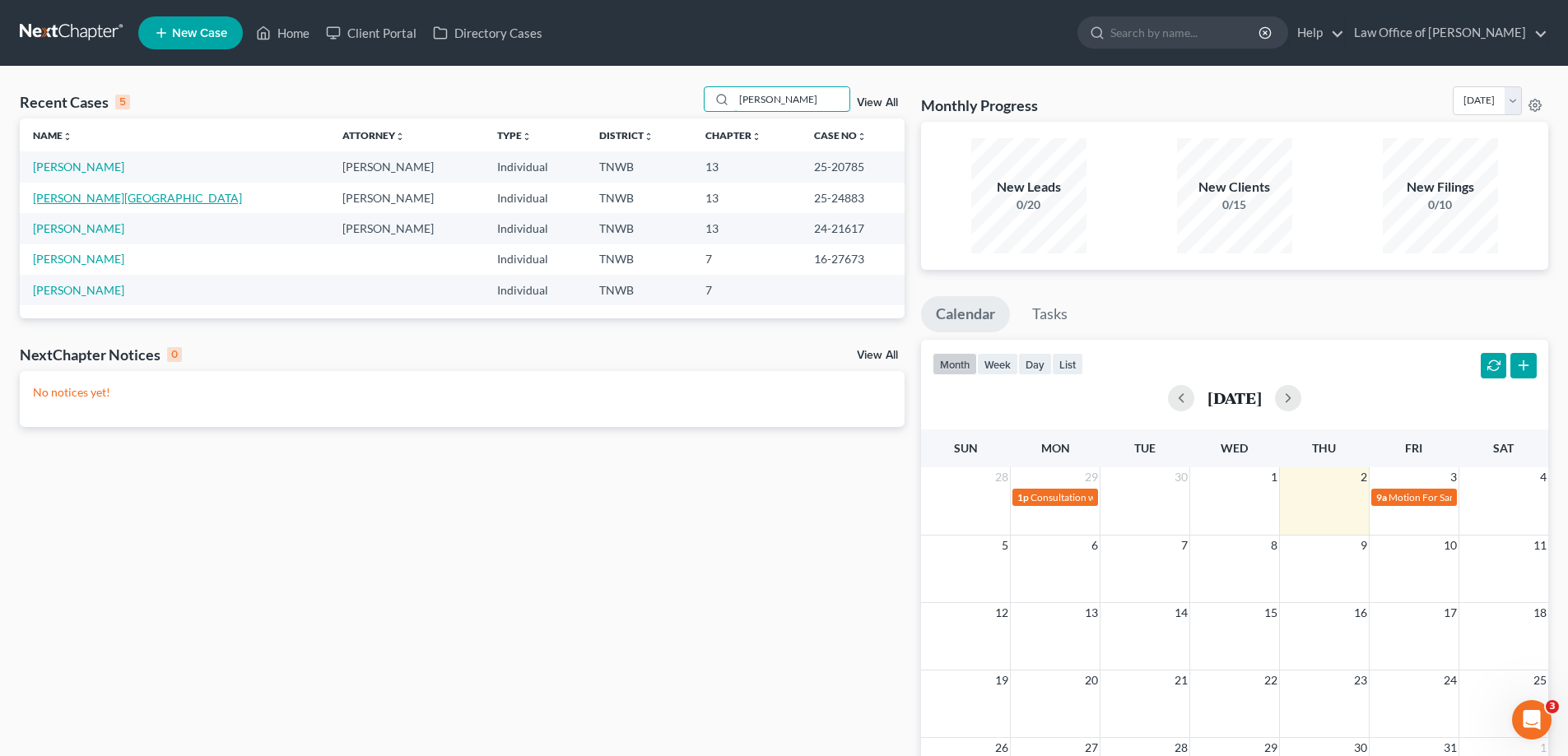
type input "[PERSON_NAME]"
click at [96, 201] on link "[PERSON_NAME][GEOGRAPHIC_DATA]" at bounding box center [138, 197] width 209 height 14
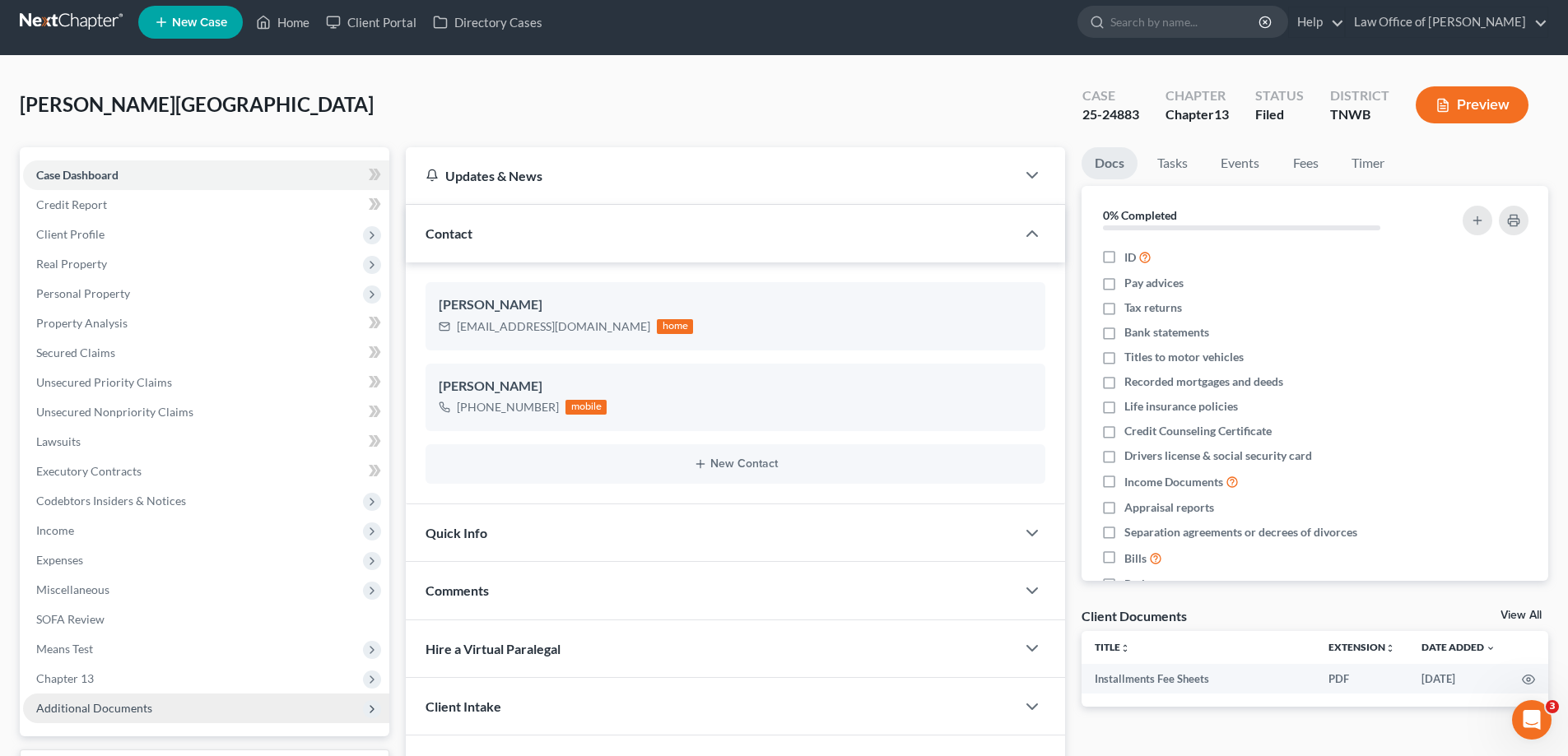
scroll to position [148, 0]
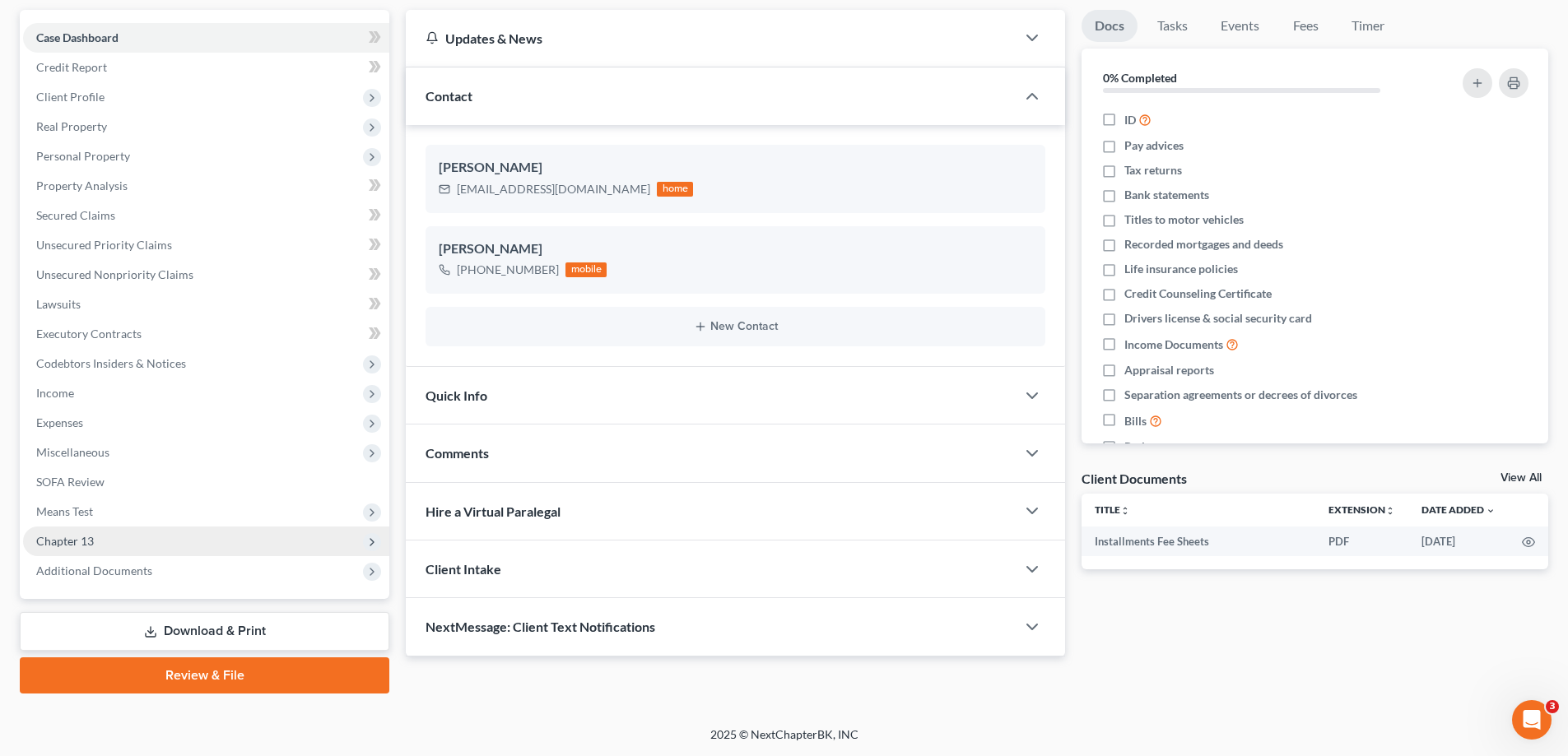
click at [106, 543] on span "Chapter 13" at bounding box center [206, 542] width 366 height 30
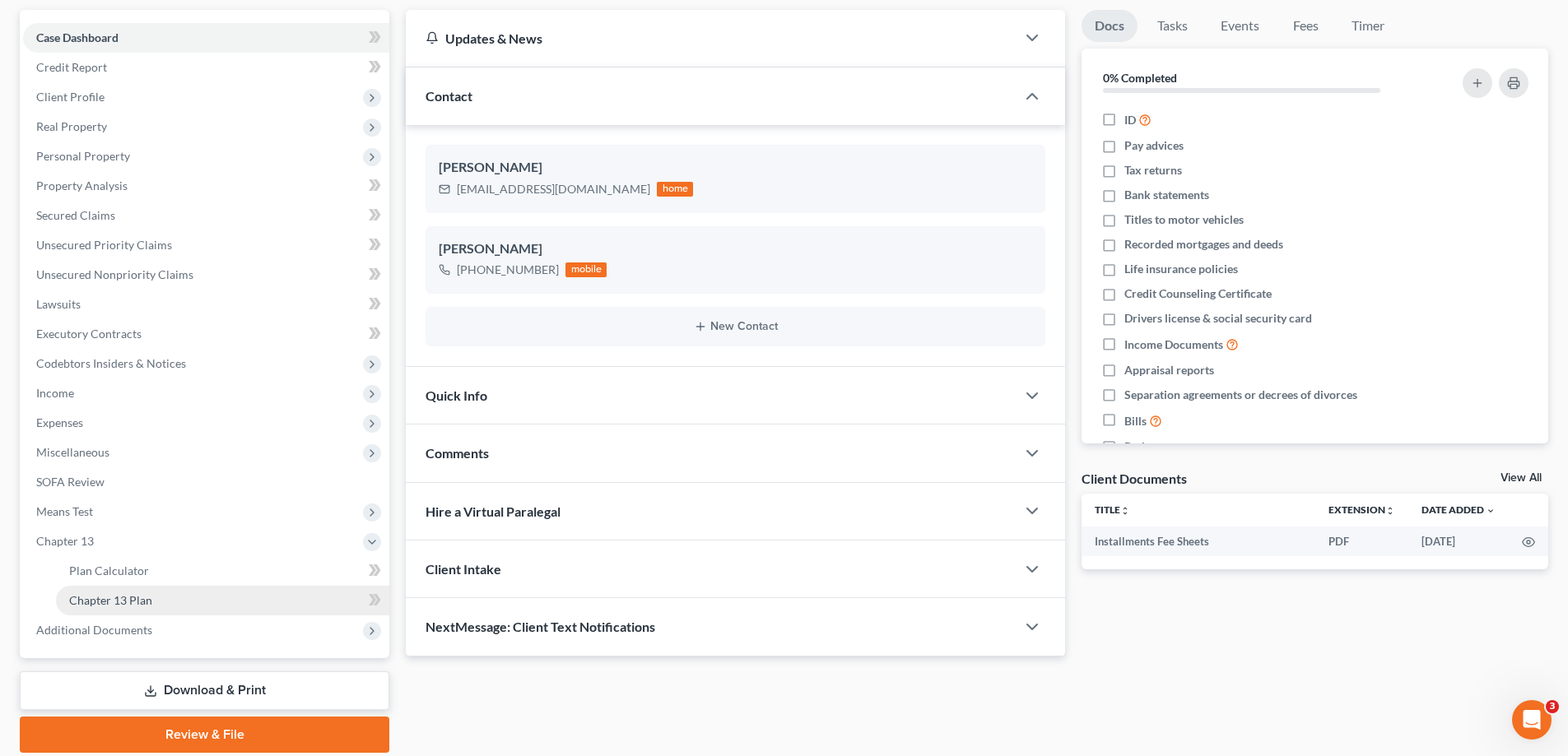
click at [140, 600] on span "Chapter 13 Plan" at bounding box center [111, 600] width 83 height 14
click at [142, 603] on span "Chapter 13 Plan" at bounding box center [111, 600] width 83 height 14
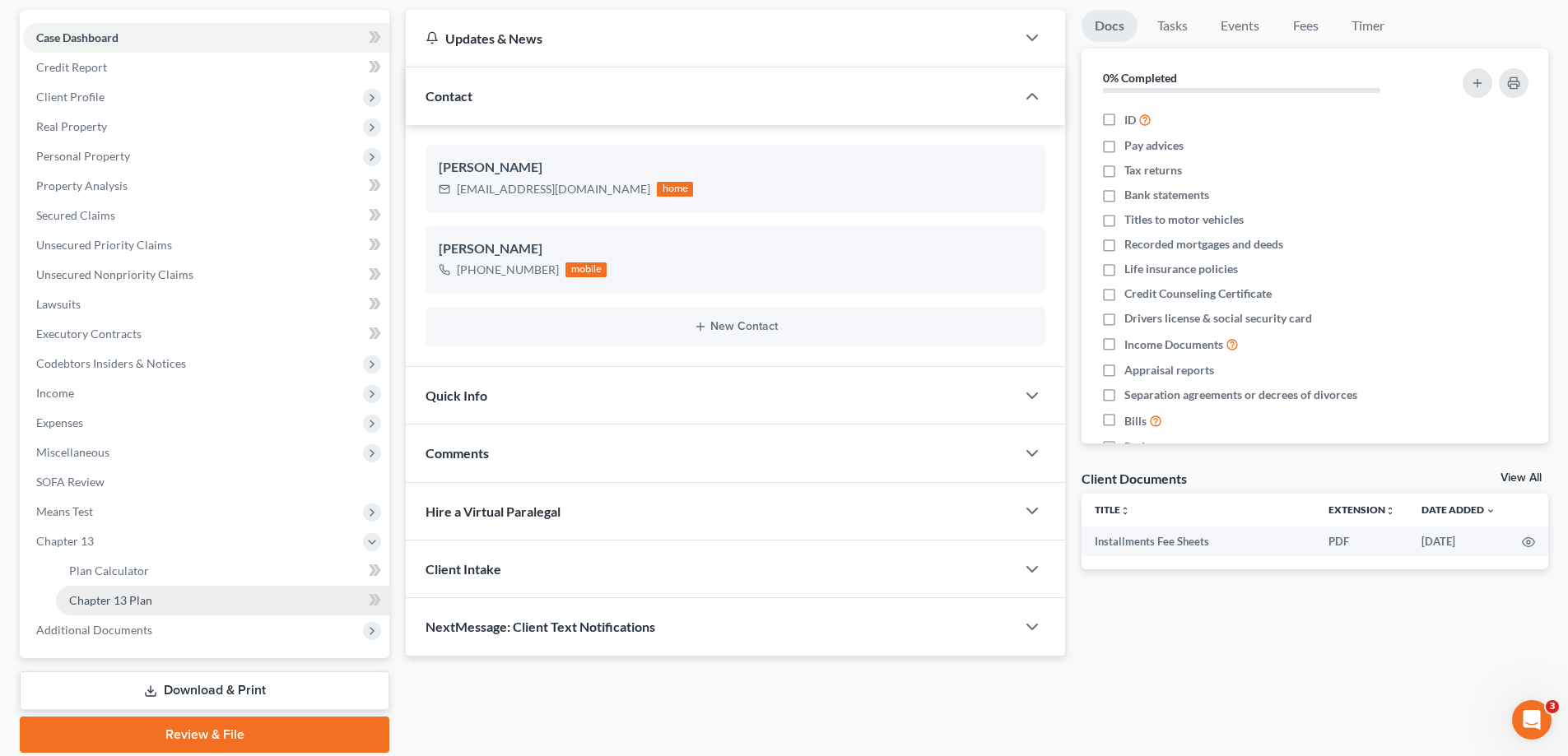
click at [170, 597] on link "Chapter 13 Plan" at bounding box center [223, 601] width 333 height 30
click at [176, 604] on link "Chapter 13 Plan" at bounding box center [223, 601] width 333 height 30
click at [173, 596] on link "Chapter 13 Plan" at bounding box center [223, 601] width 333 height 30
click at [174, 597] on link "Chapter 13 Plan" at bounding box center [223, 601] width 333 height 30
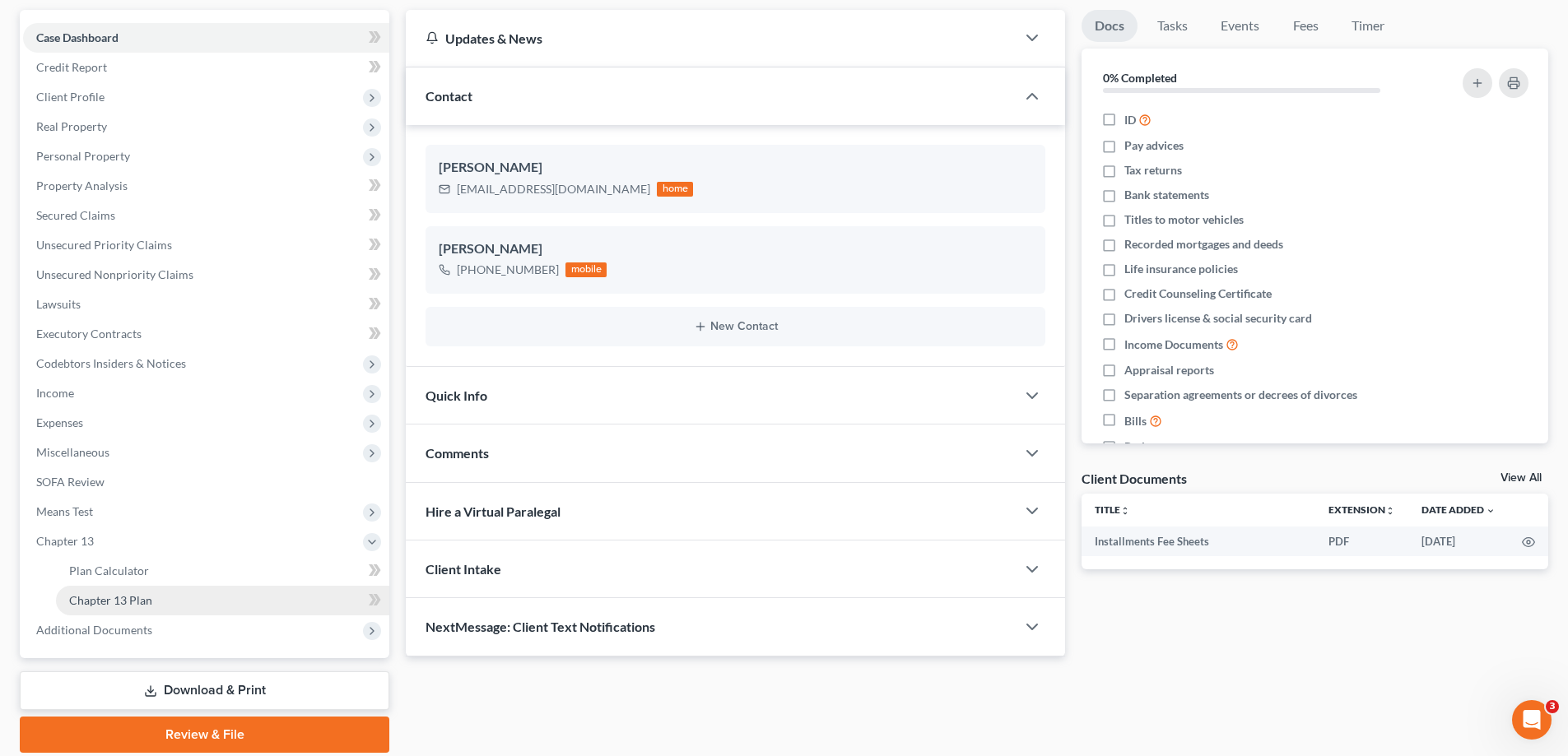
click at [174, 597] on link "Chapter 13 Plan" at bounding box center [223, 601] width 333 height 30
click at [175, 598] on link "Chapter 13 Plan" at bounding box center [223, 601] width 333 height 30
click at [166, 598] on link "Chapter 13 Plan" at bounding box center [223, 601] width 333 height 30
click at [86, 538] on span "Chapter 13" at bounding box center [65, 541] width 57 height 14
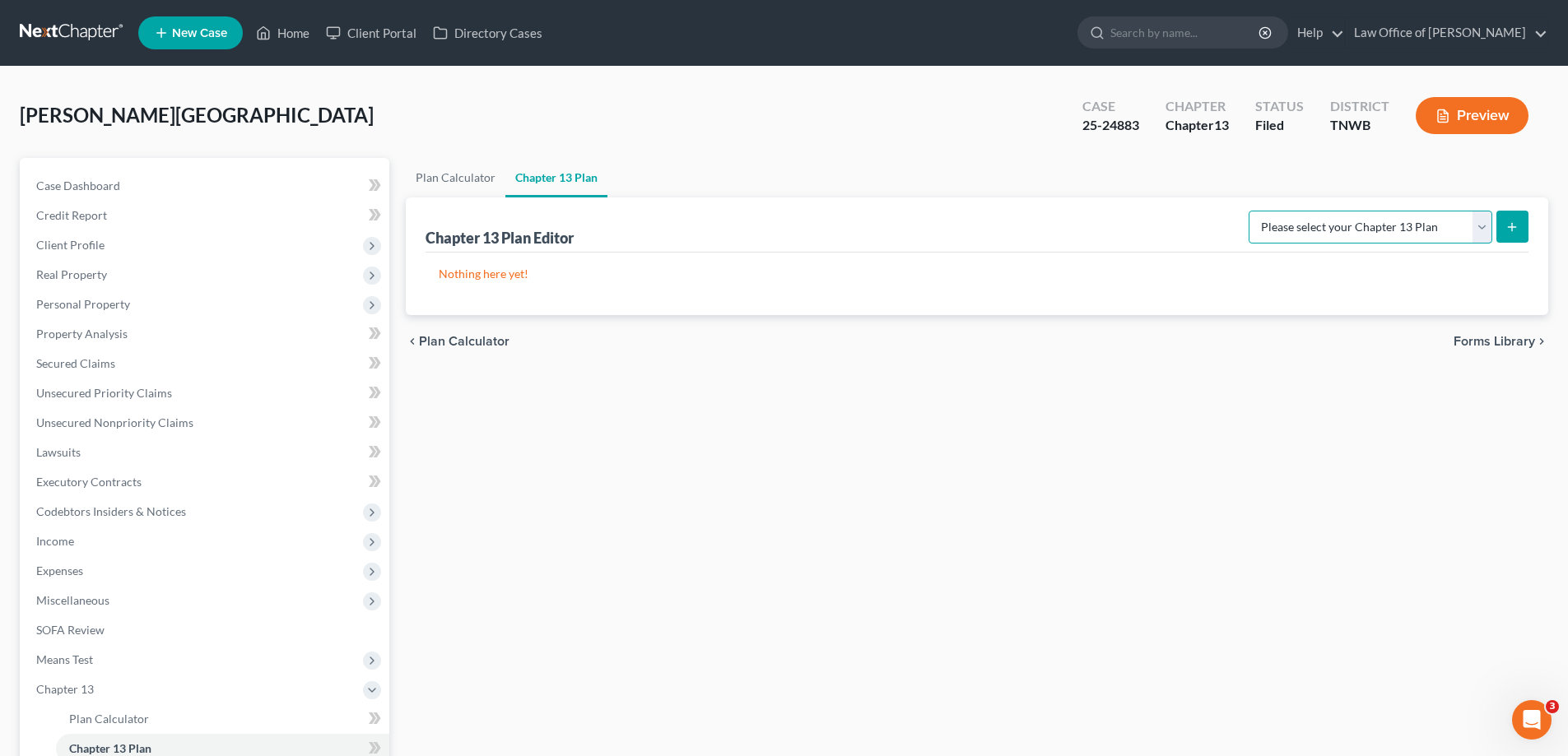
drag, startPoint x: 1482, startPoint y: 233, endPoint x: 1471, endPoint y: 242, distance: 14.2
click at [1482, 233] on select "Please select your Chapter 13 Plan National Form Plan - Official Form 113 [US_S…" at bounding box center [1369, 227] width 243 height 33
select select "1"
click at [1251, 211] on select "Please select your Chapter 13 Plan National Form Plan - Official Form 113 [US_S…" at bounding box center [1369, 227] width 243 height 33
click at [1515, 228] on icon "submit" at bounding box center [1512, 227] width 13 height 13
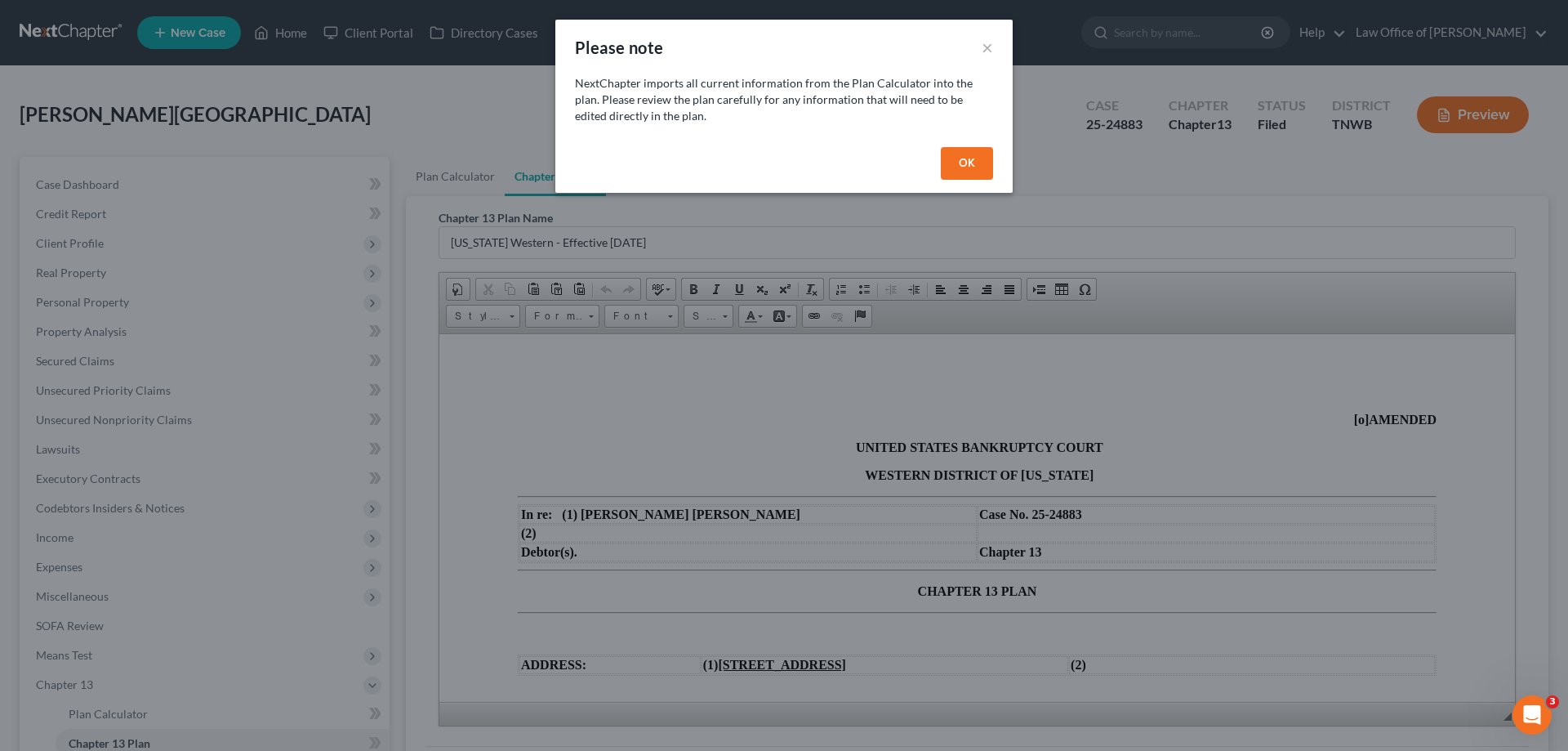
click at [960, 180] on div "OK" at bounding box center [784, 166] width 457 height 52
click at [977, 153] on button "OK" at bounding box center [966, 163] width 52 height 33
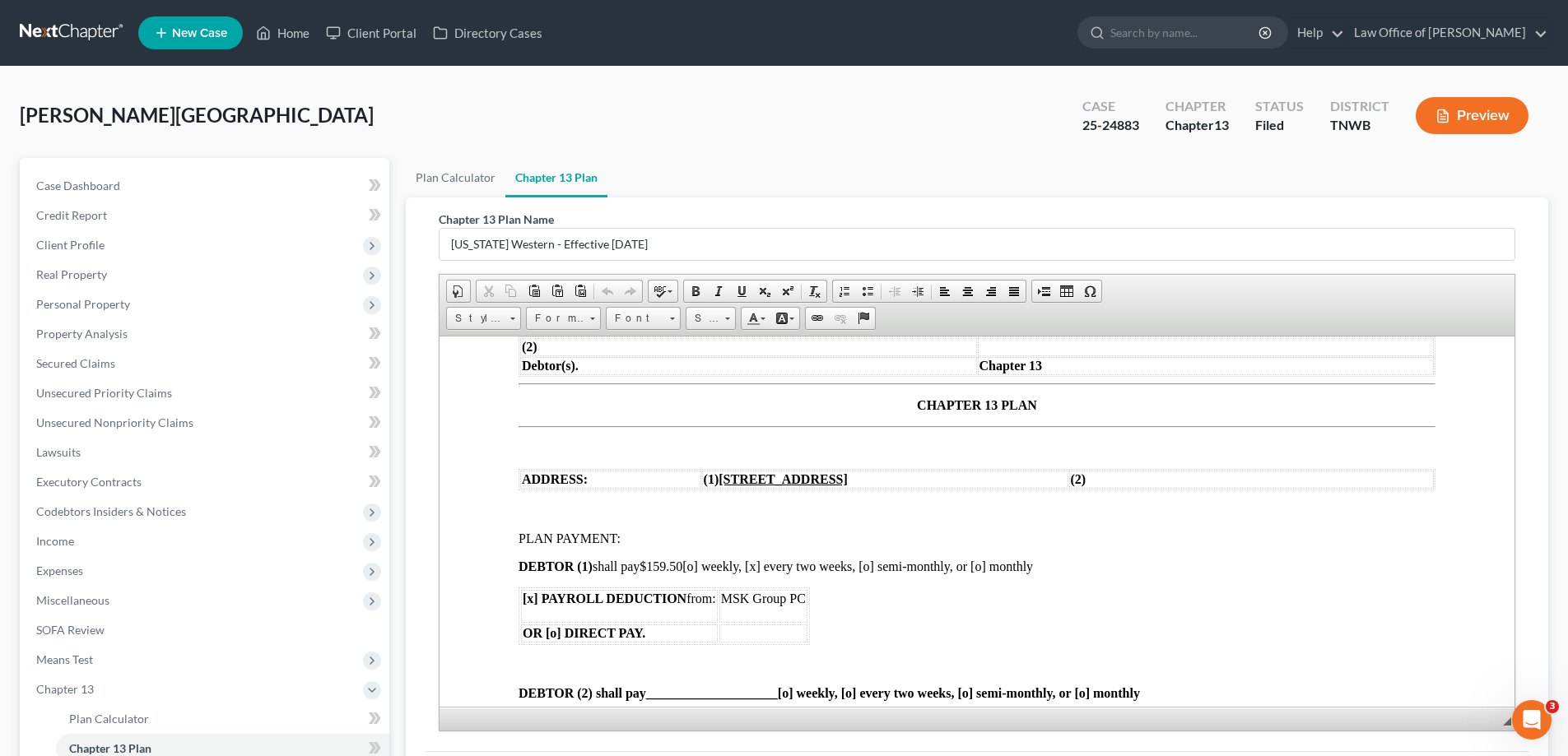
scroll to position [247, 0]
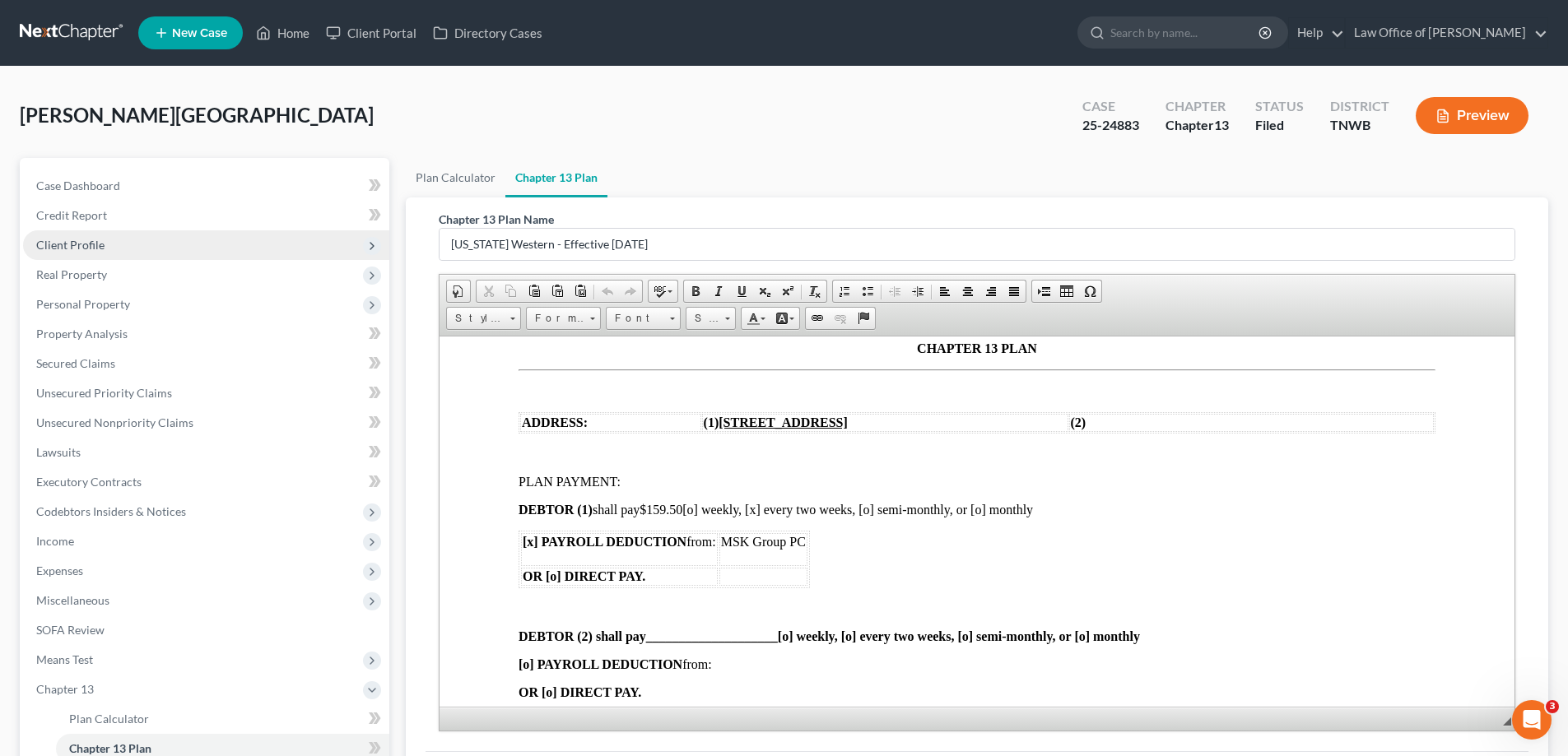
click at [86, 240] on span "Client Profile" at bounding box center [70, 244] width 68 height 14
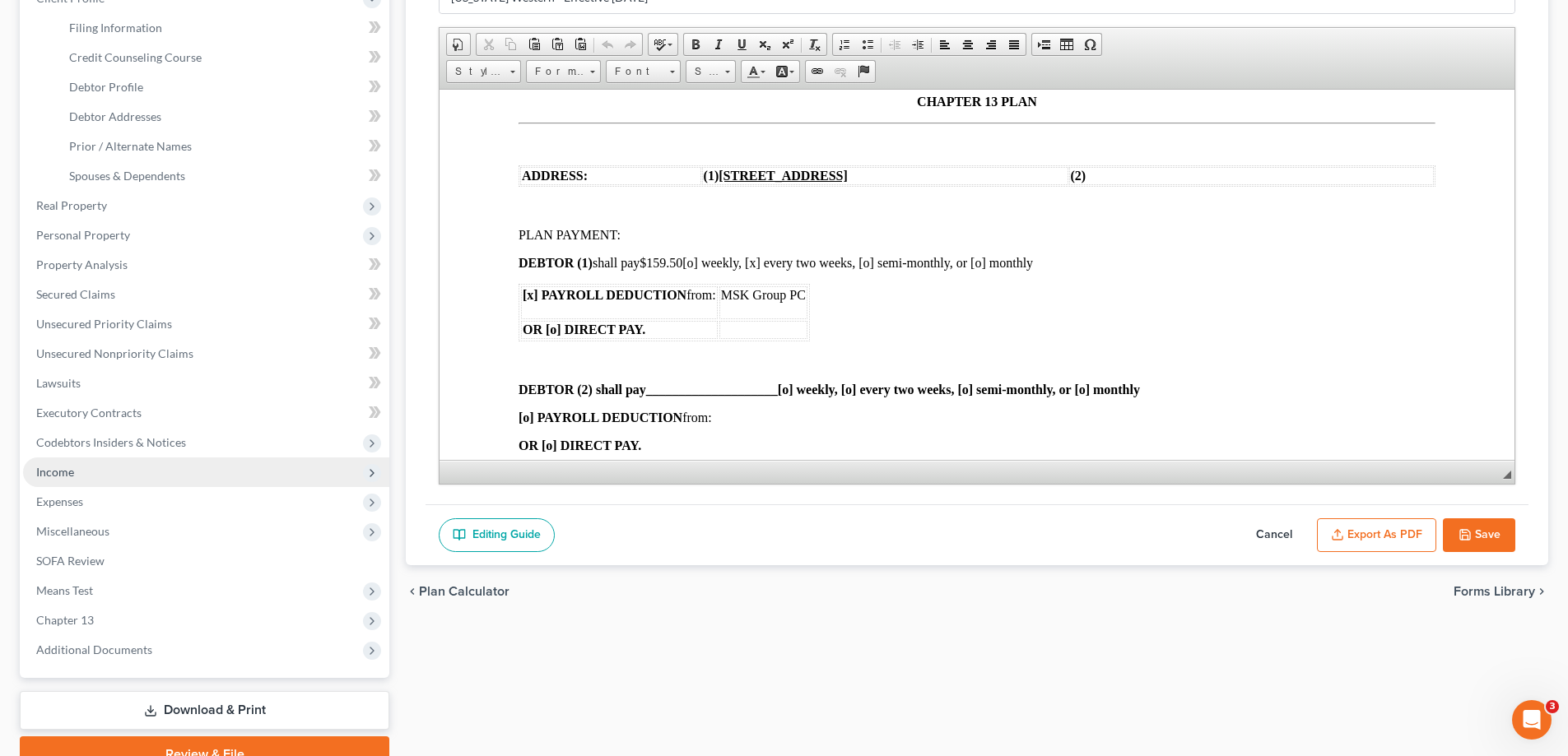
click at [70, 476] on span "Income" at bounding box center [55, 471] width 38 height 14
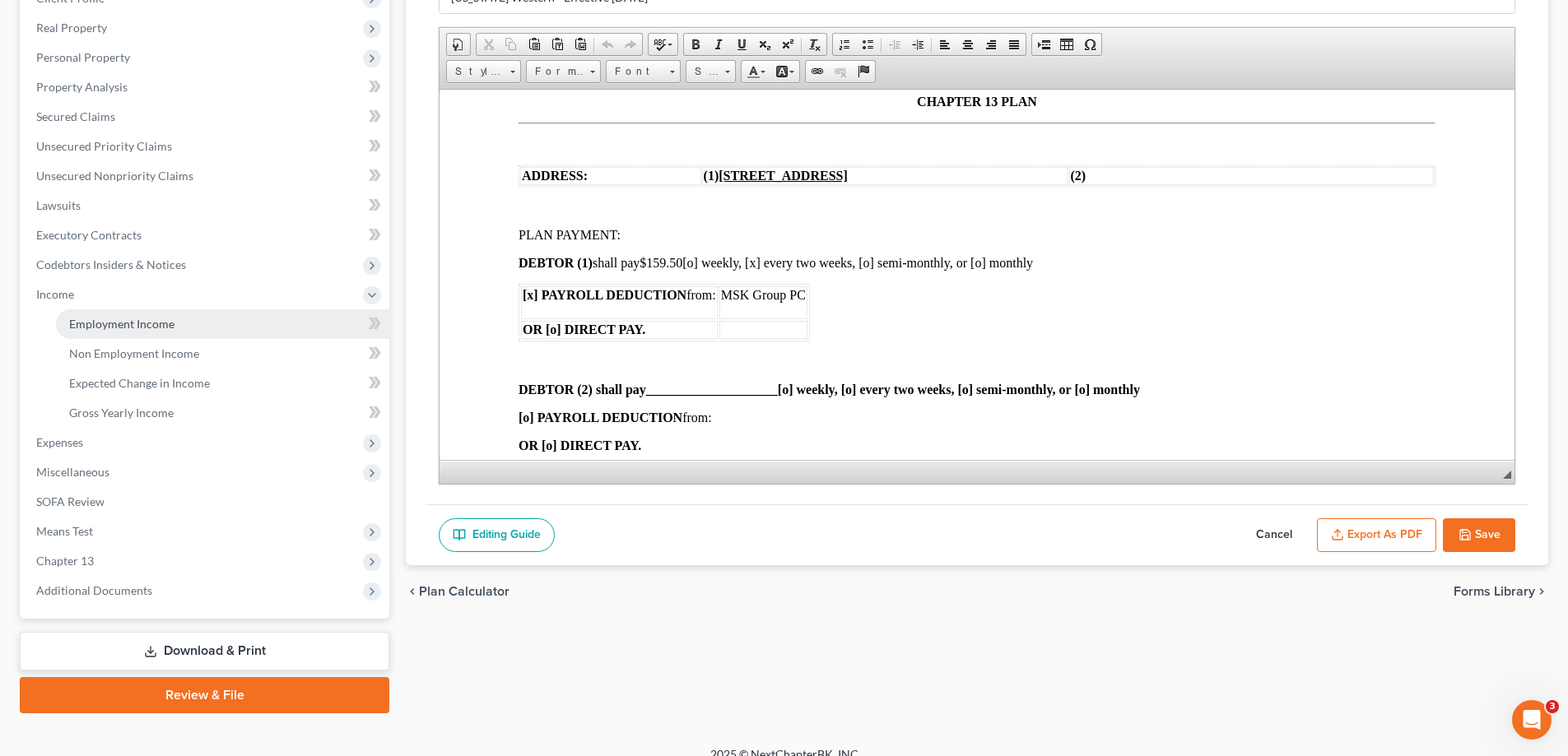
click at [129, 319] on span "Employment Income" at bounding box center [122, 323] width 105 height 14
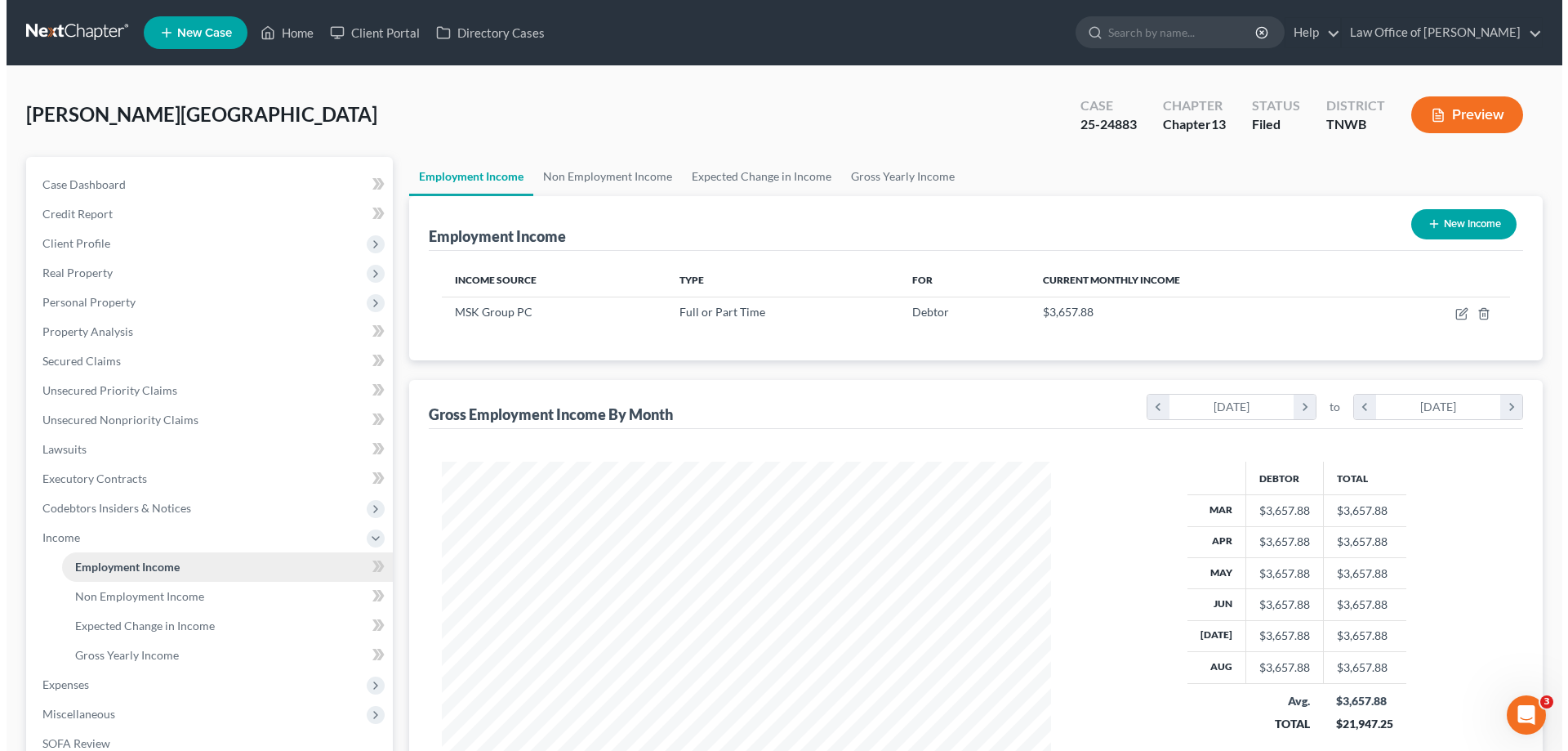
scroll to position [305, 642]
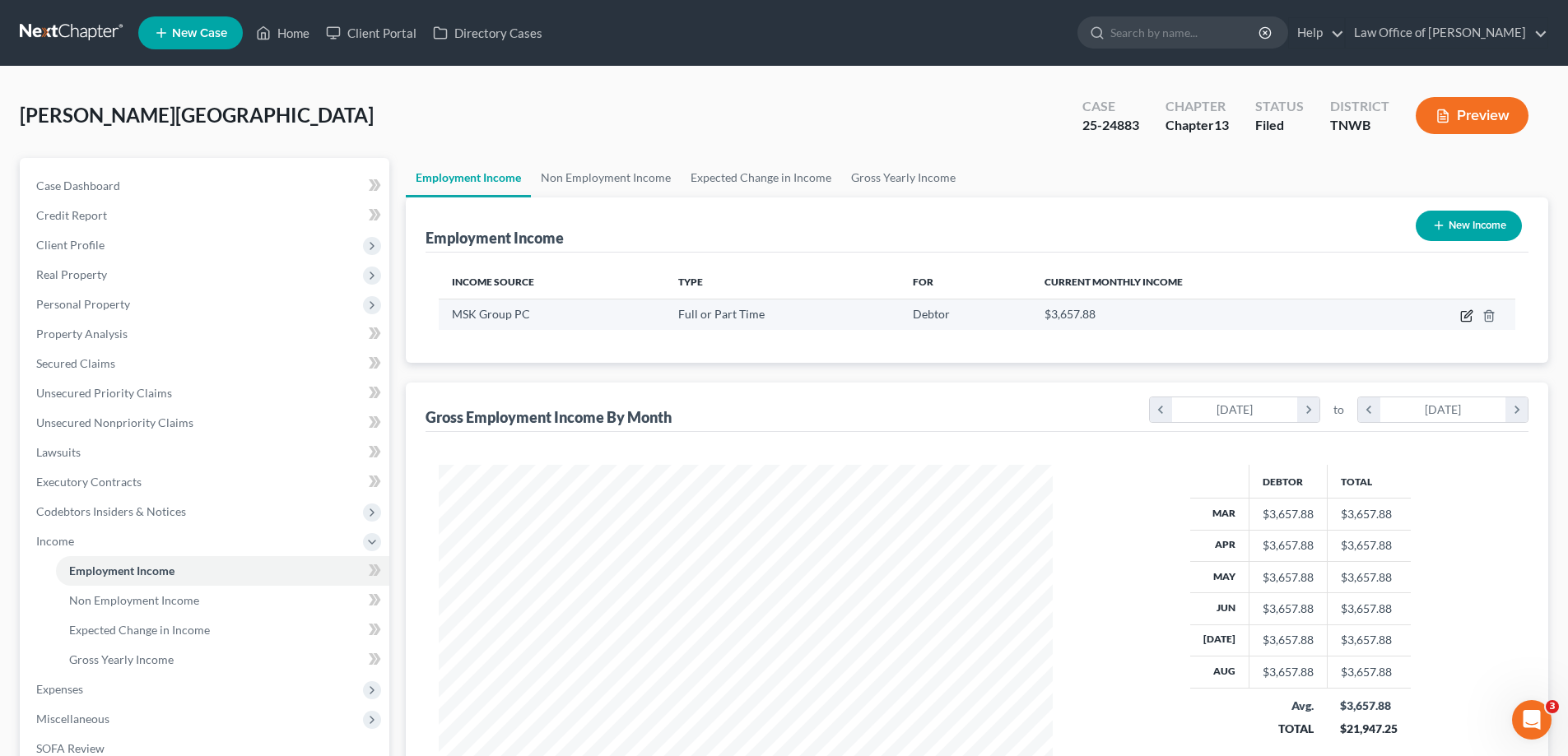
click at [1470, 314] on icon "button" at bounding box center [1467, 314] width 7 height 7
select select "0"
select select "2"
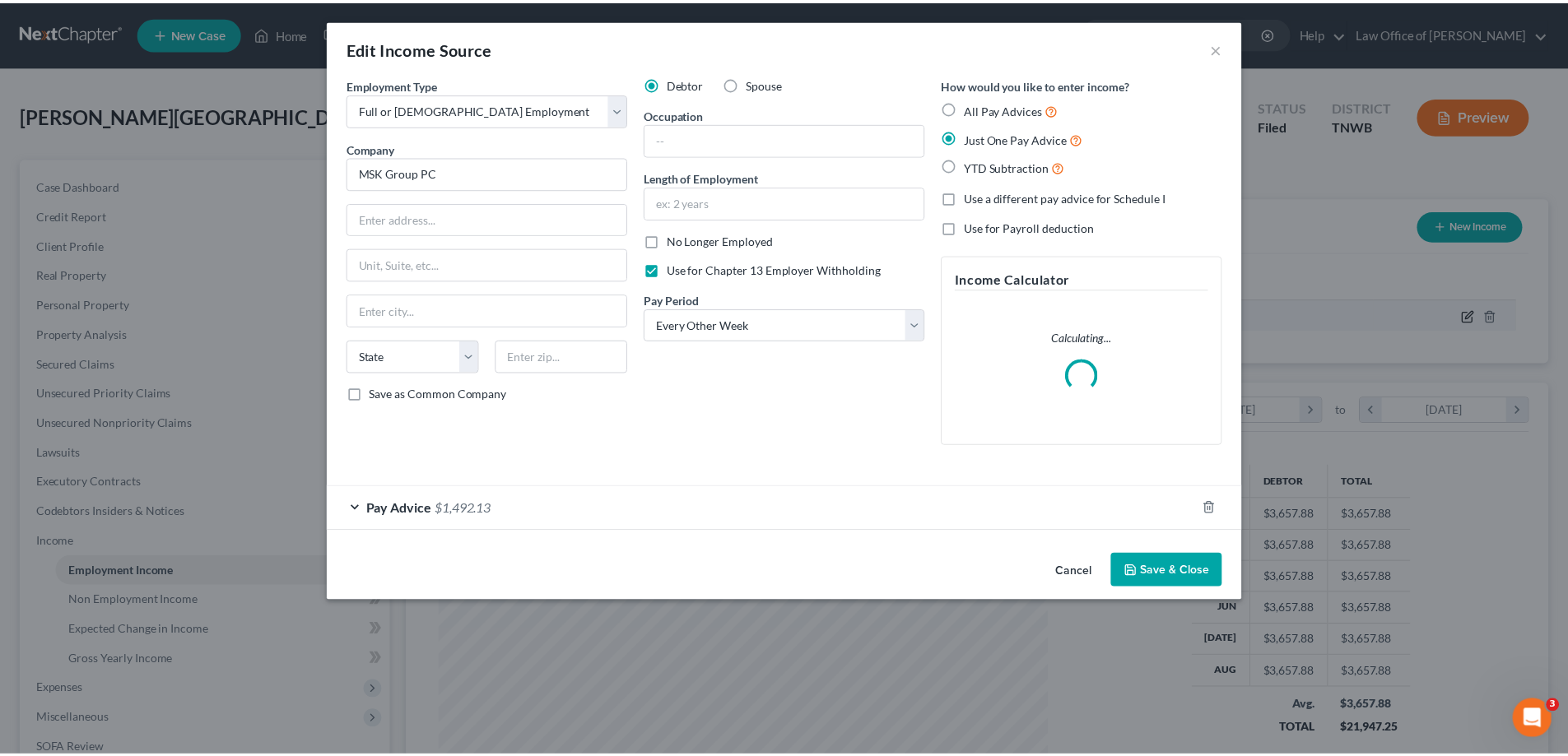
scroll to position [310, 653]
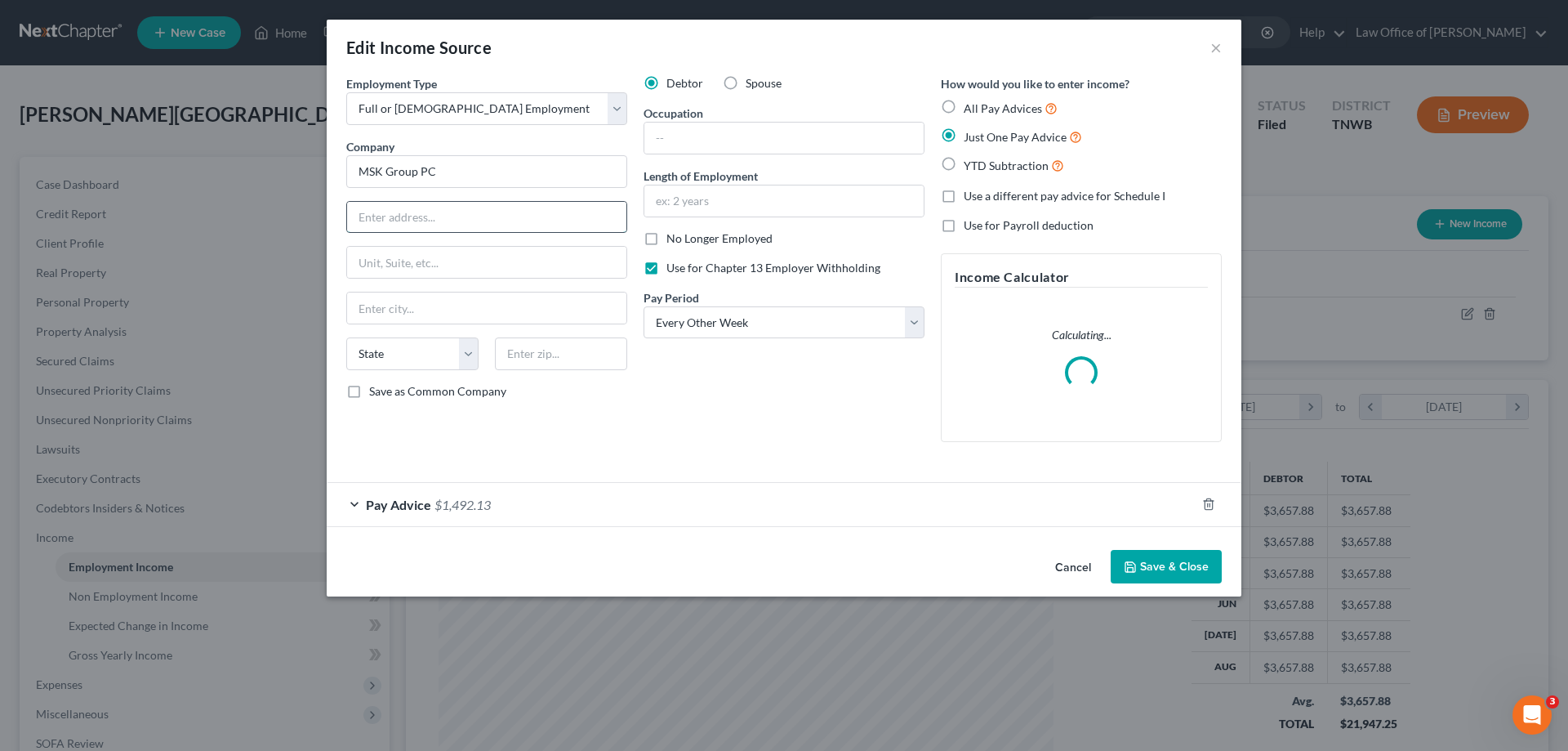
click at [495, 223] on input "text" at bounding box center [486, 218] width 279 height 31
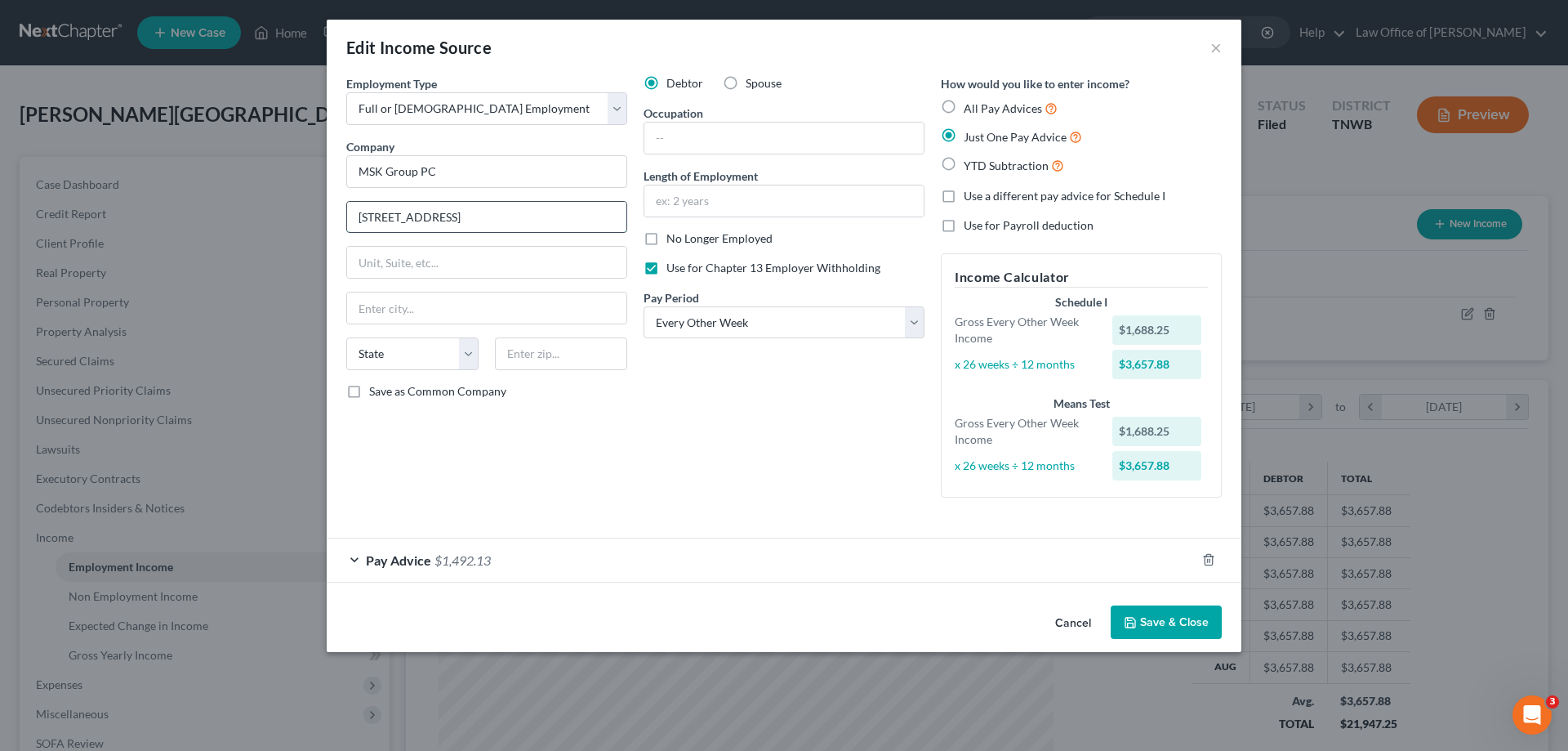
type input "[STREET_ADDRESS]"
type input "Ste 140"
type input "38119"
click at [1166, 622] on button "Save & Close" at bounding box center [1165, 622] width 111 height 34
type input "[GEOGRAPHIC_DATA]"
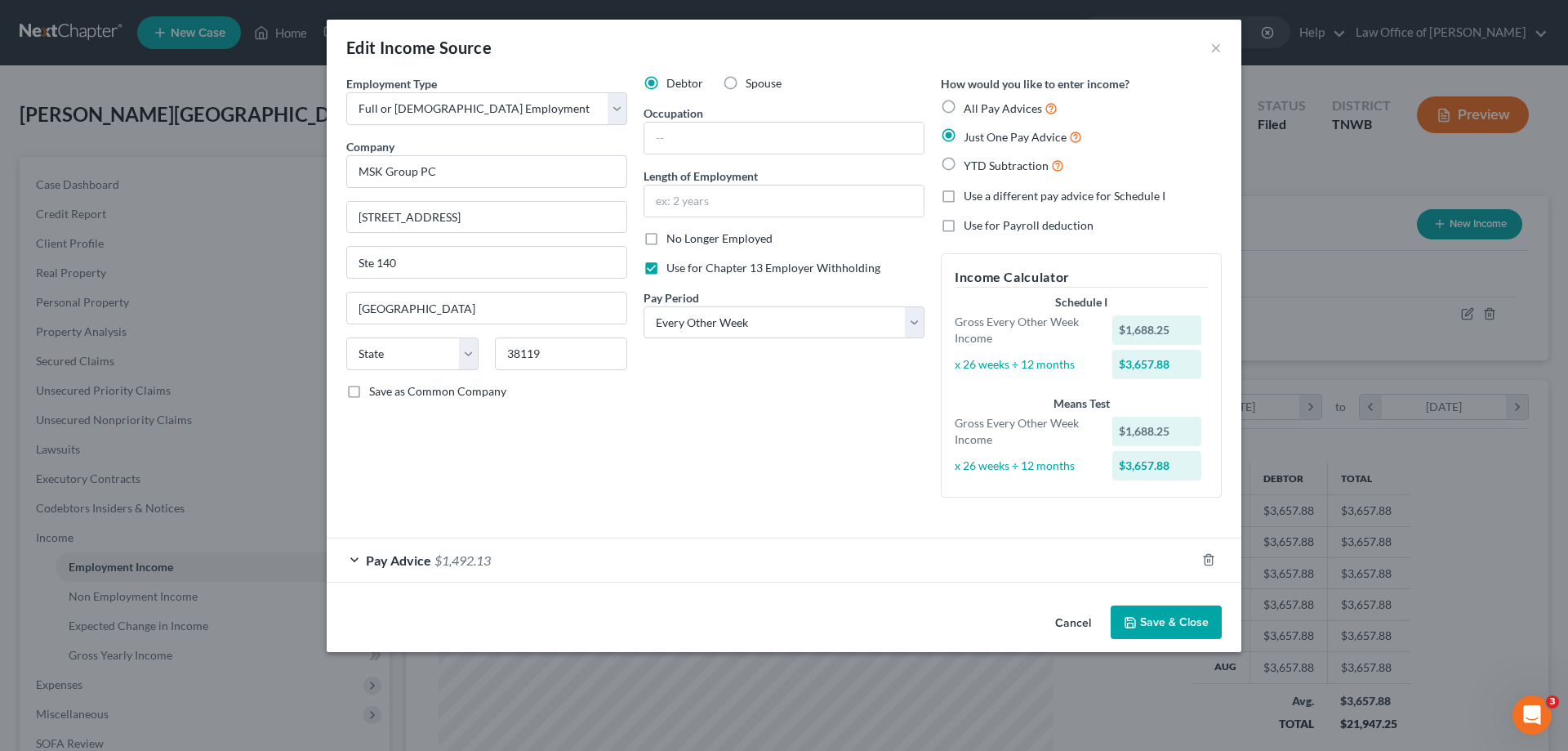
select select "44"
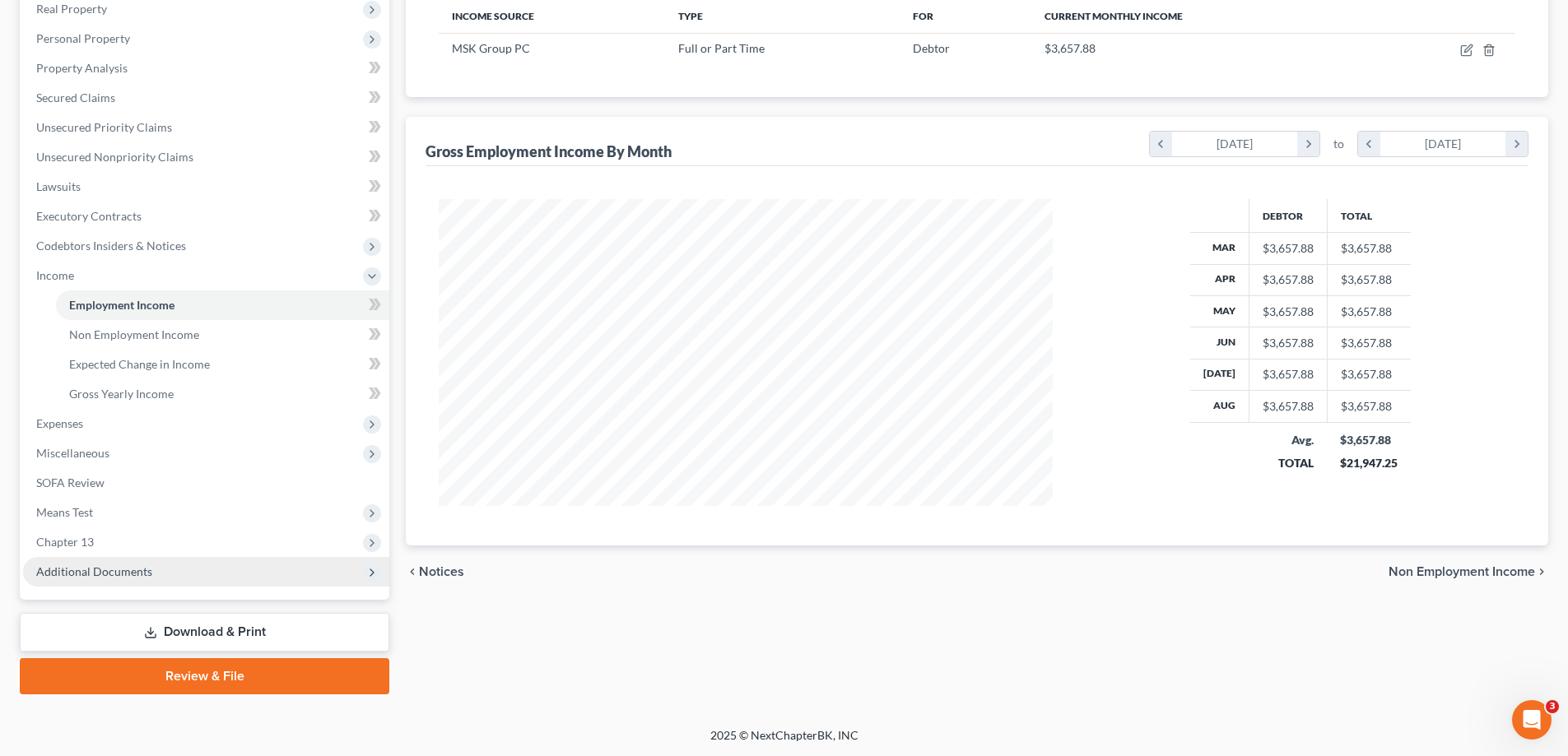
scroll to position [266, 0]
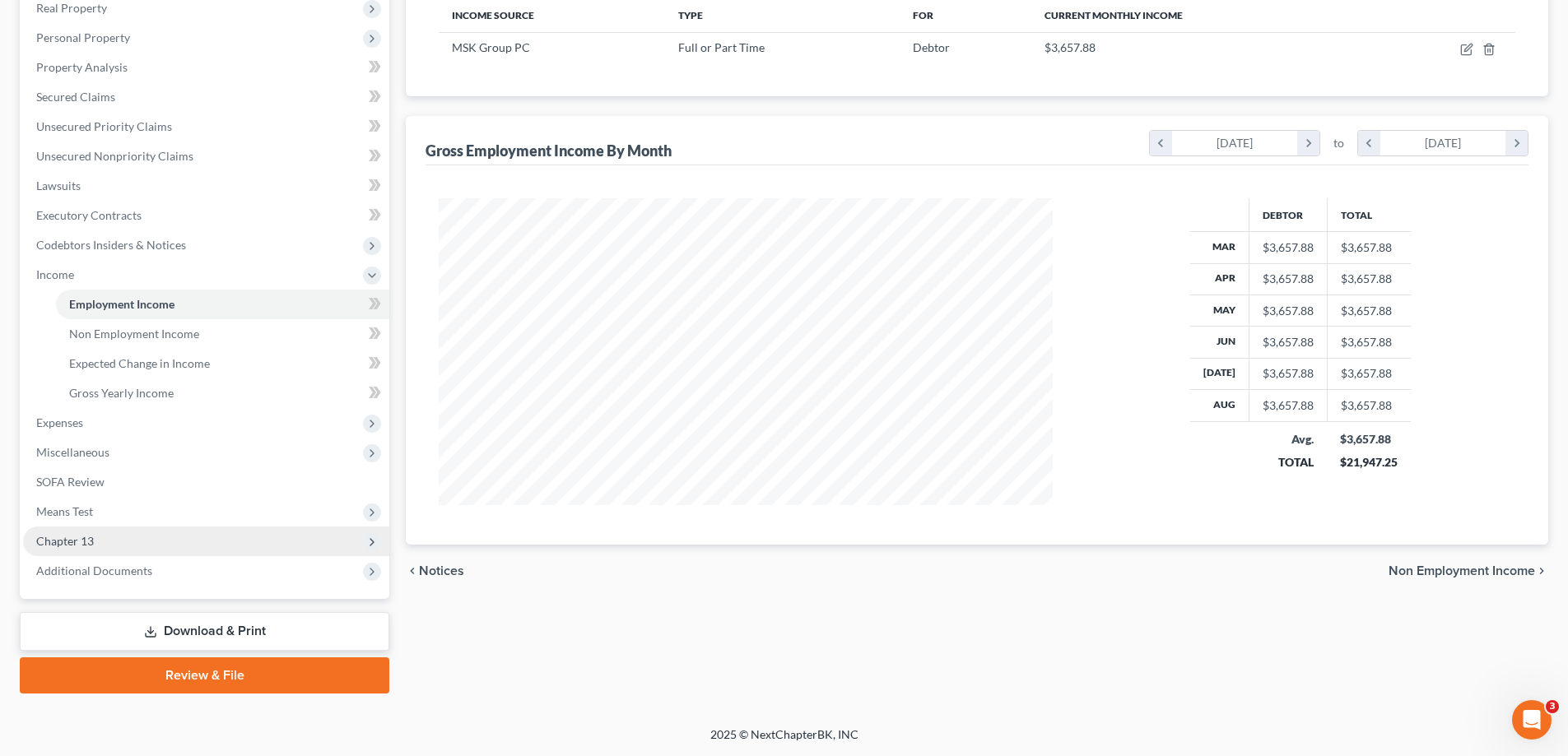
click at [79, 544] on span "Chapter 13" at bounding box center [65, 541] width 57 height 14
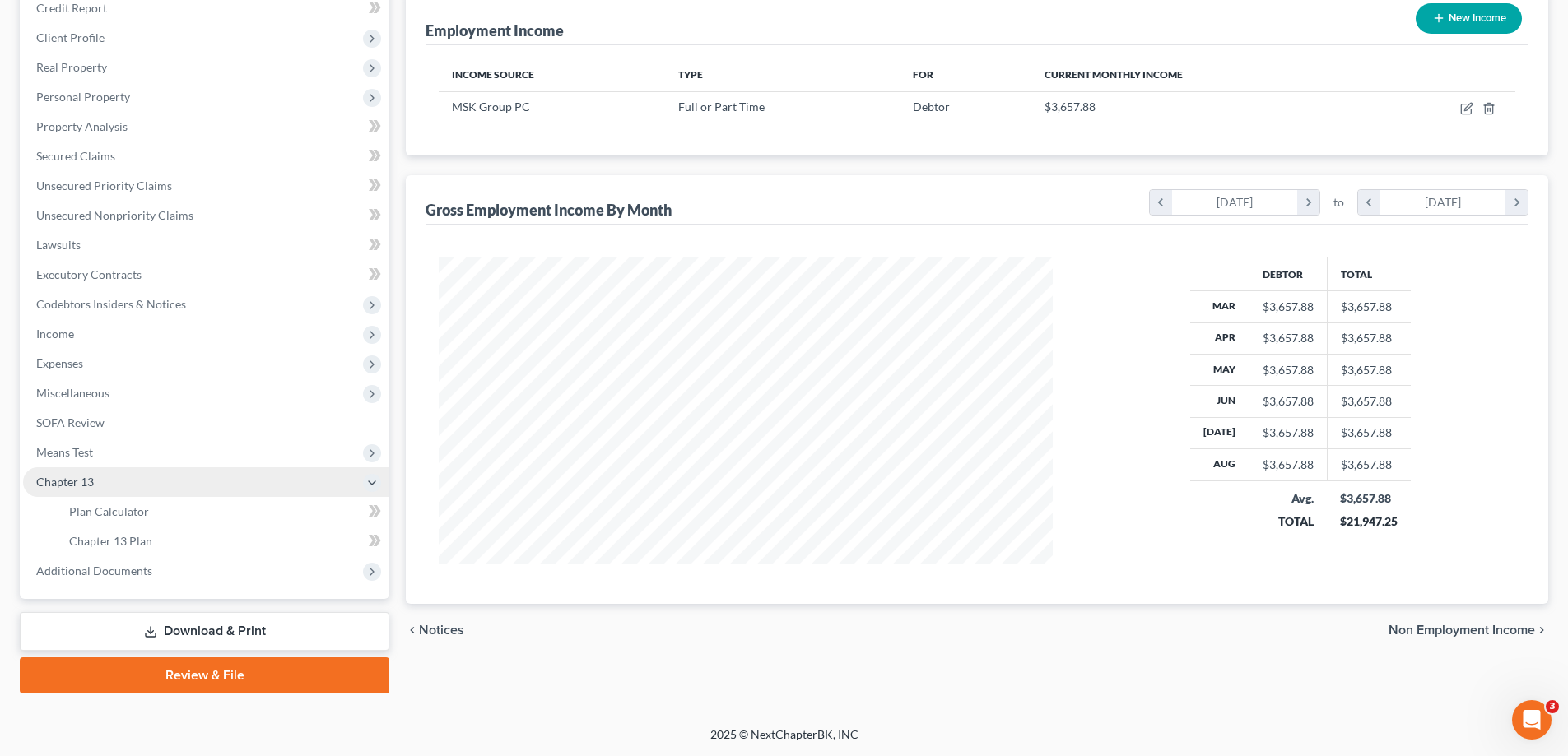
scroll to position [207, 0]
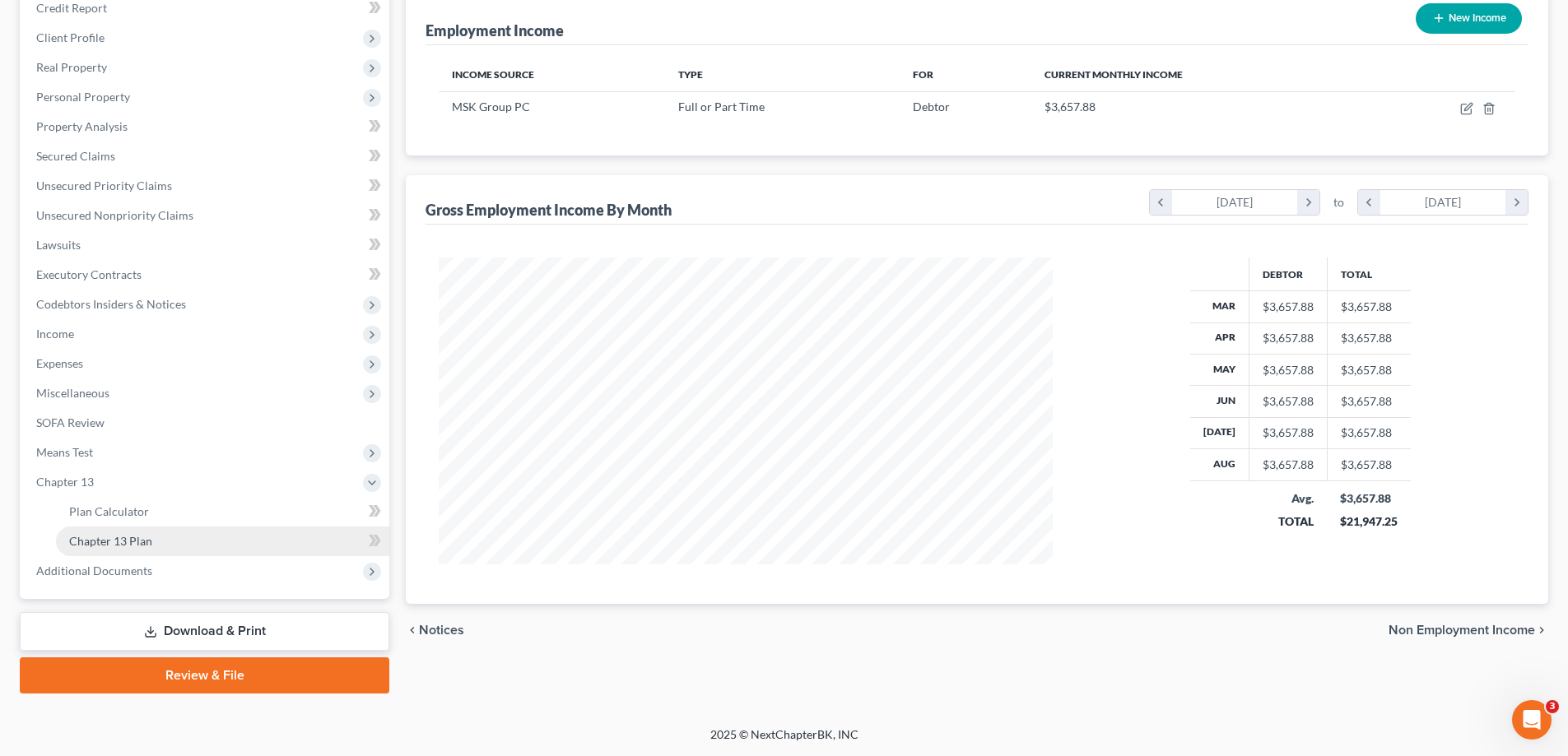
click at [143, 540] on span "Chapter 13 Plan" at bounding box center [111, 541] width 83 height 14
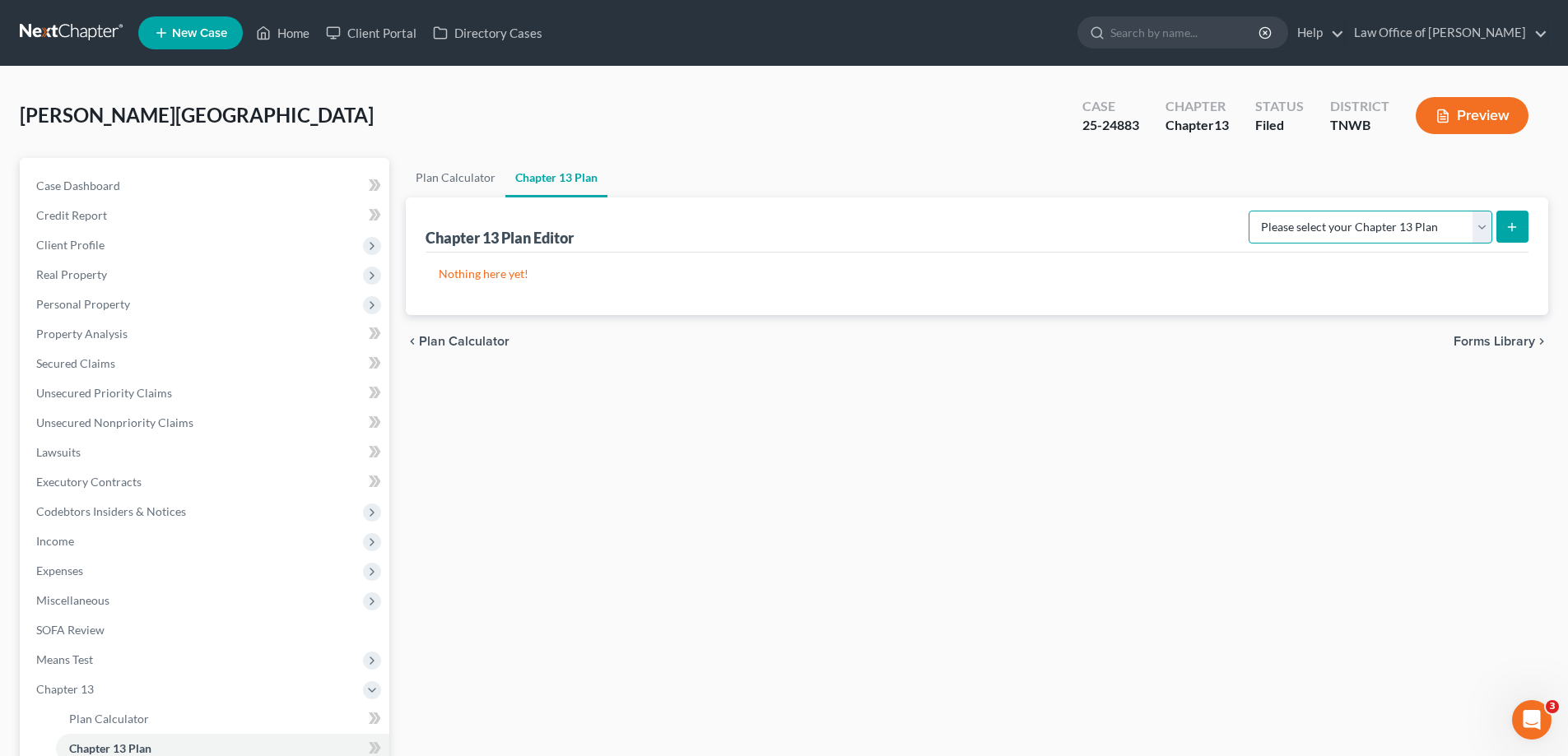
drag, startPoint x: 1478, startPoint y: 227, endPoint x: 1466, endPoint y: 241, distance: 18.4
click at [1478, 227] on select "Please select your Chapter 13 Plan National Form Plan - Official Form 113 [US_S…" at bounding box center [1369, 227] width 243 height 33
select select "1"
click at [1251, 211] on select "Please select your Chapter 13 Plan National Form Plan - Official Form 113 [US_S…" at bounding box center [1369, 227] width 243 height 33
click at [1508, 218] on button "submit" at bounding box center [1512, 226] width 32 height 32
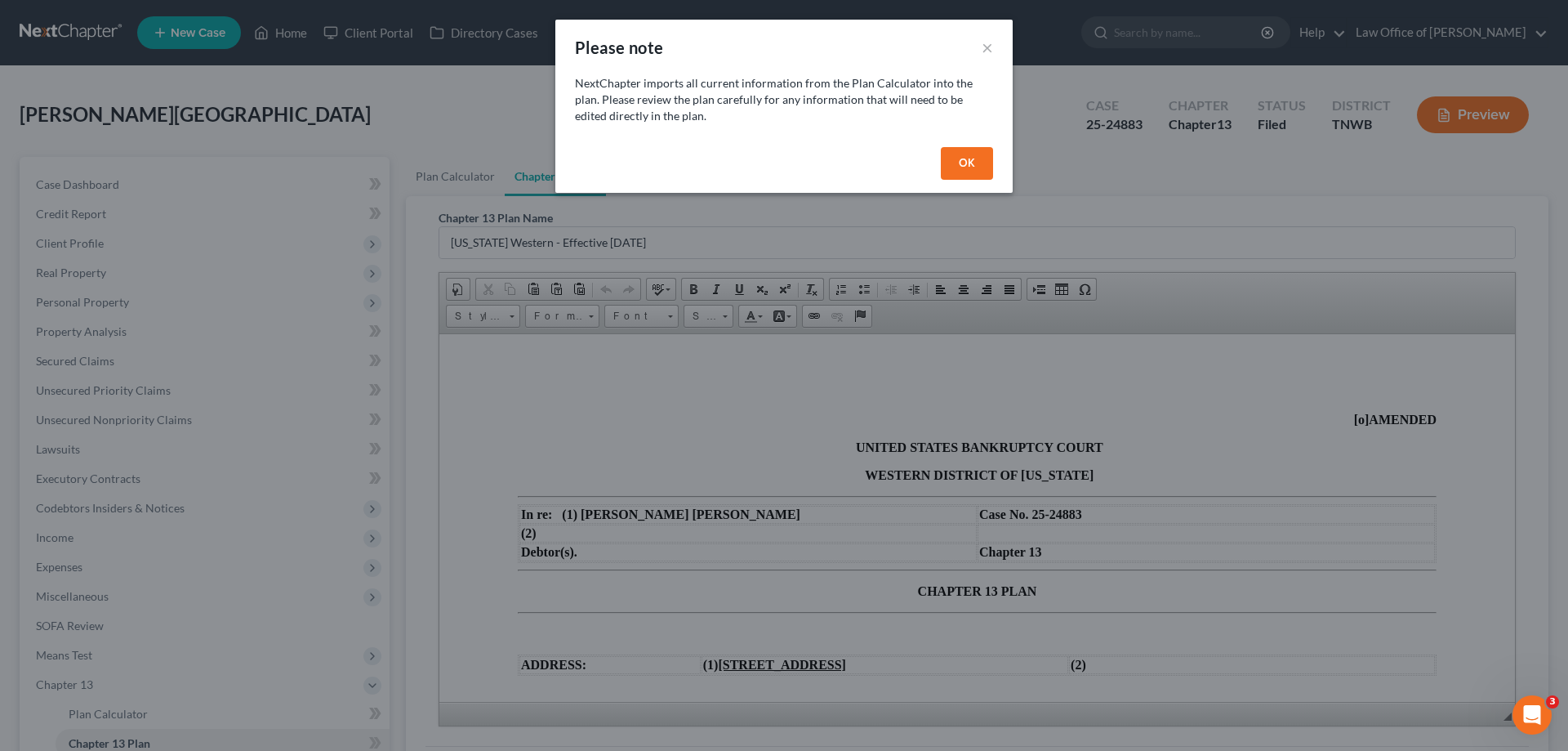
click at [979, 158] on button "OK" at bounding box center [966, 163] width 52 height 33
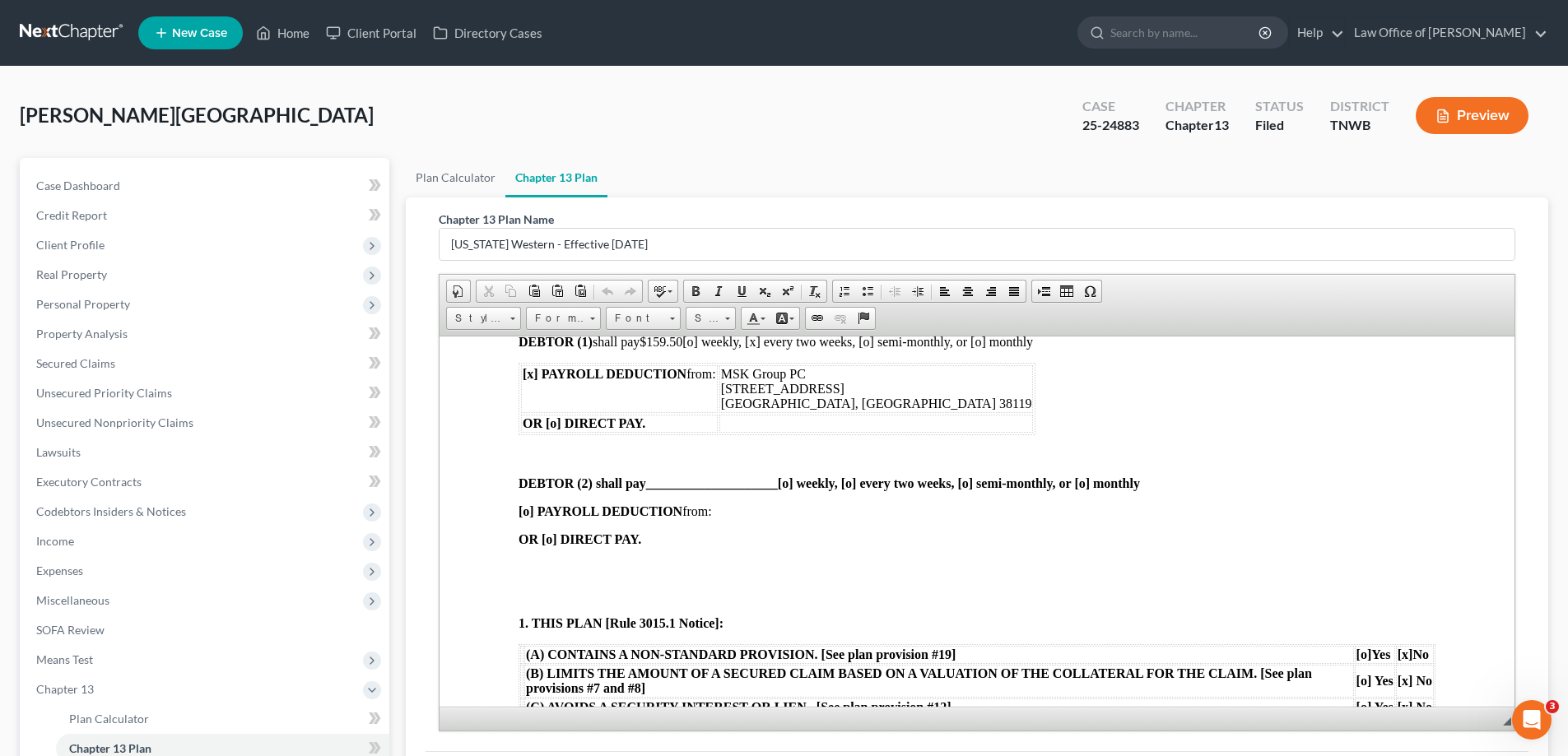
scroll to position [494, 0]
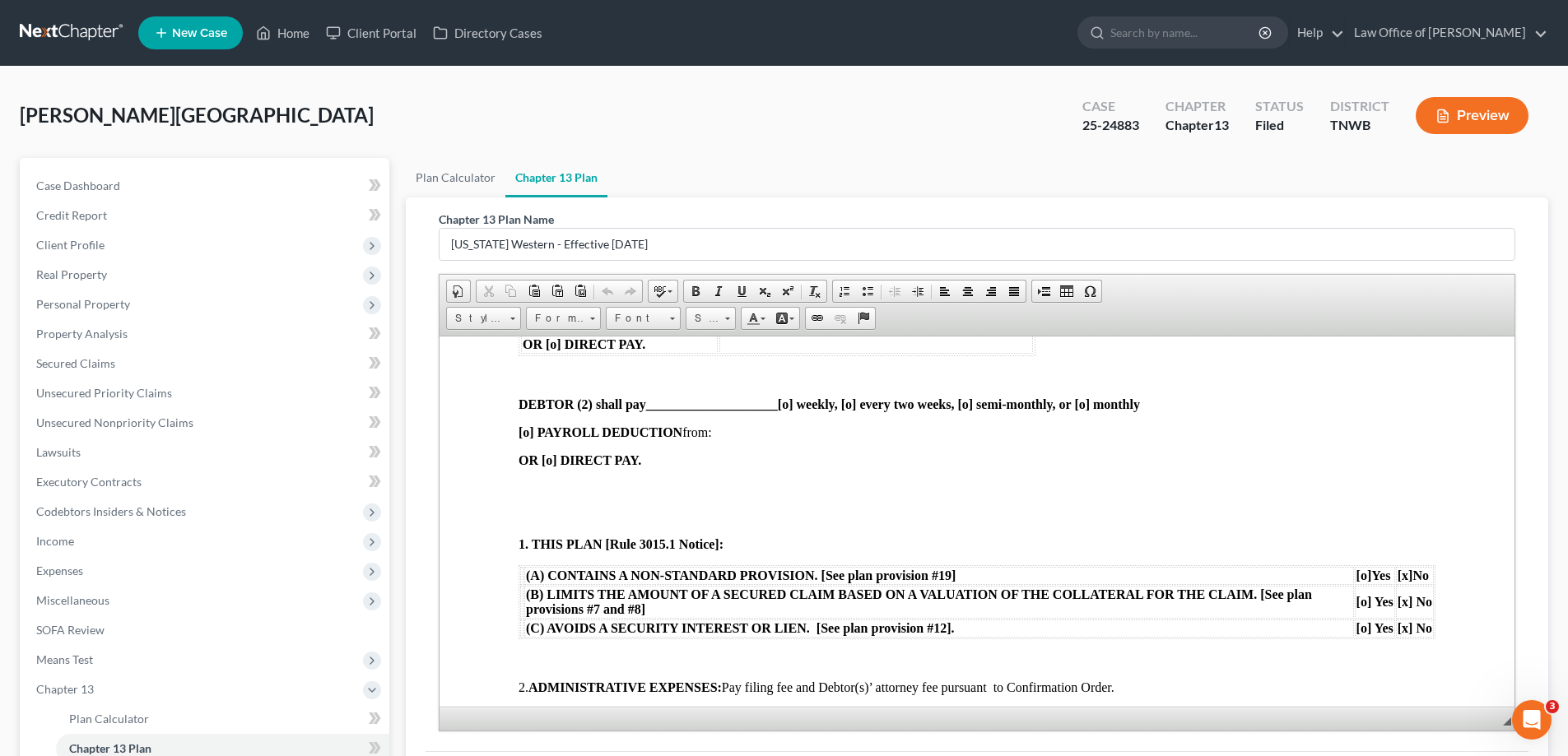
click at [545, 486] on p at bounding box center [977, 488] width 917 height 15
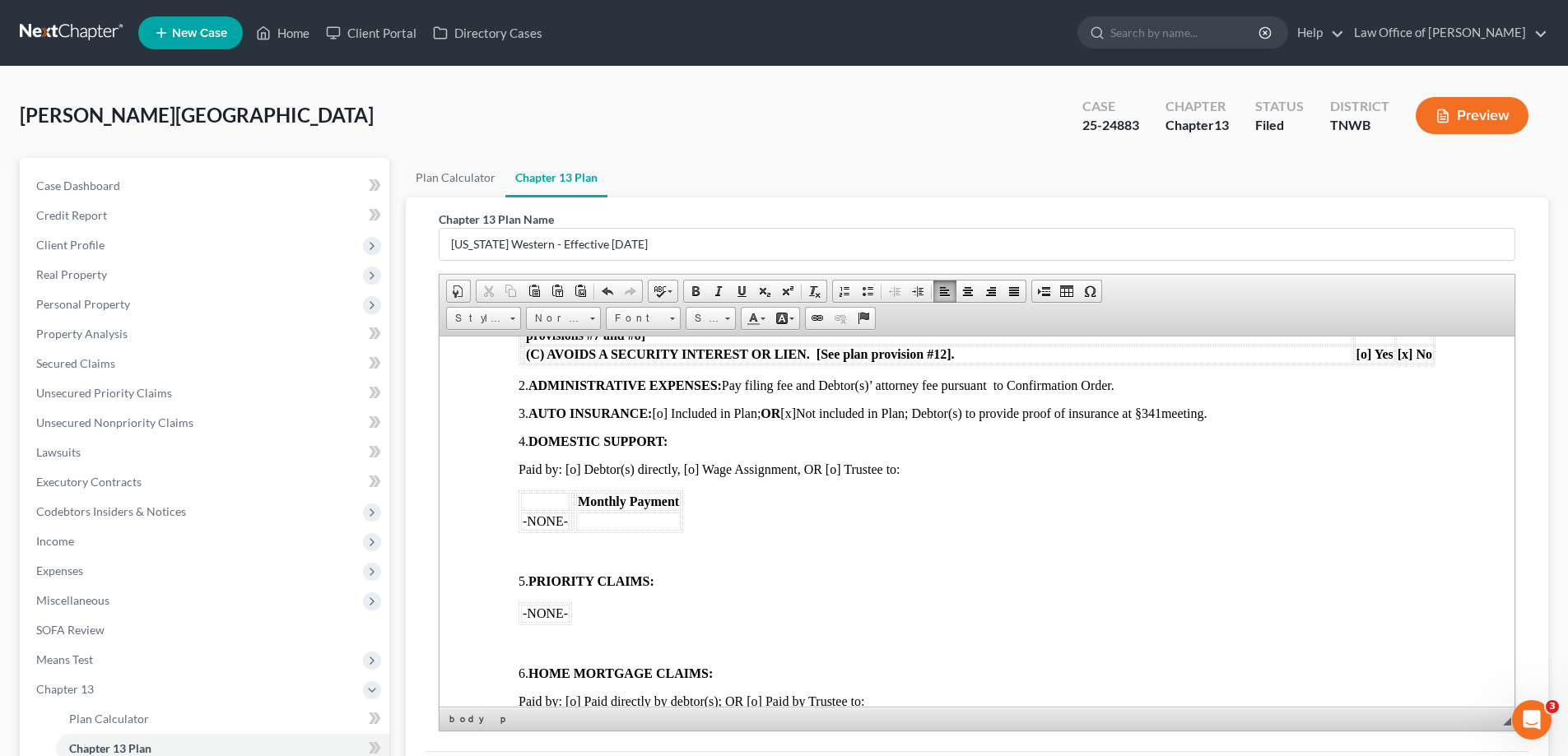
scroll to position [740, 0]
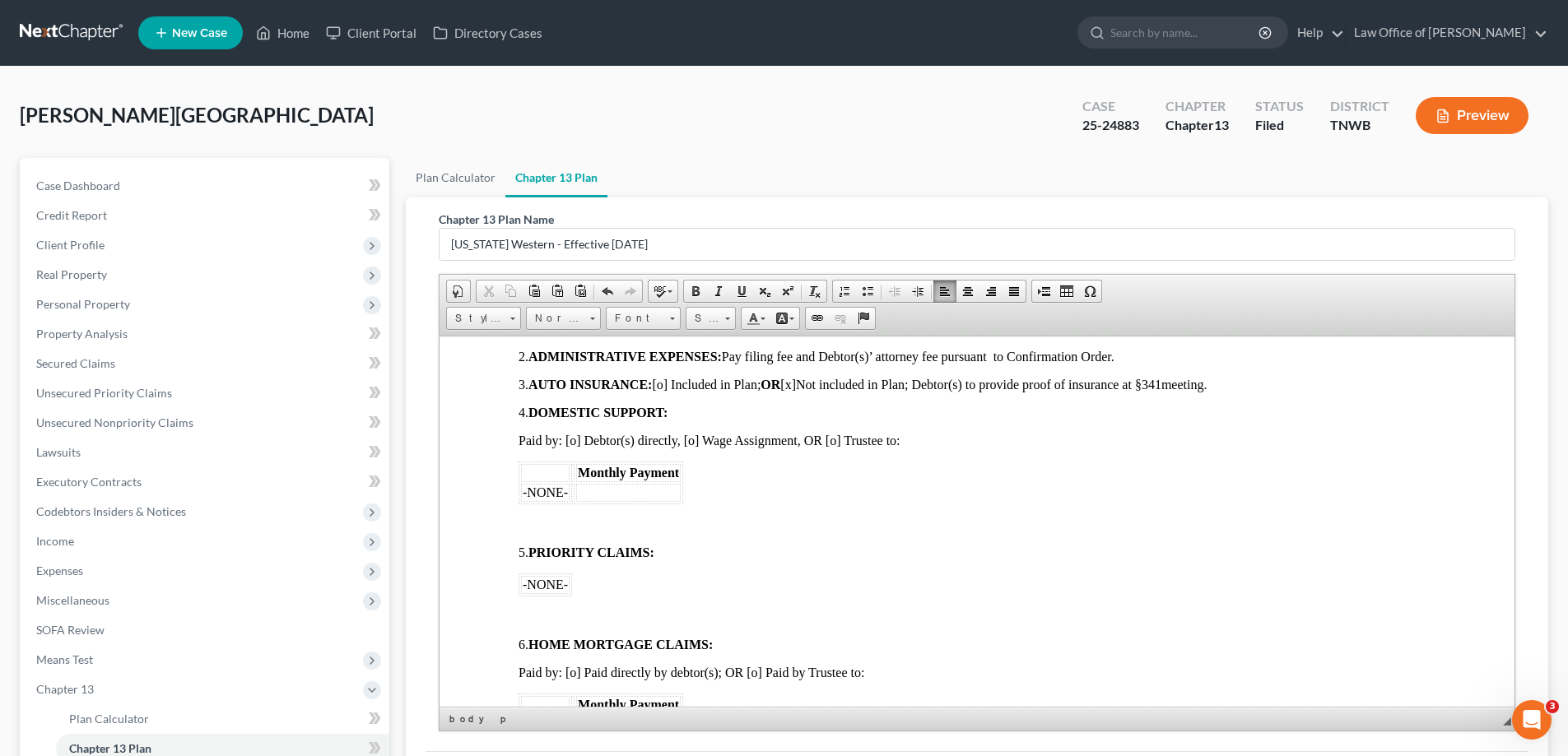
click at [536, 526] on p at bounding box center [977, 524] width 917 height 15
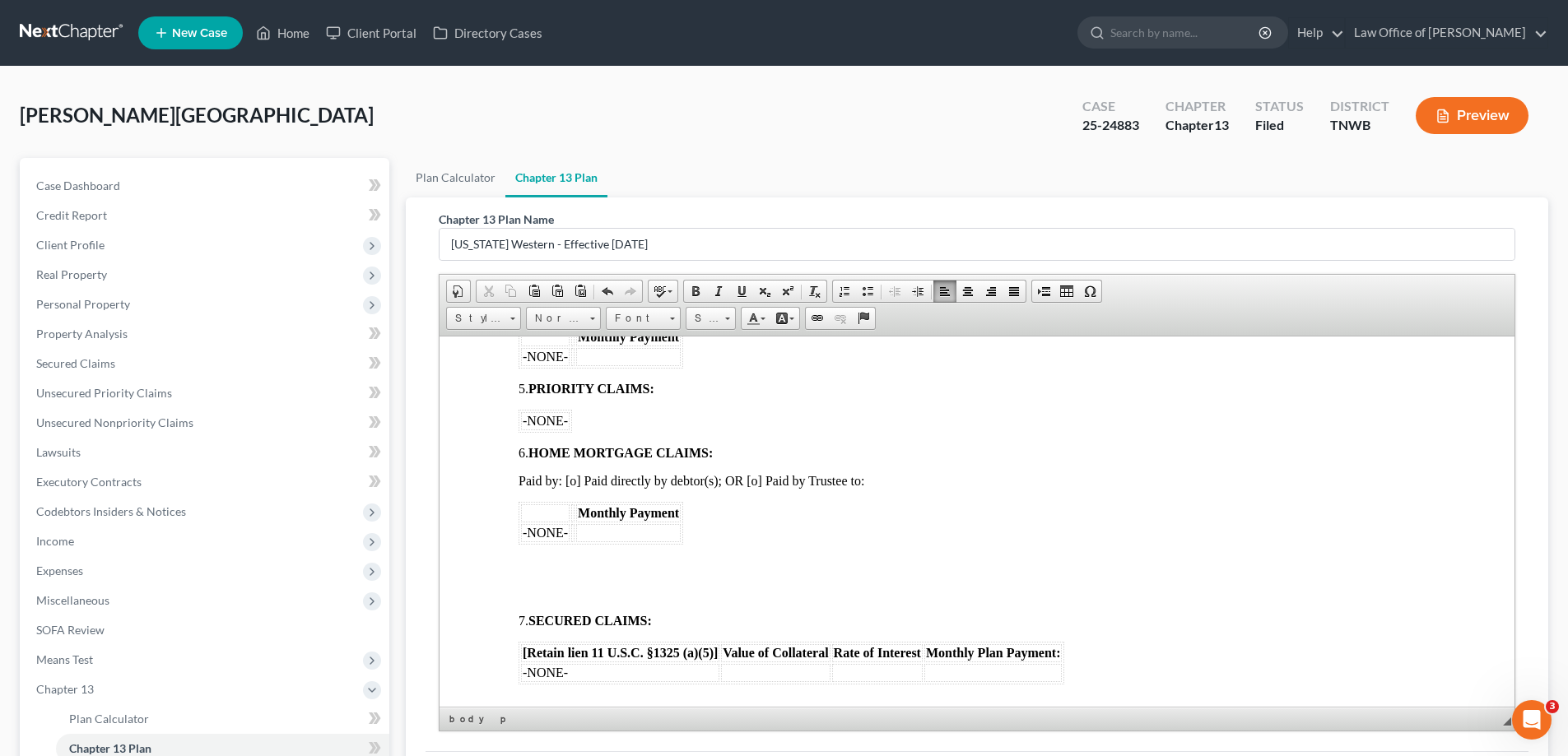
scroll to position [905, 0]
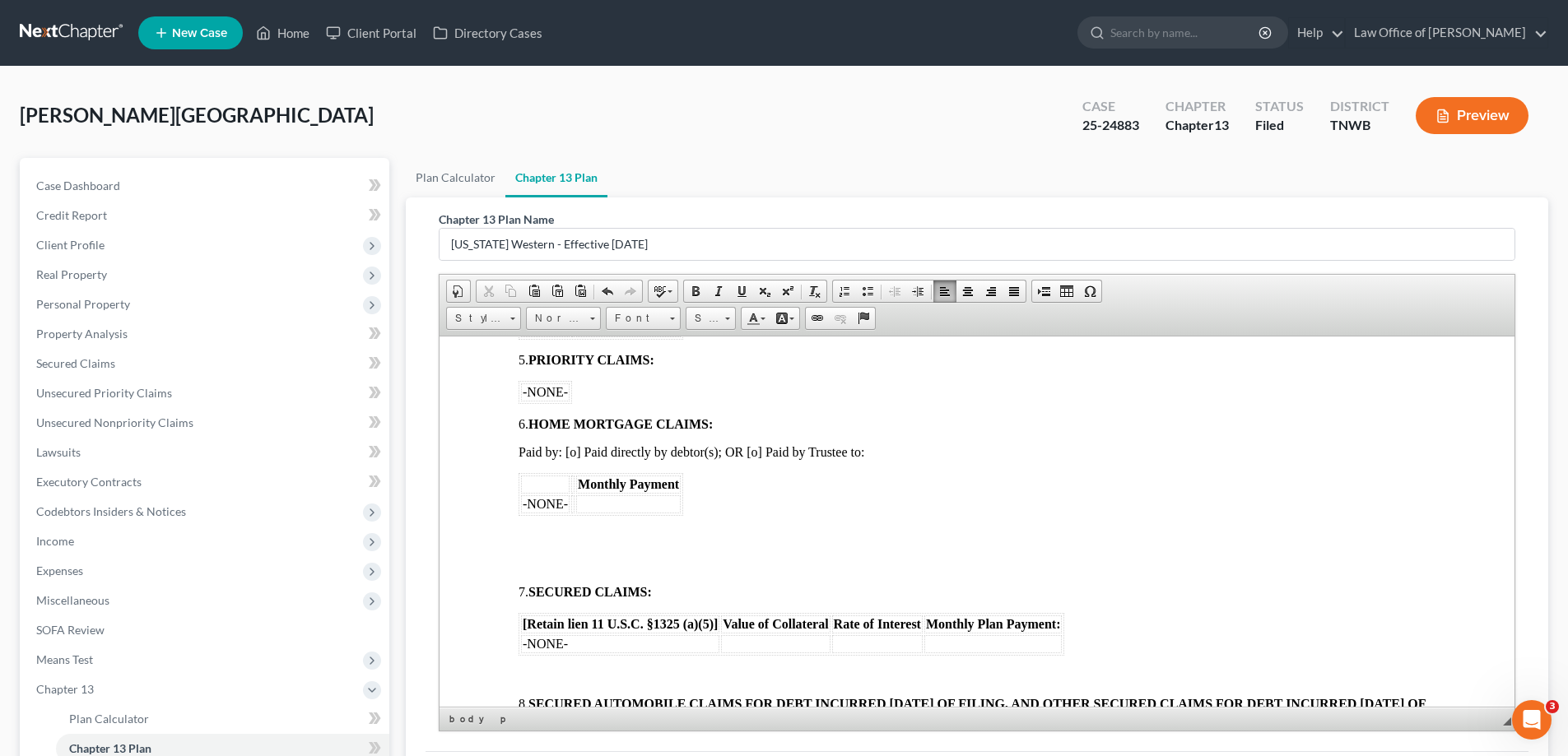
click at [525, 531] on span at bounding box center [532, 534] width 26 height 14
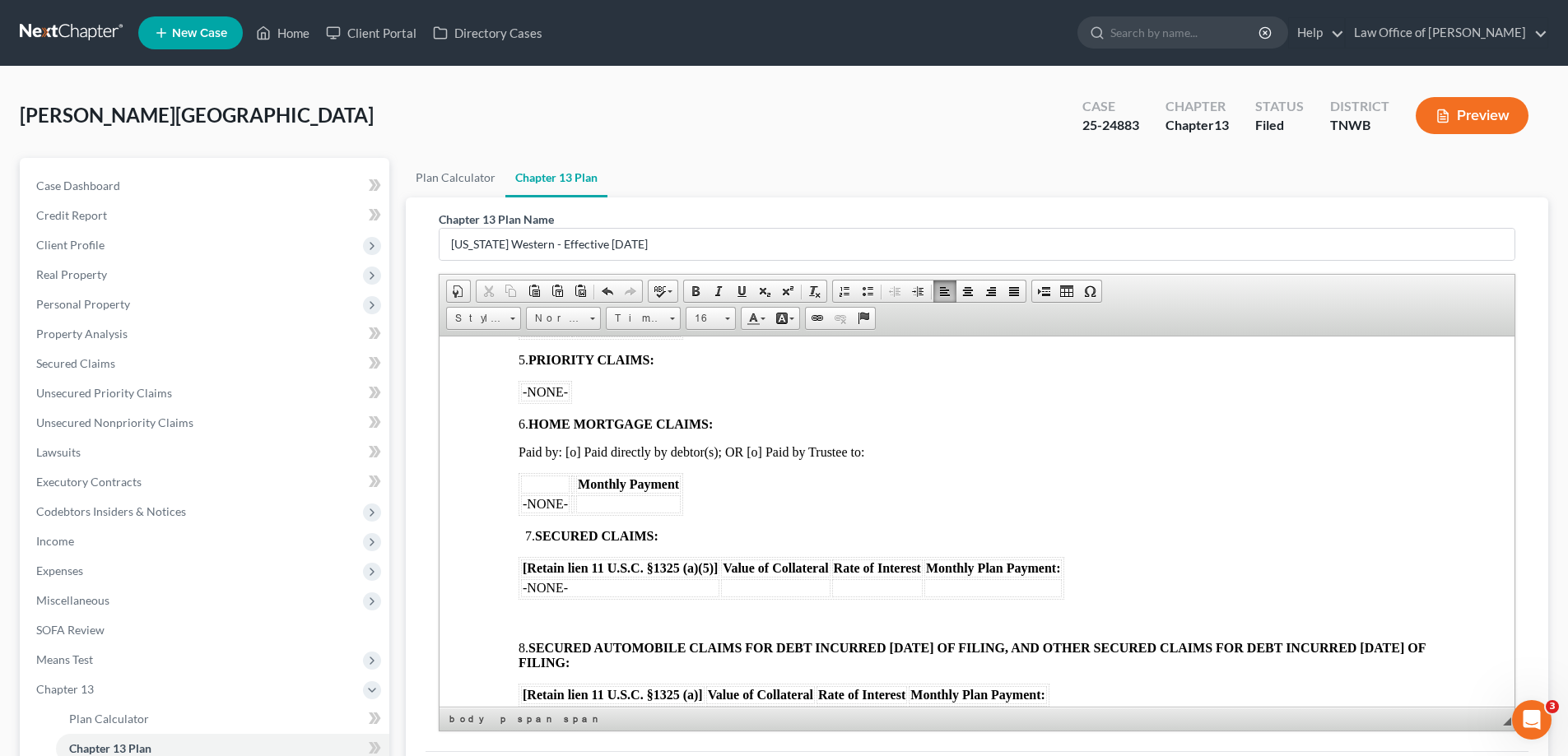
click at [539, 603] on body "[o] AMENDED UNITED STATES BANKRUPTCY COURT WESTERN DISTRICT OF [US_STATE] In re…" at bounding box center [977, 709] width 917 height 2397
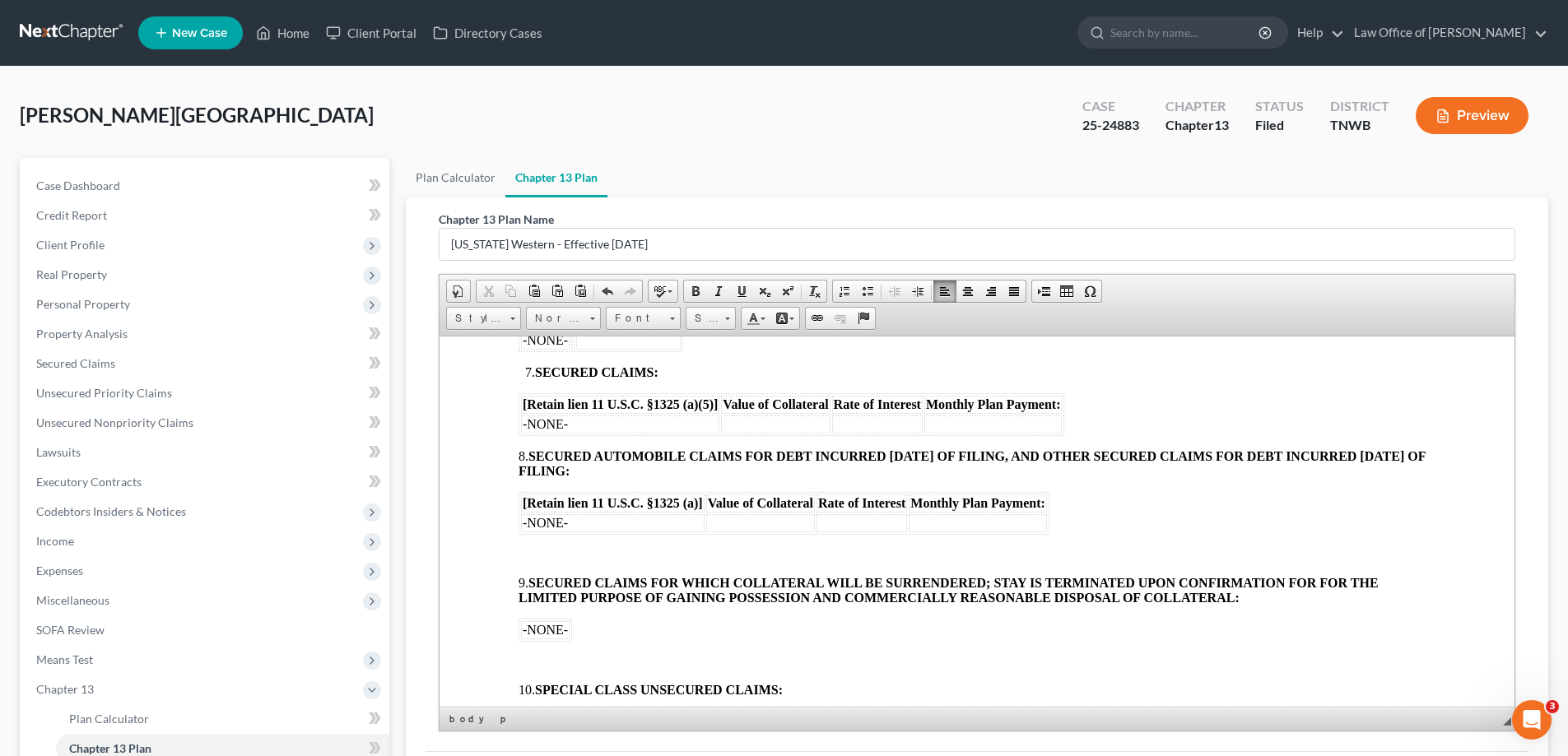
scroll to position [1069, 0]
click at [535, 542] on body "[o] AMENDED UNITED STATES BANKRUPTCY COURT WESTERN DISTRICT OF [US_STATE] In re…" at bounding box center [977, 530] width 917 height 2369
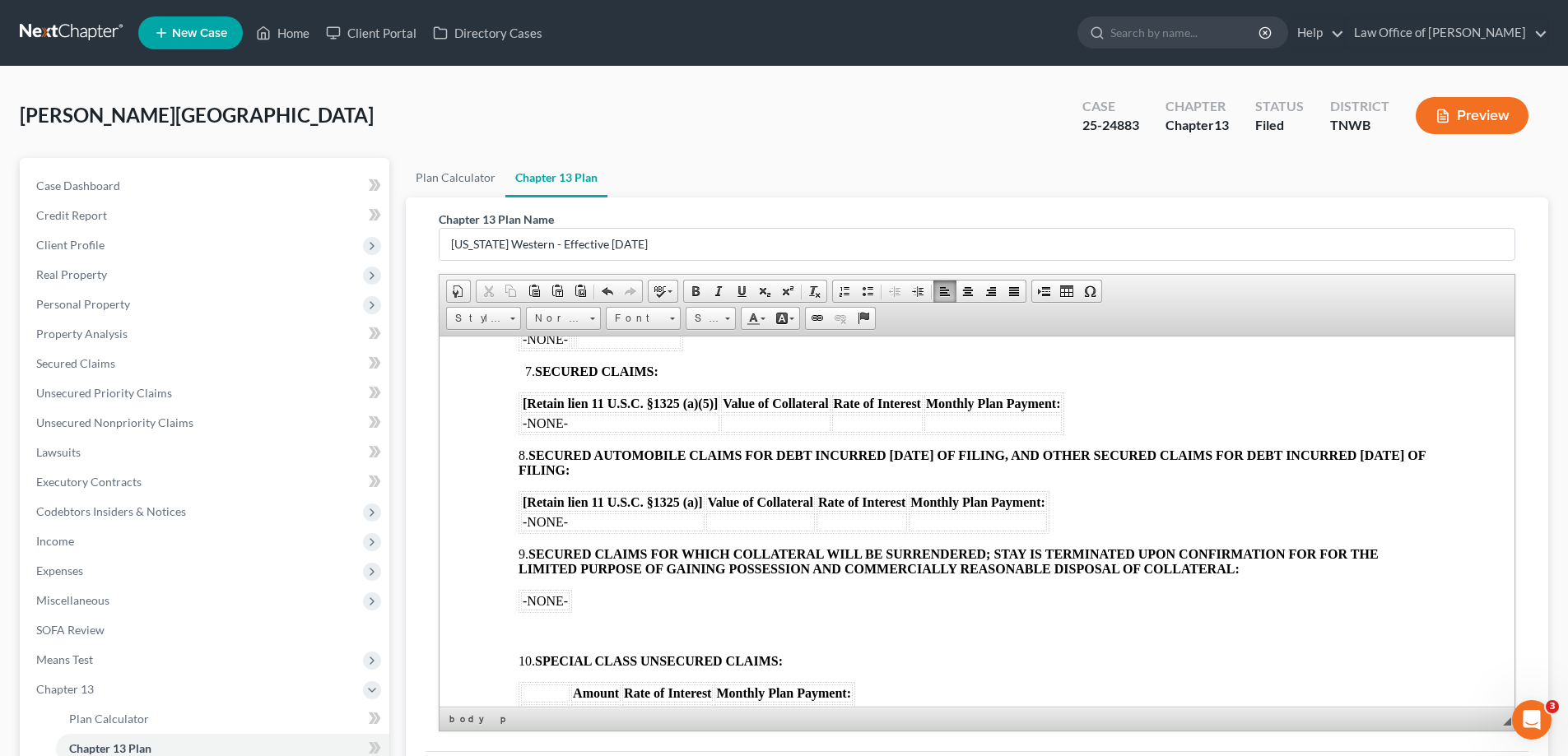
click at [555, 617] on body "[o] AMENDED UNITED STATES BANKRUPTCY COURT WESTERN DISTRICT OF [US_STATE] In re…" at bounding box center [977, 516] width 917 height 2341
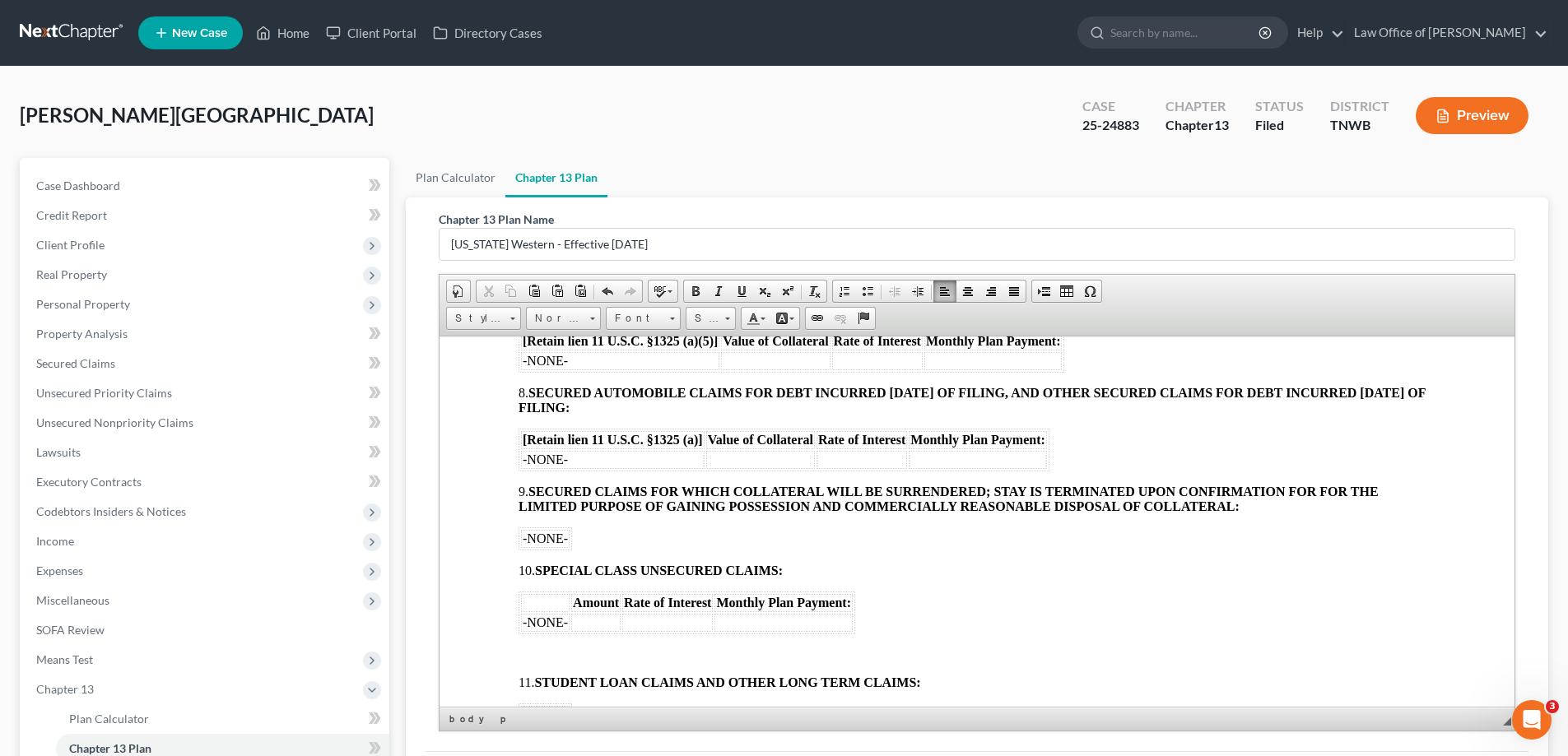
scroll to position [1234, 0]
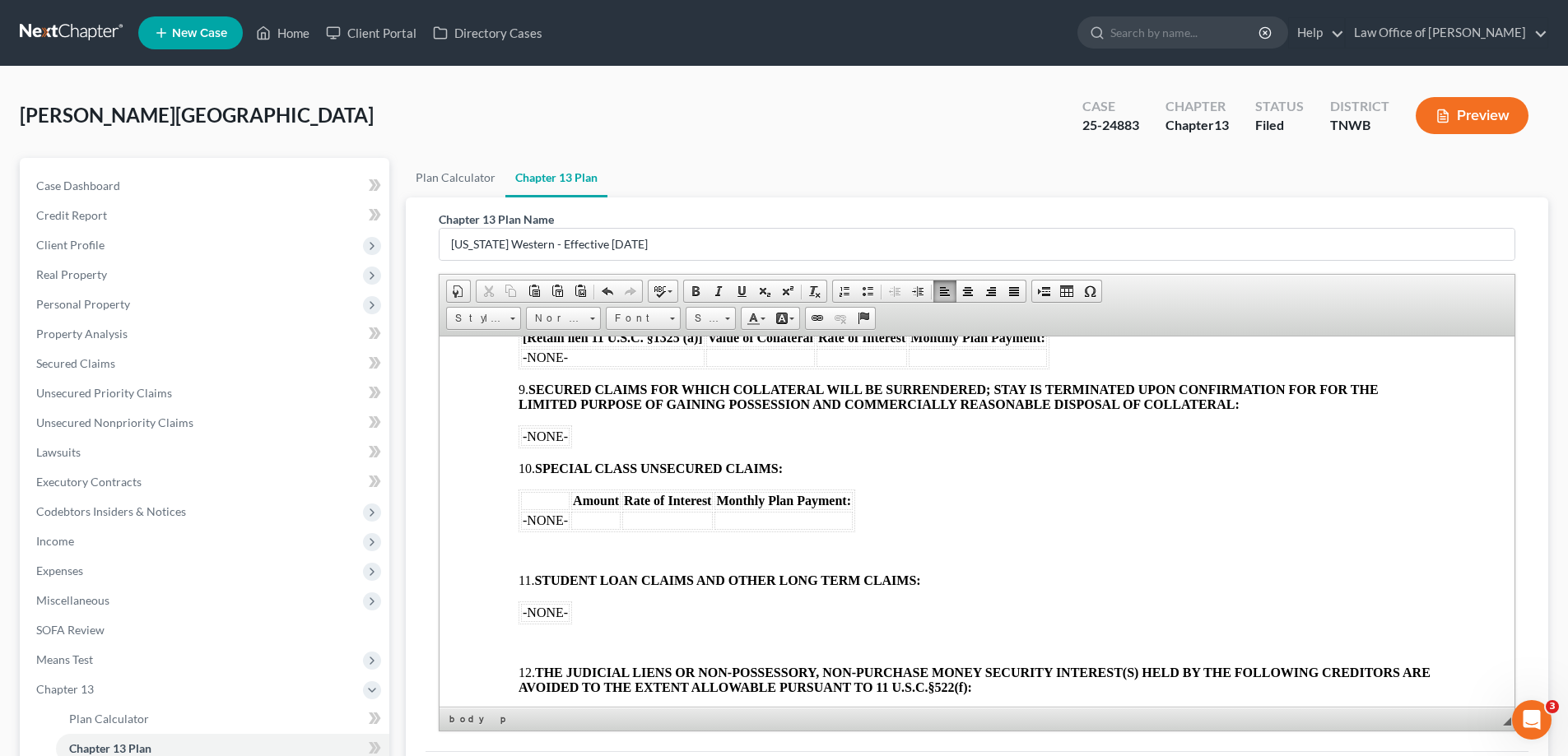
click at [522, 540] on body "[o] AMENDED UNITED STATES BANKRUPTCY COURT WESTERN DISTRICT OF [US_STATE] In re…" at bounding box center [977, 337] width 917 height 2313
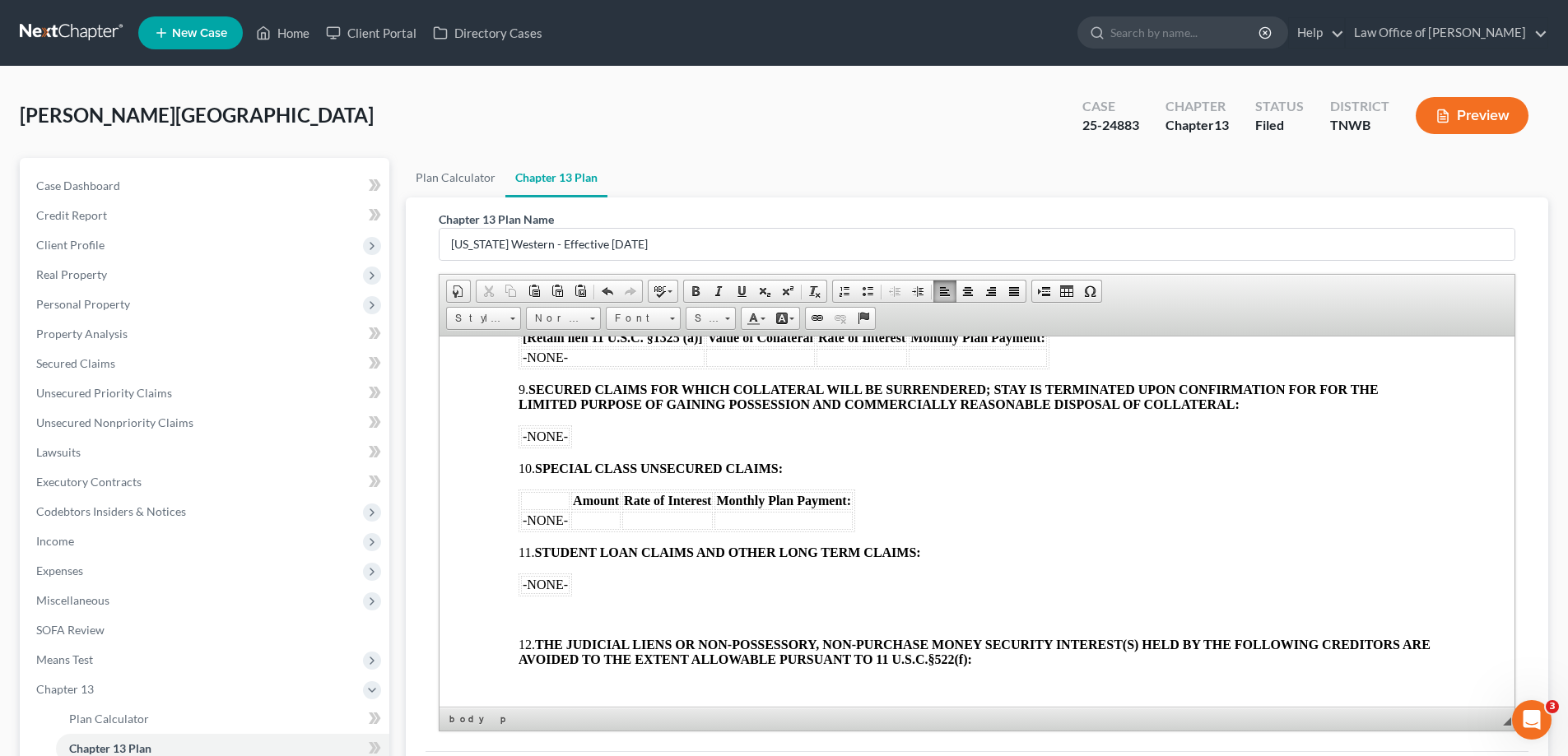
click at [545, 609] on p at bounding box center [977, 616] width 917 height 15
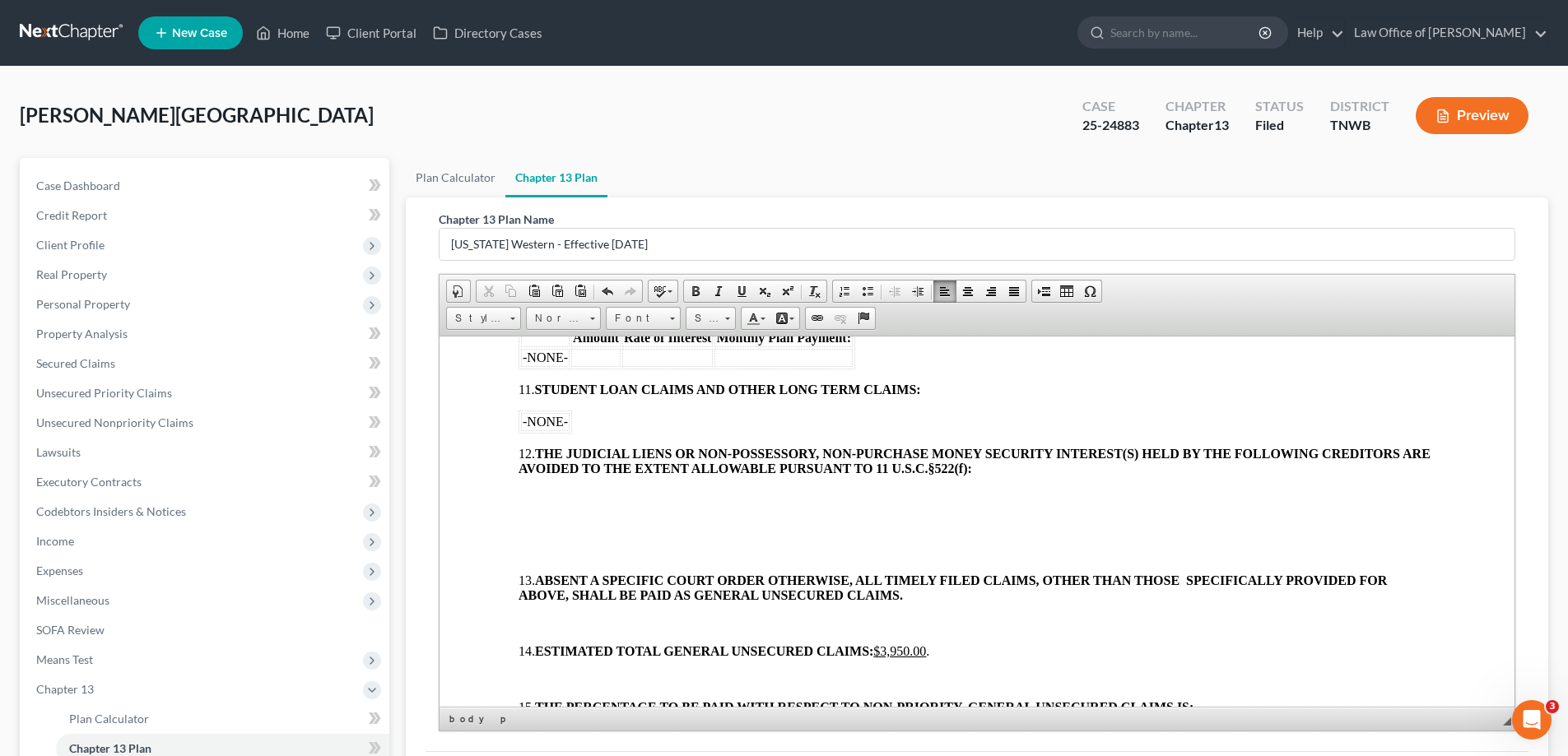
scroll to position [1398, 0]
drag, startPoint x: 521, startPoint y: 488, endPoint x: 554, endPoint y: 482, distance: 33.5
click at [522, 487] on p at bounding box center [977, 494] width 917 height 15
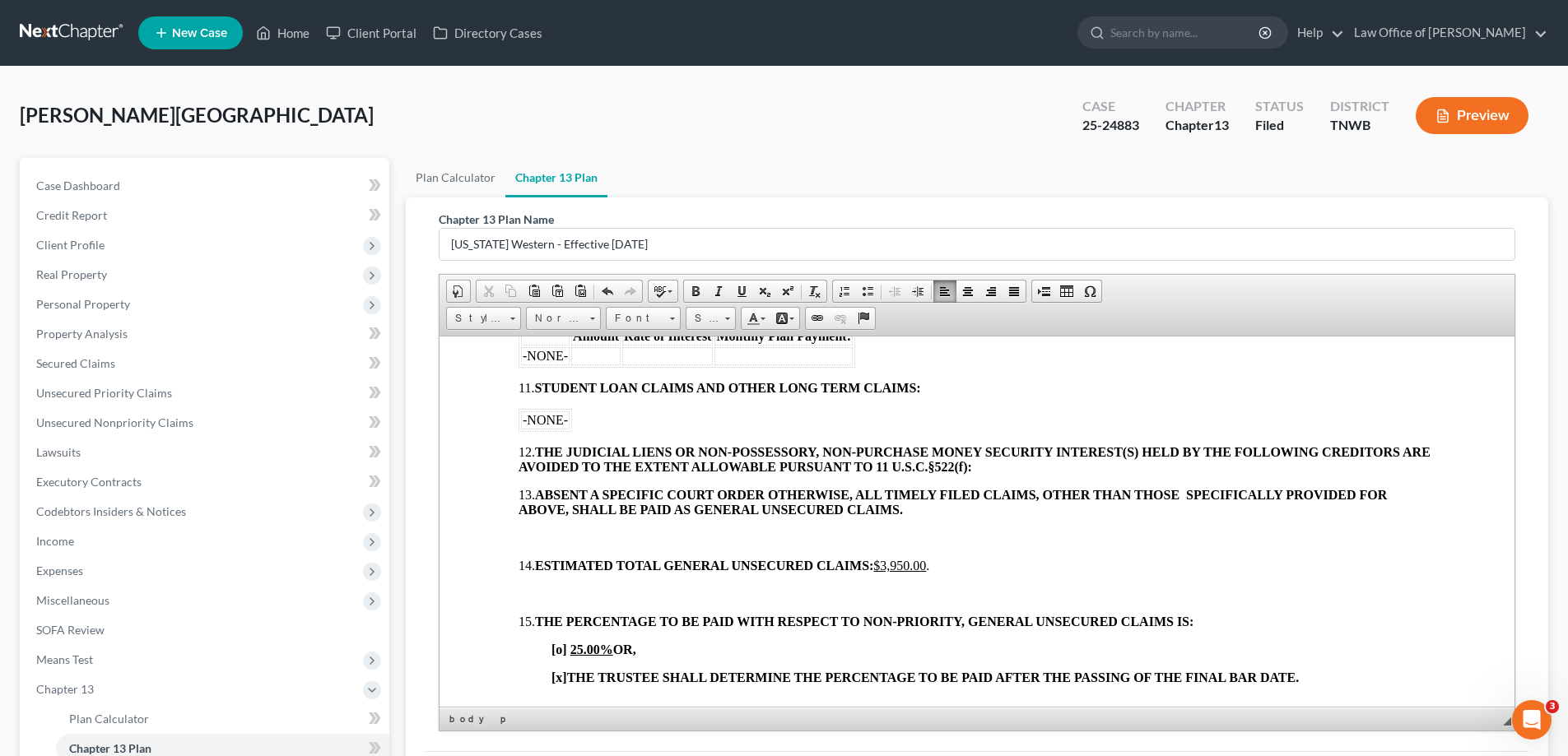
click at [534, 540] on p at bounding box center [977, 537] width 917 height 15
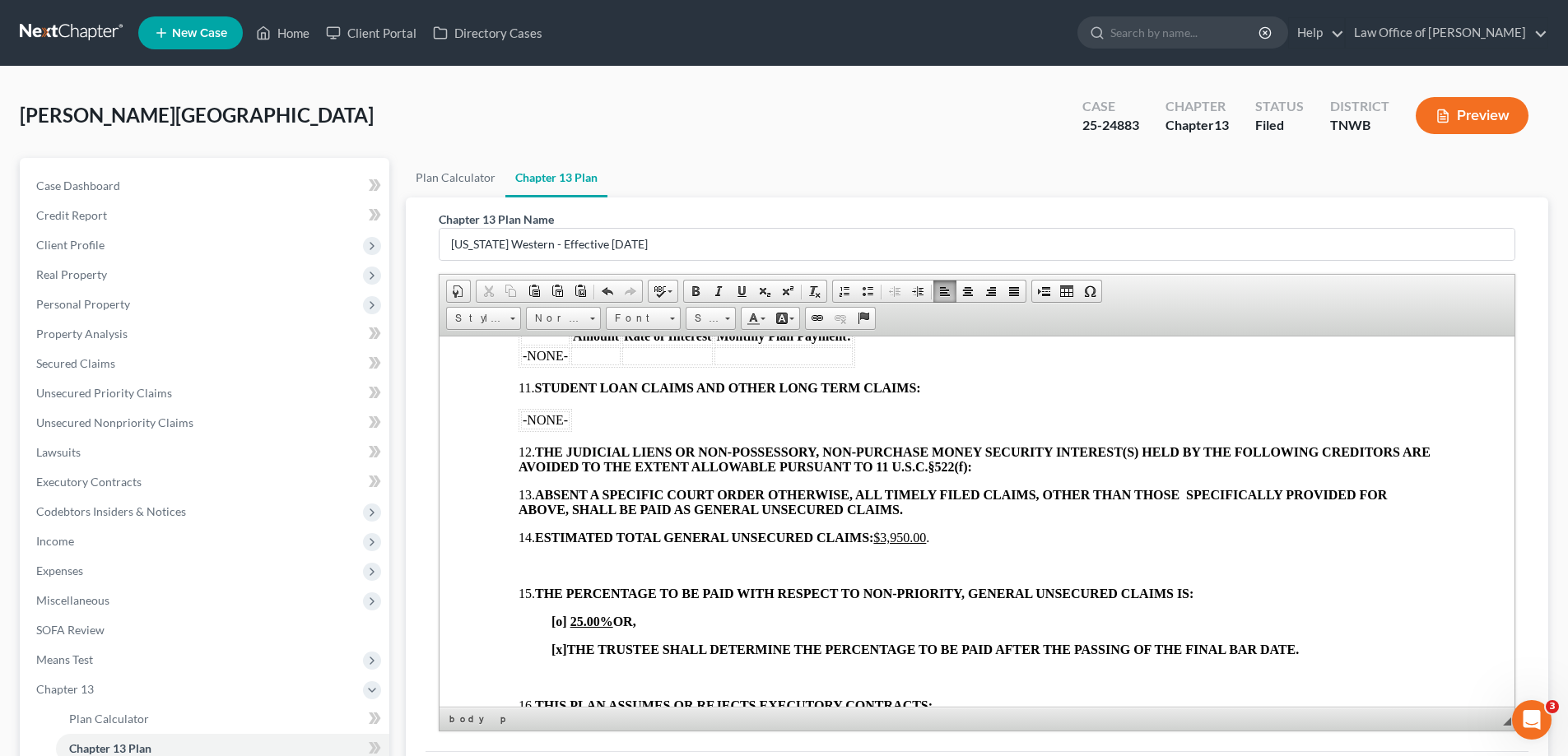
click at [535, 566] on p at bounding box center [977, 565] width 917 height 15
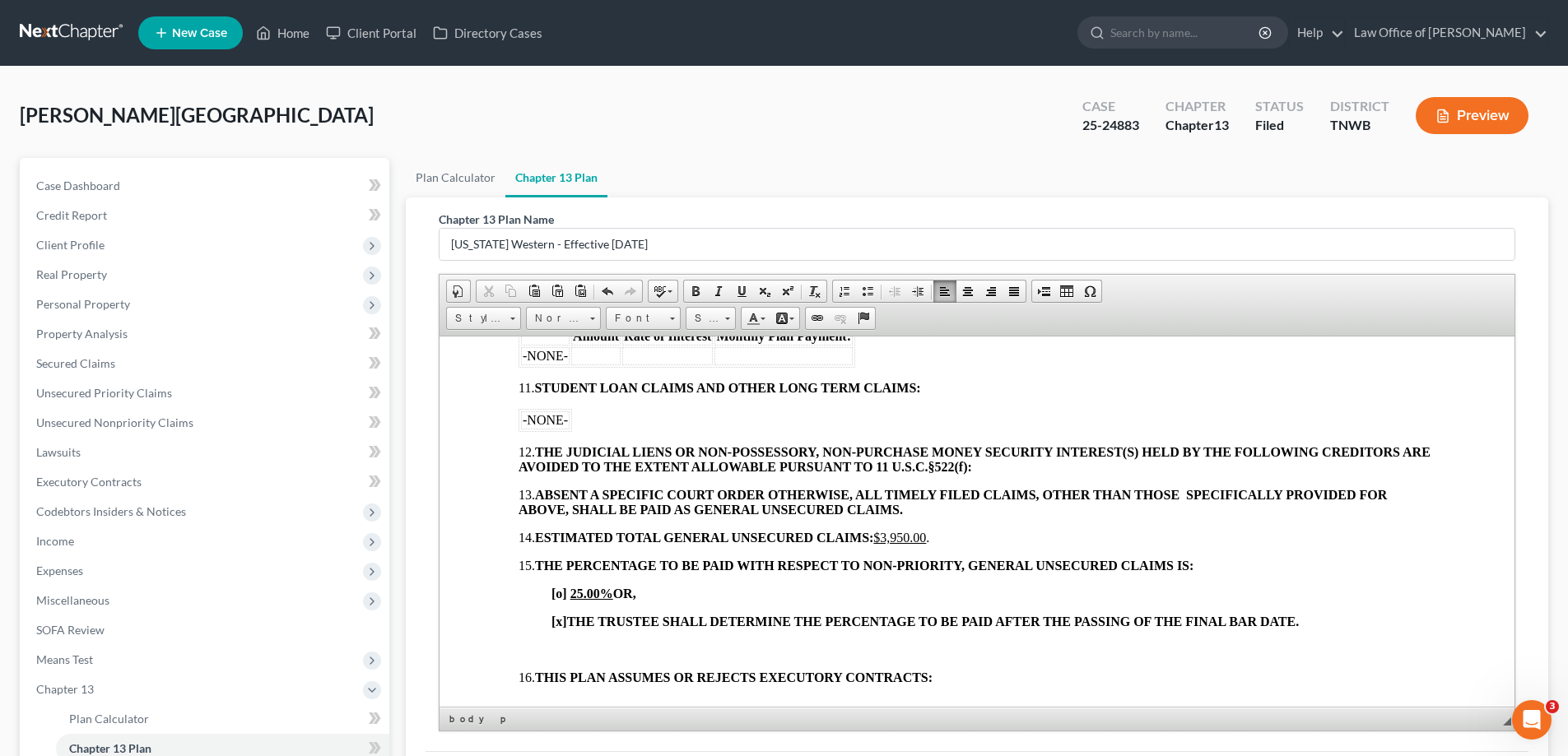
click at [534, 639] on body "[o] AMENDED UNITED STATES BANKRUPTCY COURT WESTERN DISTRICT OF [US_STATE] In re…" at bounding box center [977, 75] width 917 height 2117
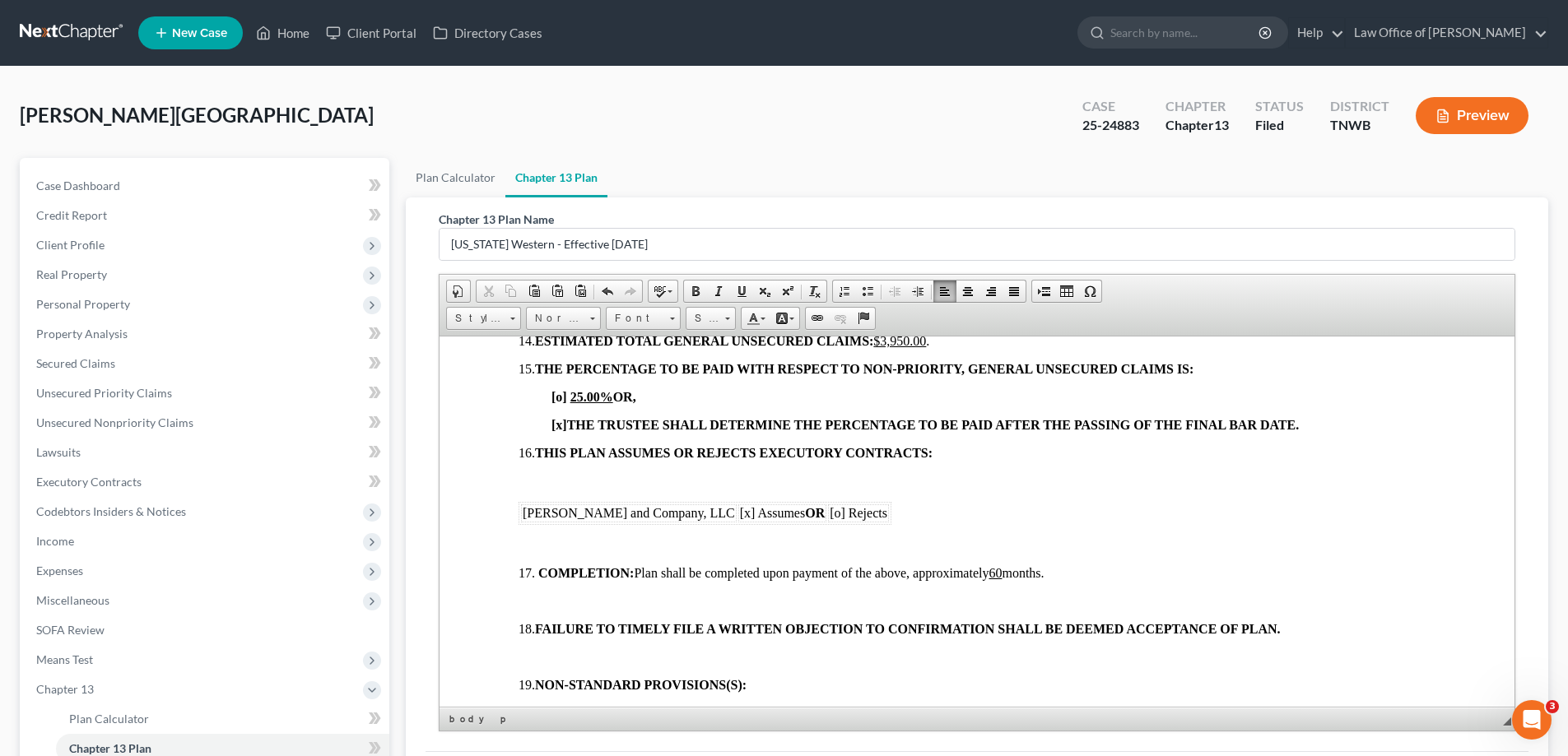
scroll to position [1645, 0]
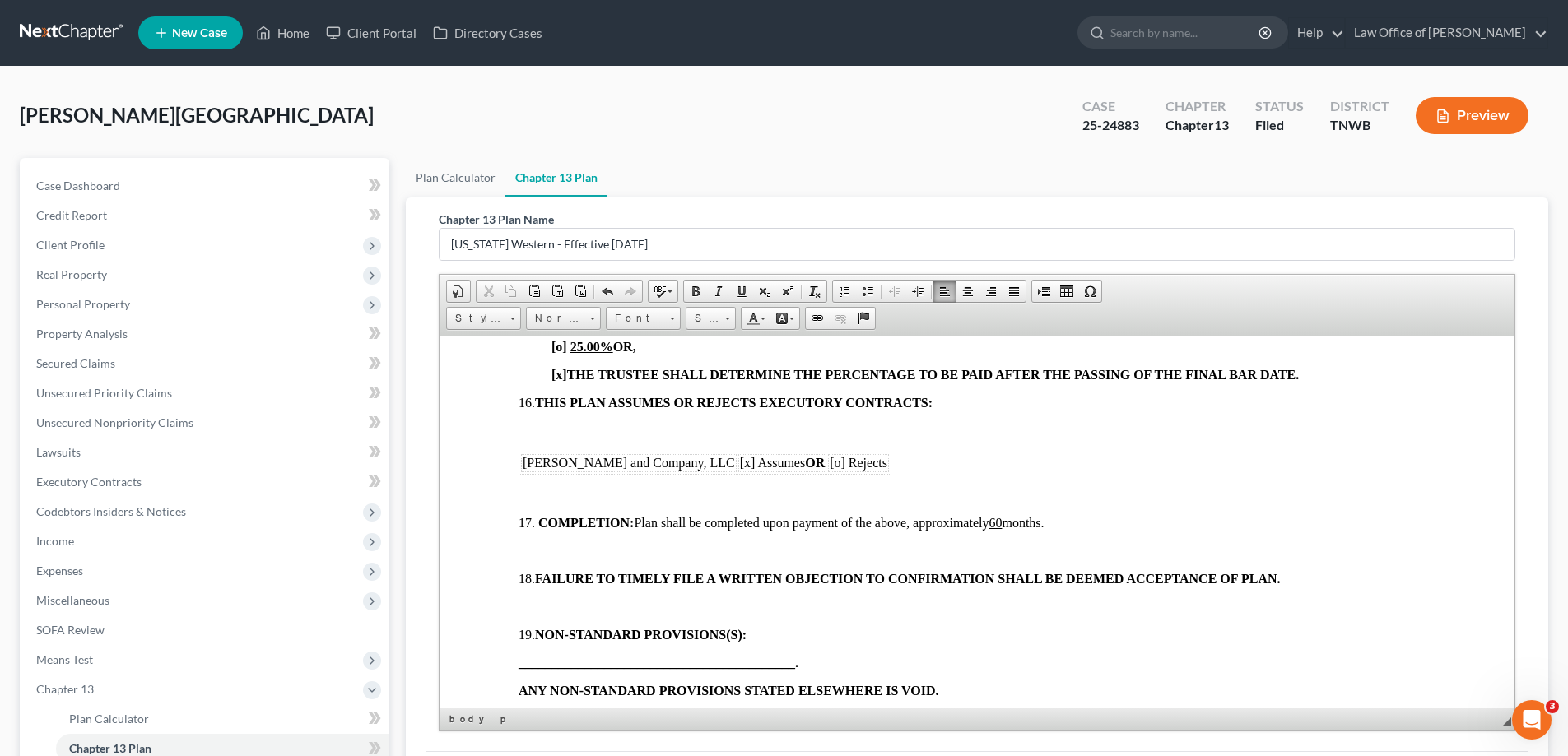
click at [529, 435] on p at bounding box center [977, 430] width 917 height 15
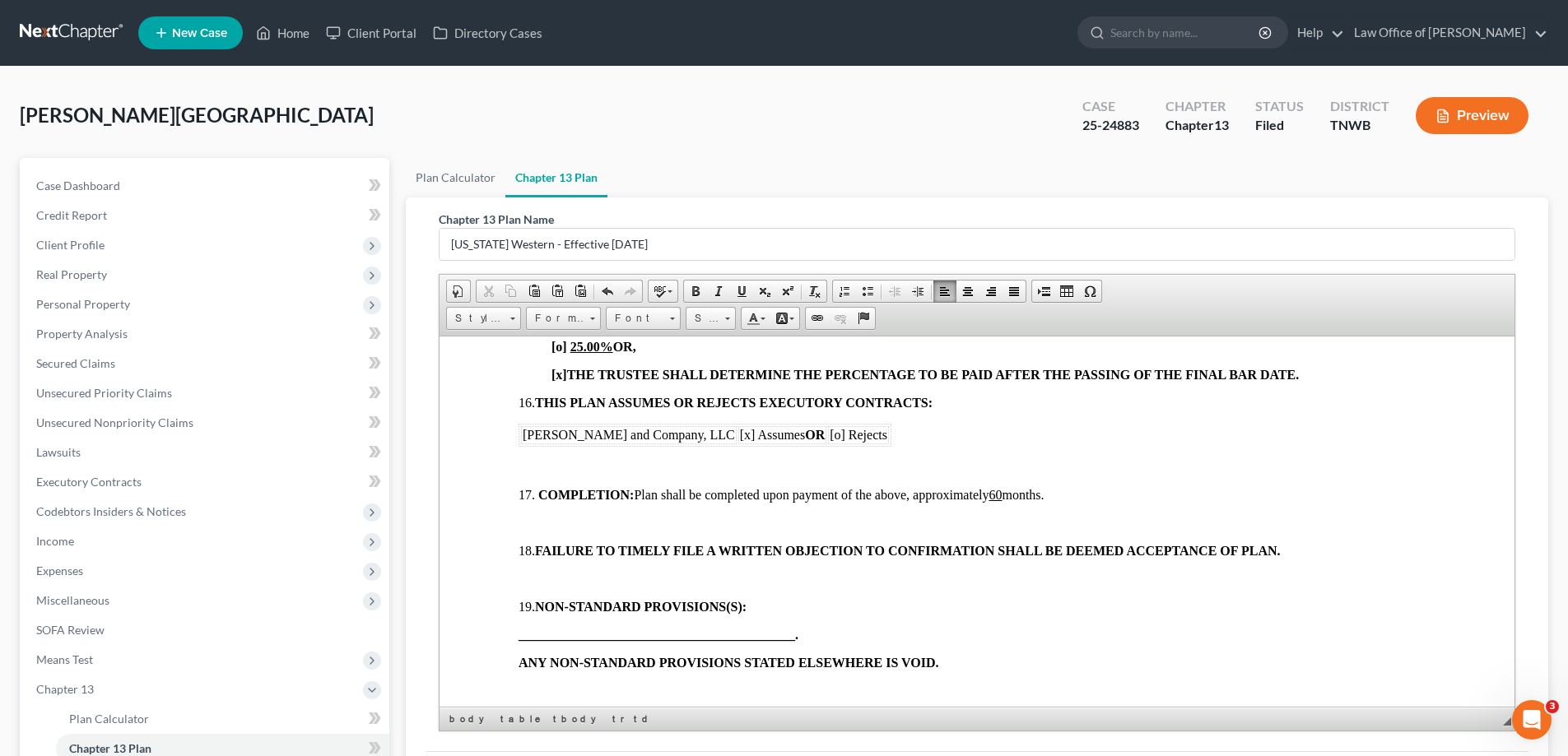
click at [534, 468] on p at bounding box center [977, 467] width 917 height 15
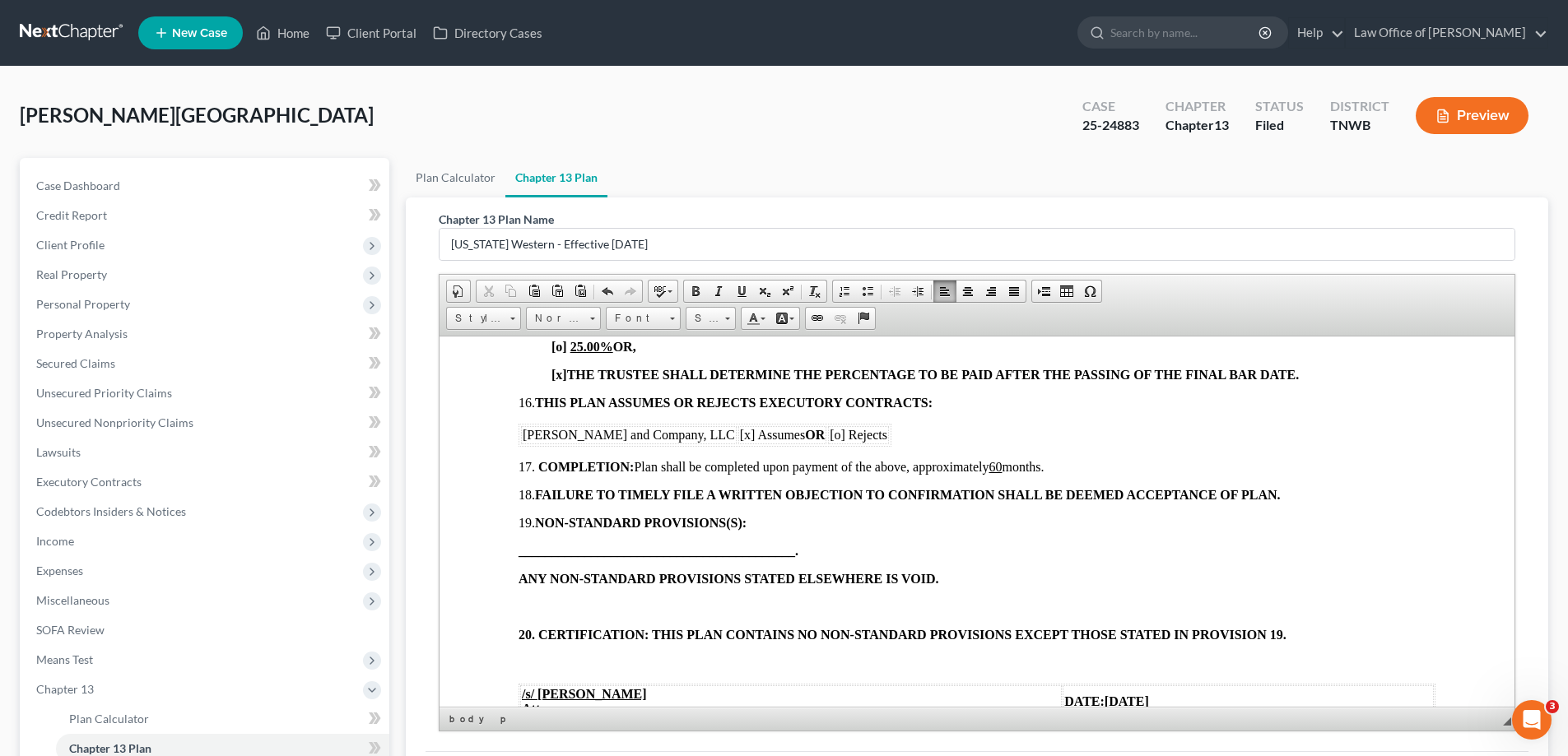
click at [533, 601] on p at bounding box center [977, 606] width 917 height 15
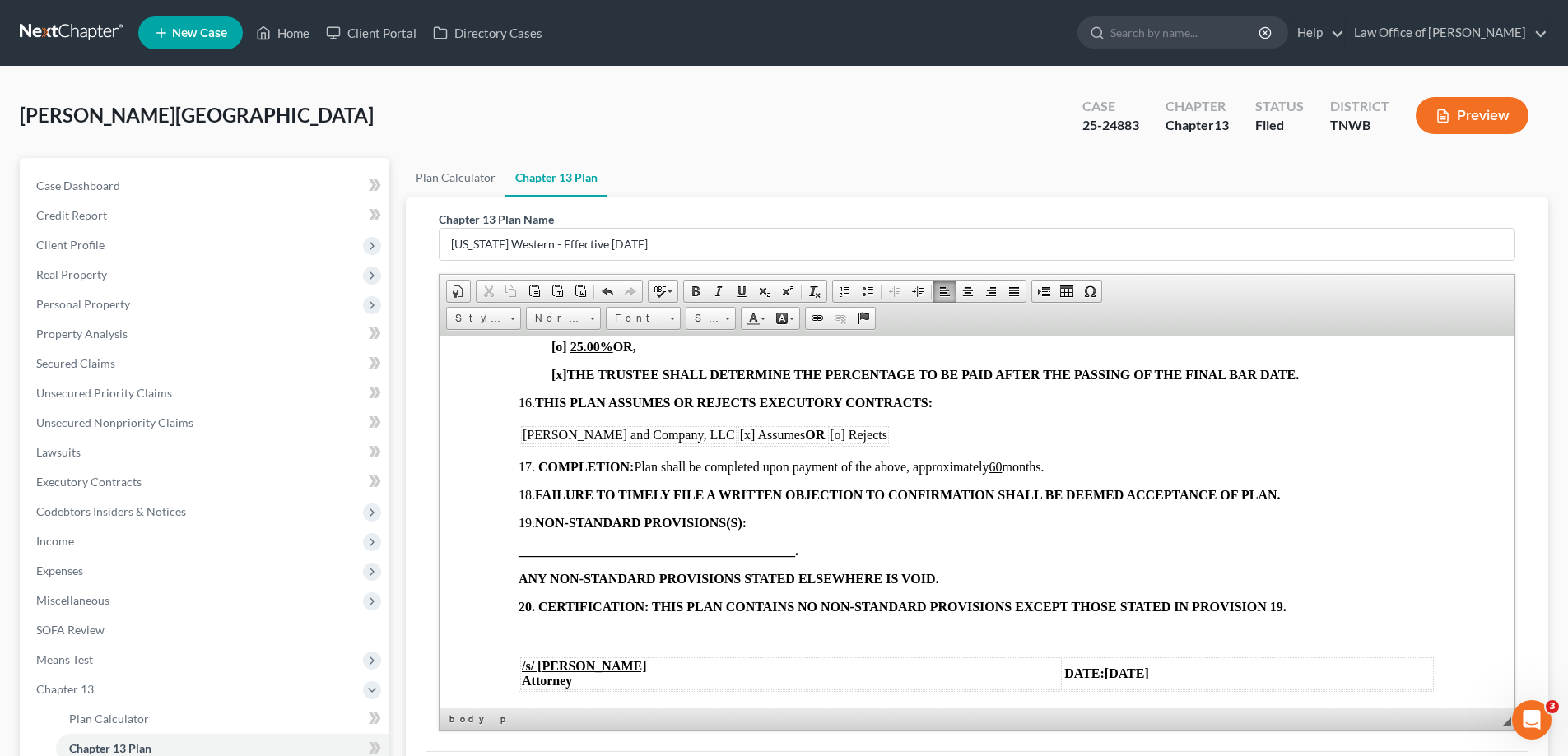
click at [544, 628] on p at bounding box center [977, 634] width 917 height 15
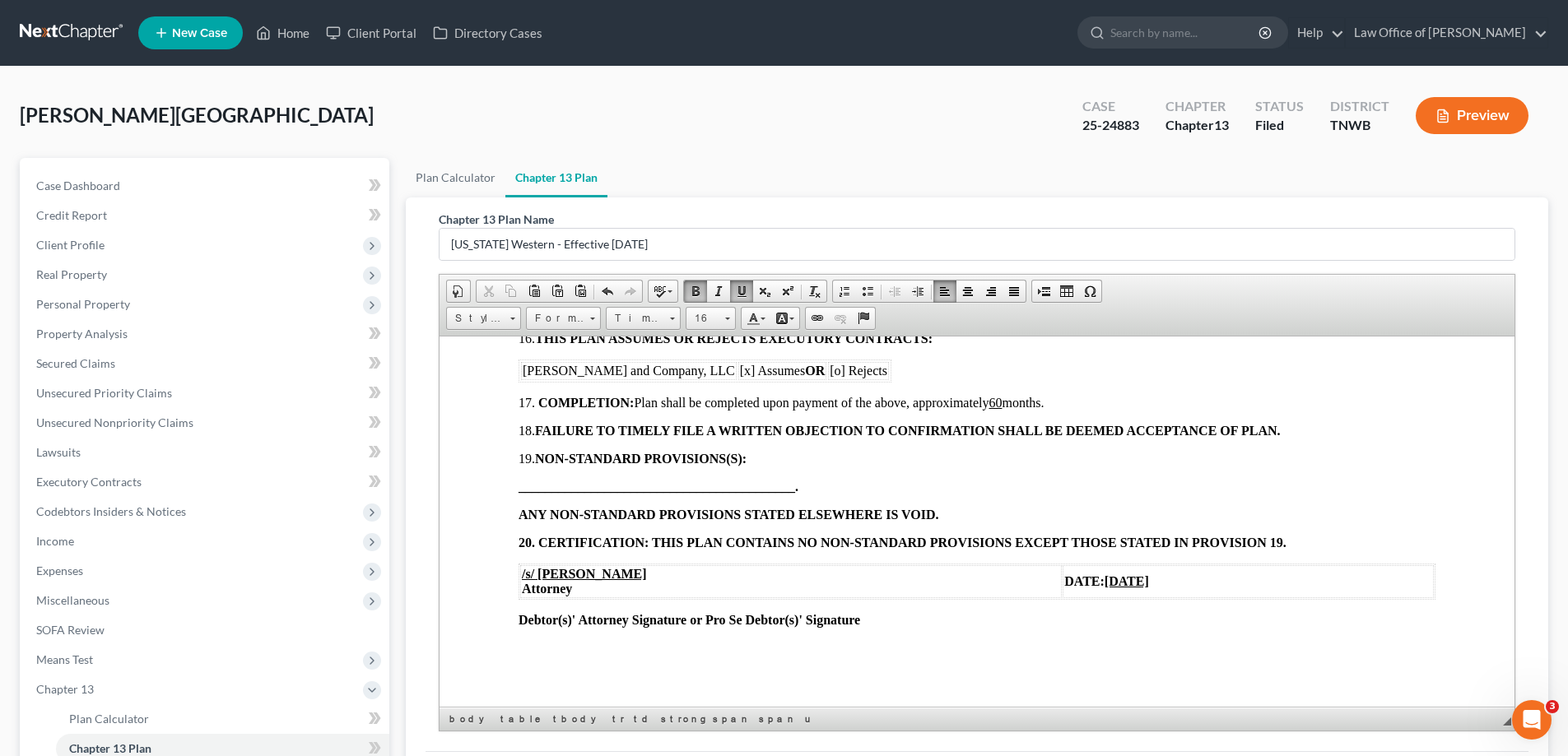
scroll to position [207, 0]
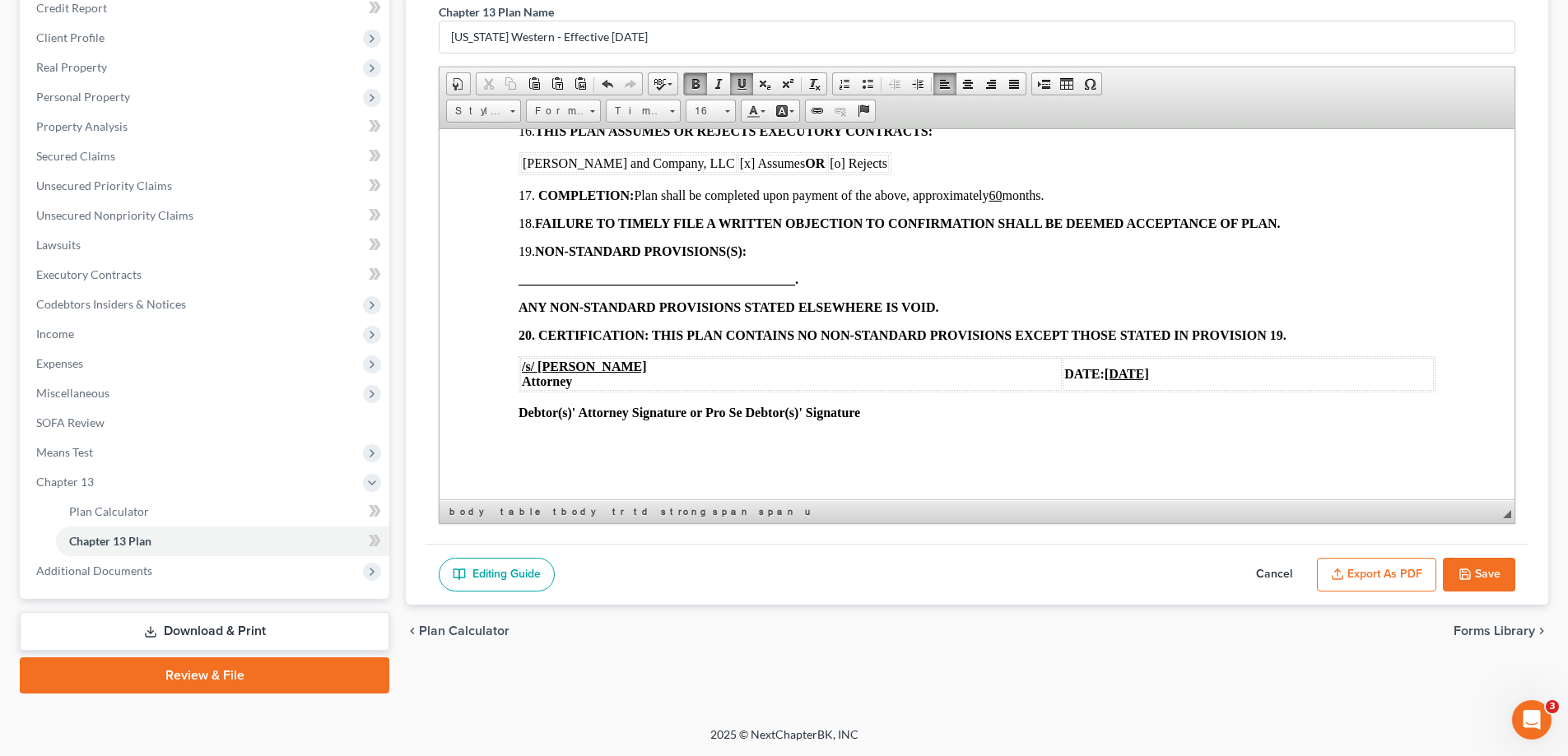
click at [1491, 567] on button "Save" at bounding box center [1478, 574] width 72 height 34
select select "1"
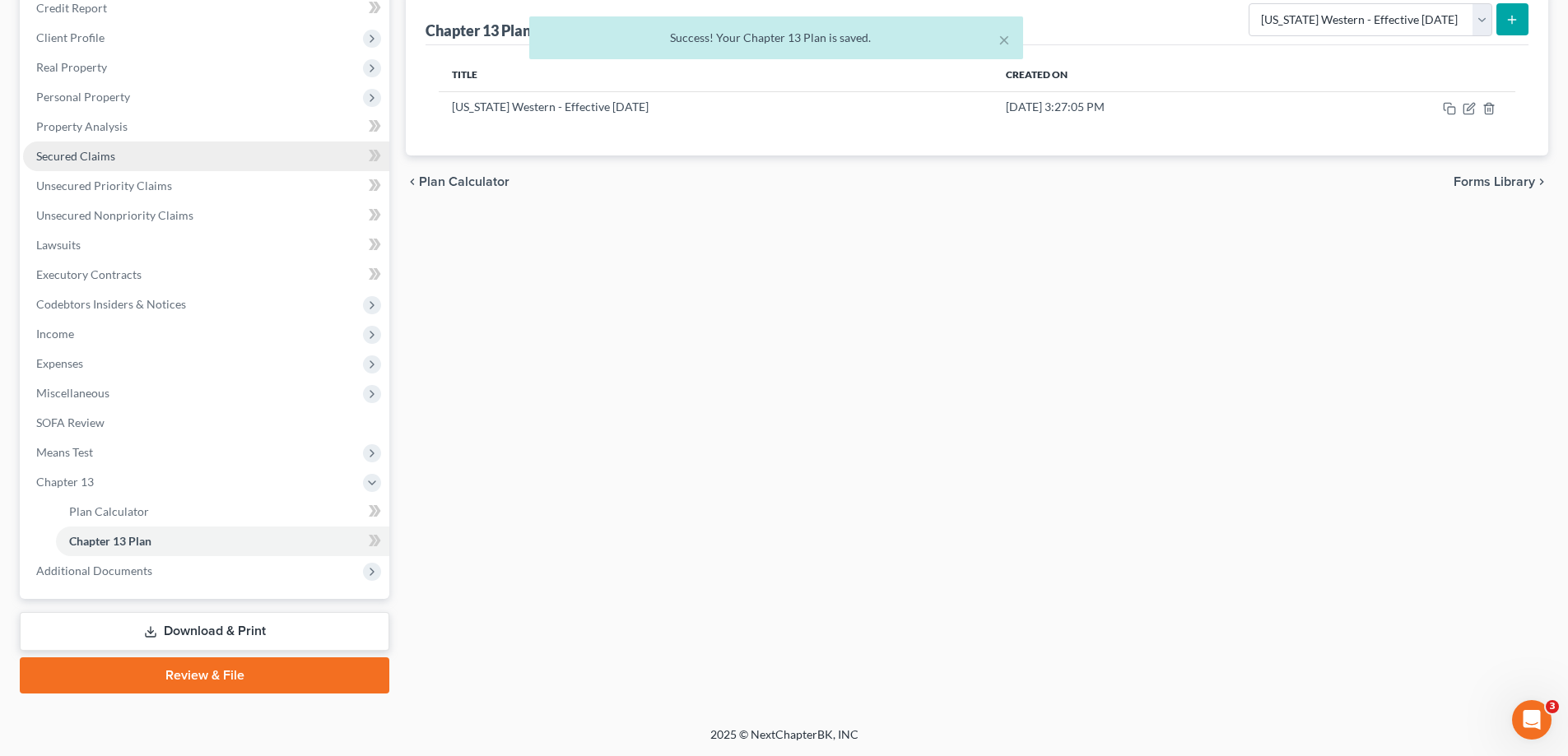
click at [850, 273] on div "Plan Calculator Chapter 13 Plan Chapter 13 Plan Editor Please select your Chapt…" at bounding box center [976, 323] width 1158 height 743
click at [58, 155] on span "Secured Claims" at bounding box center [75, 155] width 79 height 14
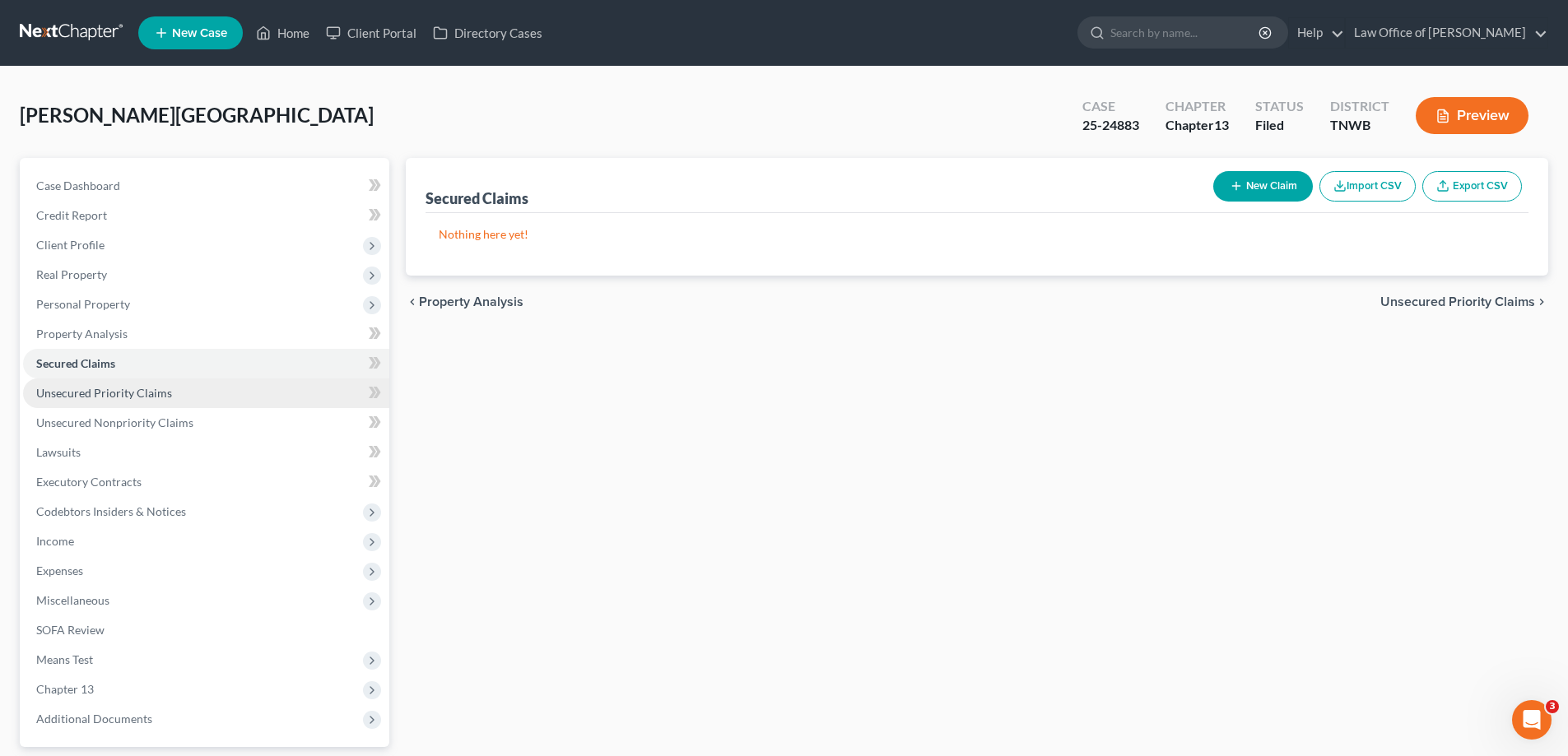
click at [147, 399] on span "Unsecured Priority Claims" at bounding box center [104, 392] width 136 height 14
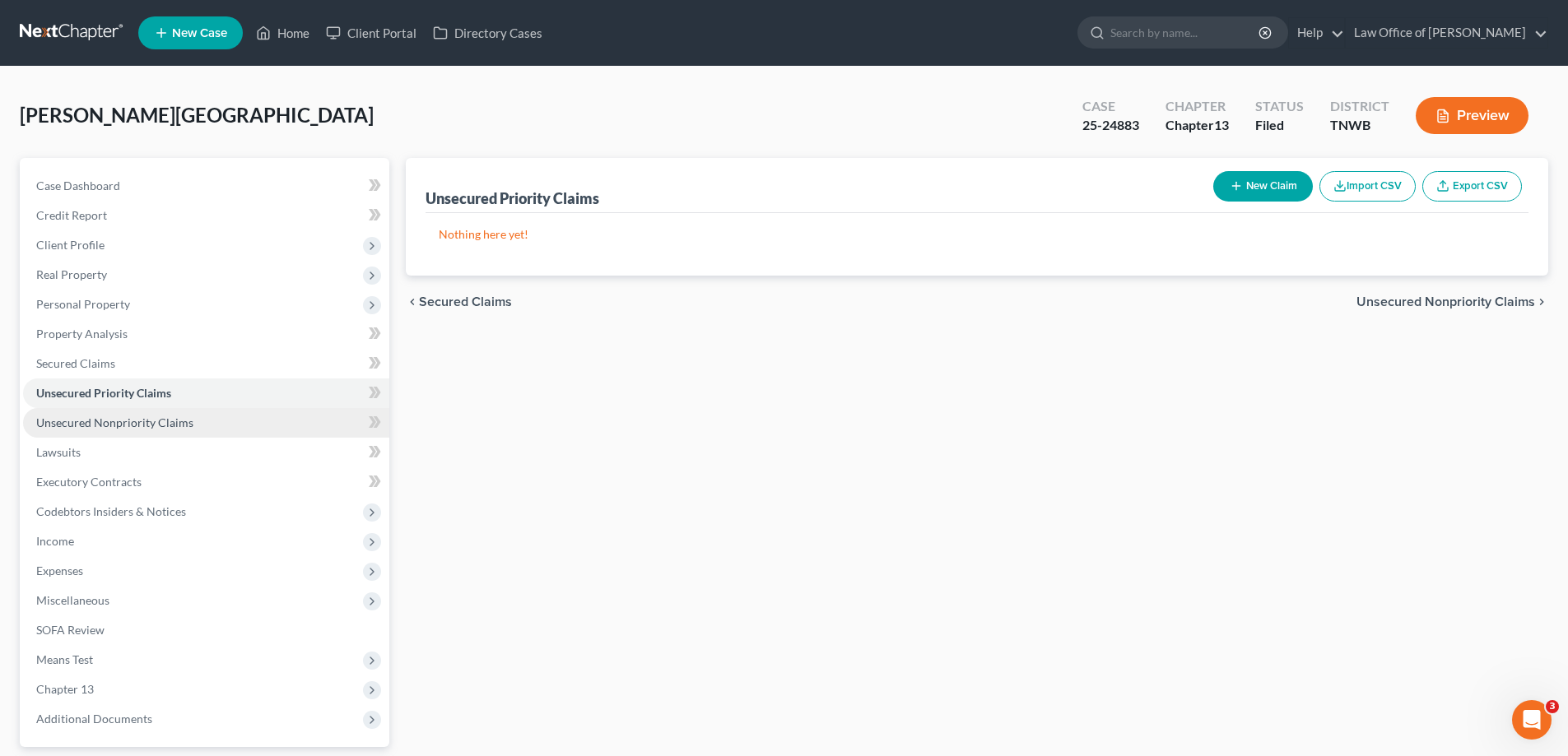
click at [129, 427] on span "Unsecured Nonpriority Claims" at bounding box center [115, 421] width 157 height 14
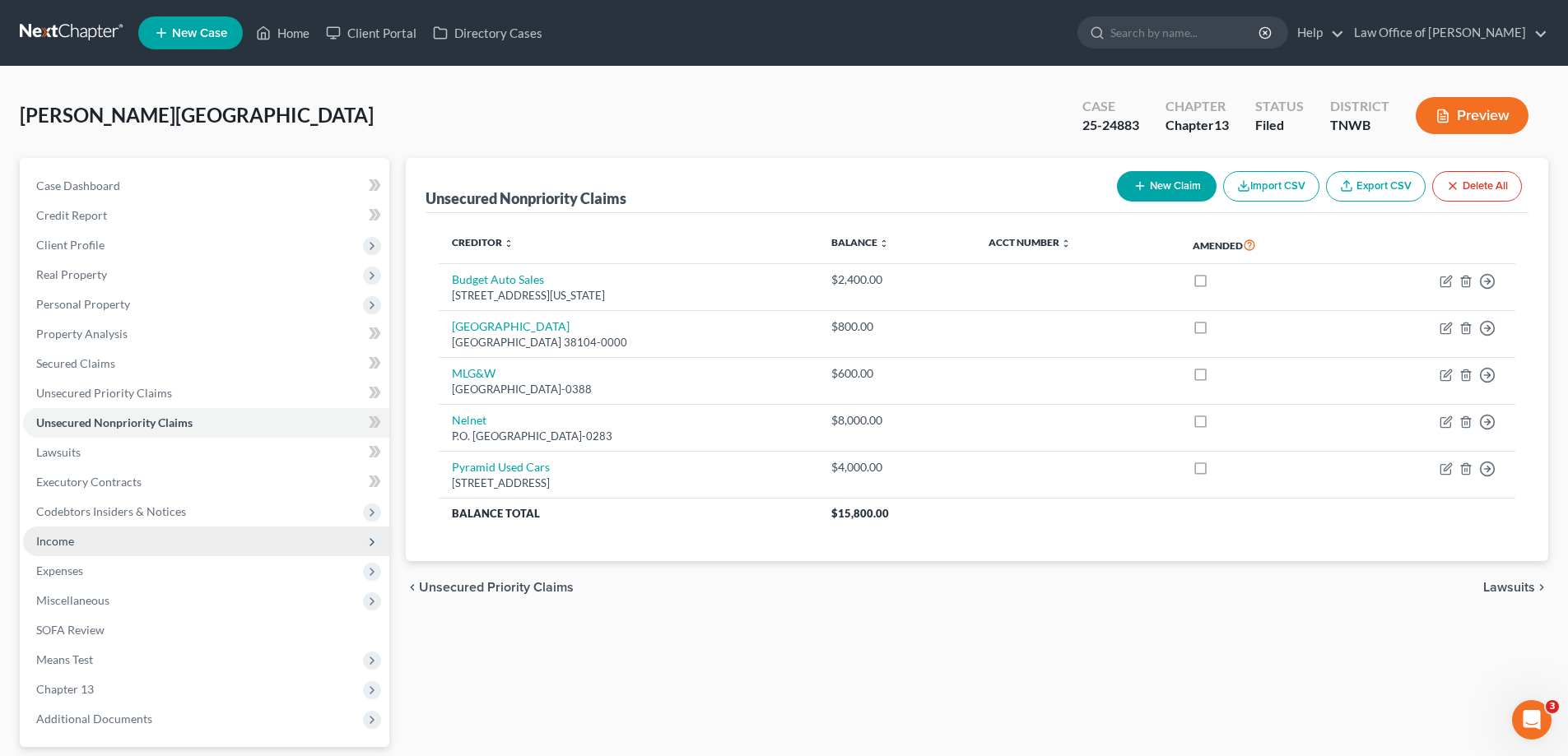
click at [76, 539] on span "Income" at bounding box center [206, 542] width 366 height 30
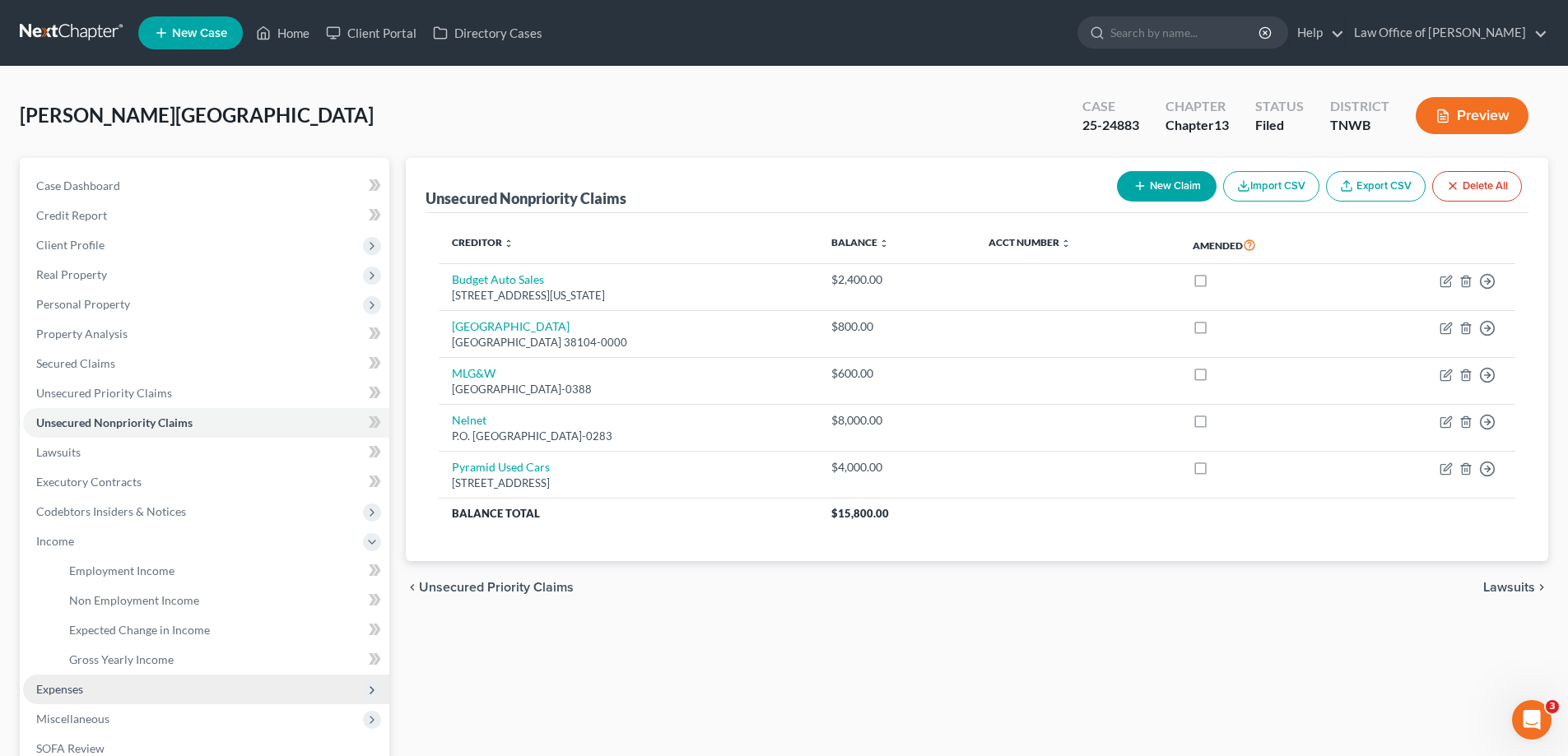
click at [53, 687] on span "Expenses" at bounding box center [59, 689] width 47 height 14
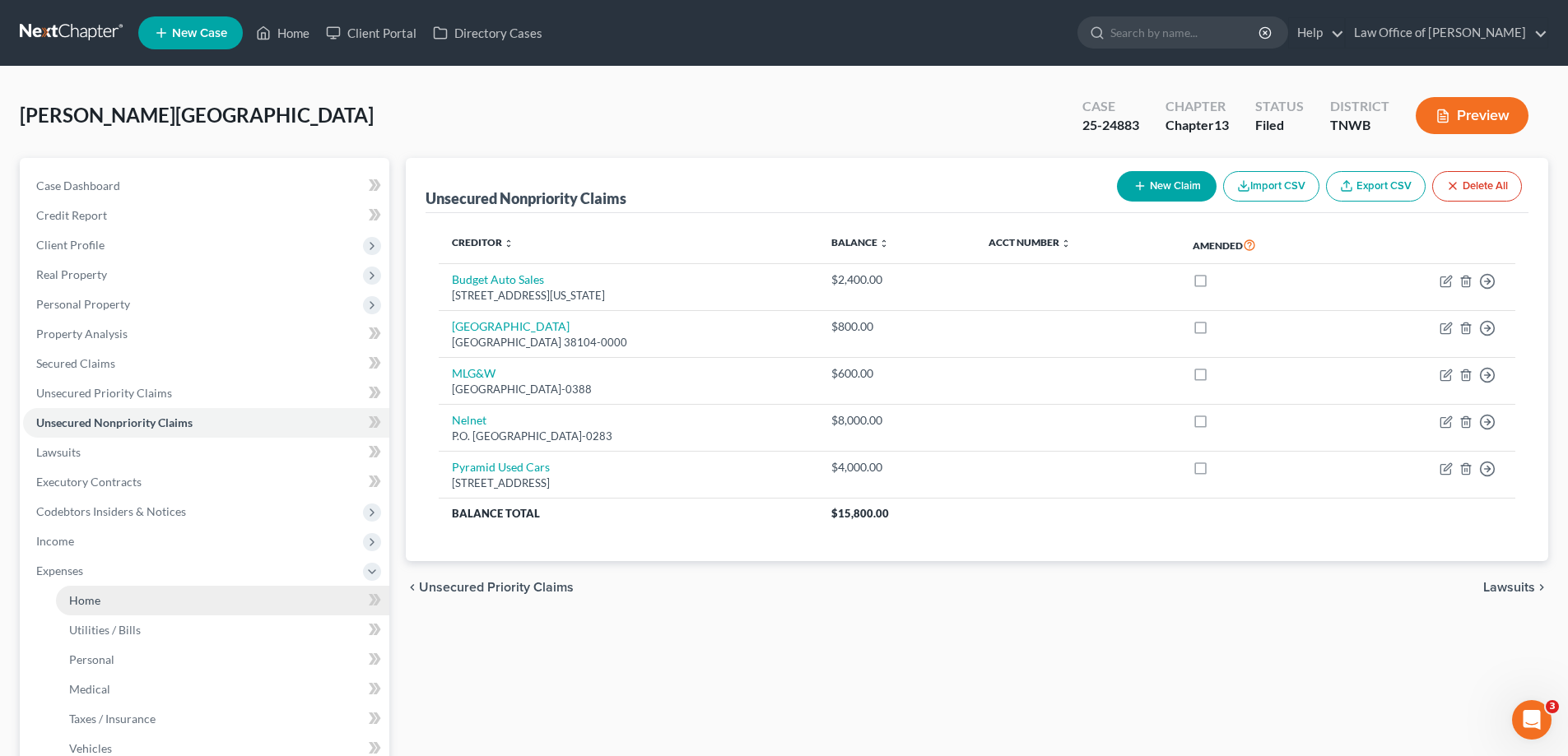
click at [70, 600] on span "Home" at bounding box center [85, 600] width 31 height 14
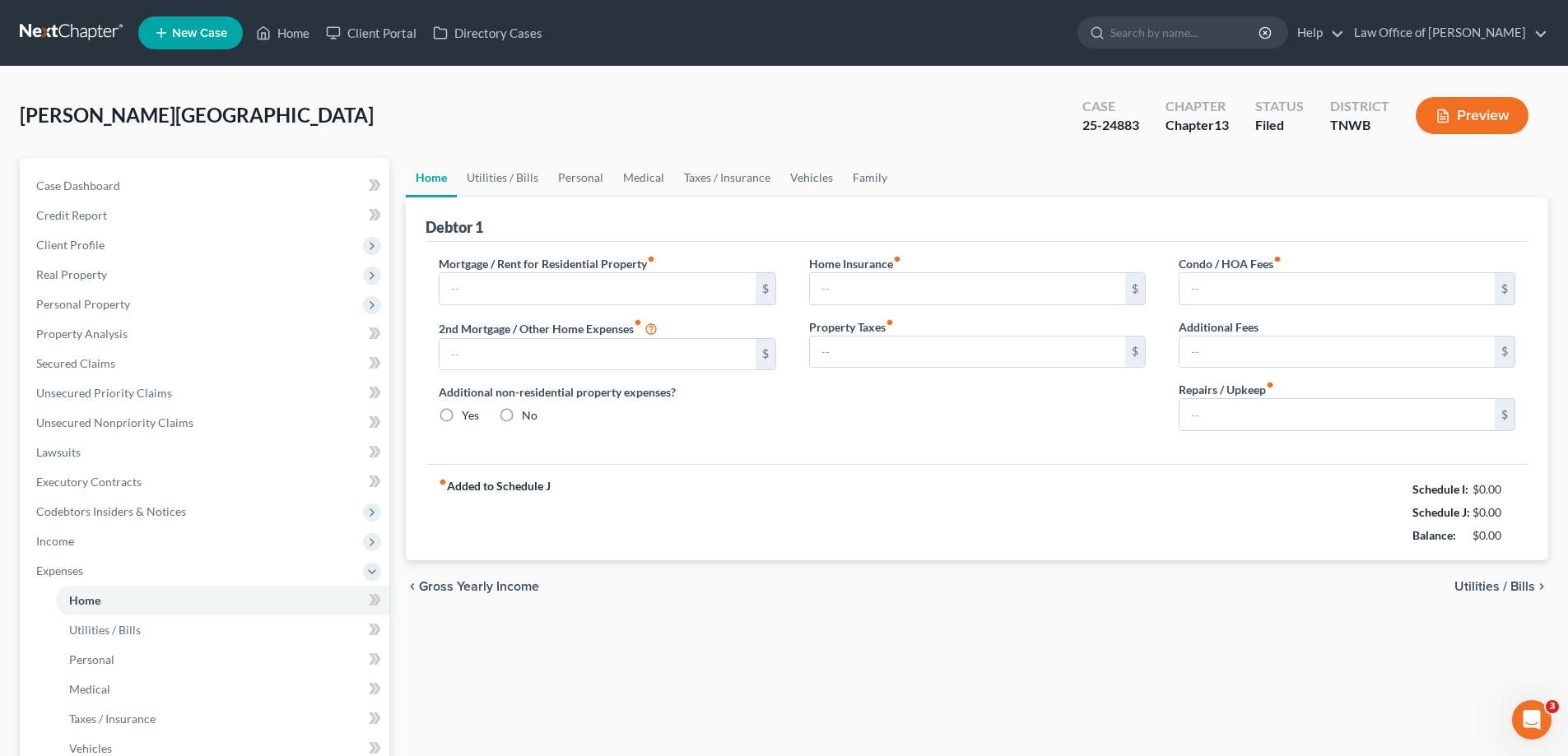
type input "1,325.00"
type input "0.00"
radio input "true"
type input "0.00"
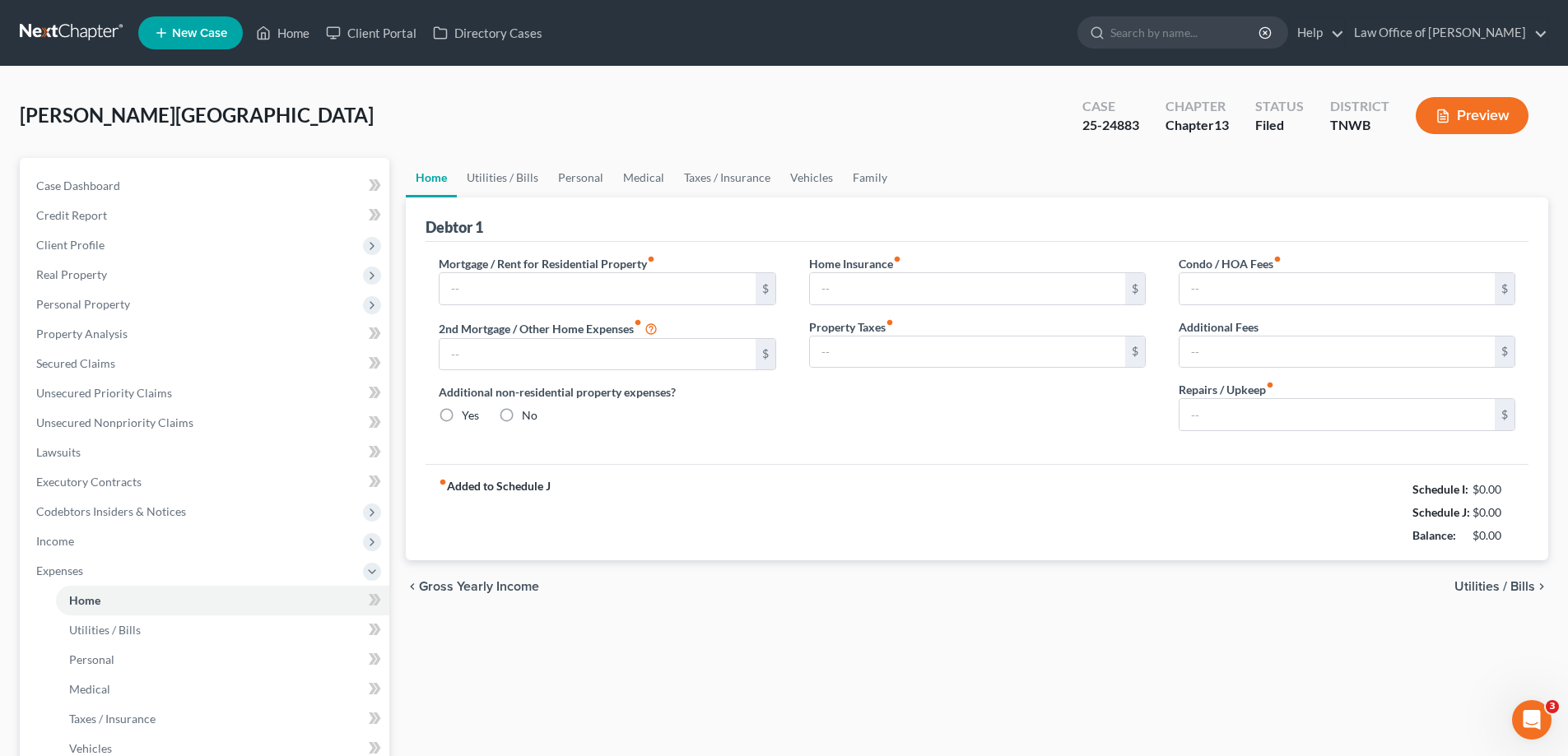
type input "0.00"
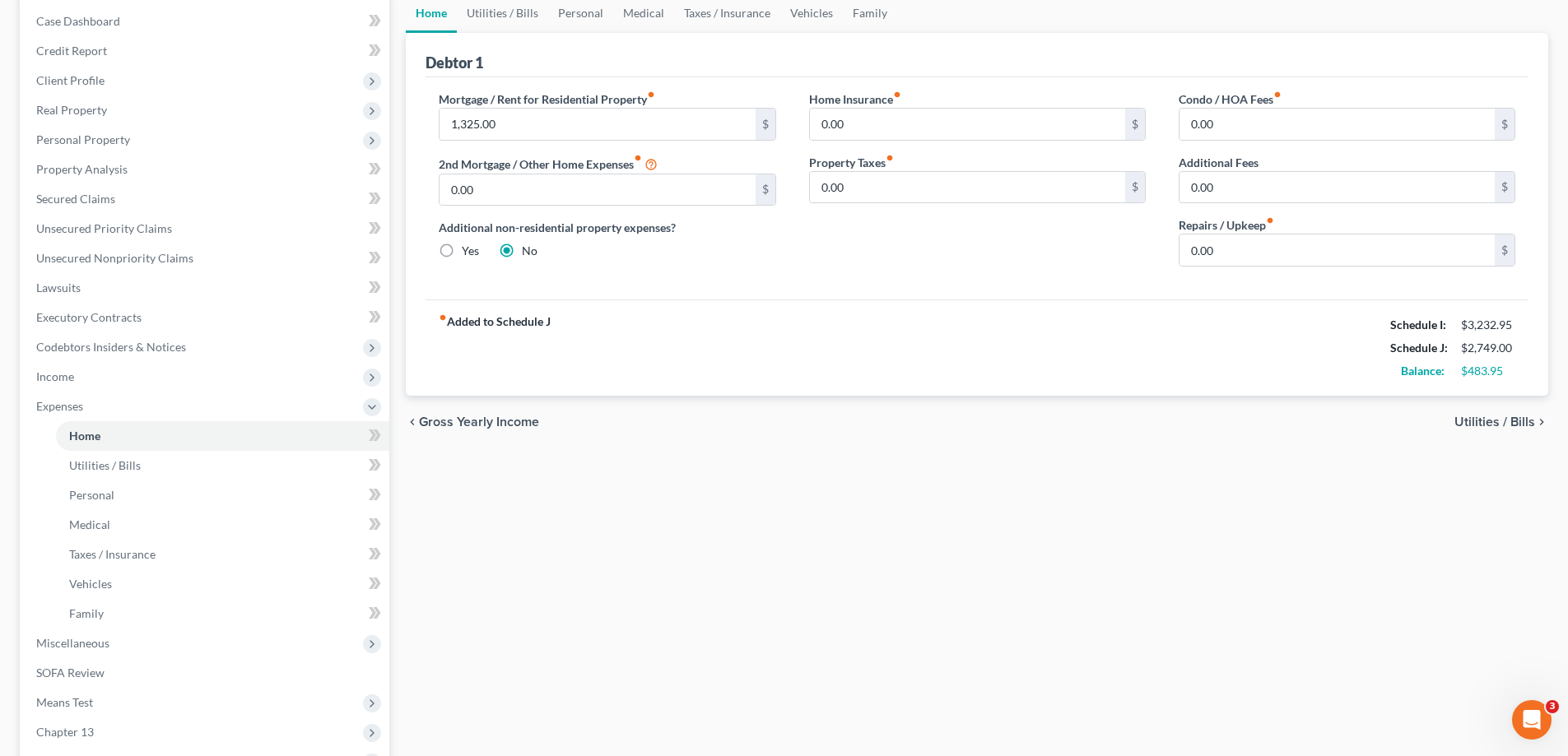
scroll to position [329, 0]
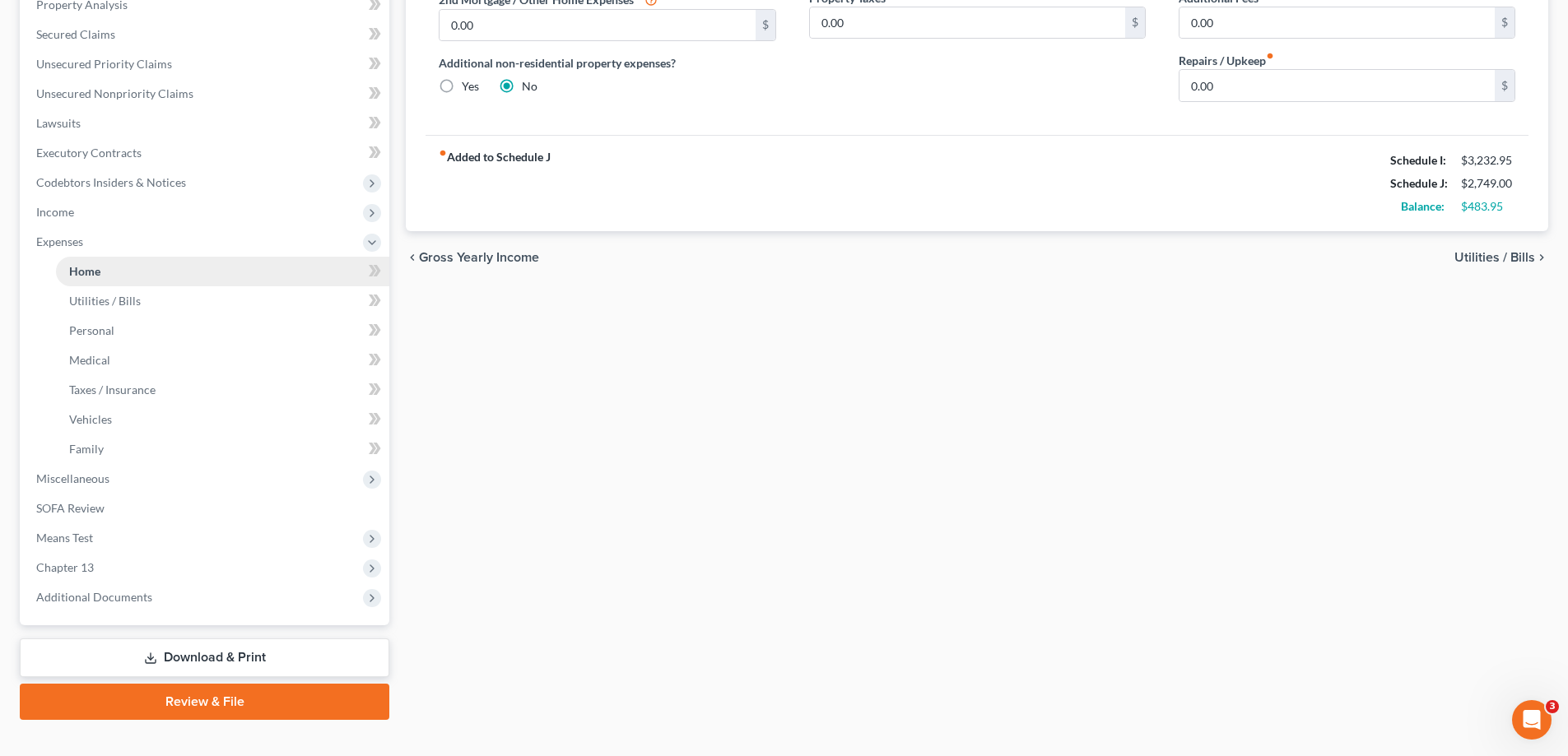
click at [93, 274] on span "Home" at bounding box center [85, 271] width 31 height 14
click at [160, 566] on span "Chapter 13" at bounding box center [206, 567] width 366 height 30
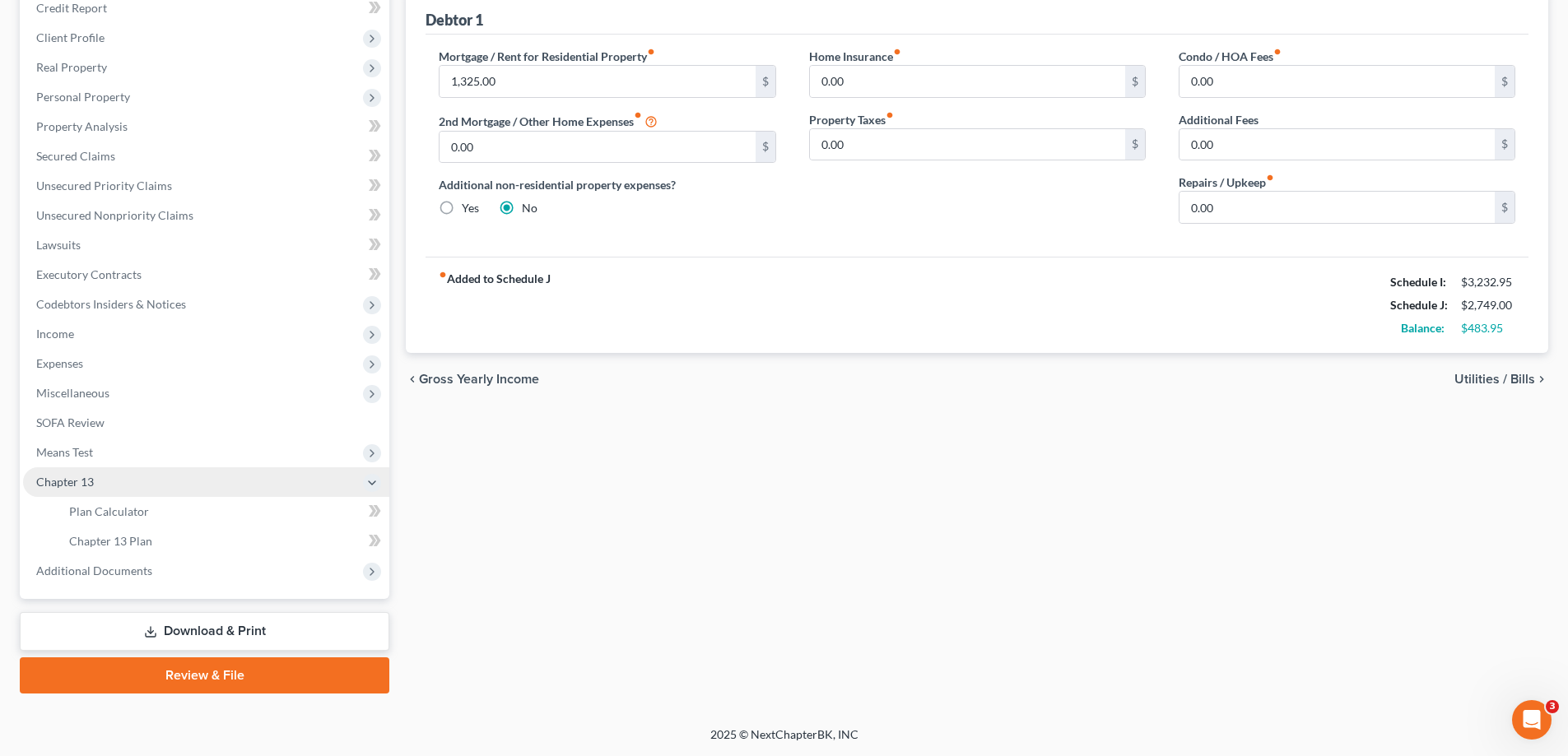
scroll to position [207, 0]
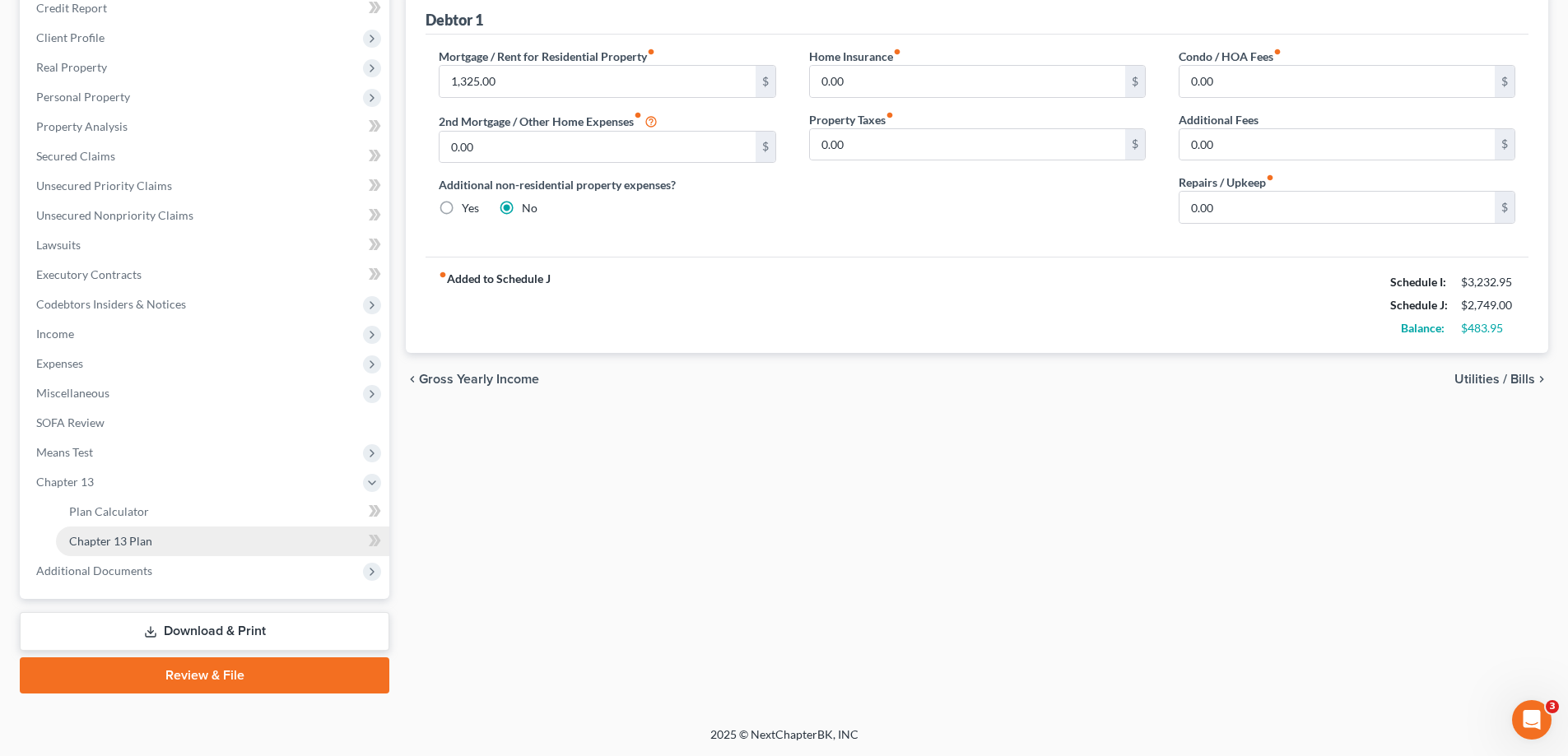
click at [155, 539] on link "Chapter 13 Plan" at bounding box center [223, 542] width 333 height 30
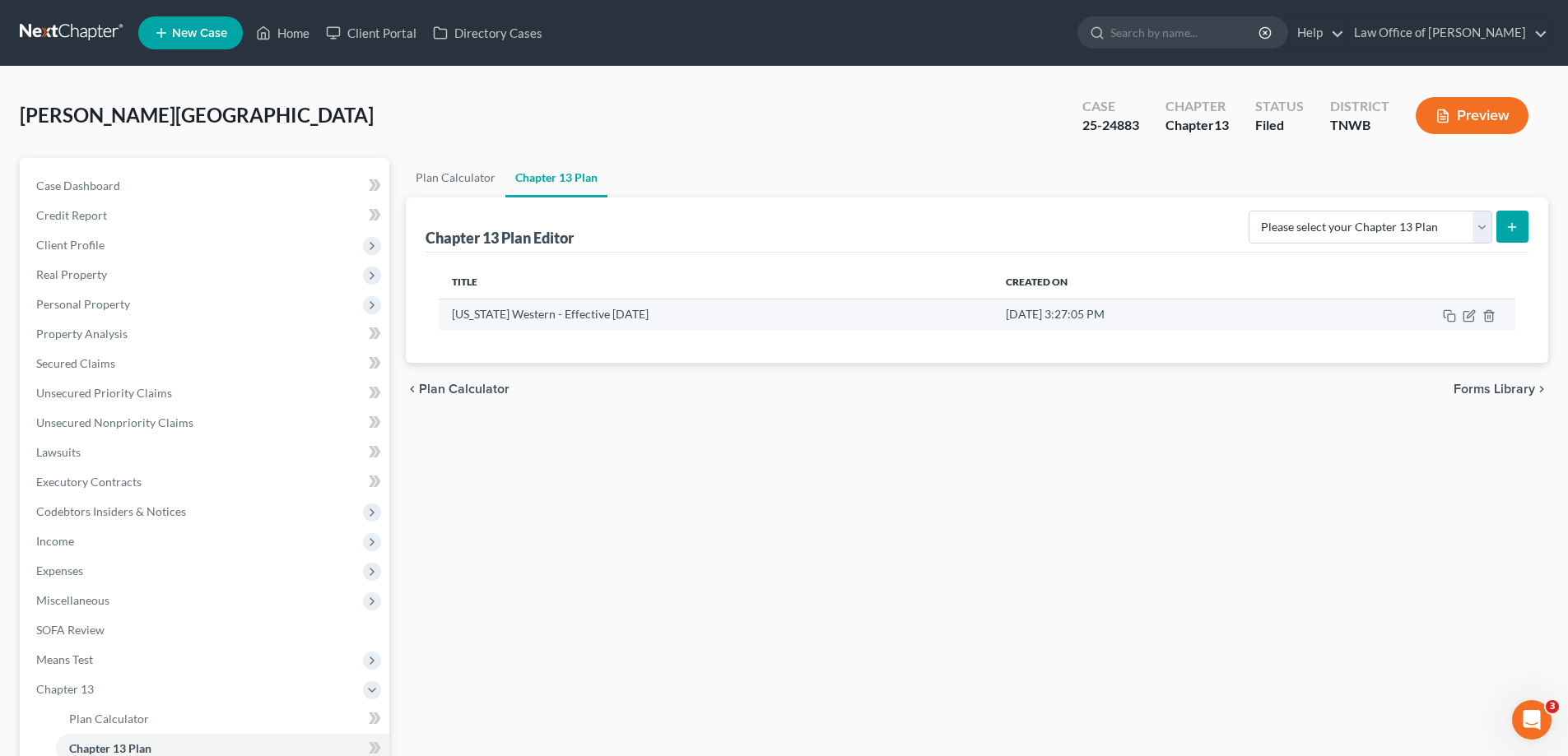
click at [1462, 318] on td at bounding box center [1409, 314] width 213 height 31
click at [1468, 316] on icon "button" at bounding box center [1469, 316] width 13 height 13
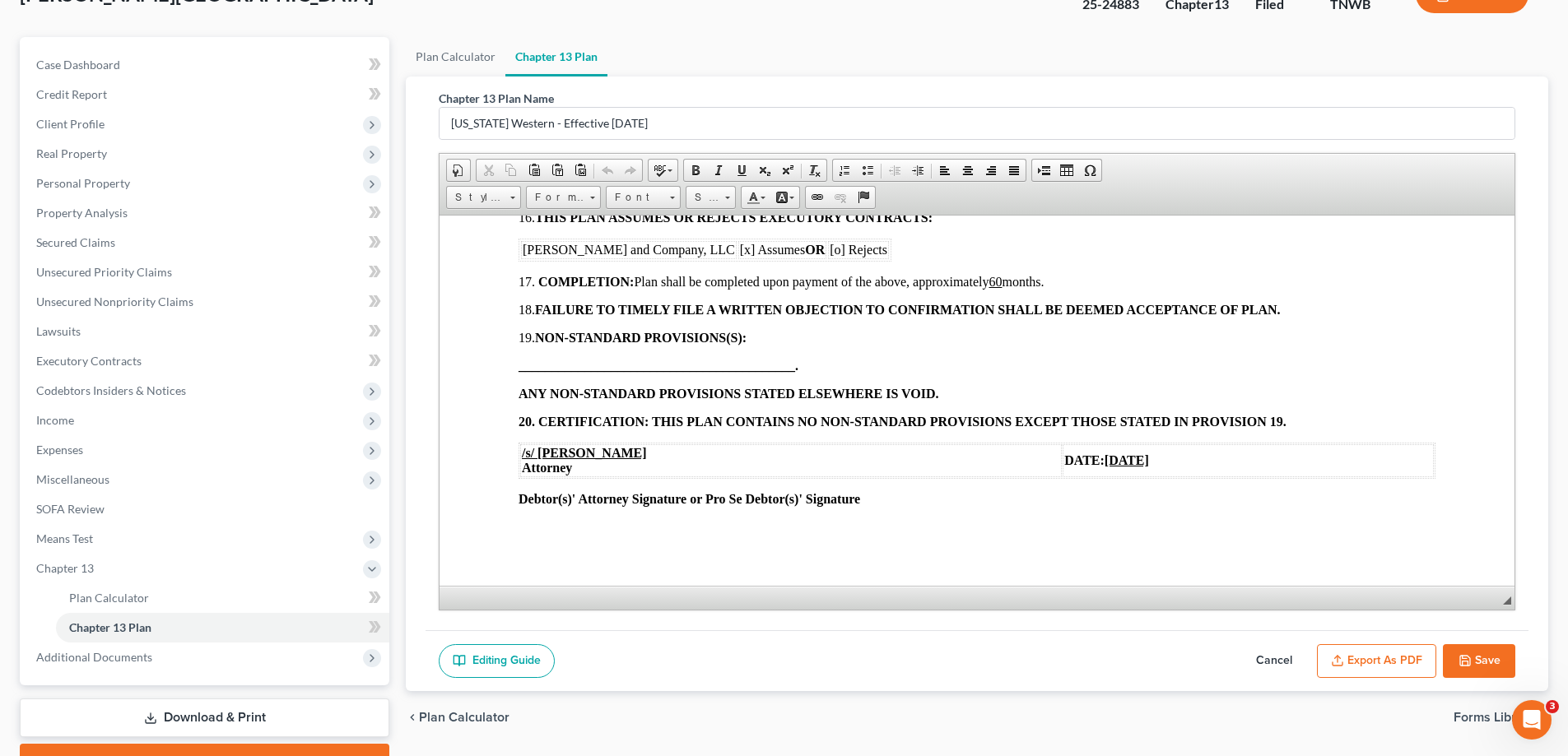
scroll to position [207, 0]
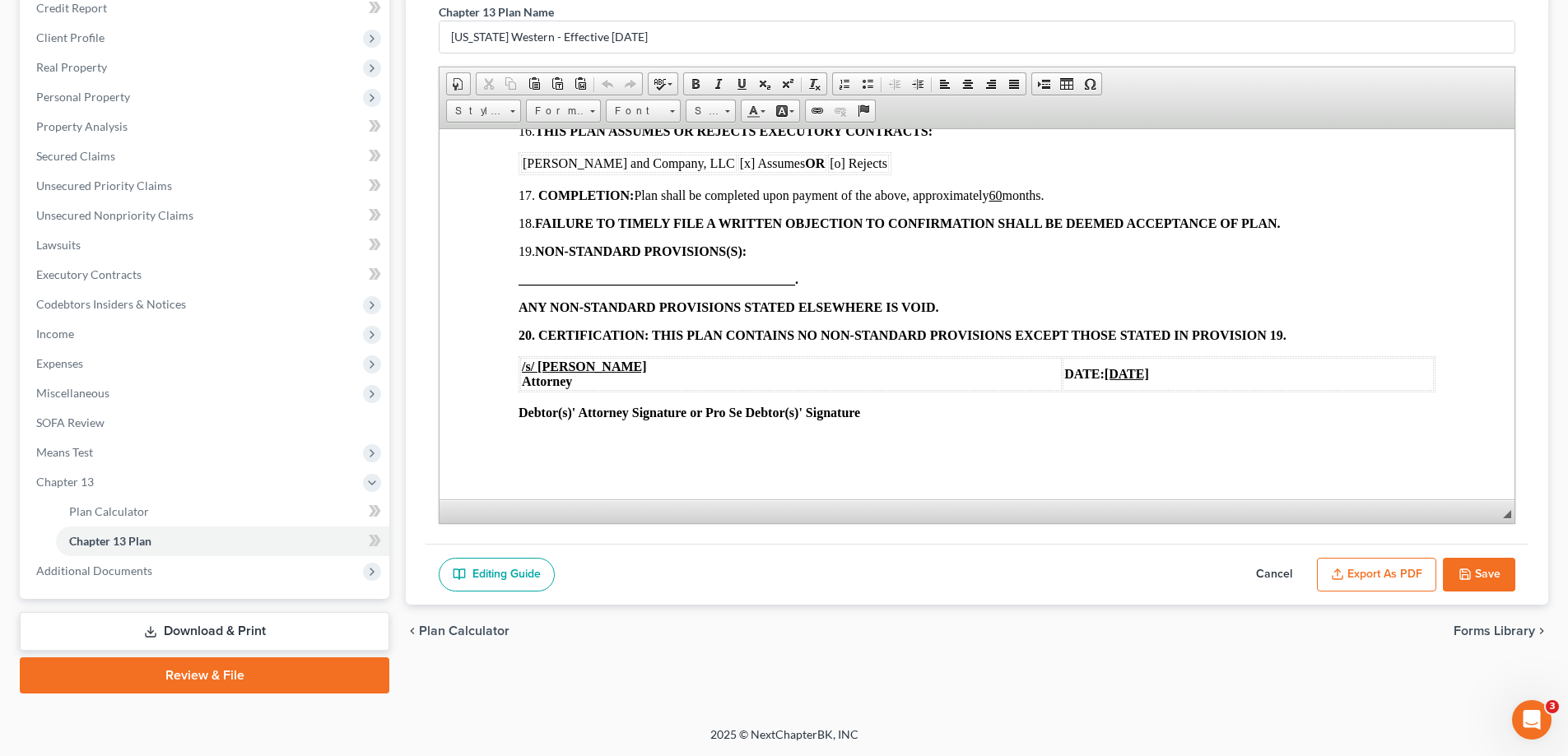
click at [1374, 576] on button "Export as PDF" at bounding box center [1376, 574] width 119 height 34
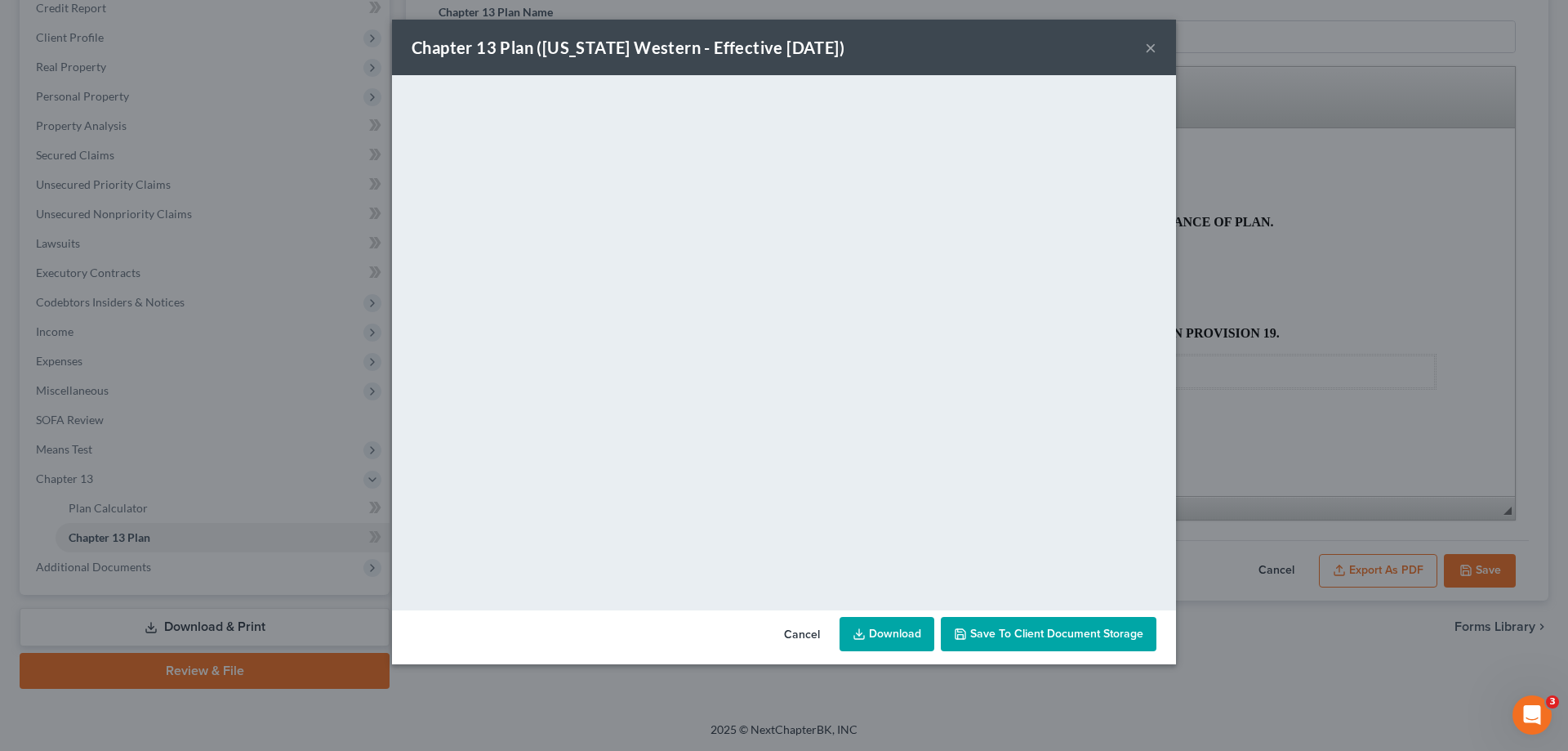
click at [1154, 40] on button "×" at bounding box center [1151, 47] width 11 height 19
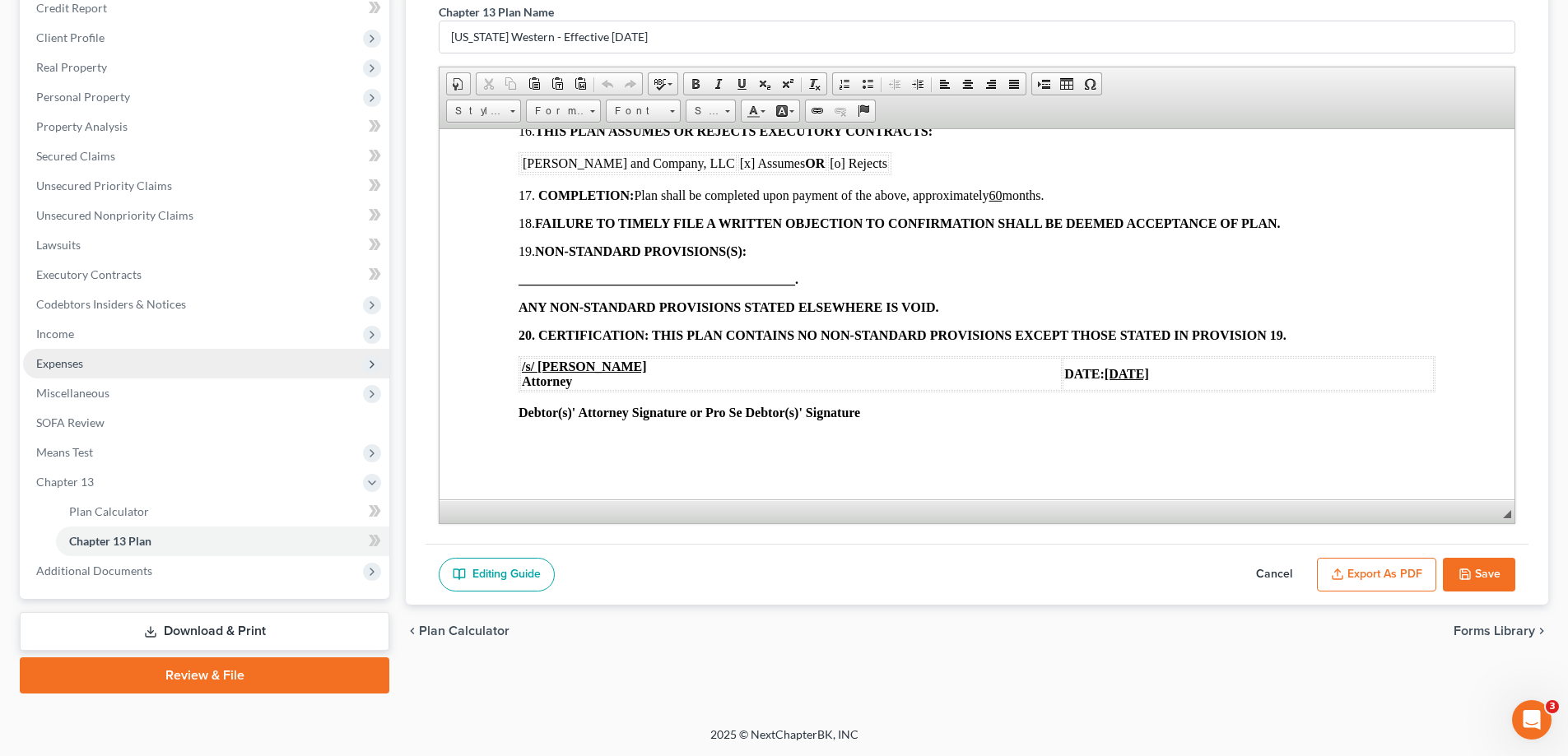
drag, startPoint x: 65, startPoint y: 355, endPoint x: 80, endPoint y: 360, distance: 15.8
click at [66, 356] on span "Expenses" at bounding box center [59, 362] width 47 height 14
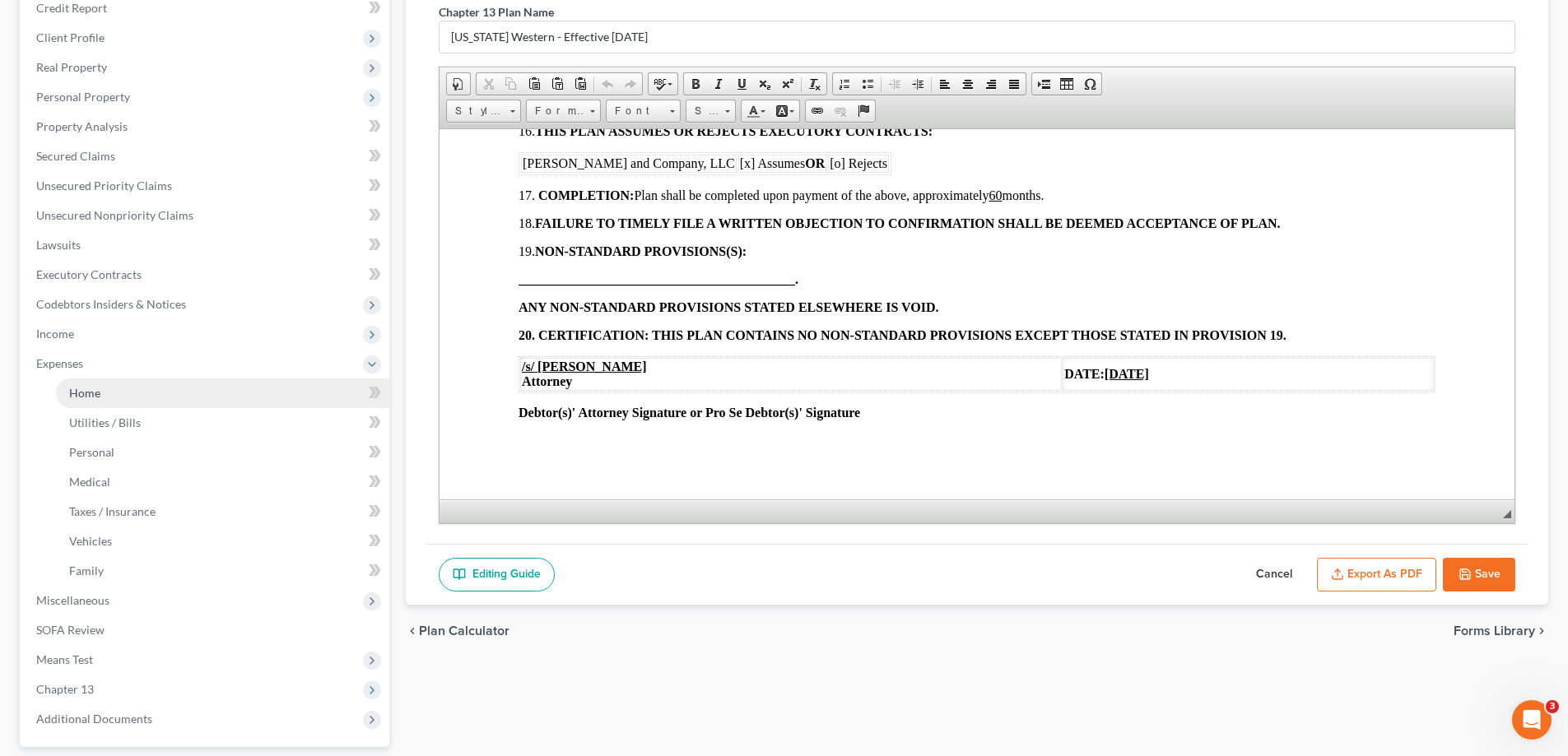
click at [101, 390] on link "Home" at bounding box center [223, 393] width 333 height 30
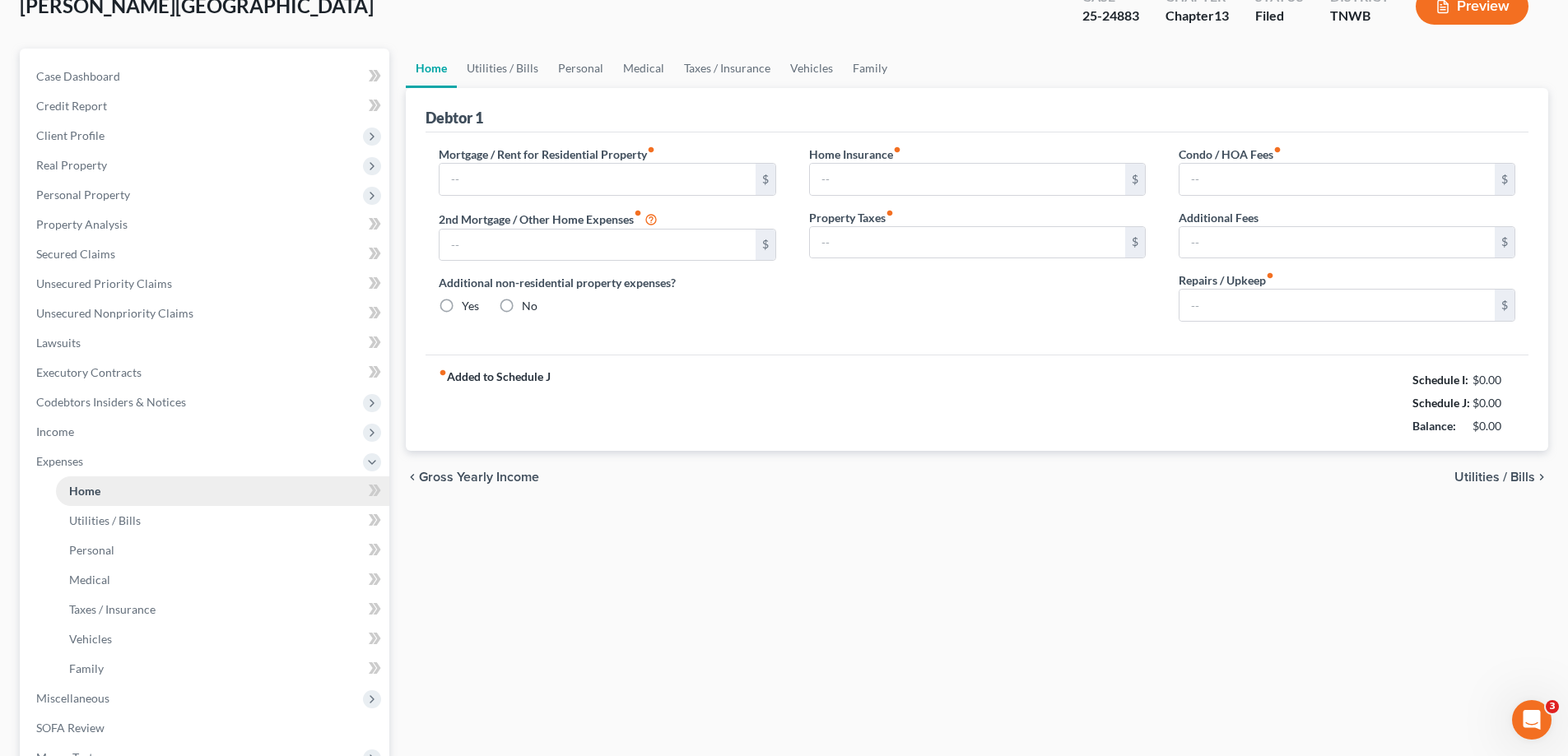
type input "1,325.00"
type input "0.00"
radio input "true"
type input "0.00"
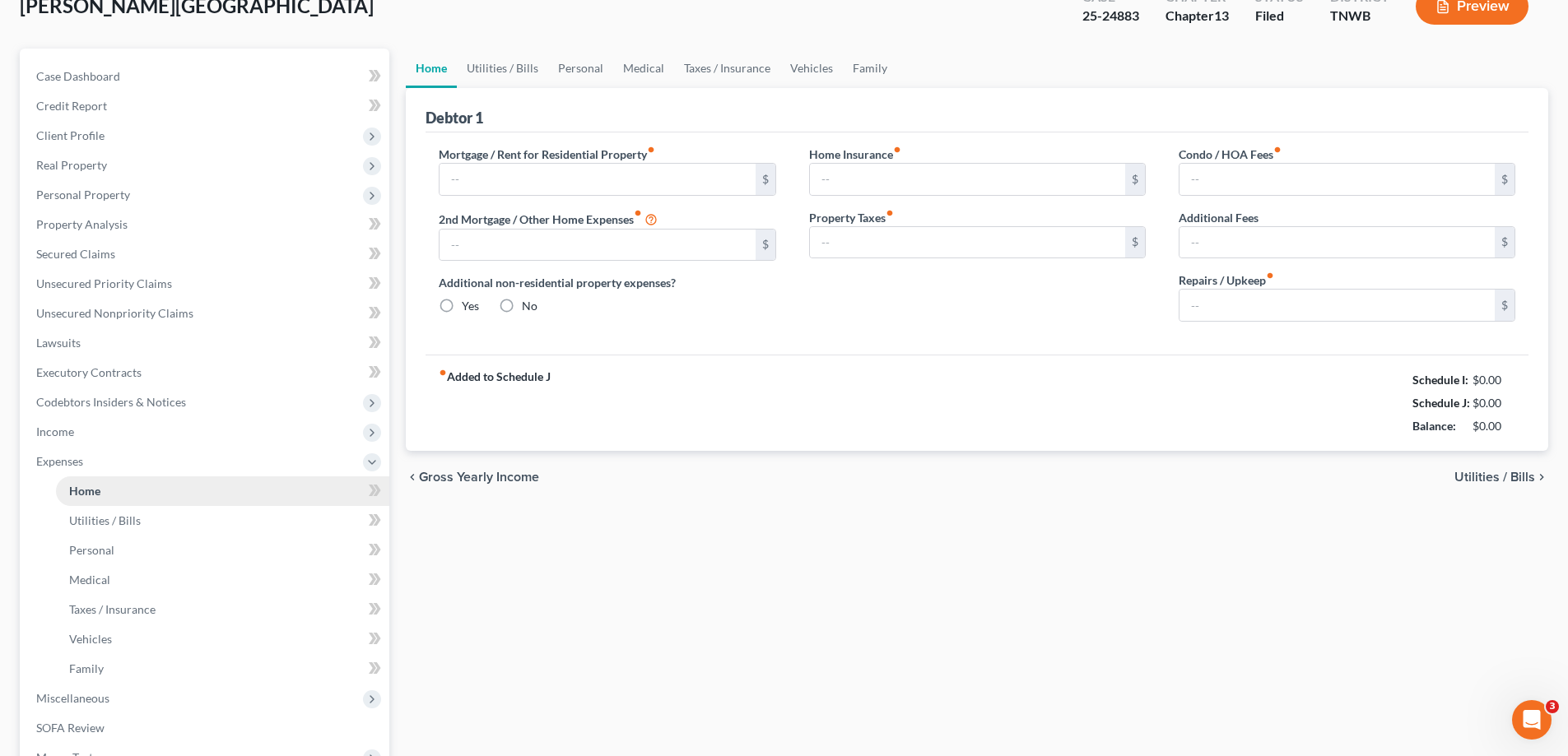
type input "0.00"
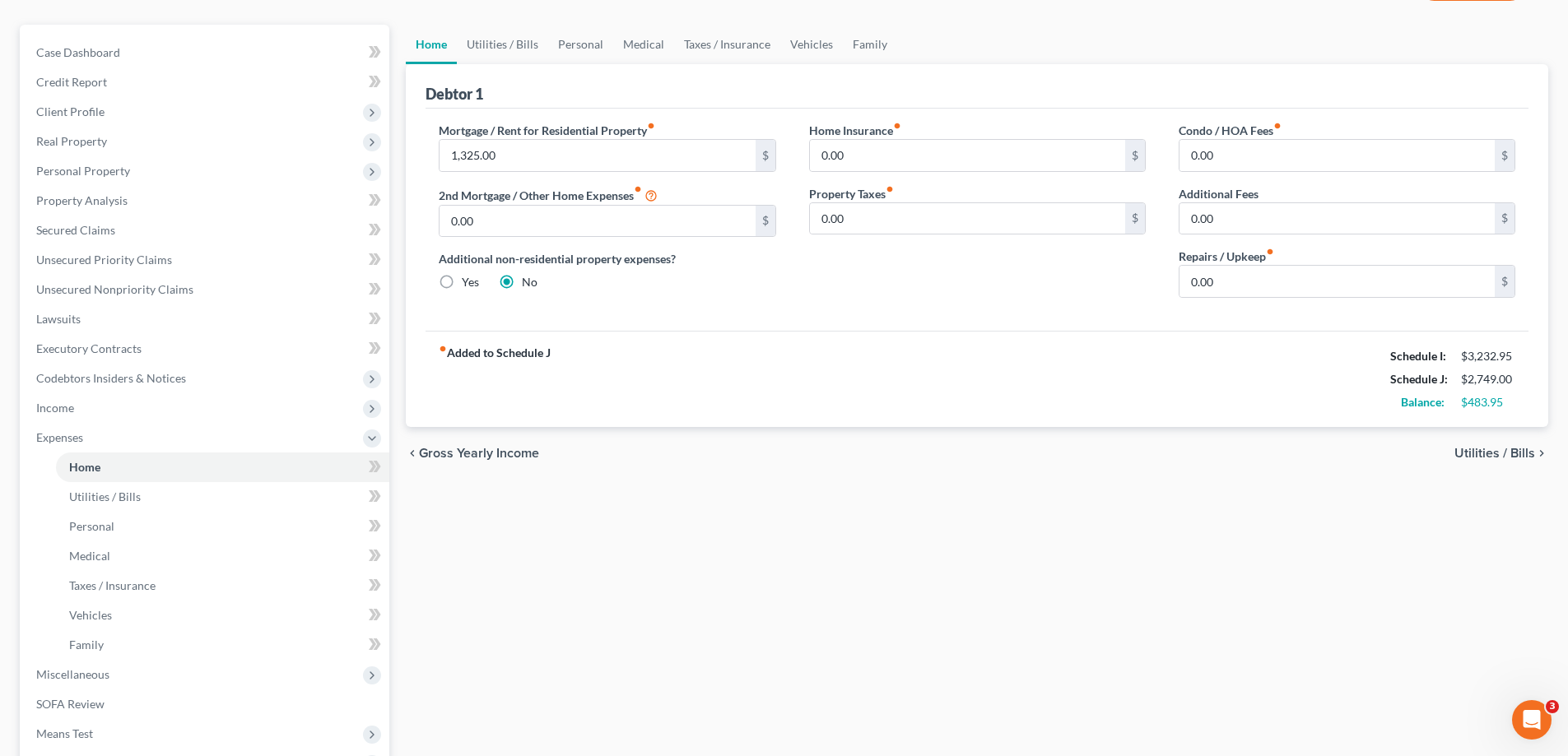
scroll to position [355, 0]
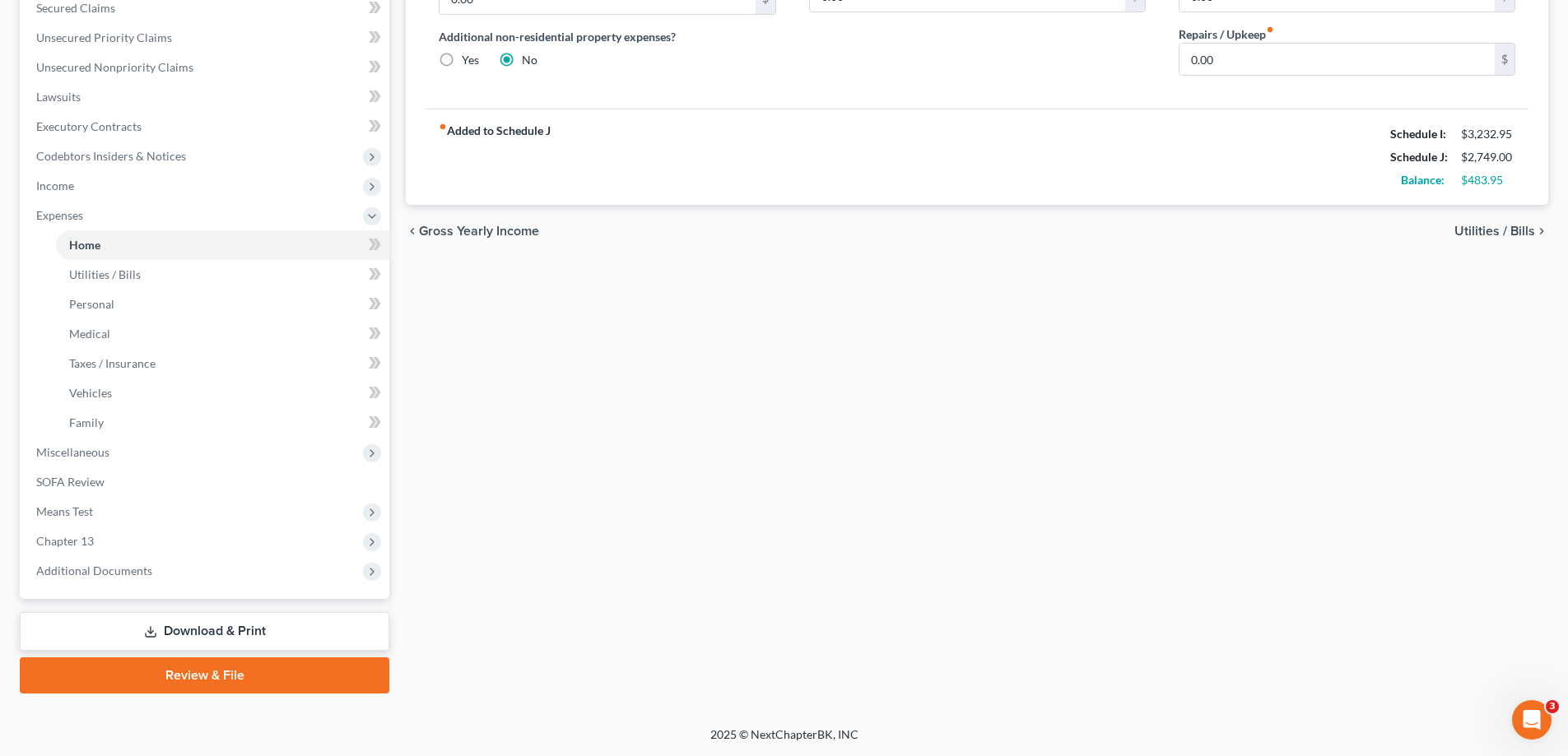
click at [258, 624] on link "Download & Print" at bounding box center [204, 631] width 370 height 39
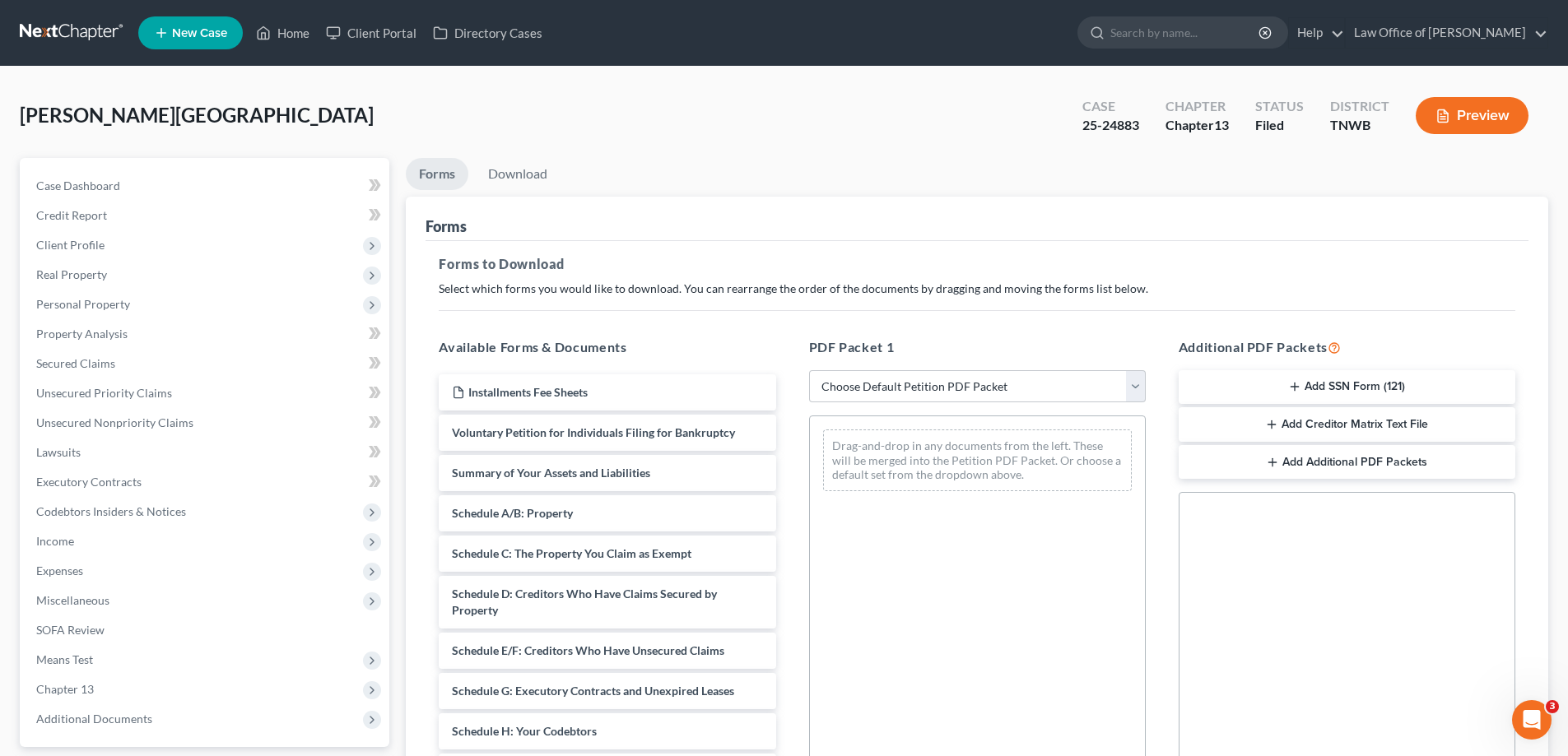
click at [1379, 385] on button "Add SSN Form (121)" at bounding box center [1347, 387] width 337 height 34
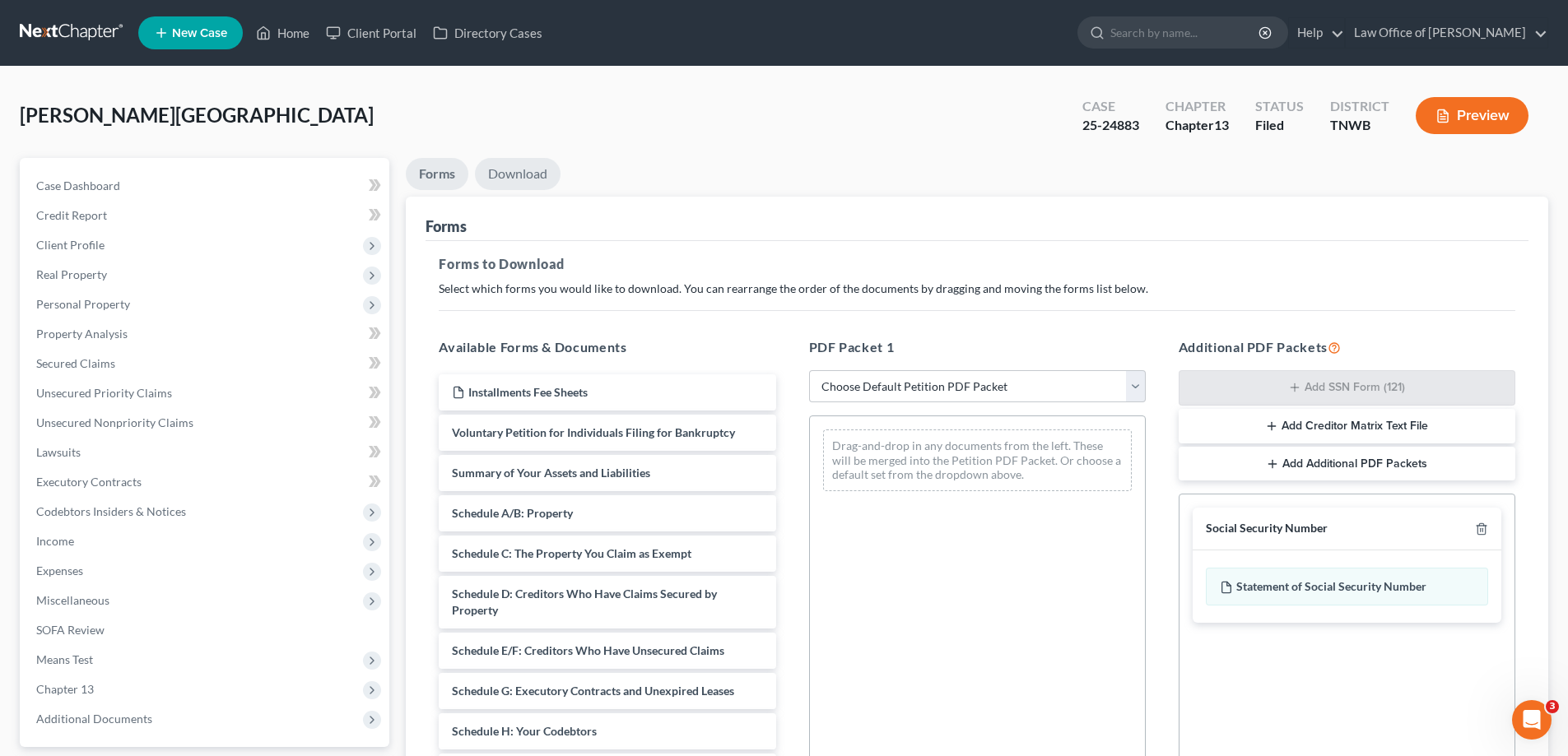
click at [519, 171] on link "Download" at bounding box center [518, 174] width 86 height 32
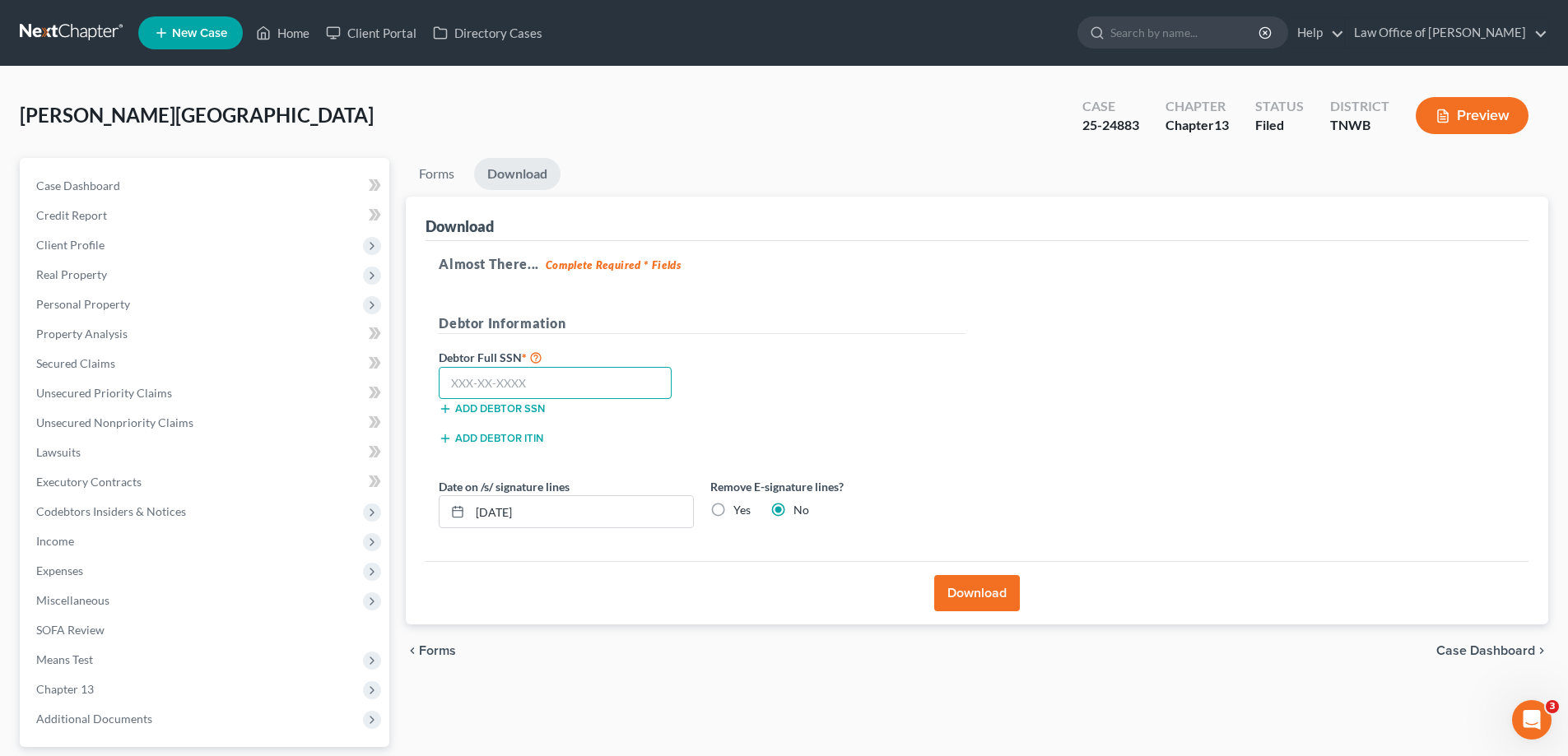
click at [570, 384] on input "text" at bounding box center [555, 384] width 233 height 33
type input "409-61-0117"
click at [954, 598] on button "Download" at bounding box center [976, 592] width 86 height 36
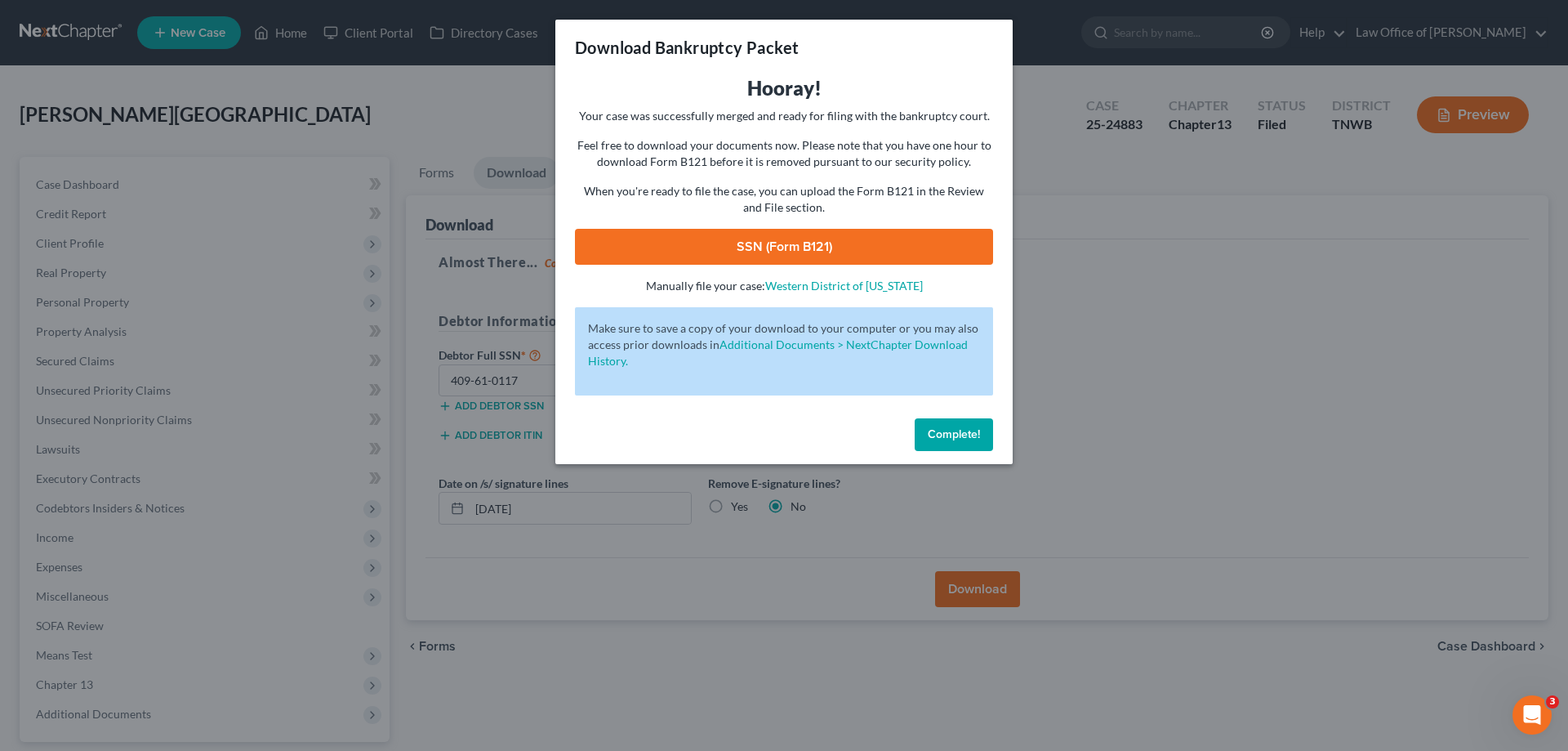
click at [823, 232] on link "SSN (Form B121)" at bounding box center [784, 246] width 418 height 36
drag, startPoint x: 962, startPoint y: 432, endPoint x: 359, endPoint y: 72, distance: 702.3
click at [964, 432] on span "Complete!" at bounding box center [953, 433] width 52 height 14
